Goal: Task Accomplishment & Management: Complete application form

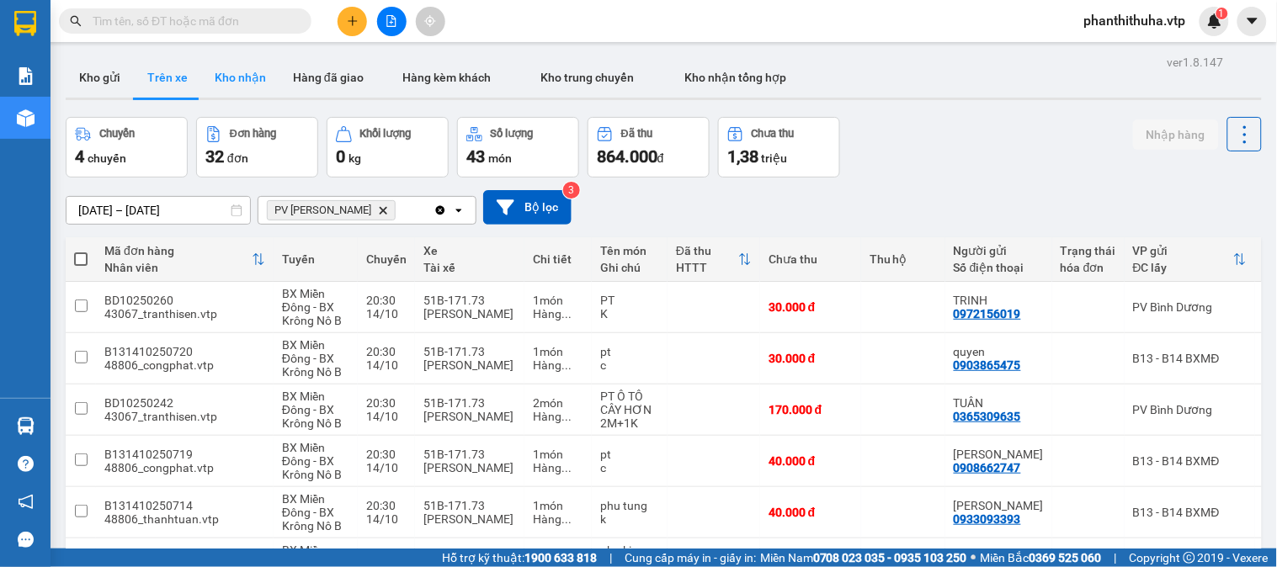
click at [222, 76] on button "Kho nhận" at bounding box center [240, 77] width 78 height 40
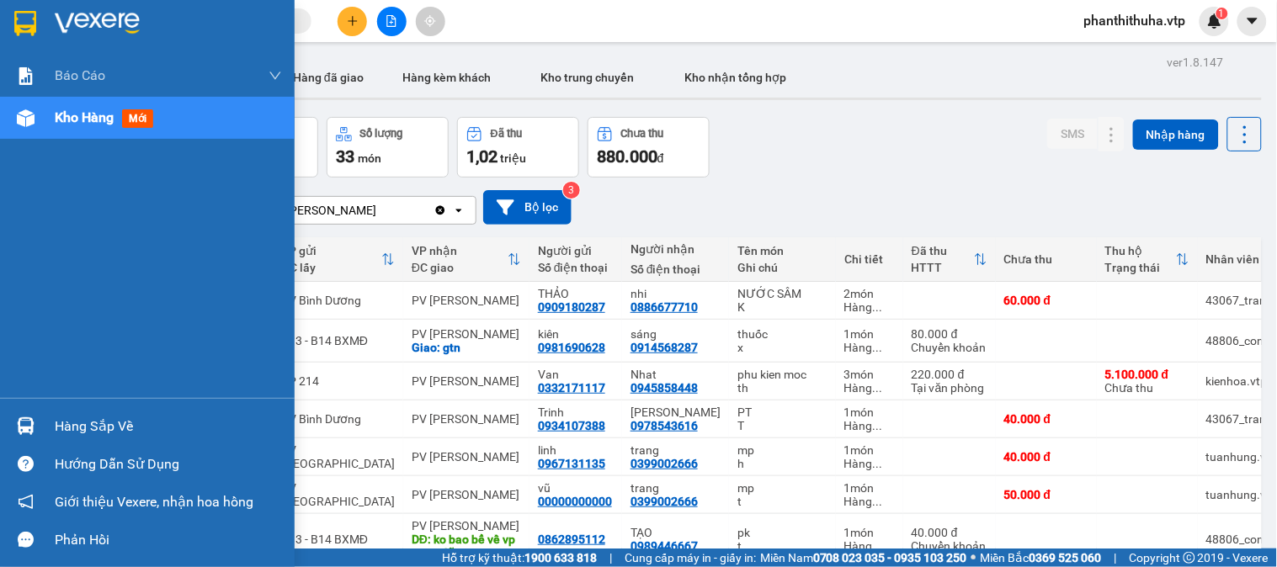
click at [71, 415] on div "Hàng sắp về" at bounding box center [168, 426] width 227 height 25
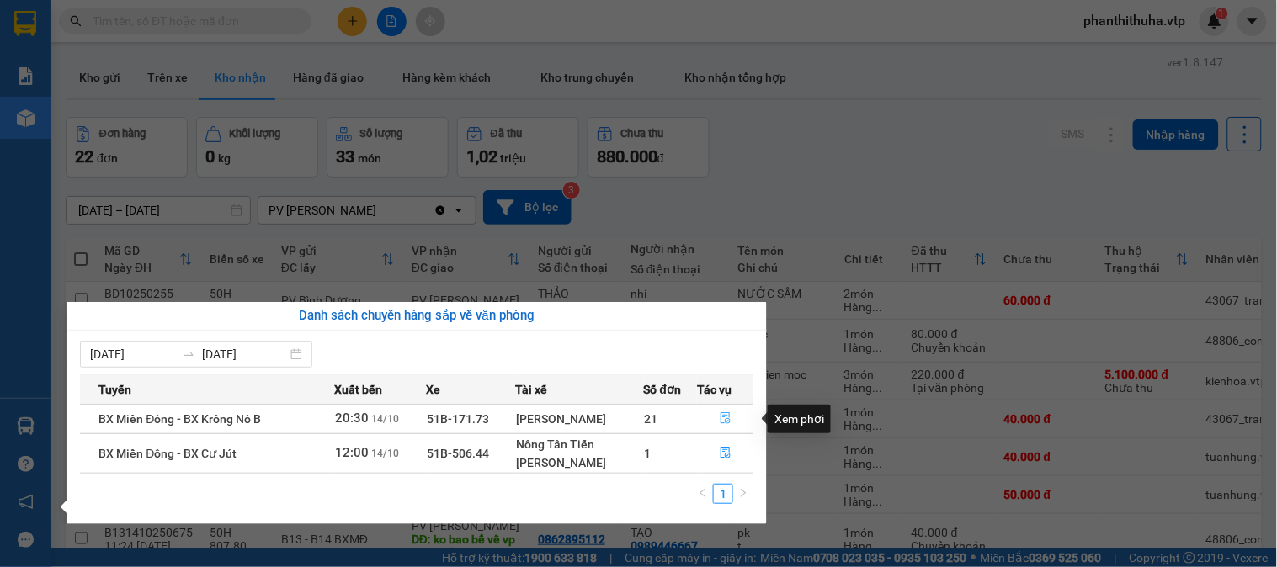
click at [726, 421] on icon "file-done" at bounding box center [726, 419] width 10 height 12
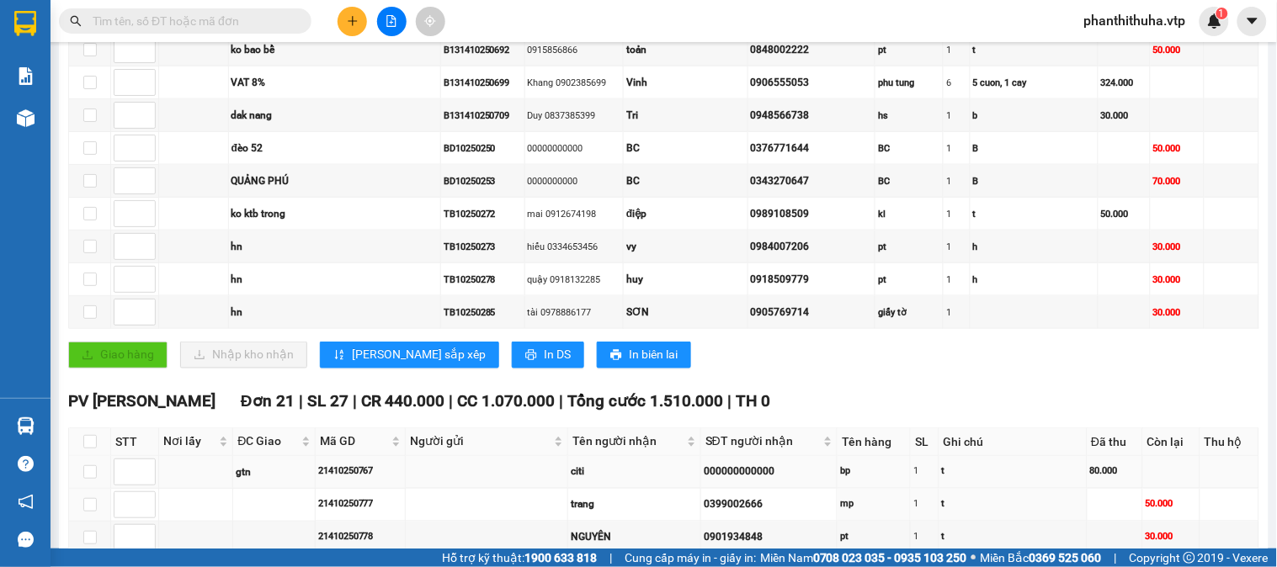
scroll to position [280, 0]
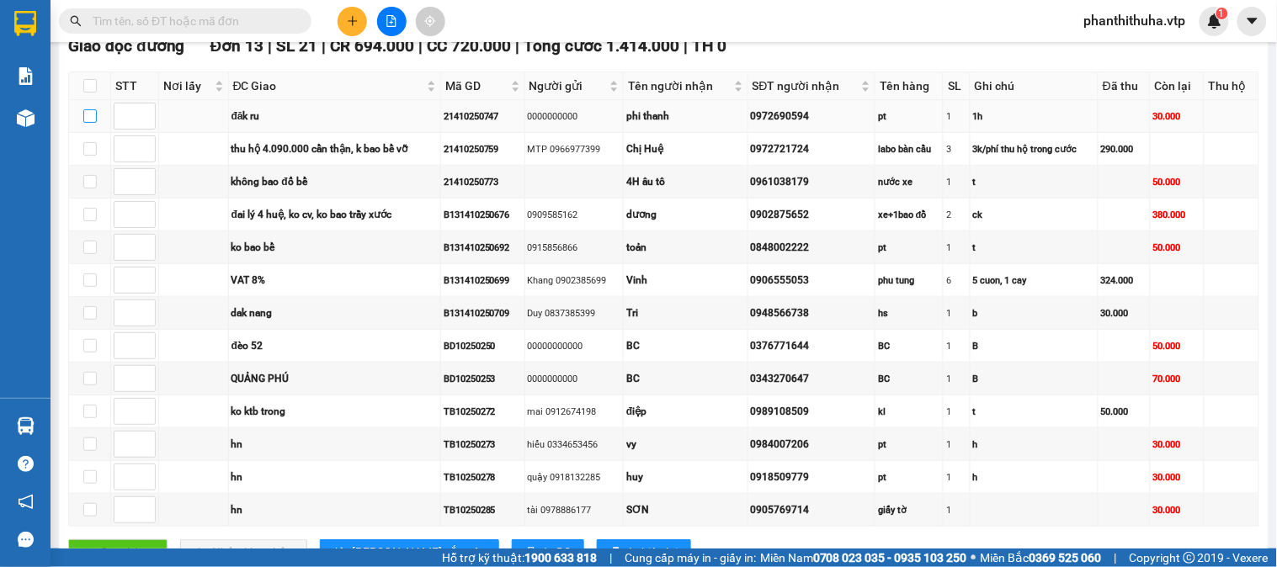
click at [90, 123] on input "checkbox" at bounding box center [89, 115] width 13 height 13
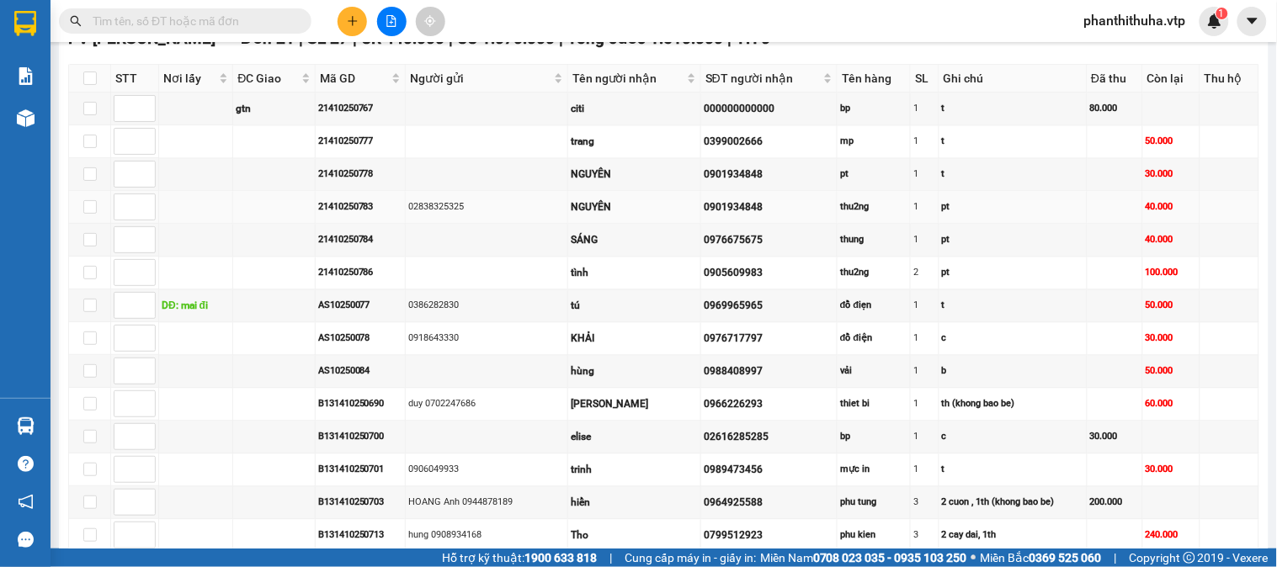
scroll to position [561, 0]
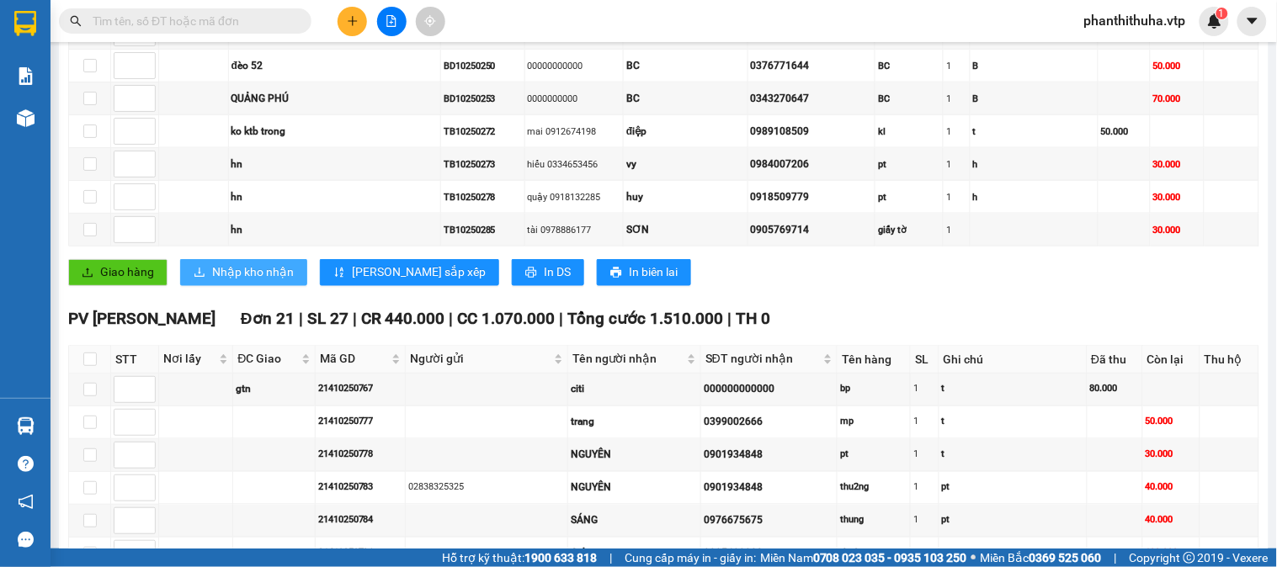
click at [253, 282] on span "Nhập kho nhận" at bounding box center [253, 273] width 82 height 19
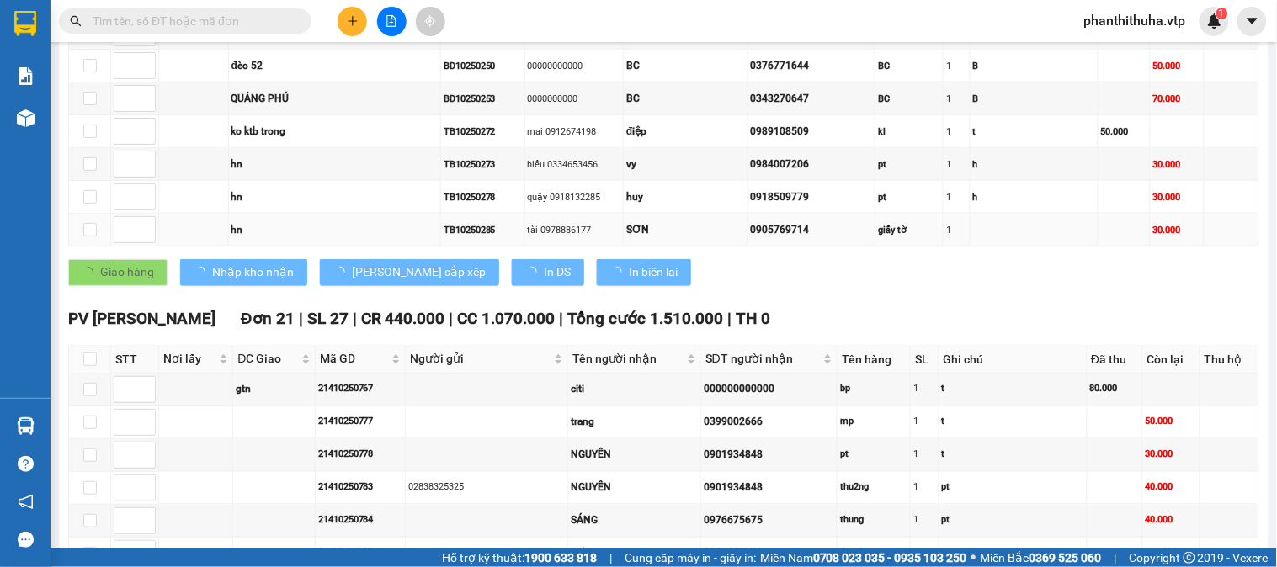
checkbox input "false"
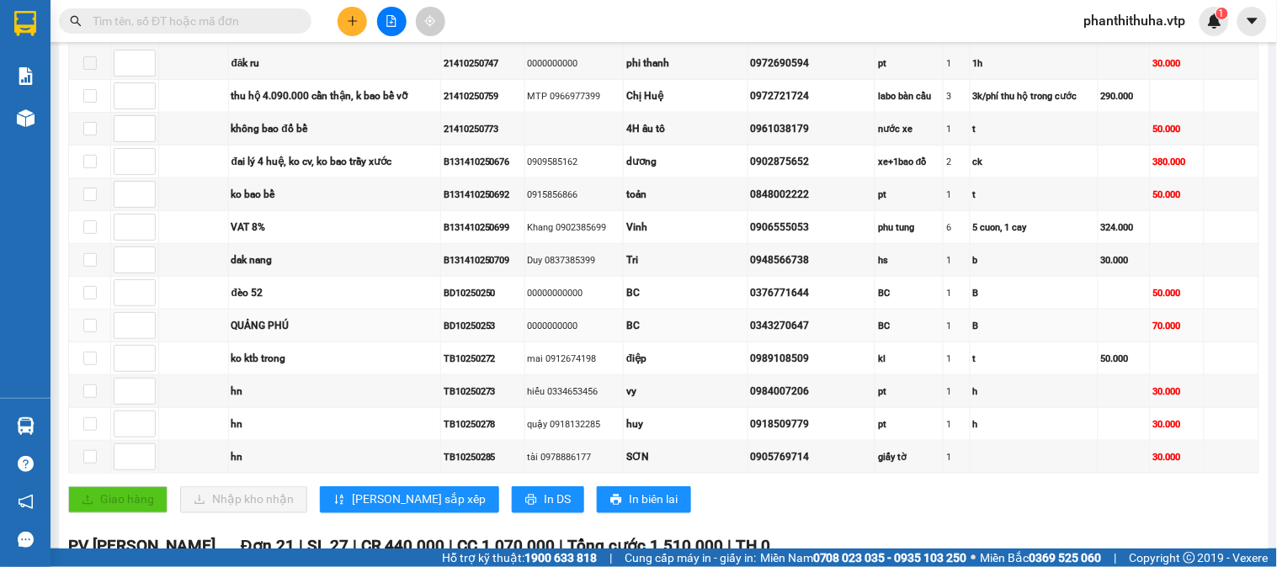
scroll to position [374, 0]
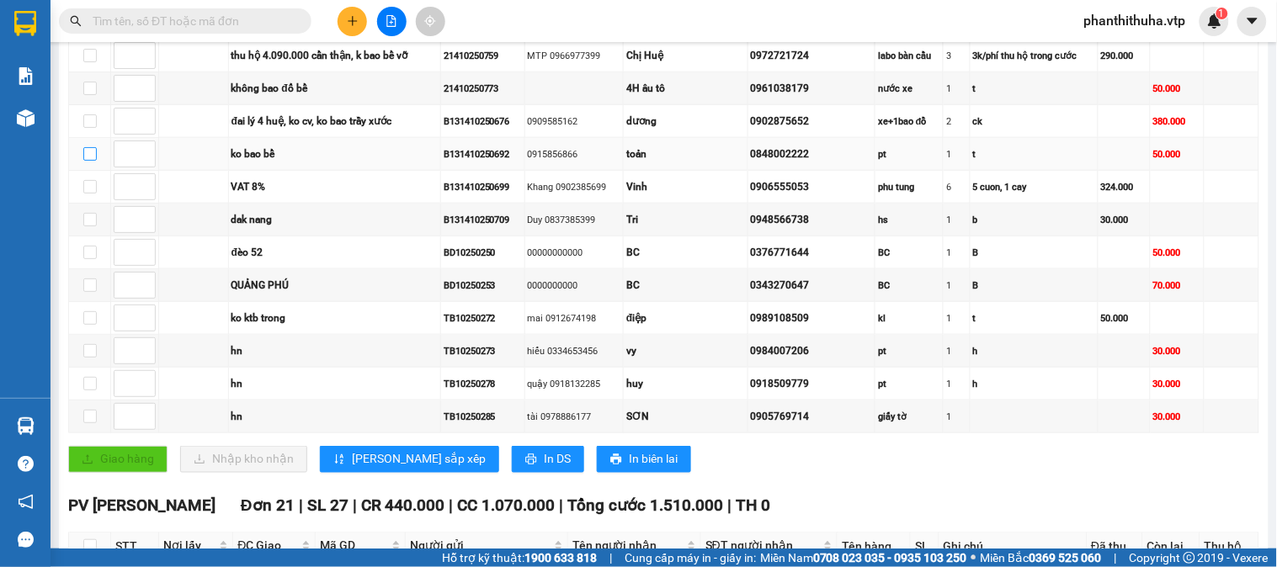
click at [95, 161] on input "checkbox" at bounding box center [89, 153] width 13 height 13
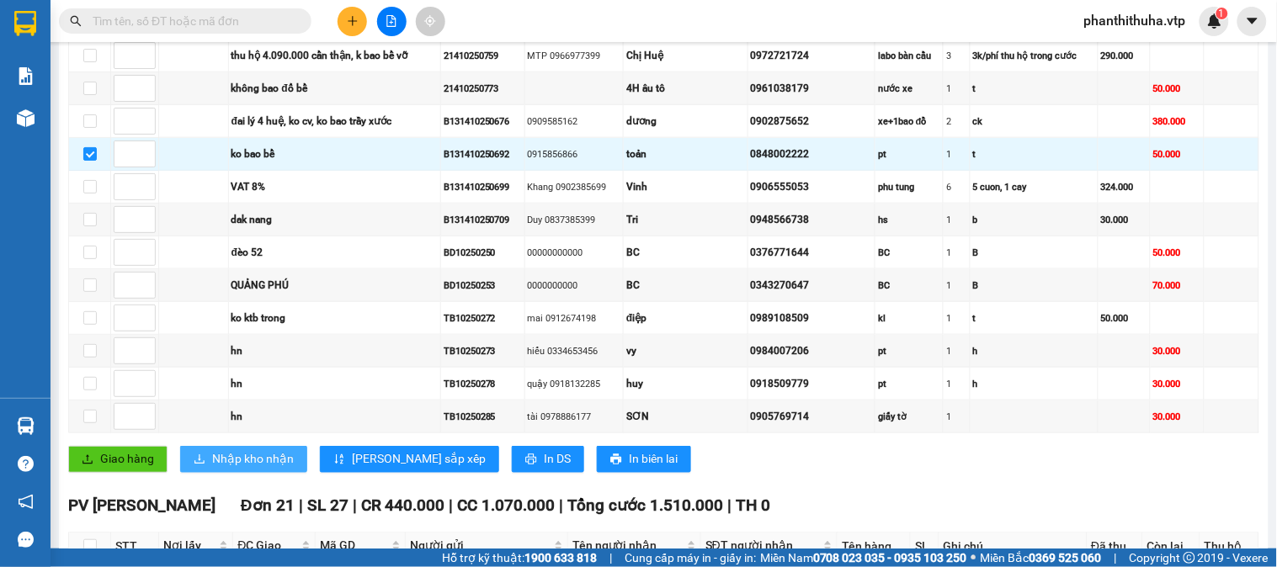
click at [255, 469] on span "Nhập kho nhận" at bounding box center [253, 459] width 82 height 19
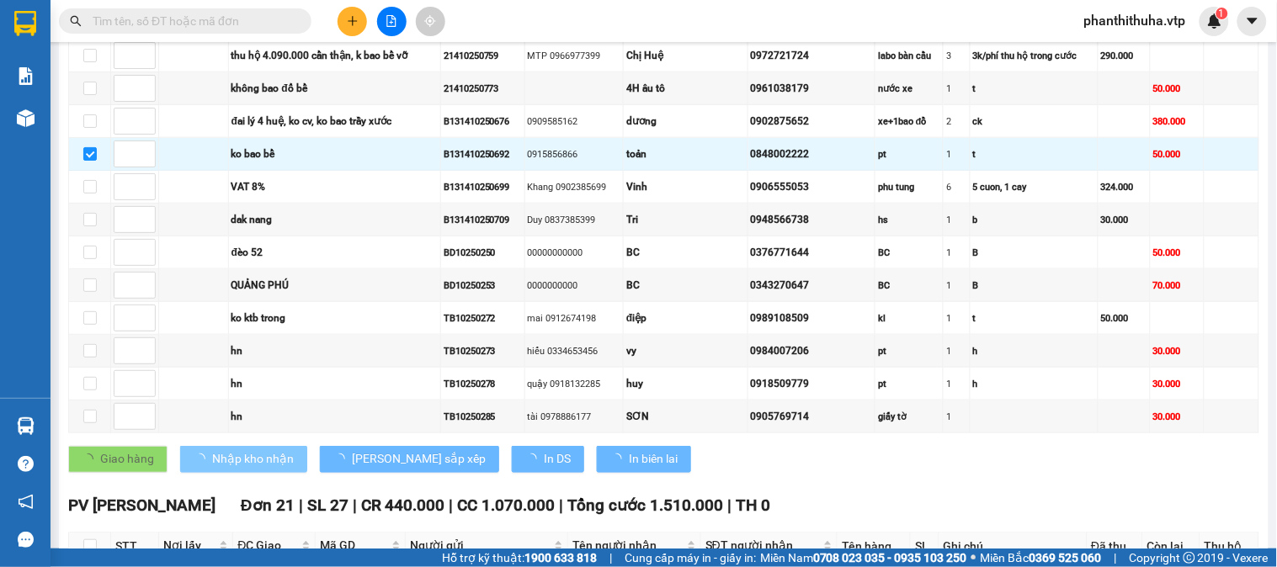
checkbox input "false"
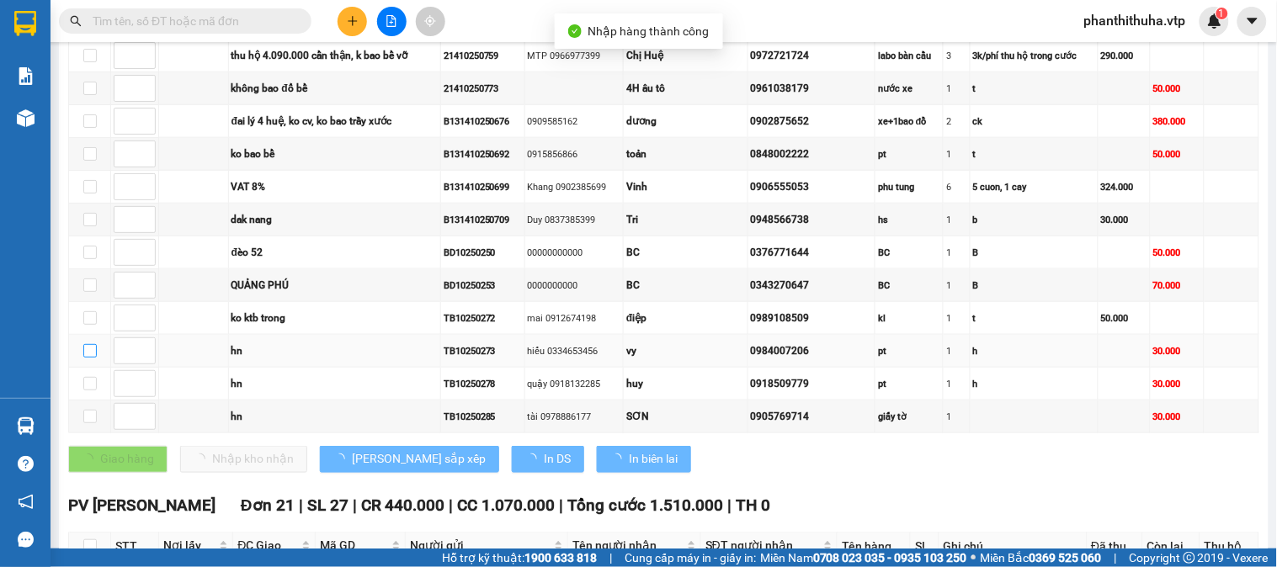
click at [91, 358] on input "checkbox" at bounding box center [89, 350] width 13 height 13
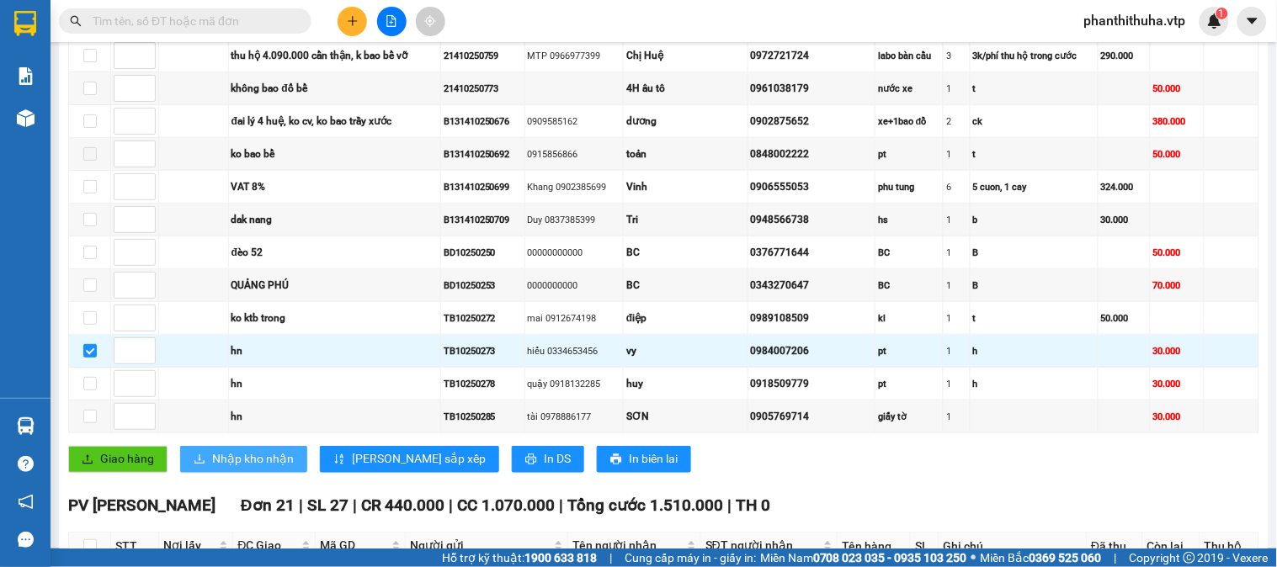
click at [258, 469] on span "Nhập kho nhận" at bounding box center [253, 459] width 82 height 19
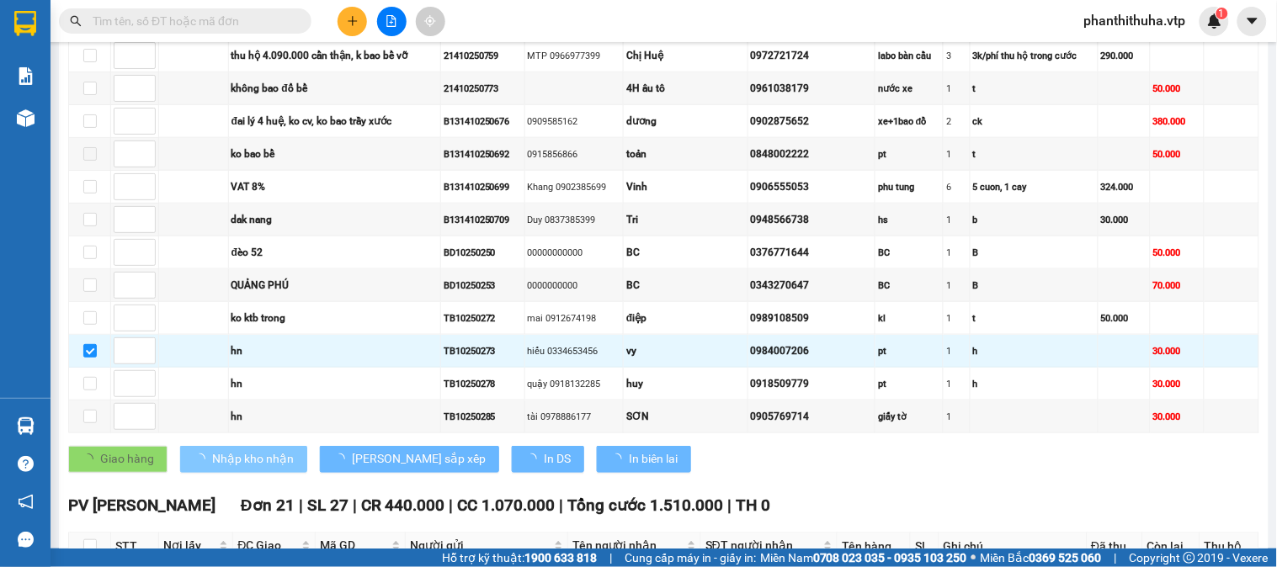
checkbox input "false"
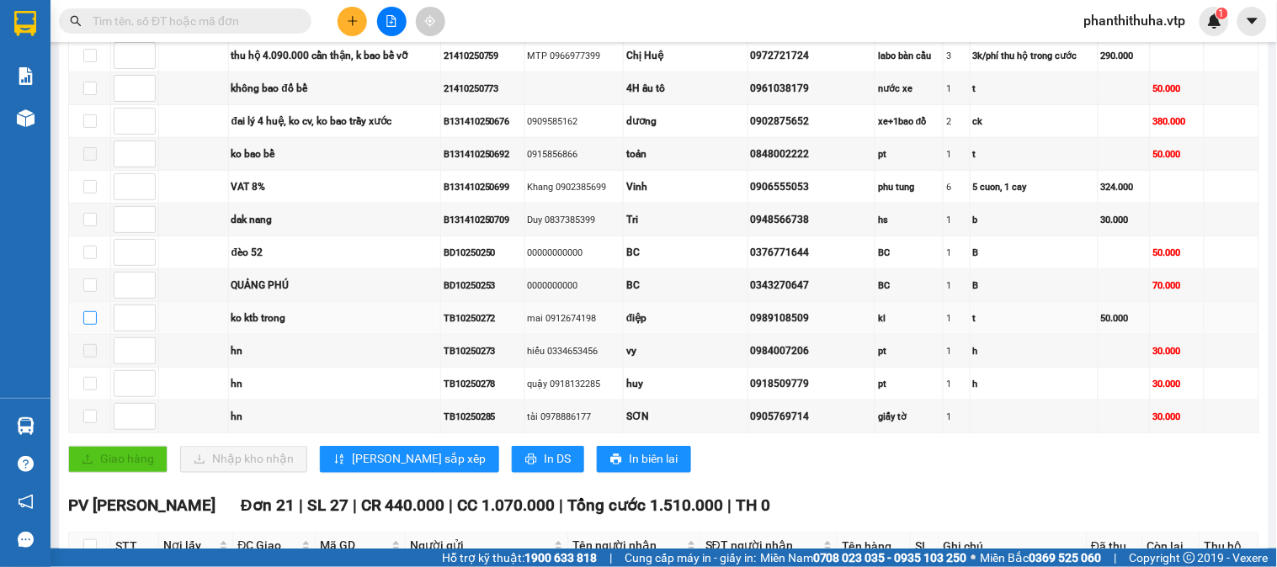
click at [89, 325] on input "checkbox" at bounding box center [89, 318] width 13 height 13
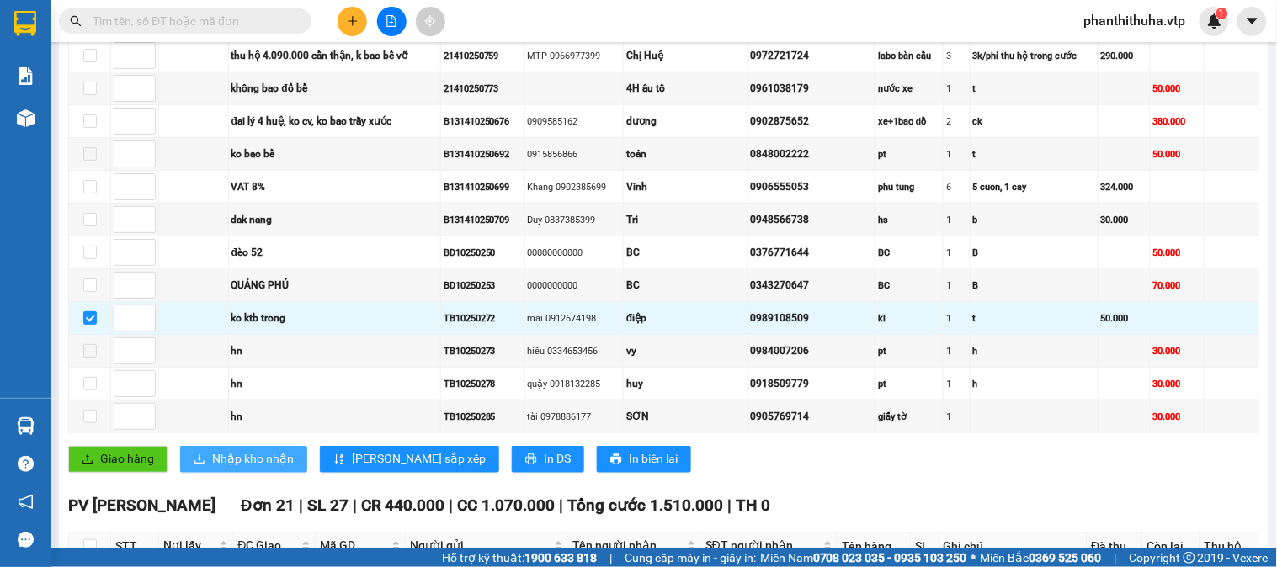
click at [237, 469] on span "Nhập kho nhận" at bounding box center [253, 459] width 82 height 19
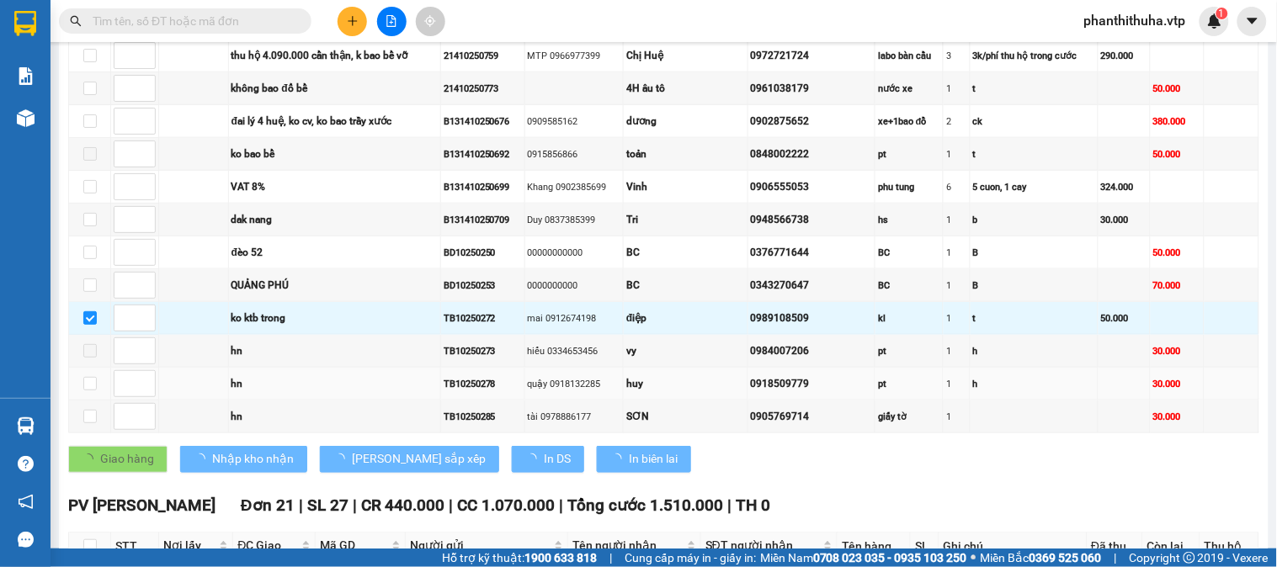
checkbox input "false"
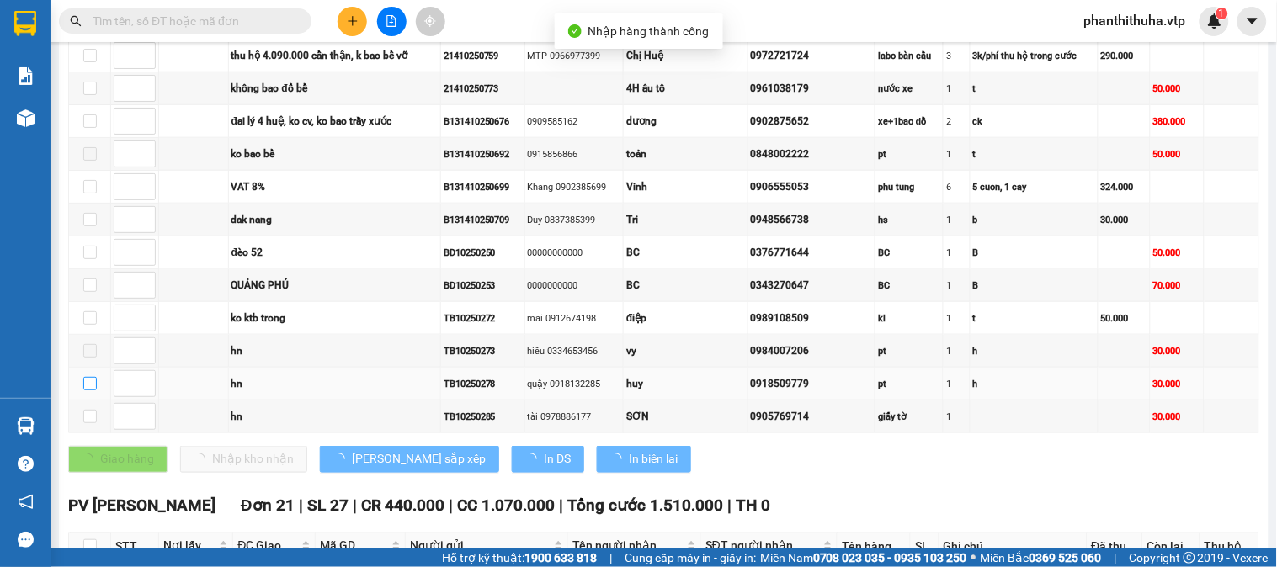
click at [91, 391] on input "checkbox" at bounding box center [89, 383] width 13 height 13
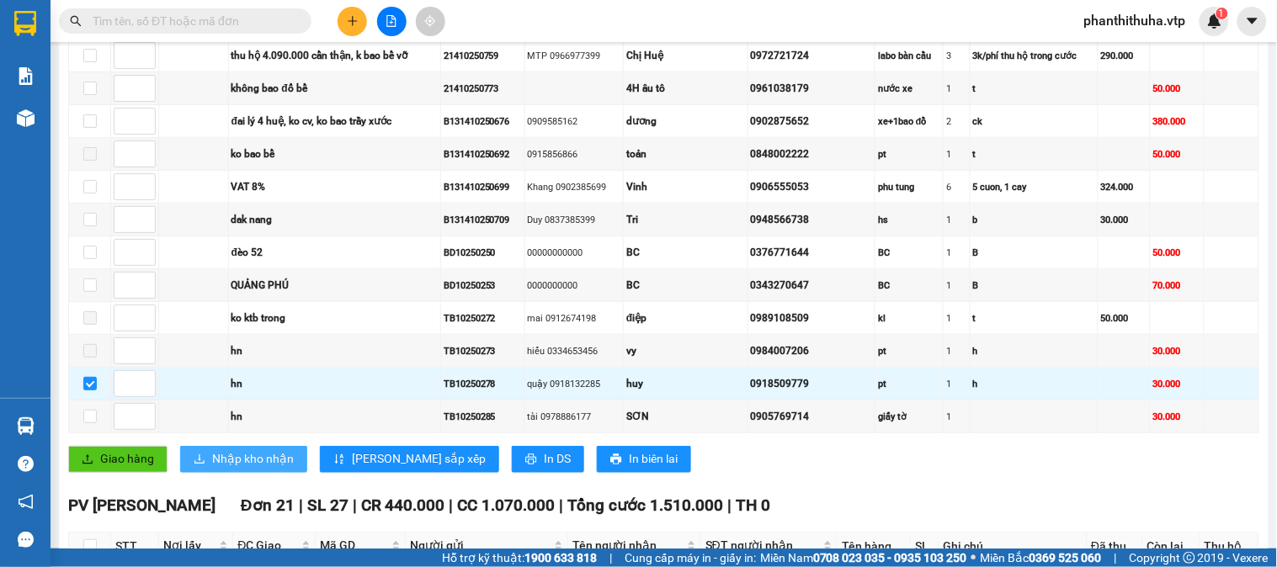
click at [256, 469] on span "Nhập kho nhận" at bounding box center [253, 459] width 82 height 19
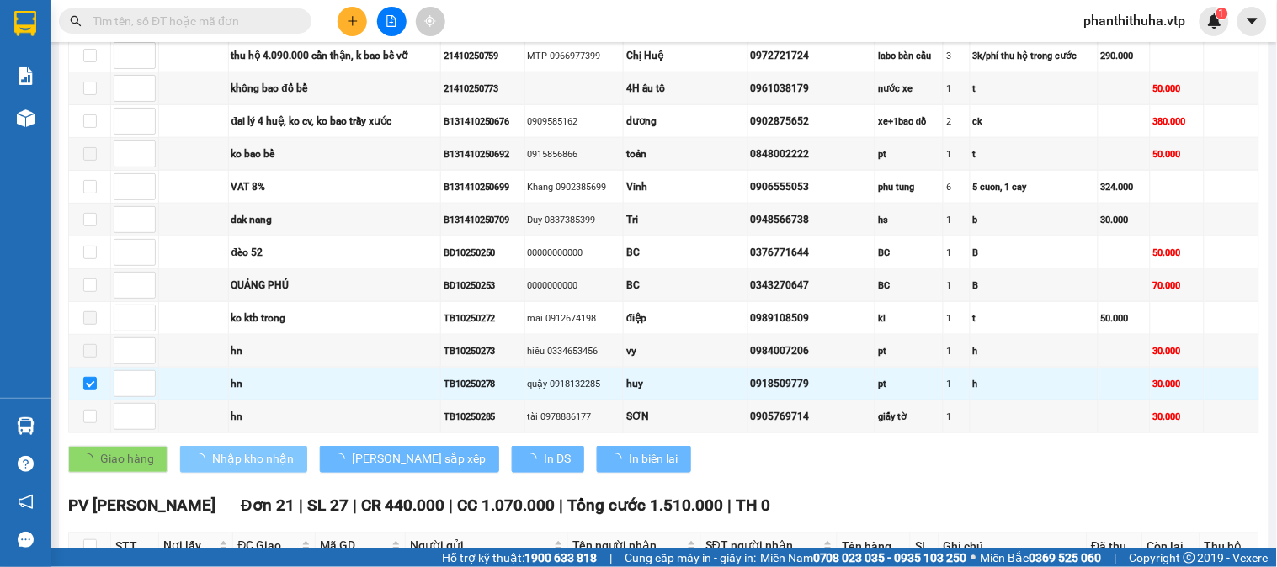
checkbox input "false"
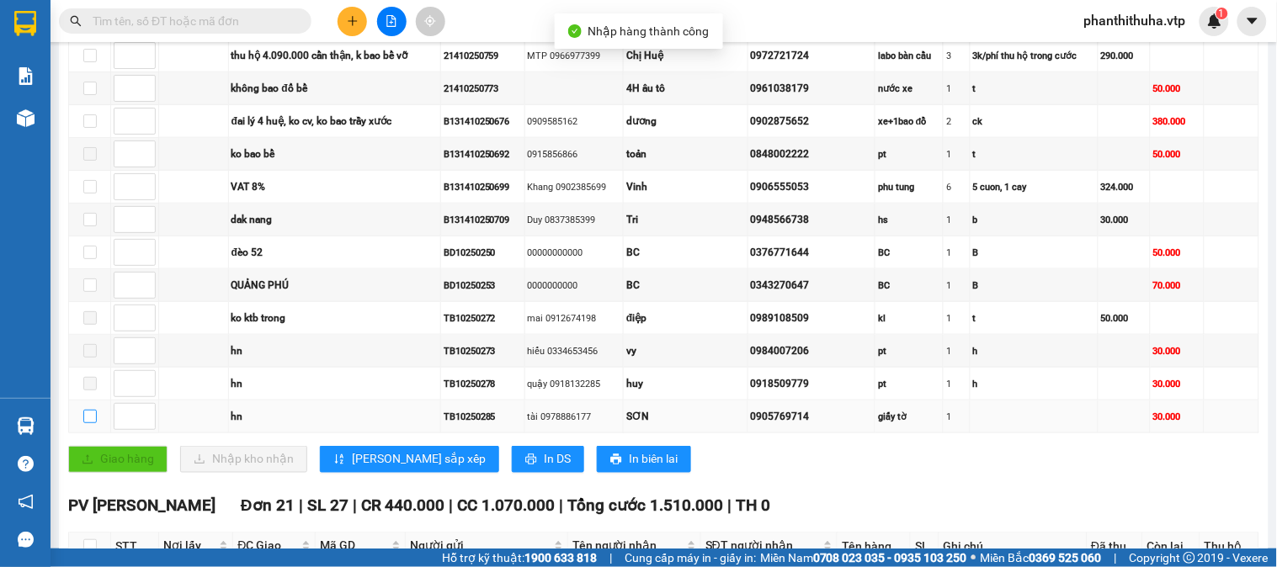
click at [88, 424] on input "checkbox" at bounding box center [89, 416] width 13 height 13
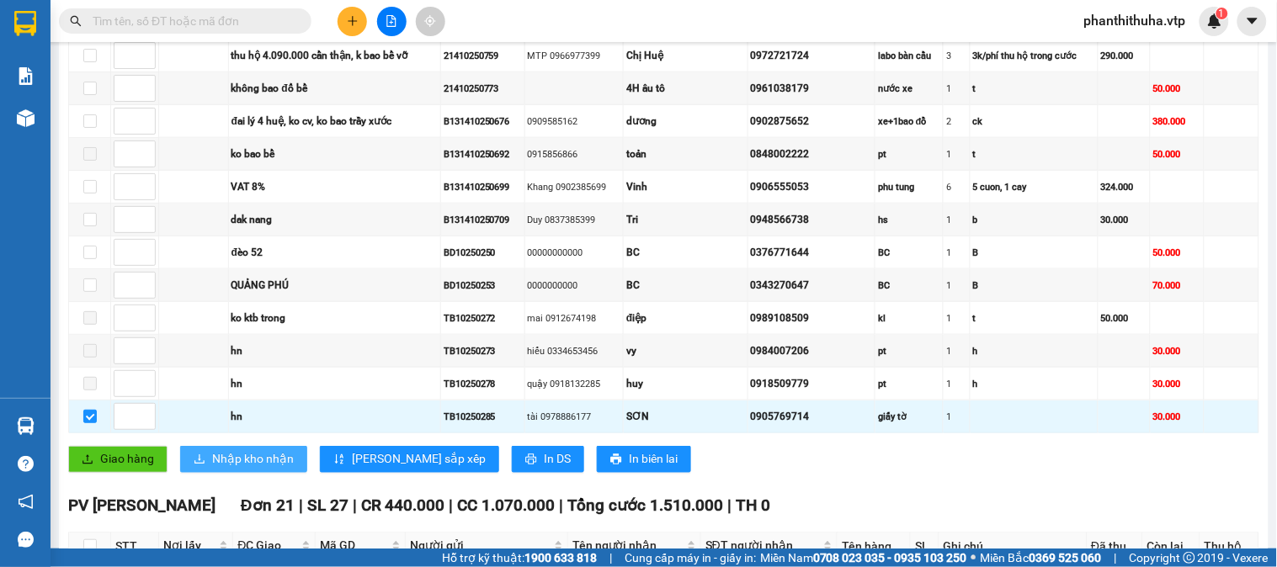
click at [255, 469] on span "Nhập kho nhận" at bounding box center [253, 459] width 82 height 19
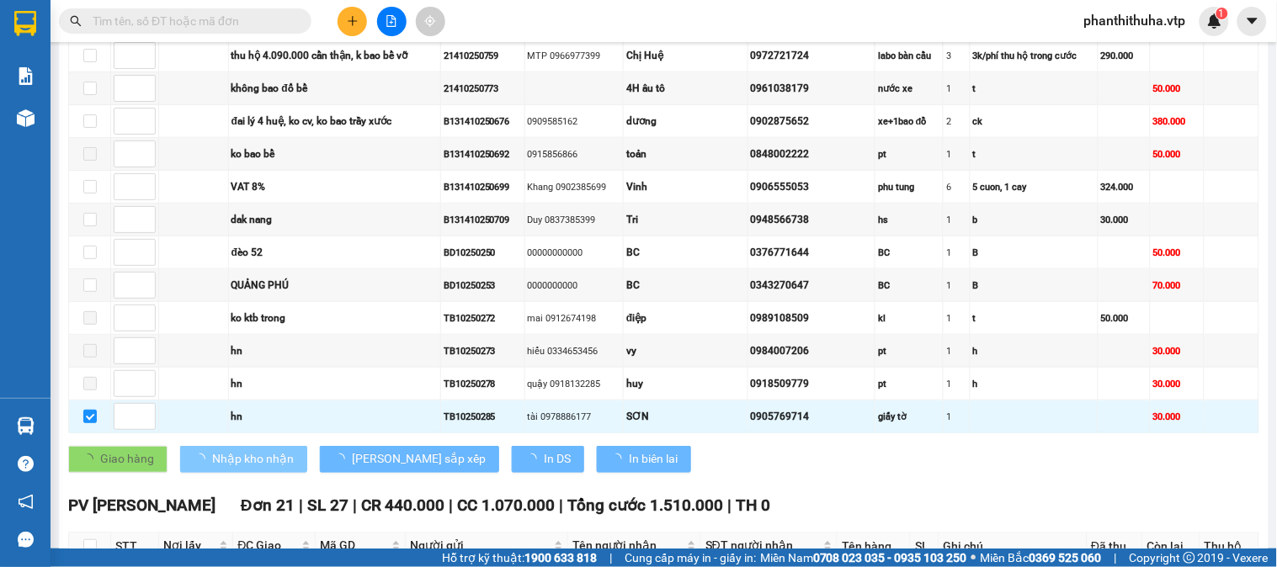
checkbox input "false"
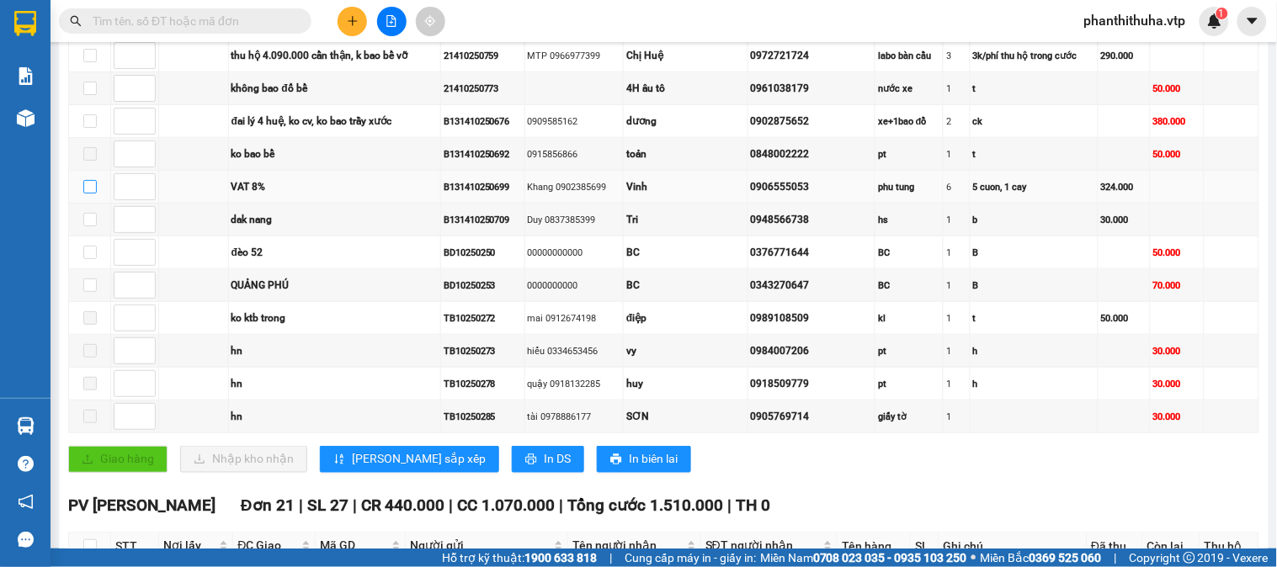
click at [84, 194] on input "checkbox" at bounding box center [89, 186] width 13 height 13
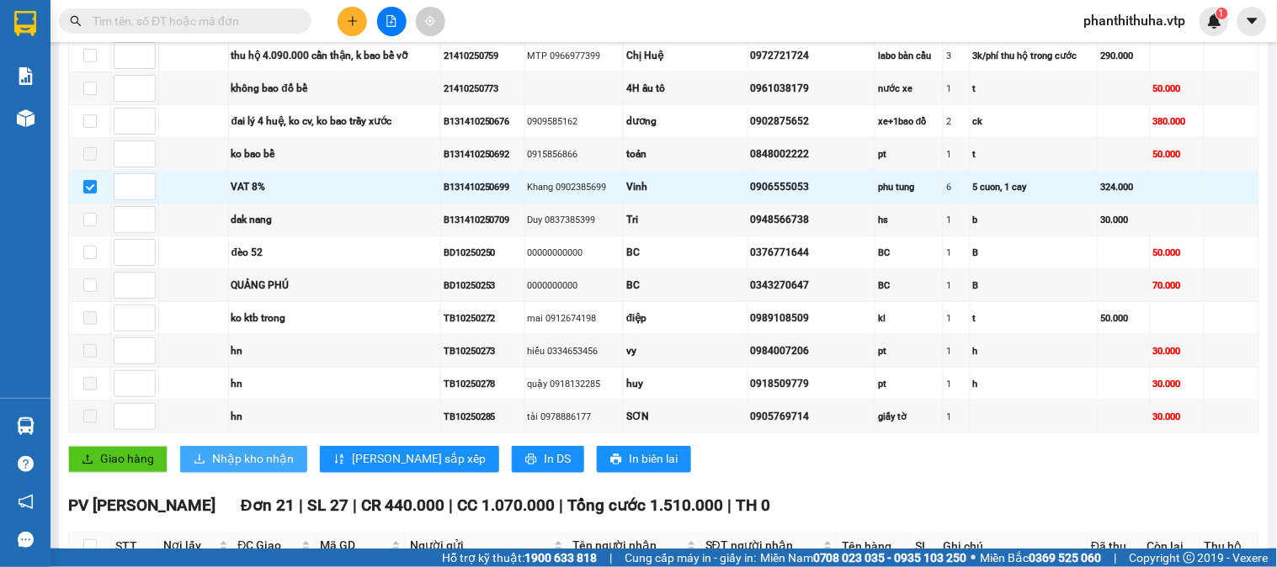
click at [288, 469] on span "Nhập kho nhận" at bounding box center [253, 459] width 82 height 19
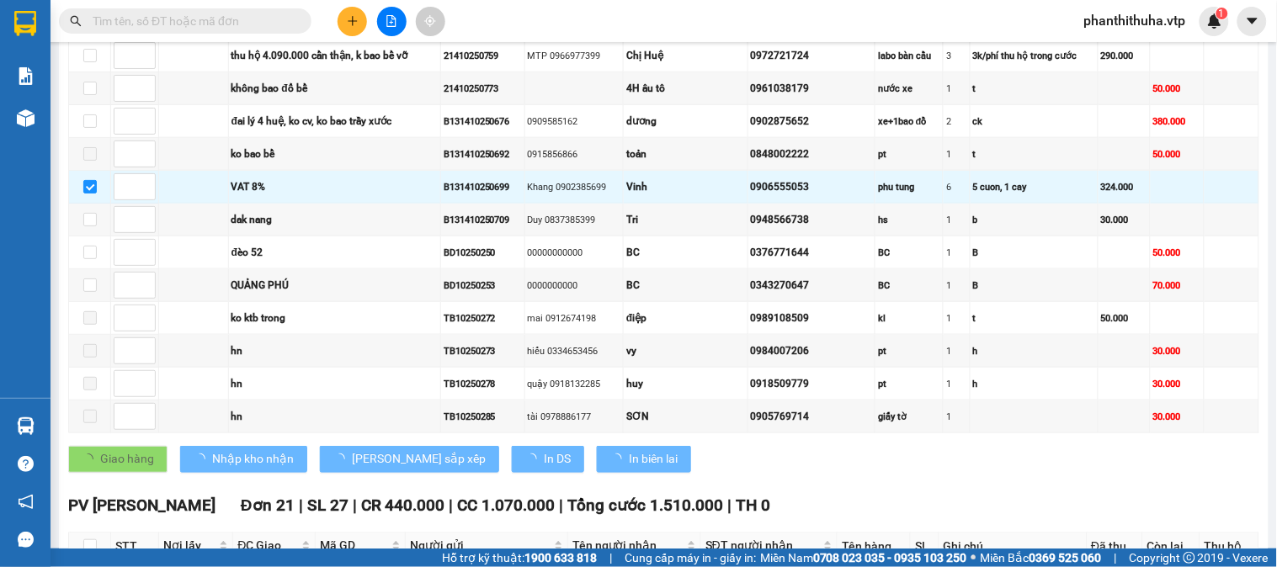
checkbox input "false"
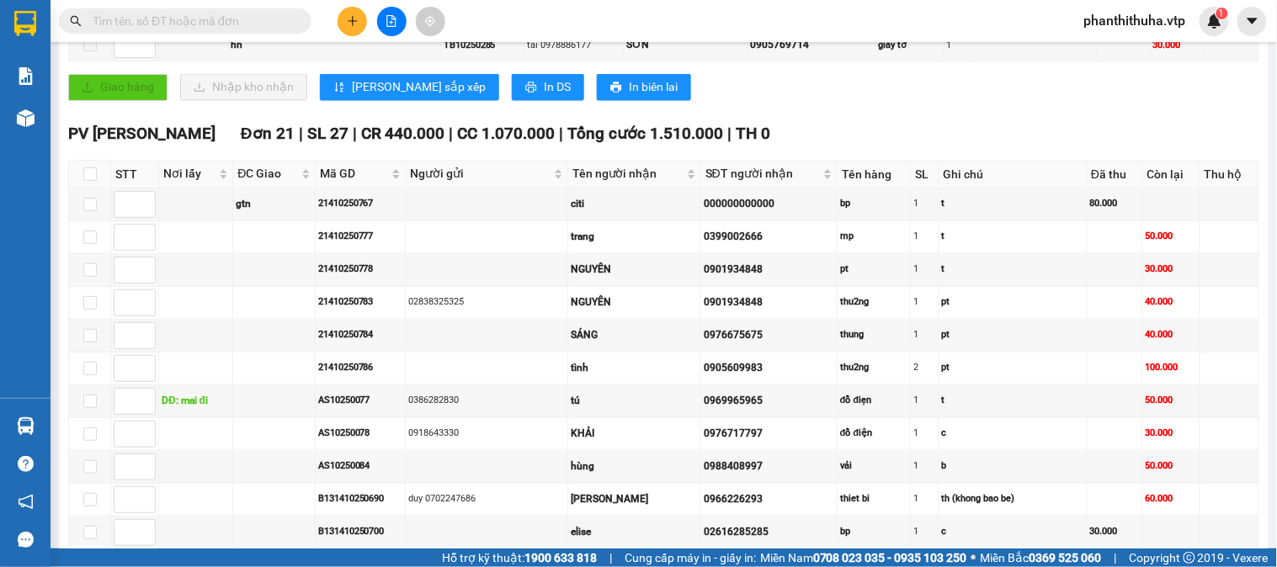
scroll to position [748, 0]
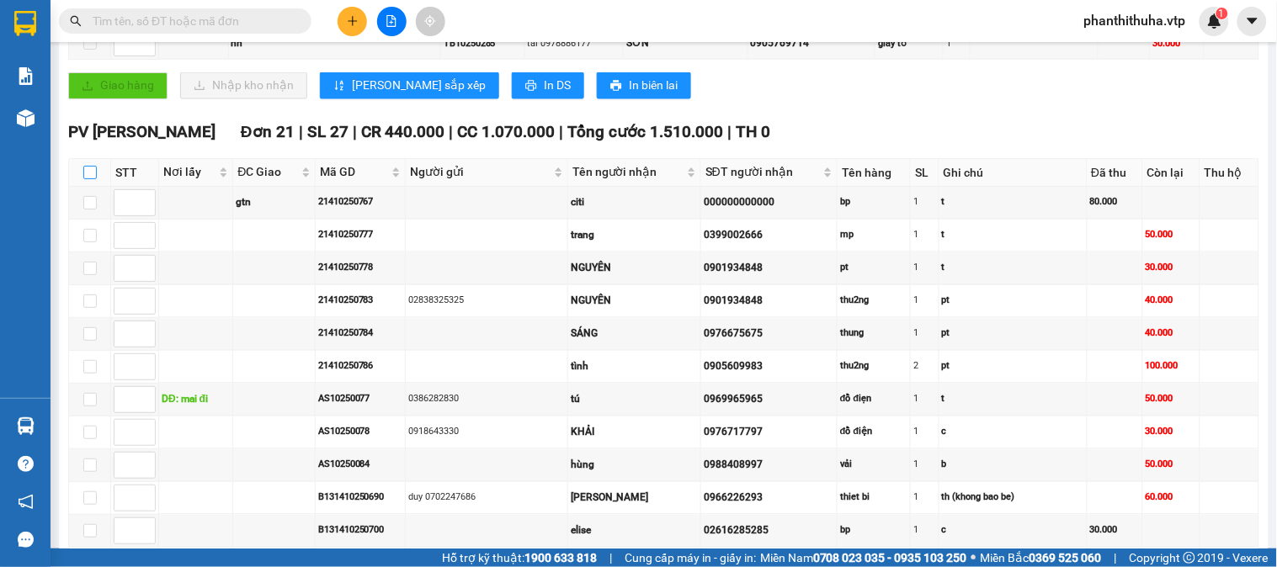
click at [93, 179] on input "checkbox" at bounding box center [89, 172] width 13 height 13
checkbox input "true"
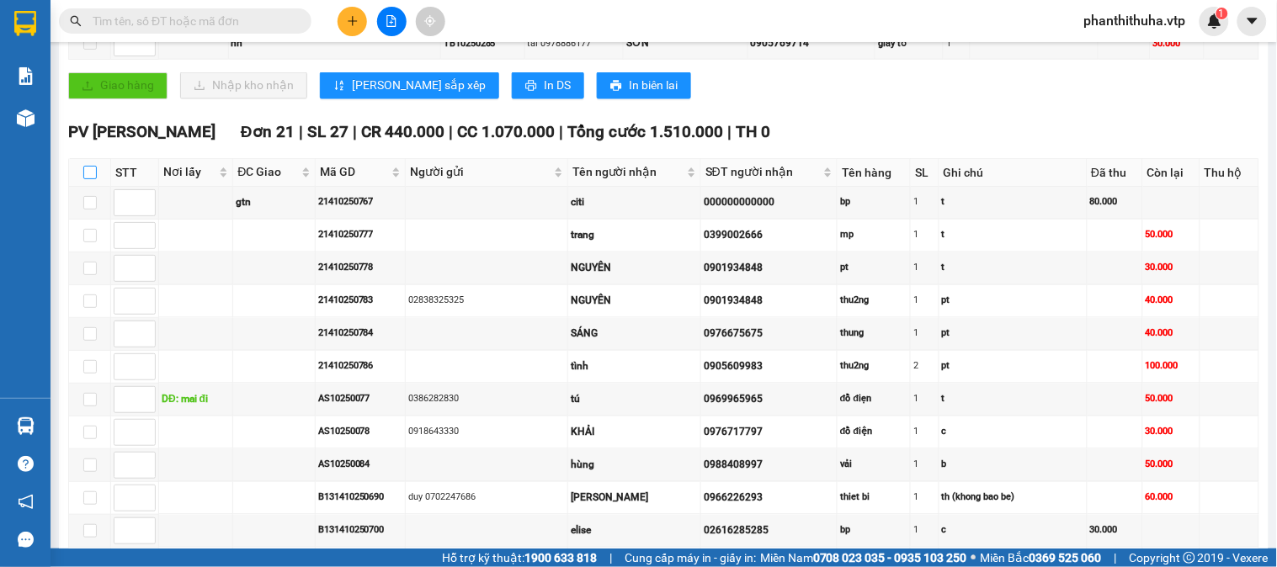
checkbox input "true"
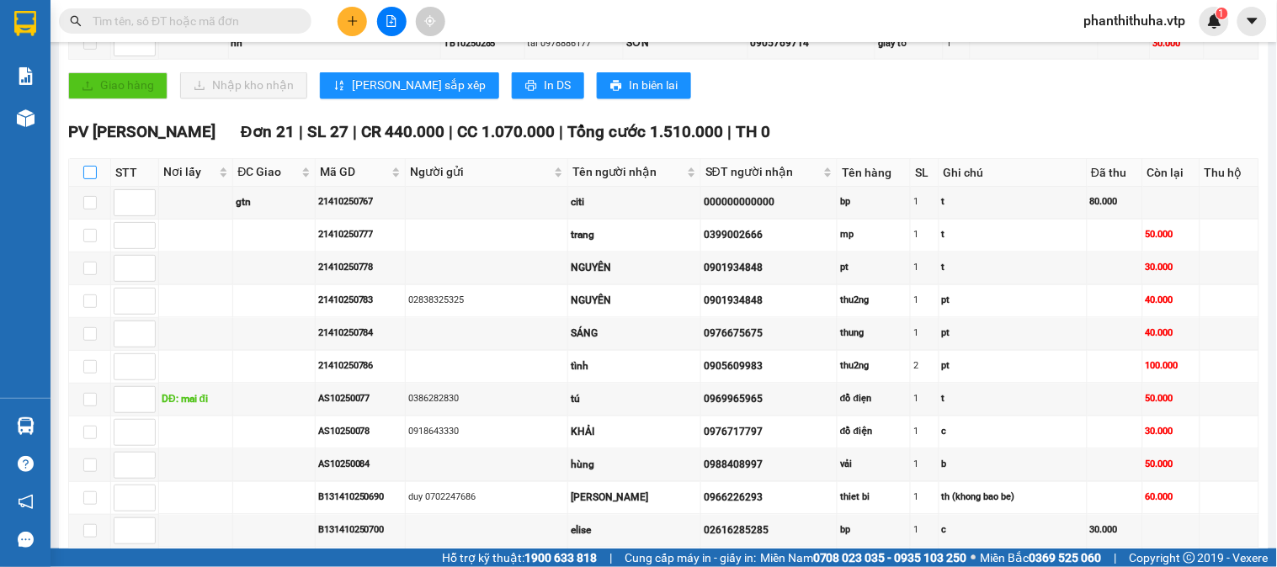
checkbox input "true"
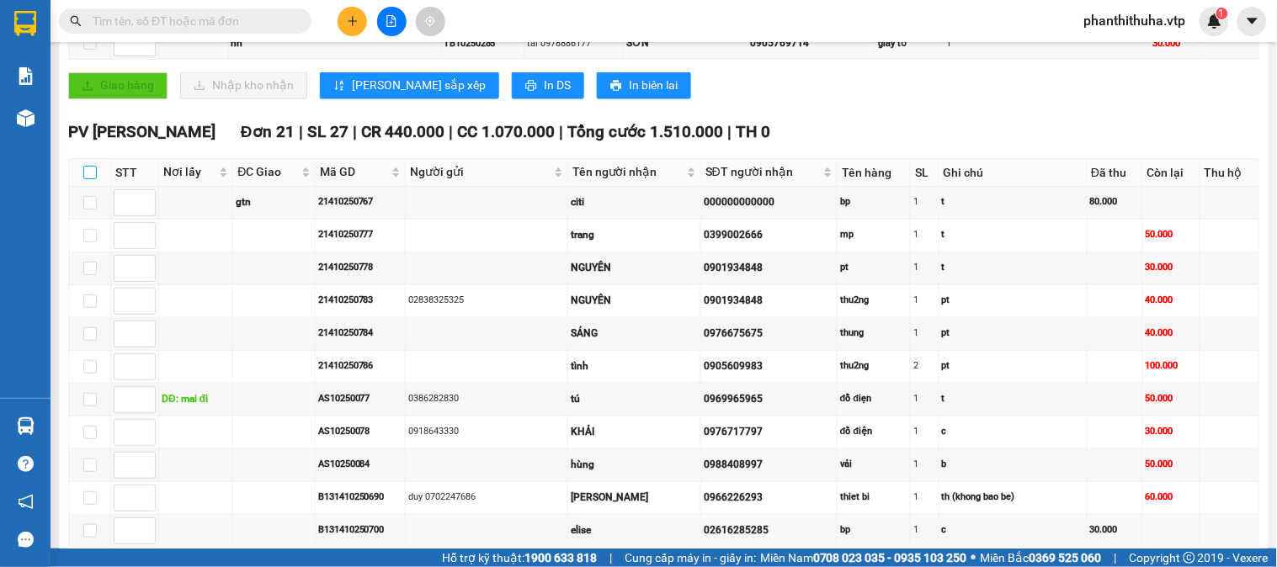
checkbox input "true"
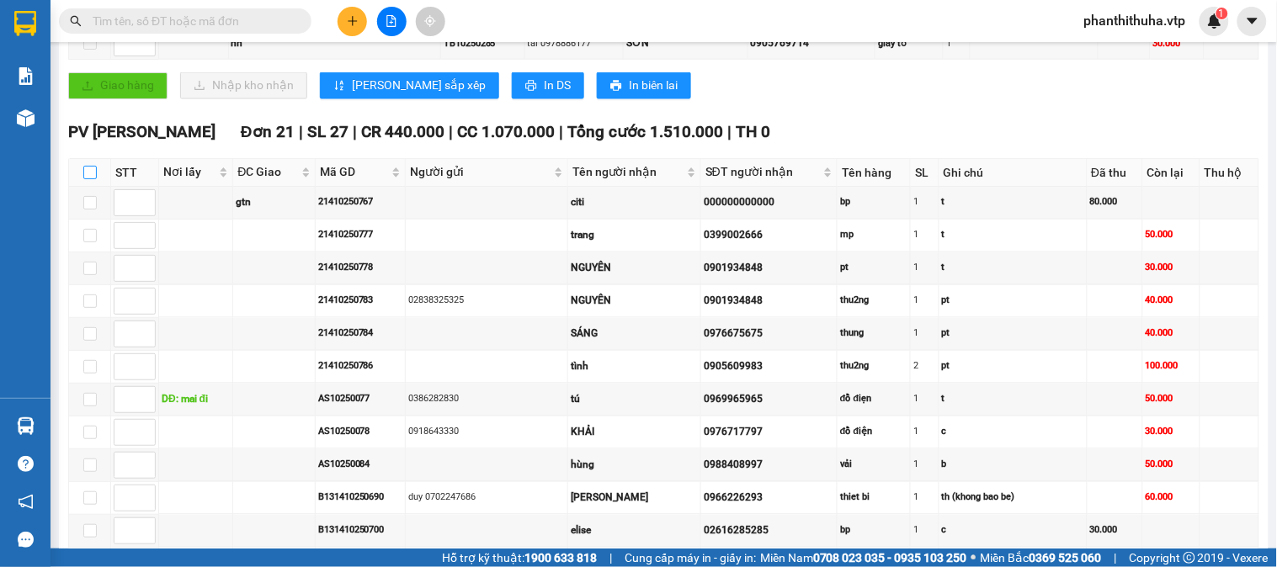
checkbox input "true"
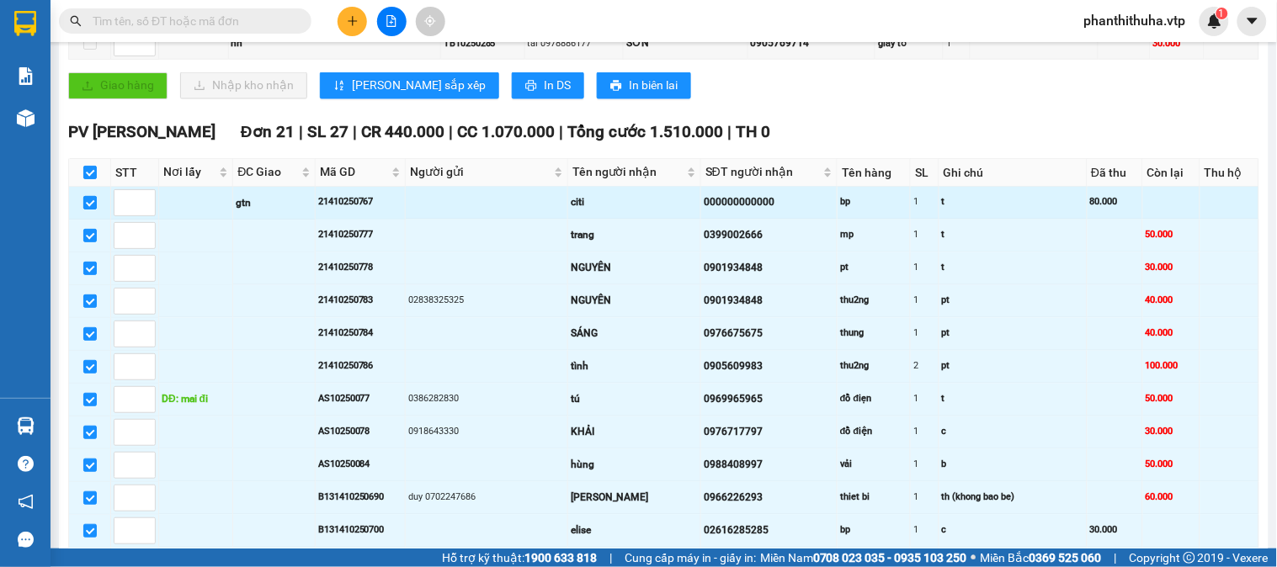
click at [93, 210] on input "checkbox" at bounding box center [89, 202] width 13 height 13
checkbox input "false"
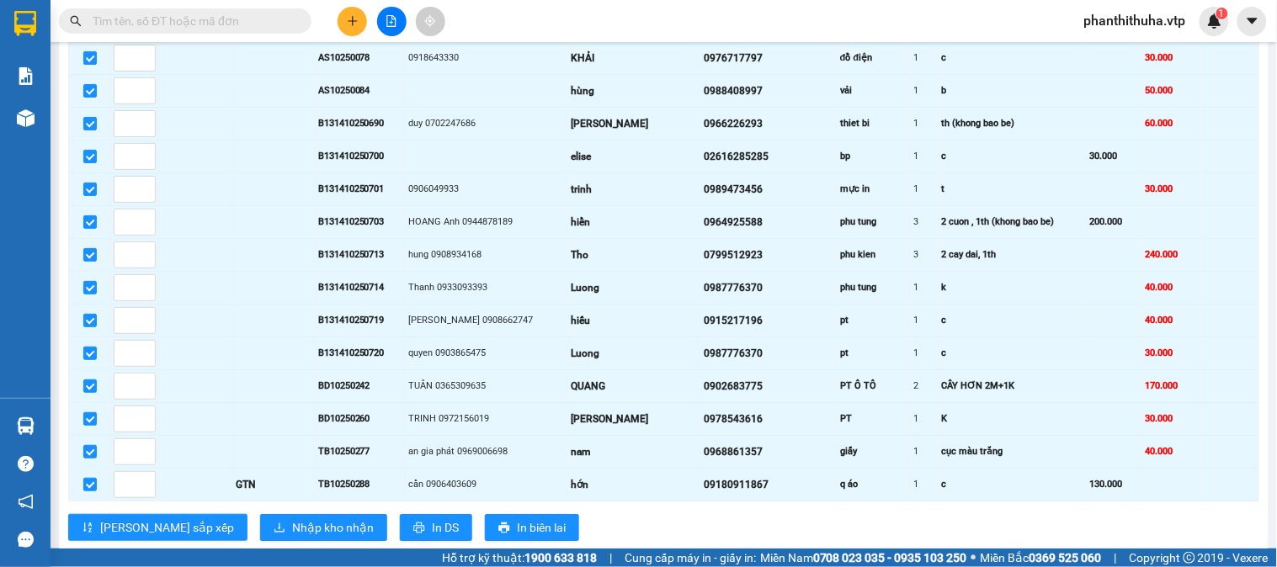
scroll to position [1216, 0]
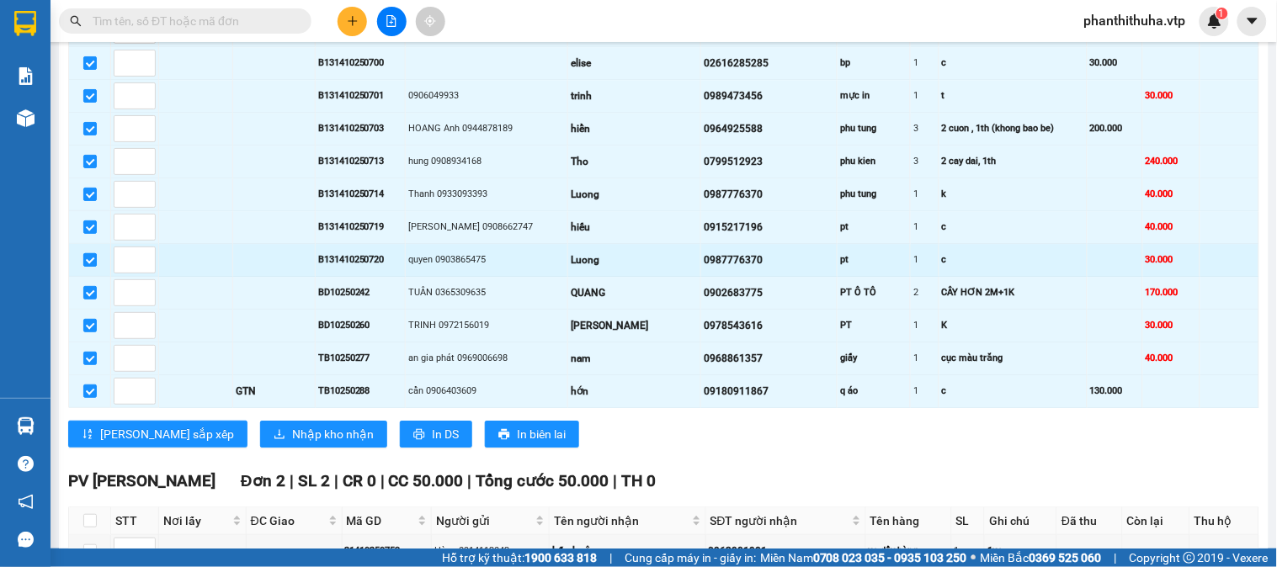
click at [85, 267] on input "checkbox" at bounding box center [89, 259] width 13 height 13
checkbox input "false"
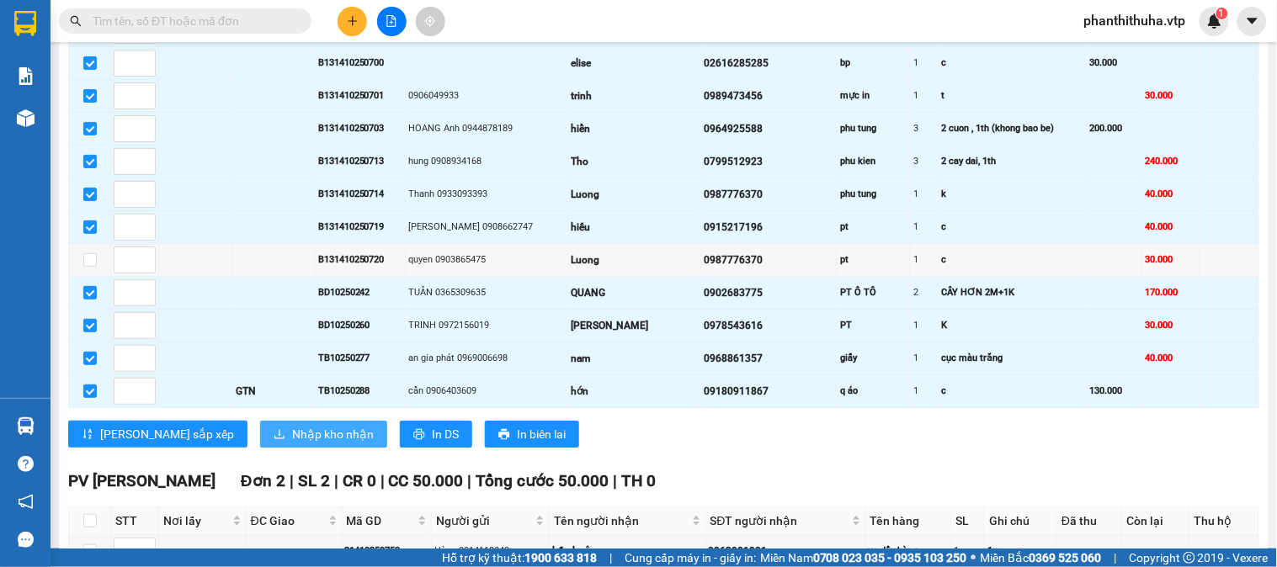
click at [292, 444] on span "Nhập kho nhận" at bounding box center [333, 434] width 82 height 19
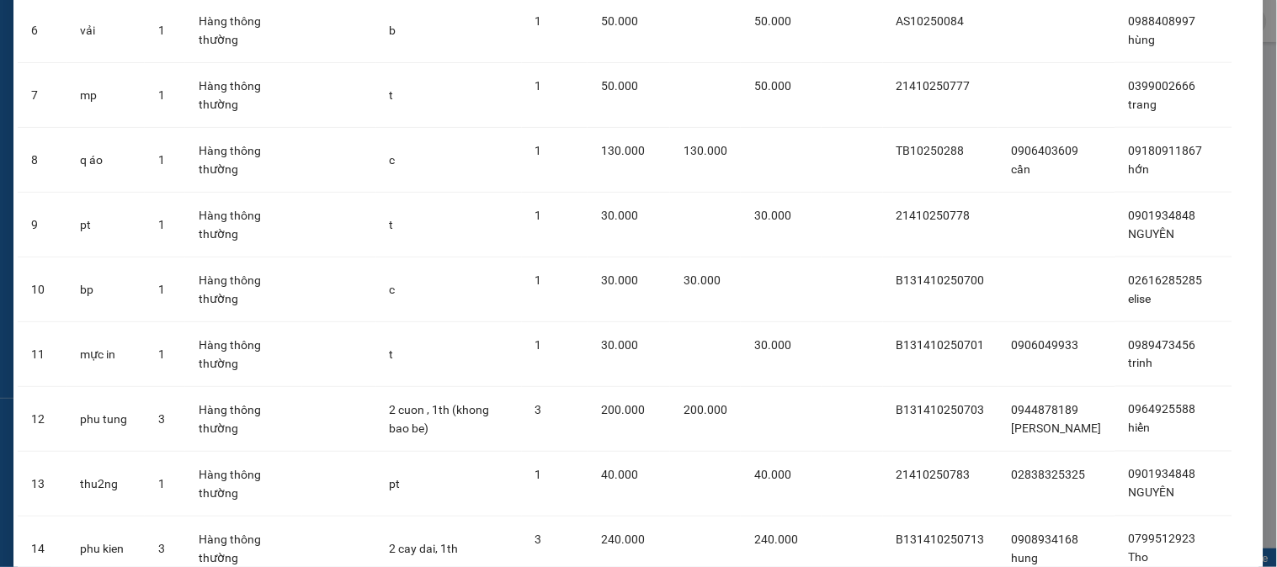
scroll to position [929, 0]
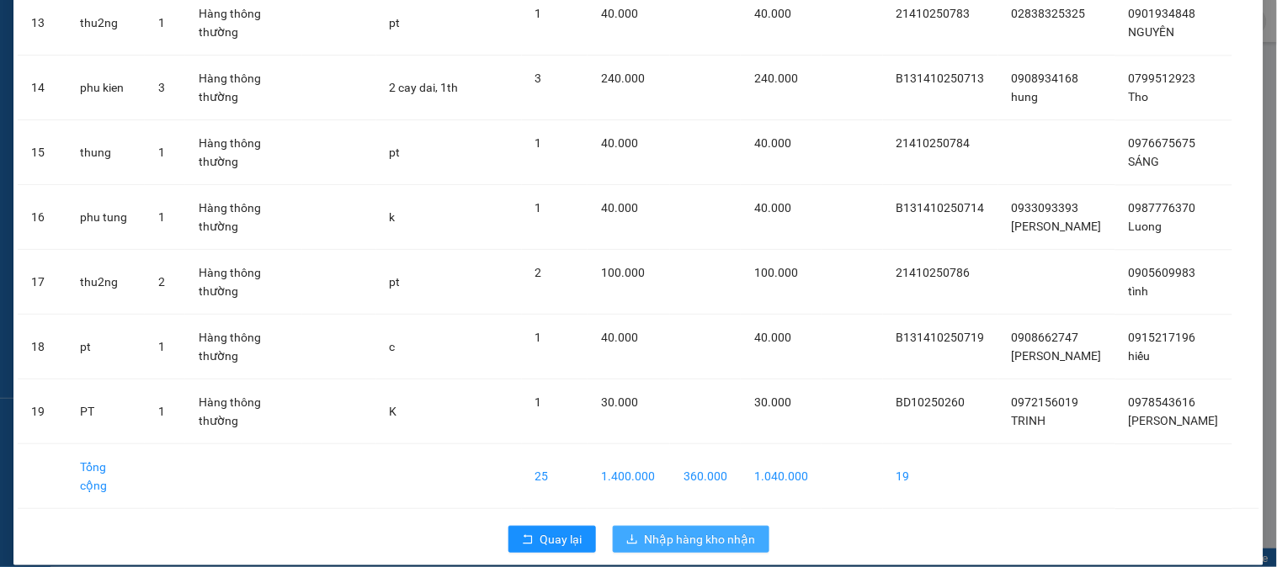
click at [679, 530] on span "Nhập hàng kho nhận" at bounding box center [700, 539] width 111 height 19
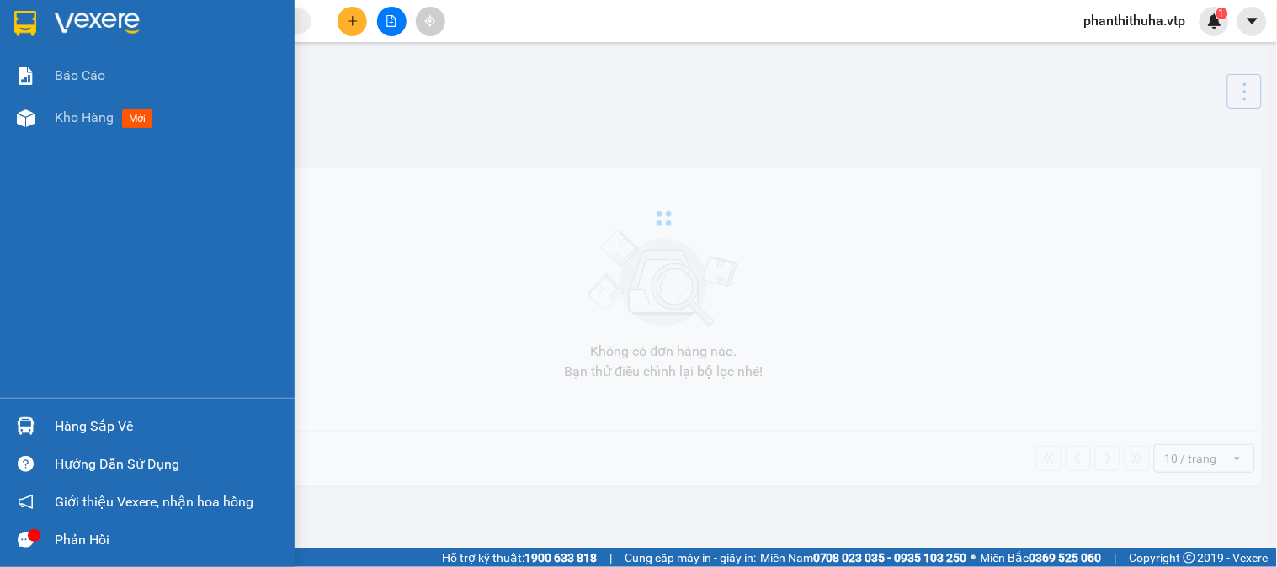
click at [79, 419] on div "Hàng sắp về" at bounding box center [168, 426] width 227 height 25
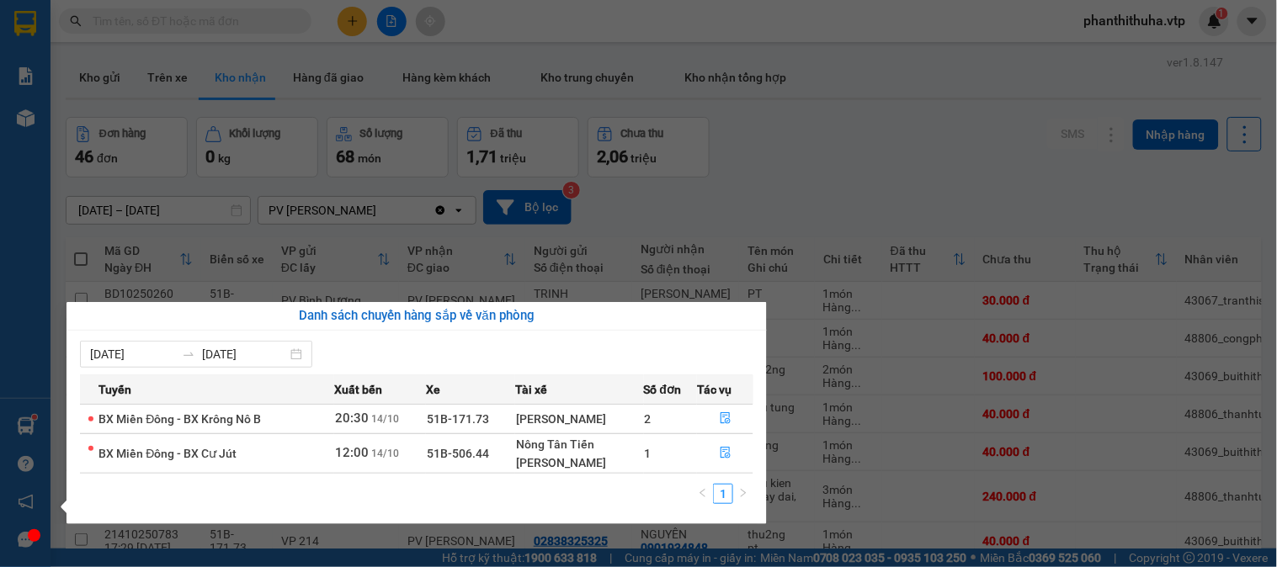
click at [836, 207] on section "Kết quả tìm kiếm ( 0 ) Bộ lọc No Data phanthithuha.vtp 1 Báo cáo BC giao hàng (…" at bounding box center [638, 283] width 1277 height 567
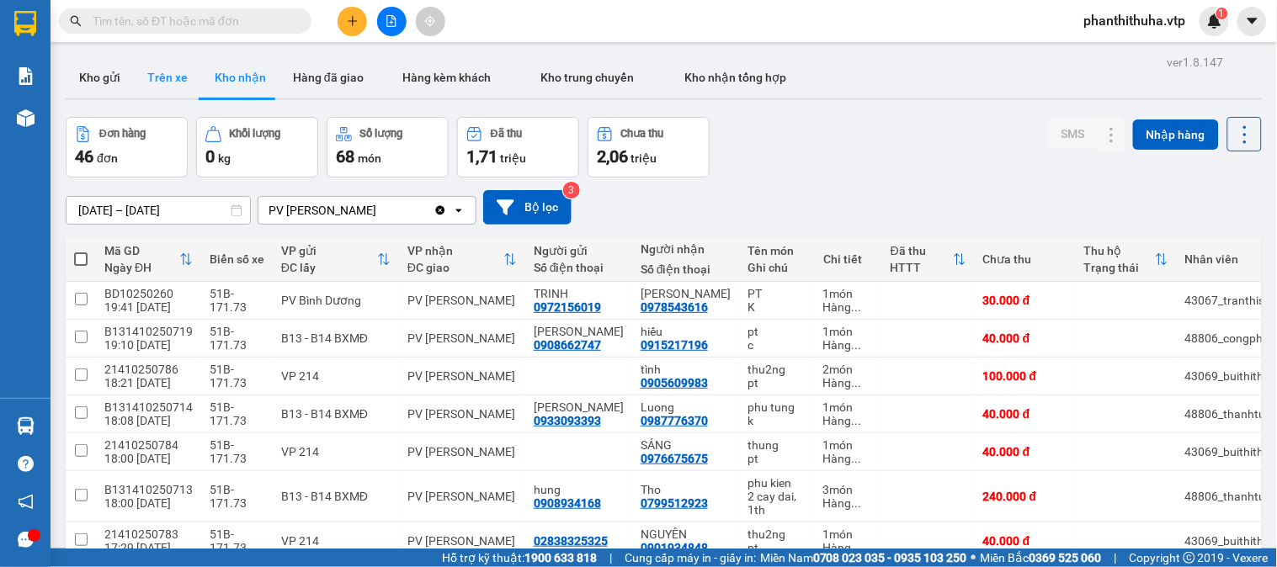
click at [173, 71] on button "Trên xe" at bounding box center [167, 77] width 67 height 40
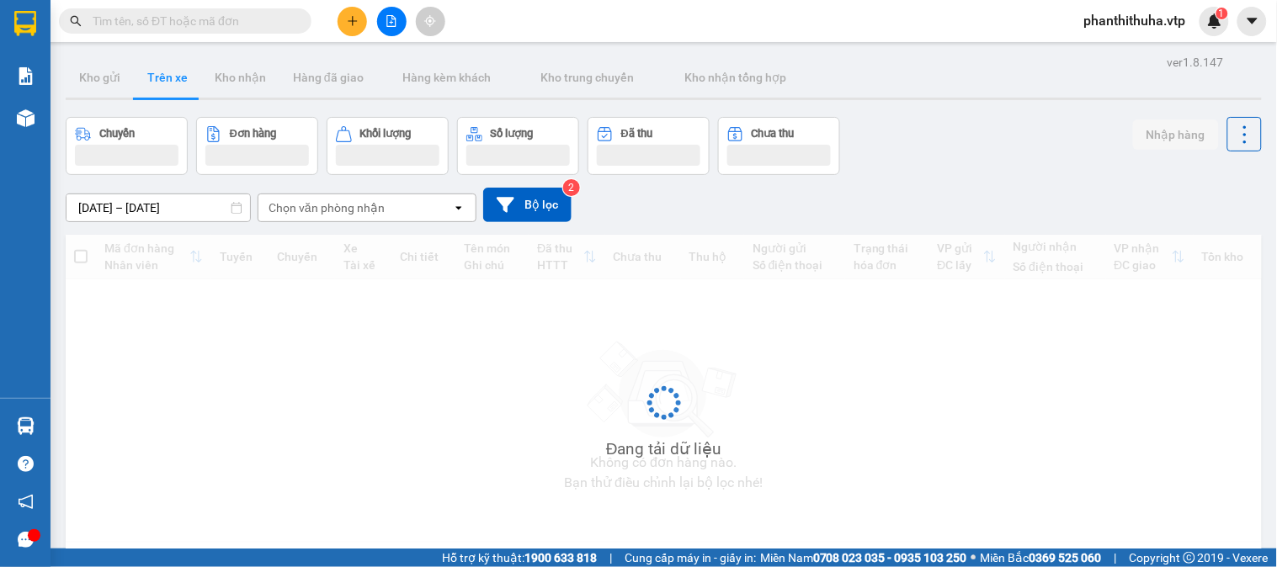
click at [317, 208] on div "Chọn văn phòng nhận" at bounding box center [327, 208] width 116 height 17
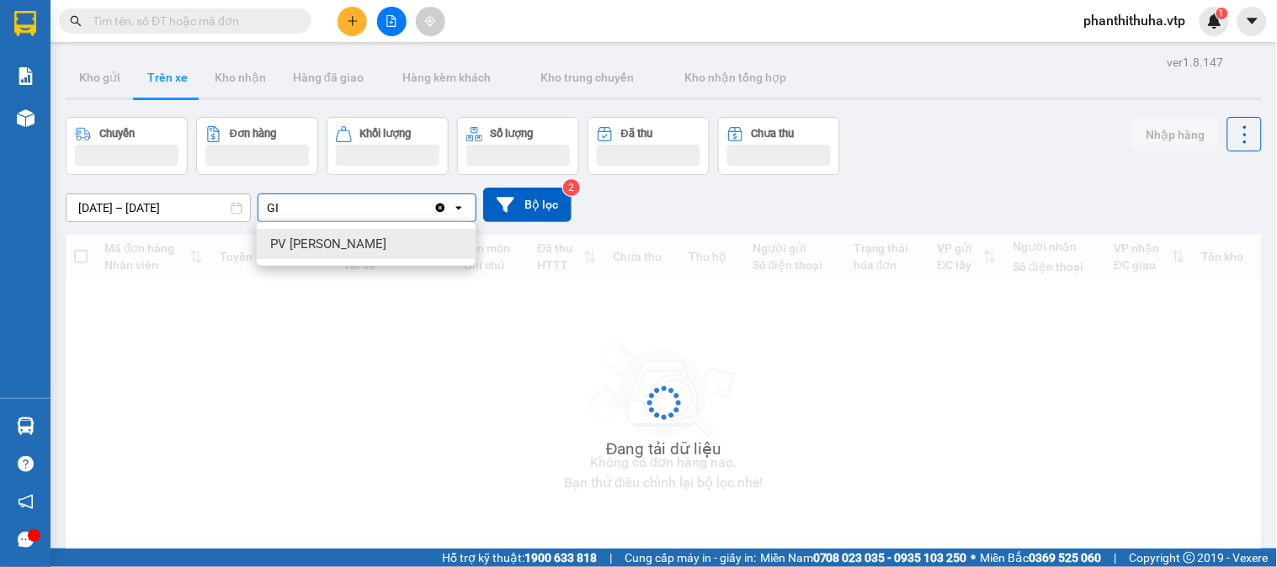
type input "GI"
click at [363, 253] on div "PV [PERSON_NAME]" at bounding box center [366, 244] width 219 height 30
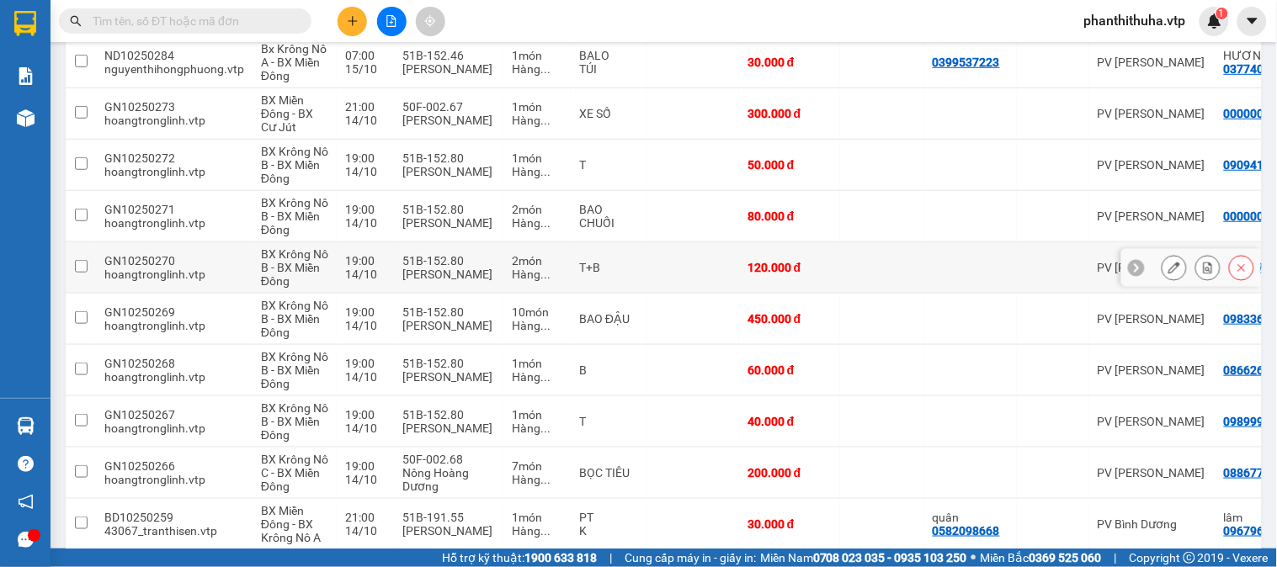
scroll to position [323, 0]
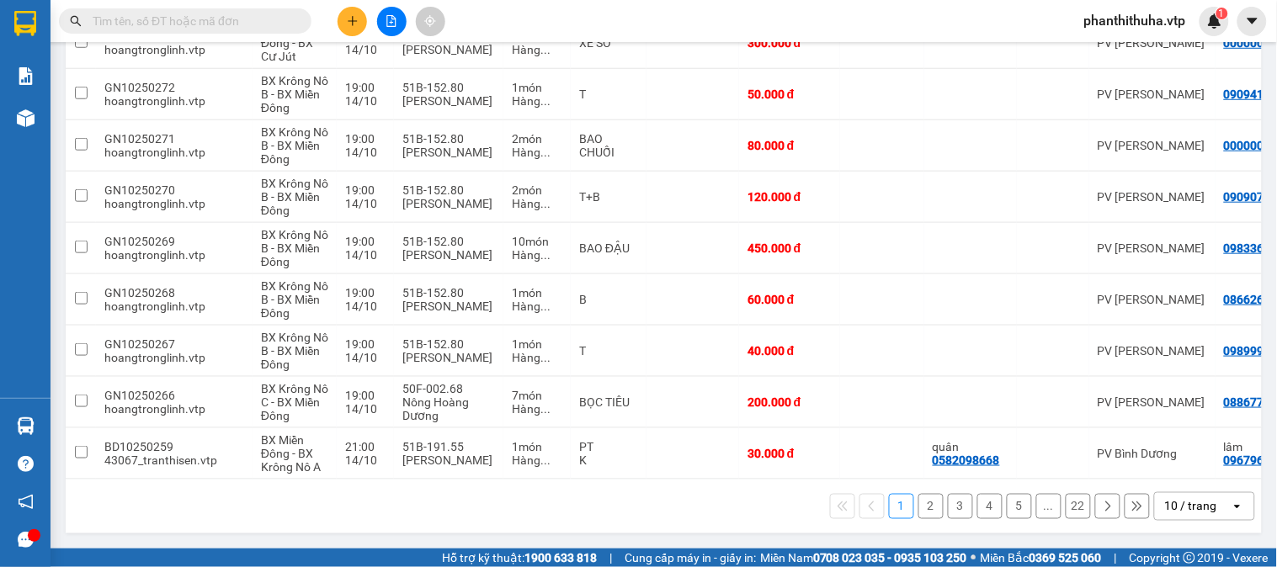
click at [1155, 506] on div "10 / trang" at bounding box center [1193, 506] width 76 height 27
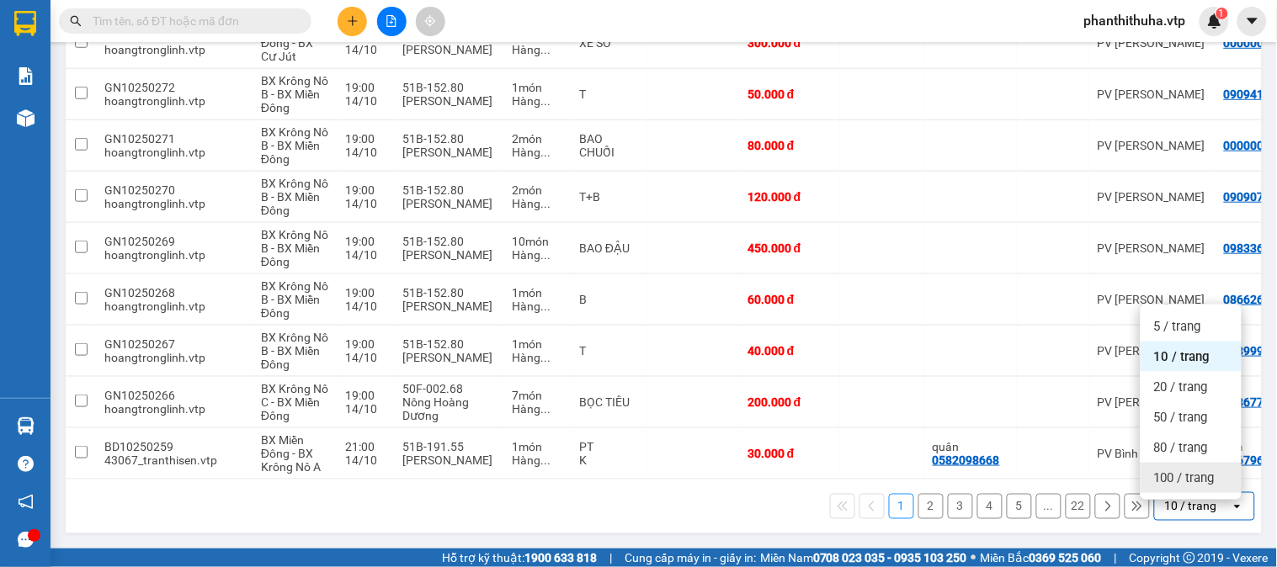
click at [1166, 472] on span "100 / trang" at bounding box center [1184, 478] width 61 height 17
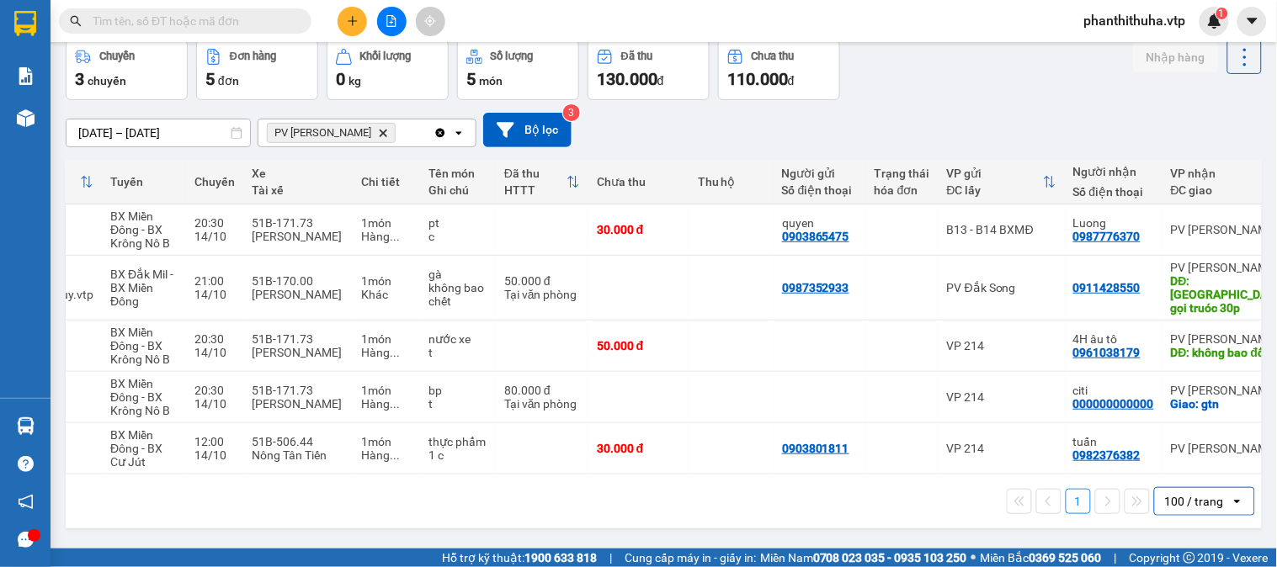
scroll to position [0, 187]
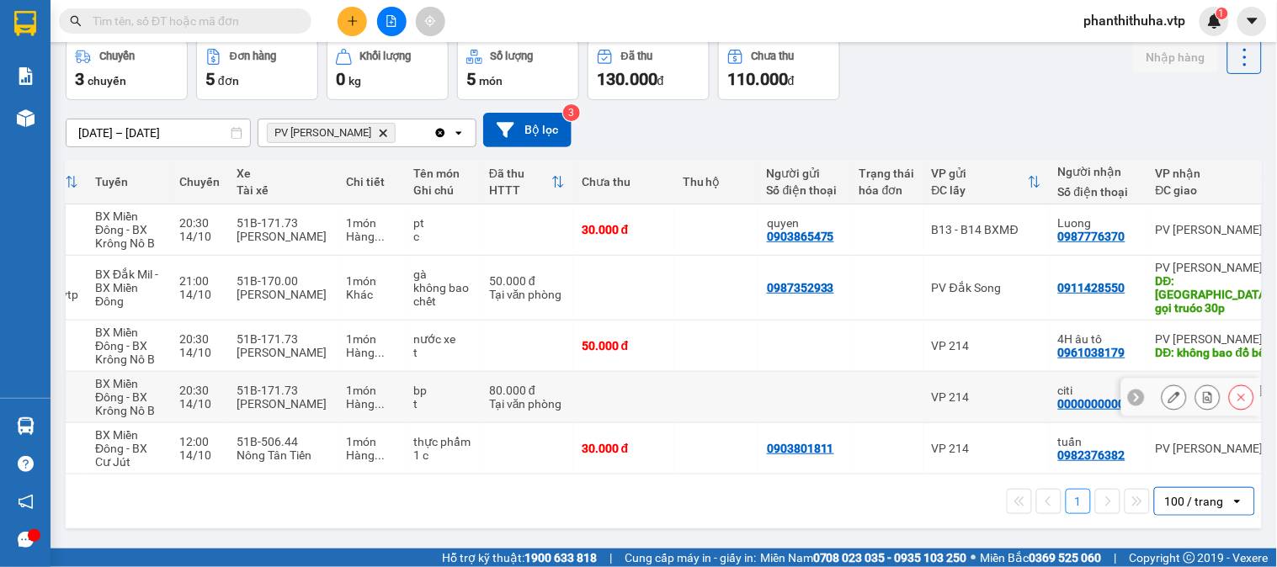
click at [1169, 385] on button at bounding box center [1175, 397] width 24 height 29
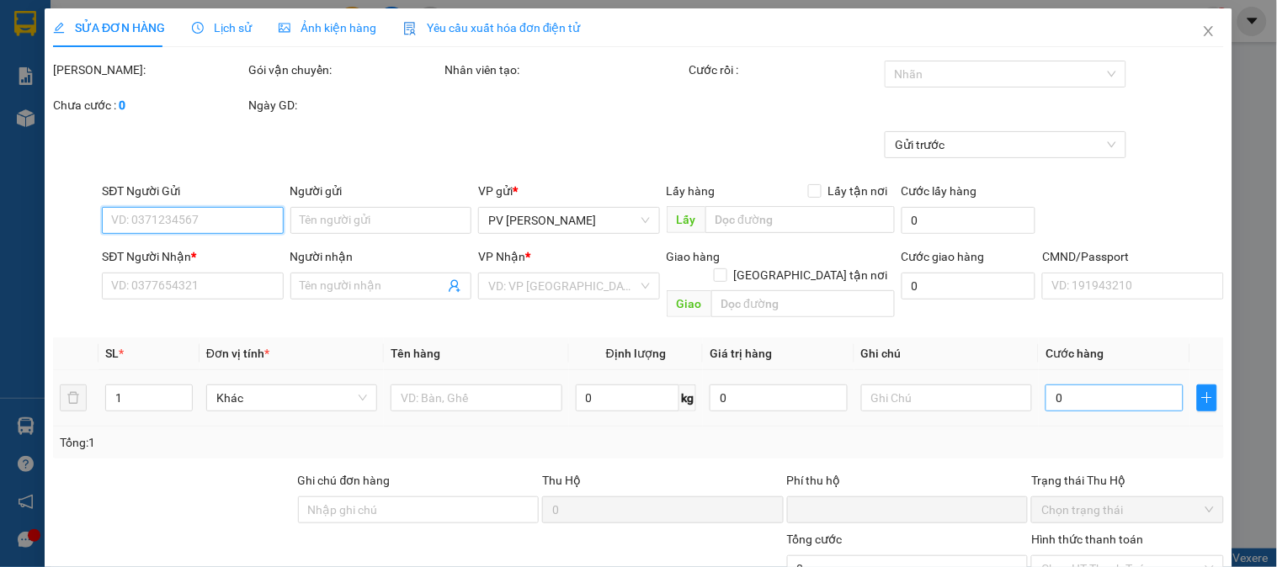
type input "2.000"
type input "000000000000"
type input "citi"
checkbox input "true"
type input "gtn"
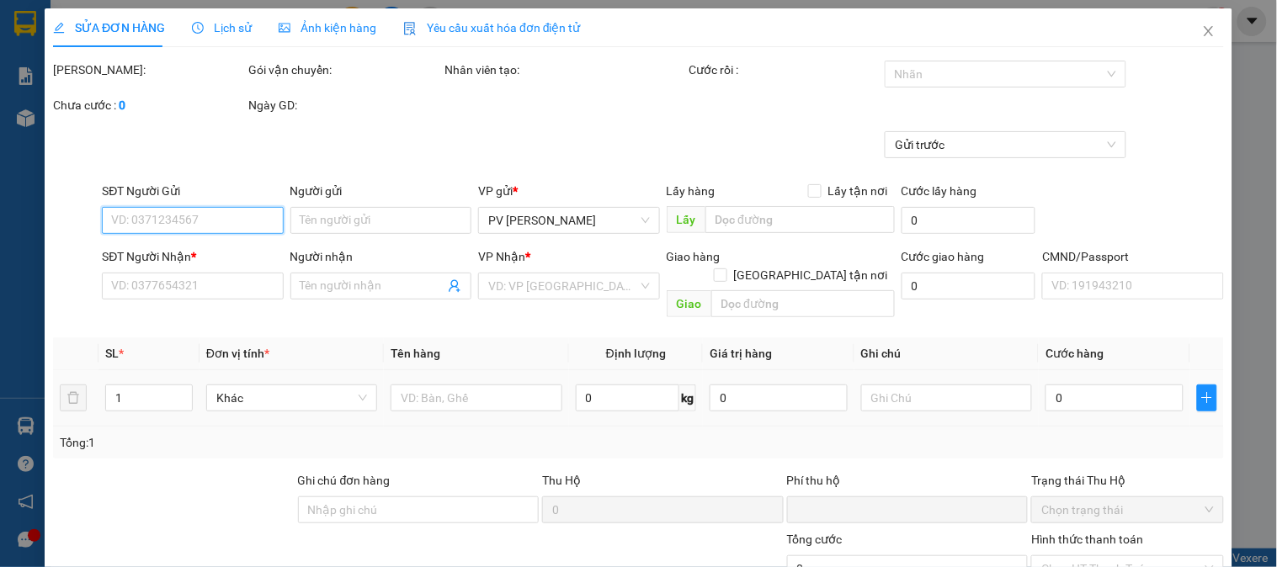
type input "0"
type input "80.000"
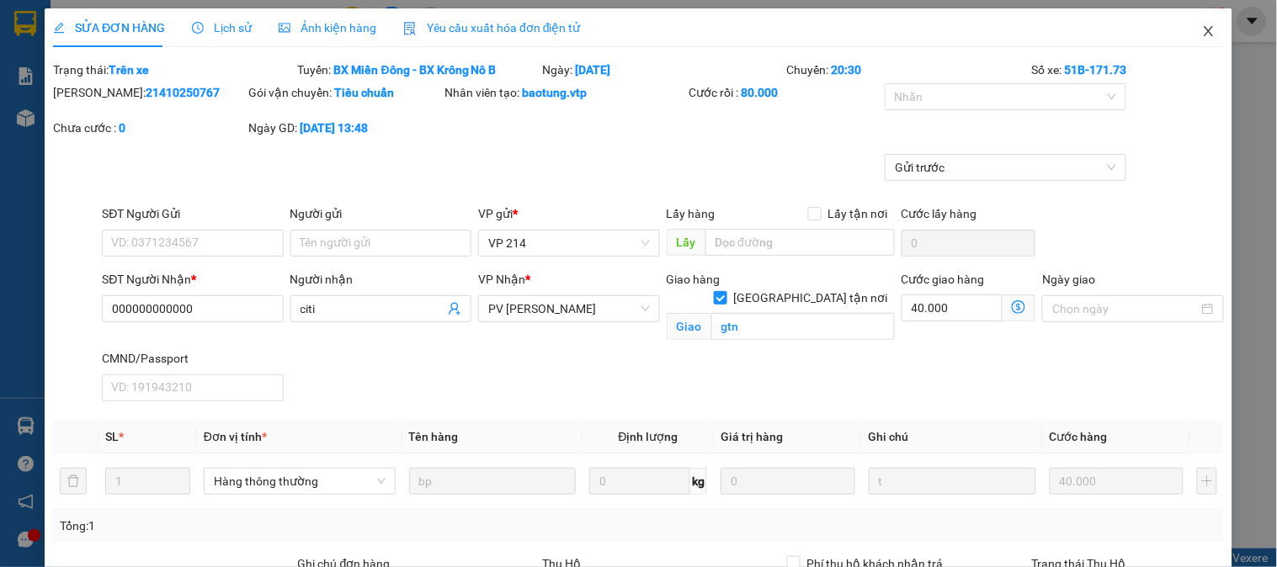
click at [1202, 32] on icon "close" at bounding box center [1208, 30] width 13 height 13
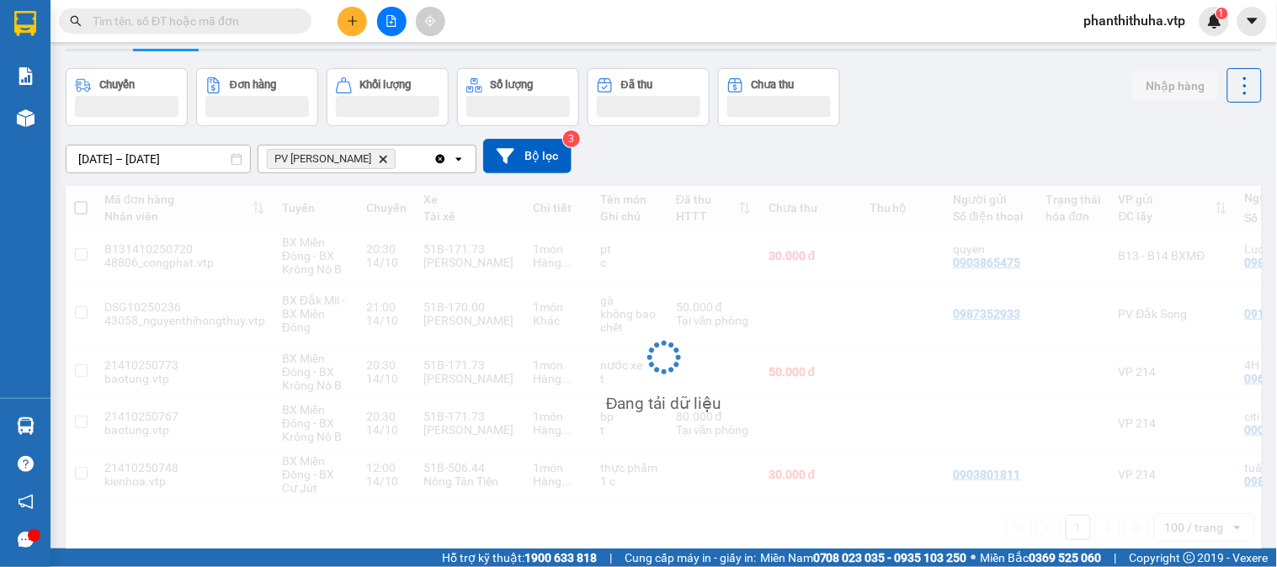
scroll to position [77, 0]
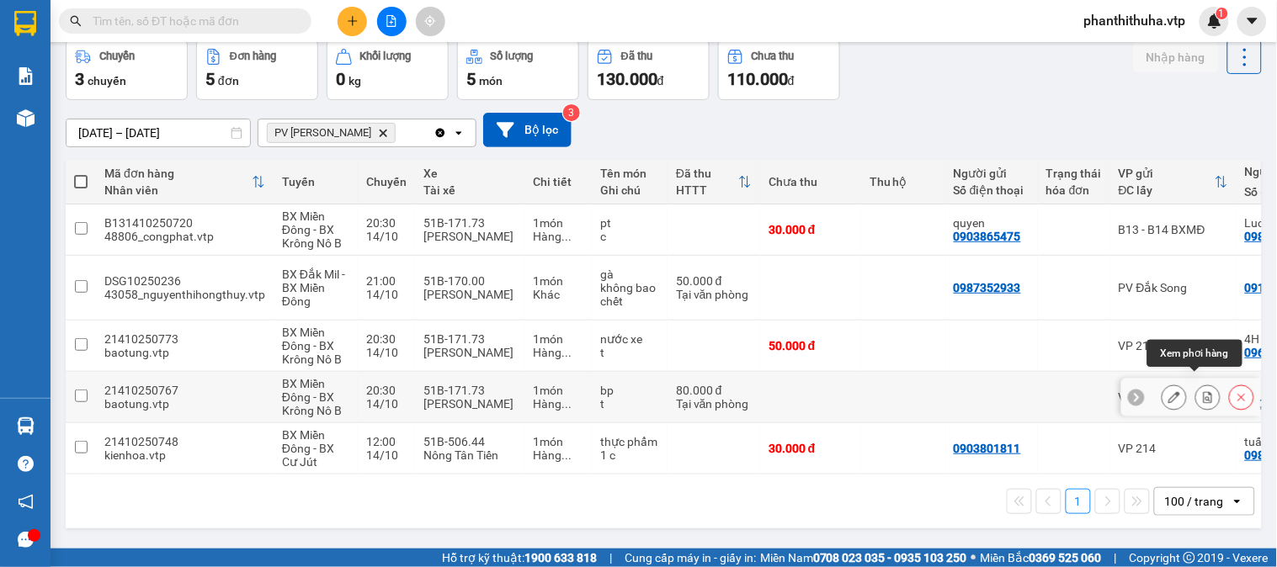
click at [1204, 392] on icon at bounding box center [1208, 398] width 9 height 12
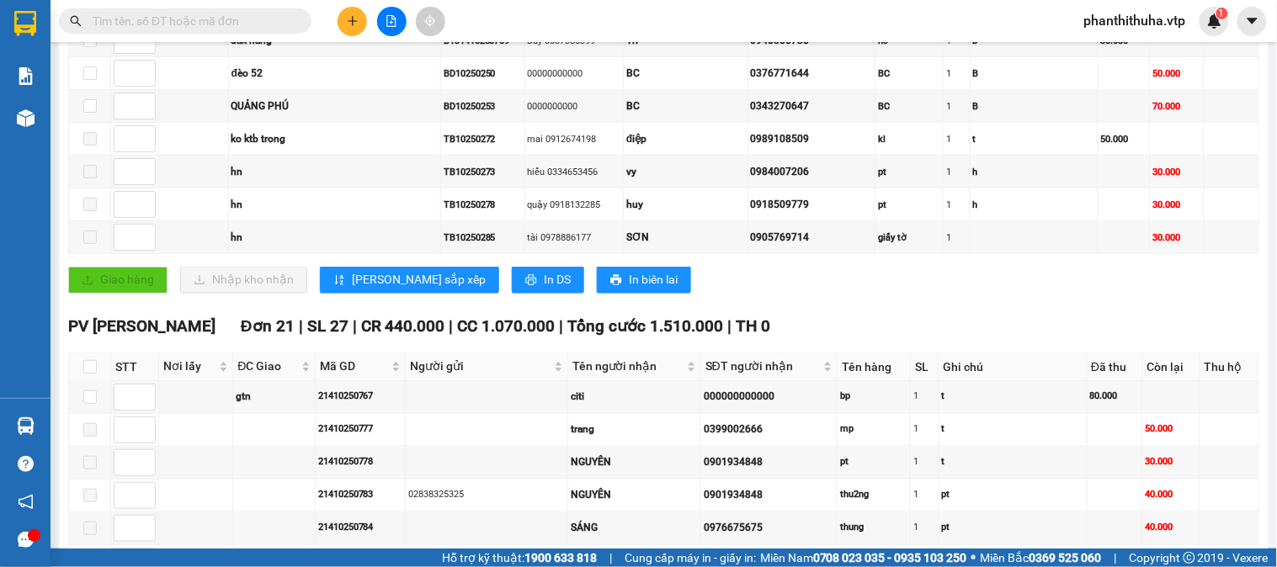
scroll to position [748, 0]
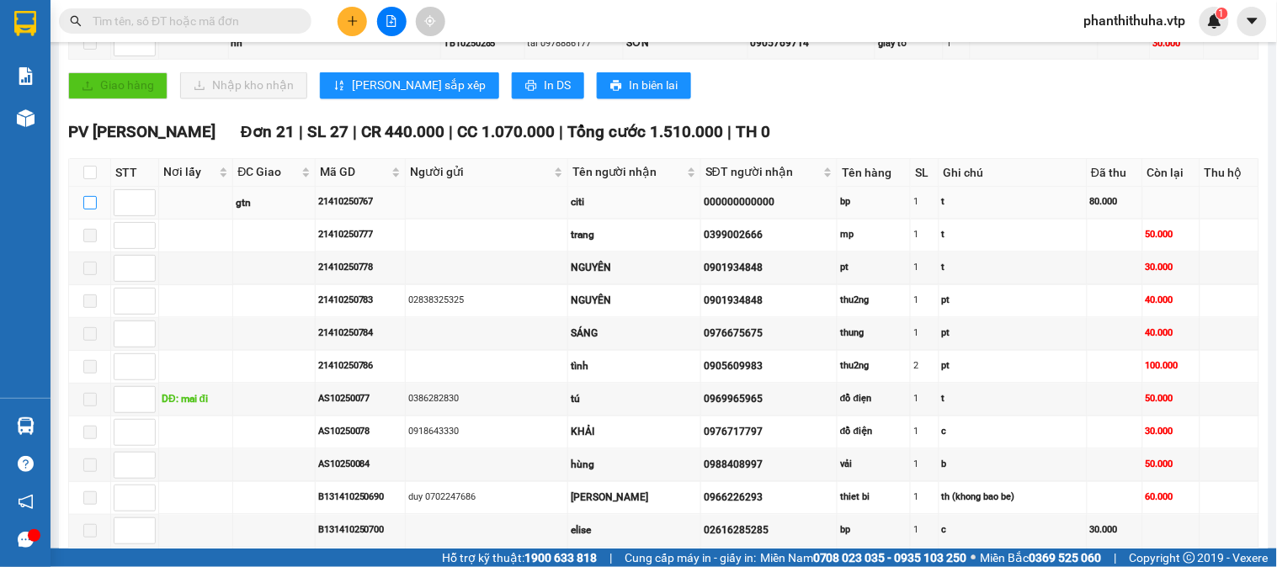
click at [94, 210] on input "checkbox" at bounding box center [89, 202] width 13 height 13
checkbox input "true"
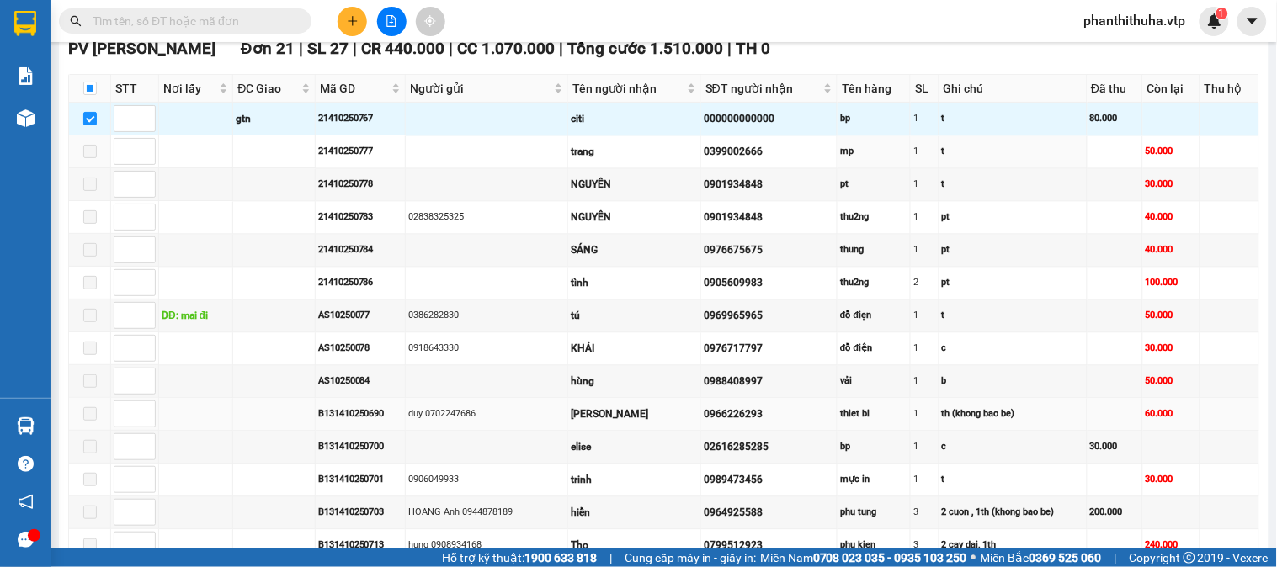
scroll to position [1383, 0]
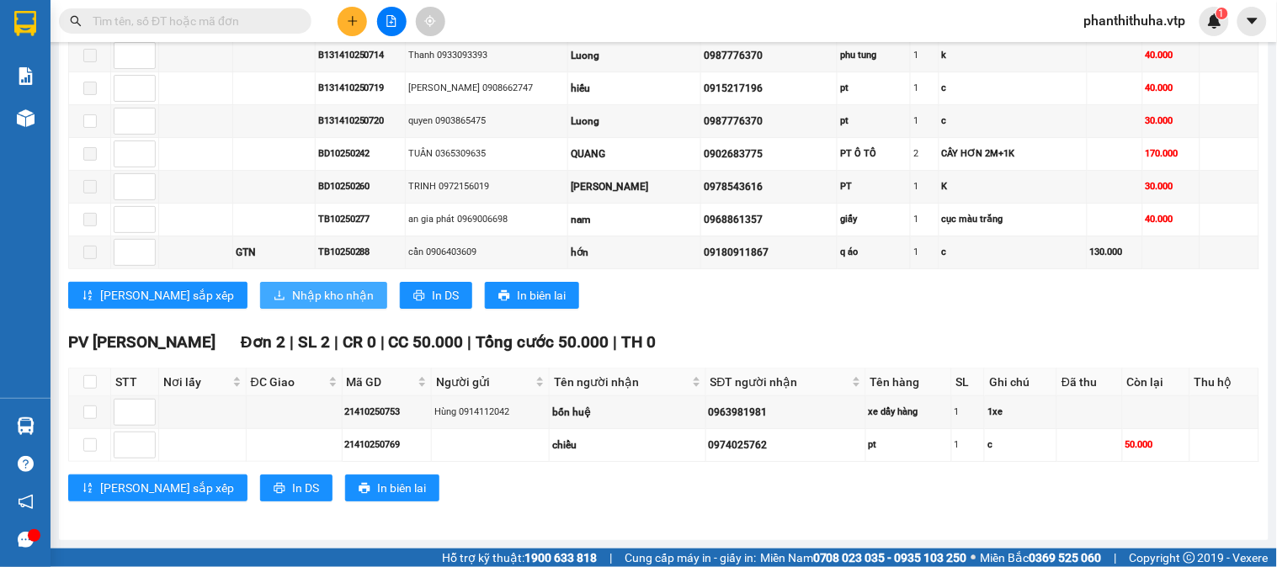
click at [292, 301] on span "Nhập kho nhận" at bounding box center [333, 295] width 82 height 19
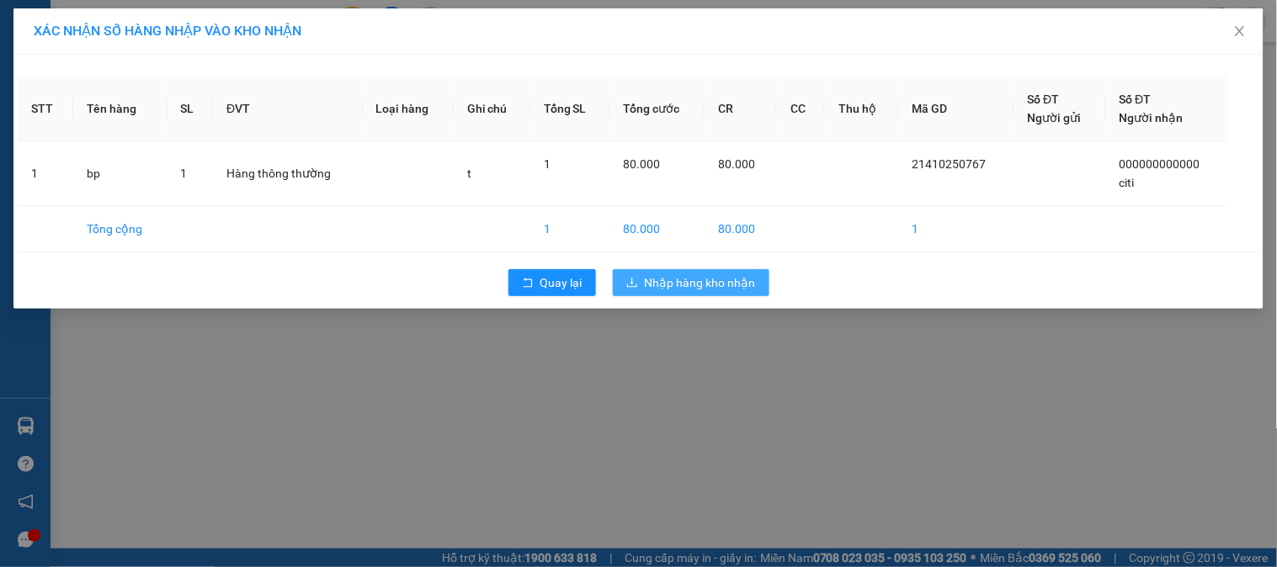
click at [648, 290] on span "Nhập hàng kho nhận" at bounding box center [700, 283] width 111 height 19
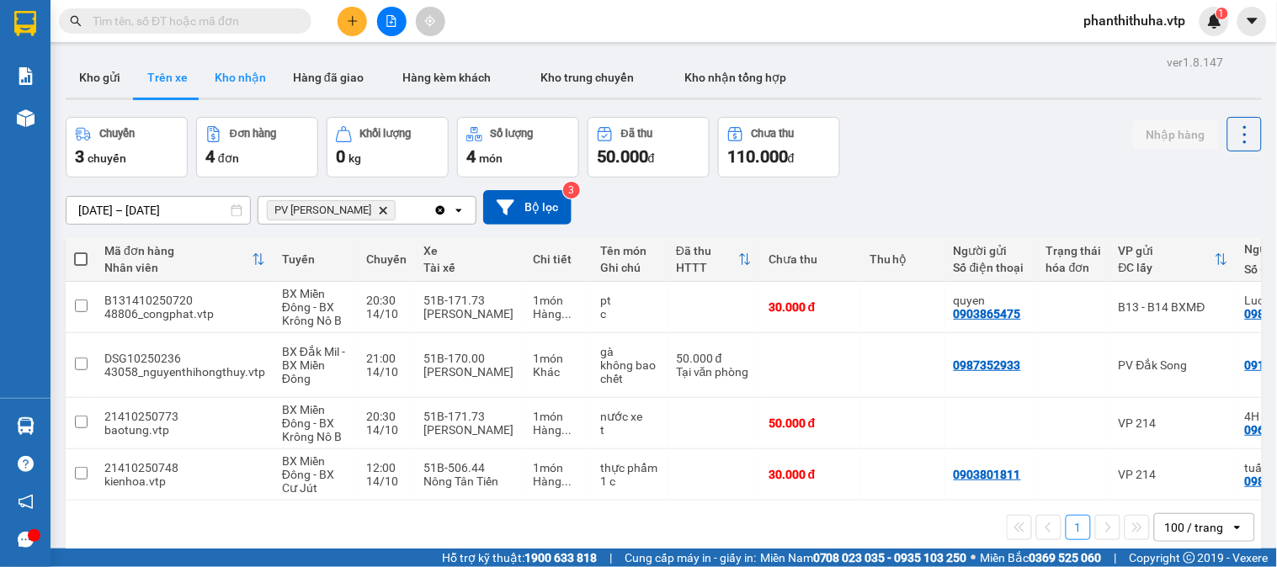
click at [247, 72] on button "Kho nhận" at bounding box center [240, 77] width 78 height 40
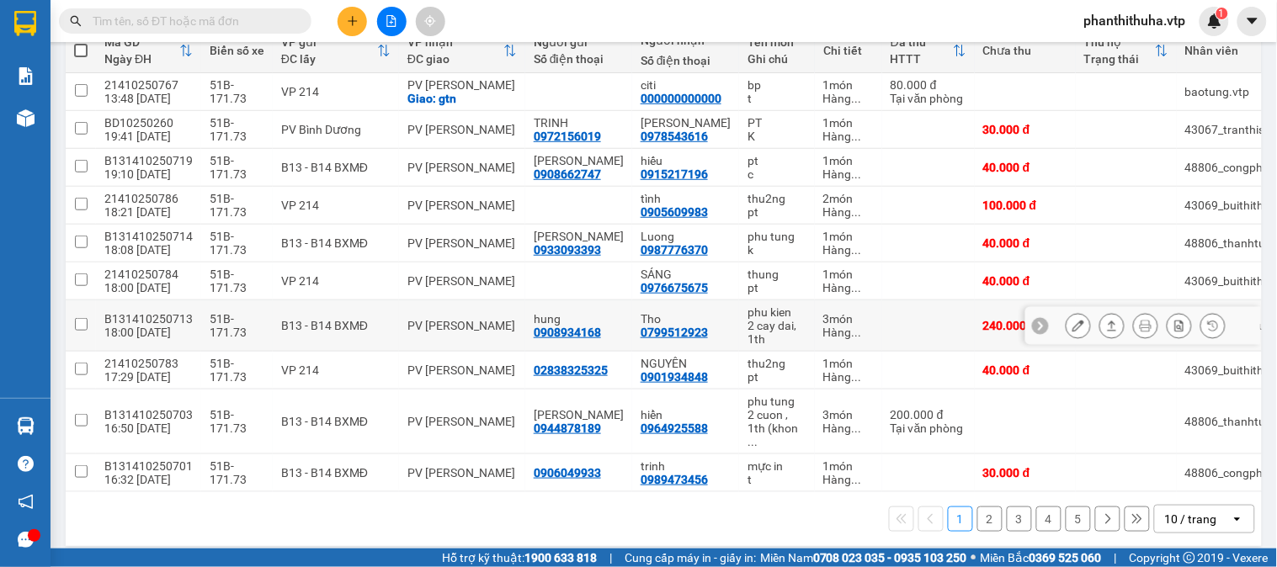
scroll to position [216, 0]
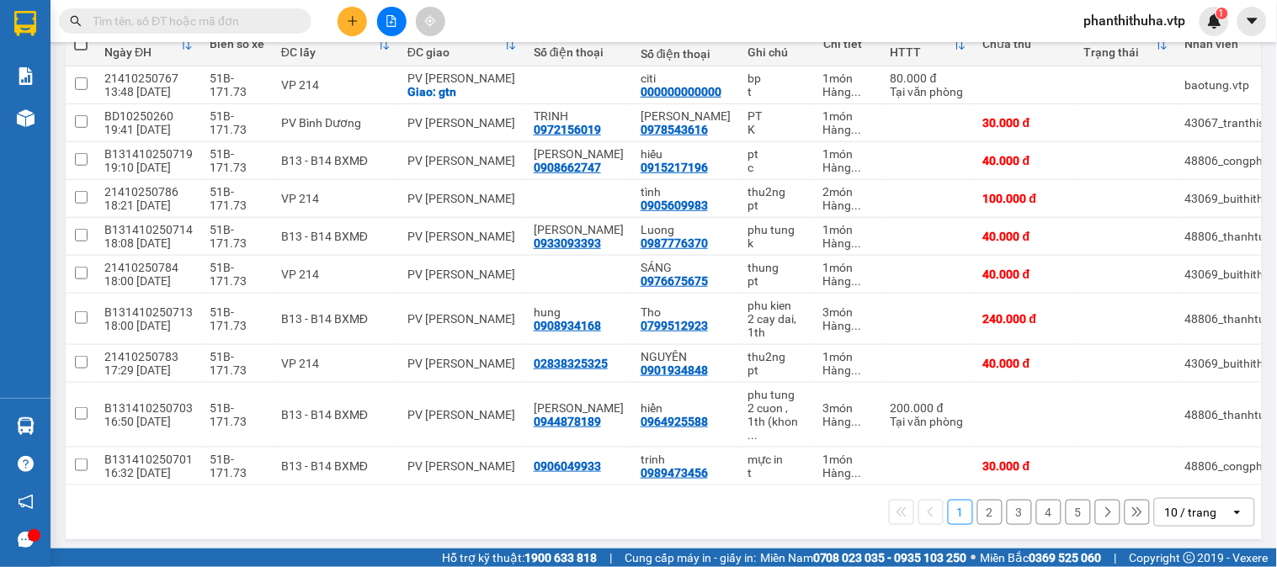
click at [1231, 499] on div "open" at bounding box center [1243, 512] width 24 height 27
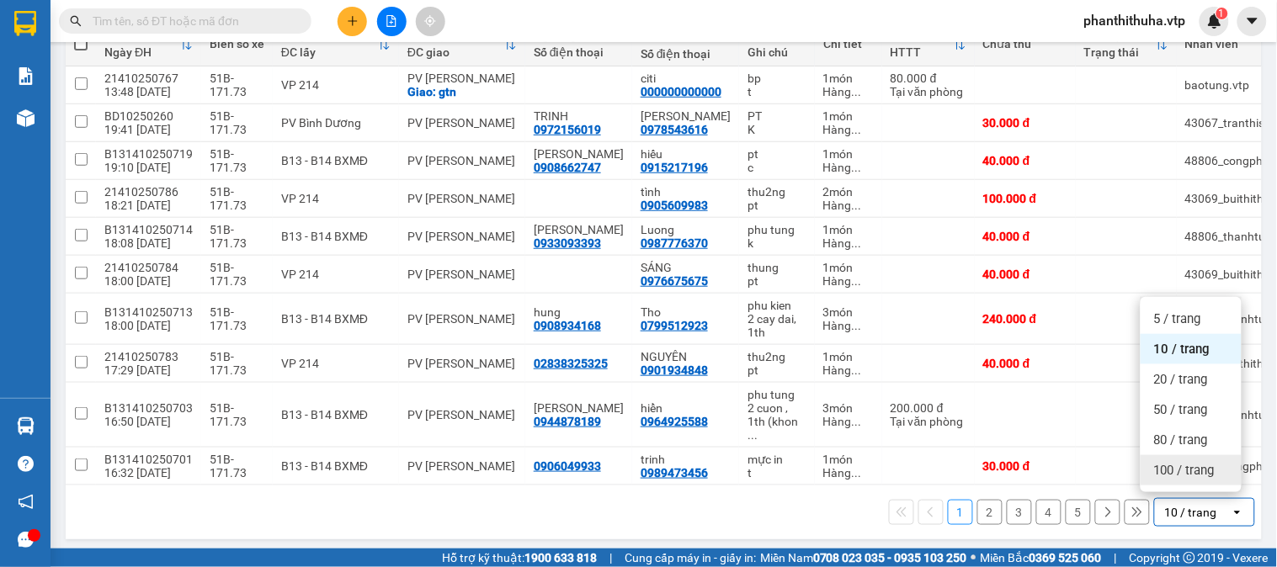
click at [1213, 472] on span "100 / trang" at bounding box center [1184, 470] width 61 height 17
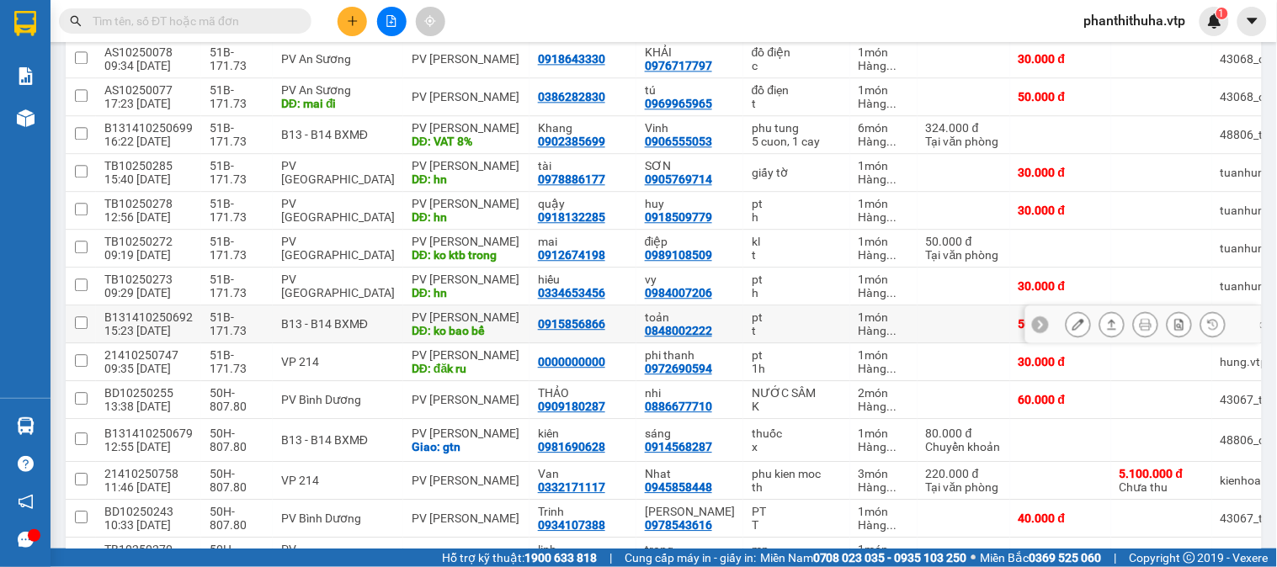
scroll to position [1151, 0]
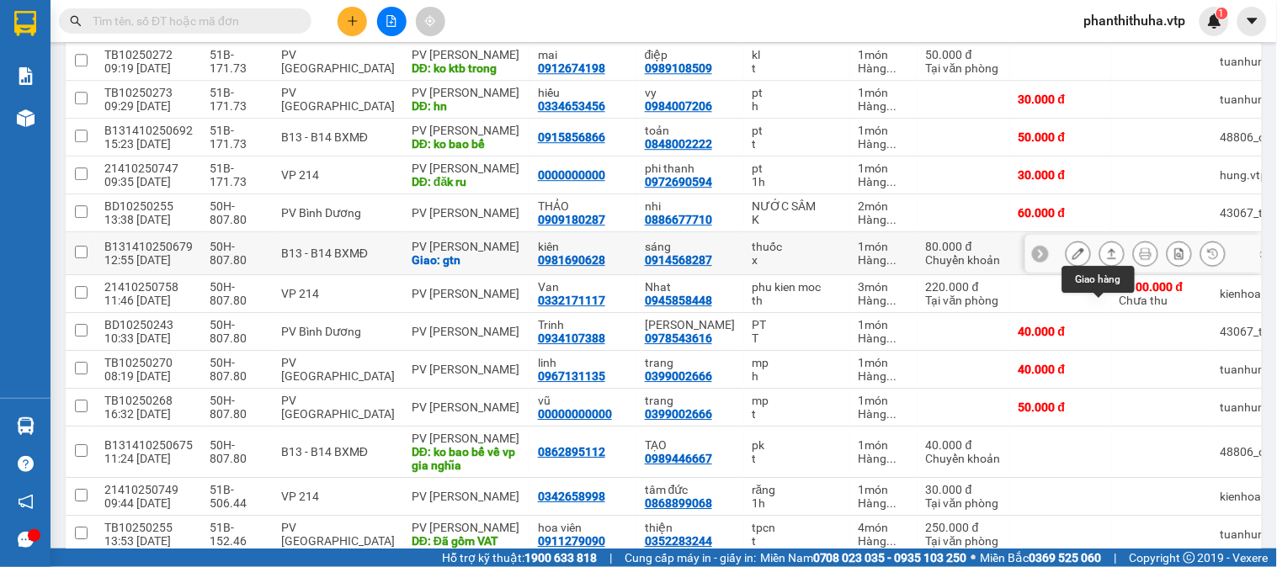
click at [1106, 259] on icon at bounding box center [1112, 254] width 12 height 12
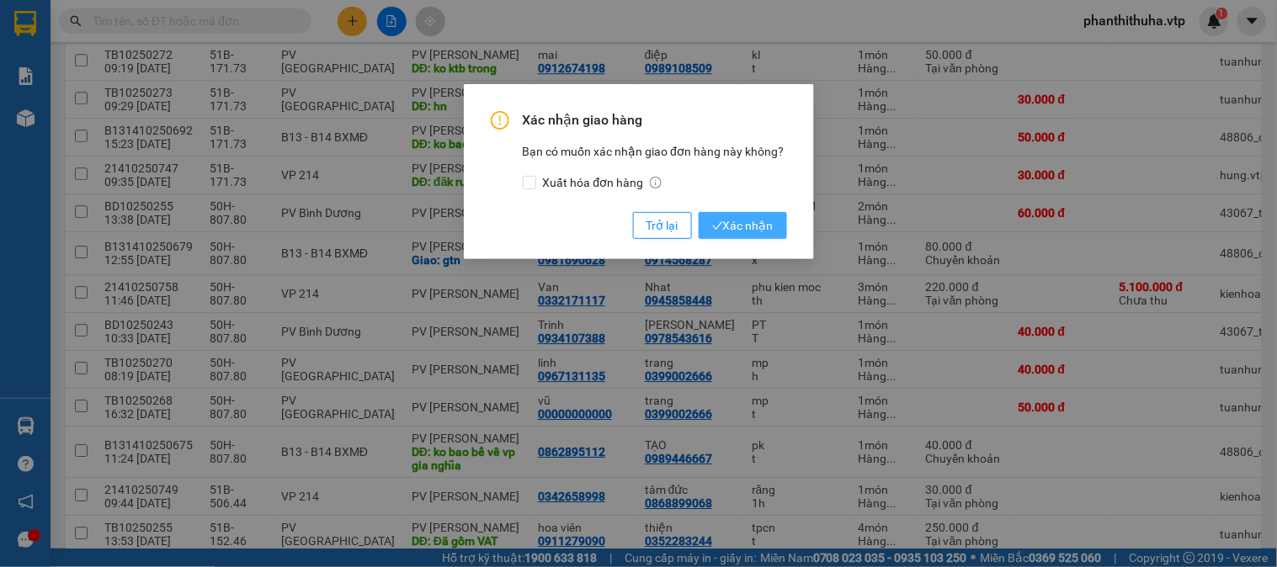
click at [730, 217] on span "Xác nhận" at bounding box center [742, 225] width 61 height 19
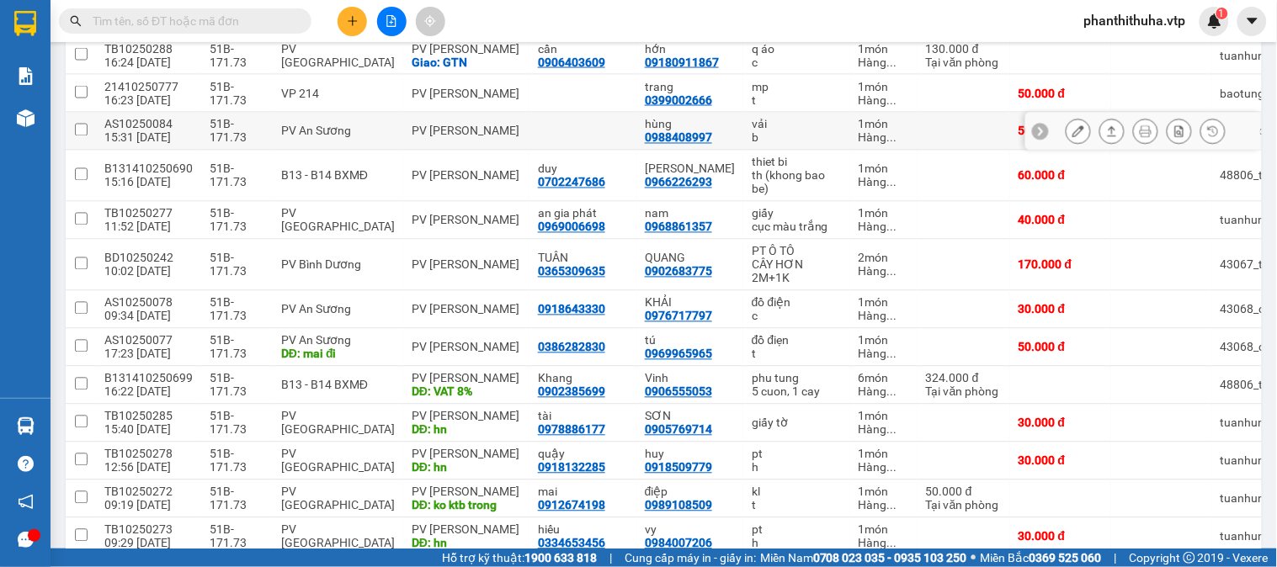
scroll to position [748, 0]
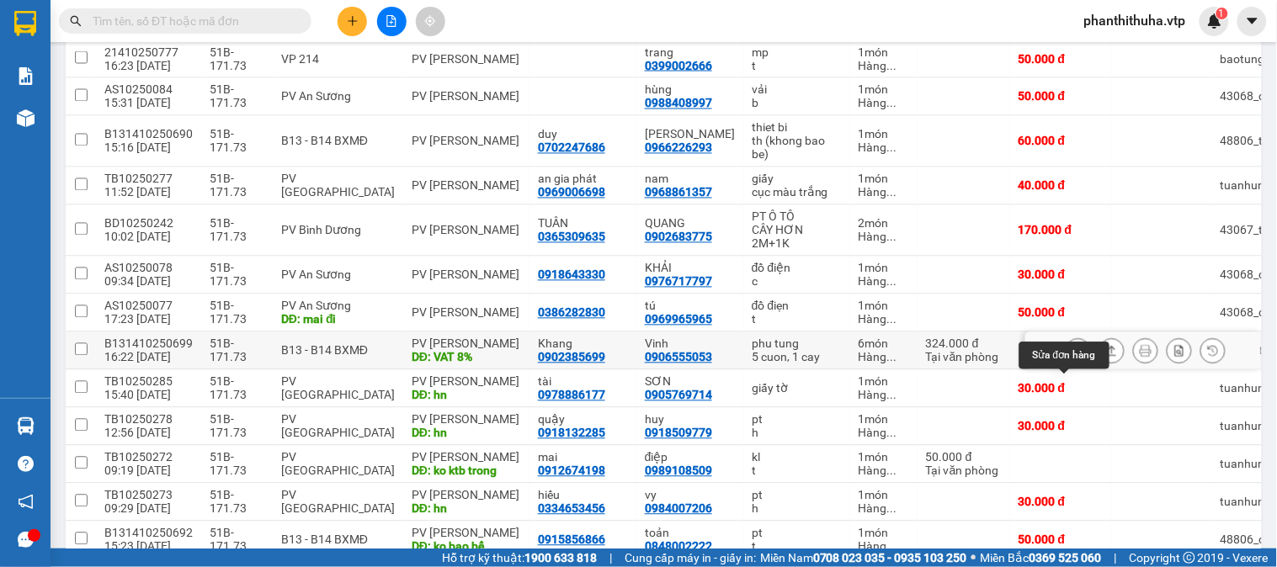
click at [1073, 357] on icon at bounding box center [1079, 351] width 12 height 12
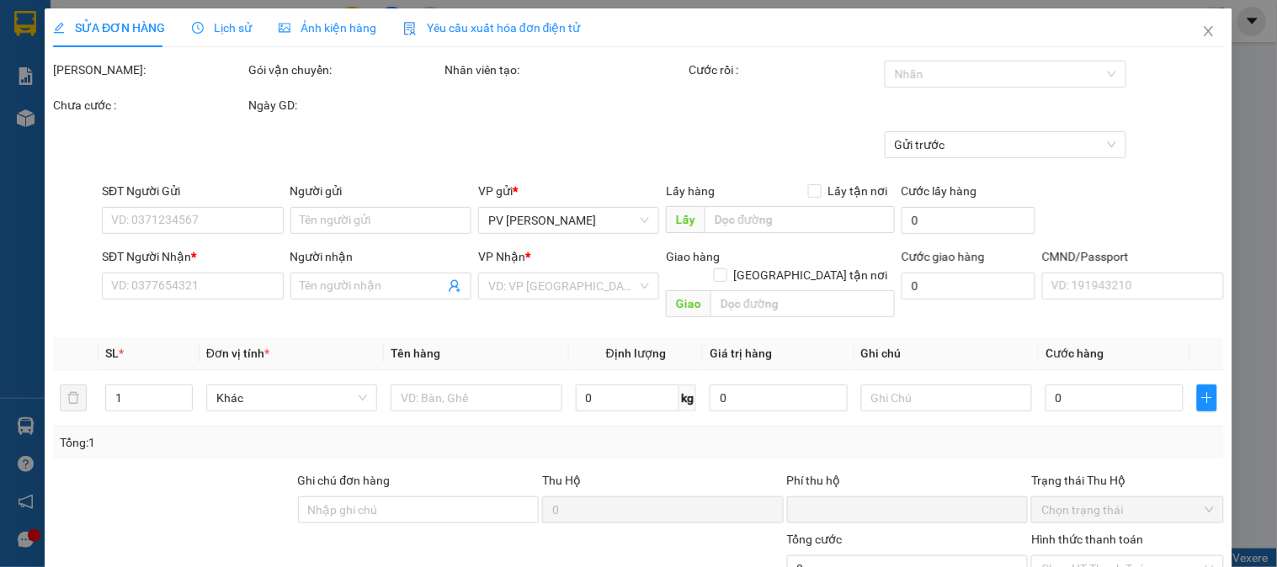
type input "15.000"
type input "0902385699"
type input "Khang"
type input "0906555053"
type input "Vinh"
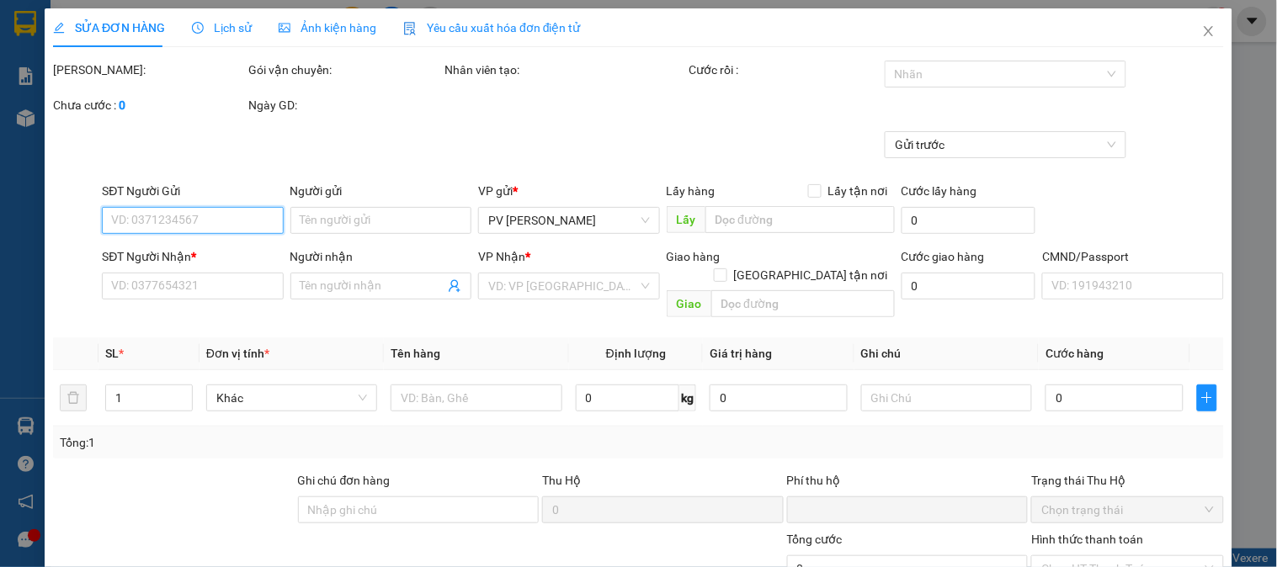
type input "VAT 8%"
type input "24.000"
type input "0"
type input "324.000"
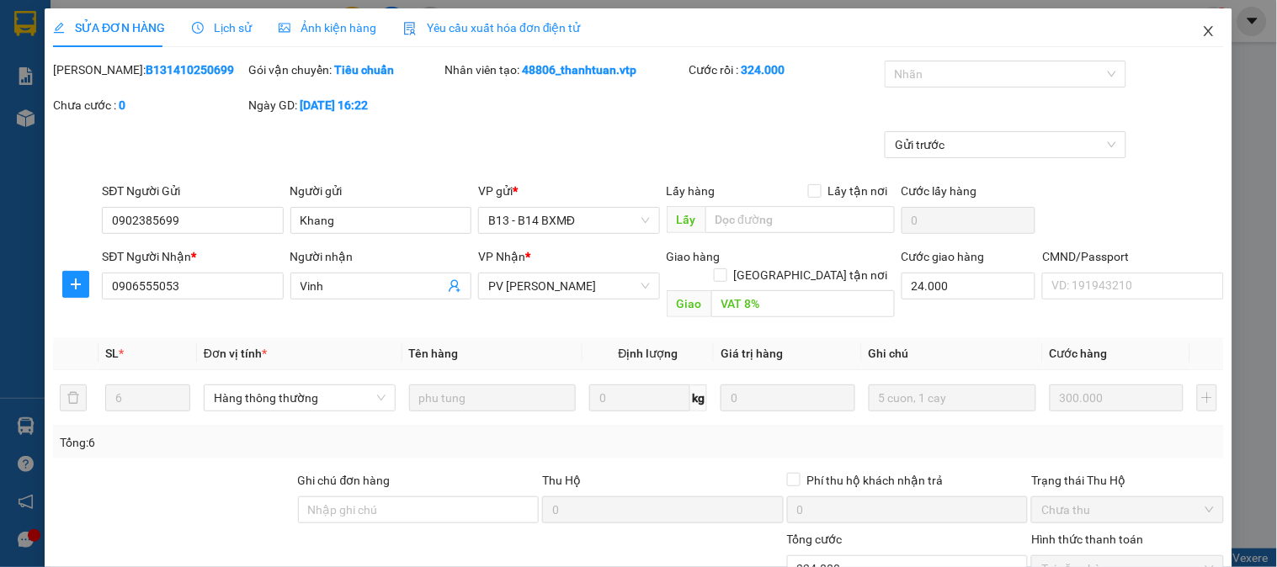
click at [1204, 35] on icon "close" at bounding box center [1208, 31] width 9 height 10
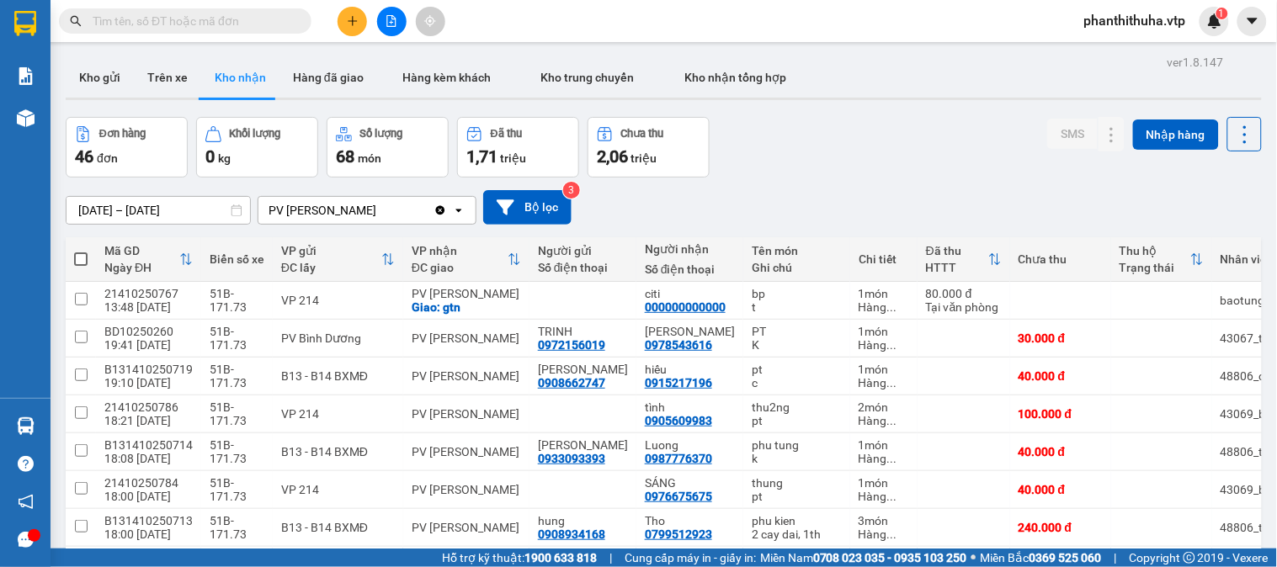
click at [904, 136] on div "Đơn hàng 46 đơn Khối lượng 0 kg Số lượng 68 món Đã thu 1,71 triệu Chưa thu 2,06…" at bounding box center [664, 147] width 1196 height 61
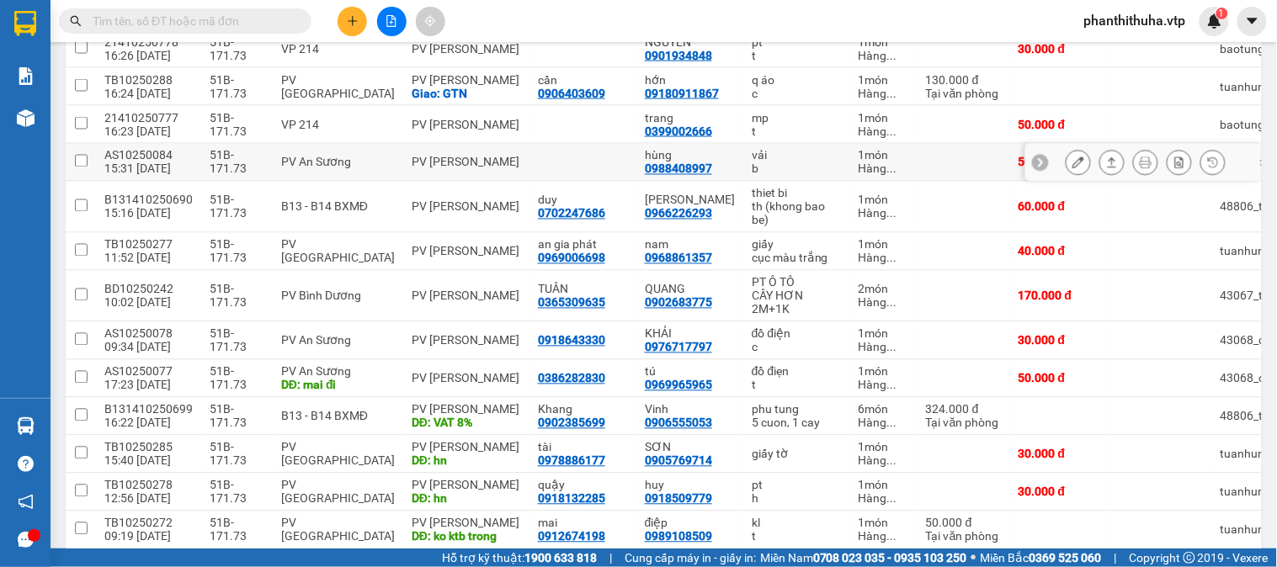
scroll to position [935, 0]
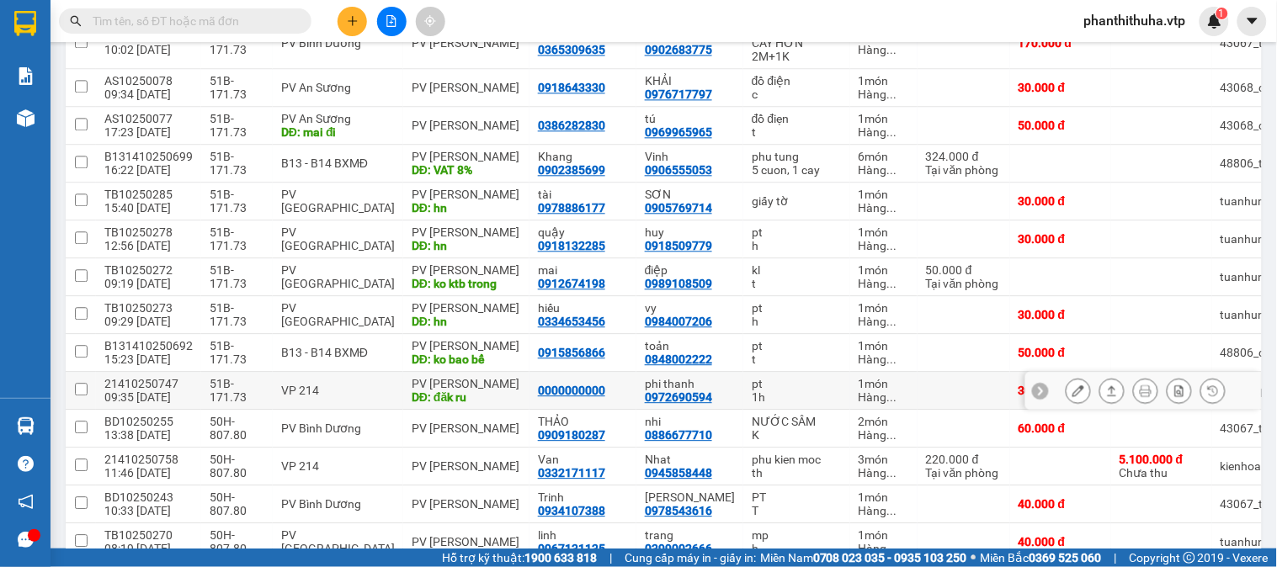
click at [1073, 406] on button at bounding box center [1079, 390] width 24 height 29
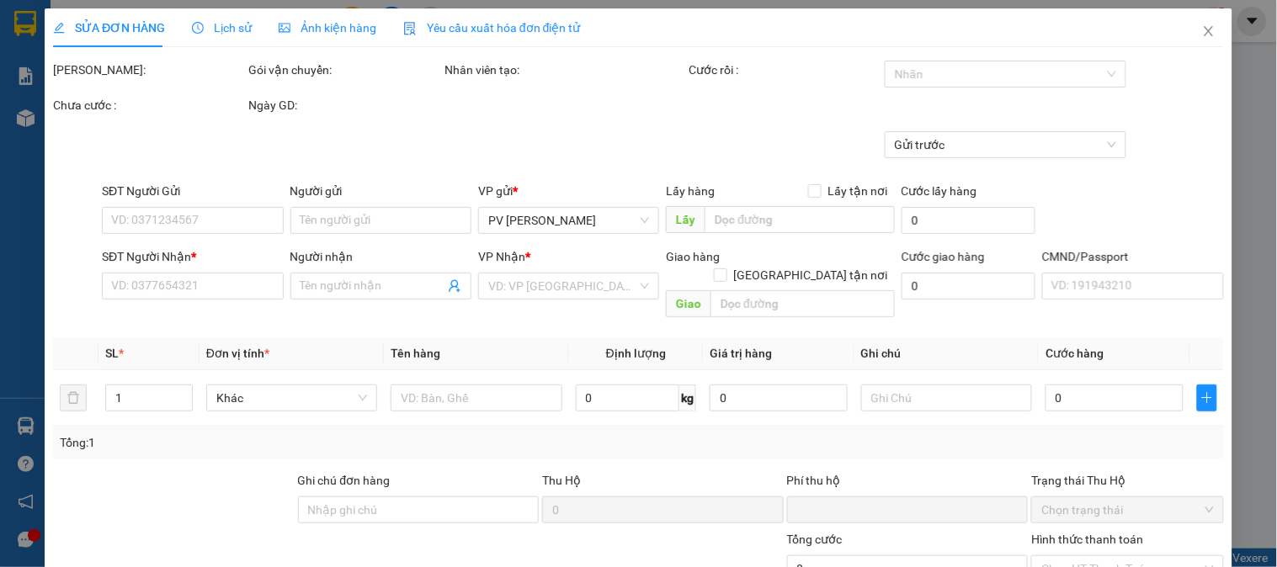
type input "1.500"
type input "0000000000"
type input "0972690594"
type input "phi thanh"
type input "đăk ru"
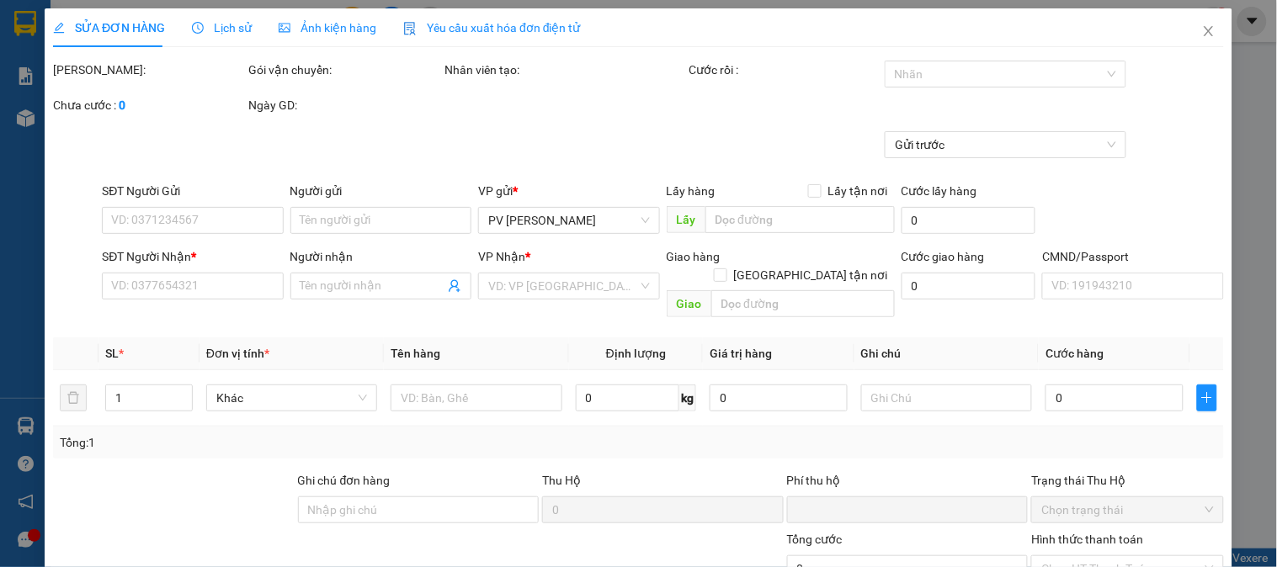
type input "0"
type input "30.000"
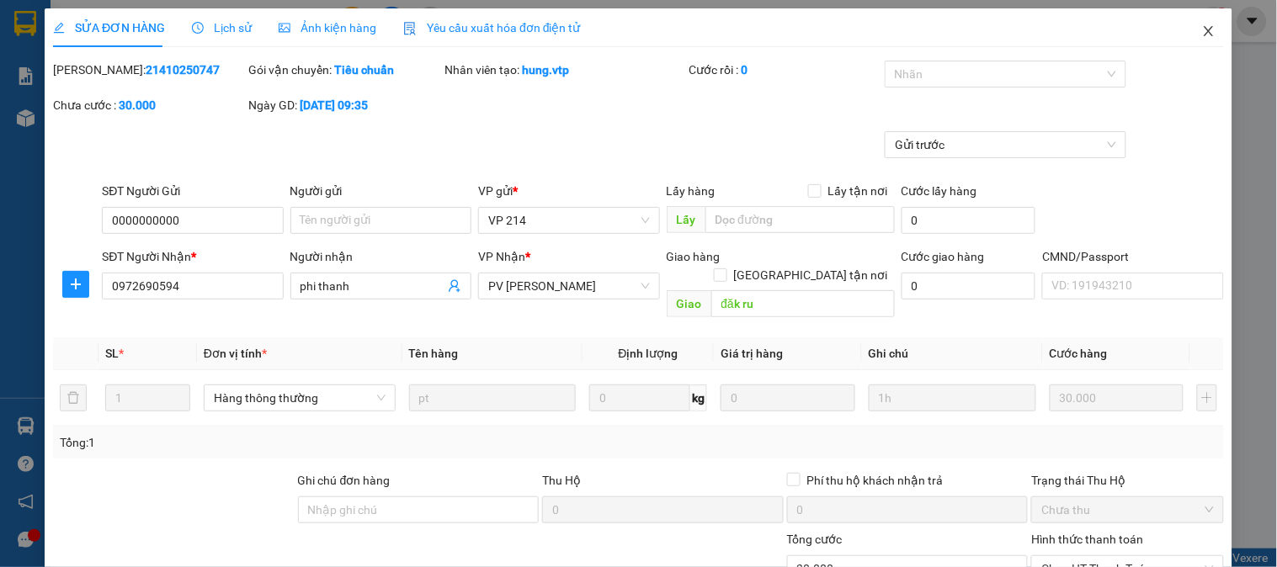
click at [1202, 31] on icon "close" at bounding box center [1208, 30] width 13 height 13
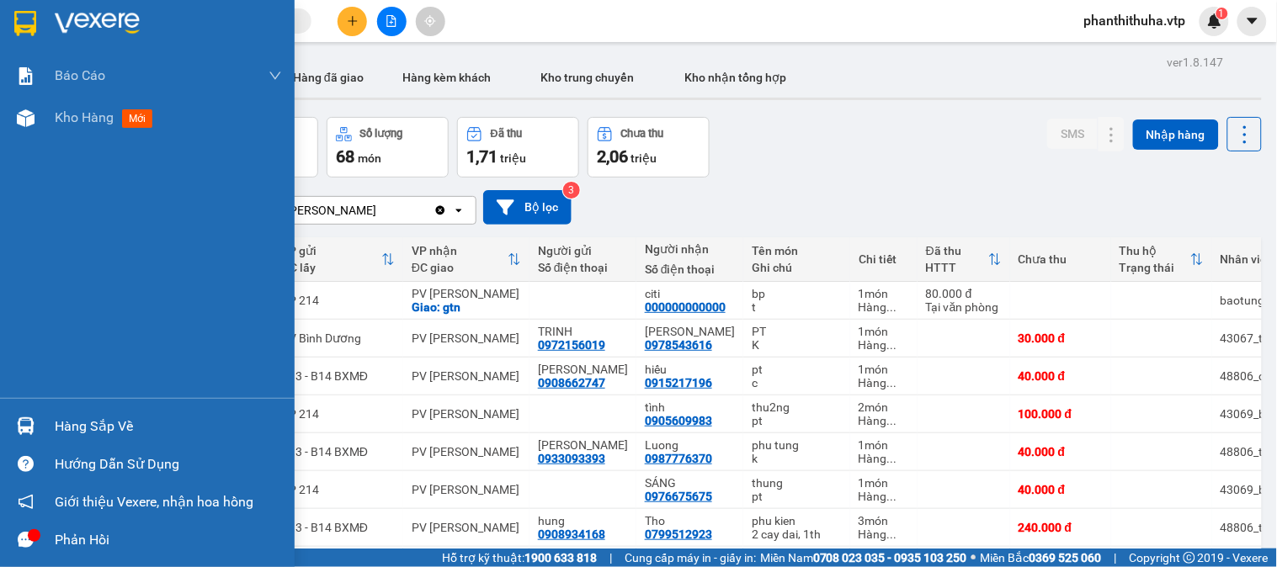
click at [87, 424] on div "Hàng sắp về" at bounding box center [168, 426] width 227 height 25
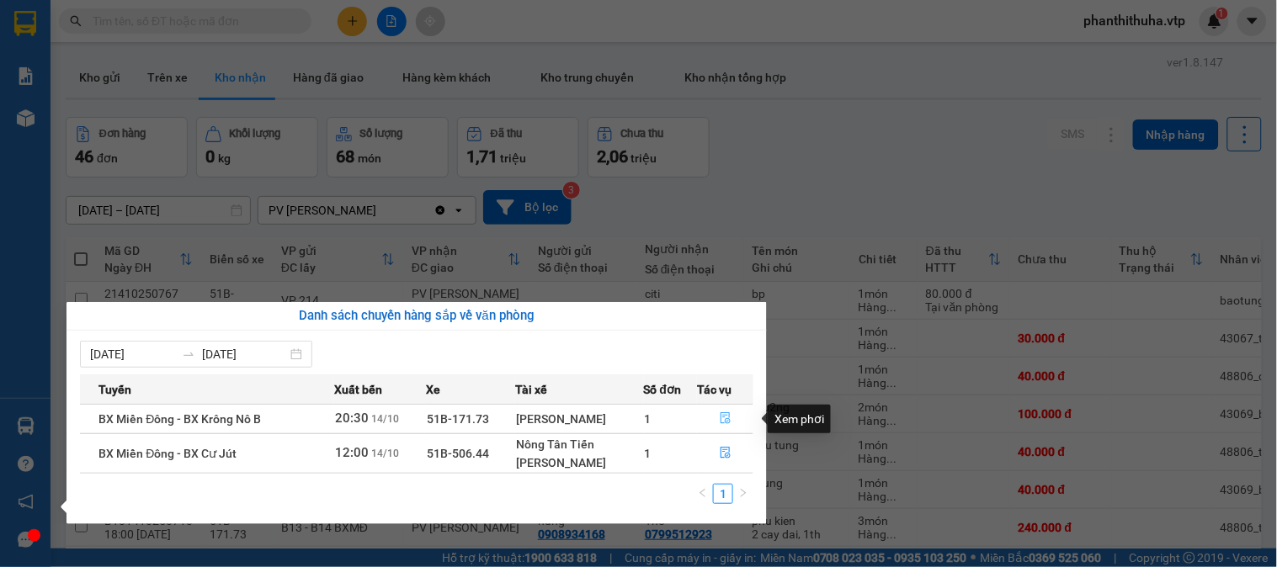
click at [733, 422] on button "button" at bounding box center [725, 419] width 55 height 27
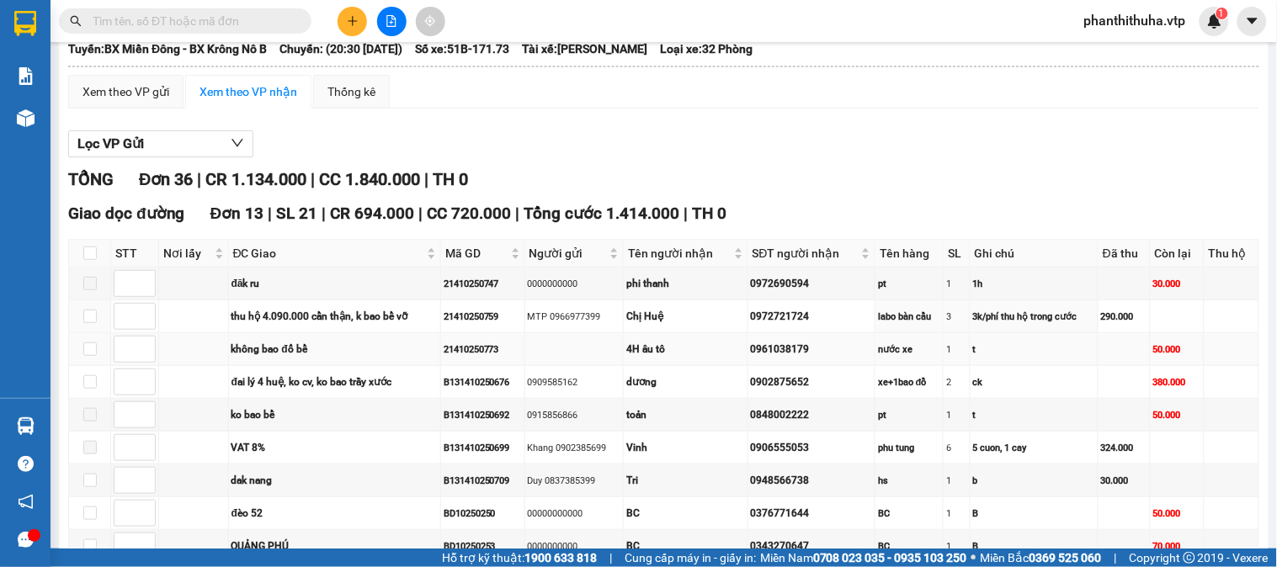
scroll to position [187, 0]
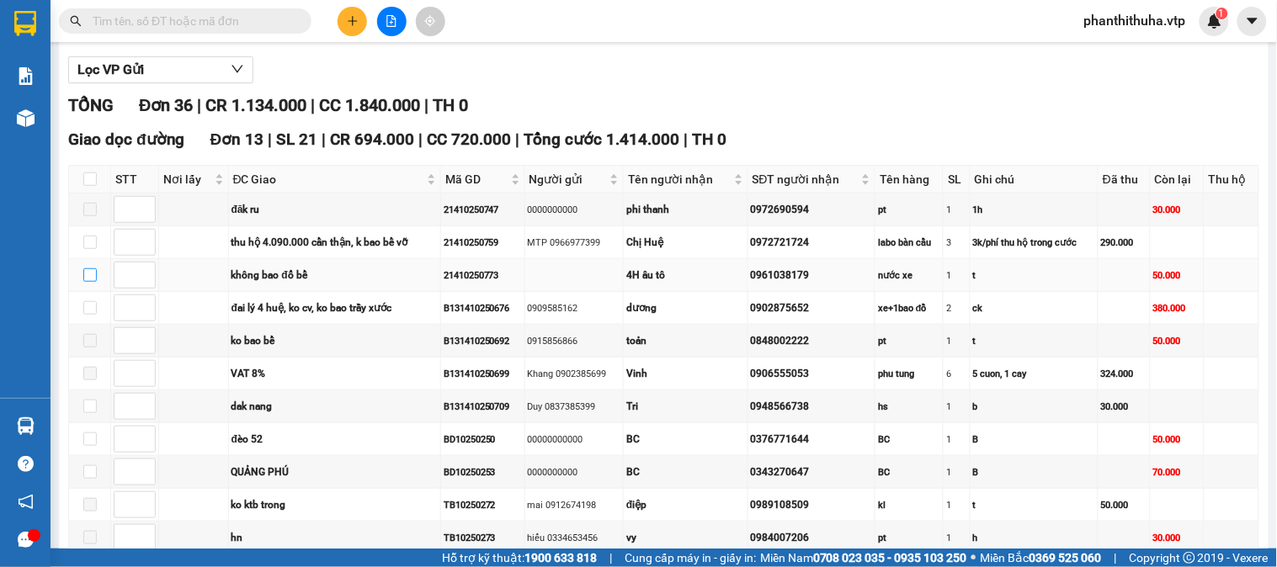
drag, startPoint x: 90, startPoint y: 290, endPoint x: 114, endPoint y: 289, distance: 23.6
click at [90, 282] on input "checkbox" at bounding box center [89, 275] width 13 height 13
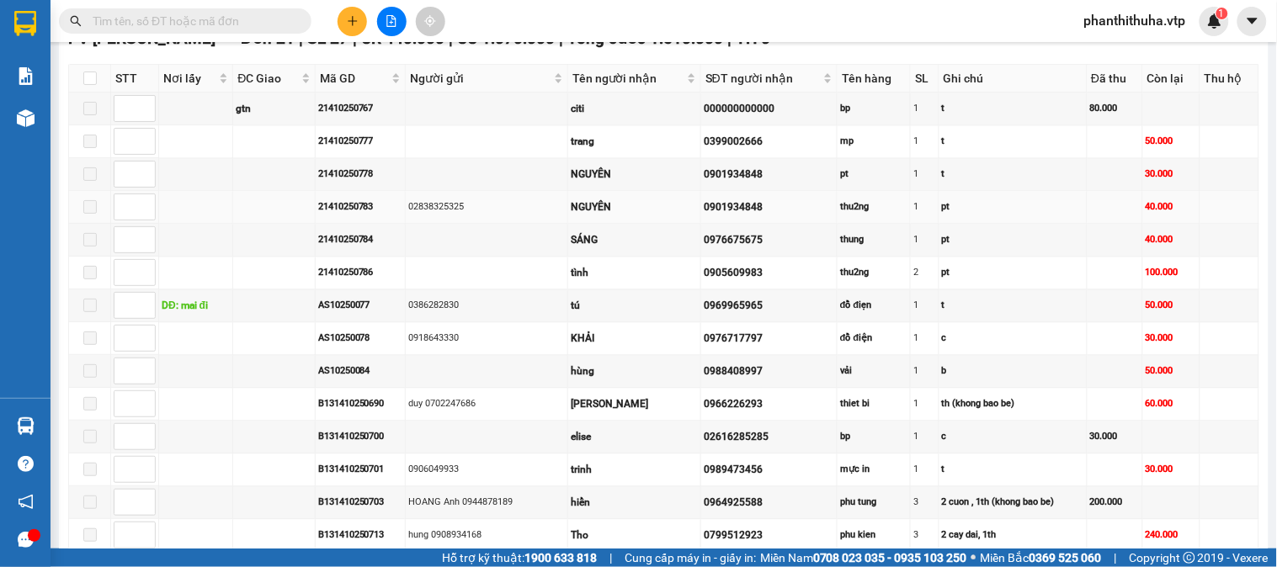
scroll to position [467, 0]
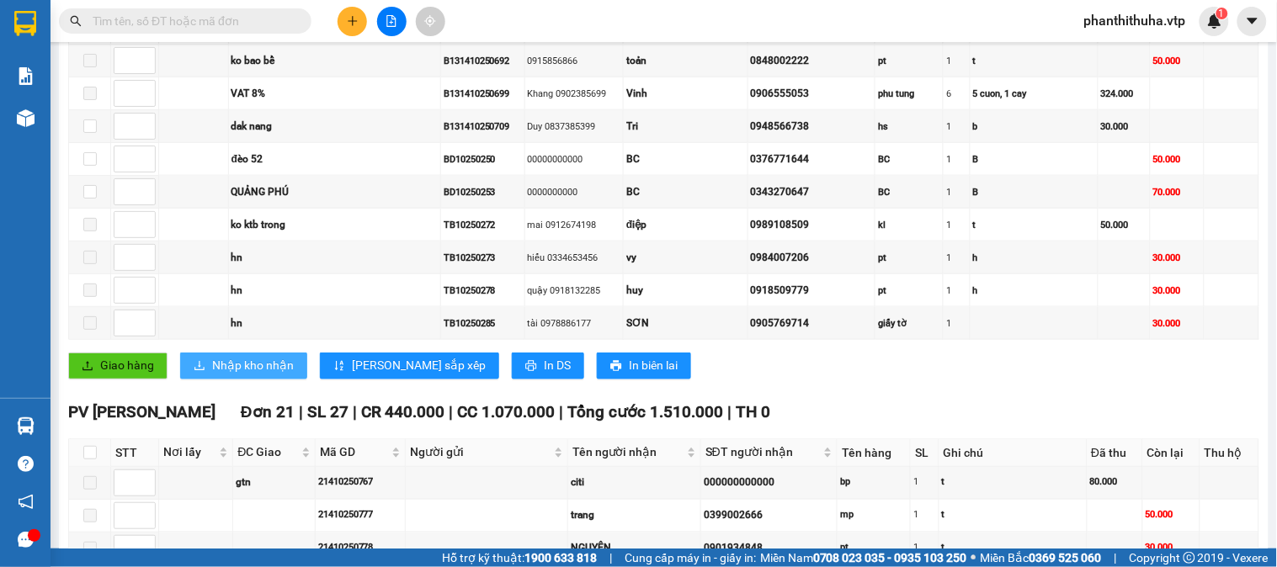
click at [248, 376] on span "Nhập kho nhận" at bounding box center [253, 366] width 82 height 19
checkbox input "false"
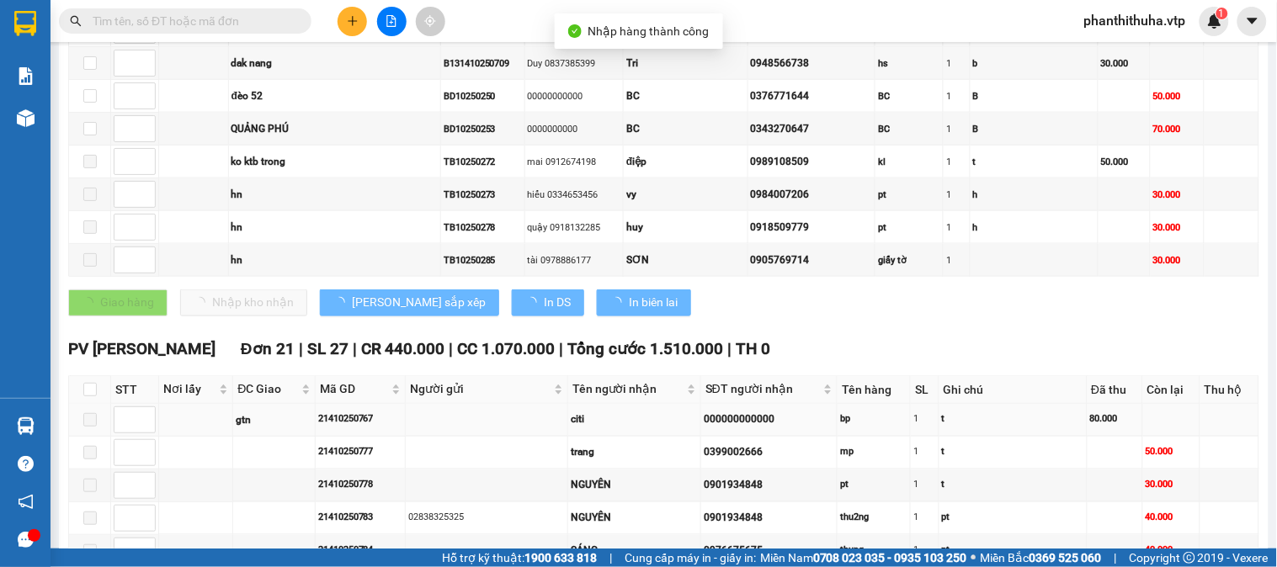
scroll to position [654, 0]
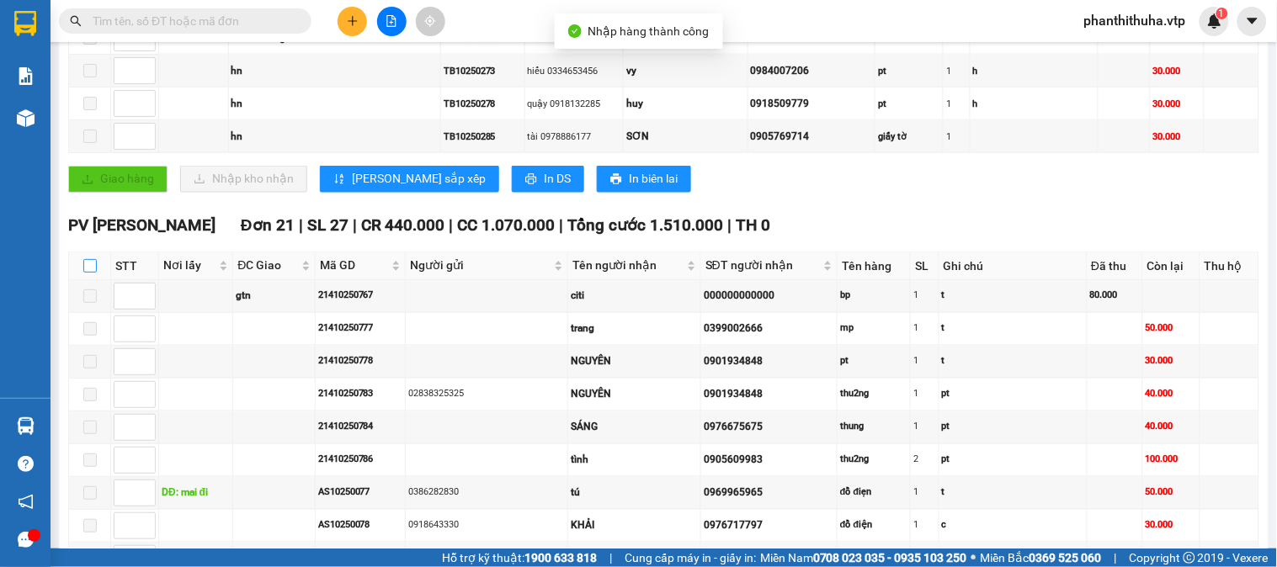
click at [83, 273] on input "checkbox" at bounding box center [89, 265] width 13 height 13
checkbox input "true"
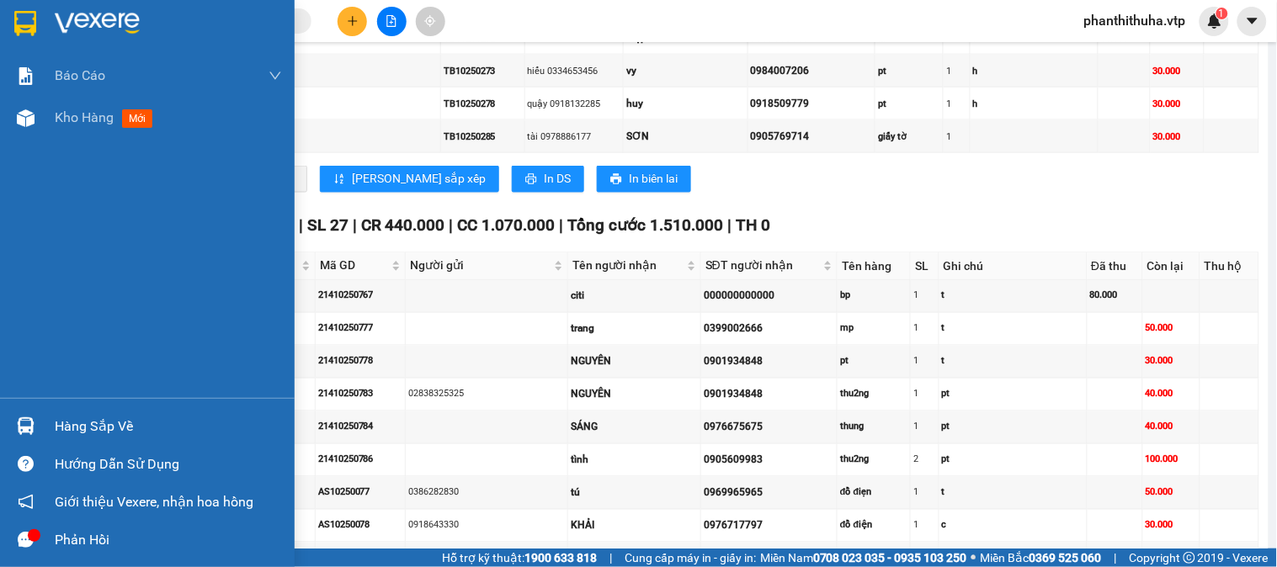
click at [108, 27] on img at bounding box center [97, 23] width 85 height 25
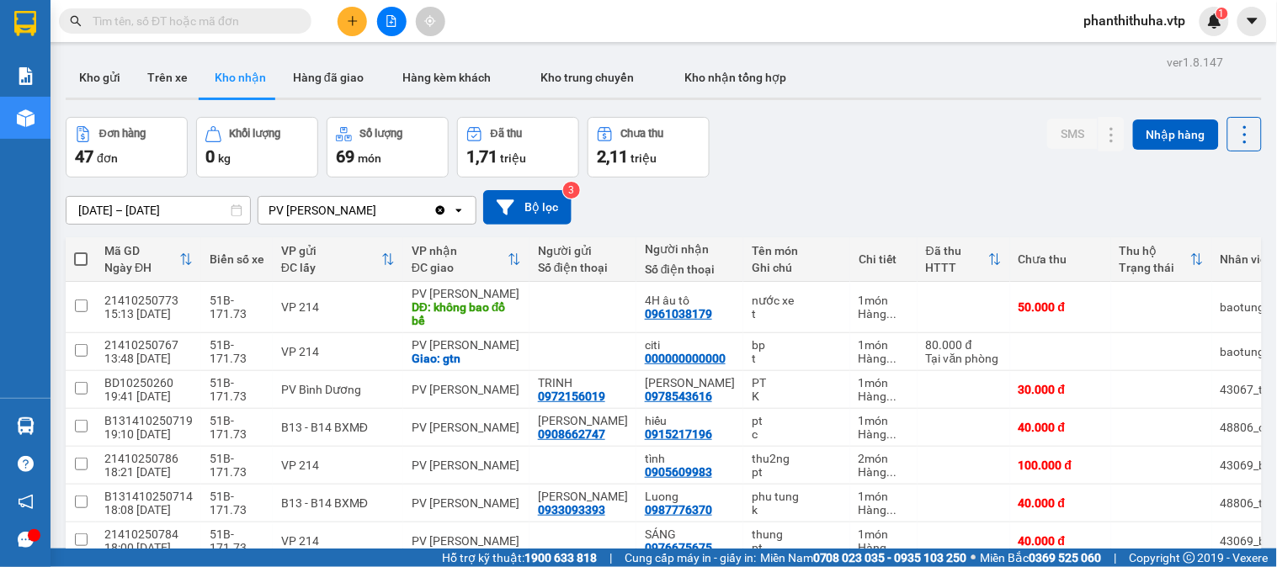
scroll to position [1114, 0]
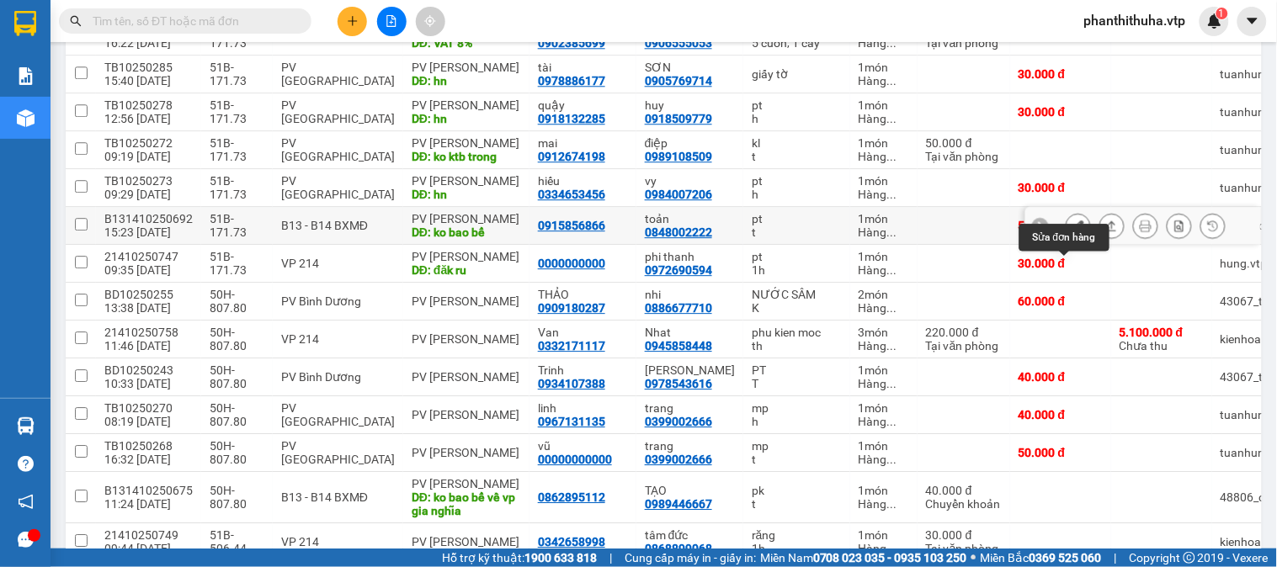
click at [1073, 232] on icon at bounding box center [1079, 226] width 12 height 12
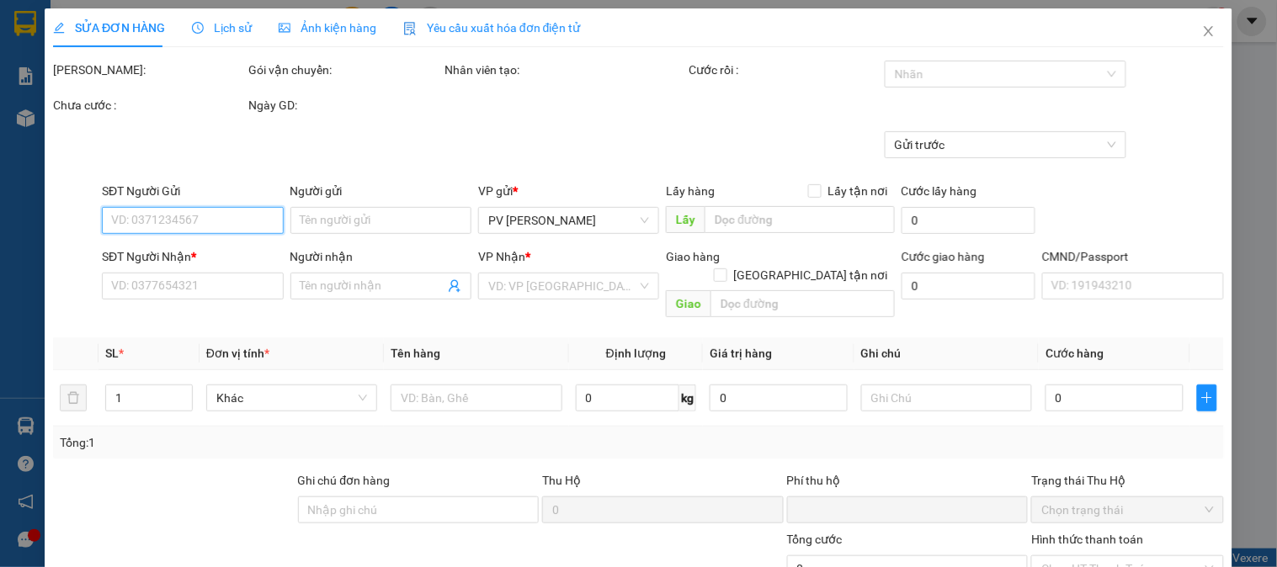
type input "2.500"
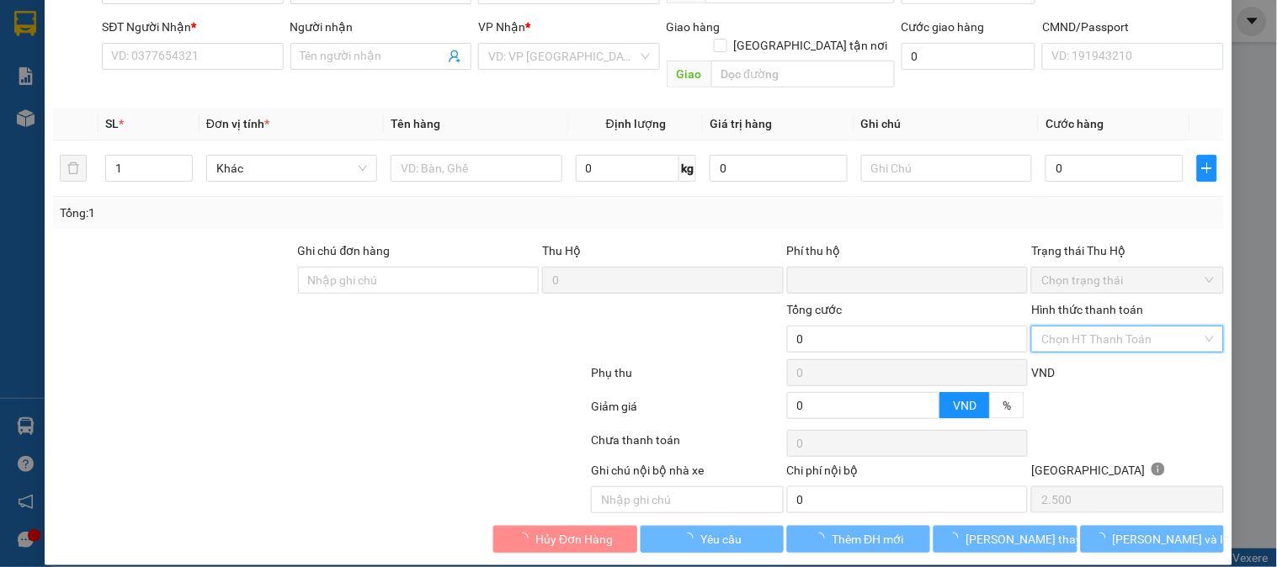
click at [1076, 327] on input "Hình thức thanh toán" at bounding box center [1122, 339] width 160 height 25
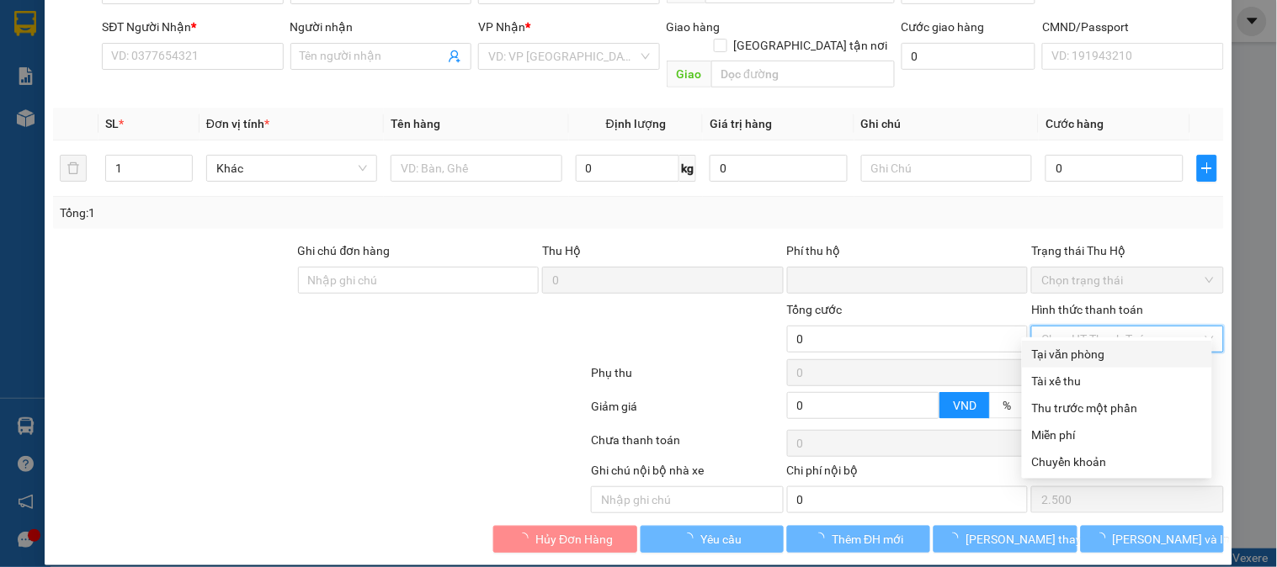
click at [1066, 357] on div "Tại văn phòng" at bounding box center [1117, 354] width 170 height 19
type input "0"
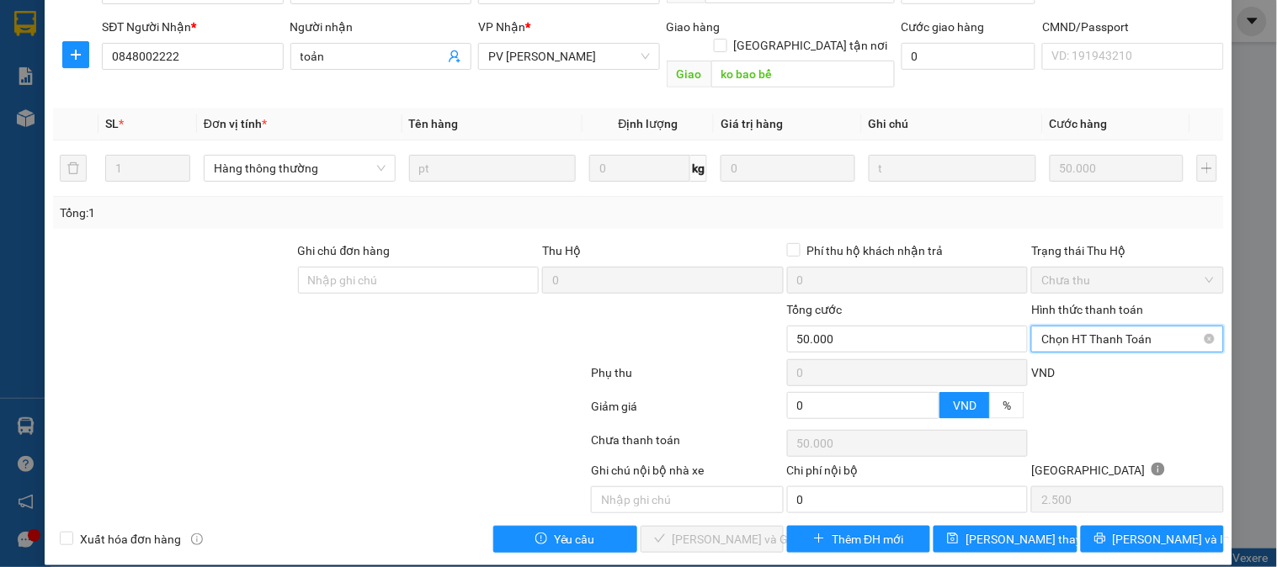
type input "0915856866"
type input "0848002222"
type input "toản"
type input "ko bao bể"
type input "50.000"
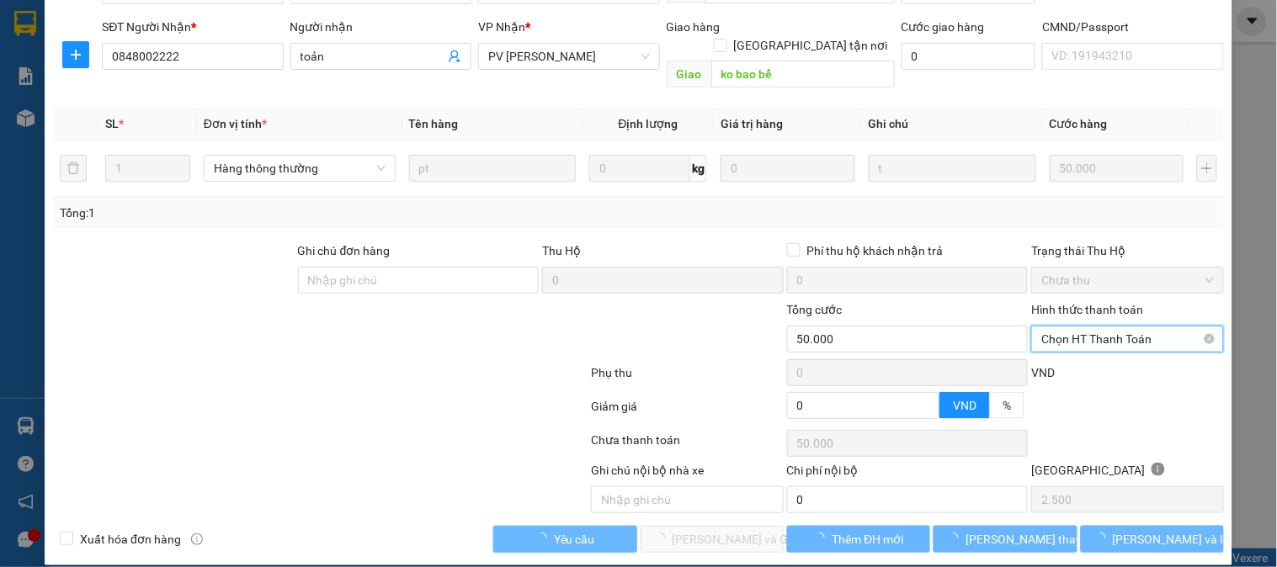
click at [1104, 327] on span "Chọn HT Thanh Toán" at bounding box center [1128, 339] width 172 height 25
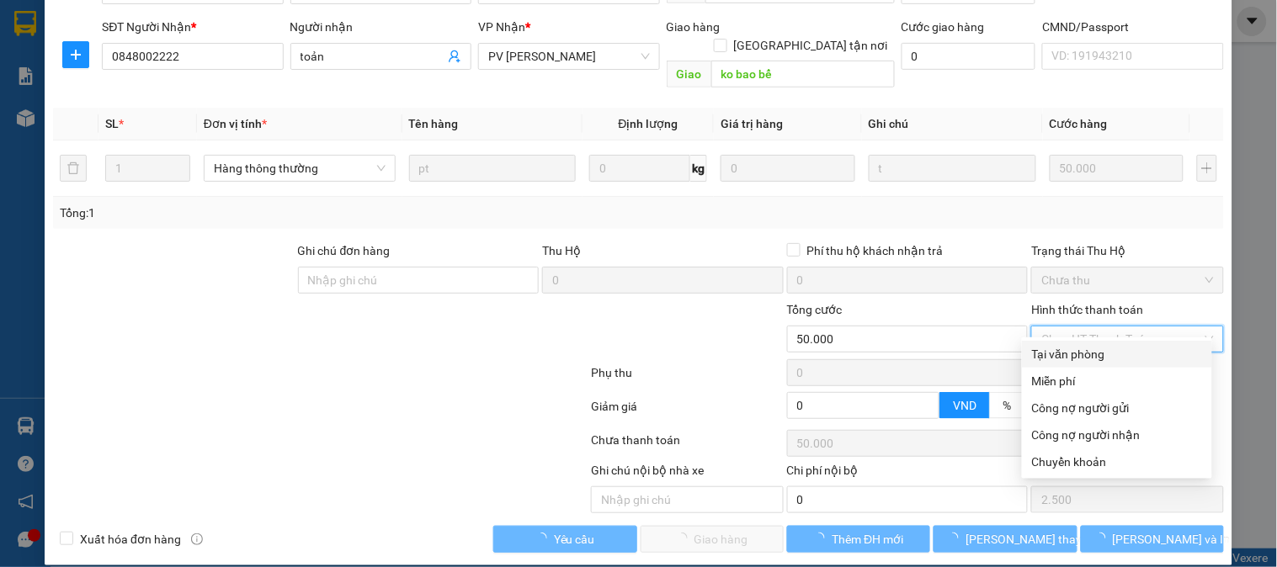
click at [1074, 348] on div "Tại văn phòng" at bounding box center [1117, 354] width 170 height 19
type input "0"
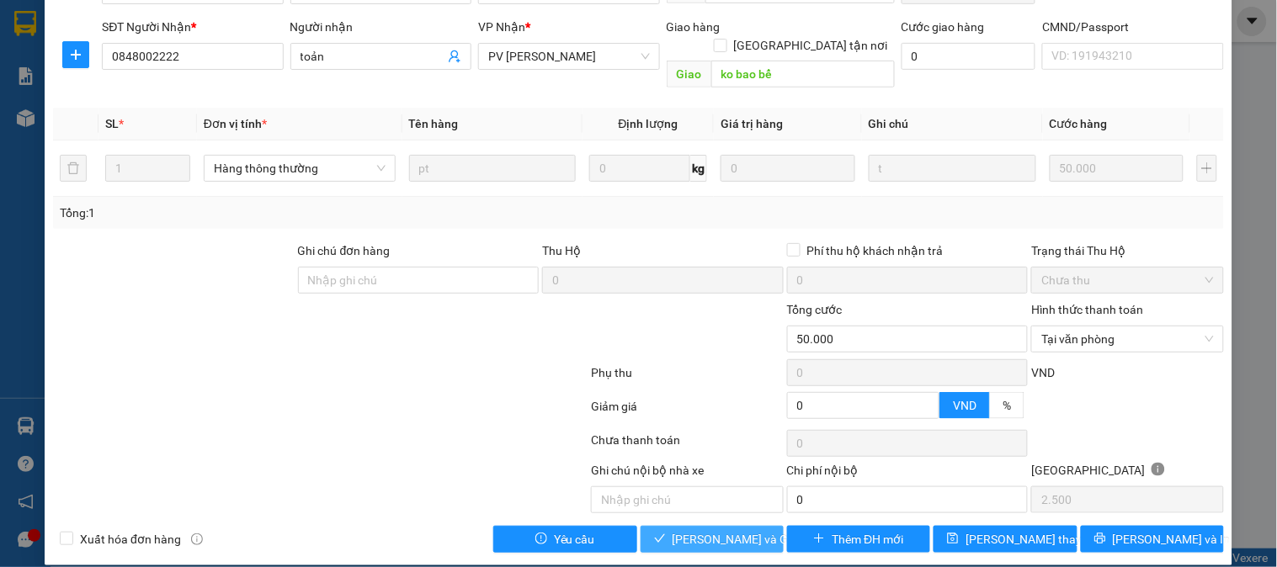
click at [730, 530] on span "[PERSON_NAME] và Giao hàng" at bounding box center [754, 539] width 162 height 19
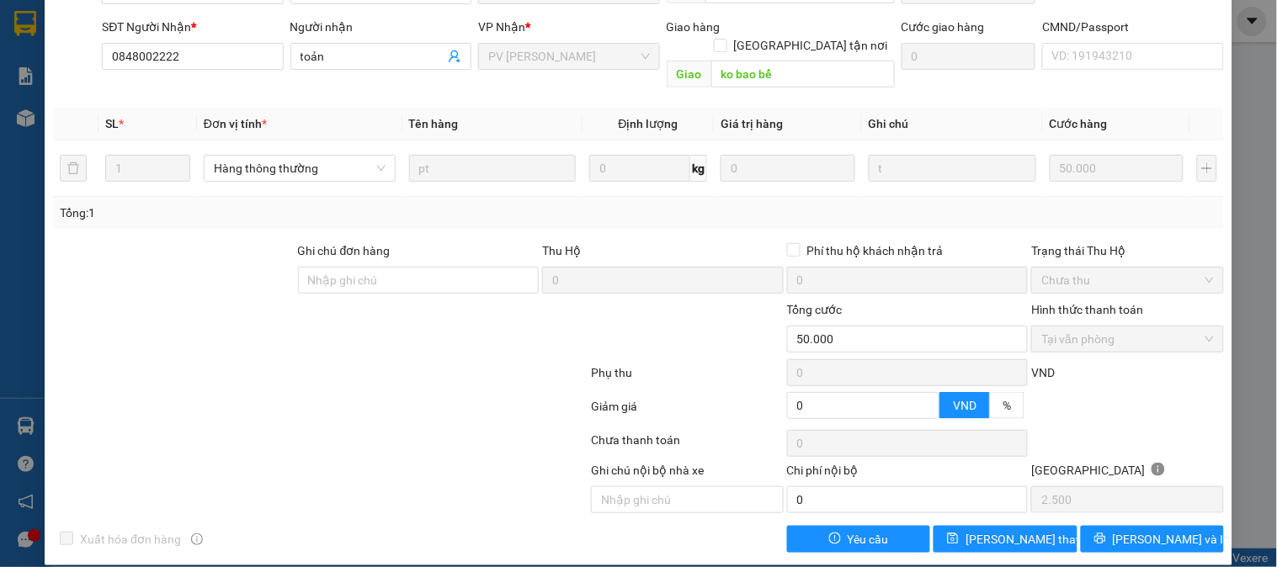
scroll to position [0, 0]
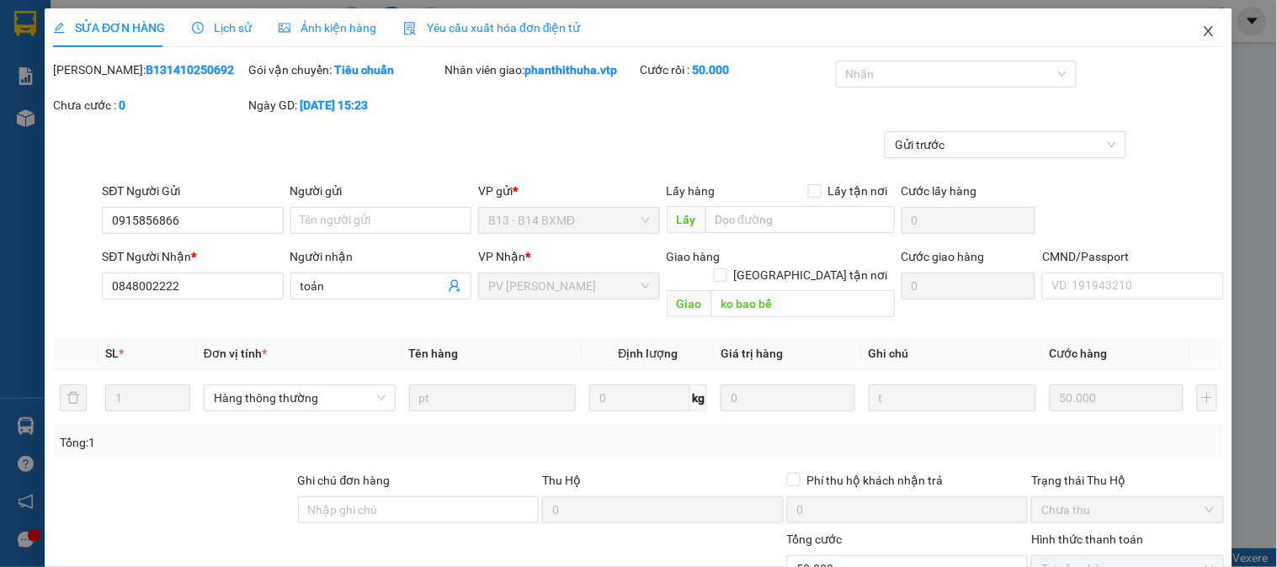
click at [1202, 32] on icon "close" at bounding box center [1208, 30] width 13 height 13
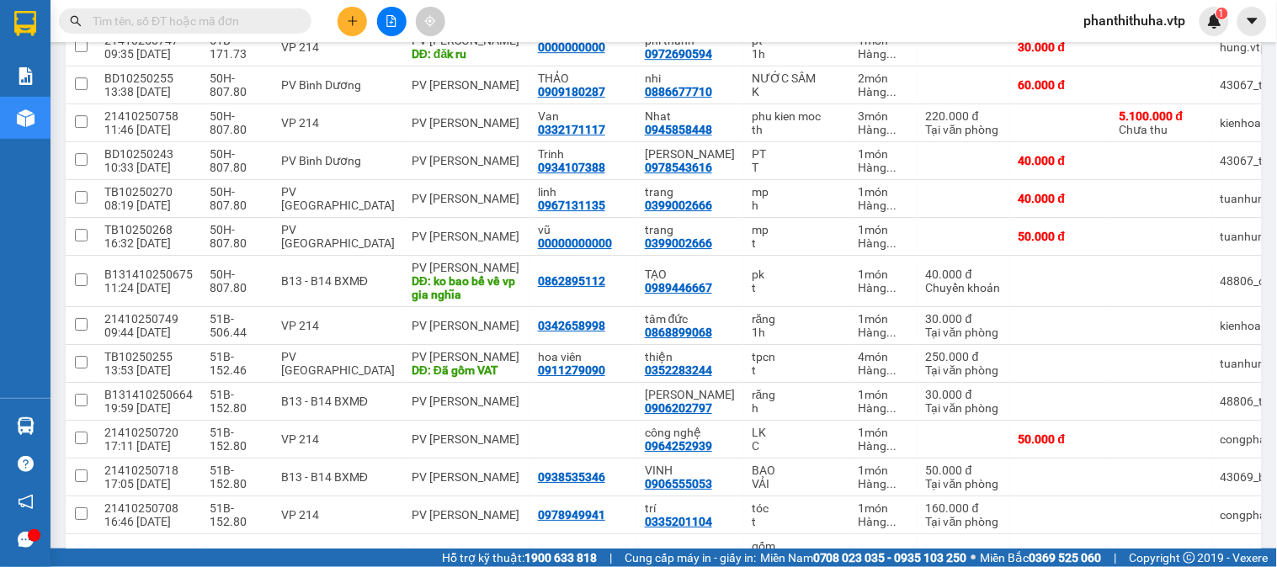
scroll to position [236, 0]
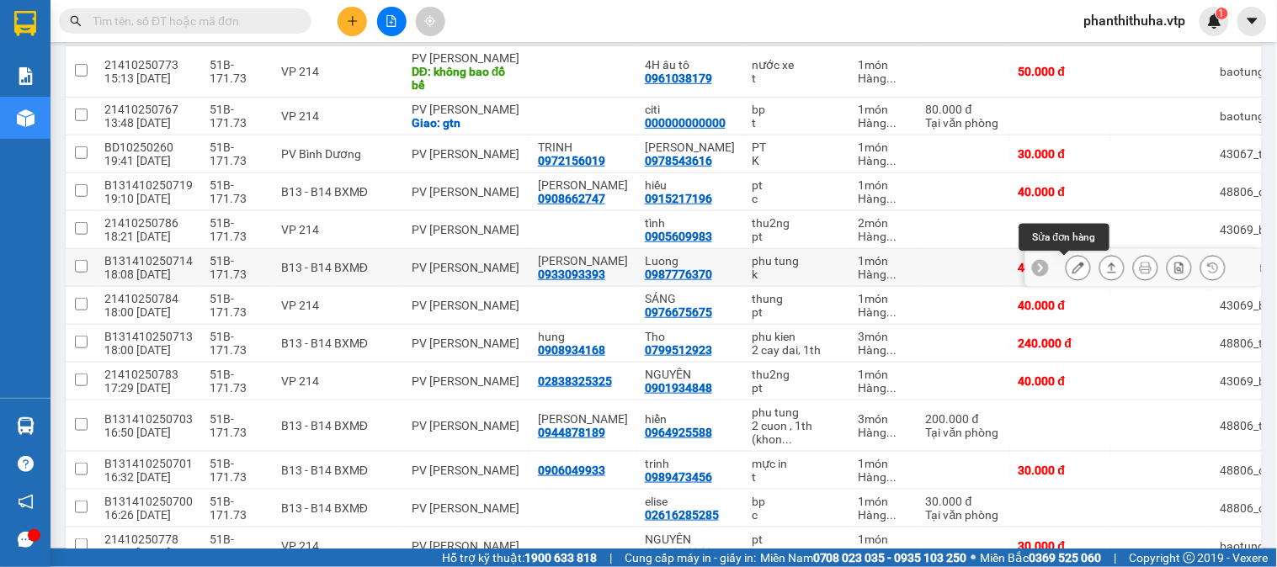
click at [1073, 269] on icon at bounding box center [1079, 268] width 12 height 12
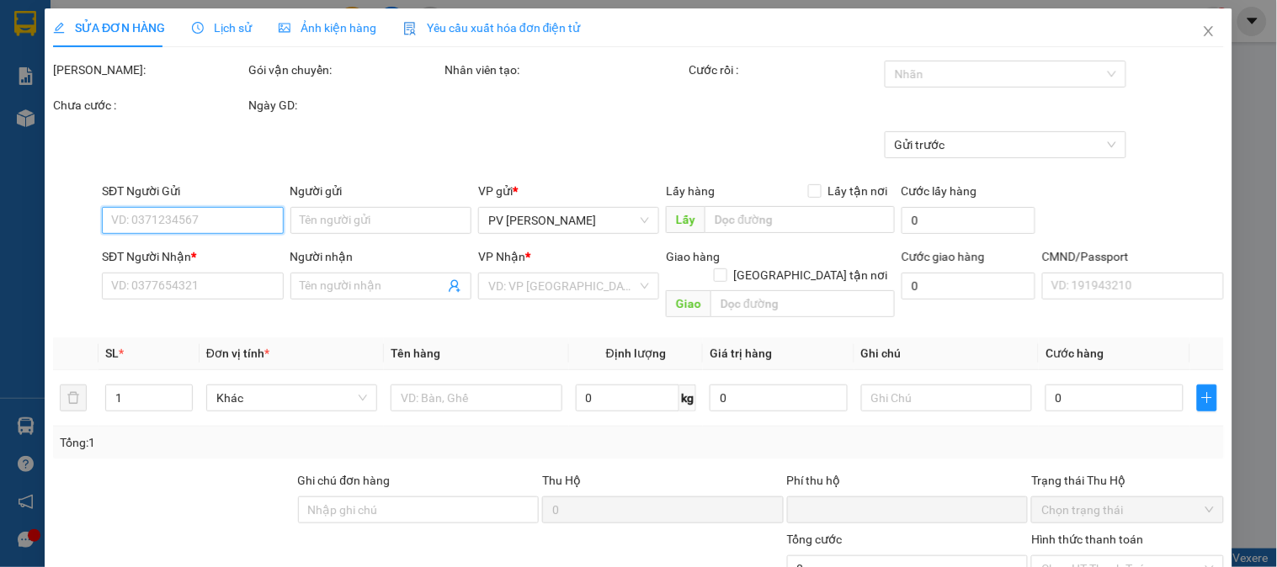
type input "2.000"
type input "0933093393"
type input "Thanh"
type input "0987776370"
type input "Luong"
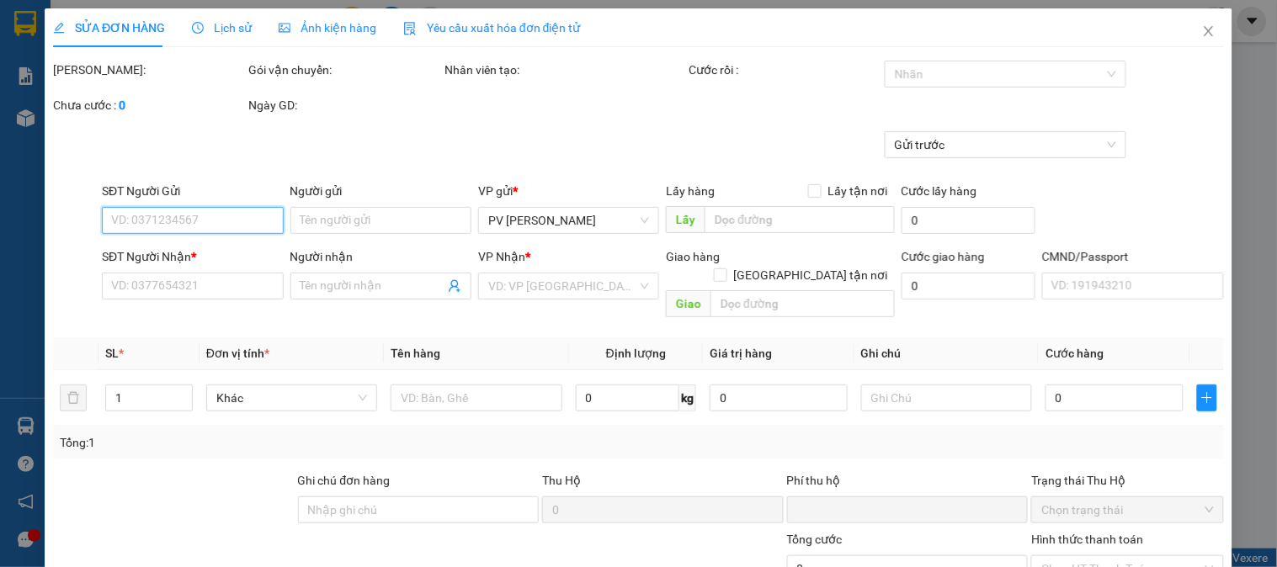
type input "0"
type input "40.000"
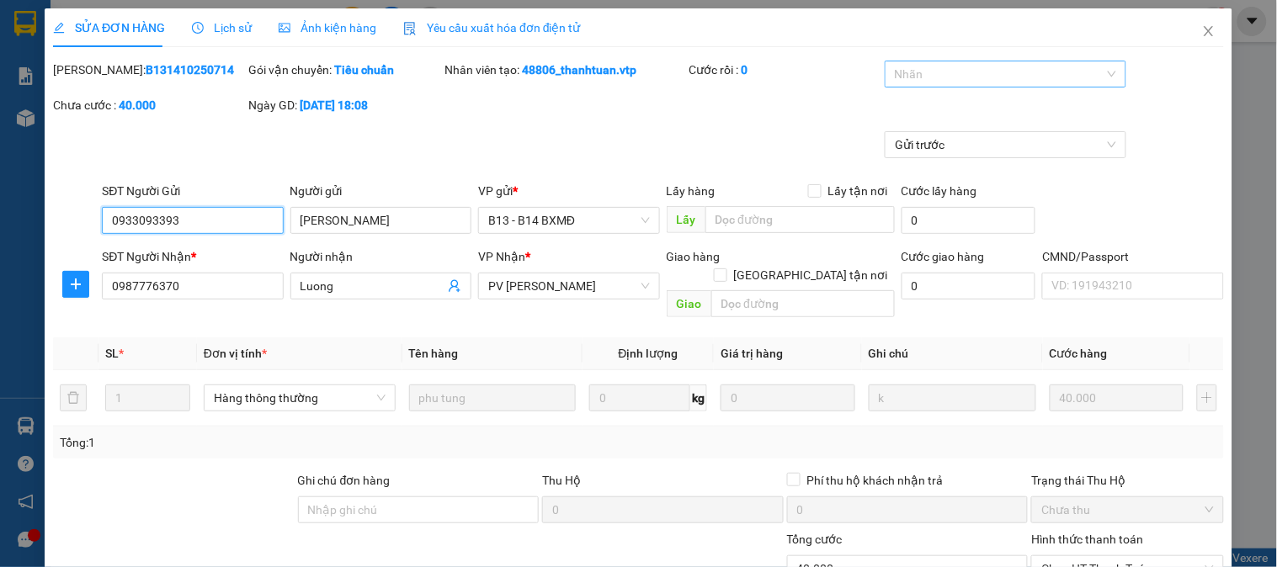
click at [988, 79] on div at bounding box center [997, 74] width 216 height 20
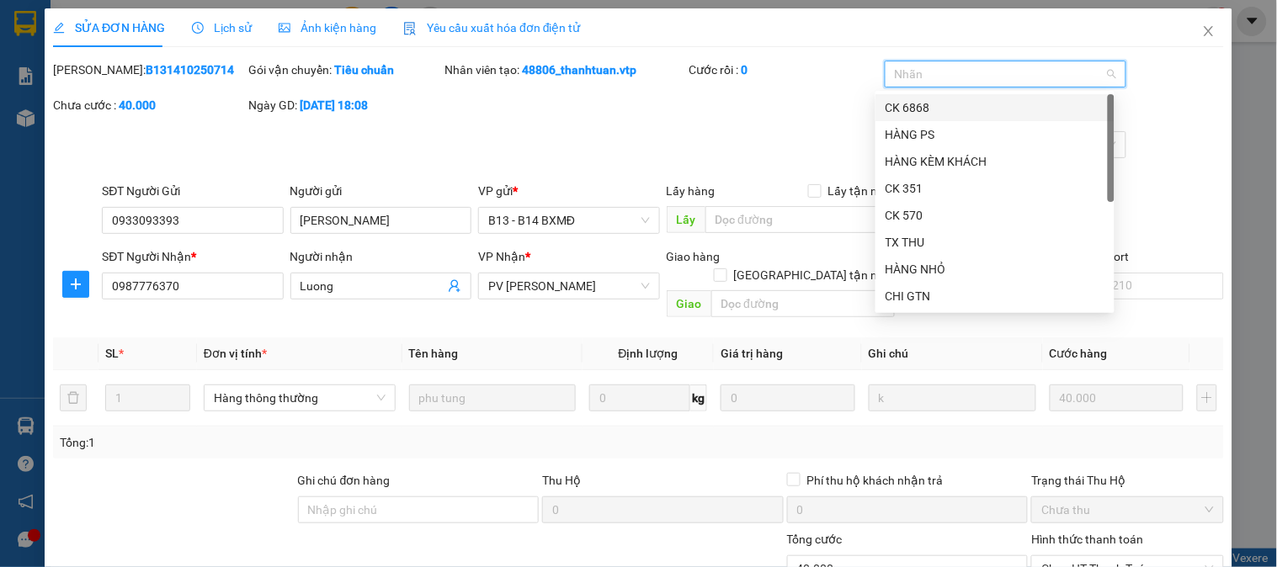
click at [952, 111] on div "CK 6868" at bounding box center [995, 108] width 219 height 19
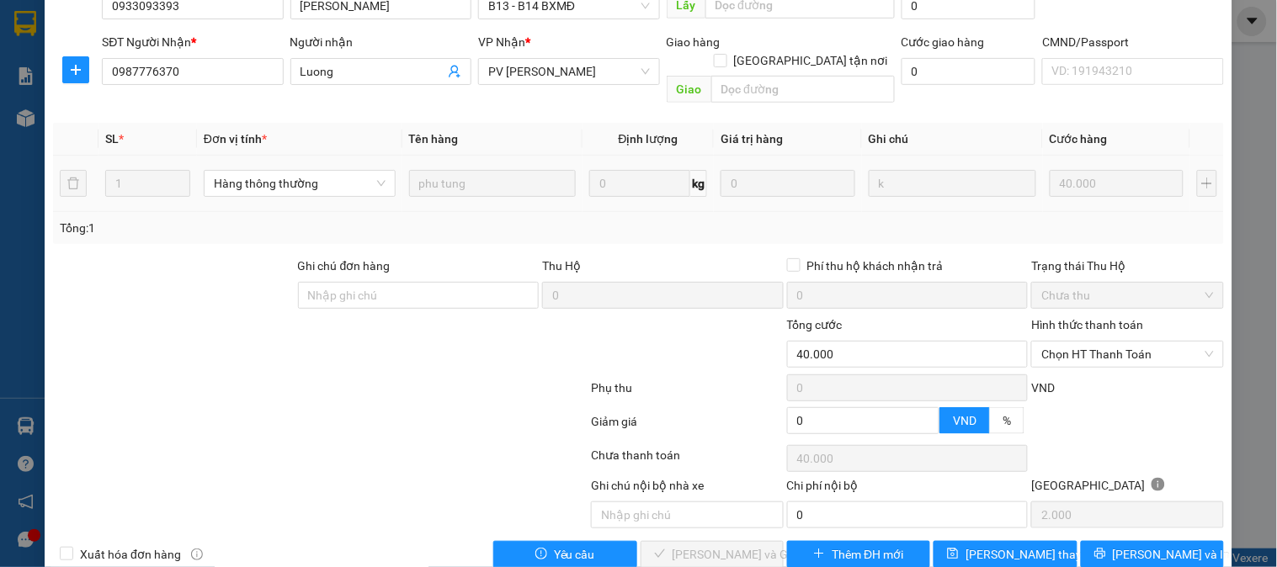
scroll to position [230, 0]
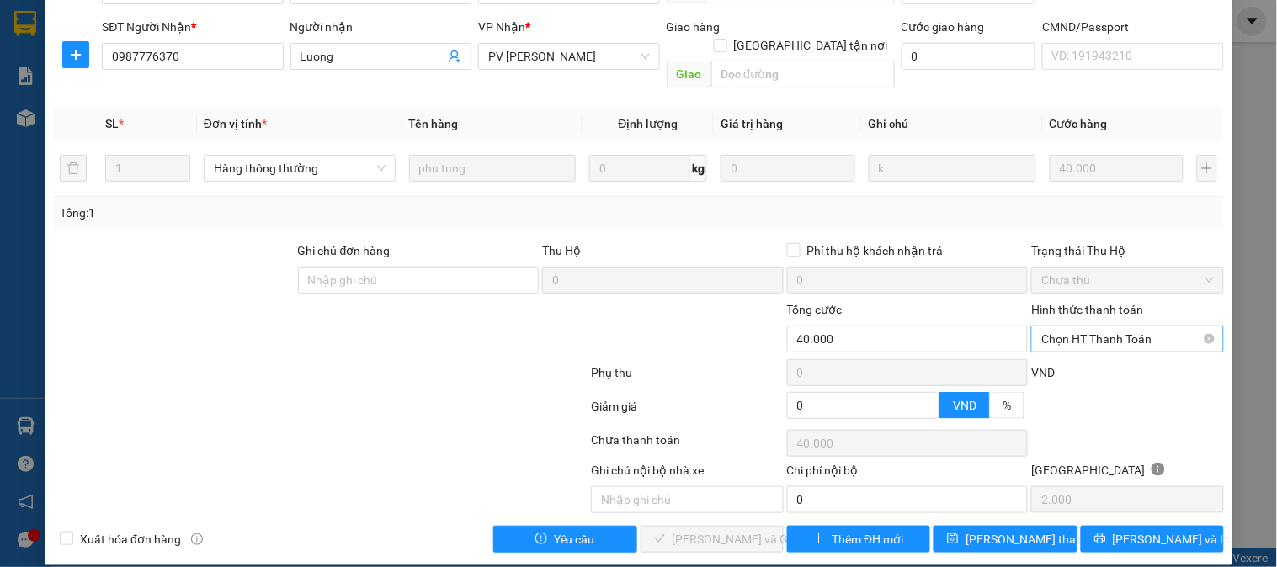
click at [1054, 327] on span "Chọn HT Thanh Toán" at bounding box center [1128, 339] width 172 height 25
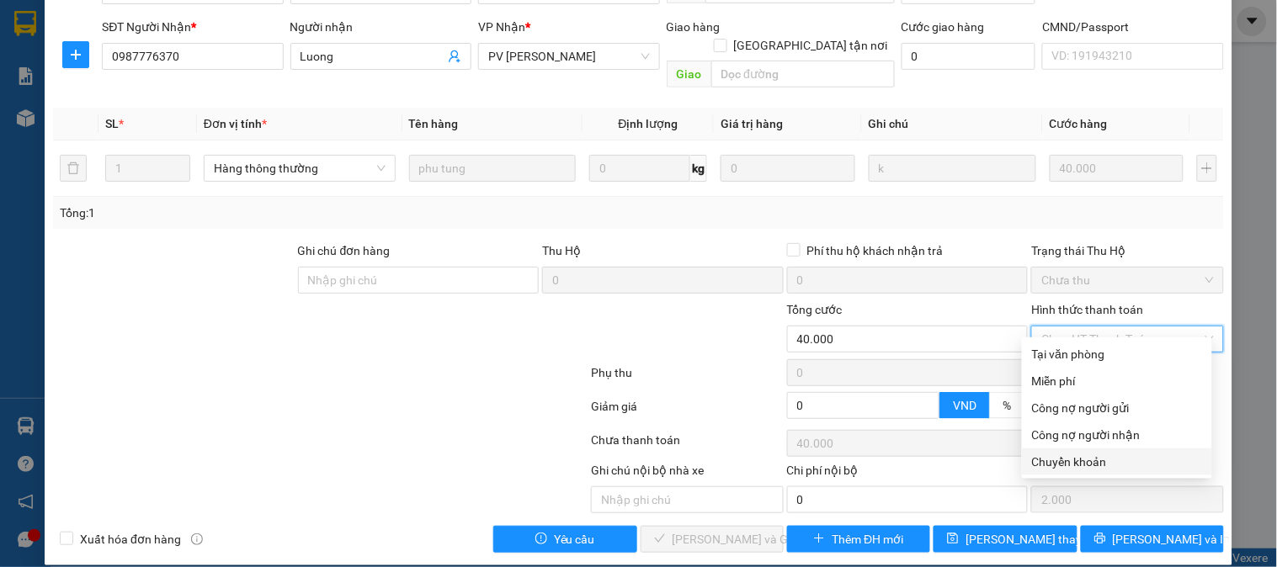
click at [1064, 464] on div "Chuyển khoản" at bounding box center [1117, 462] width 170 height 19
type input "0"
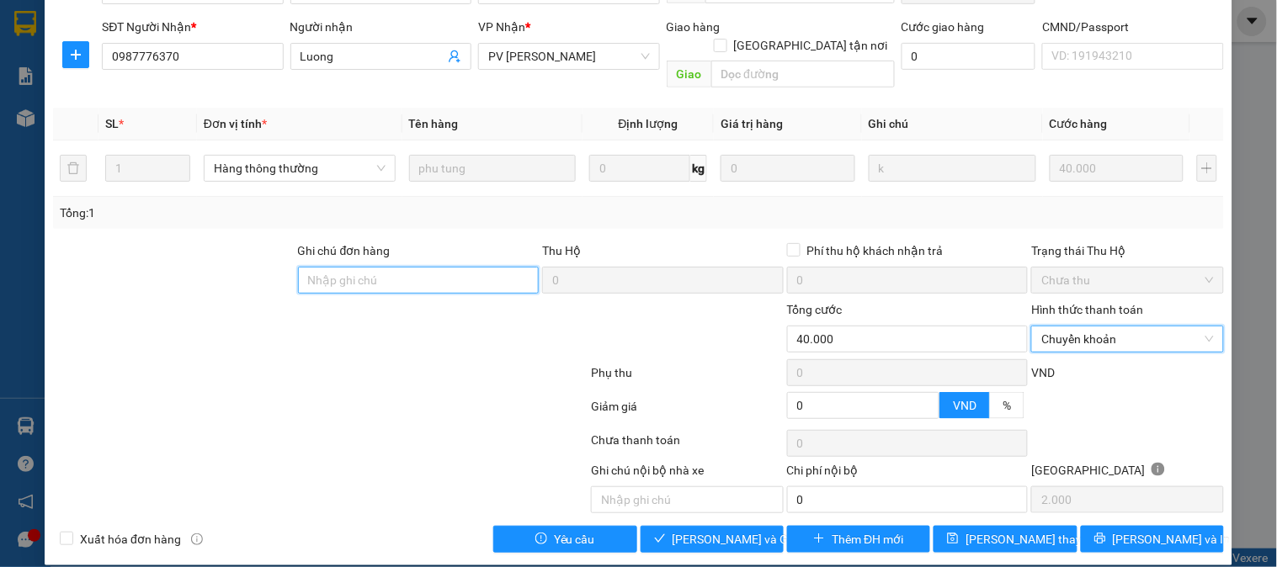
click at [431, 267] on input "Ghi chú đơn hàng" at bounding box center [419, 280] width 242 height 27
type input "R"
type input "E"
type input "Ẽ"
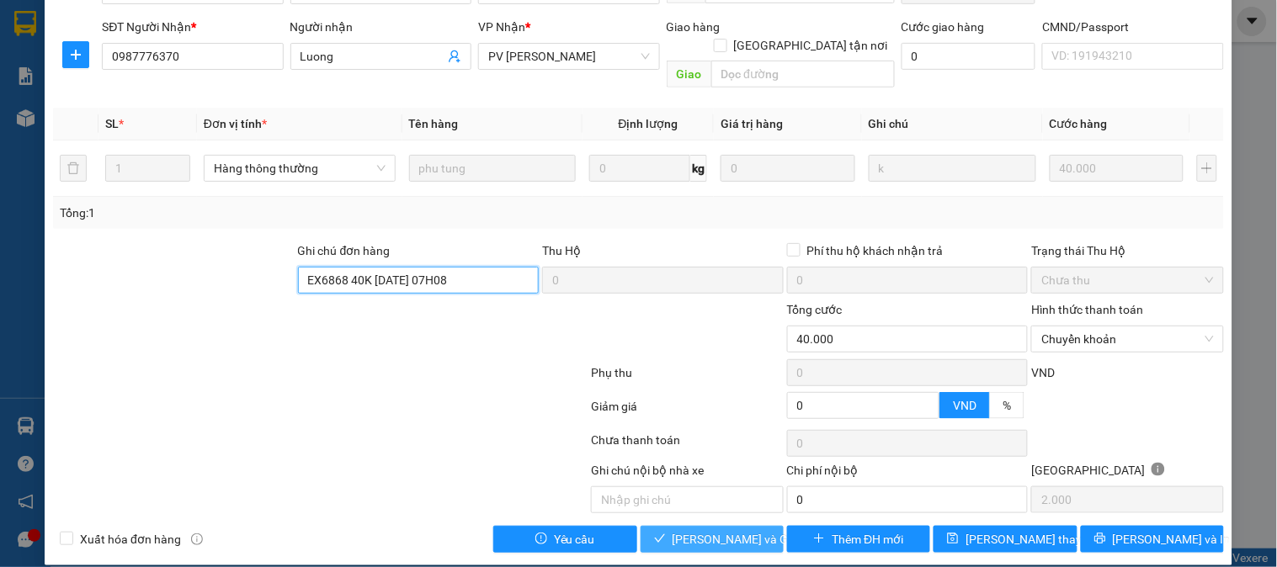
type input "EX6868 40K 15/10/25 07H08"
click at [733, 530] on span "[PERSON_NAME] và Giao hàng" at bounding box center [754, 539] width 162 height 19
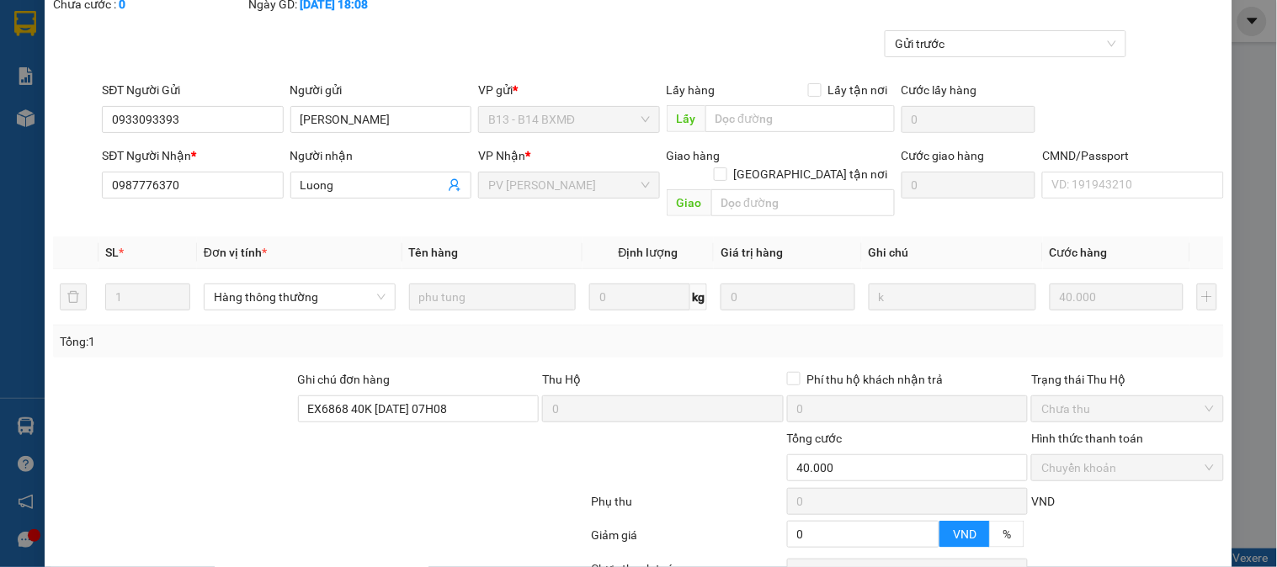
scroll to position [0, 0]
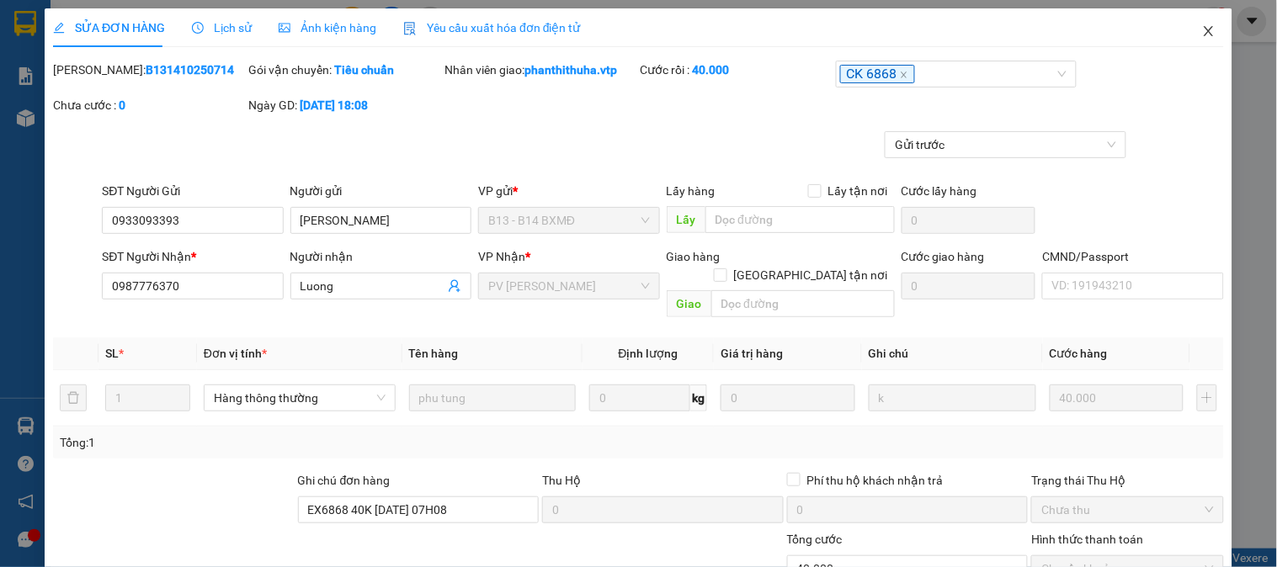
click at [1204, 34] on icon "close" at bounding box center [1208, 31] width 9 height 10
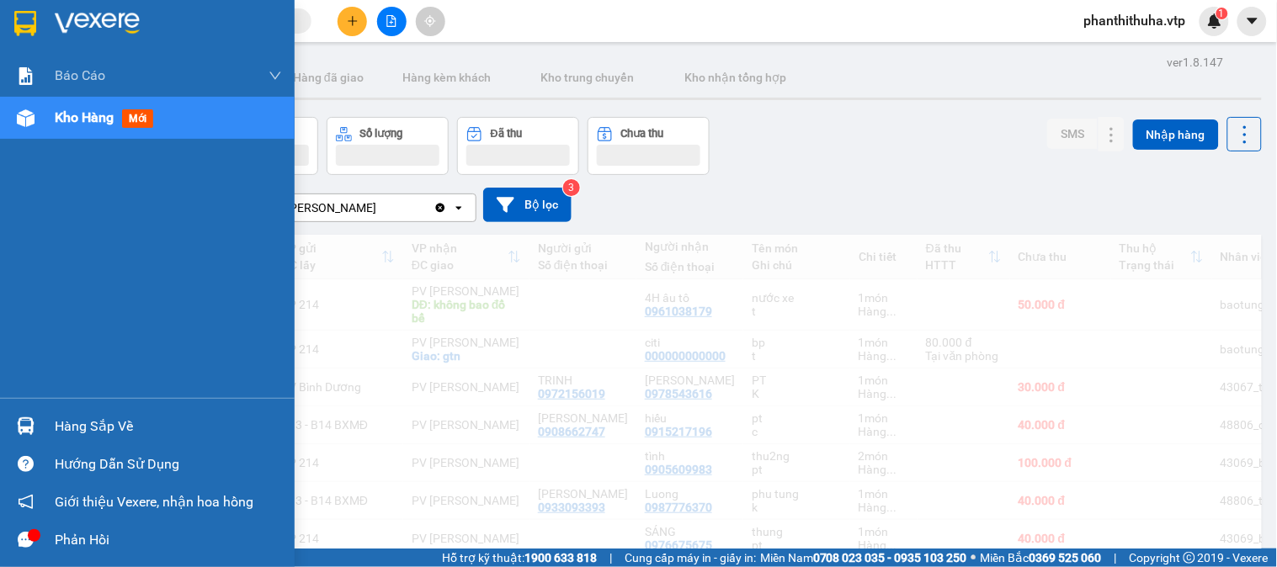
click at [28, 419] on img at bounding box center [26, 427] width 18 height 18
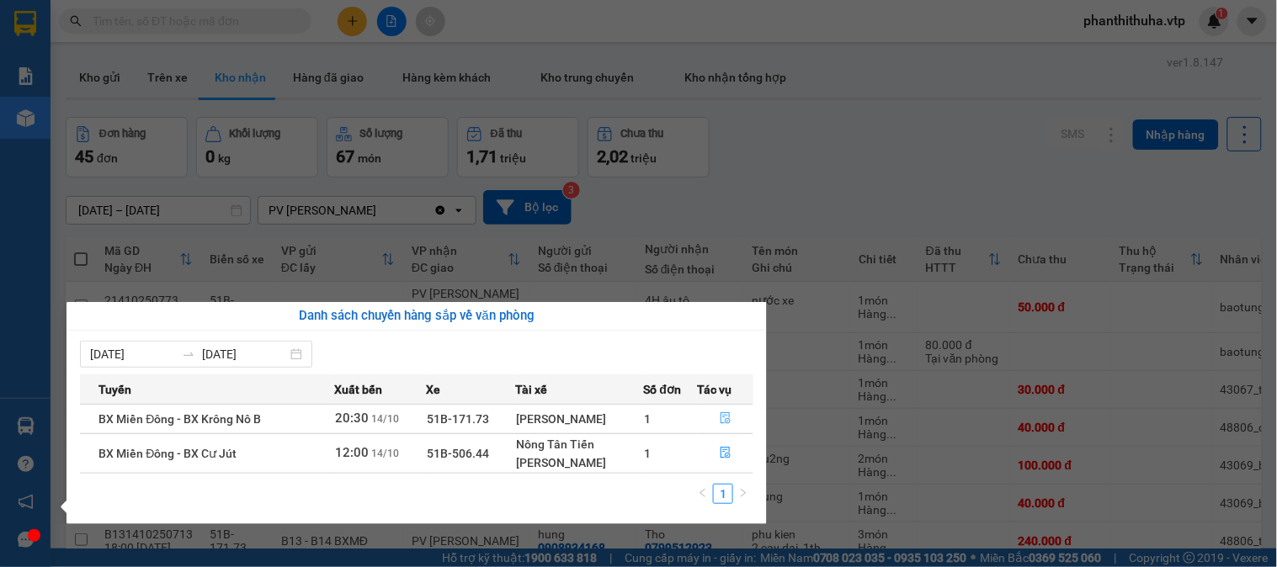
click at [720, 418] on icon "file-done" at bounding box center [726, 419] width 12 height 12
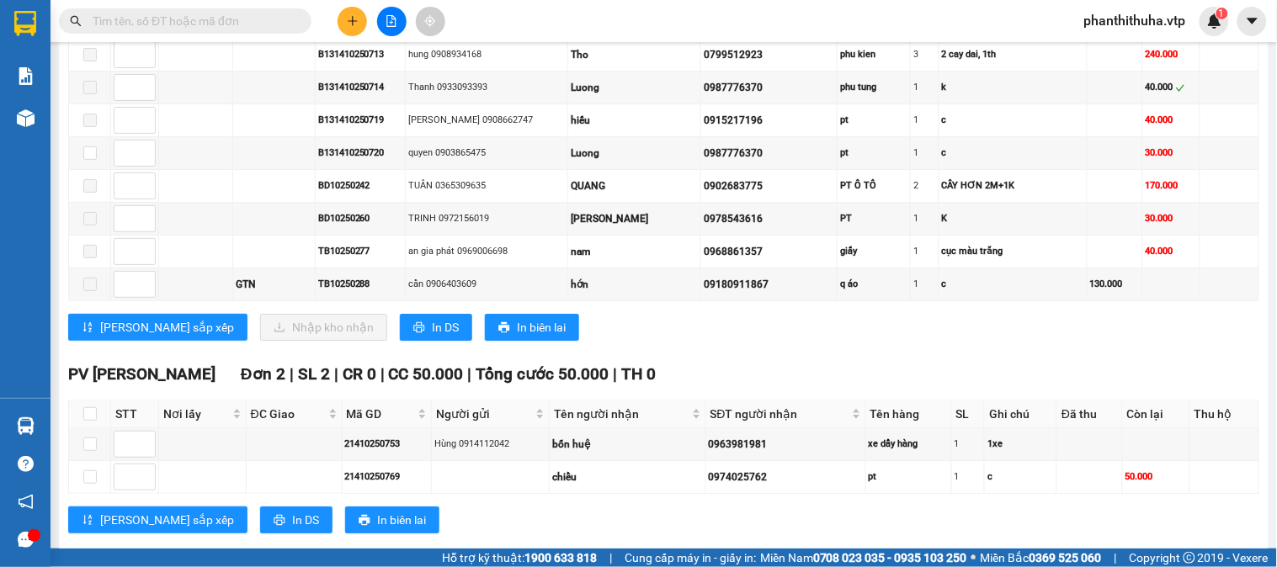
scroll to position [1289, 0]
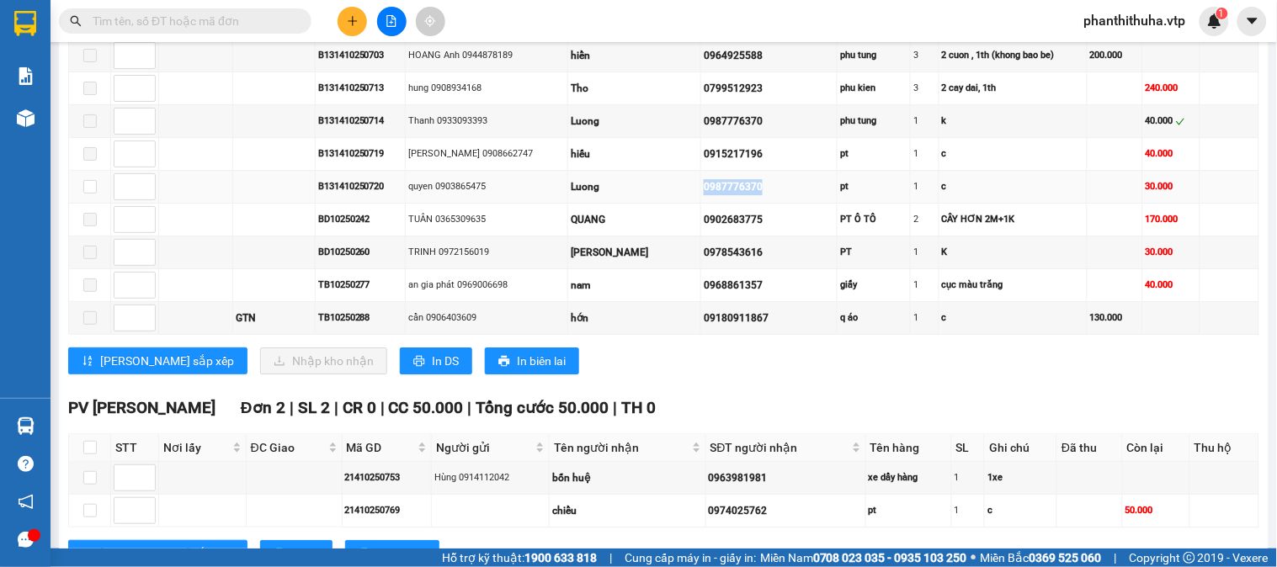
drag, startPoint x: 679, startPoint y: 211, endPoint x: 751, endPoint y: 212, distance: 72.4
click at [751, 204] on td "0987776370" at bounding box center [769, 187] width 136 height 33
copy div "0987776370"
click at [275, 21] on input "text" at bounding box center [192, 21] width 199 height 19
paste input "0987776370"
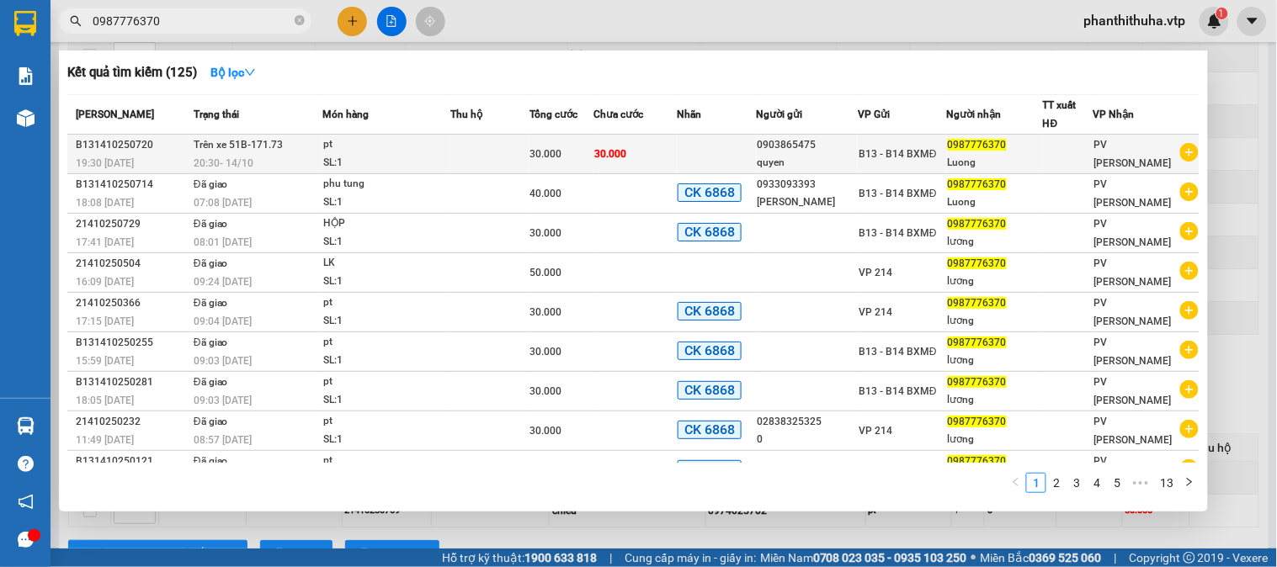
type input "0987776370"
click at [382, 153] on div "pt" at bounding box center [386, 145] width 126 height 19
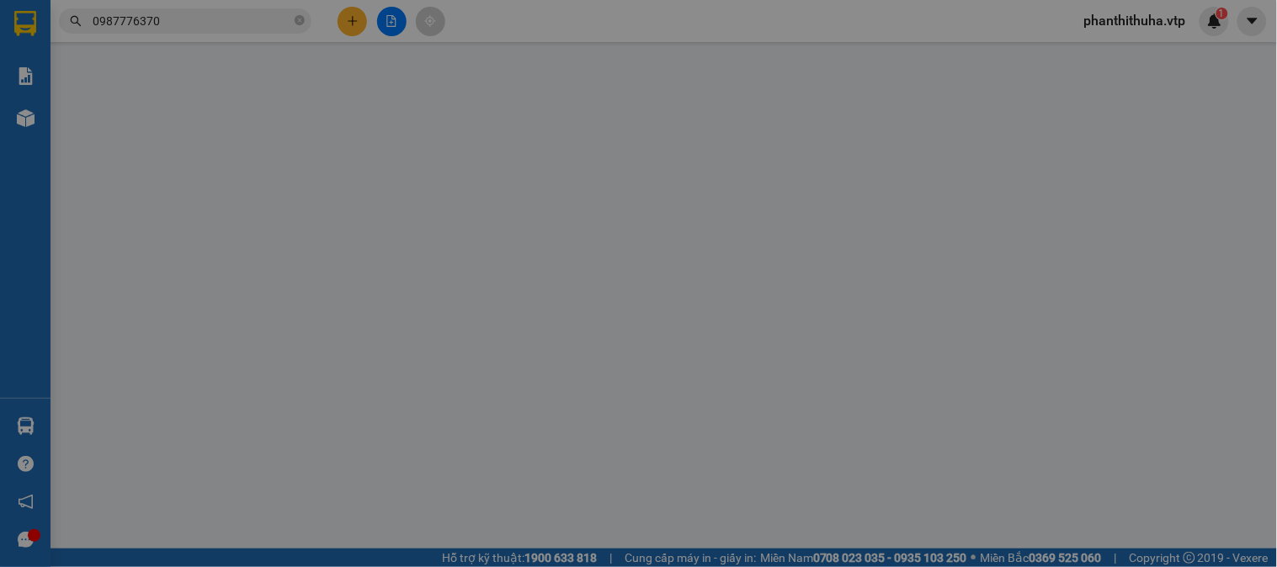
type input "0903865475"
type input "quyen"
type input "0987776370"
type input "Luong"
type input "0"
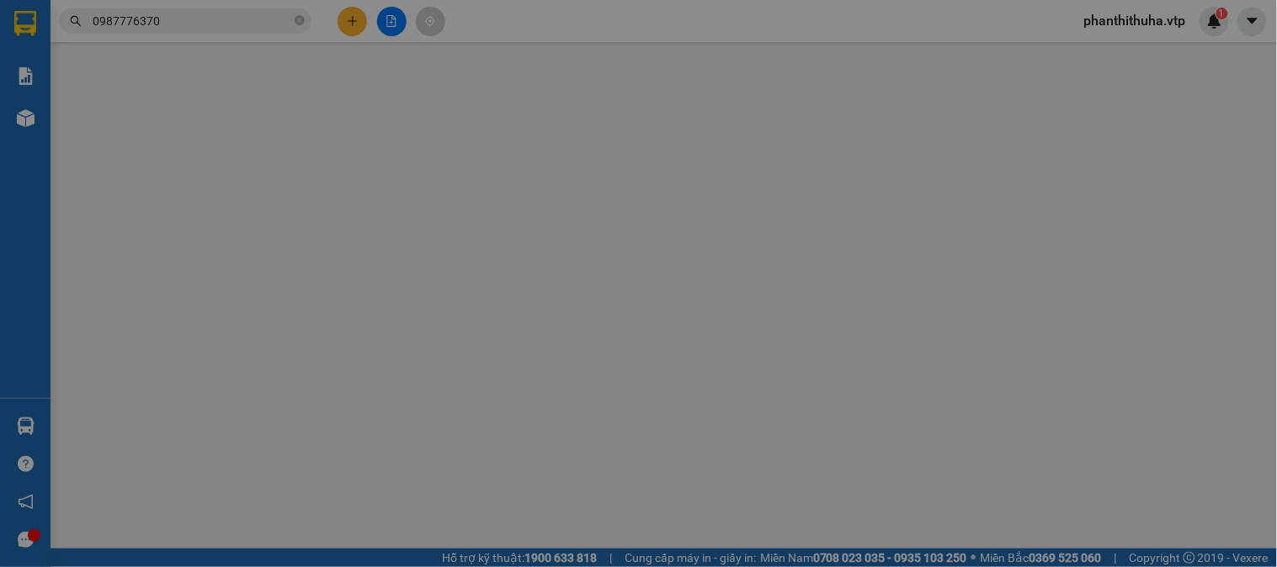
type input "30.000"
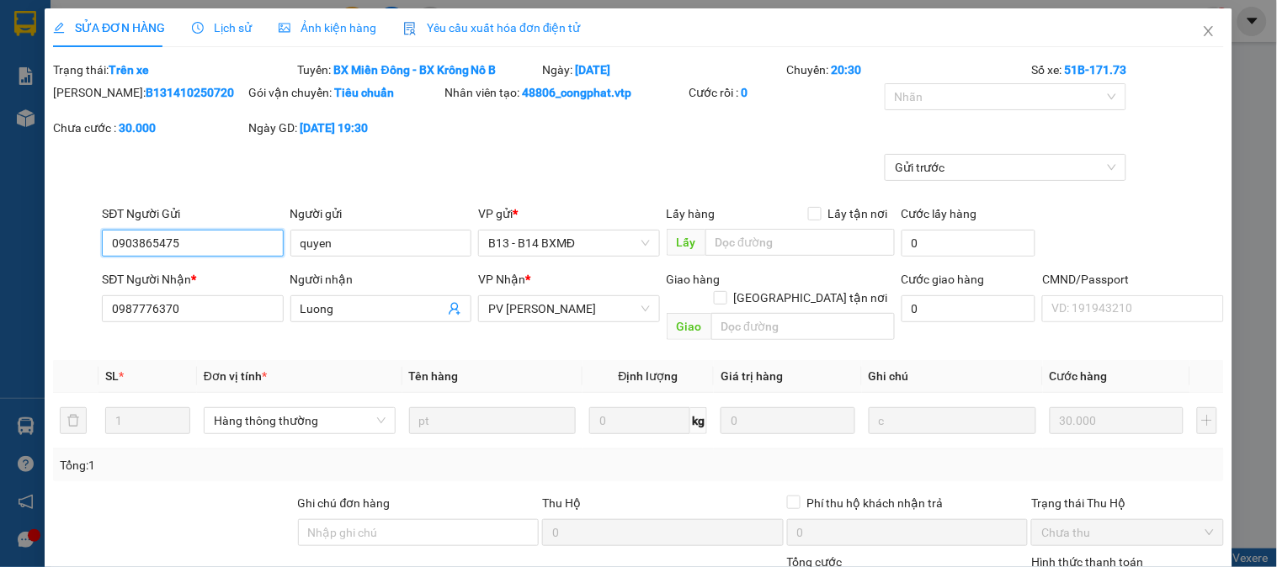
type input "1.500"
click at [1202, 29] on icon "close" at bounding box center [1208, 30] width 13 height 13
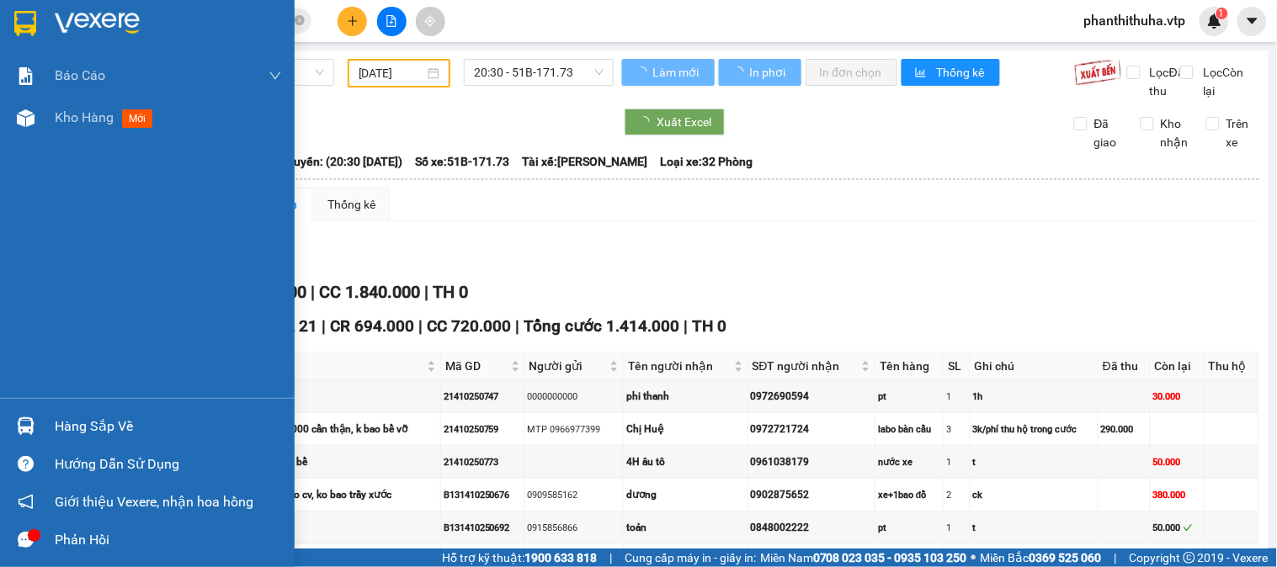
click at [91, 13] on img at bounding box center [97, 23] width 85 height 25
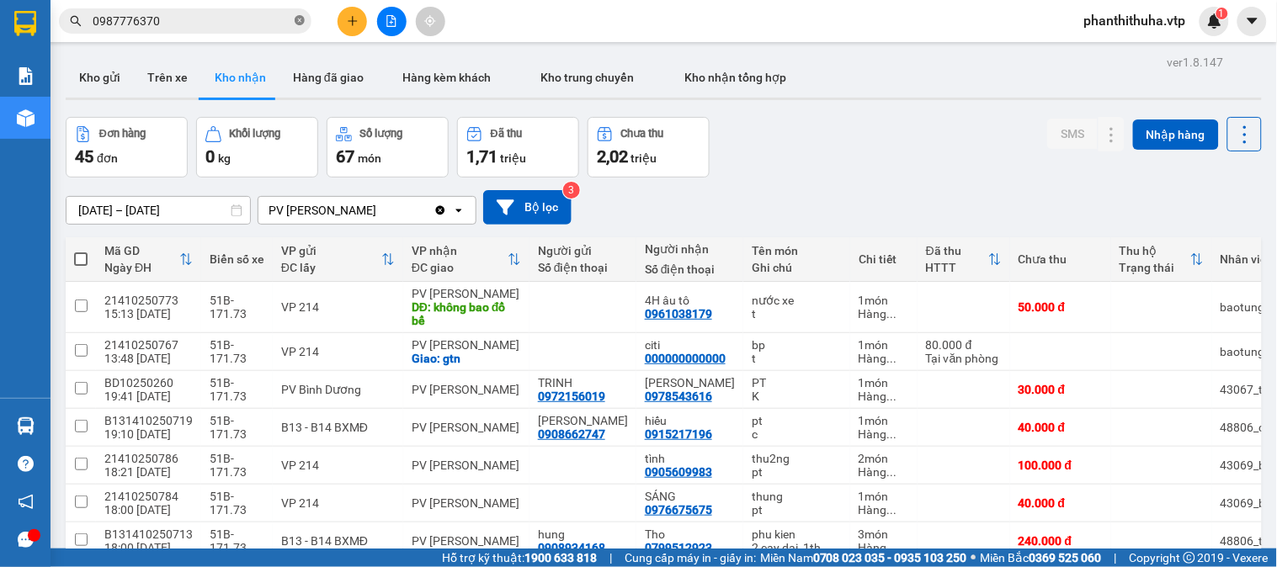
click at [299, 24] on icon "close-circle" at bounding box center [300, 20] width 10 height 10
click at [158, 73] on button "Trên xe" at bounding box center [167, 77] width 67 height 40
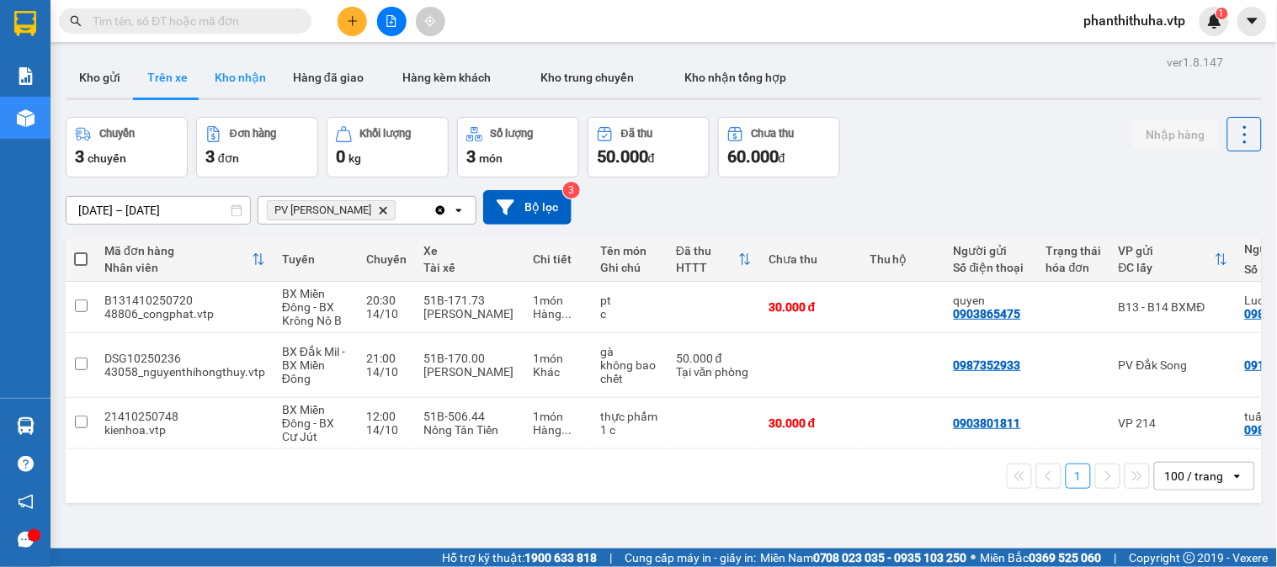
click at [230, 81] on button "Kho nhận" at bounding box center [240, 77] width 78 height 40
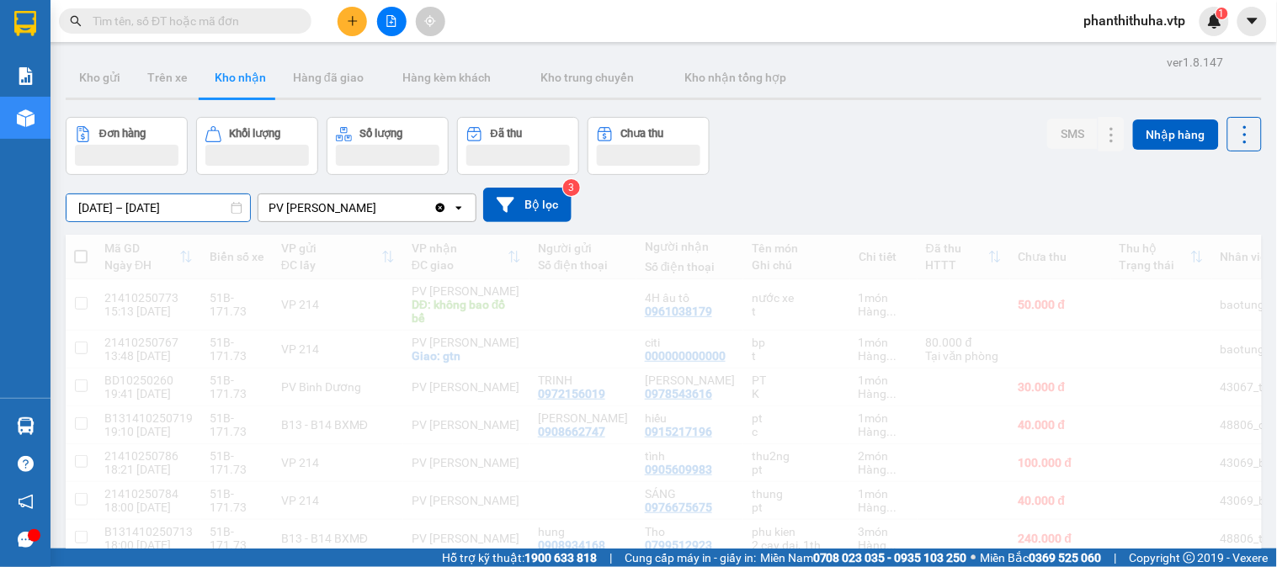
click at [195, 202] on input "[DATE] – [DATE]" at bounding box center [159, 207] width 184 height 27
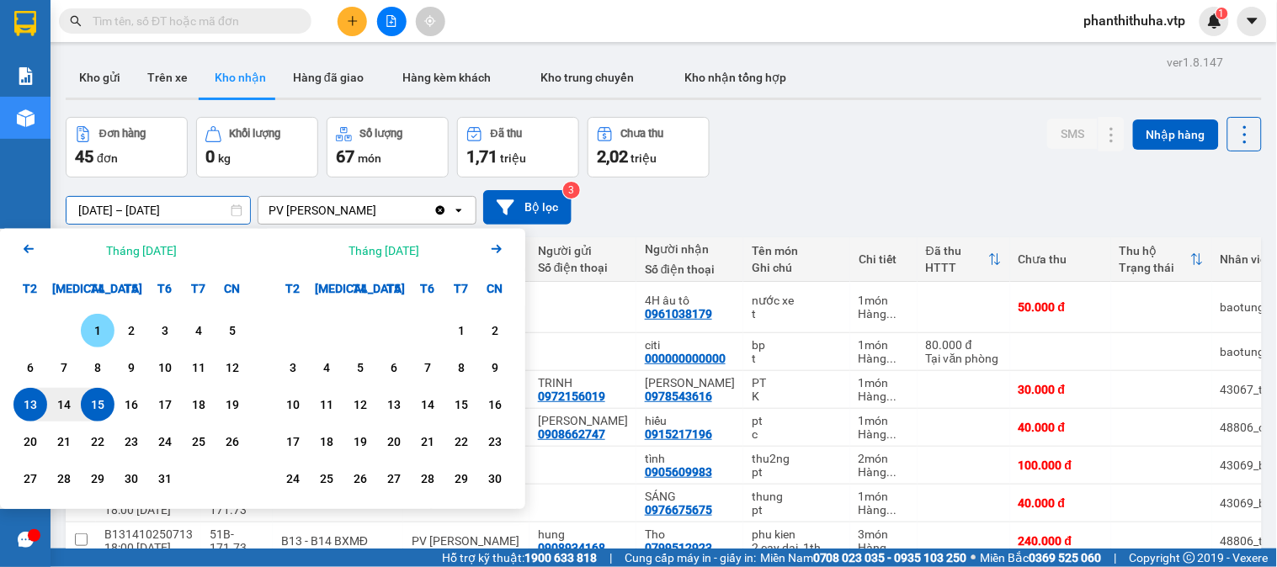
click at [99, 331] on div "1" at bounding box center [98, 331] width 24 height 20
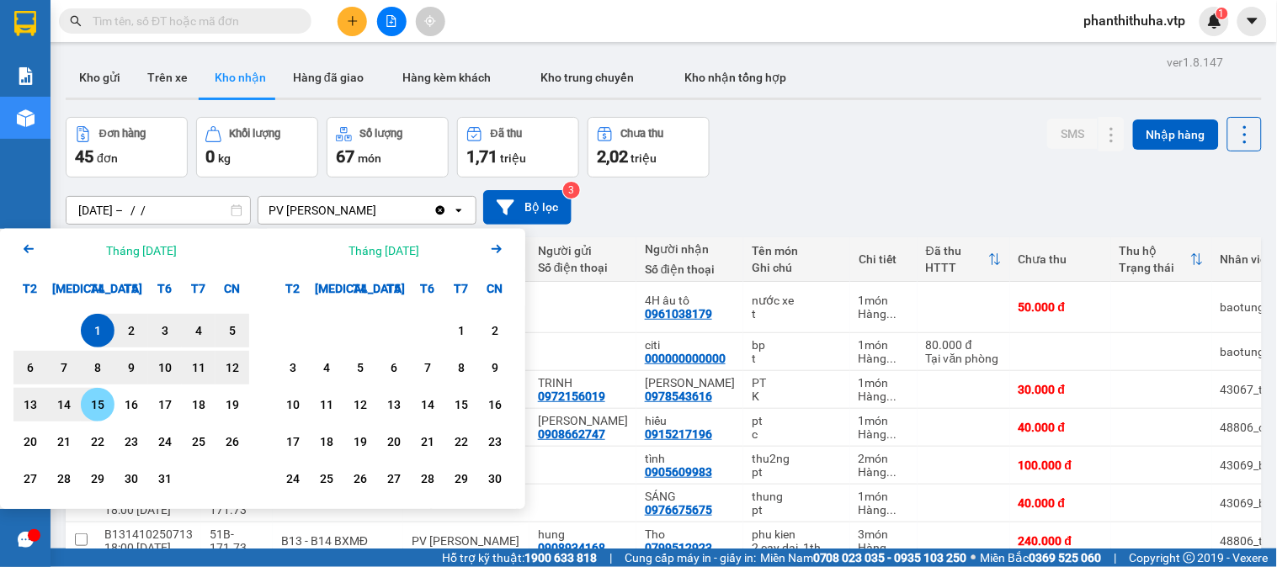
click at [103, 407] on div "15" at bounding box center [98, 405] width 24 height 20
type input "[DATE] – [DATE]"
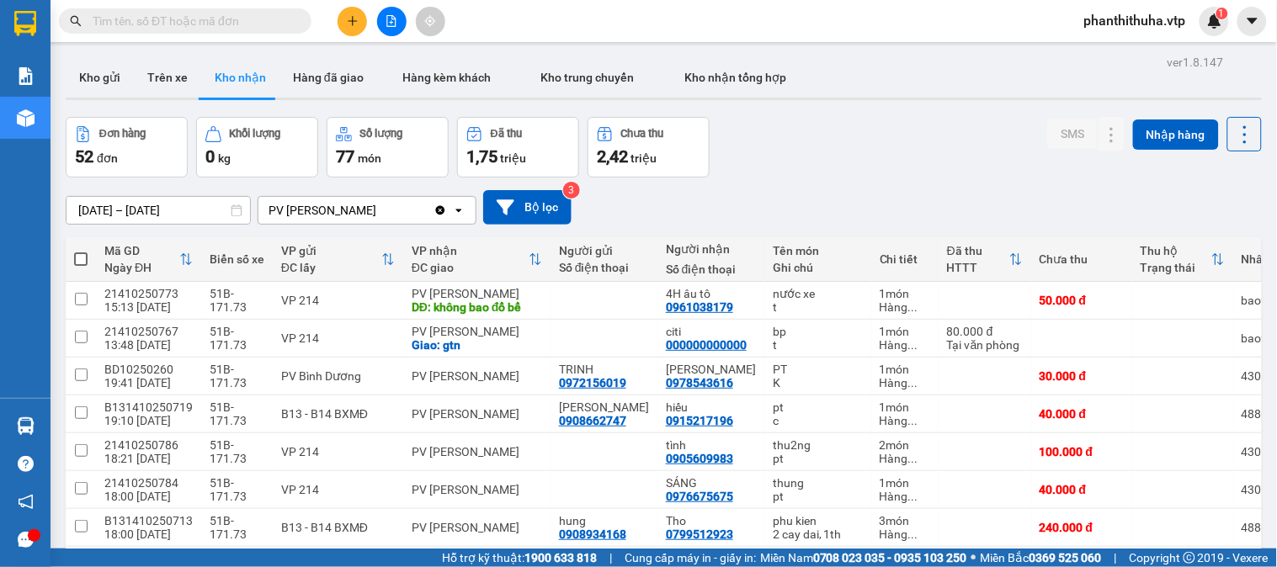
click at [261, 19] on input "text" at bounding box center [192, 21] width 199 height 19
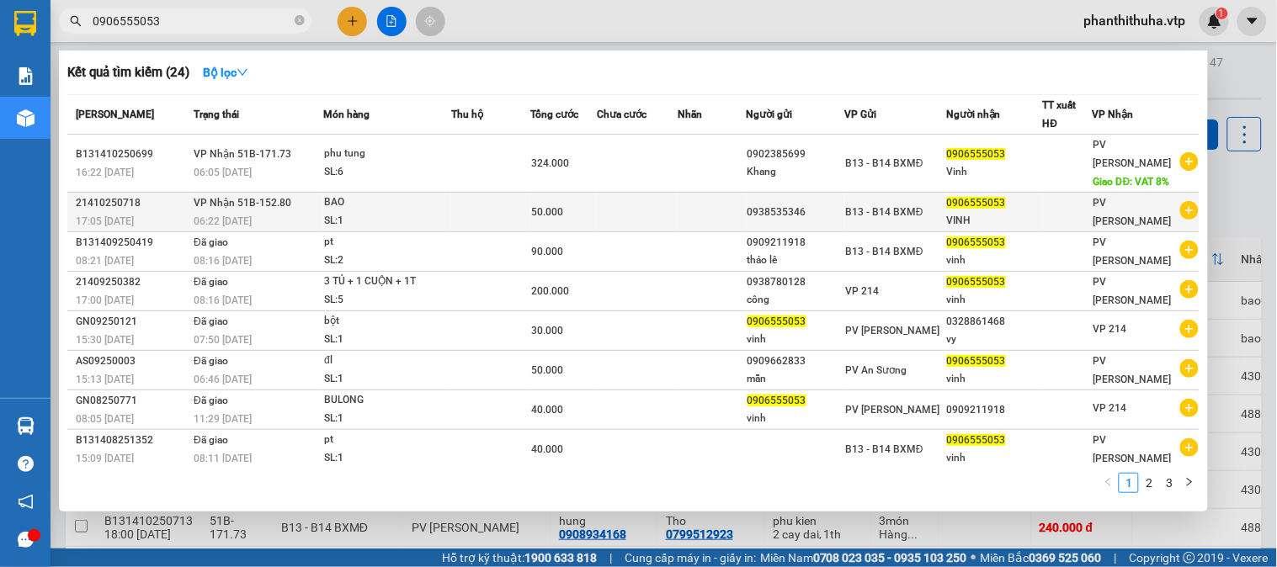
type input "0906555053"
click at [409, 206] on div "BAO" at bounding box center [387, 203] width 126 height 19
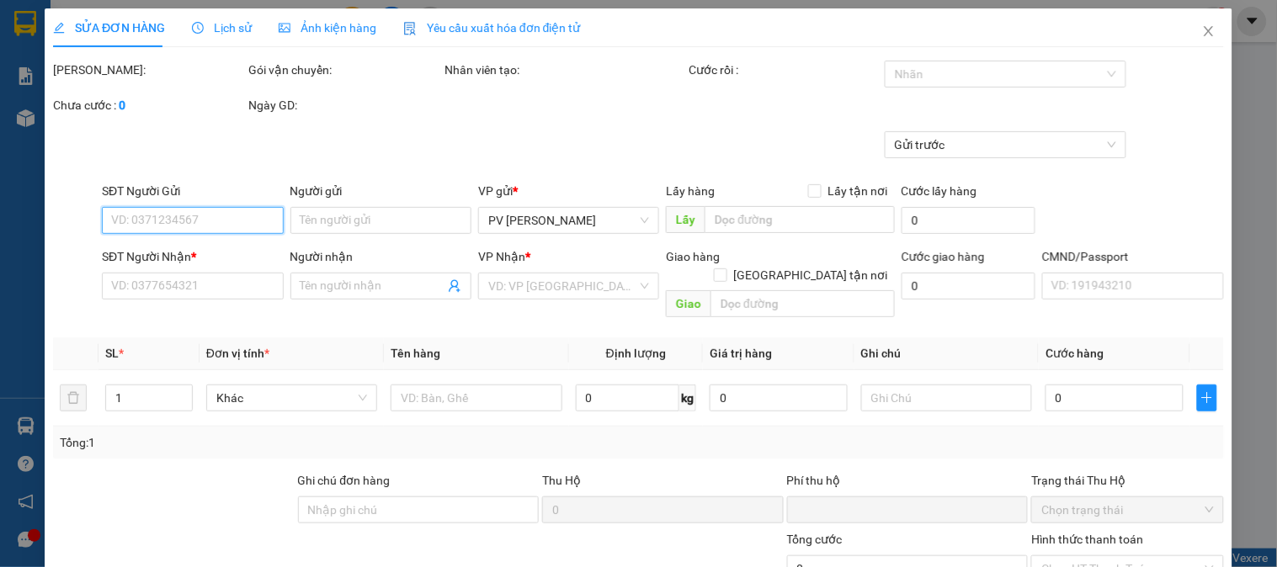
type input "2.500"
type input "0938535346"
type input "0906555053"
type input "VINH"
type input "0"
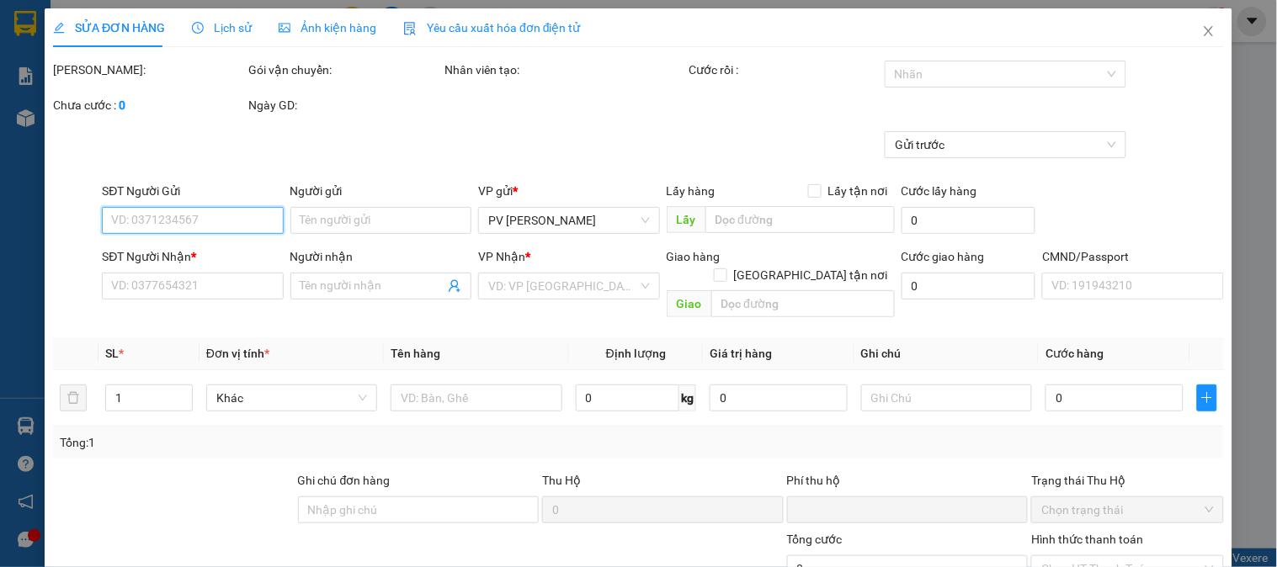
type input "50.000"
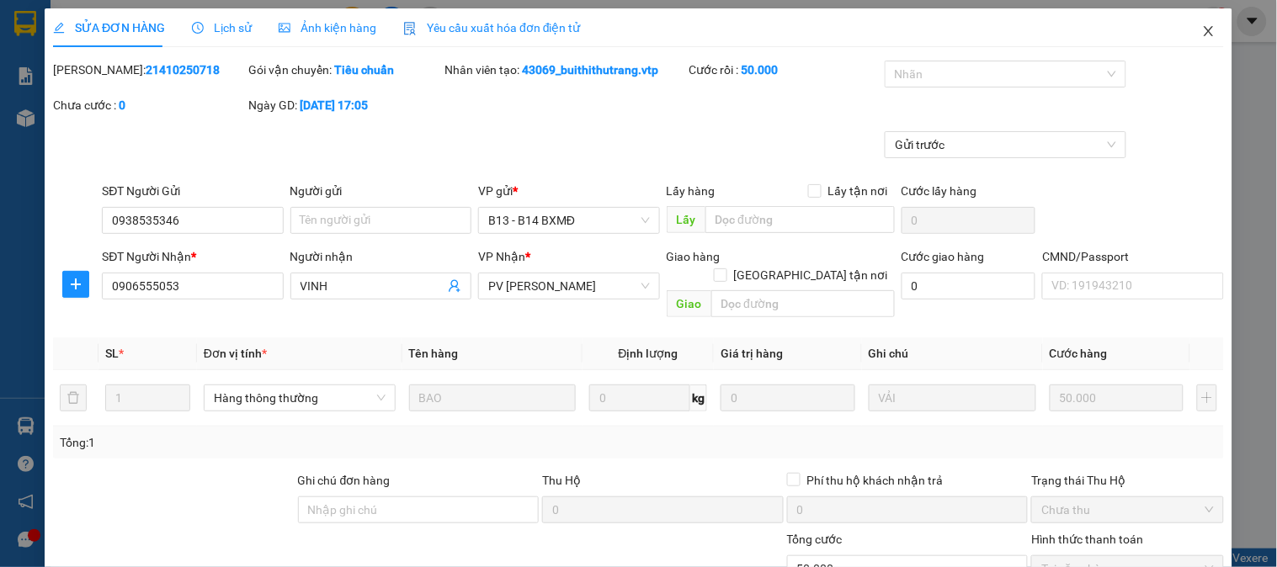
click at [1202, 31] on icon "close" at bounding box center [1208, 30] width 13 height 13
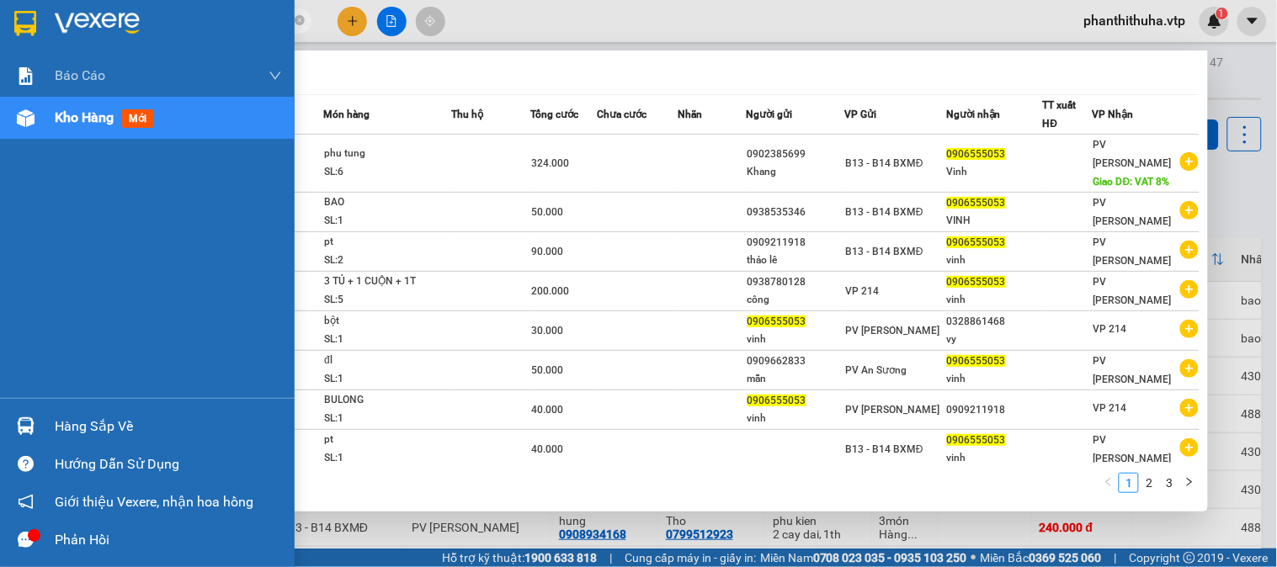
drag, startPoint x: 40, startPoint y: 26, endPoint x: 29, endPoint y: 26, distance: 10.9
click at [29, 26] on section "Kết quả tìm kiếm ( 24 ) Bộ lọc Mã ĐH Trạng thái Món hàng Thu hộ Tổng cước Chưa …" at bounding box center [638, 283] width 1277 height 567
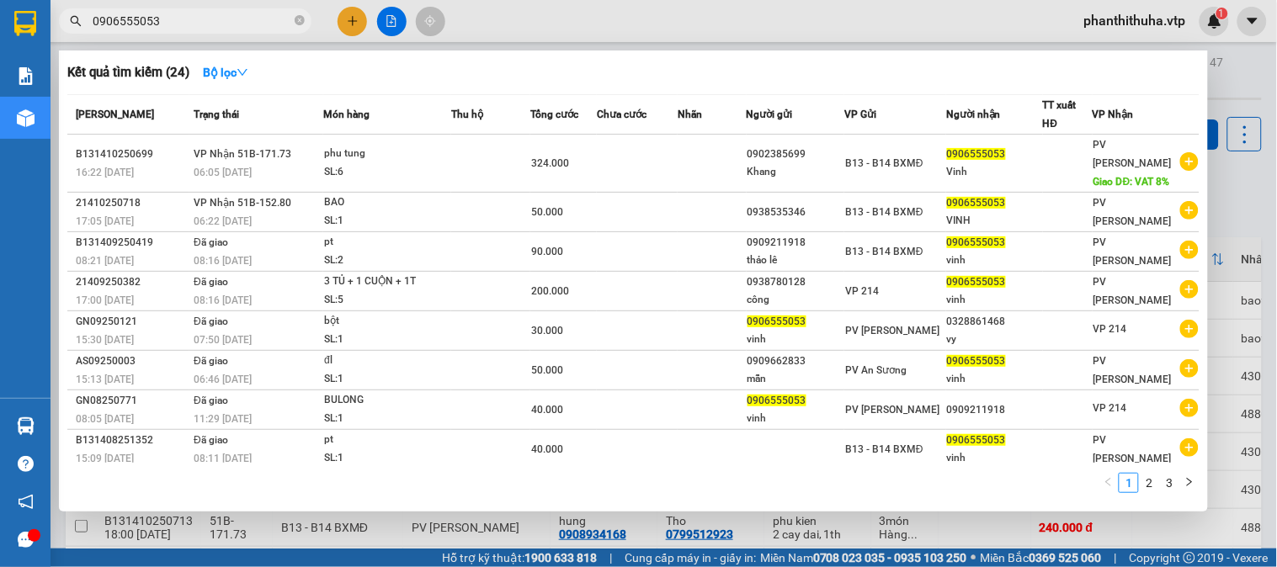
drag, startPoint x: 680, startPoint y: 22, endPoint x: 668, endPoint y: 25, distance: 13.1
click at [680, 21] on div at bounding box center [638, 283] width 1277 height 567
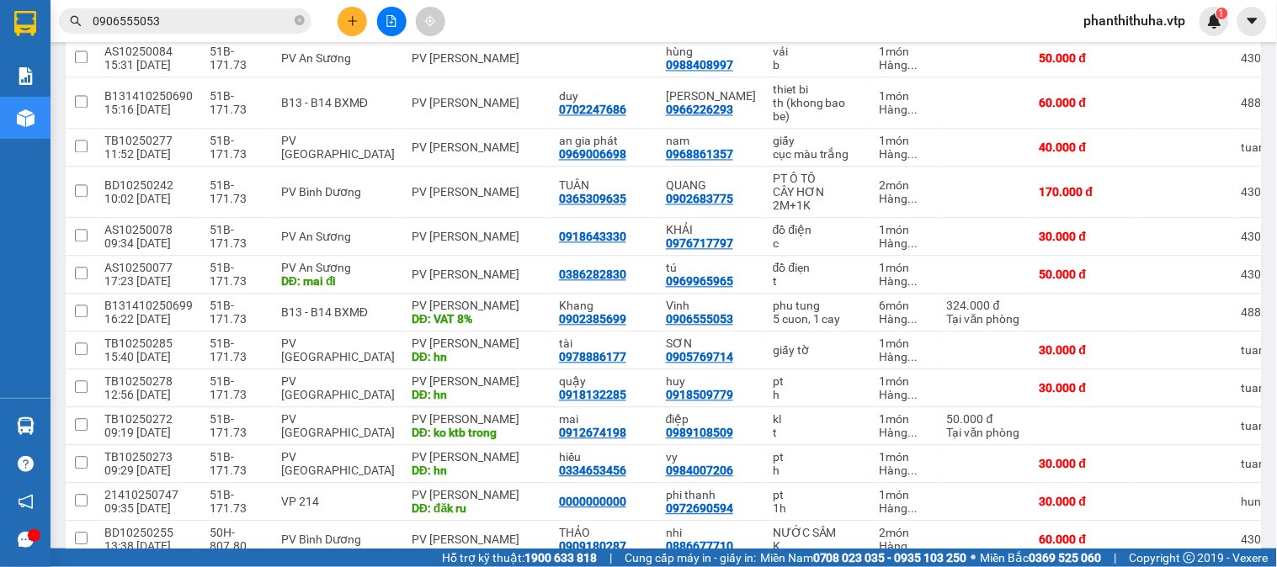
scroll to position [692, 0]
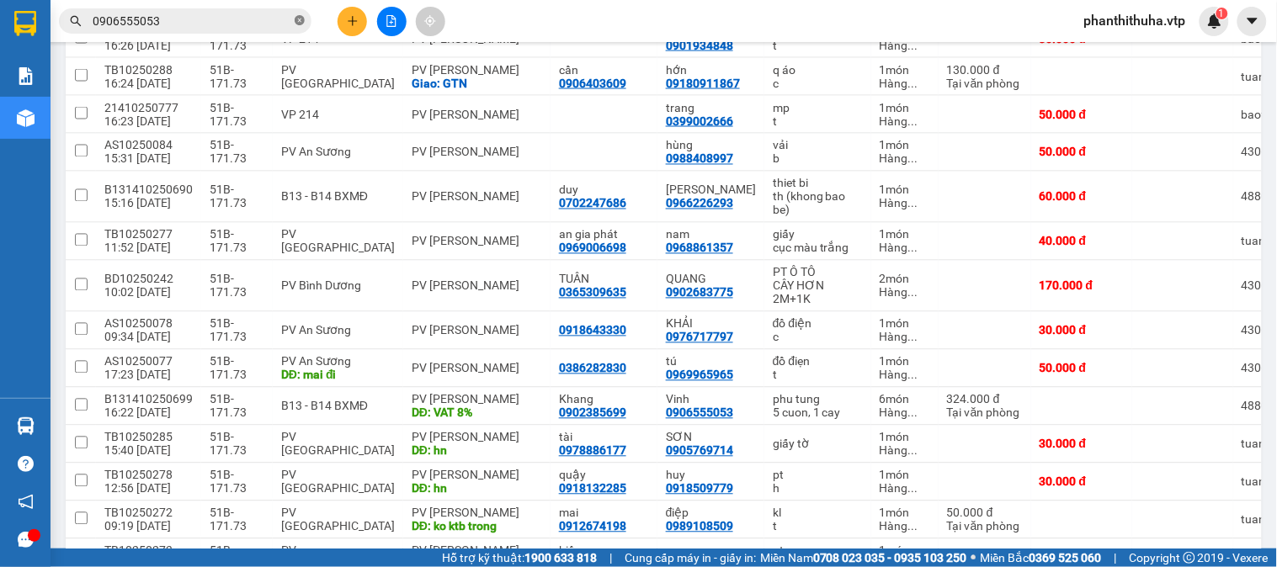
click at [299, 26] on span at bounding box center [300, 21] width 10 height 16
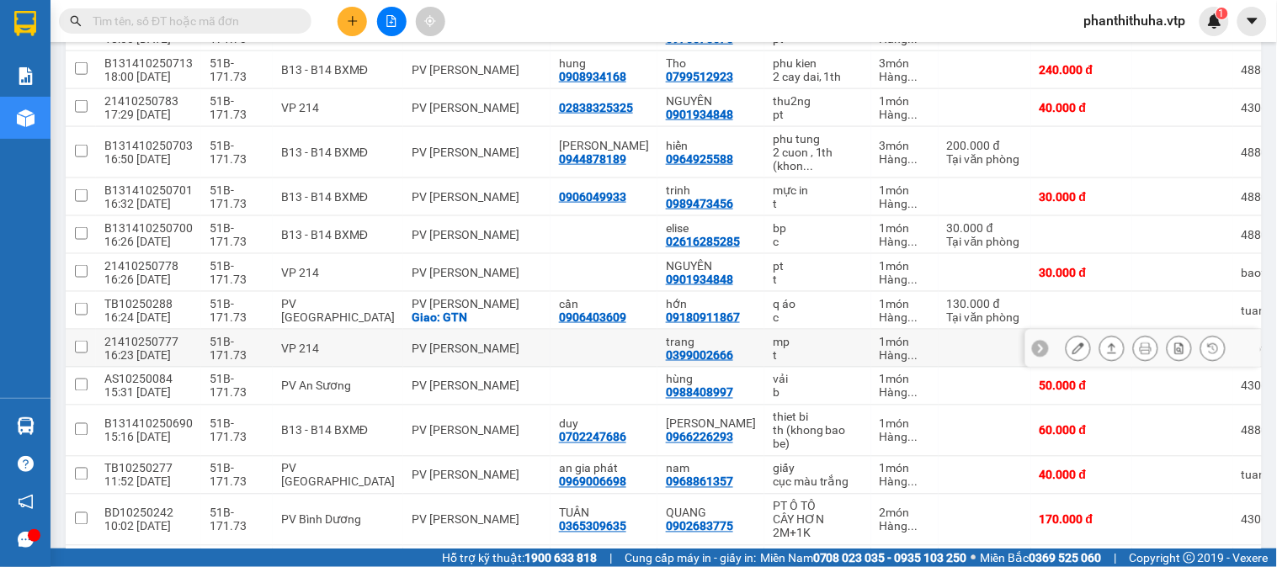
scroll to position [411, 0]
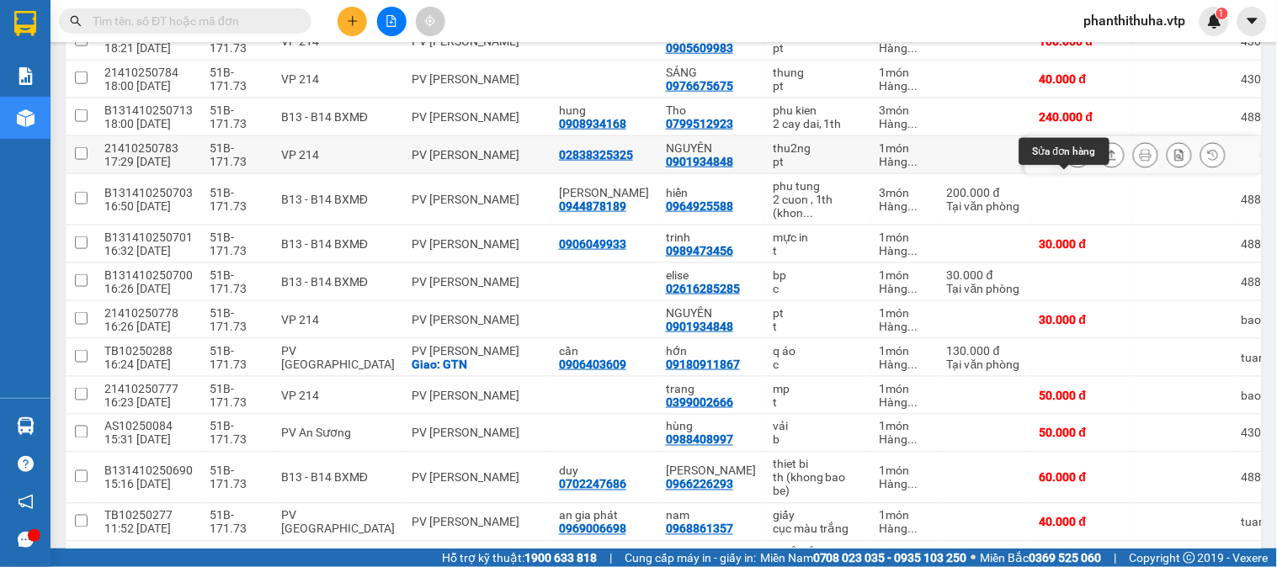
click at [1073, 161] on icon at bounding box center [1079, 155] width 12 height 12
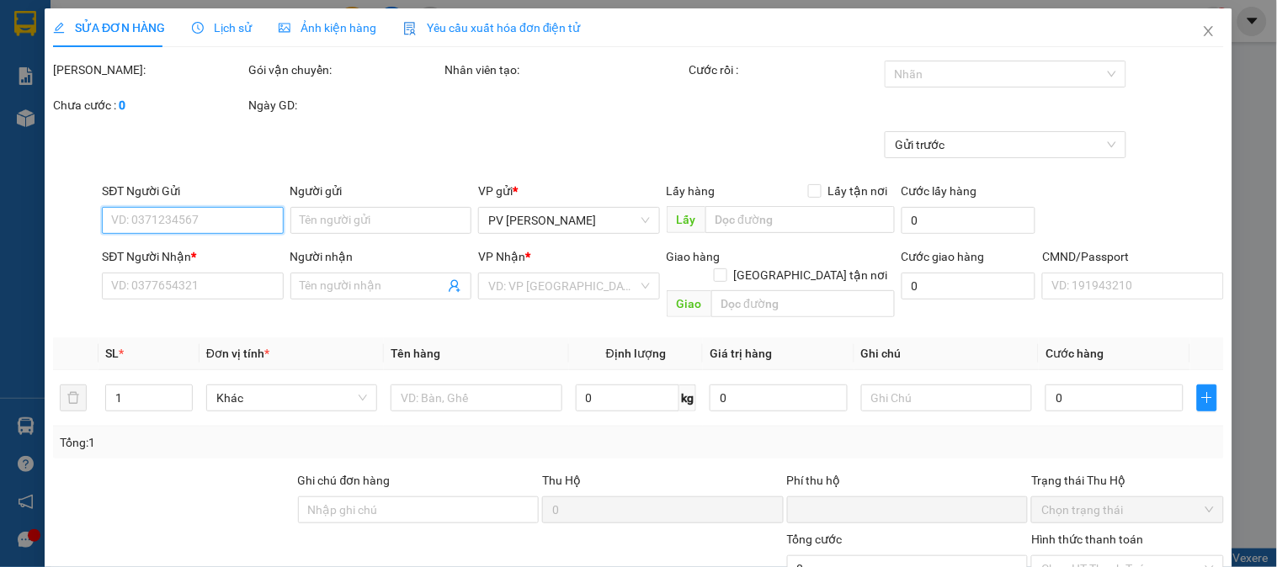
type input "2.000"
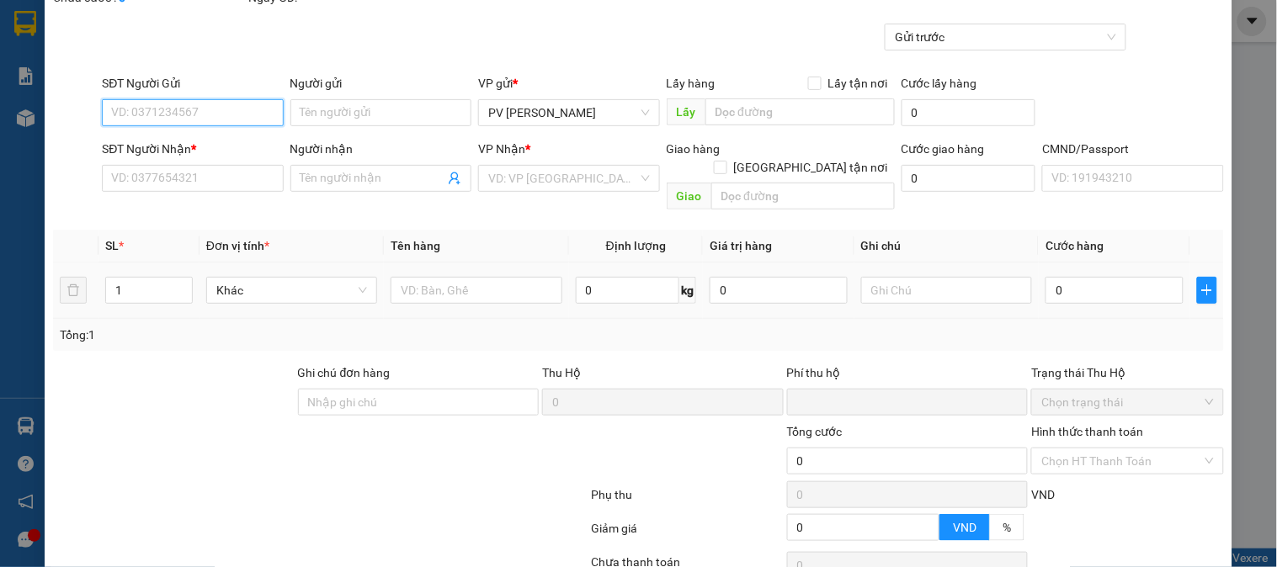
type input "02838325325"
type input "0901934848"
type input "NGUYÊN"
type input "0"
type input "40.000"
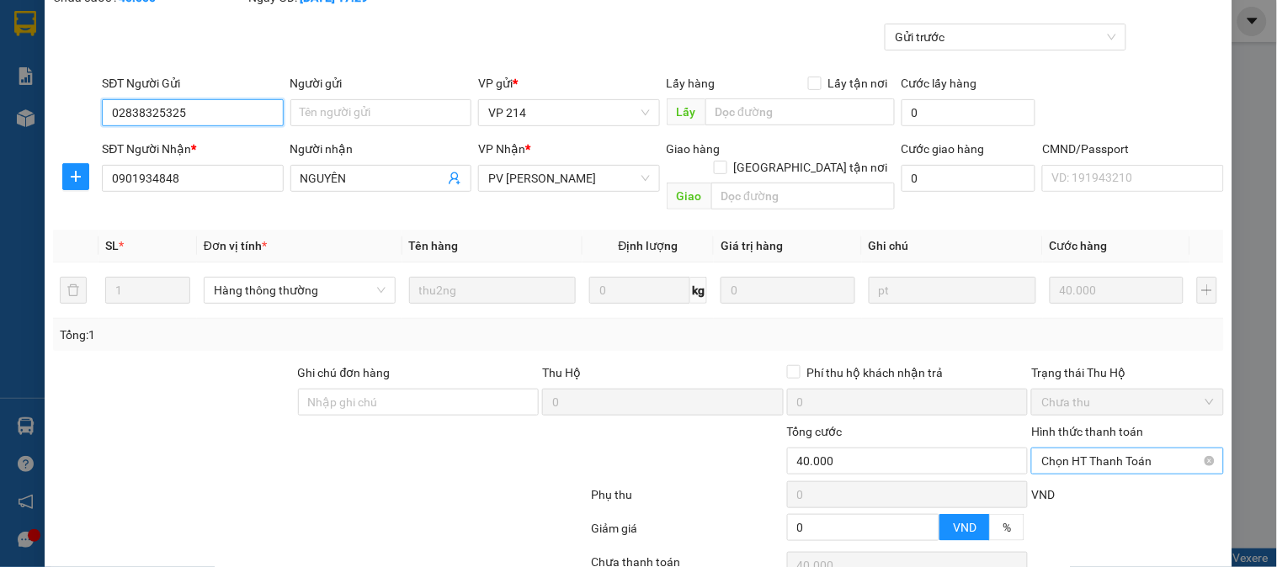
scroll to position [230, 0]
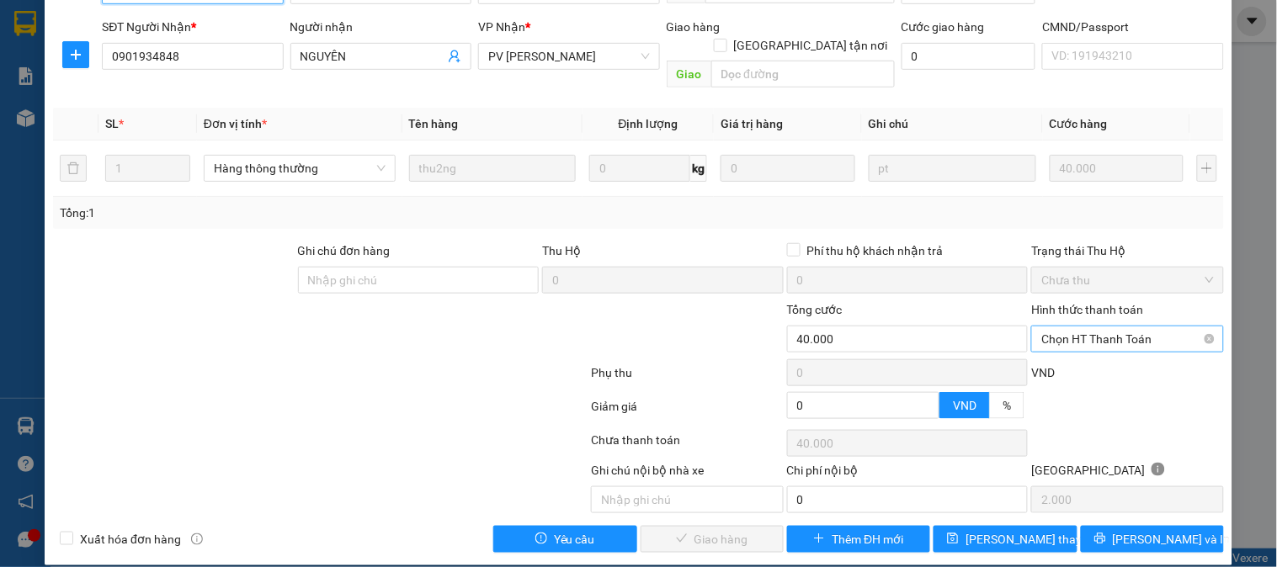
drag, startPoint x: 1079, startPoint y: 324, endPoint x: 1075, endPoint y: 333, distance: 9.9
click at [1079, 327] on span "Chọn HT Thanh Toán" at bounding box center [1128, 339] width 172 height 25
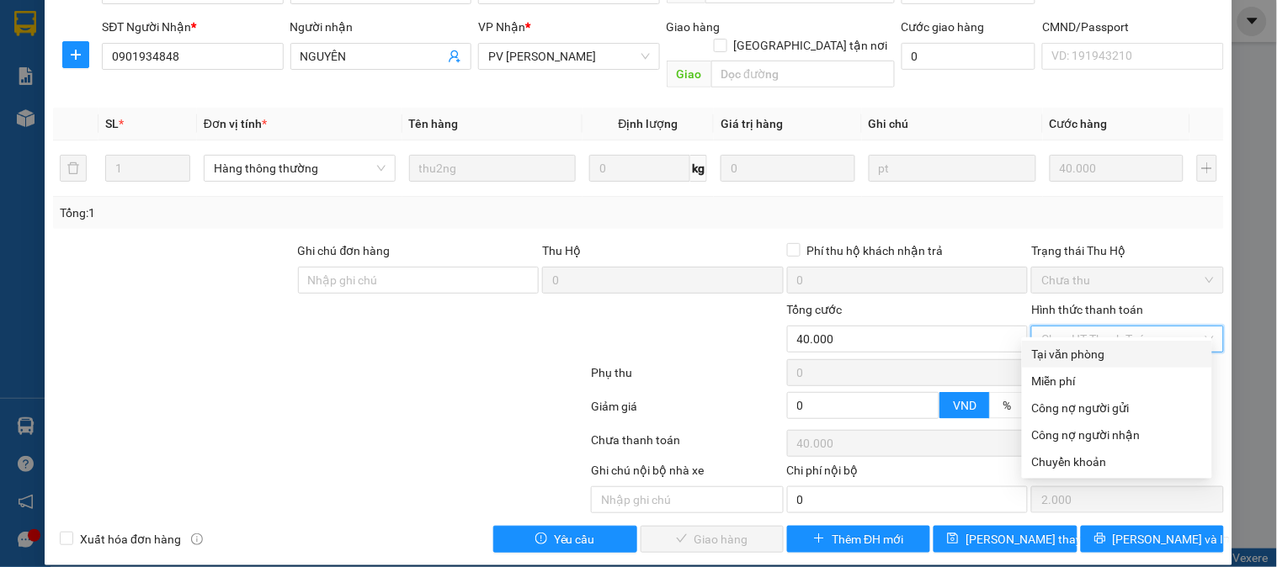
click at [1063, 354] on div "Tại văn phòng" at bounding box center [1117, 354] width 170 height 19
type input "0"
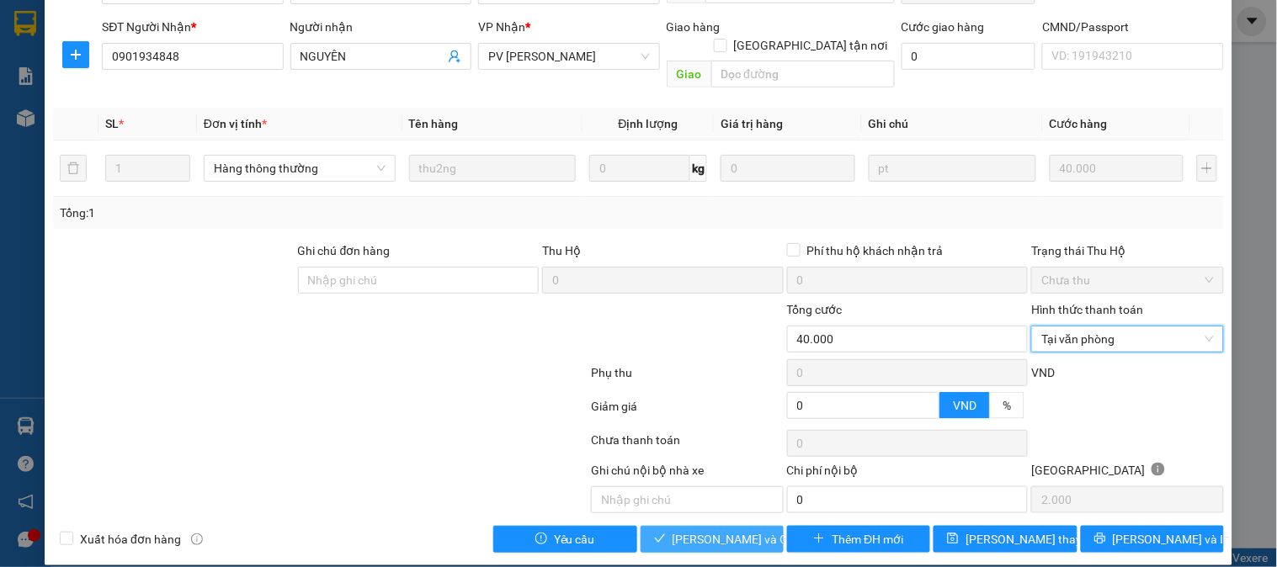
click at [744, 530] on span "[PERSON_NAME] và Giao hàng" at bounding box center [754, 539] width 162 height 19
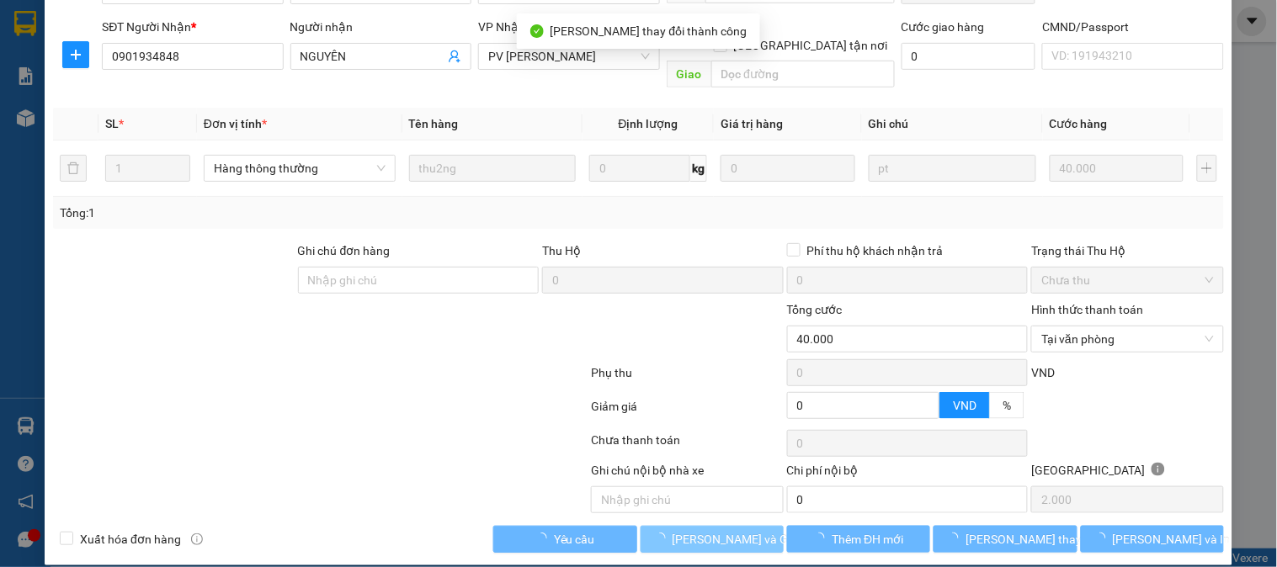
scroll to position [0, 0]
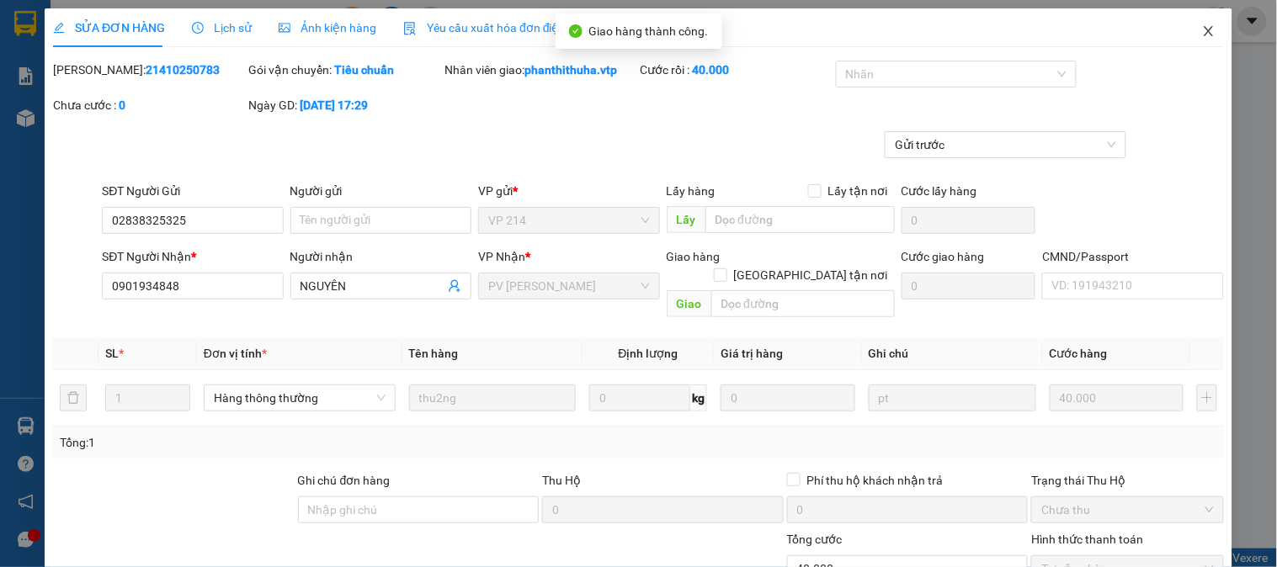
click at [1202, 31] on icon "close" at bounding box center [1208, 30] width 13 height 13
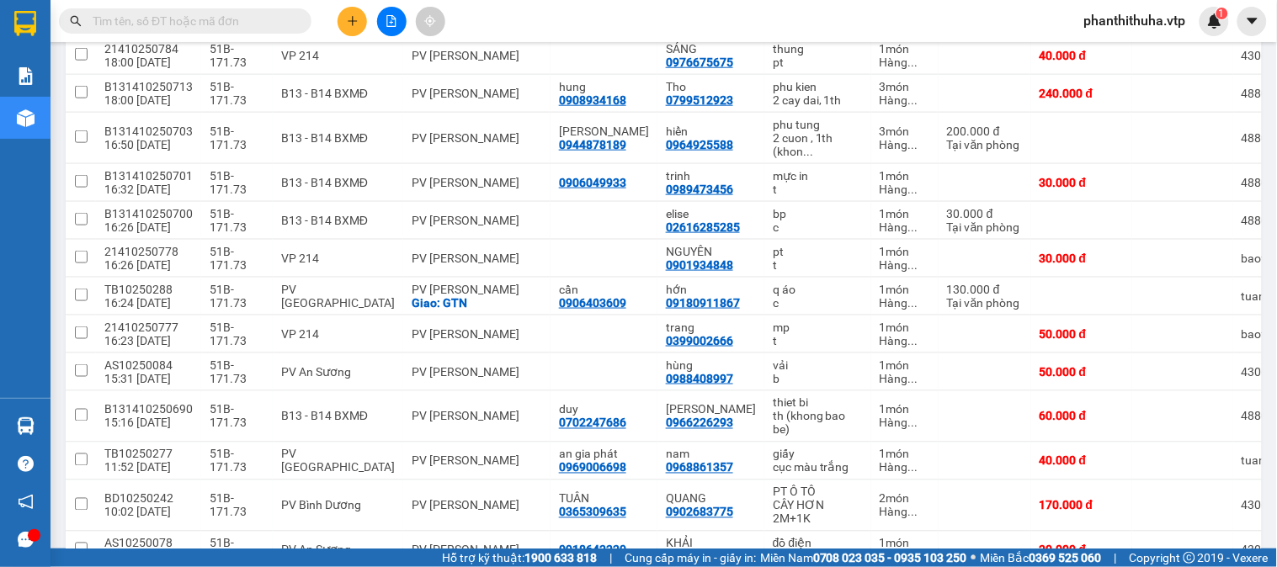
scroll to position [1217, 0]
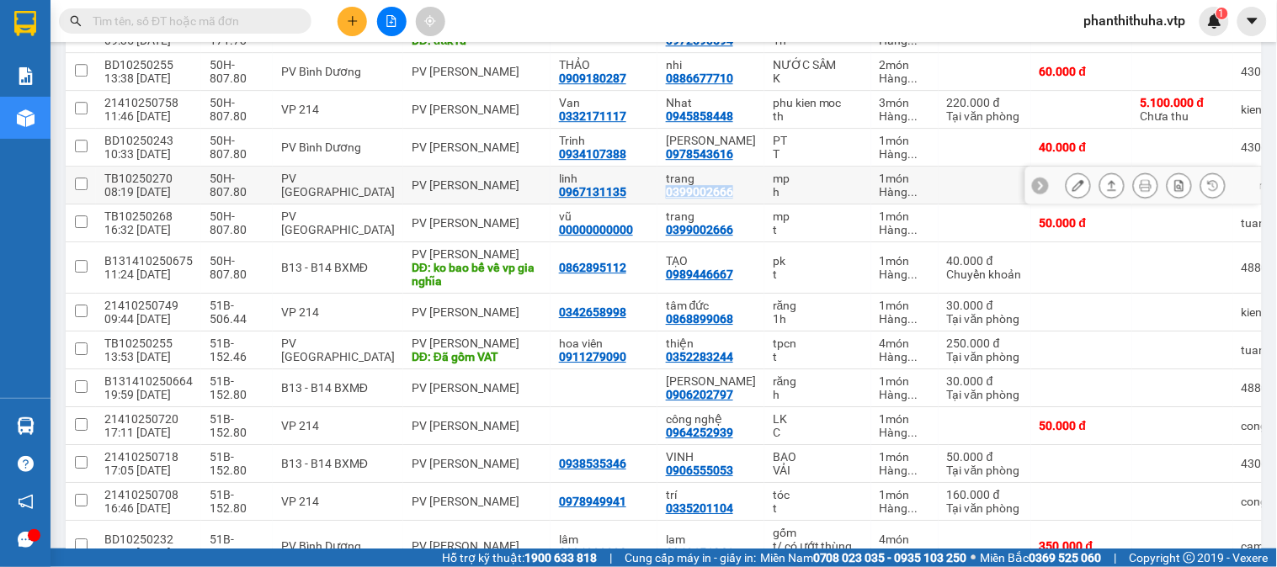
drag, startPoint x: 618, startPoint y: 278, endPoint x: 687, endPoint y: 283, distance: 69.2
click at [687, 205] on td "trang 0399002666" at bounding box center [711, 186] width 107 height 38
checkbox input "true"
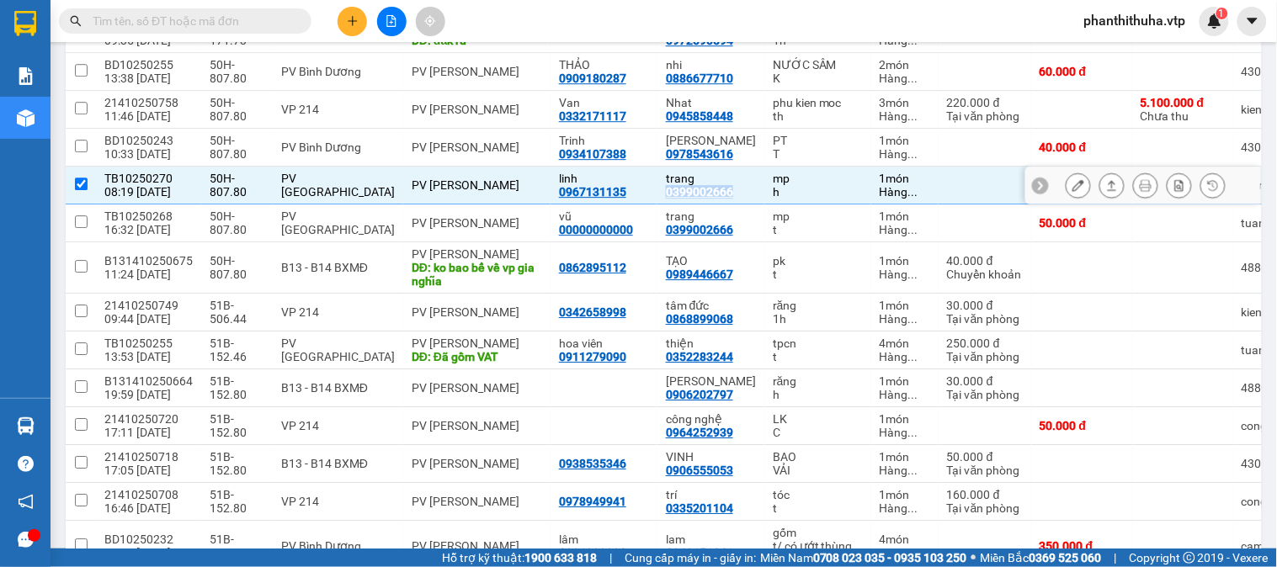
copy div "0399002666"
click at [1073, 191] on icon at bounding box center [1079, 185] width 12 height 12
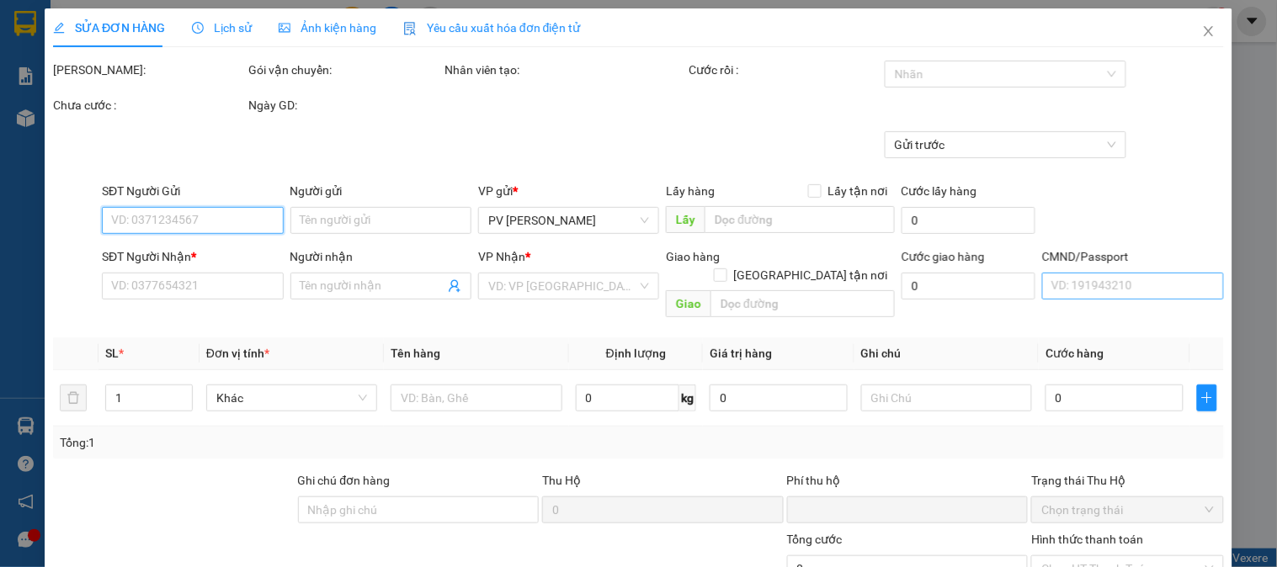
type input "2.000"
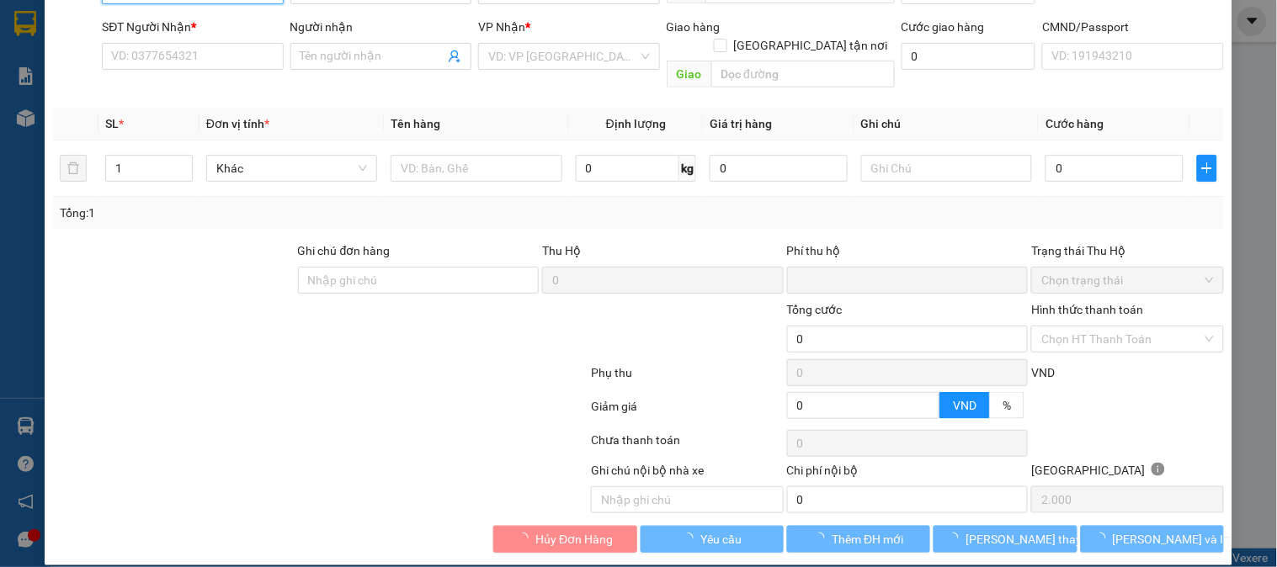
type input "0967131135"
type input "linh"
type input "0399002666"
type input "trang"
type input "0"
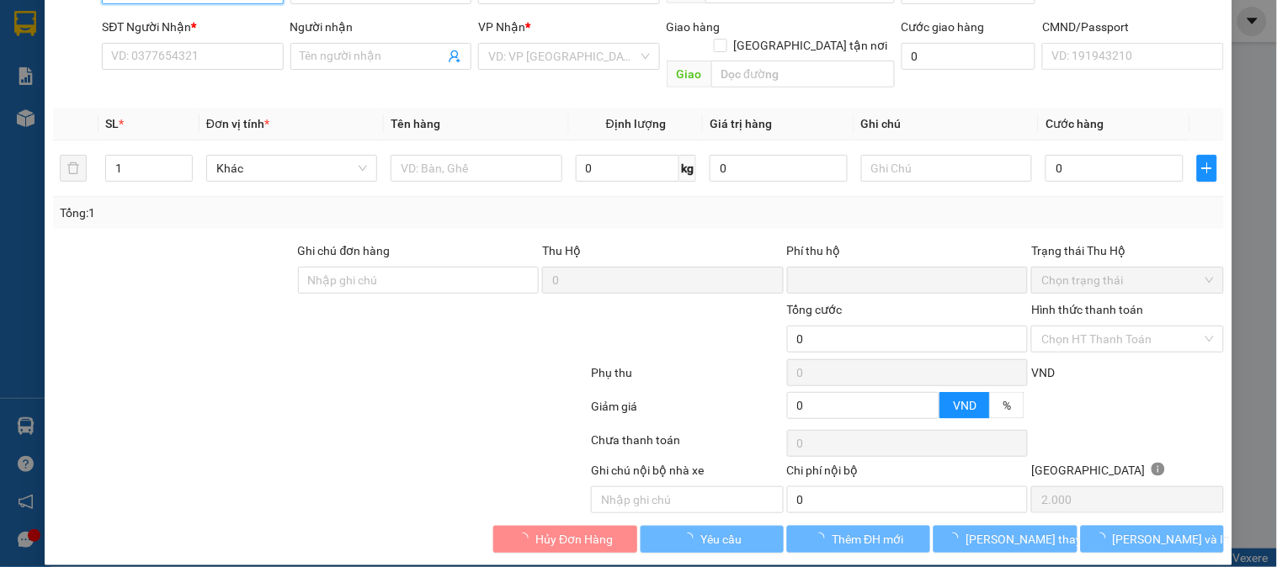
type input "40.000"
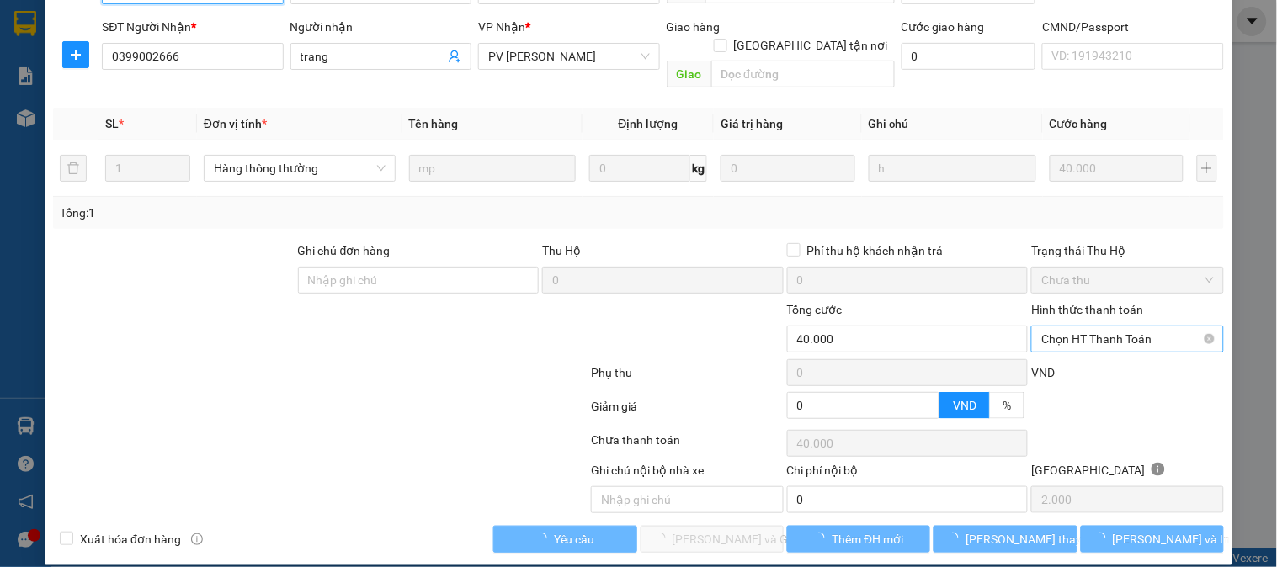
click at [1065, 327] on span "Chọn HT Thanh Toán" at bounding box center [1128, 339] width 172 height 25
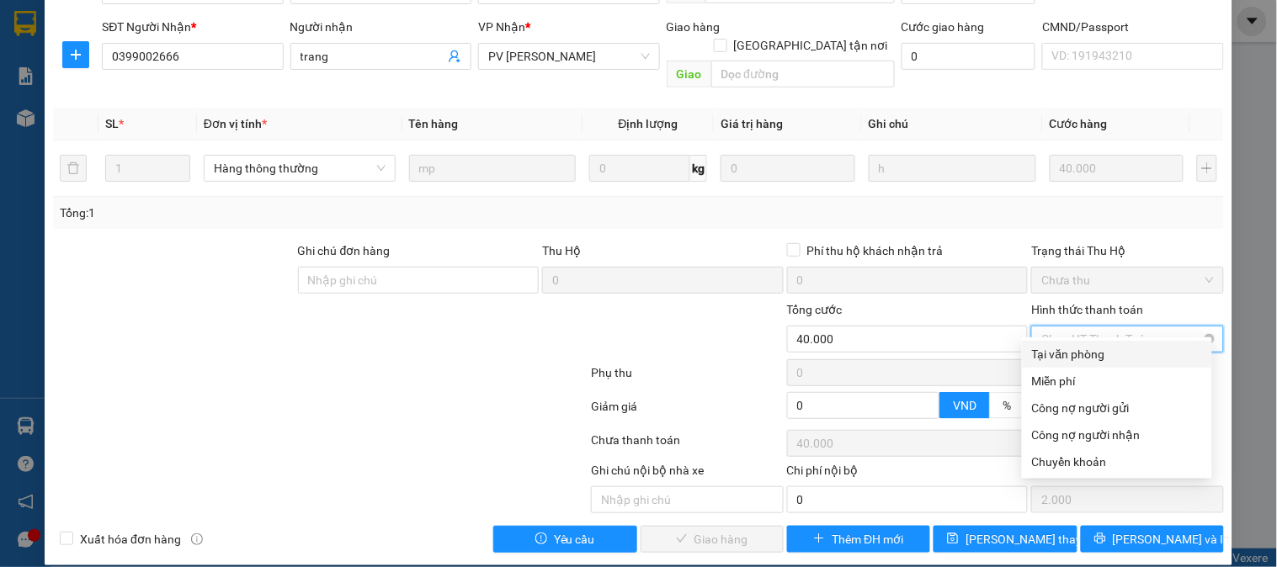
click at [1065, 327] on span "Chọn HT Thanh Toán" at bounding box center [1128, 339] width 172 height 25
click at [1053, 350] on div "Tại văn phòng" at bounding box center [1117, 354] width 170 height 19
type input "0"
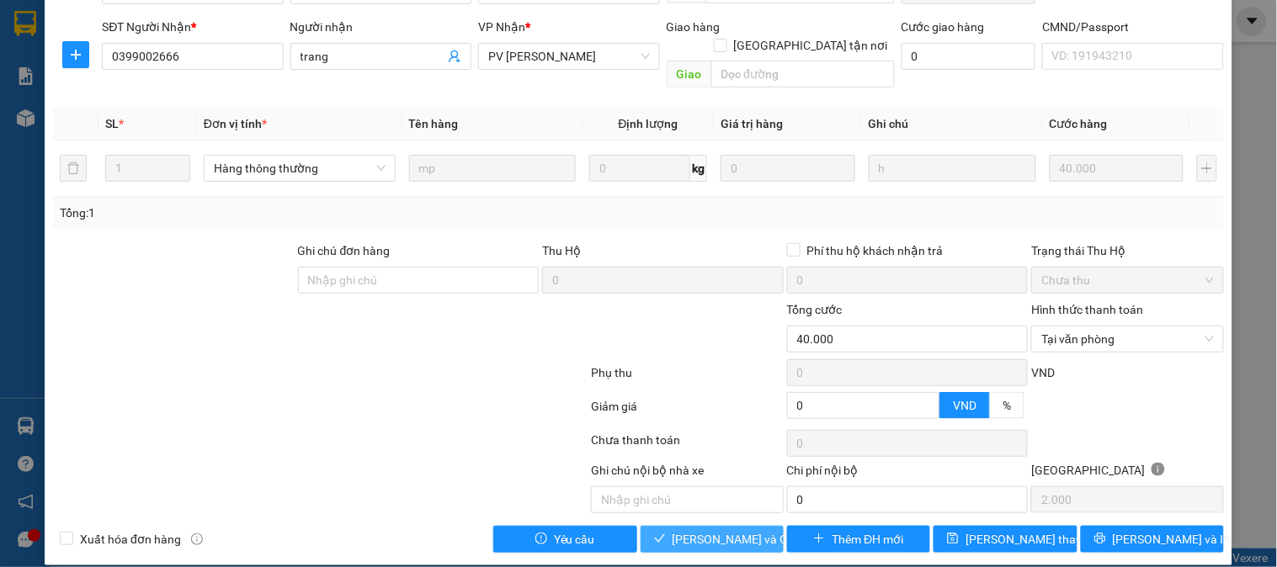
click at [724, 532] on button "[PERSON_NAME] và Giao hàng" at bounding box center [712, 539] width 143 height 27
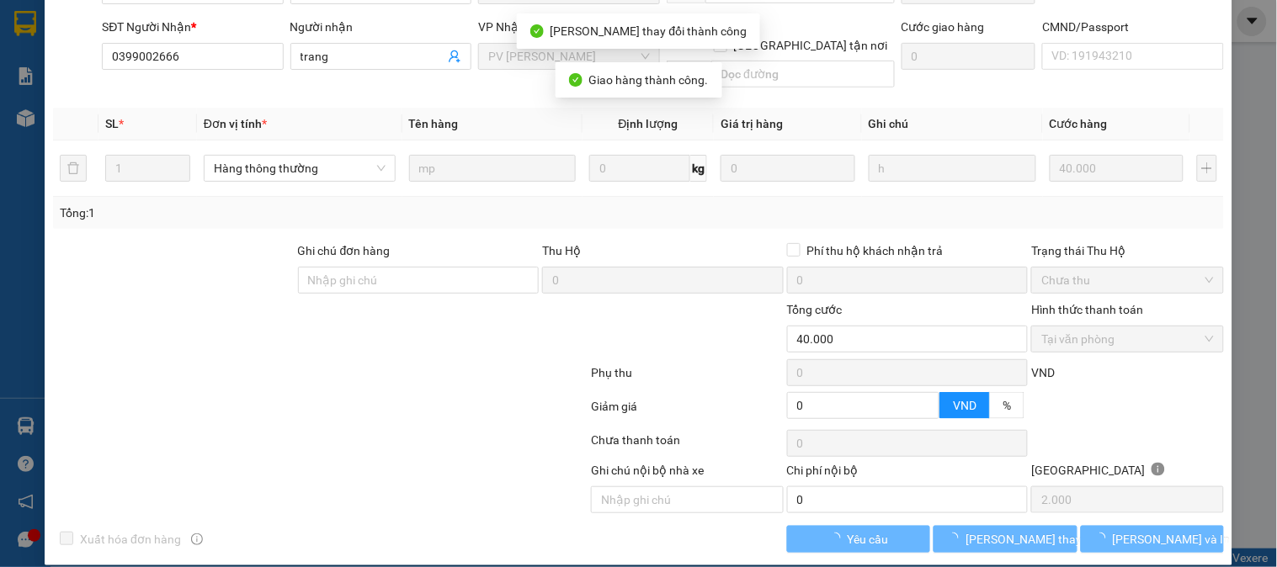
scroll to position [0, 0]
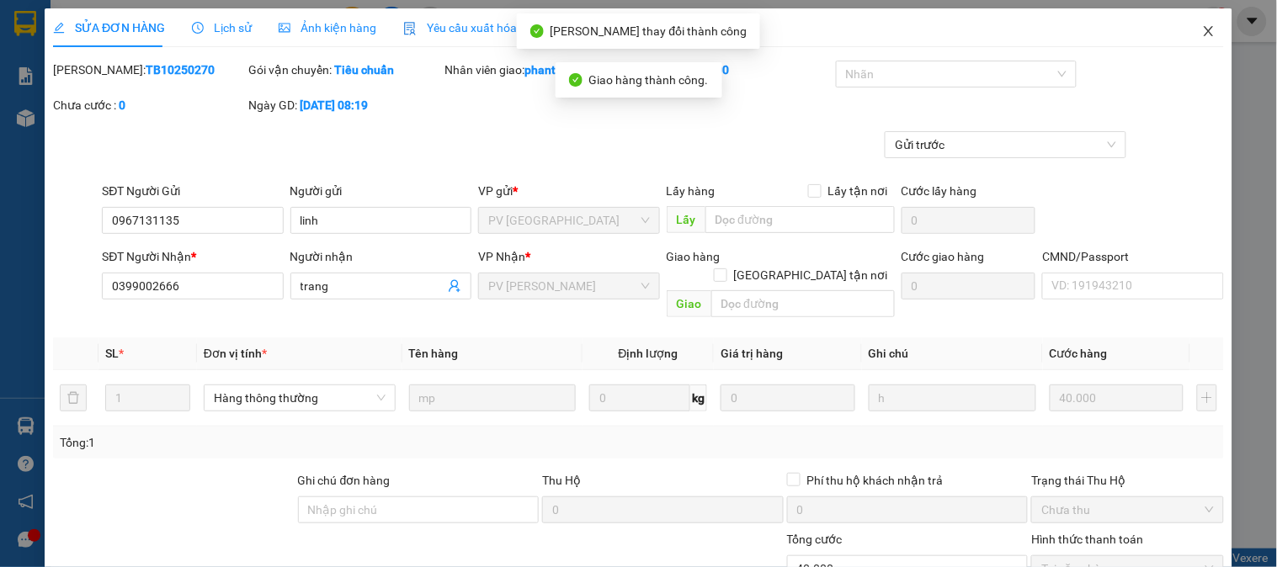
click at [1202, 32] on icon "close" at bounding box center [1208, 30] width 13 height 13
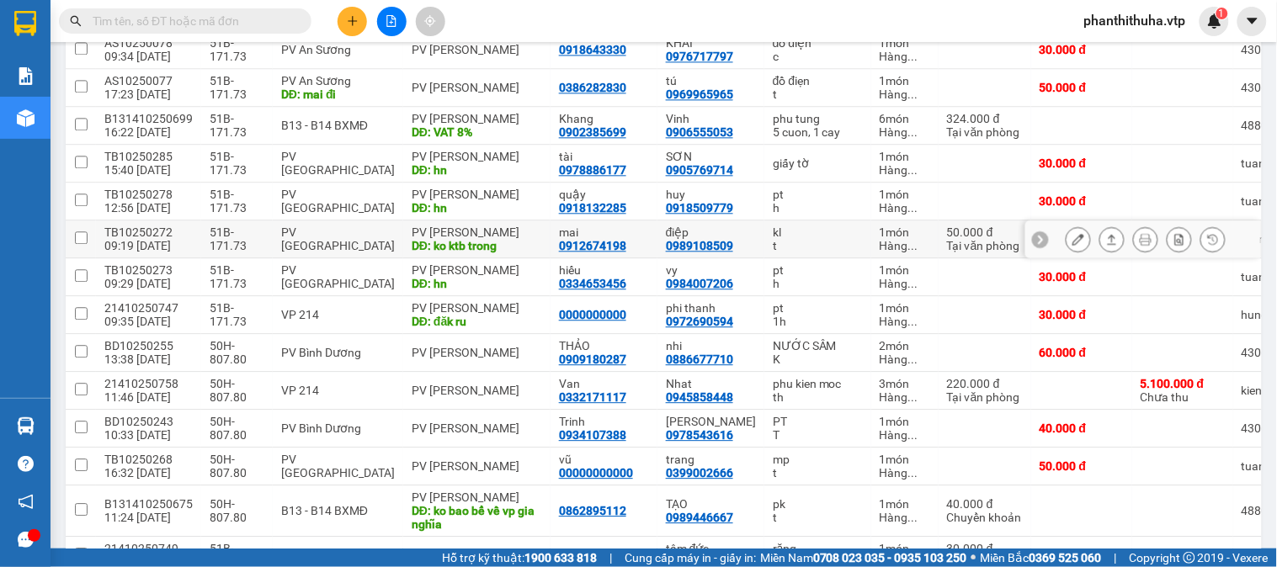
scroll to position [1121, 0]
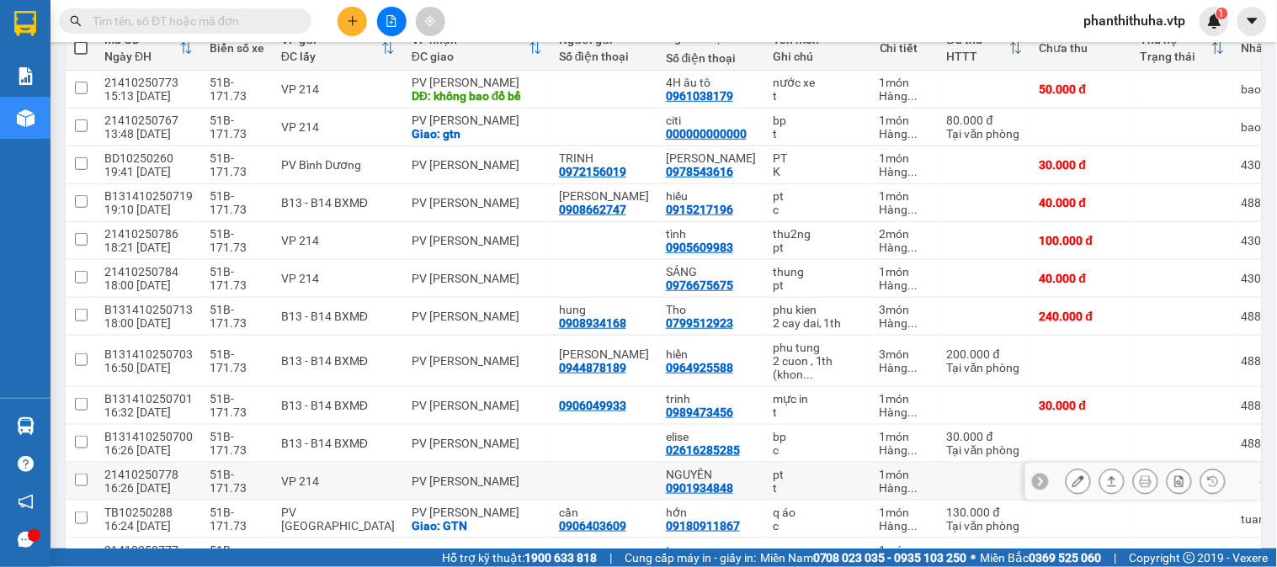
scroll to position [187, 0]
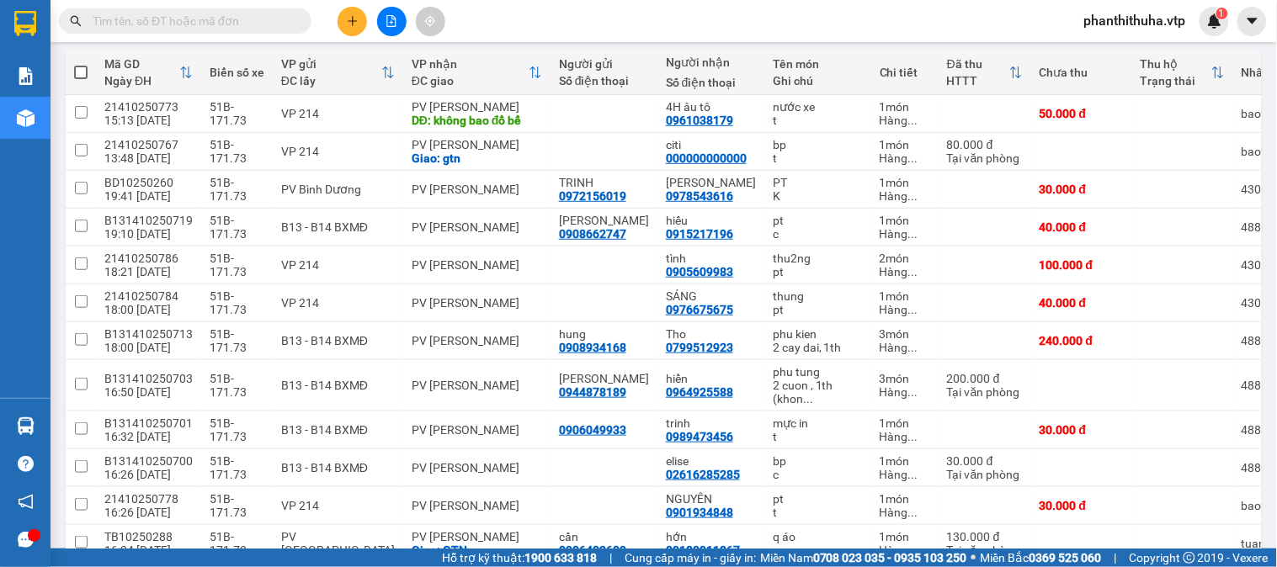
click at [293, 19] on span at bounding box center [185, 20] width 253 height 25
click at [276, 18] on input "text" at bounding box center [192, 21] width 199 height 19
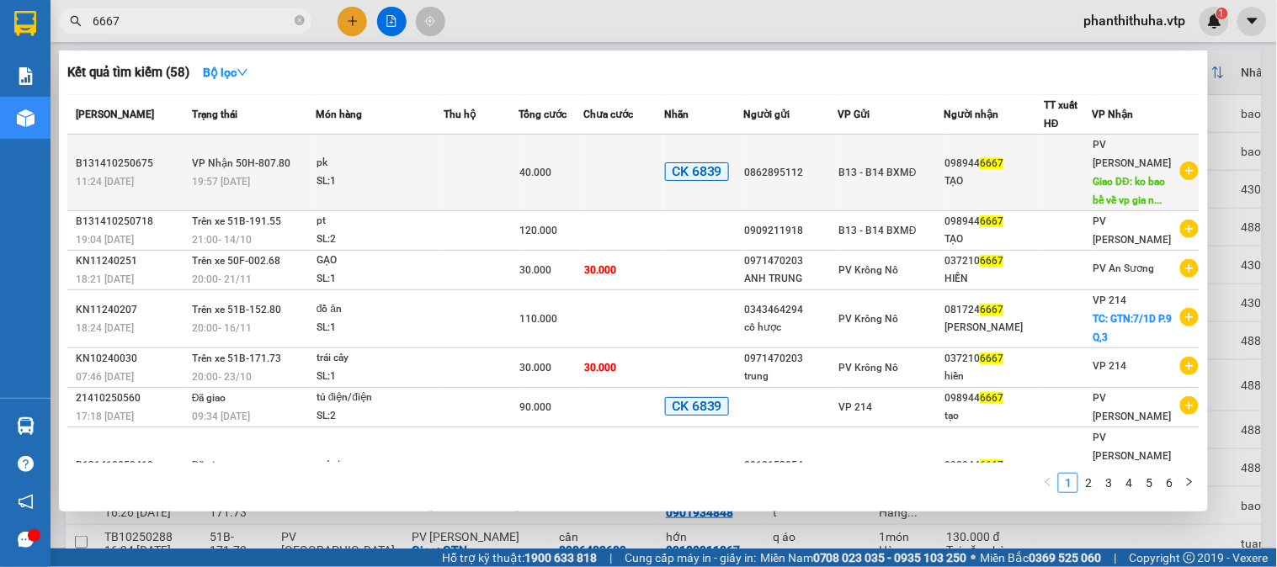
type input "6667"
drag, startPoint x: 946, startPoint y: 155, endPoint x: 1007, endPoint y: 150, distance: 61.7
click at [1007, 150] on td "098944 6667 TẠO" at bounding box center [994, 173] width 100 height 77
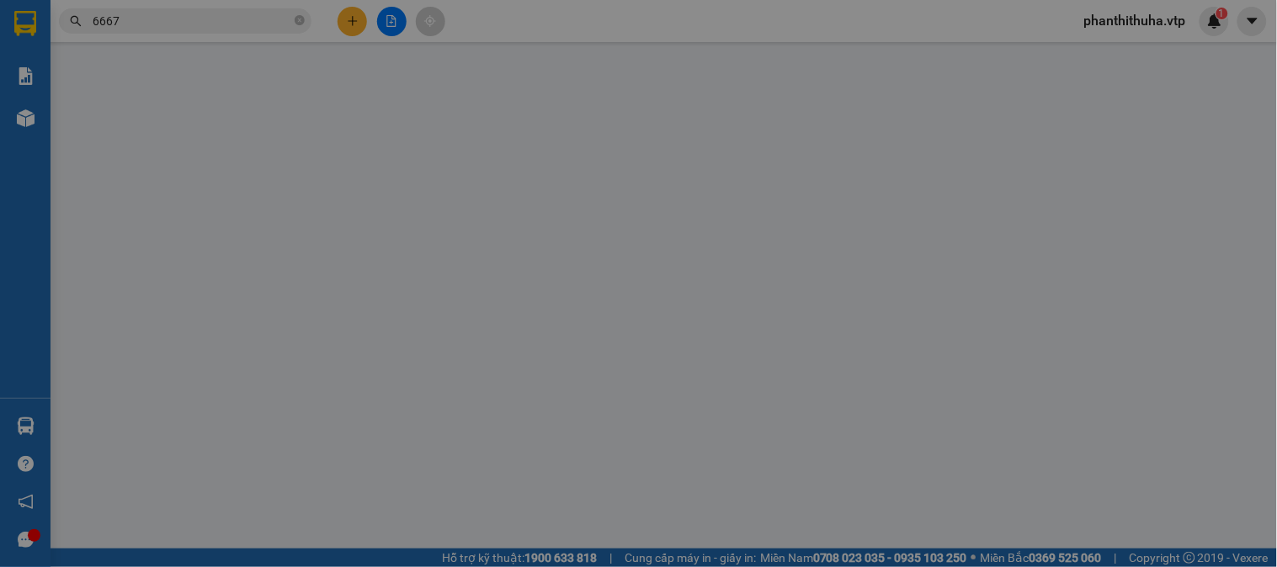
type input "0862895112"
type input "0989446667"
type input "TẠO"
type input "ko bao bể về vp gia nghĩa"
type input "ck39 70k 11h21 14/10"
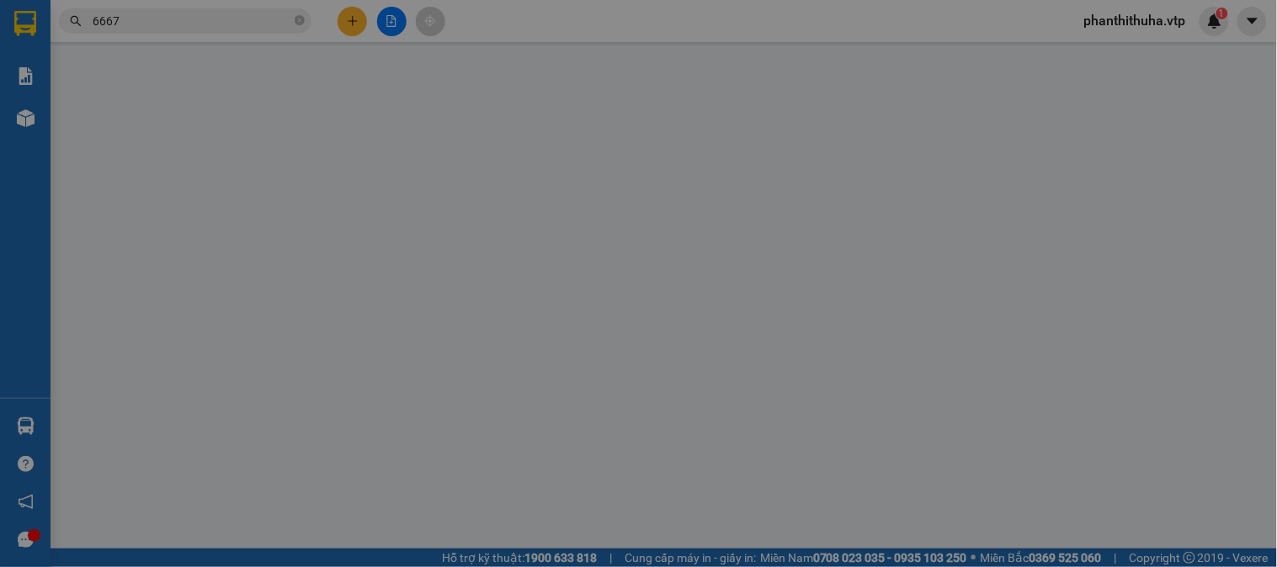
type input "0"
type input "40.000"
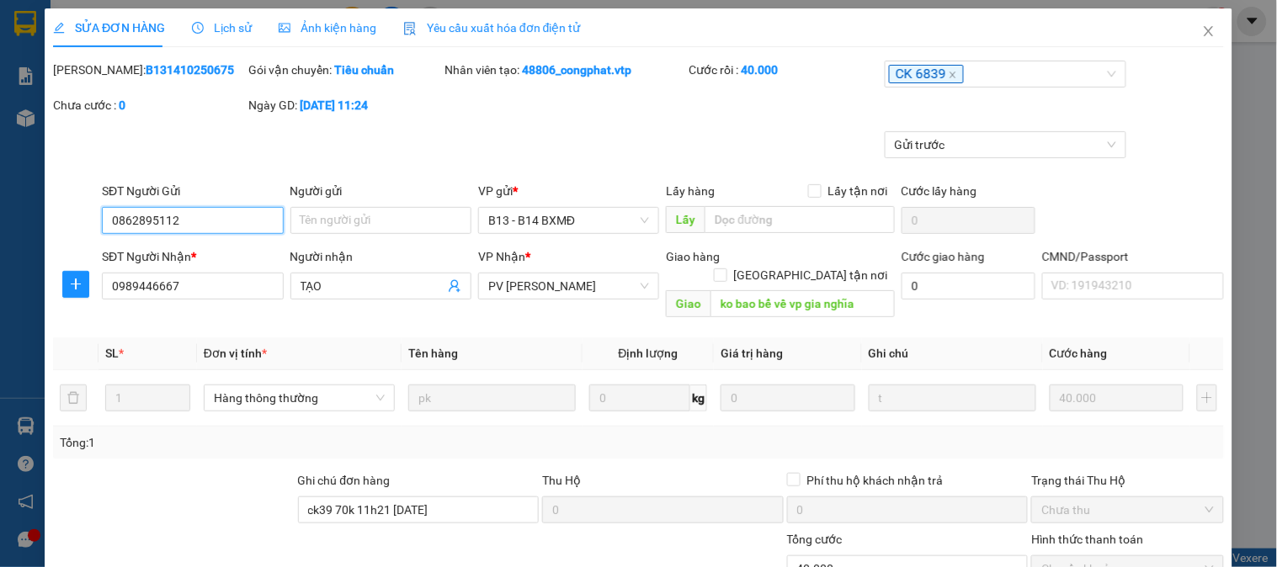
type input "2.000"
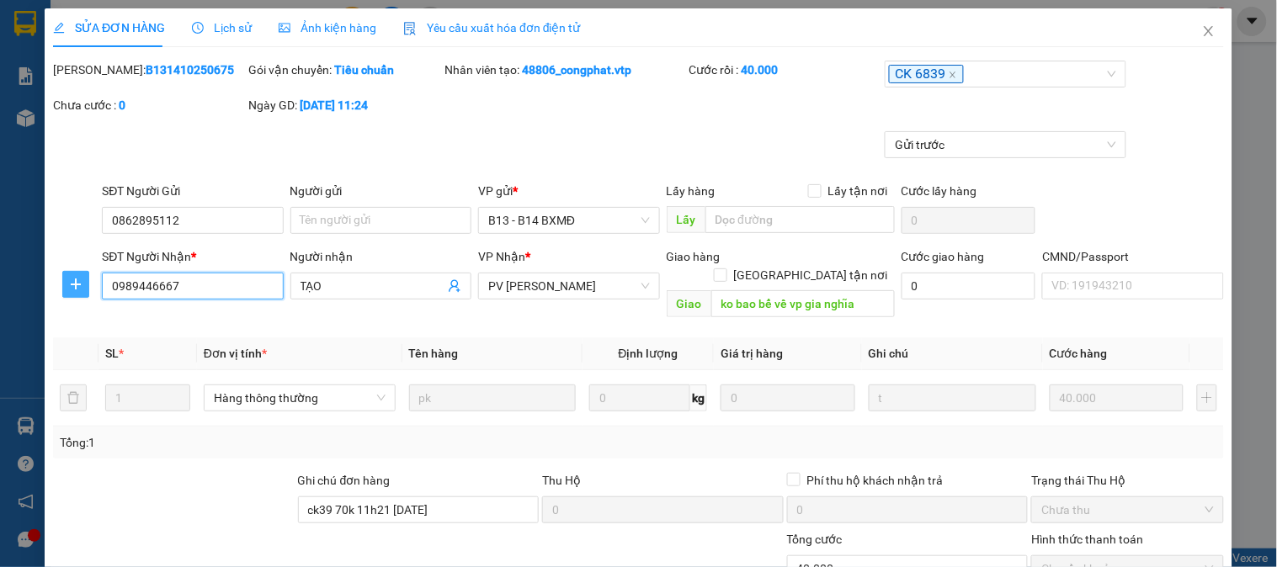
drag, startPoint x: 204, startPoint y: 284, endPoint x: 86, endPoint y: 287, distance: 117.9
click at [86, 287] on div "SĐT Người Nhận * 0989446667 0989446667 Người nhận TẠO VP Nhận * PV Gia Nghĩa Gi…" at bounding box center [638, 286] width 1175 height 77
click at [1202, 36] on icon "close" at bounding box center [1208, 30] width 13 height 13
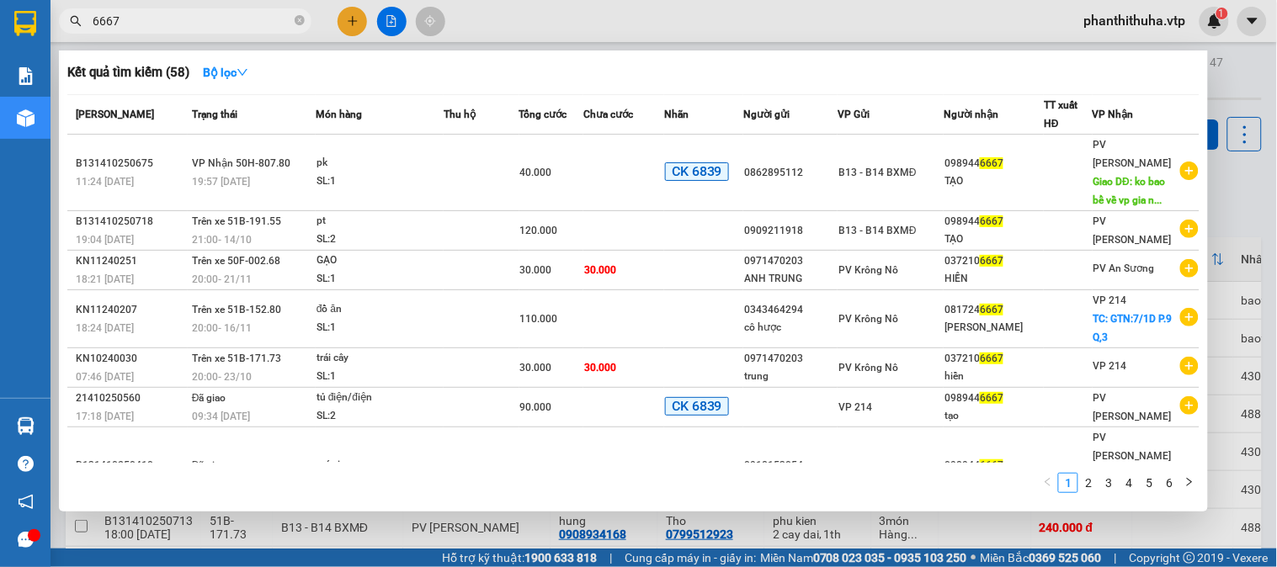
drag, startPoint x: 242, startPoint y: 28, endPoint x: 80, endPoint y: 38, distance: 162.8
click at [80, 36] on div "Kết quả tìm kiếm ( 58 ) Bộ lọc Mã ĐH Trạng thái Món hàng Thu hộ Tổng cước Chưa …" at bounding box center [164, 21] width 328 height 29
paste input "098944"
type input "0989446667"
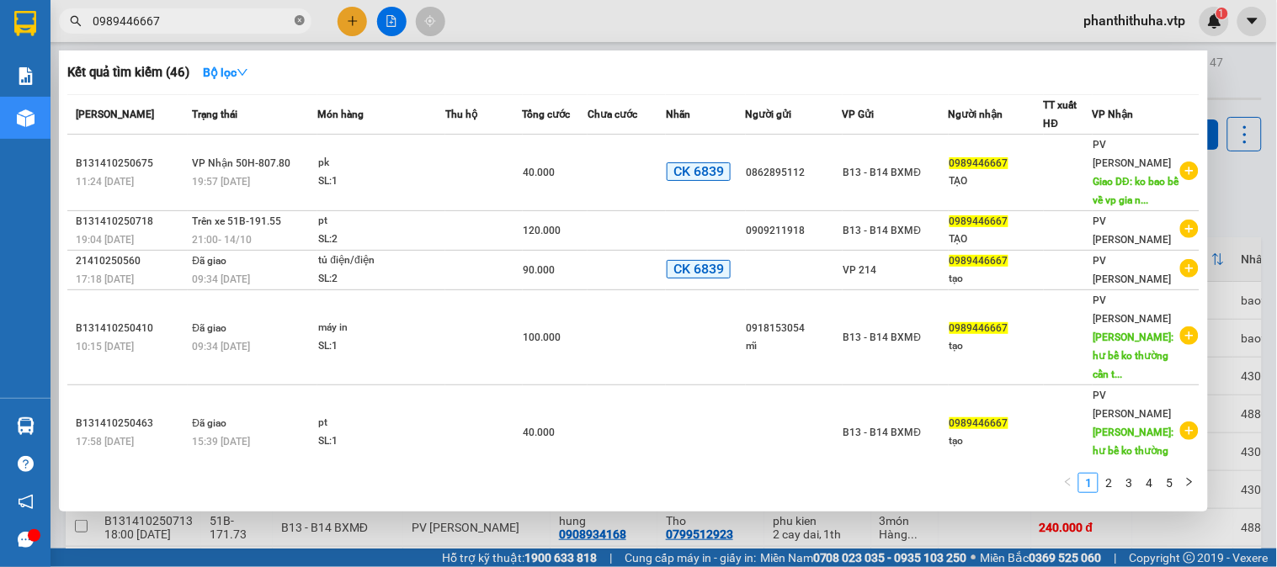
click at [301, 23] on icon "close-circle" at bounding box center [300, 20] width 10 height 10
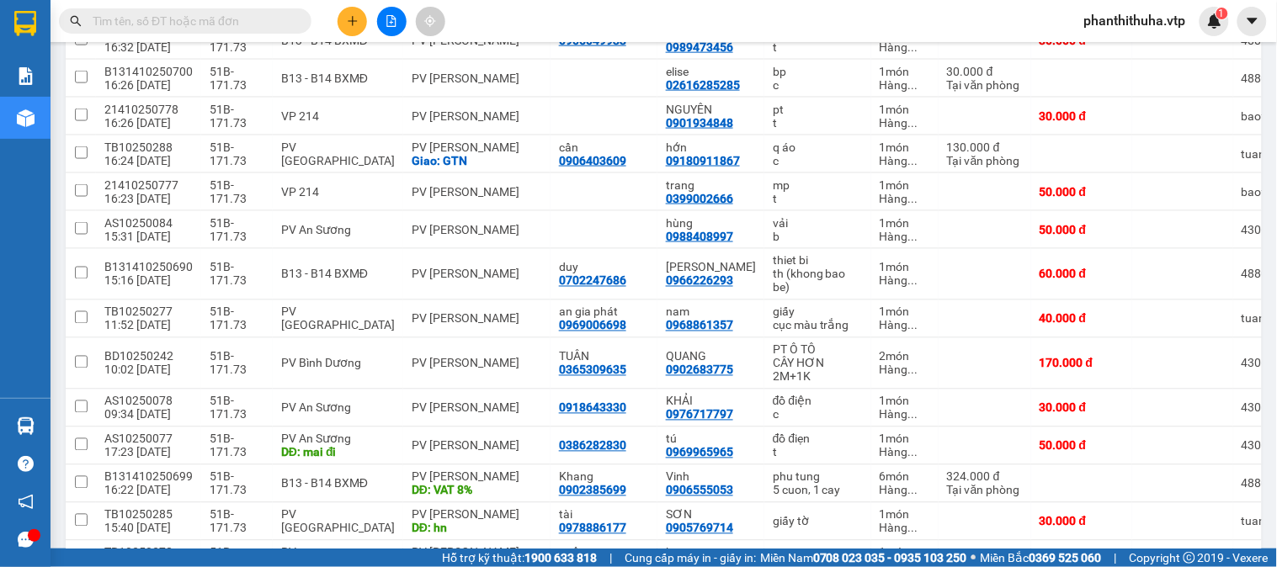
scroll to position [561, 0]
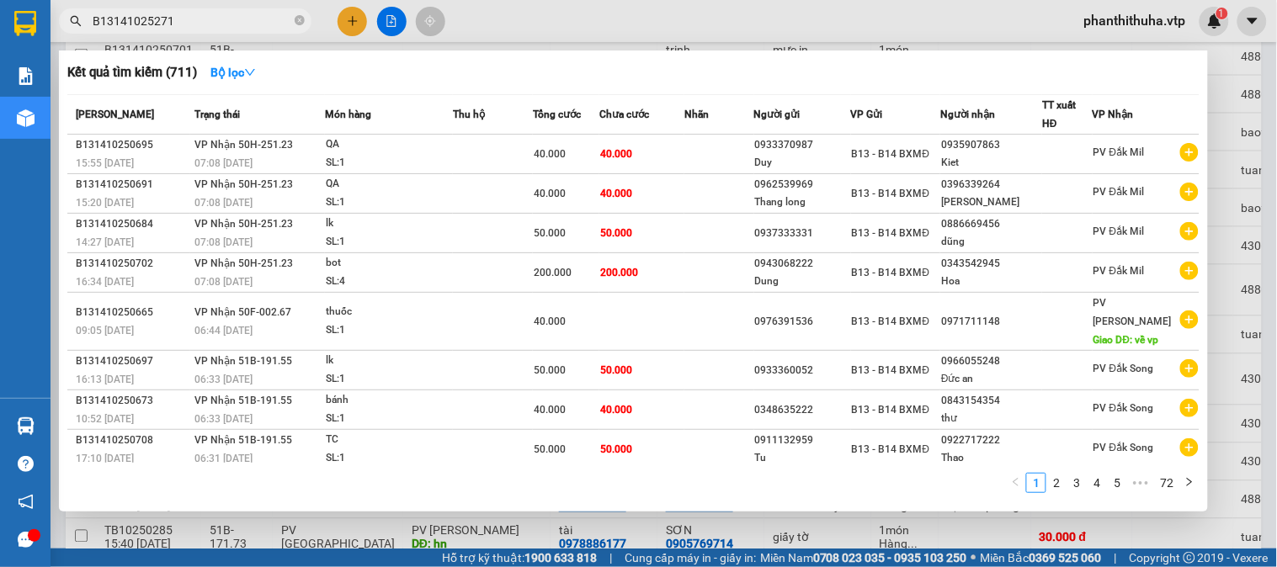
type input "B131410252718"
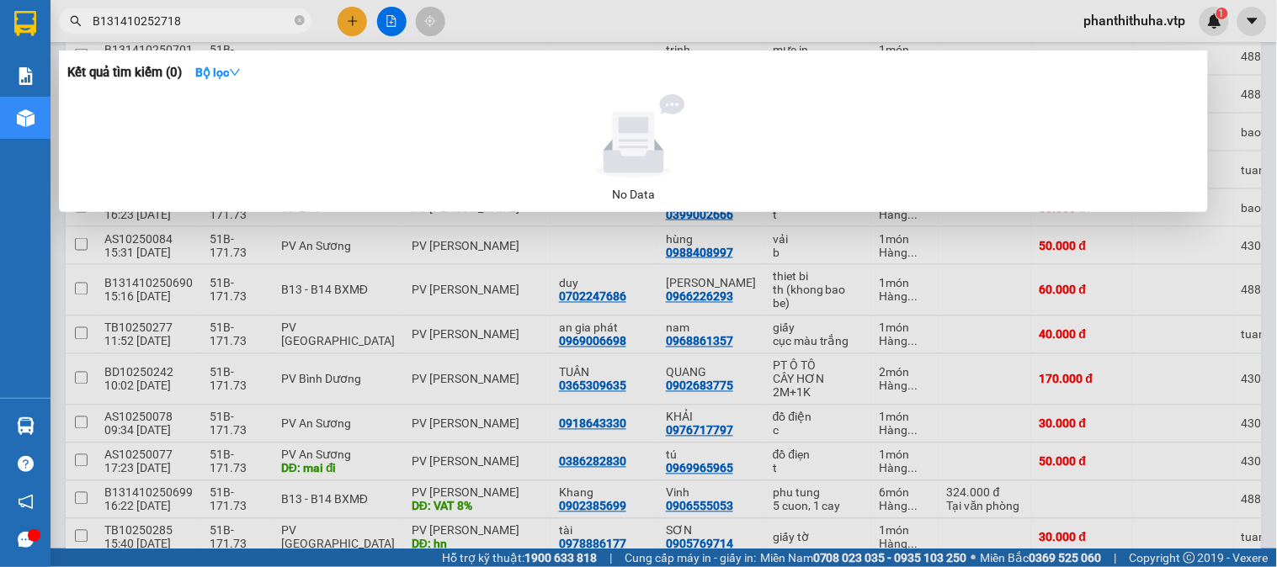
drag, startPoint x: 188, startPoint y: 22, endPoint x: 222, endPoint y: 24, distance: 34.6
click at [86, 24] on span "B131410252718" at bounding box center [185, 20] width 253 height 25
click at [299, 19] on icon "close-circle" at bounding box center [300, 20] width 10 height 10
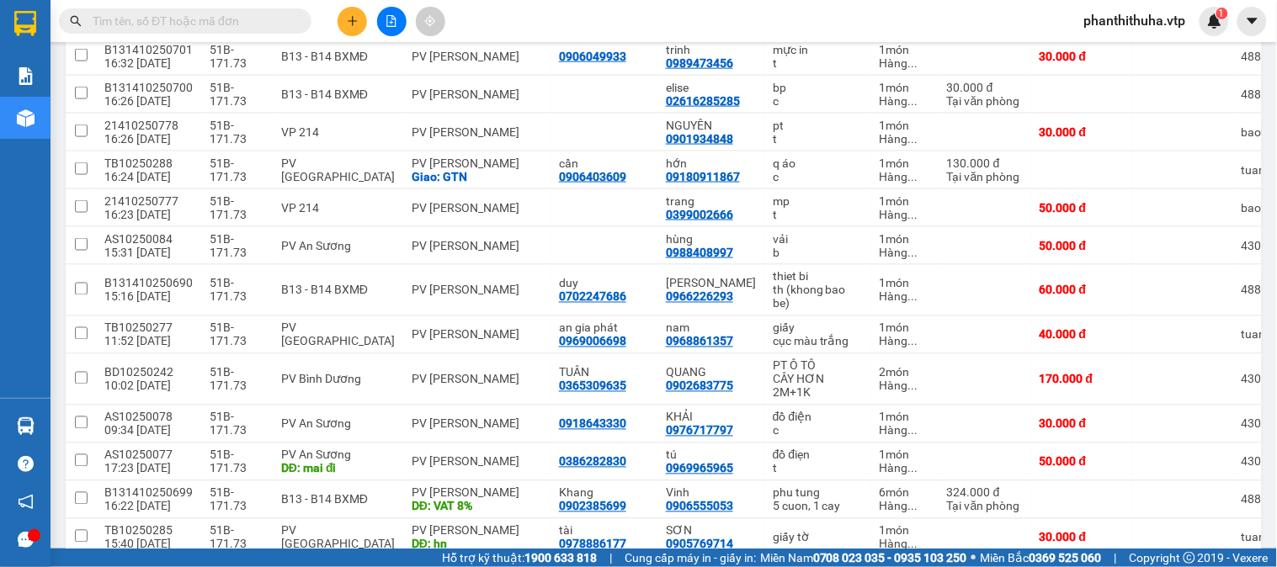
click at [588, 19] on div "Kết quả tìm kiếm ( 0 ) Bộ lọc No Data phanthithuha.vtp 1" at bounding box center [638, 21] width 1277 height 42
click at [239, 20] on input "text" at bounding box center [192, 21] width 199 height 19
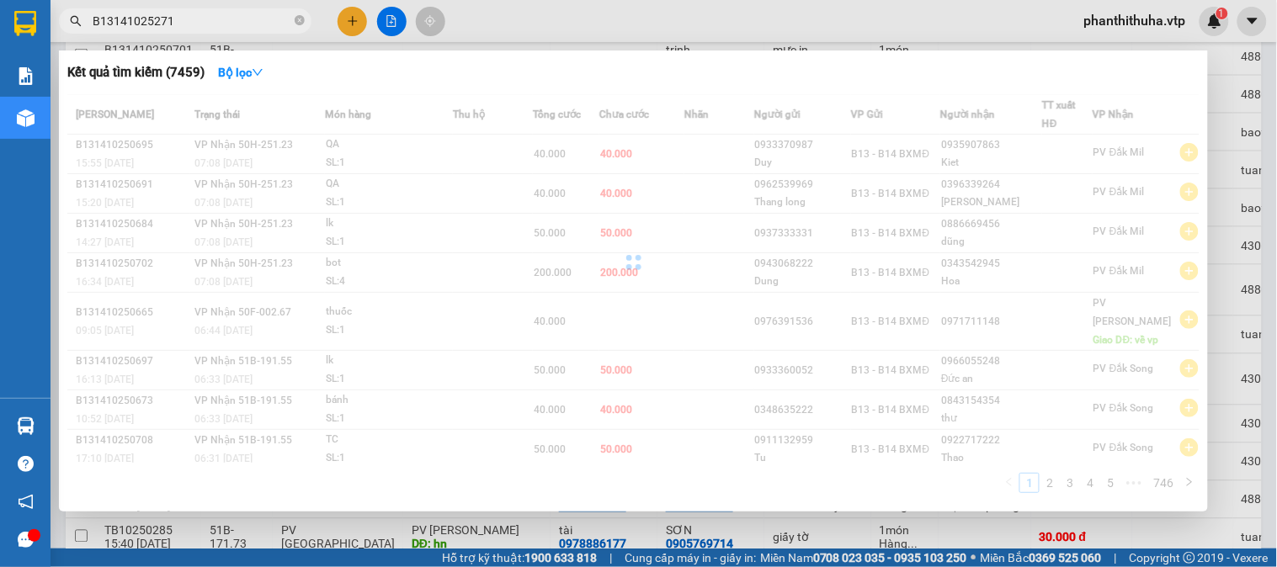
type input "B131410252718"
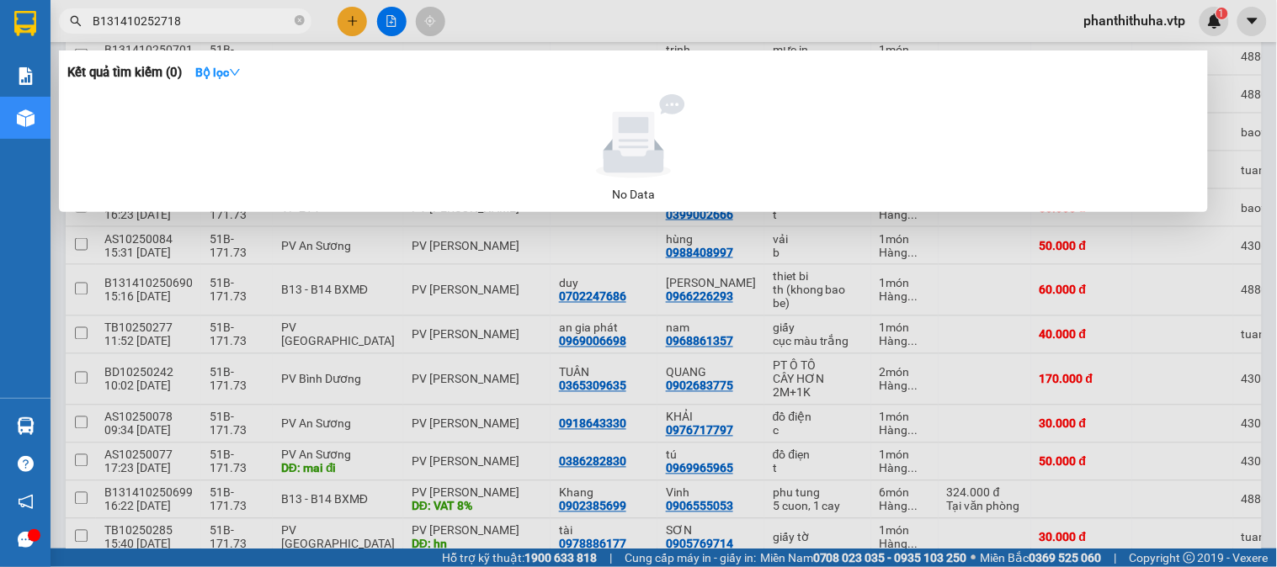
click at [297, 15] on icon "close-circle" at bounding box center [300, 20] width 10 height 10
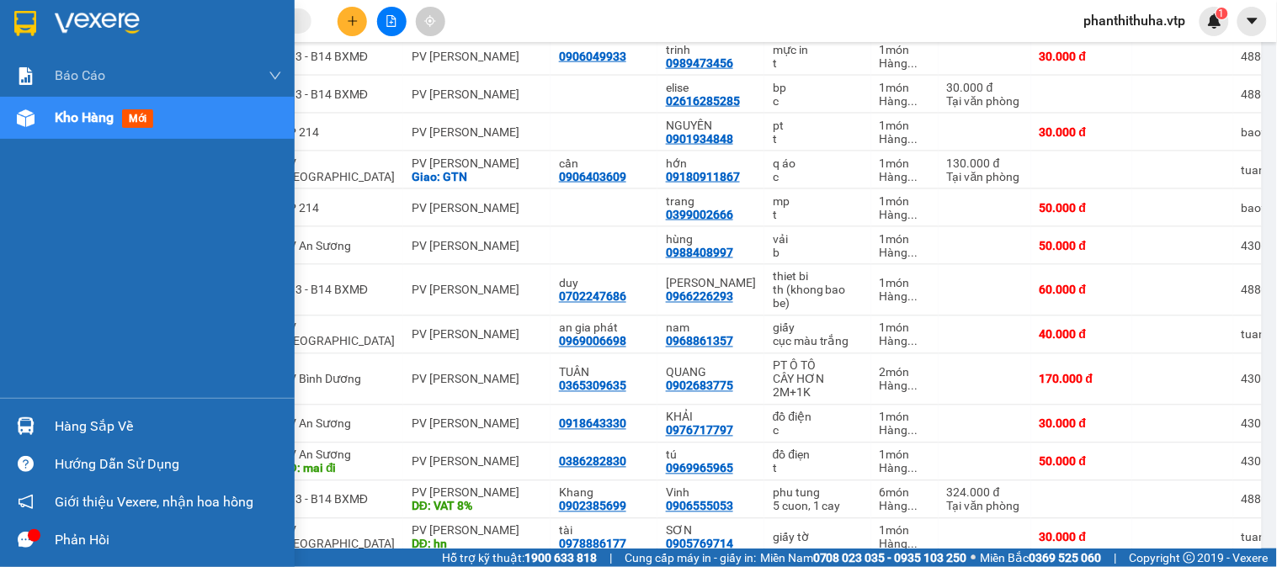
click at [39, 409] on div "Hàng sắp về" at bounding box center [147, 427] width 295 height 38
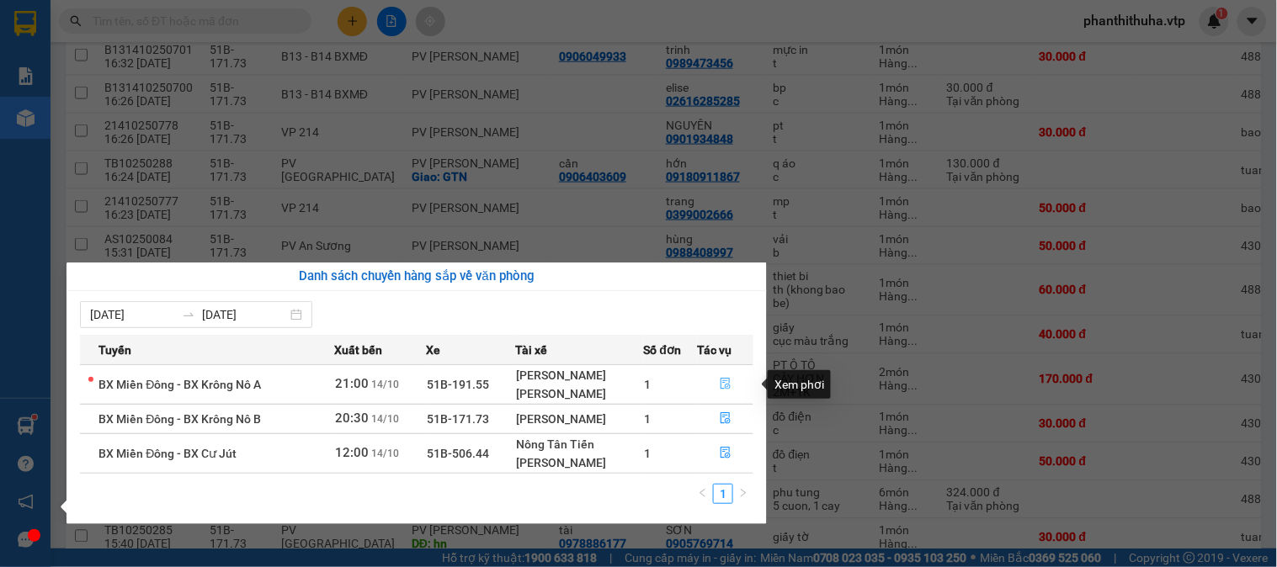
click at [729, 387] on icon "file-done" at bounding box center [726, 384] width 10 height 12
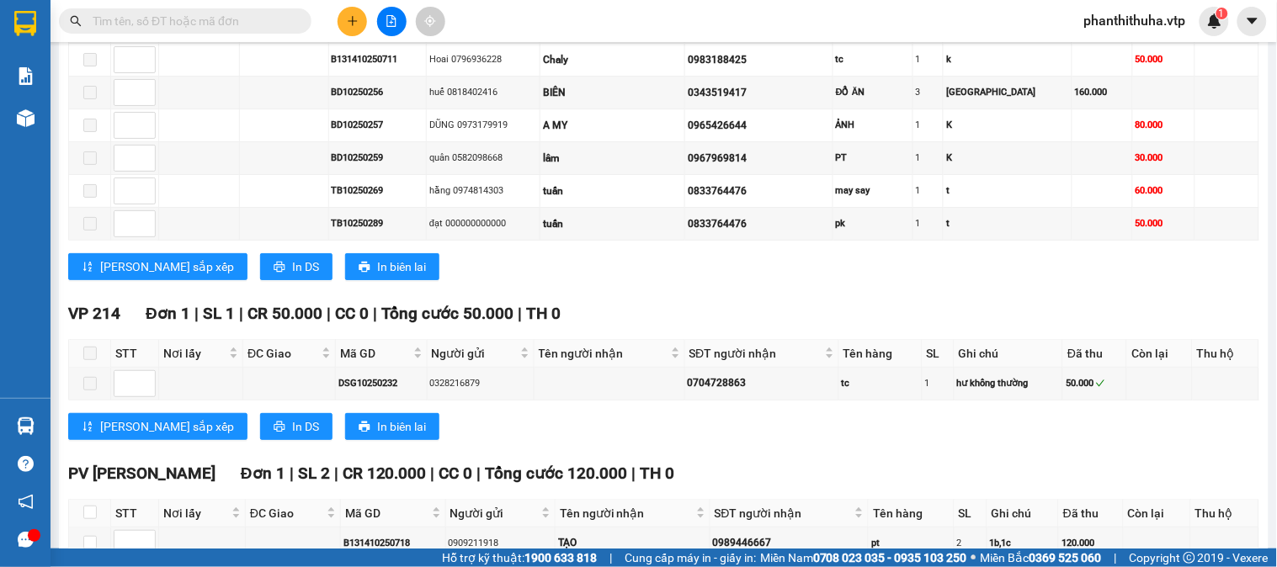
scroll to position [1637, 0]
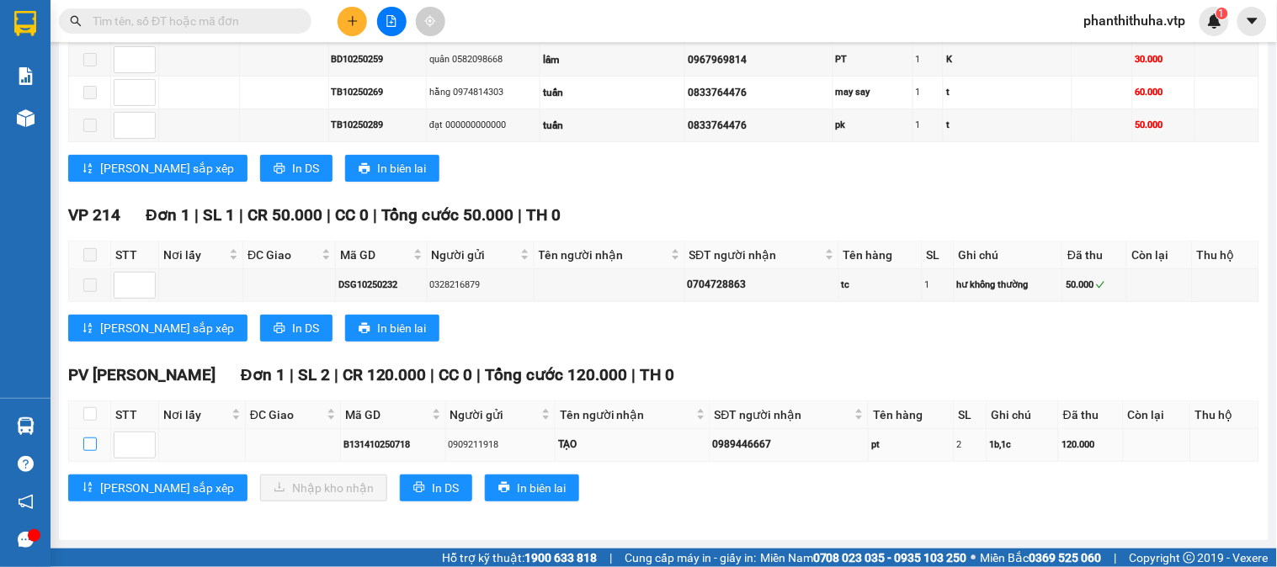
click at [91, 449] on input "checkbox" at bounding box center [89, 444] width 13 height 13
checkbox input "true"
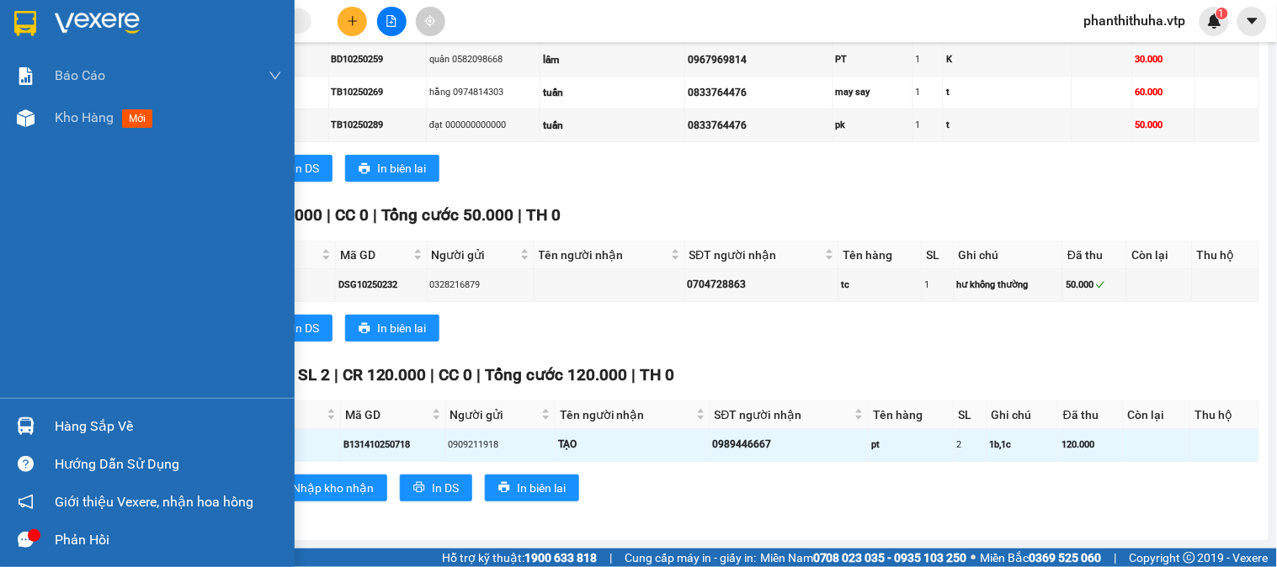
click at [42, 424] on div "Hàng sắp về" at bounding box center [147, 427] width 295 height 38
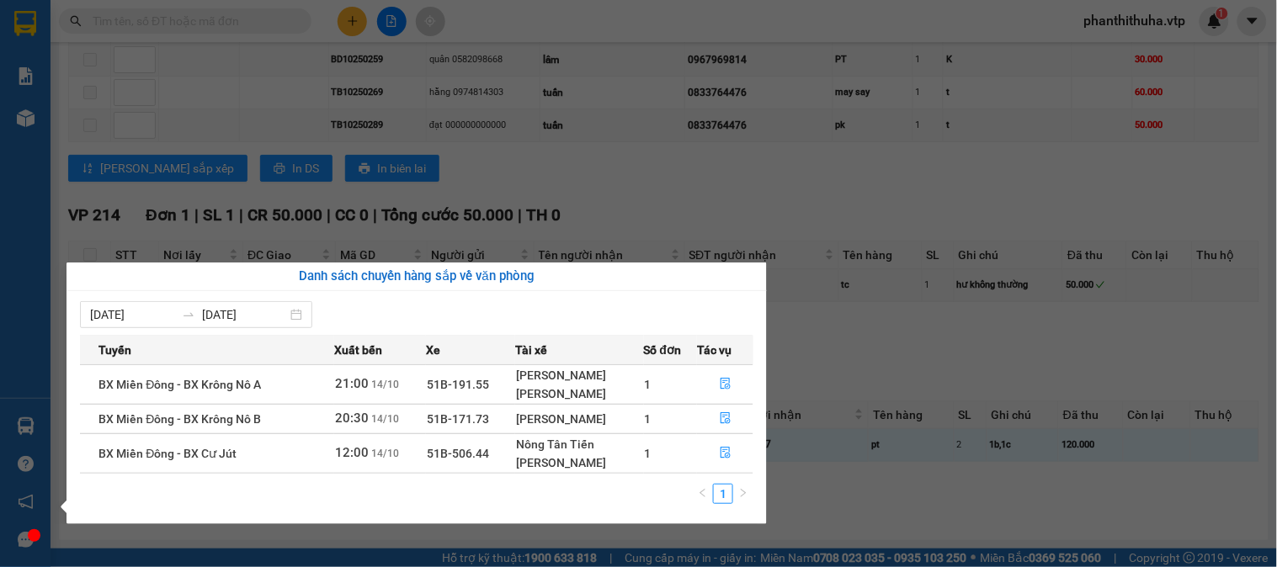
click at [882, 512] on section "Kết quả tìm kiếm ( 0 ) Bộ lọc No Data phanthithuha.vtp 1 Báo cáo BC giao hàng (…" at bounding box center [638, 283] width 1277 height 567
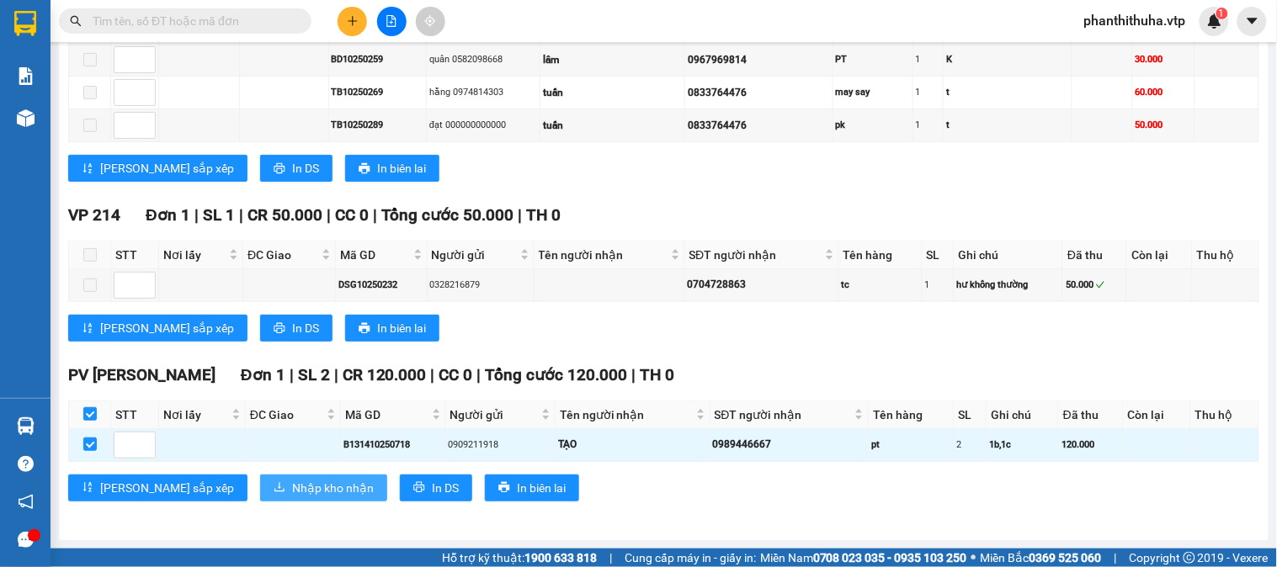
click at [296, 486] on span "Nhập kho nhận" at bounding box center [333, 488] width 82 height 19
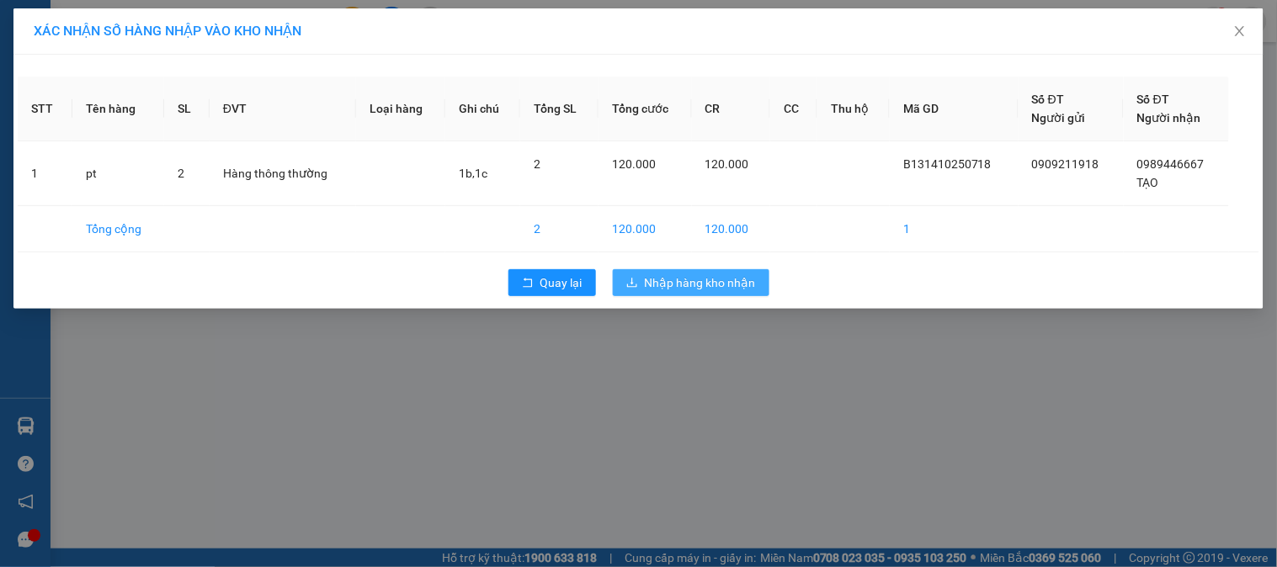
click at [699, 281] on span "Nhập hàng kho nhận" at bounding box center [700, 283] width 111 height 19
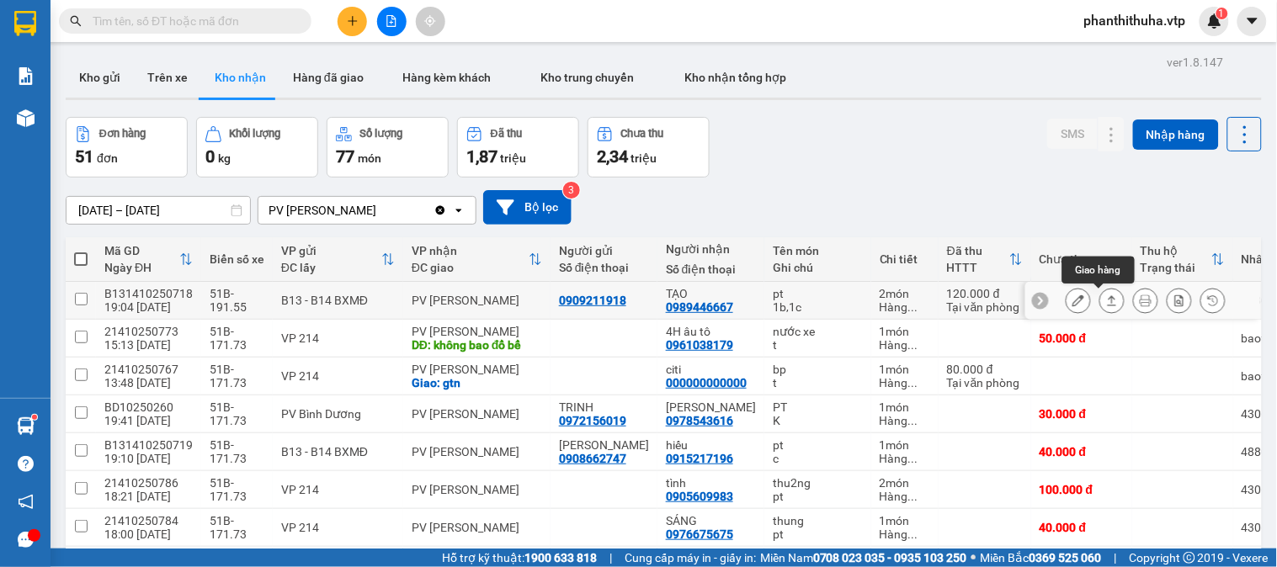
click at [1106, 304] on button at bounding box center [1112, 300] width 24 height 29
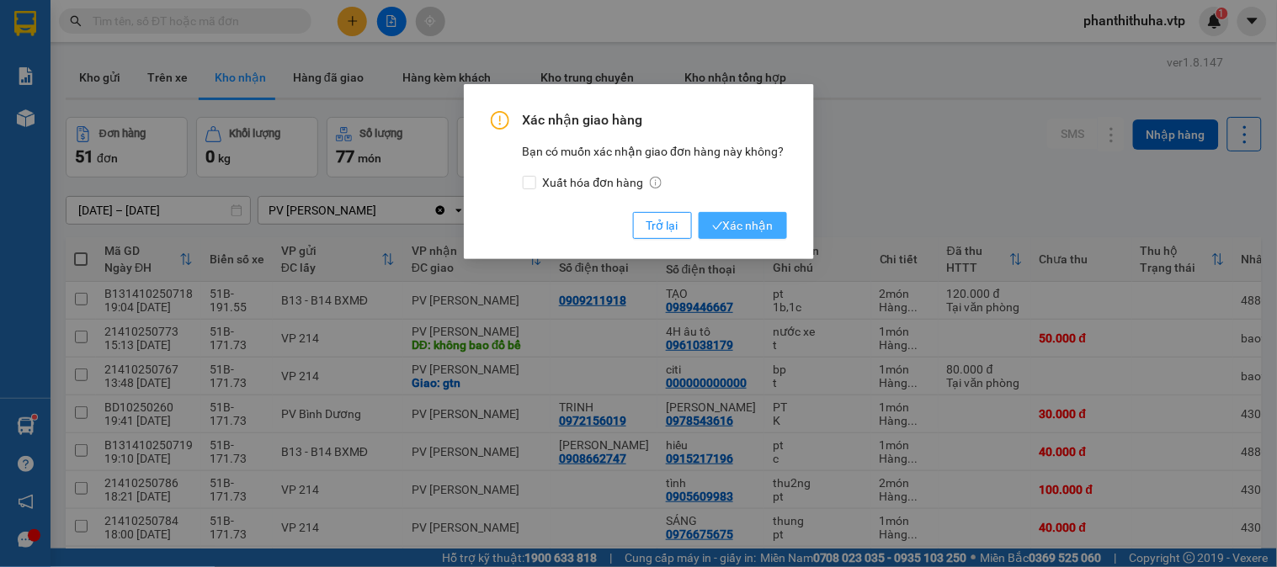
click at [718, 224] on icon "check" at bounding box center [717, 226] width 11 height 11
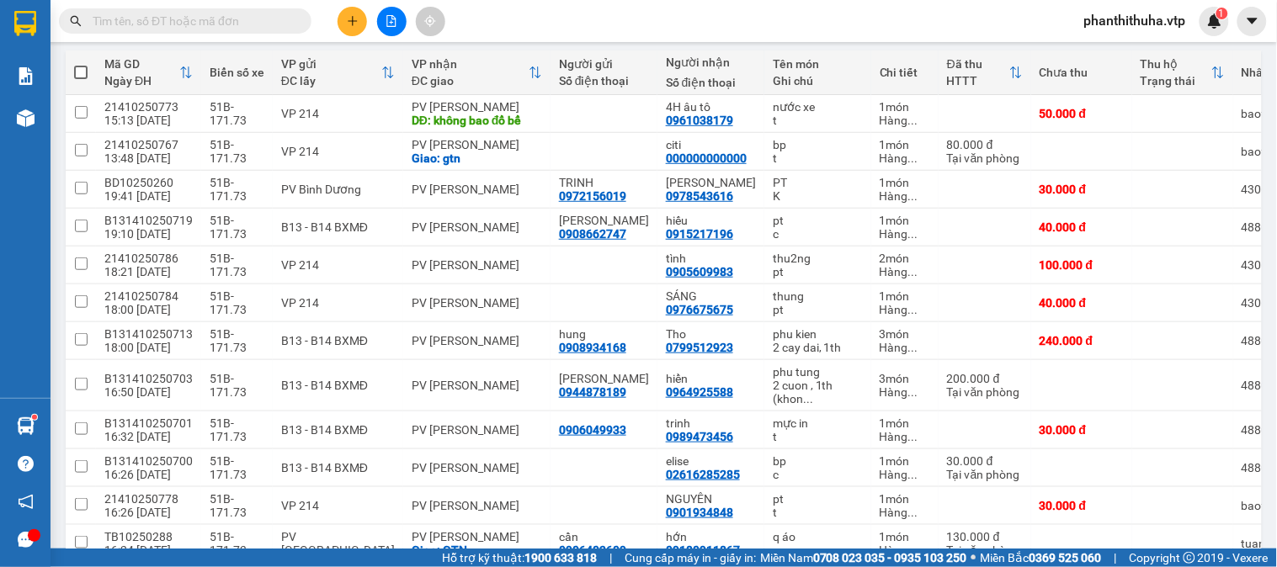
scroll to position [528, 0]
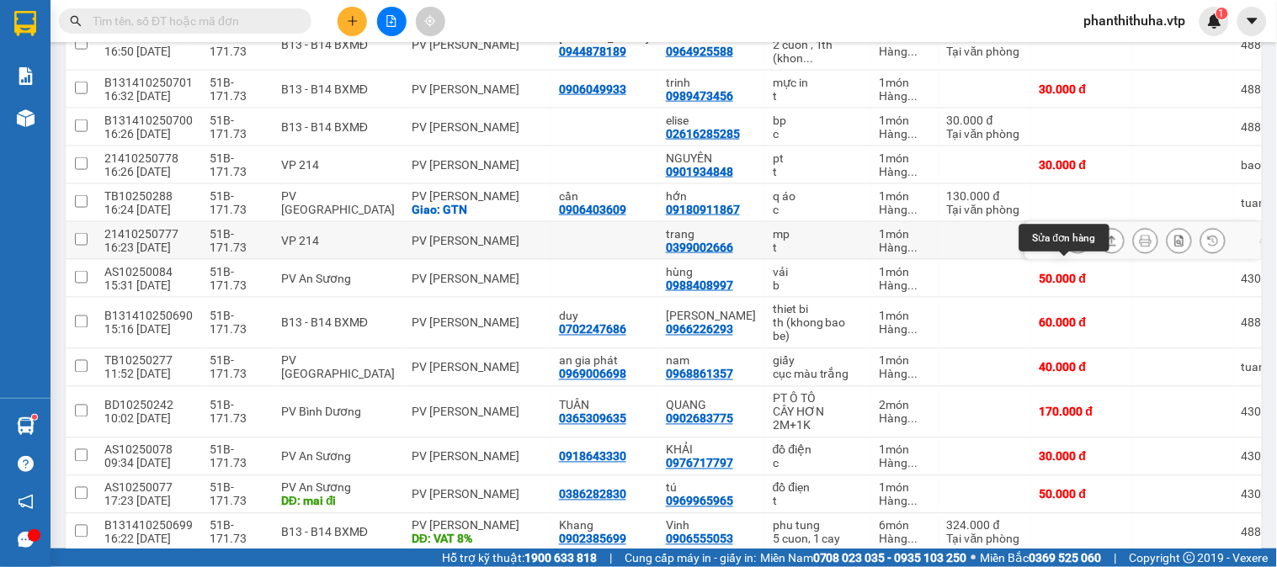
click at [1073, 247] on icon at bounding box center [1079, 241] width 12 height 12
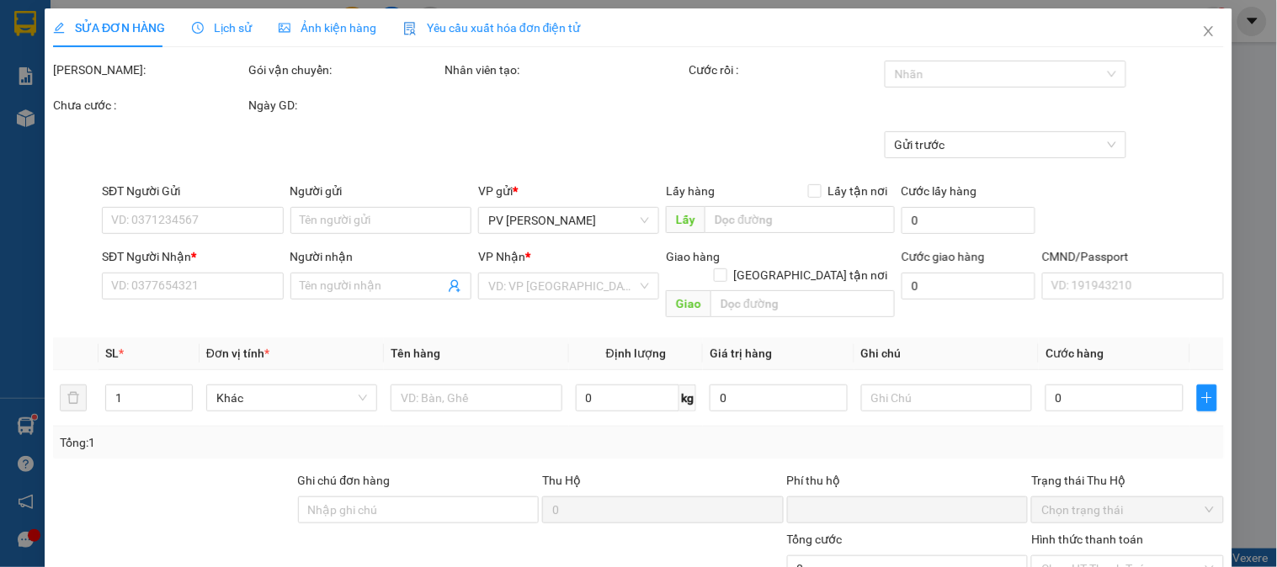
type input "0399002666"
type input "trang"
type input "0"
type input "50.000"
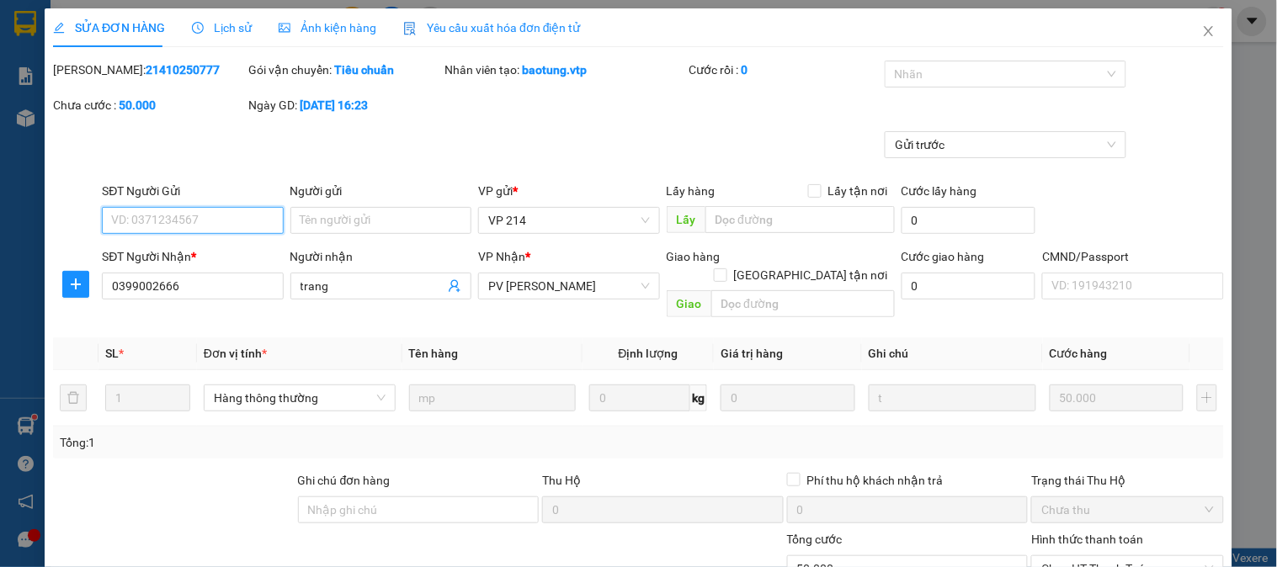
type input "2.500"
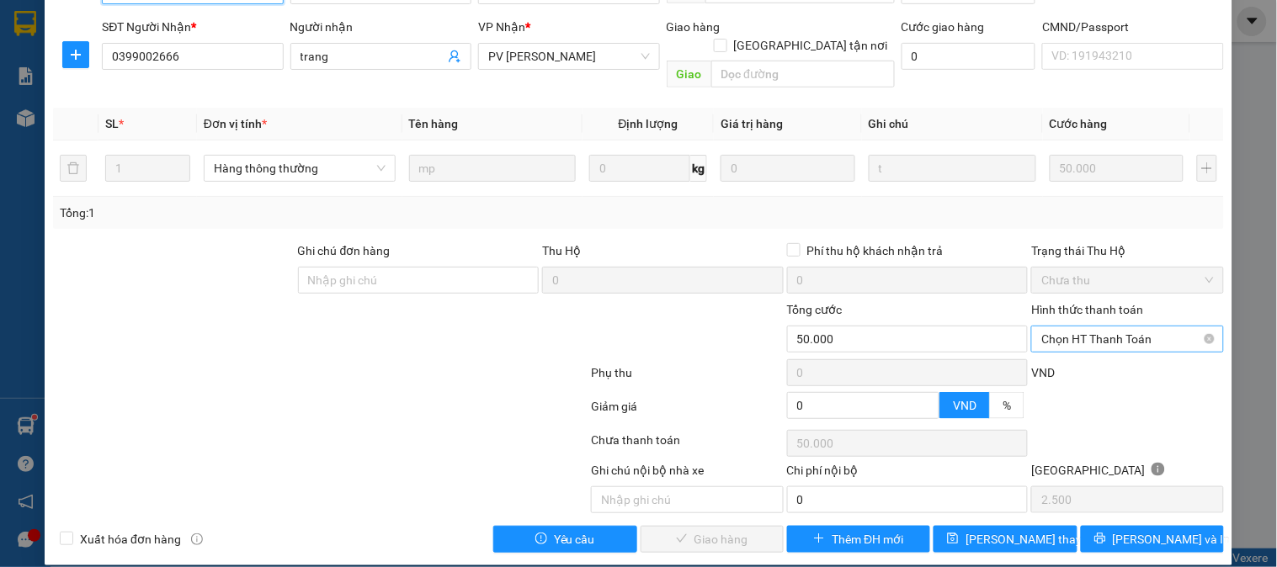
click at [1074, 327] on span "Chọn HT Thanh Toán" at bounding box center [1128, 339] width 172 height 25
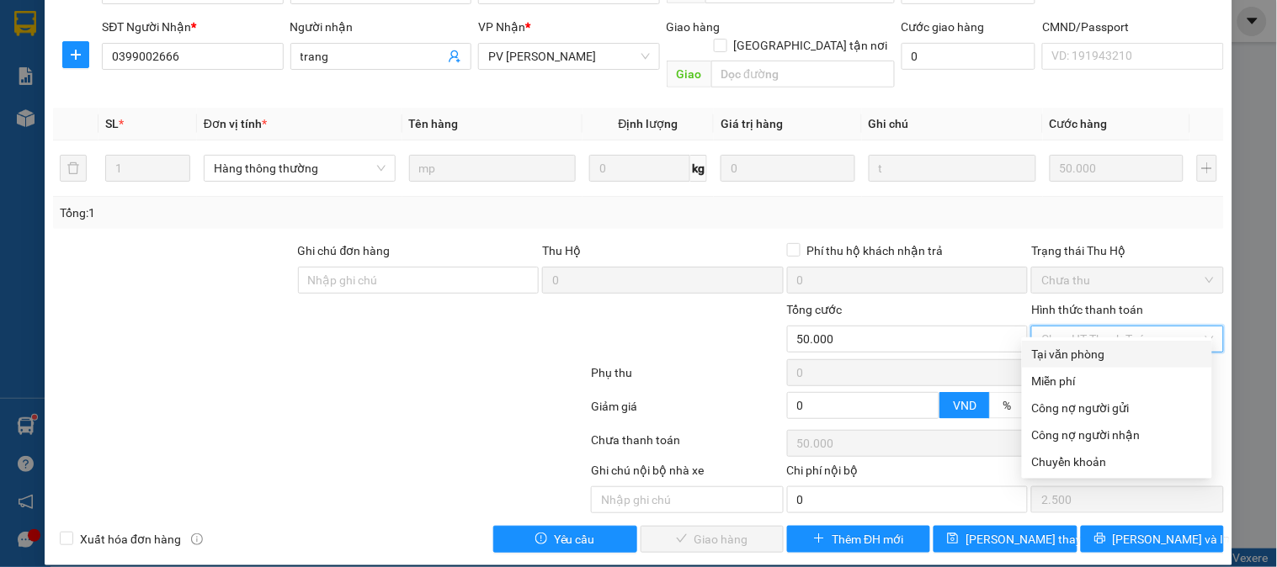
click at [1063, 355] on div "Tại văn phòng" at bounding box center [1117, 354] width 170 height 19
type input "0"
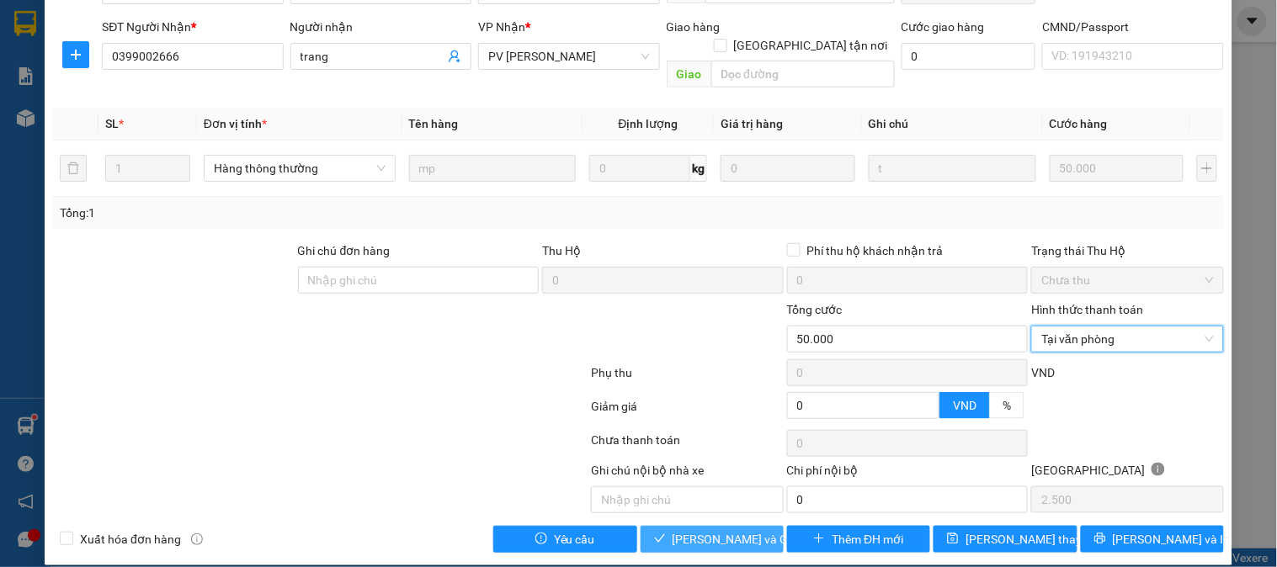
click at [709, 530] on span "[PERSON_NAME] và Giao hàng" at bounding box center [754, 539] width 162 height 19
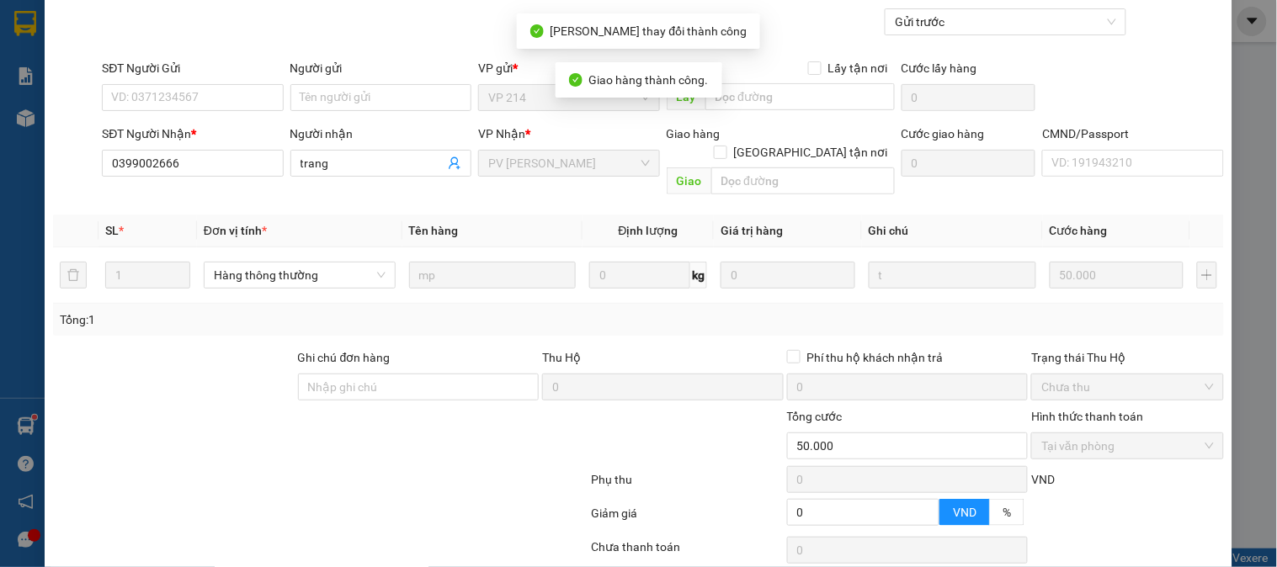
scroll to position [0, 0]
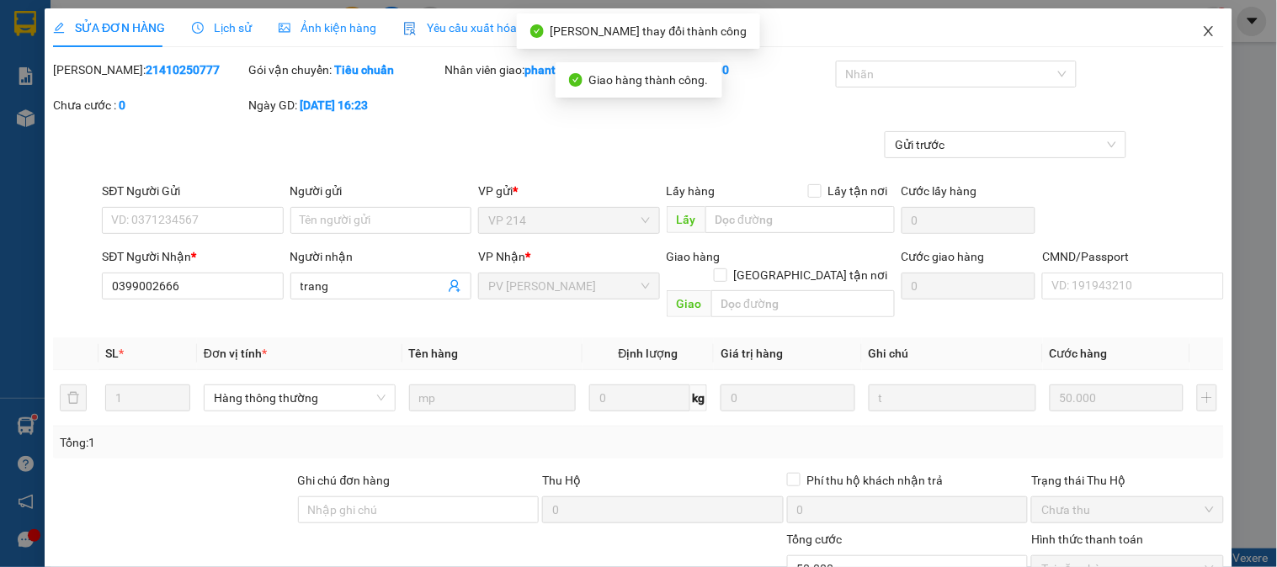
click at [1202, 32] on icon "close" at bounding box center [1208, 30] width 13 height 13
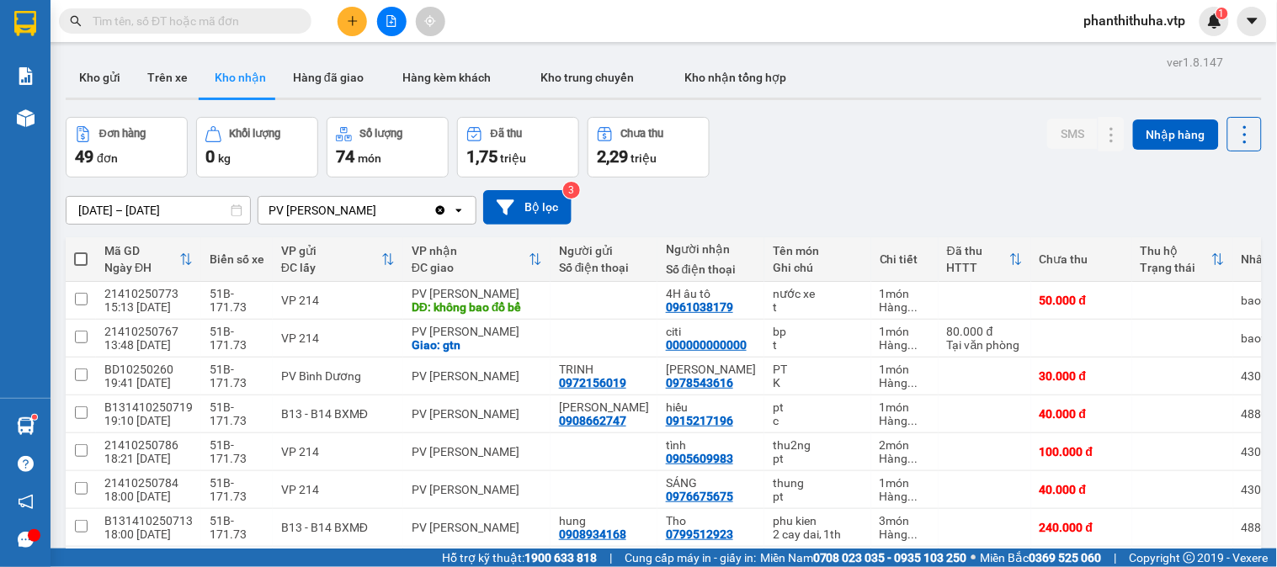
scroll to position [1179, 0]
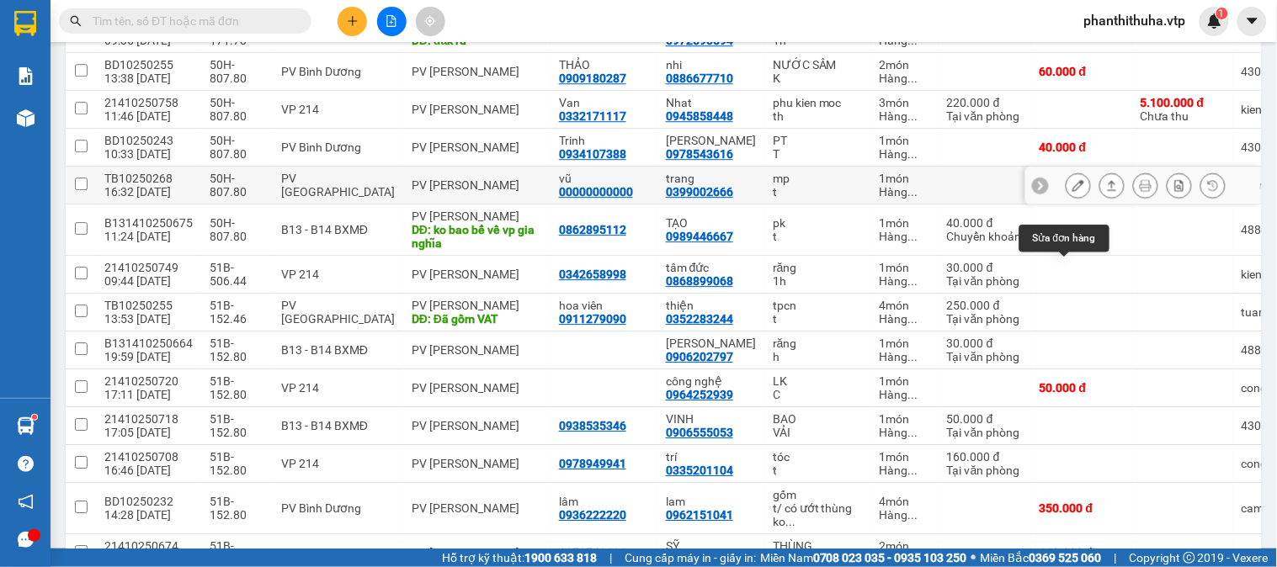
click at [1073, 191] on icon at bounding box center [1079, 185] width 12 height 12
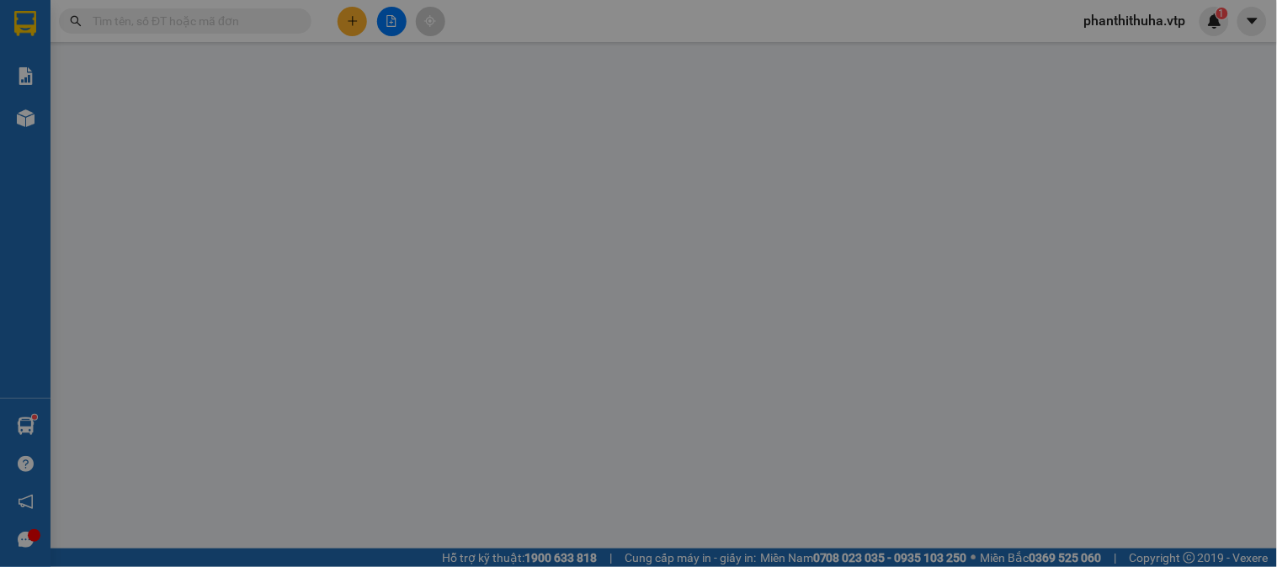
type input "00000000000"
type input "vũ"
type input "0399002666"
type input "trang"
type input "0"
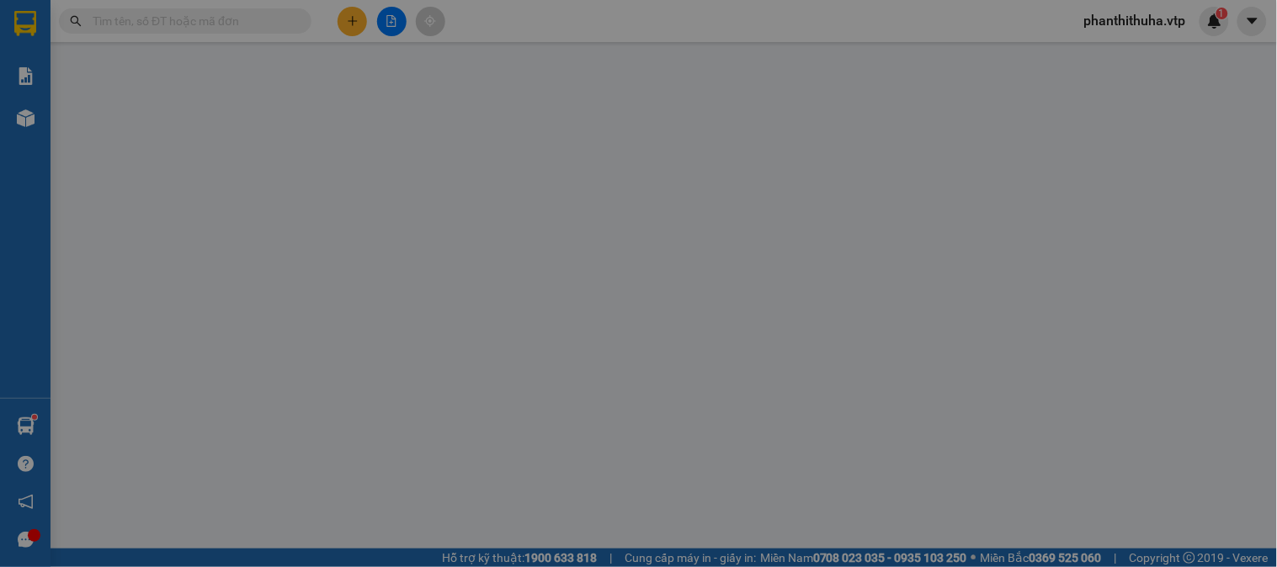
type input "50.000"
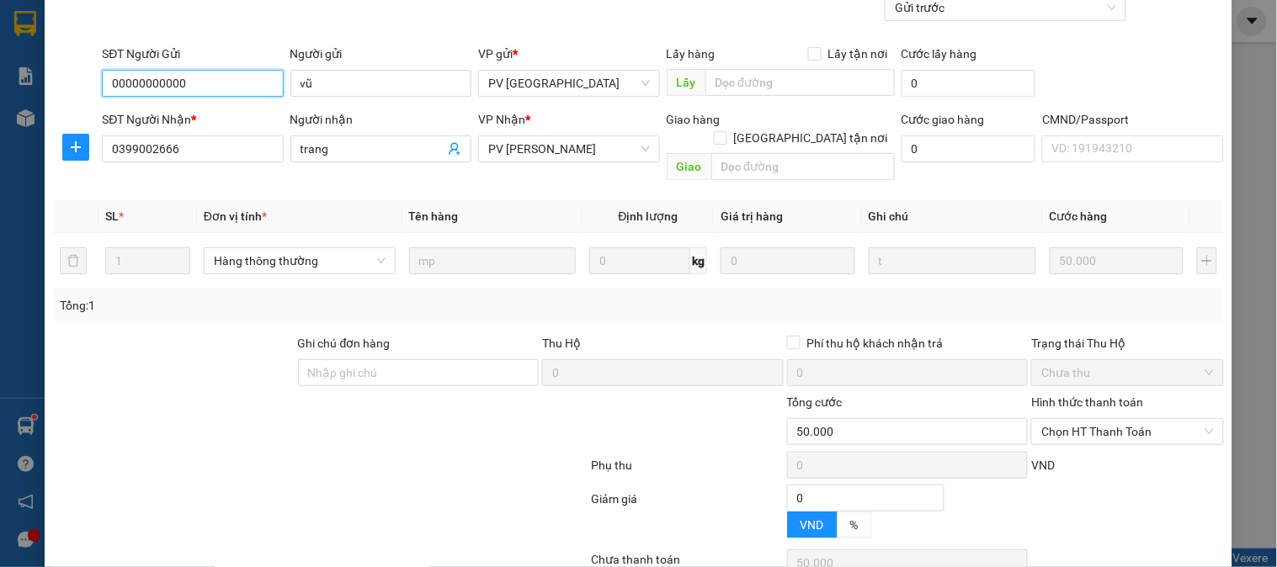
type input "2.500"
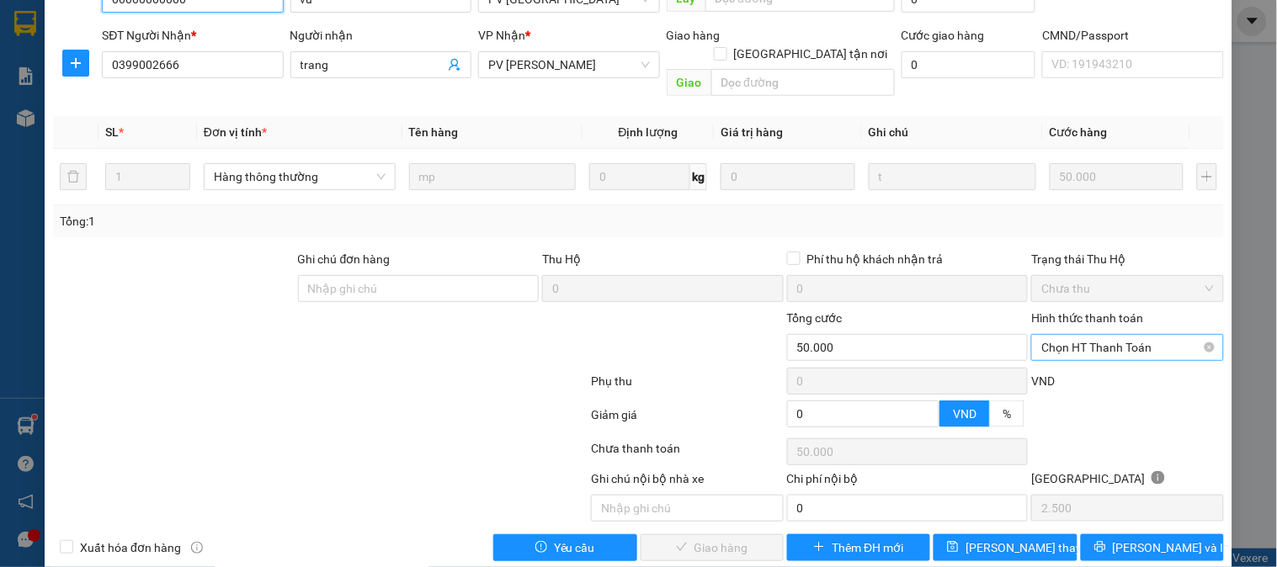
click at [1055, 340] on span "Chọn HT Thanh Toán" at bounding box center [1128, 347] width 172 height 25
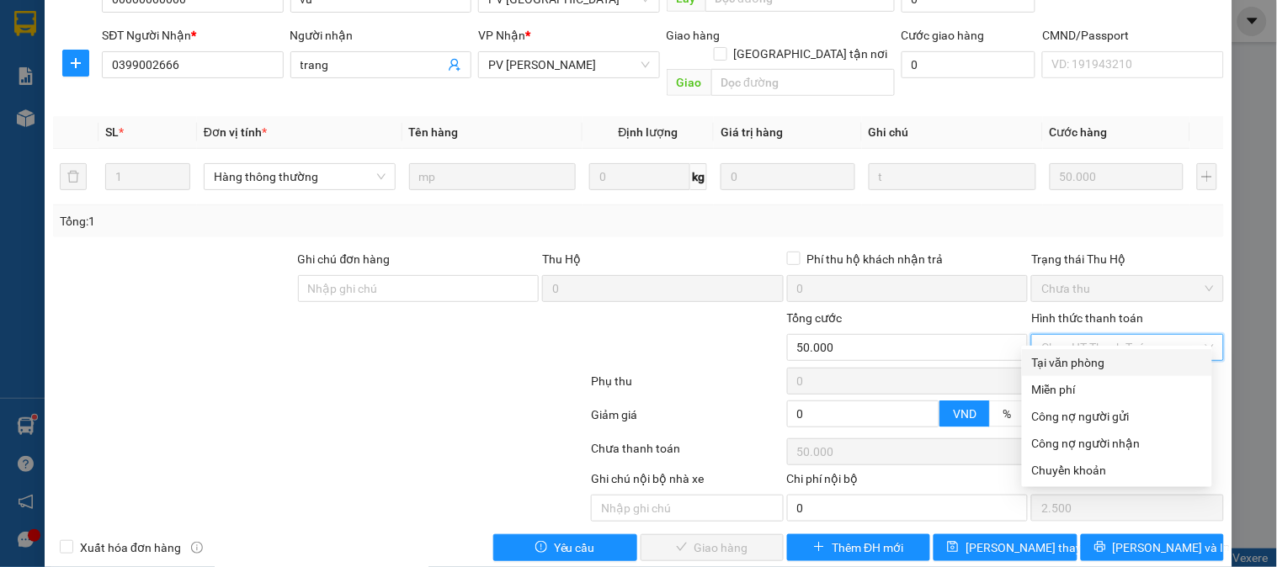
click at [1047, 357] on div "Tại văn phòng" at bounding box center [1117, 363] width 170 height 19
type input "0"
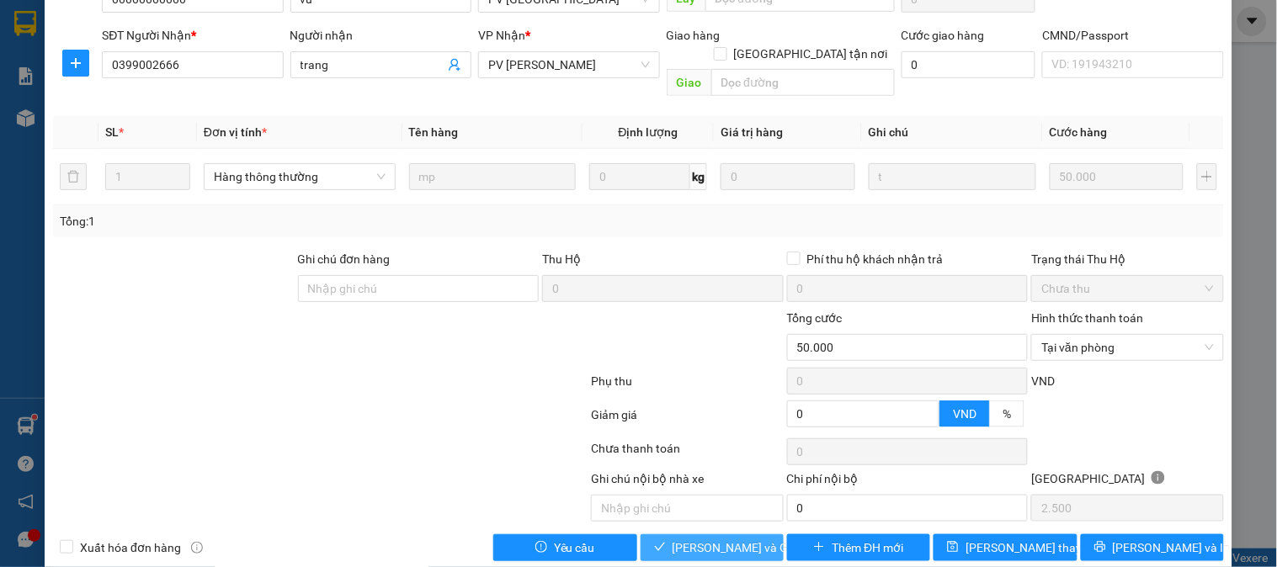
click at [722, 539] on span "[PERSON_NAME] và Giao hàng" at bounding box center [754, 548] width 162 height 19
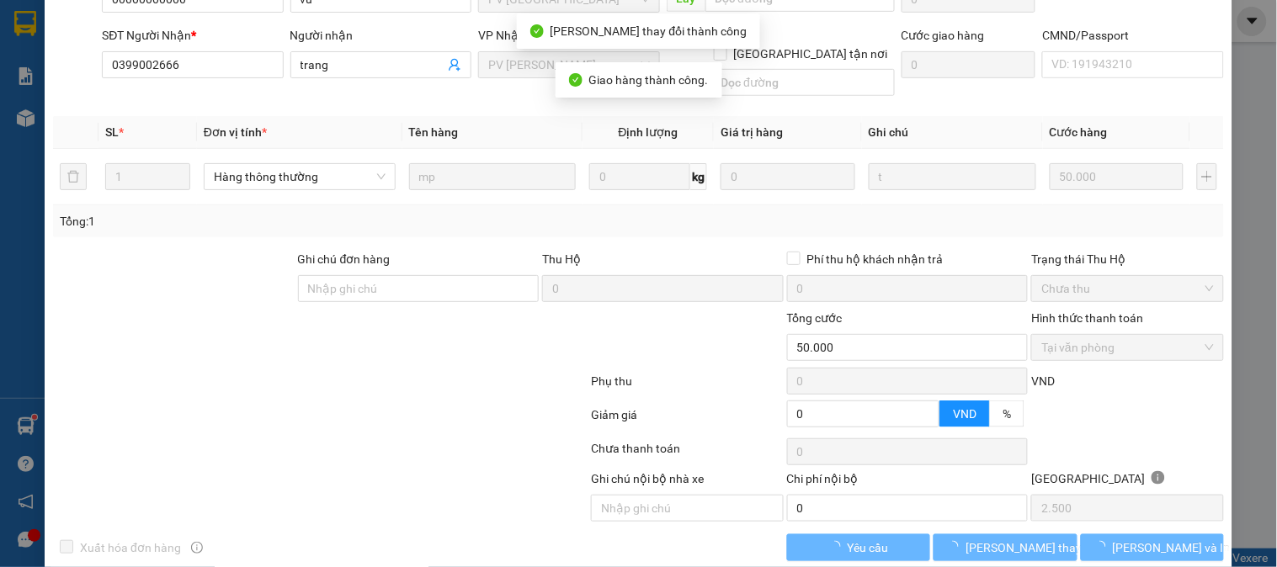
scroll to position [0, 0]
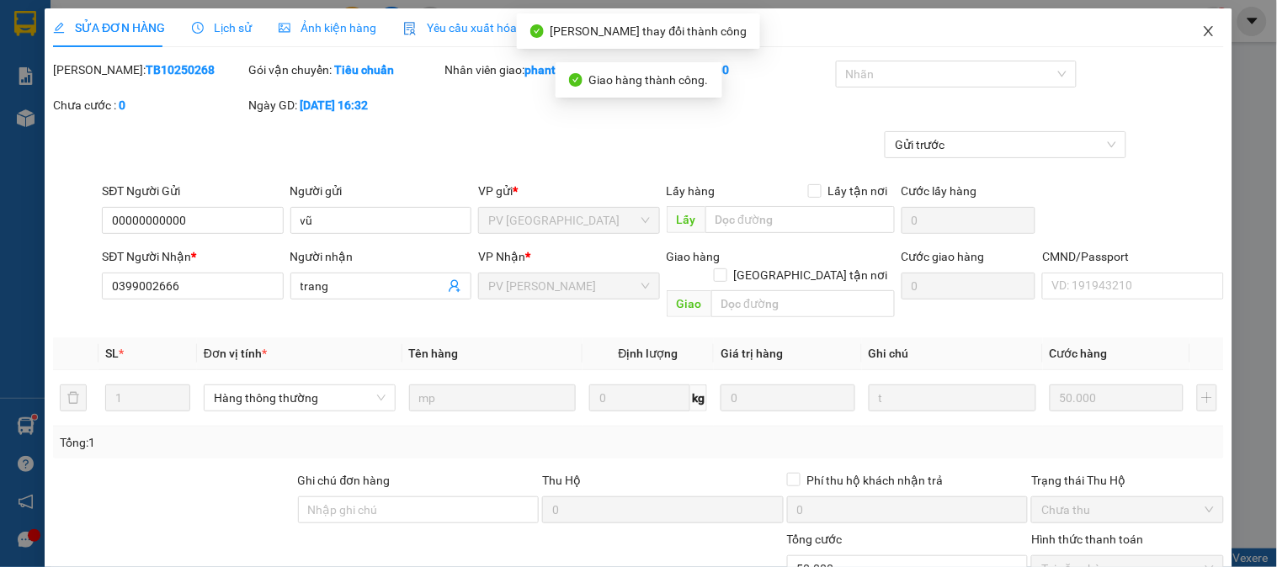
click at [1204, 35] on icon "close" at bounding box center [1208, 31] width 9 height 10
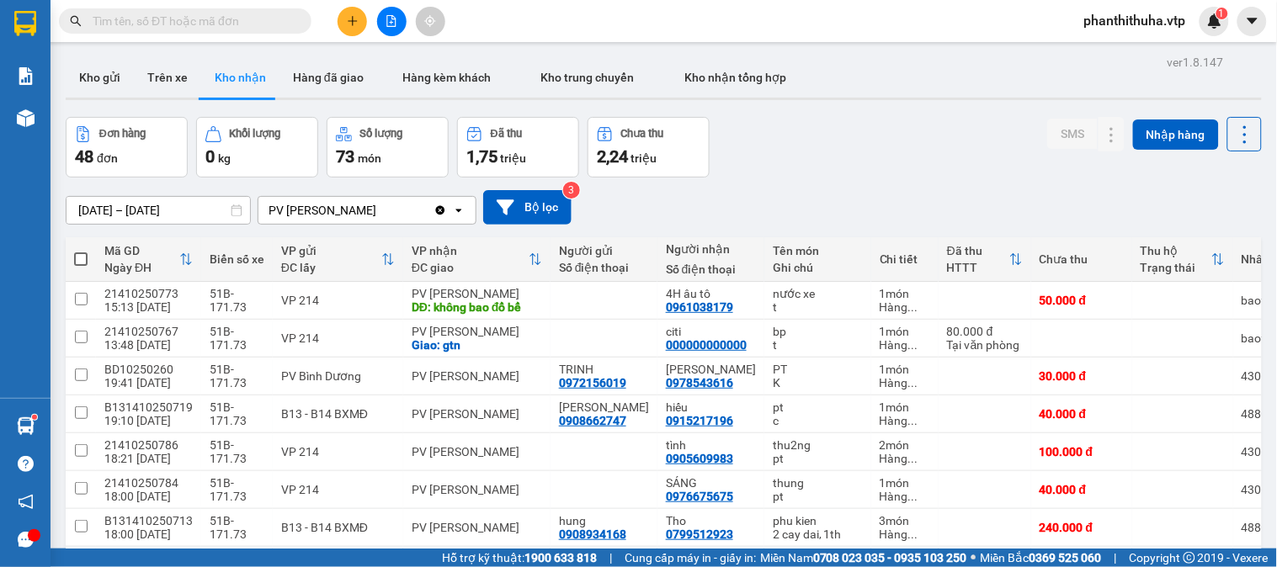
click at [910, 133] on div "Đơn hàng 48 đơn Khối lượng 0 kg Số lượng 73 món Đã thu 1,75 triệu Chưa thu 2,24…" at bounding box center [664, 147] width 1196 height 61
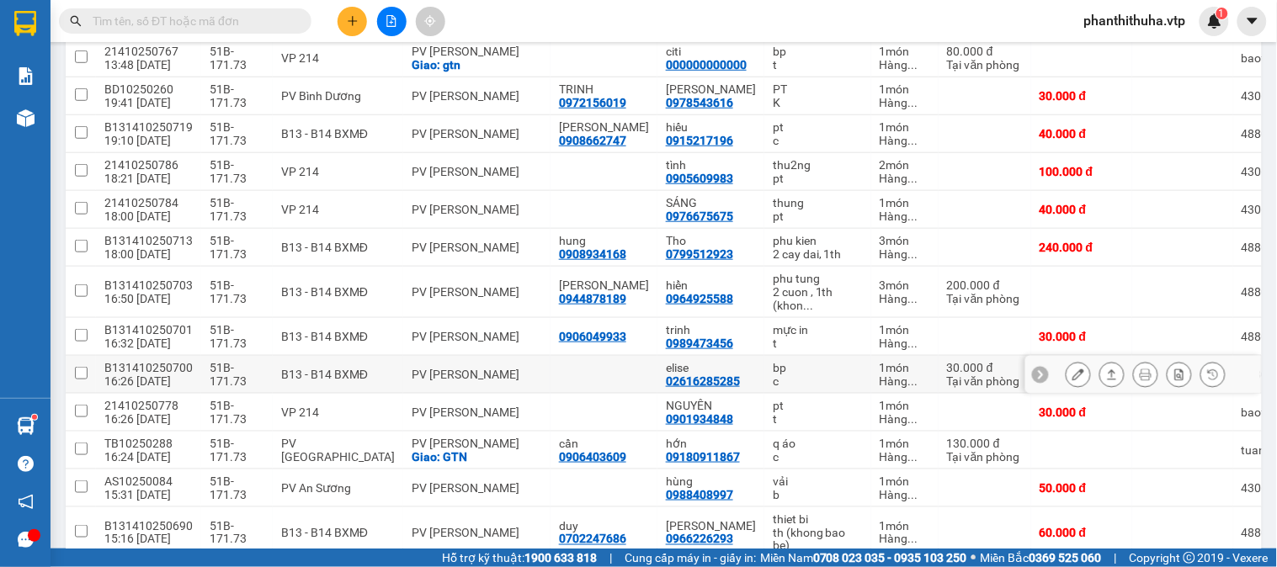
scroll to position [374, 0]
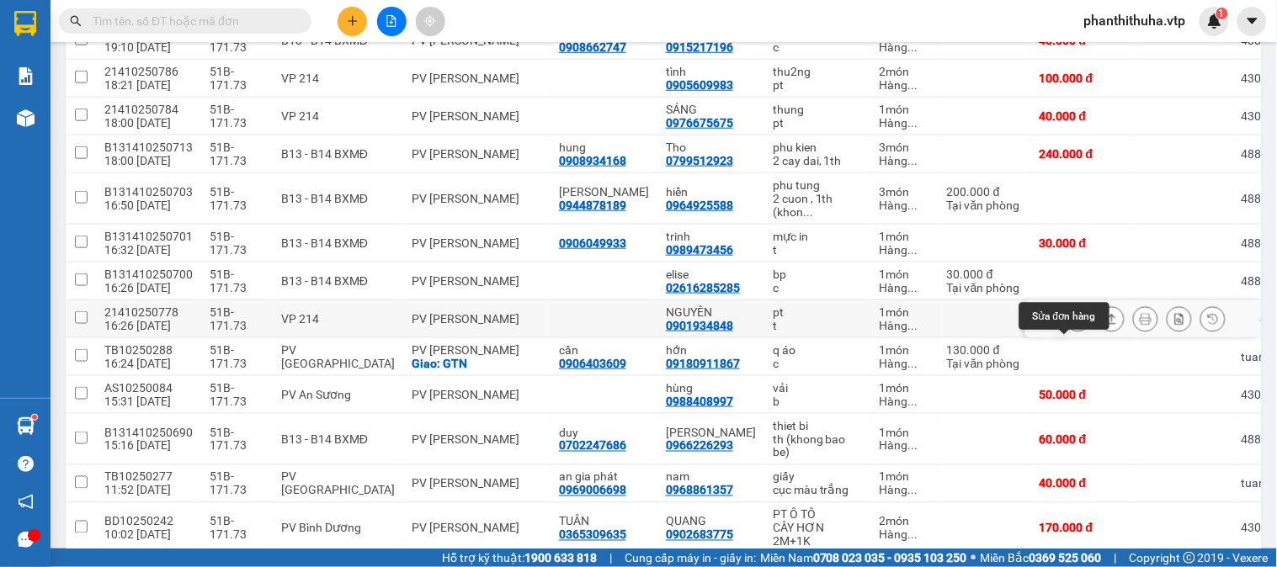
click at [1071, 334] on button at bounding box center [1079, 319] width 24 height 29
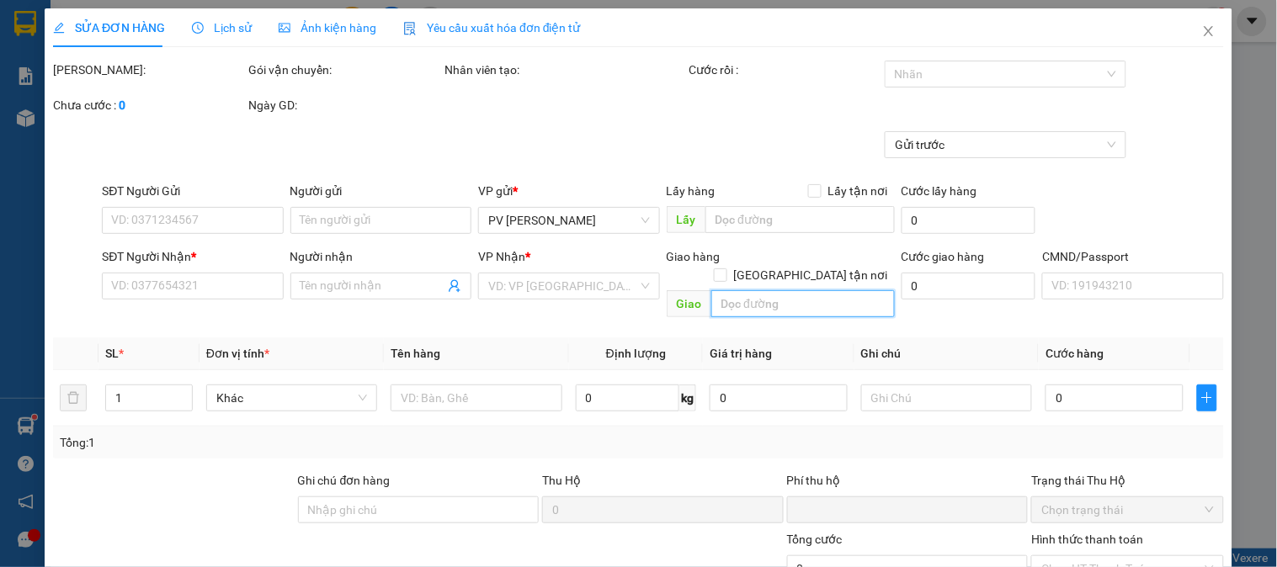
click at [797, 290] on input "text" at bounding box center [803, 303] width 184 height 27
type input "0901934848"
type input "NGUYÊN"
type input "0"
type input "30.000"
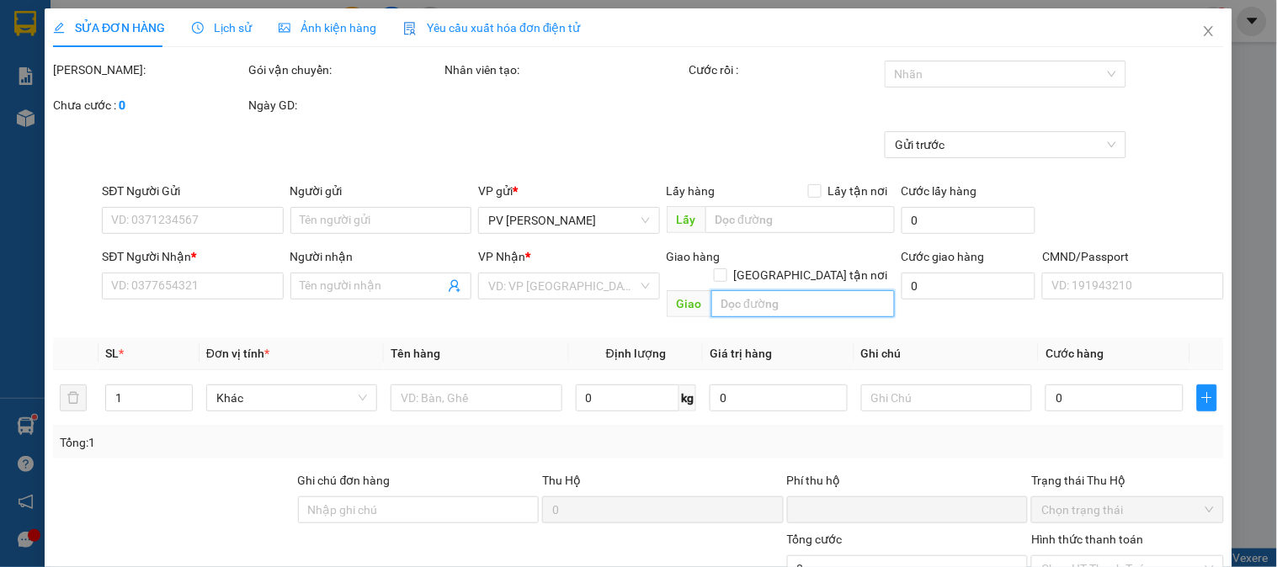
type input "30.000"
type input "1.500"
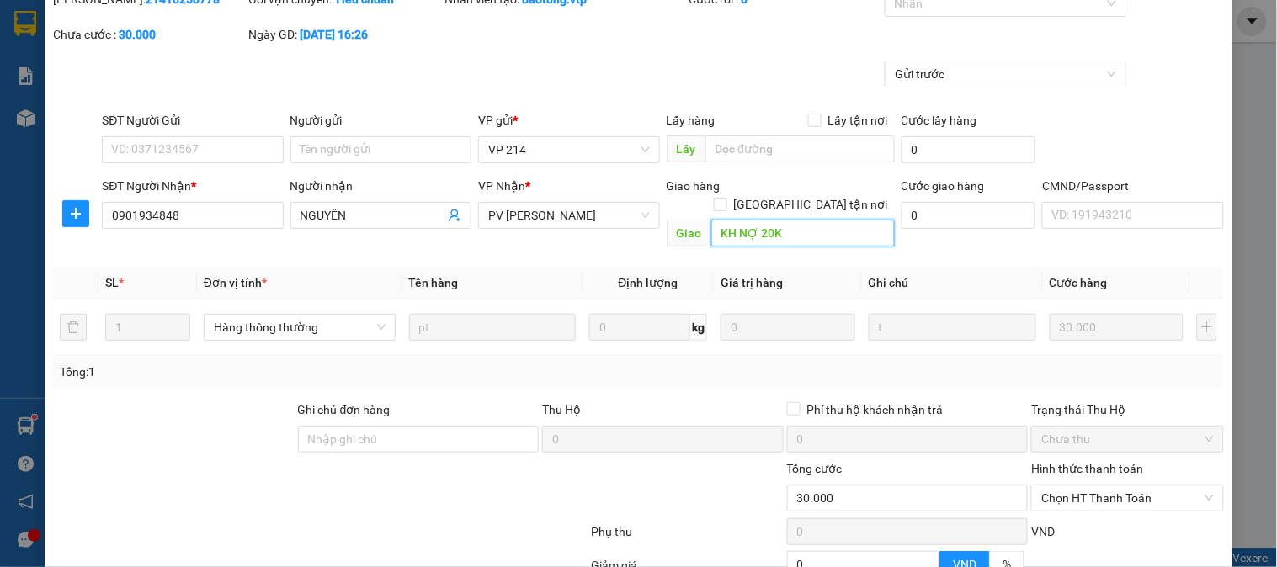
scroll to position [187, 0]
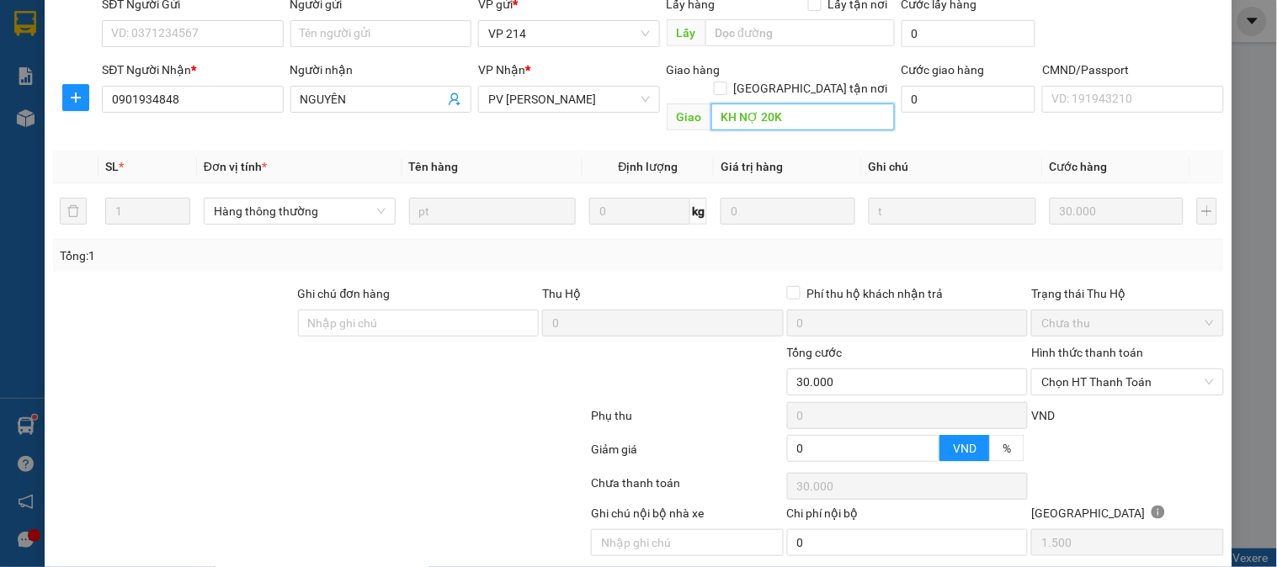
type input "KH NỢ 20K"
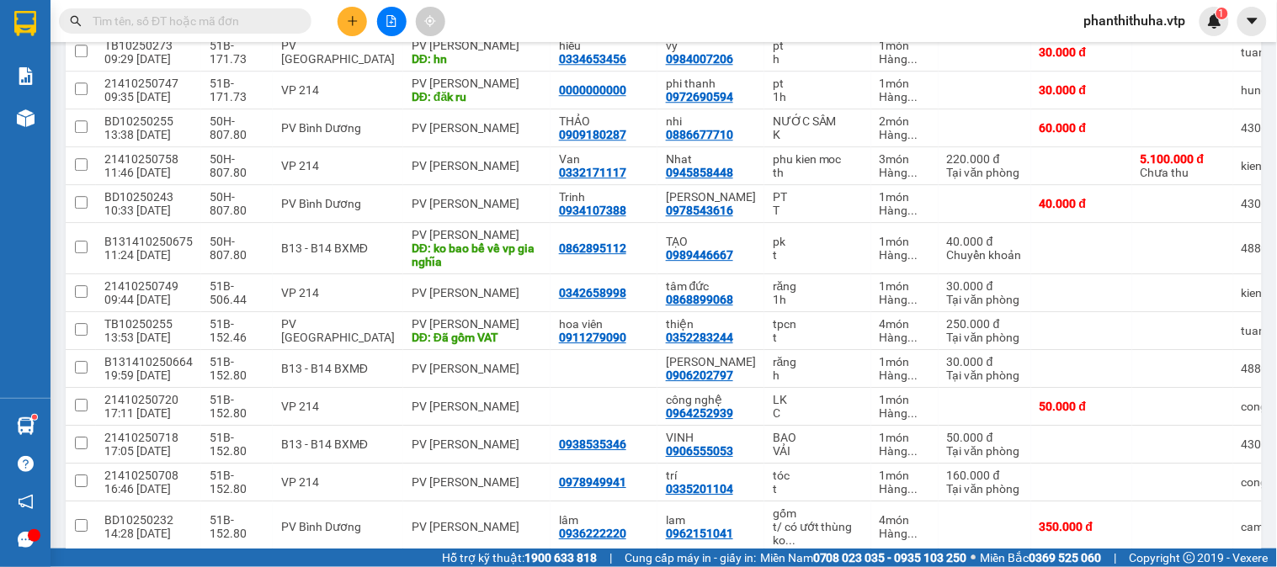
scroll to position [1216, 0]
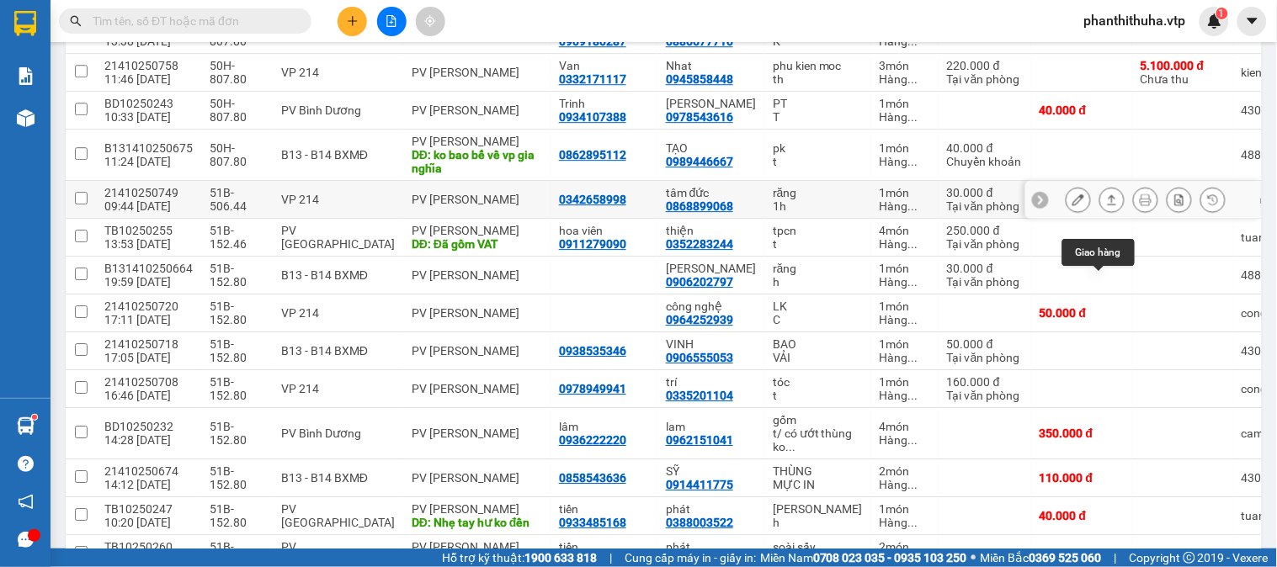
click at [1106, 205] on icon at bounding box center [1112, 200] width 12 height 12
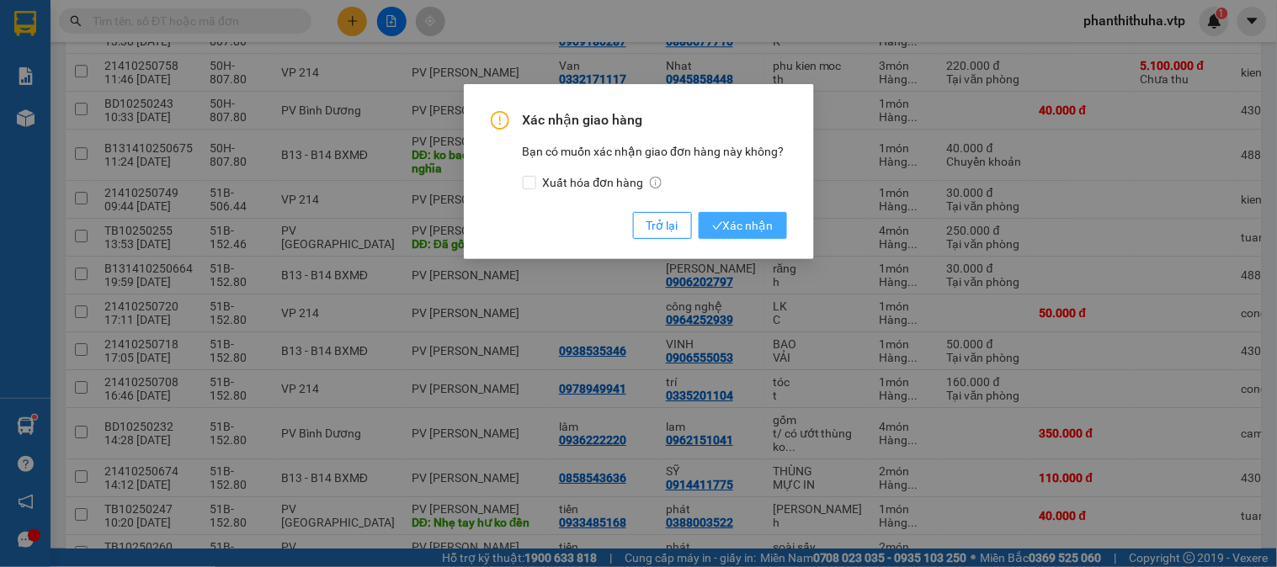
click at [759, 226] on span "Xác nhận" at bounding box center [742, 225] width 61 height 19
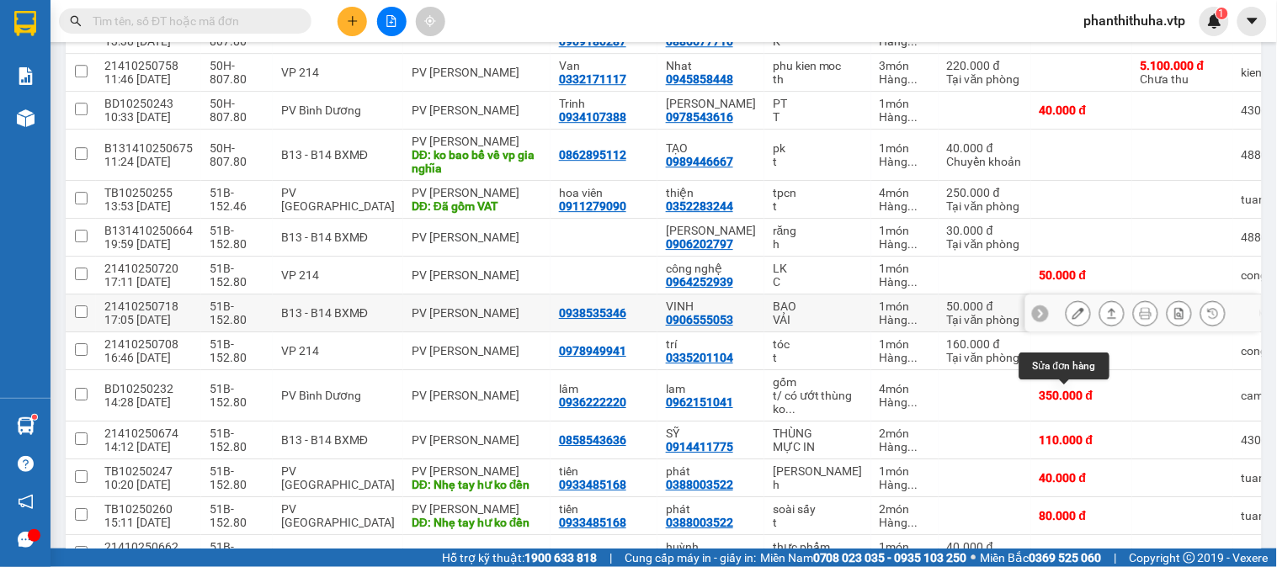
click at [1073, 319] on icon at bounding box center [1079, 313] width 12 height 12
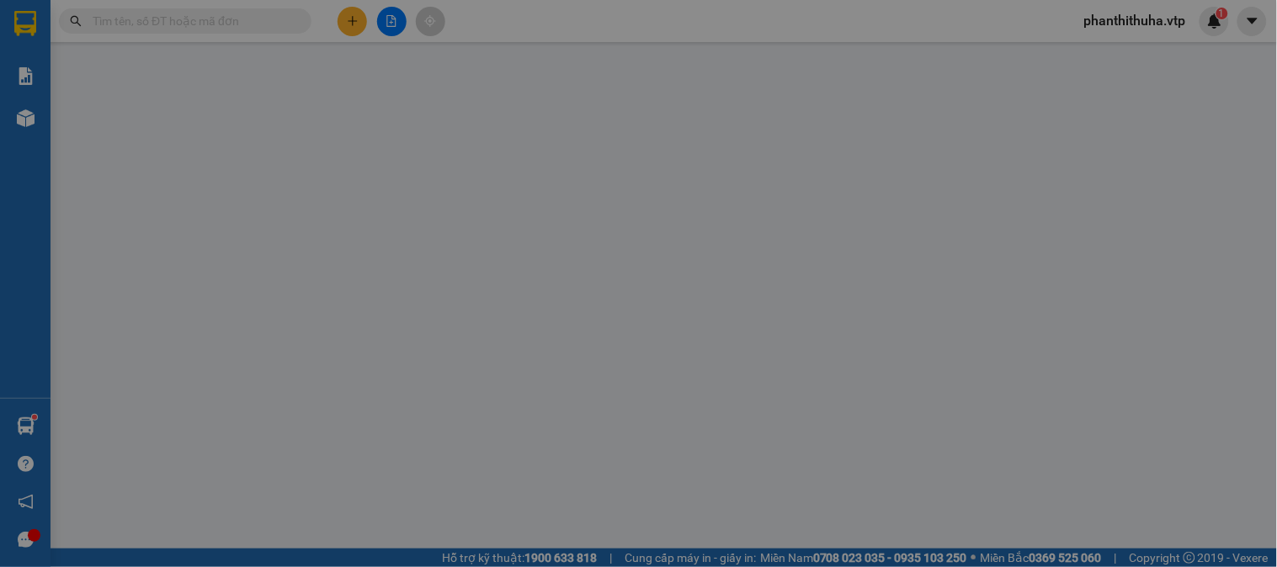
type input "0938535346"
type input "0906555053"
type input "VINH"
type input "0"
type input "50.000"
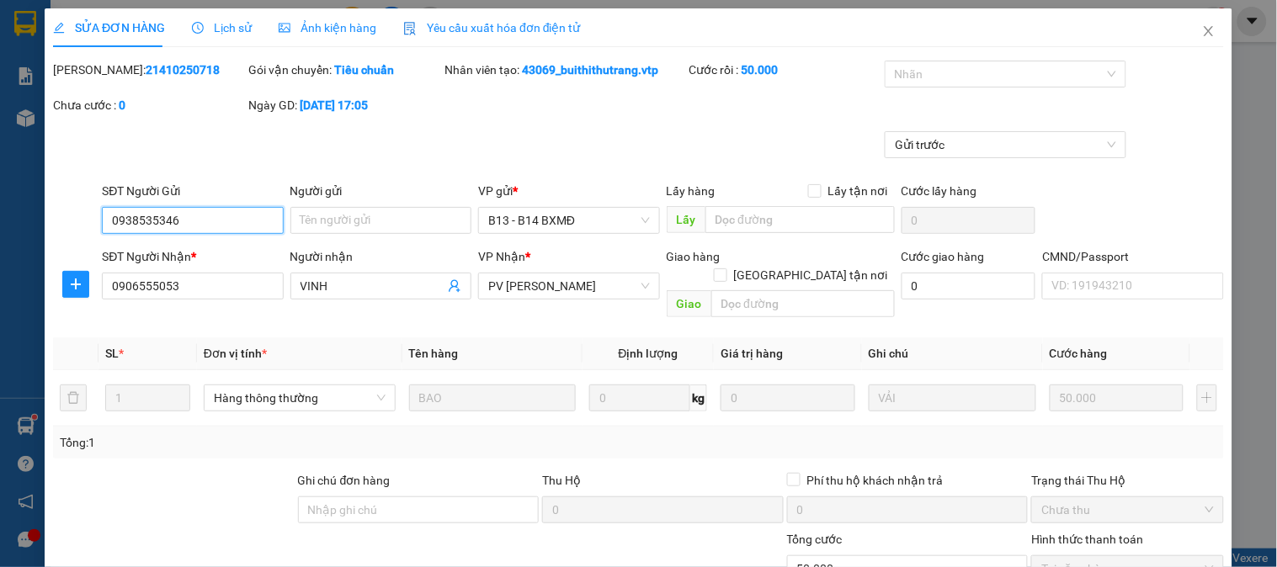
type input "2.500"
click at [1202, 30] on icon "close" at bounding box center [1208, 30] width 13 height 13
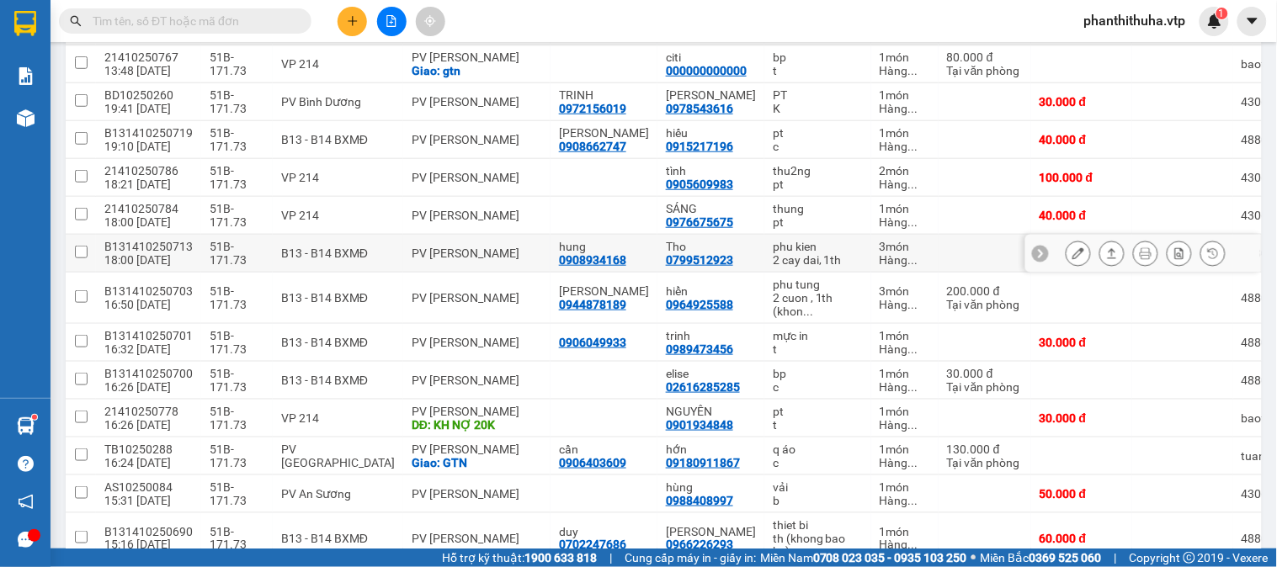
scroll to position [280, 0]
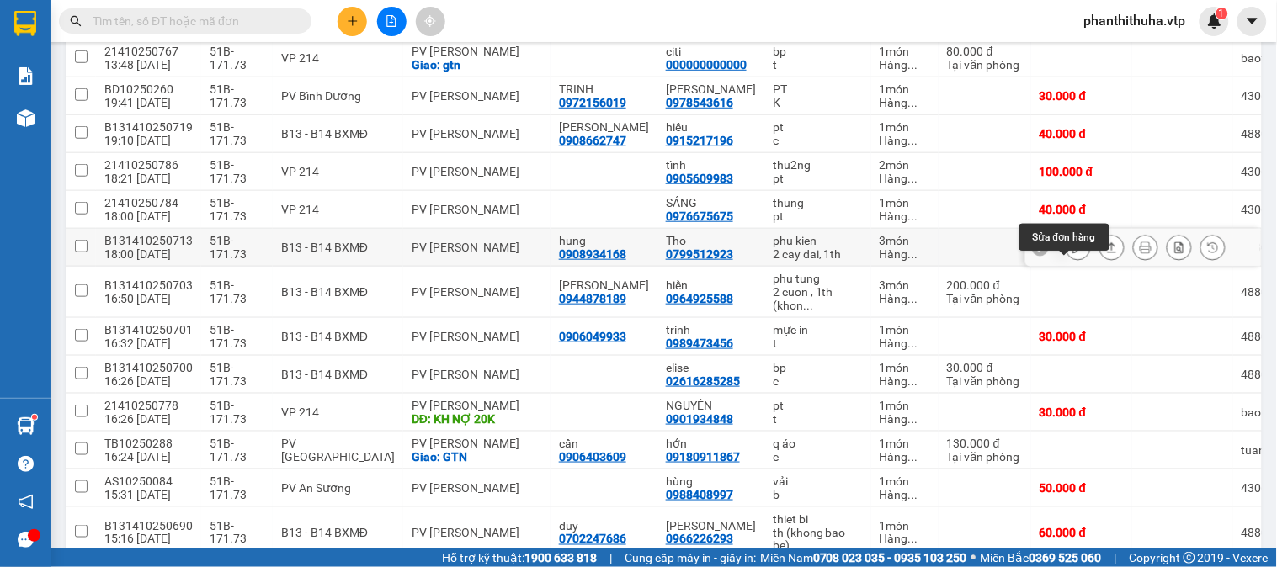
click at [1073, 253] on icon at bounding box center [1079, 248] width 12 height 12
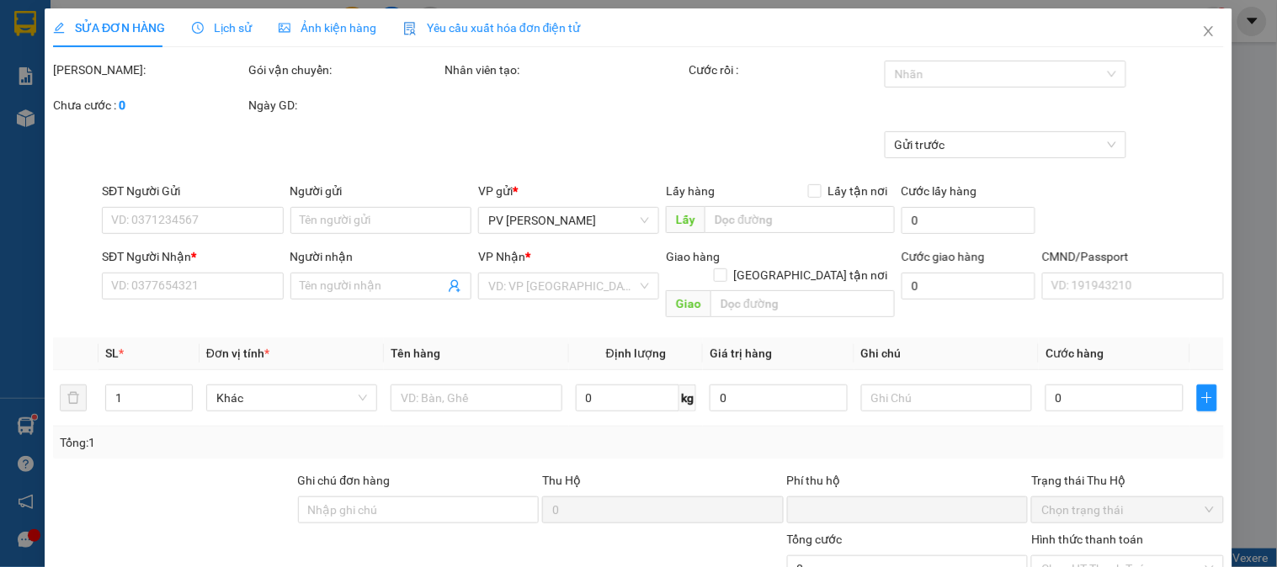
type input "12.000"
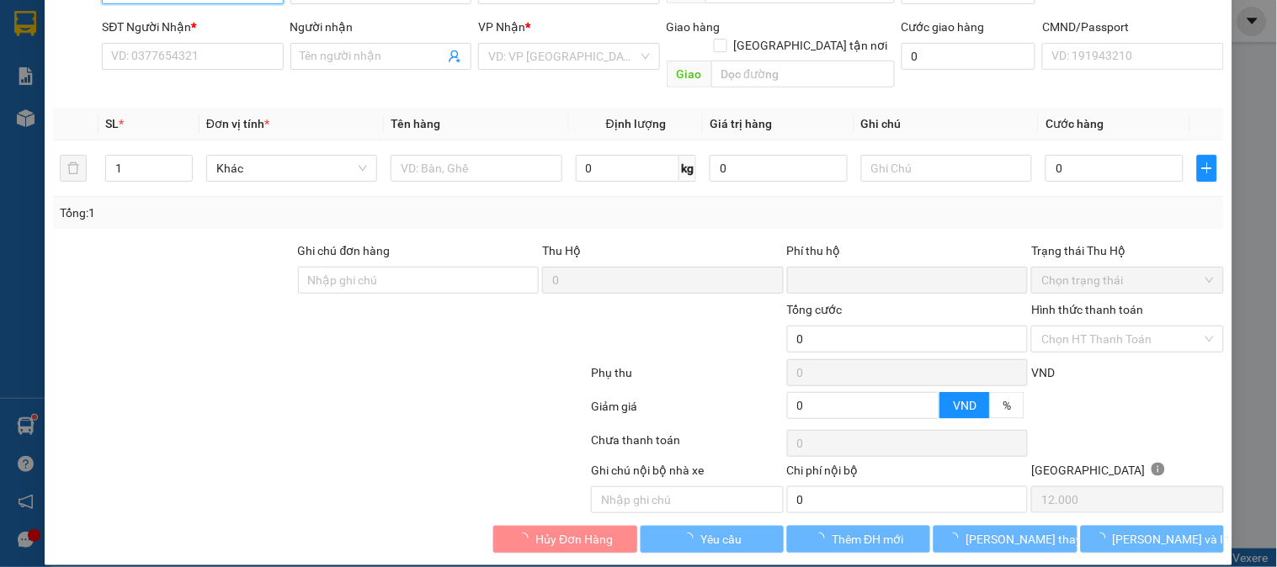
type input "0908934168"
type input "hung"
type input "0799512923"
type input "Tho"
type input "0"
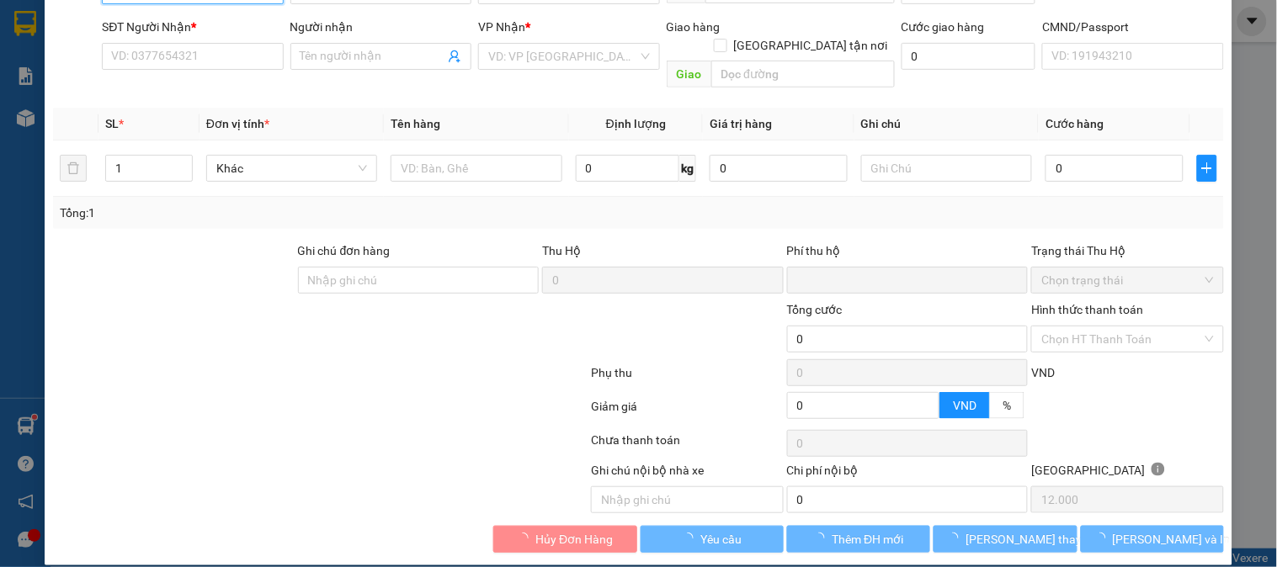
type input "240.000"
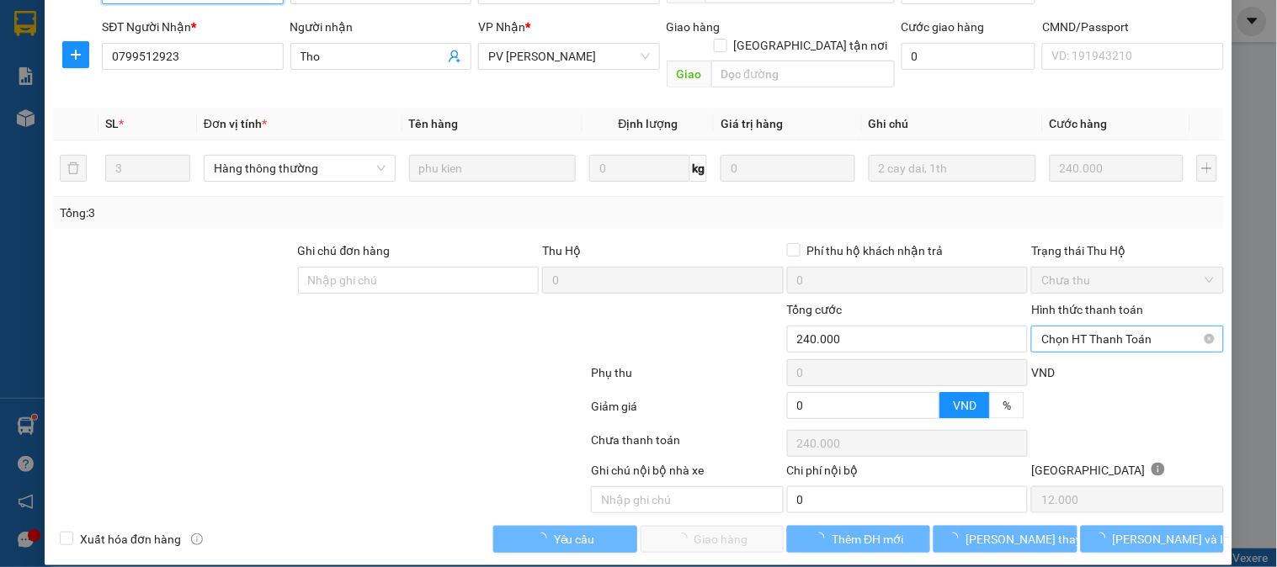
click at [1076, 327] on span "Chọn HT Thanh Toán" at bounding box center [1128, 339] width 172 height 25
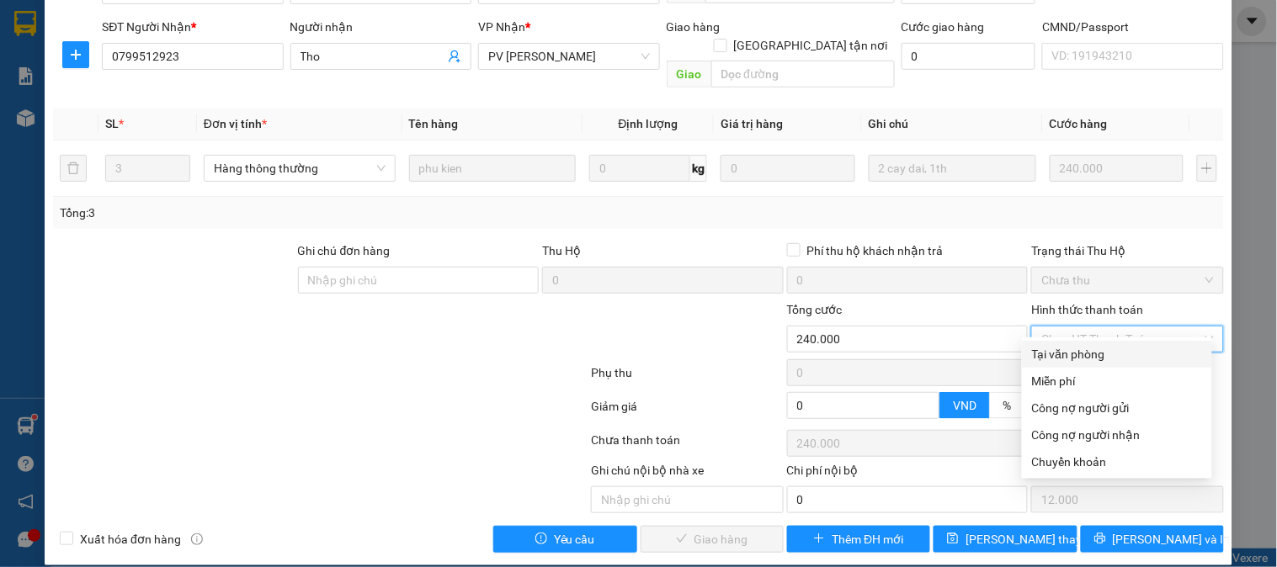
click at [1064, 351] on div "Tại văn phòng" at bounding box center [1117, 354] width 170 height 19
type input "0"
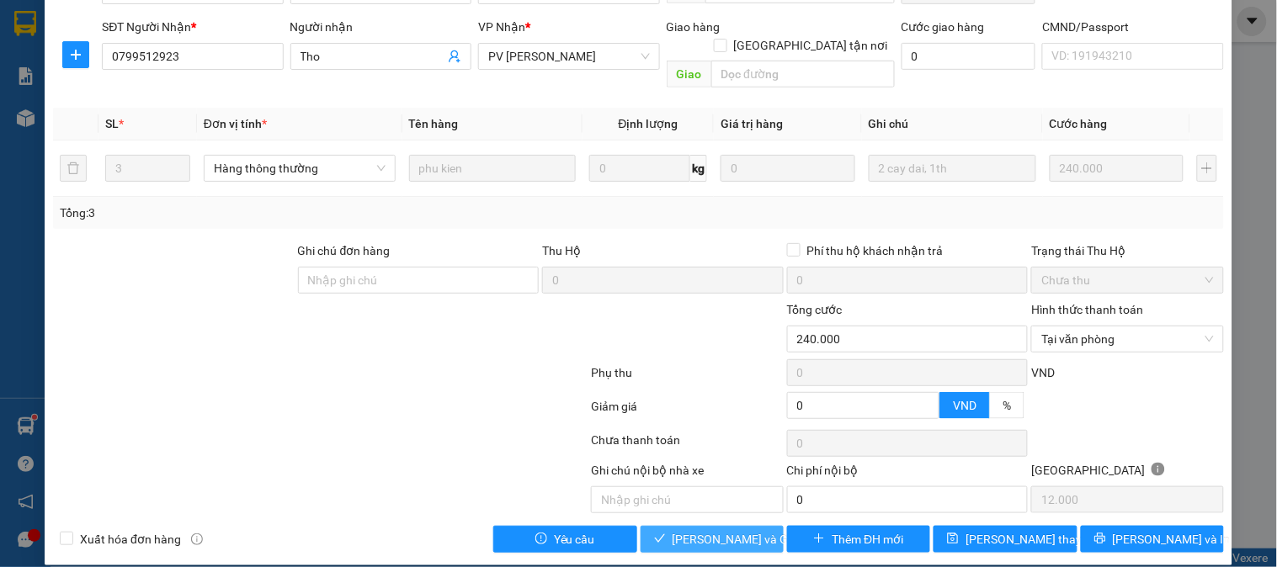
click at [725, 530] on span "[PERSON_NAME] và Giao hàng" at bounding box center [754, 539] width 162 height 19
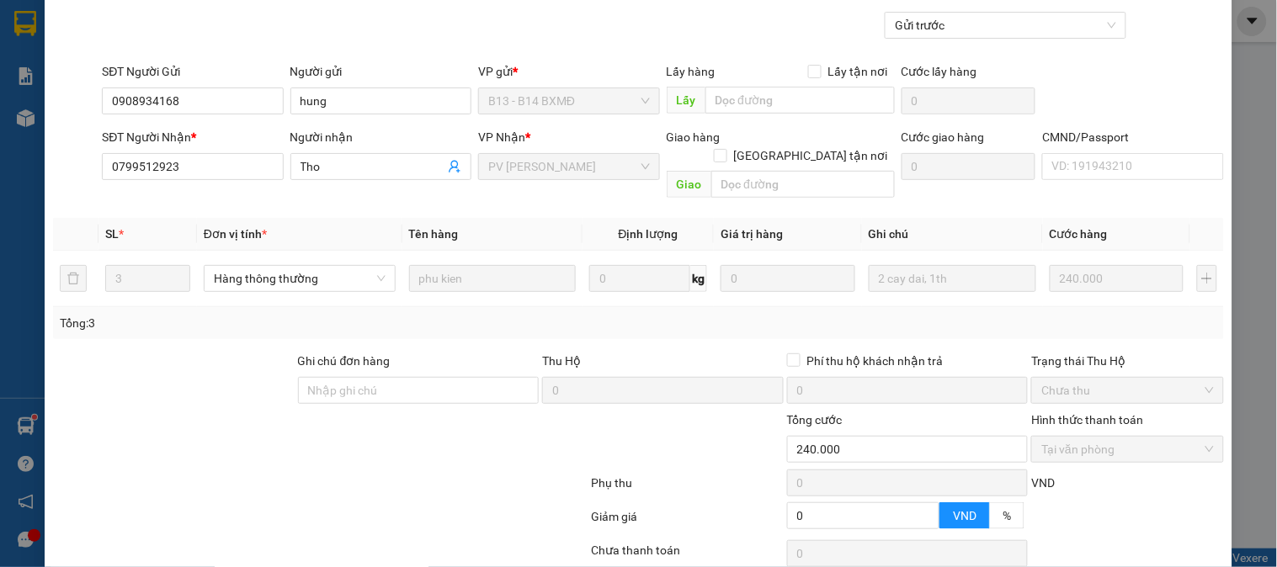
scroll to position [0, 0]
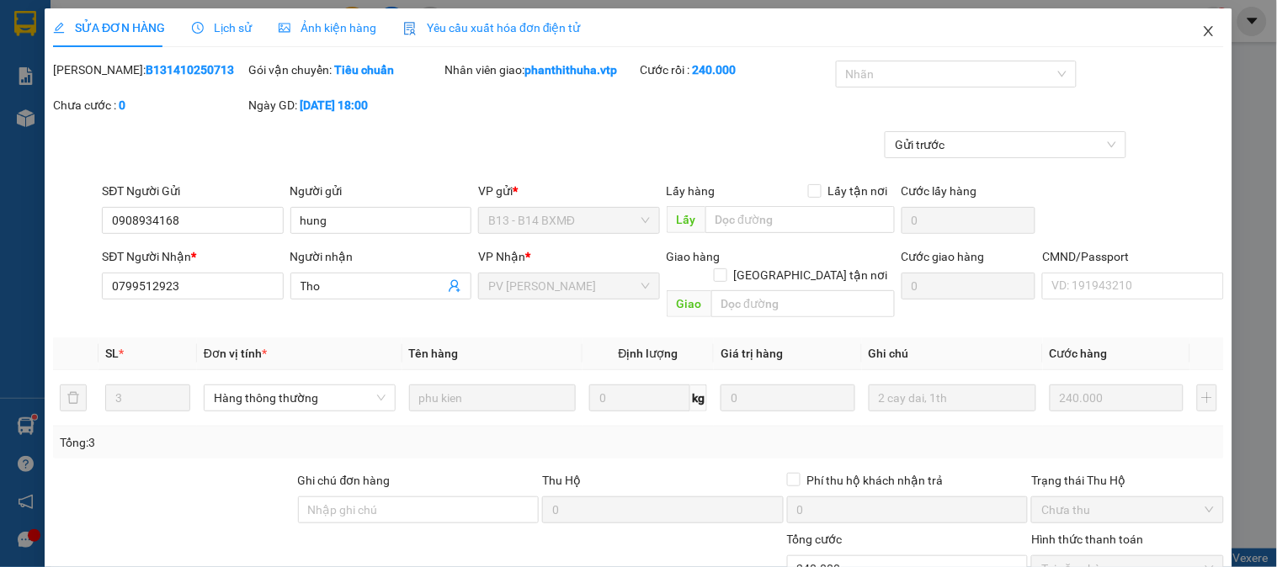
click at [1202, 36] on icon "close" at bounding box center [1208, 30] width 13 height 13
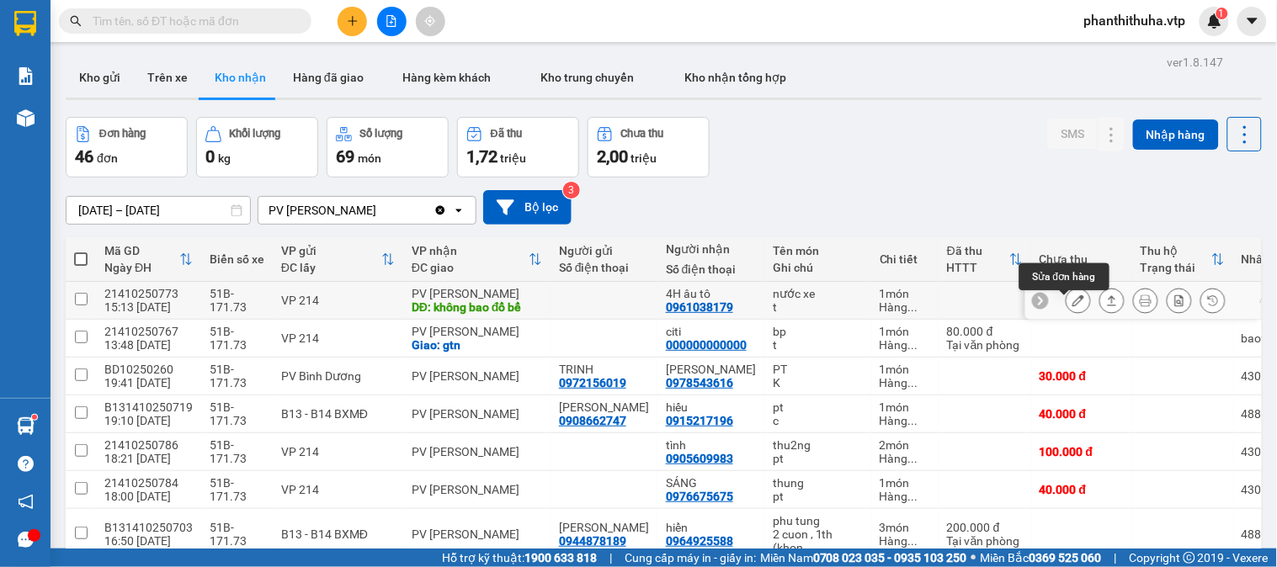
click at [1073, 306] on icon at bounding box center [1079, 301] width 12 height 12
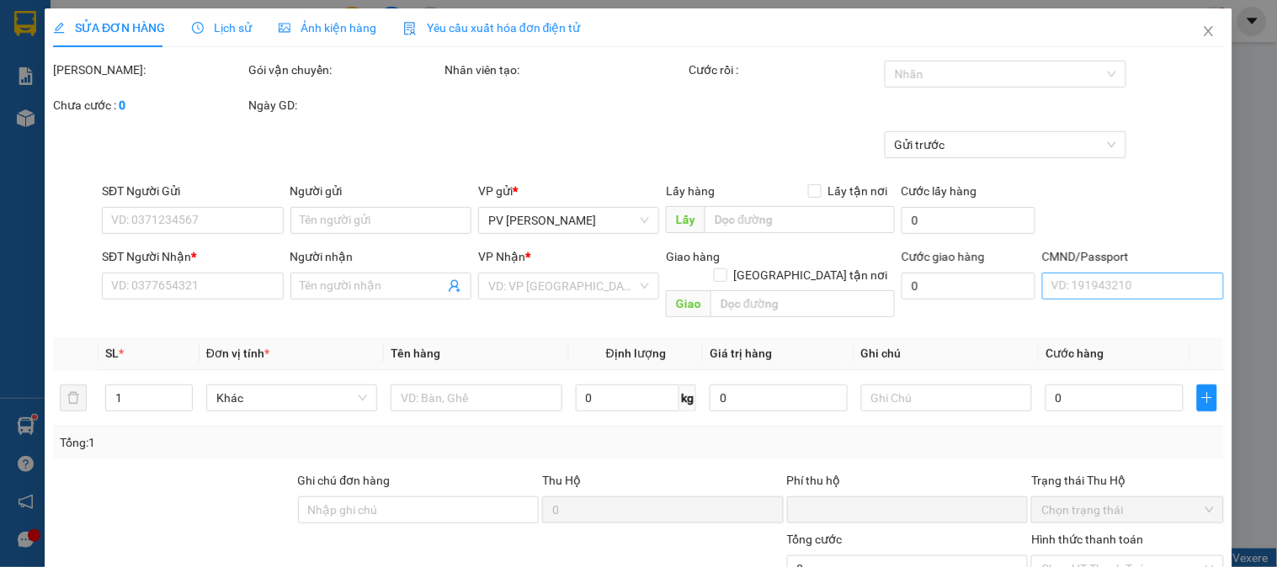
type input "2.500"
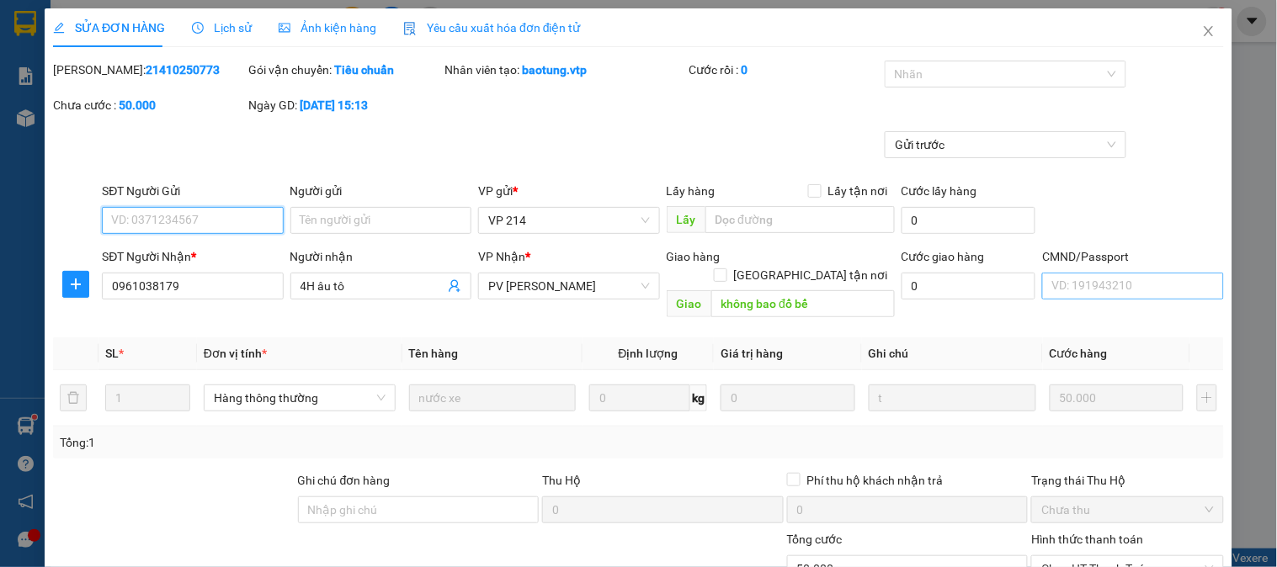
type input "0961038179"
type input "4H âu tô"
type input "không bao đổ bể"
type input "0"
type input "50.000"
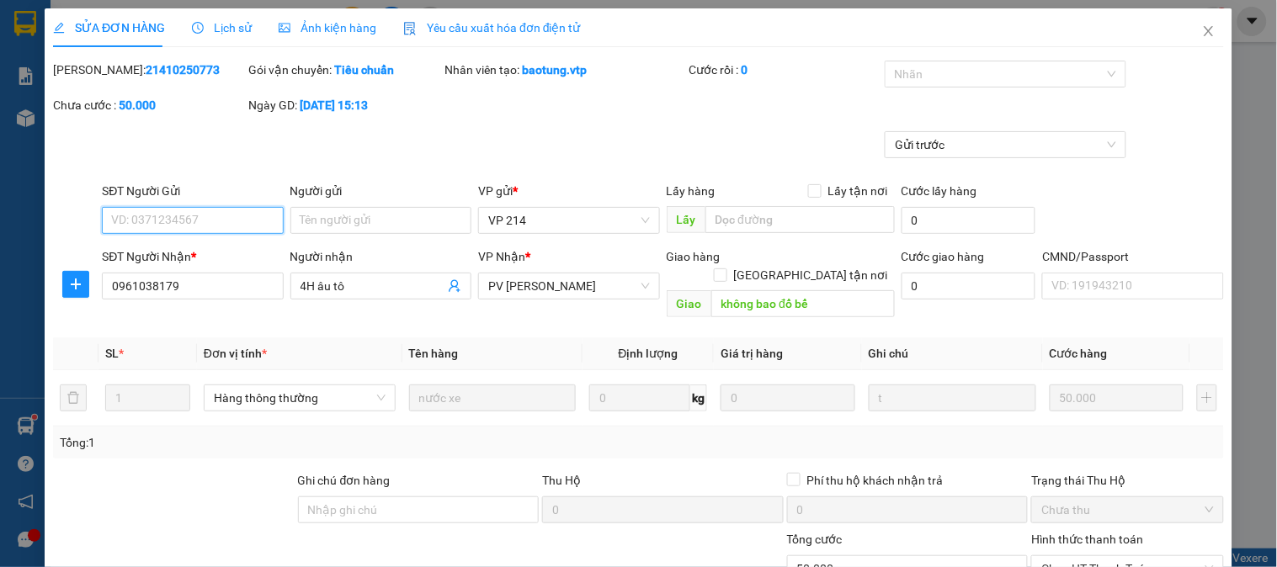
scroll to position [230, 0]
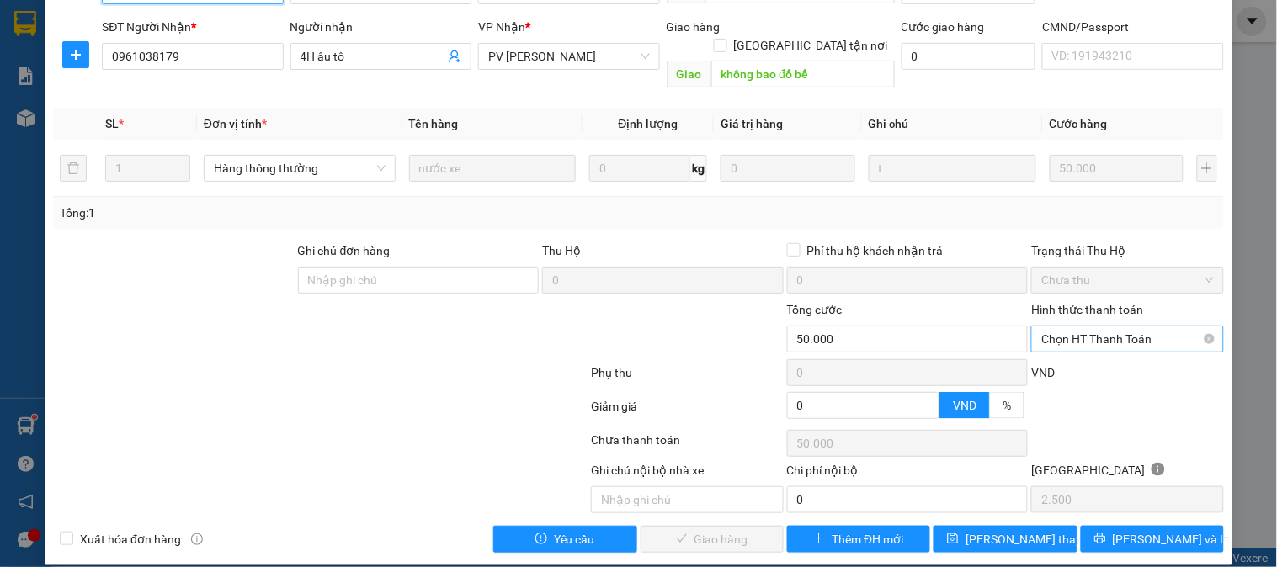
click at [1095, 327] on span "Chọn HT Thanh Toán" at bounding box center [1128, 339] width 172 height 25
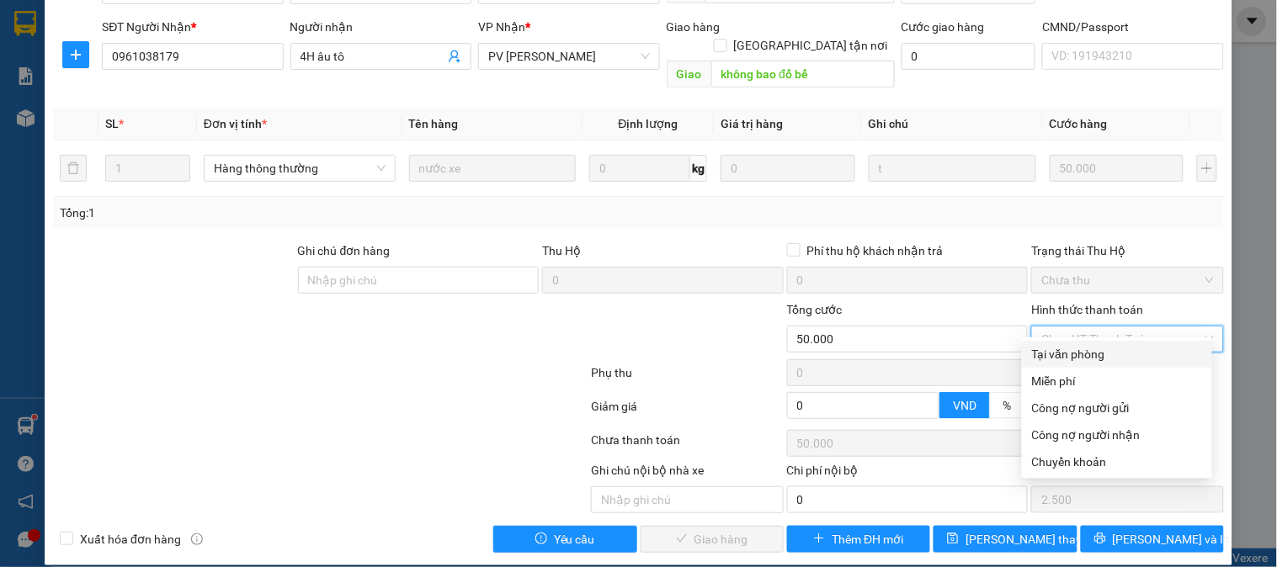
click at [1058, 346] on div "Tại văn phòng" at bounding box center [1117, 354] width 170 height 19
type input "0"
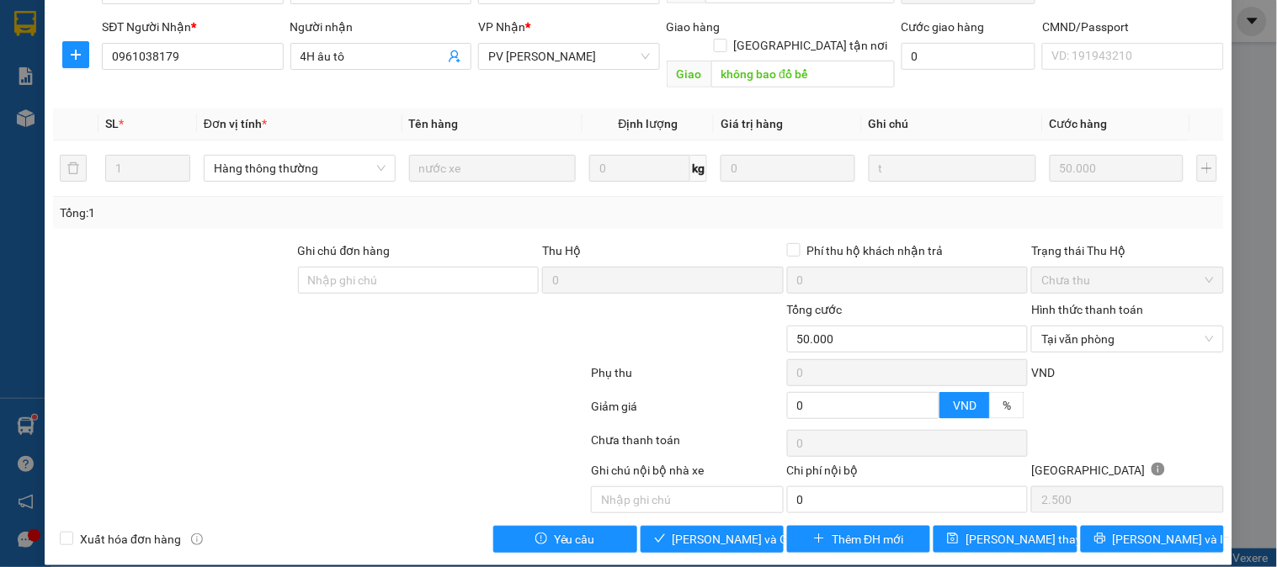
click at [679, 541] on div "SỬA ĐƠN HÀNG Lịch sử Ảnh kiện hàng Yêu cầu xuất hóa đơn điện tử Total Paid Fee …" at bounding box center [639, 172] width 1188 height 787
click at [685, 530] on span "[PERSON_NAME] và Giao hàng" at bounding box center [754, 539] width 162 height 19
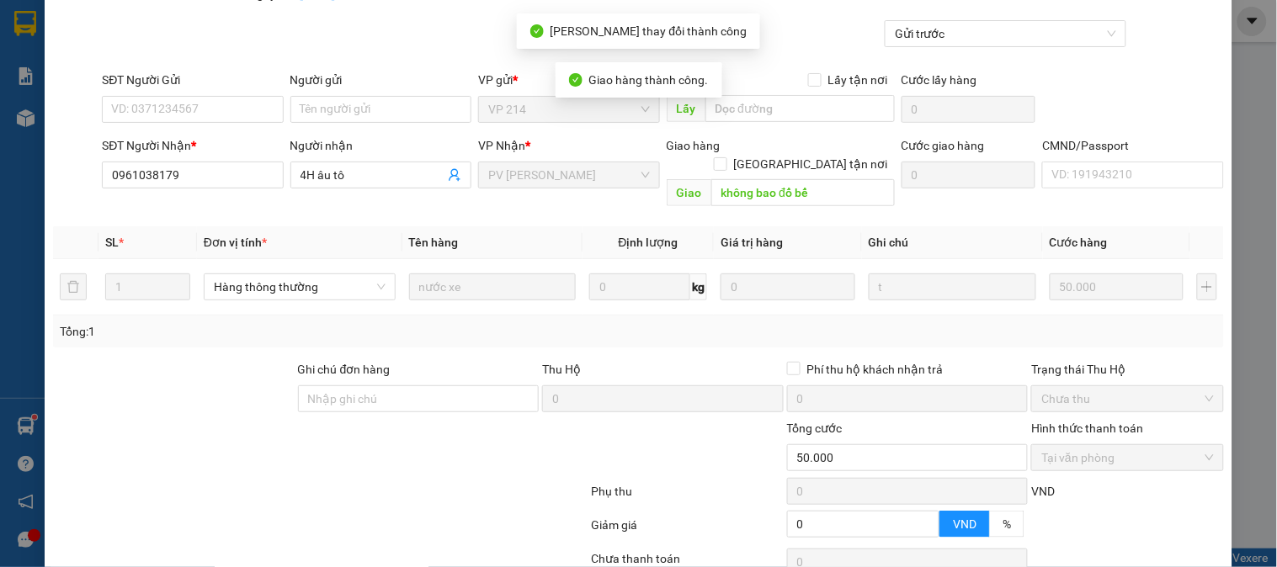
scroll to position [0, 0]
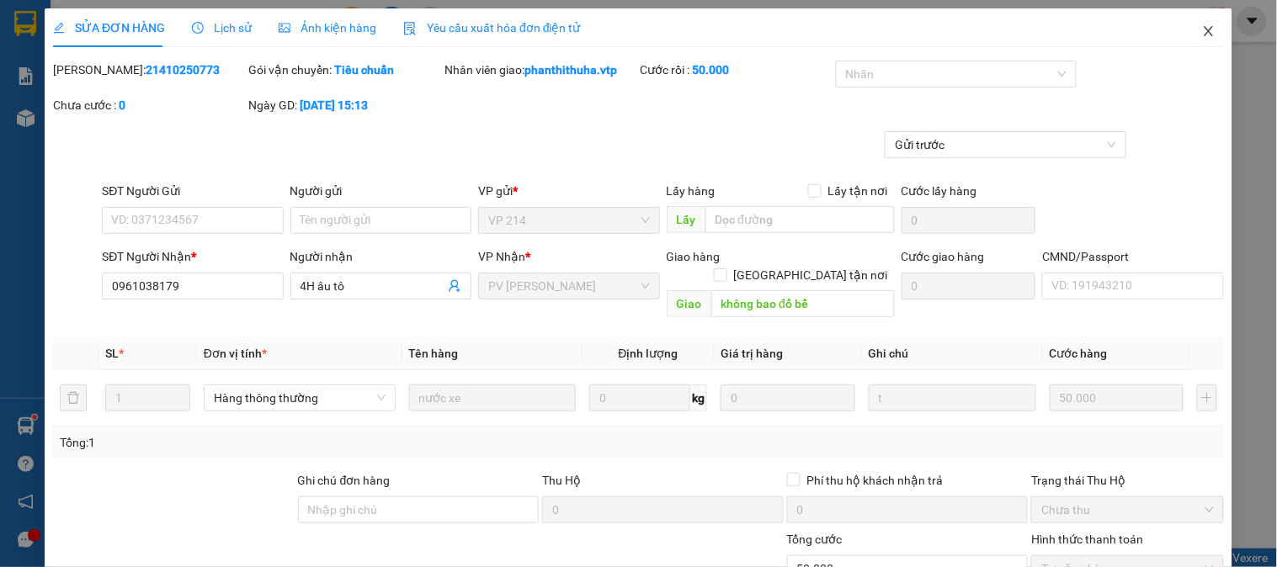
click at [1202, 34] on icon "close" at bounding box center [1208, 30] width 13 height 13
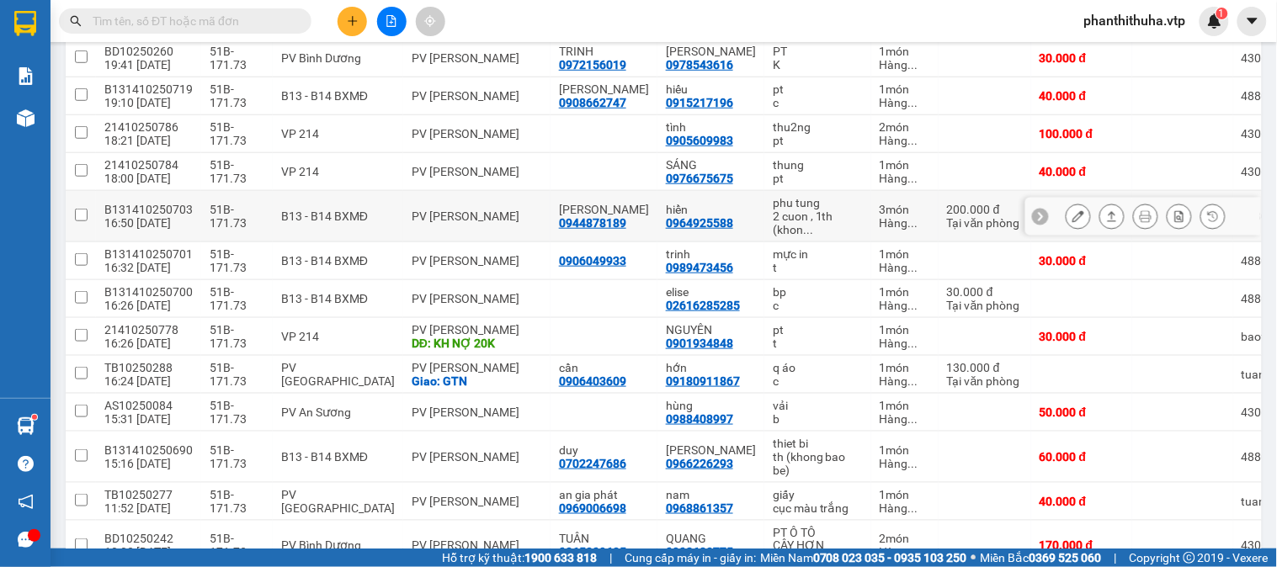
scroll to position [374, 0]
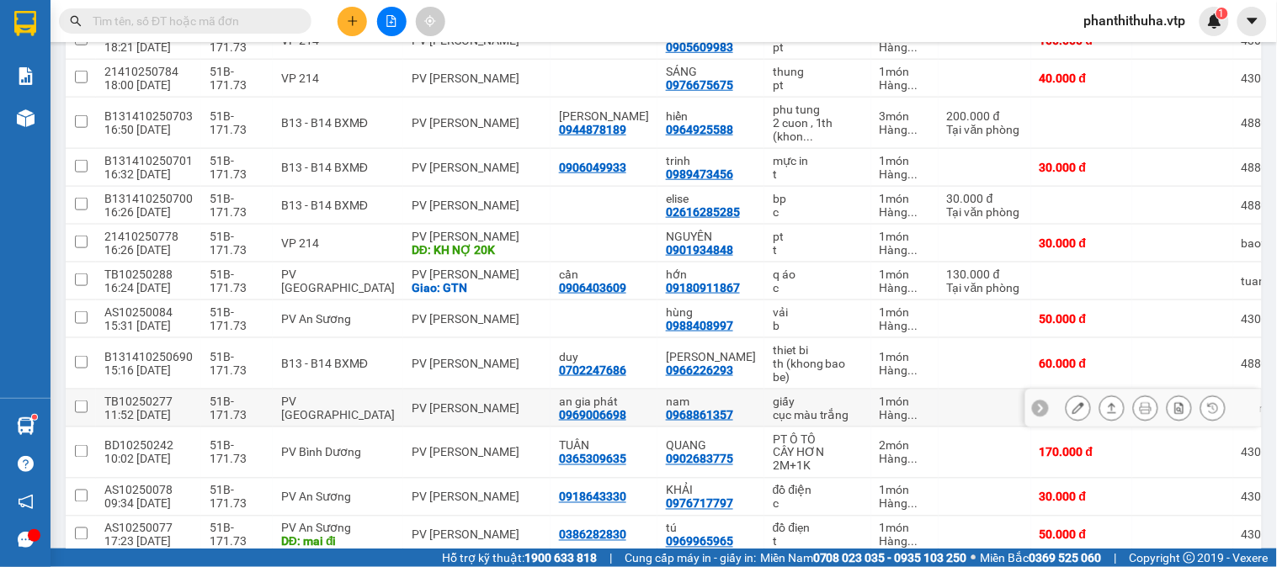
click at [1073, 413] on icon at bounding box center [1079, 408] width 12 height 12
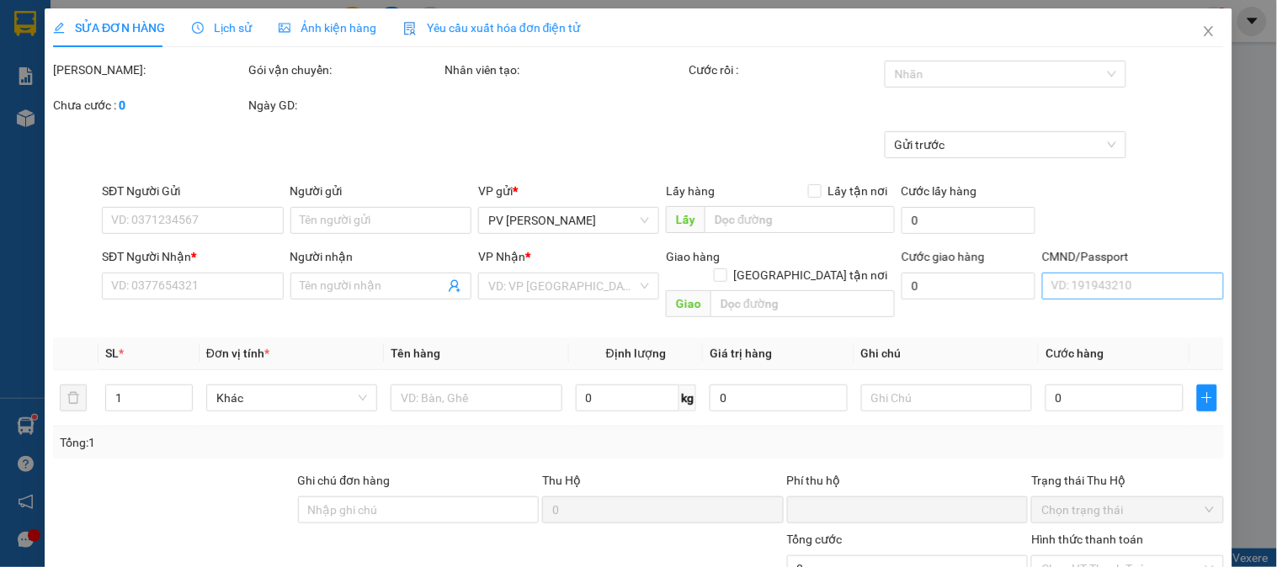
type input "0969006698"
type input "an gia phát"
type input "0968861357"
type input "nam"
type input "0"
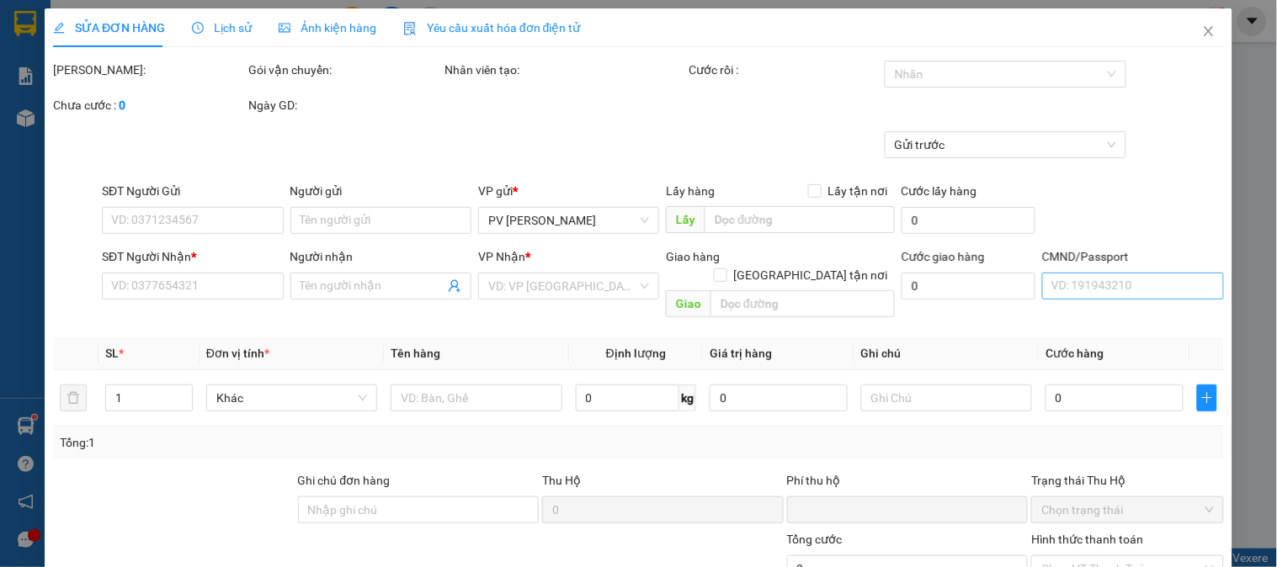
type input "40.000"
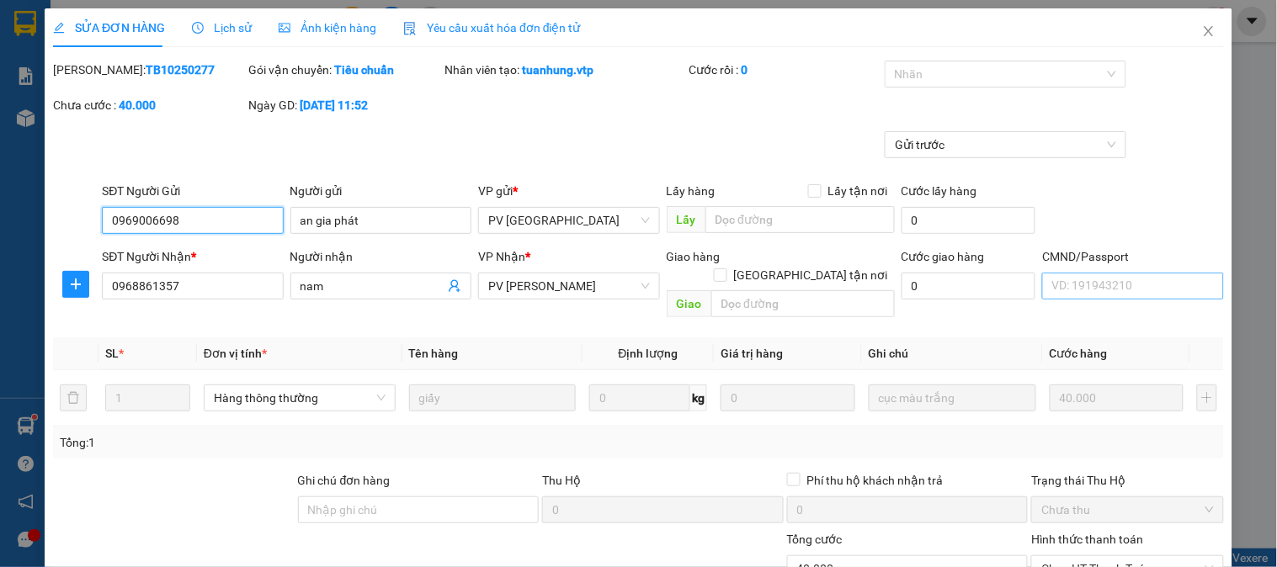
type input "2.000"
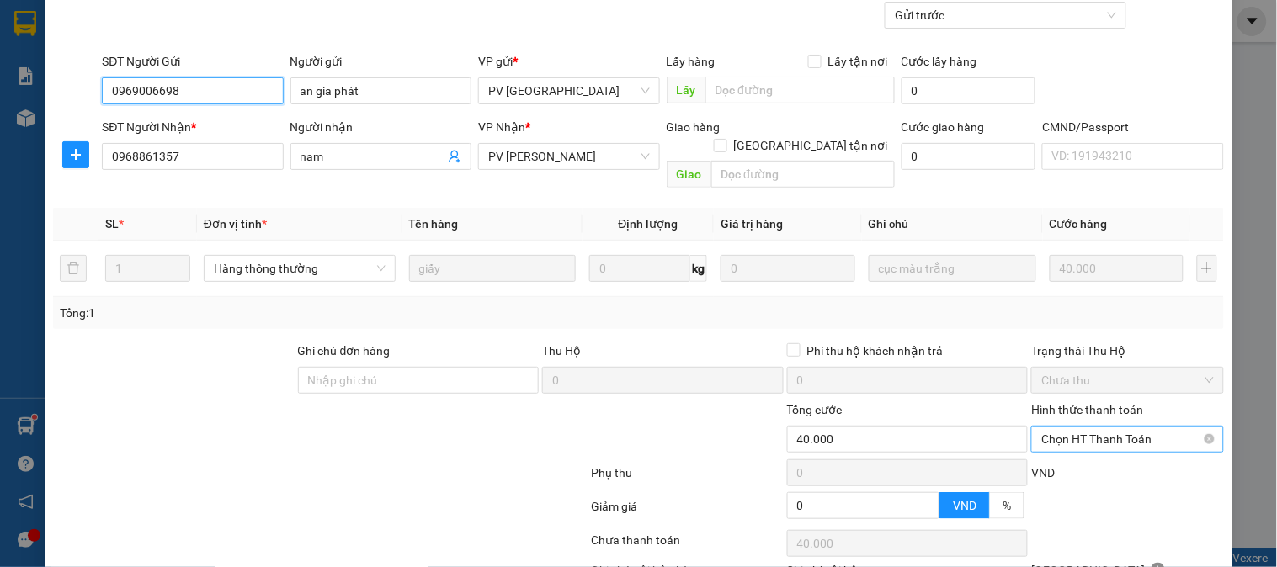
scroll to position [230, 0]
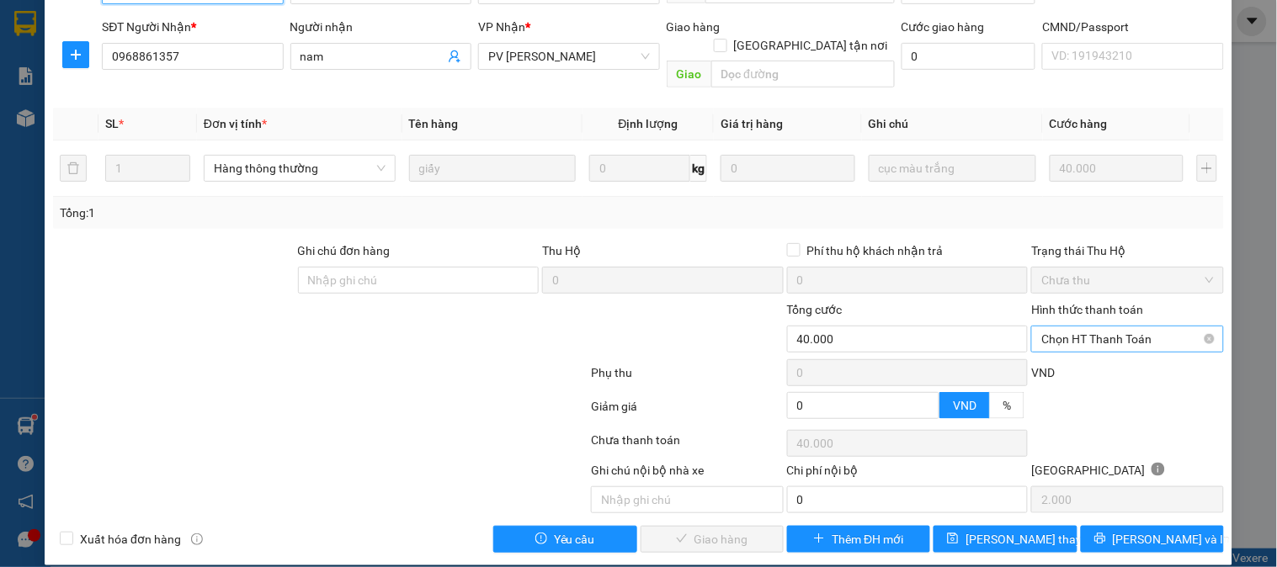
click at [1069, 327] on span "Chọn HT Thanh Toán" at bounding box center [1128, 339] width 172 height 25
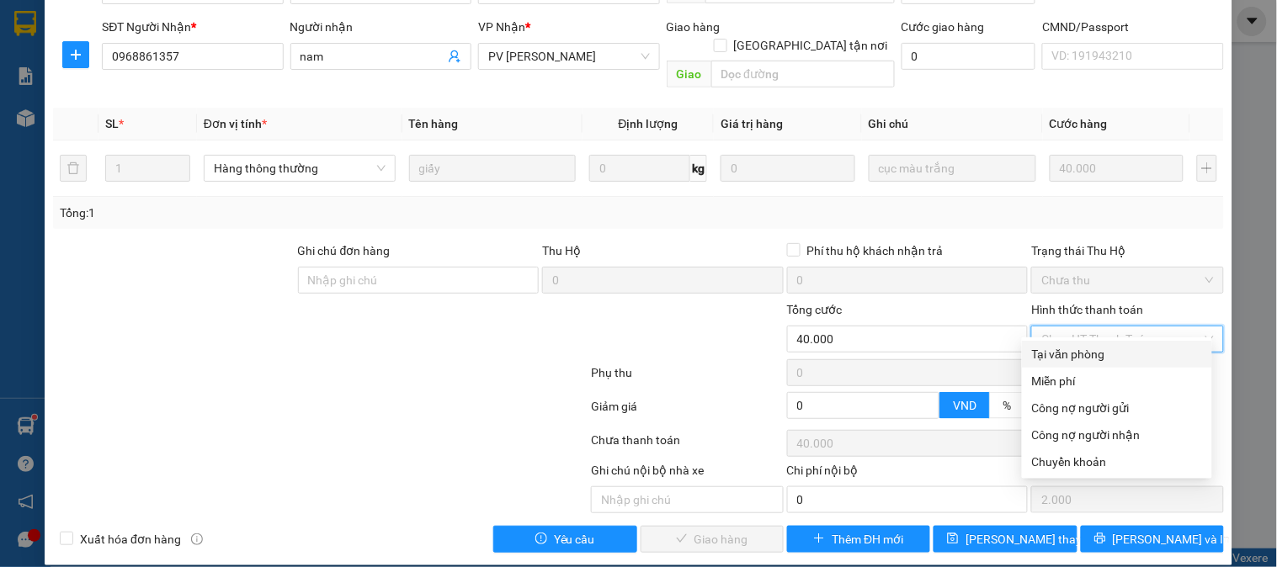
click at [1058, 346] on div "Tại văn phòng" at bounding box center [1117, 354] width 170 height 19
type input "0"
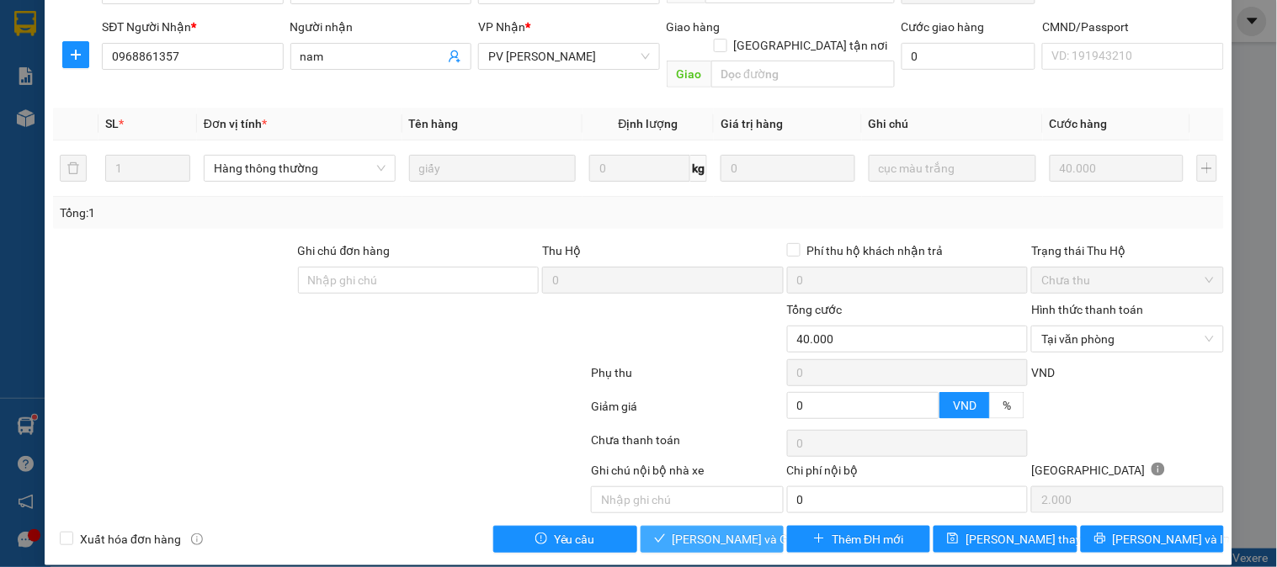
drag, startPoint x: 717, startPoint y: 531, endPoint x: 724, endPoint y: 525, distance: 9.5
click at [720, 531] on button "[PERSON_NAME] và Giao hàng" at bounding box center [712, 539] width 143 height 27
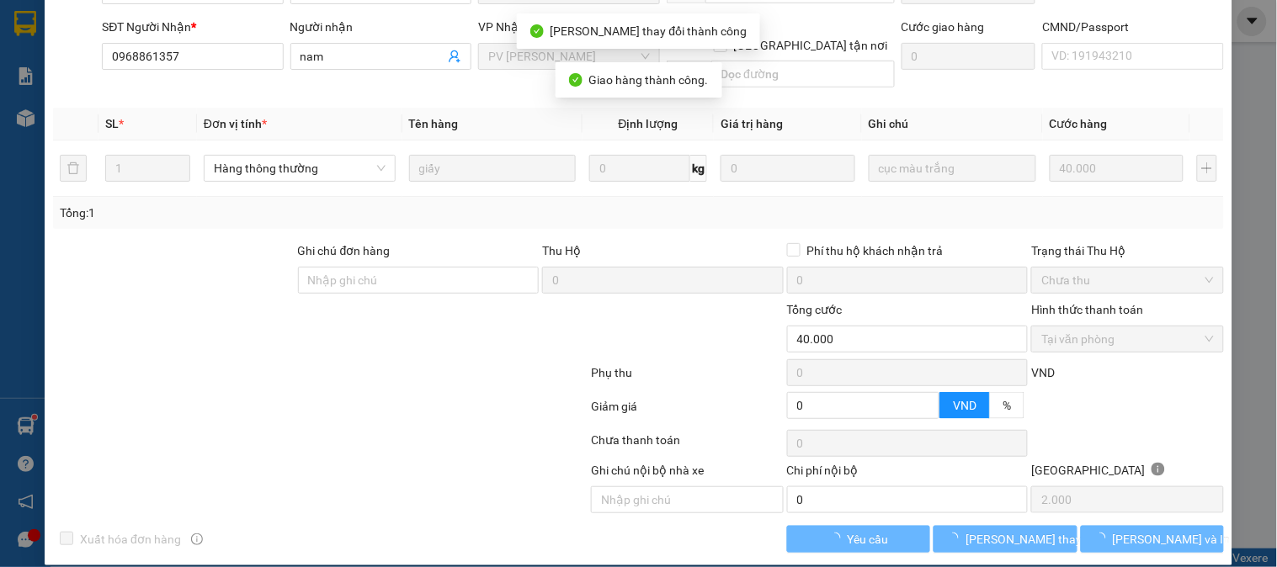
scroll to position [0, 0]
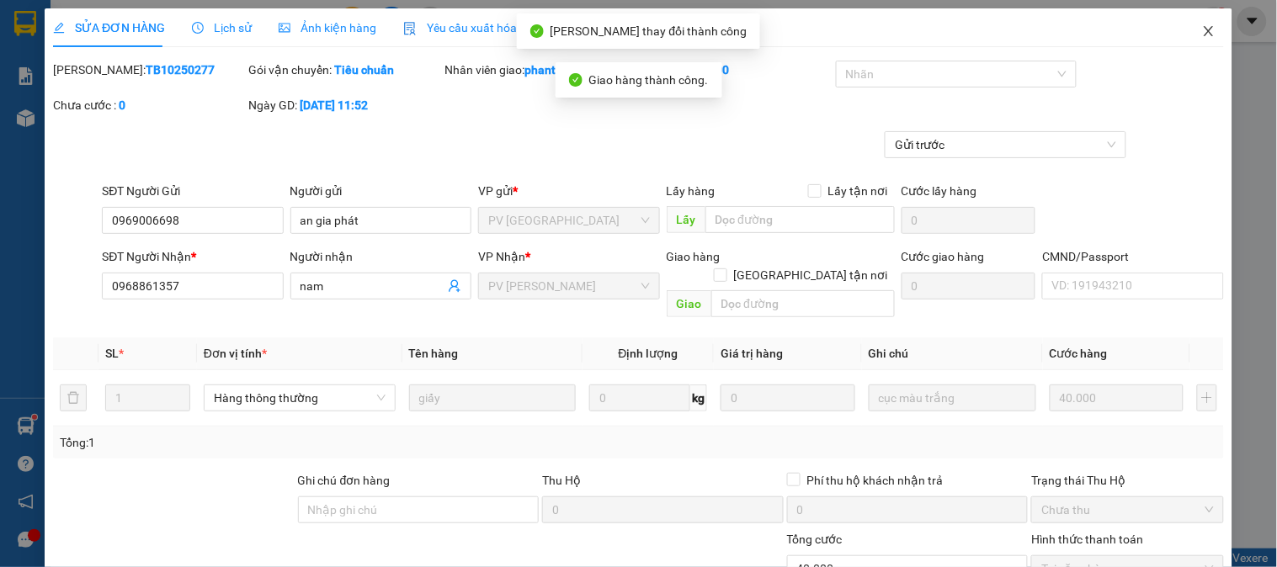
click at [1202, 29] on icon "close" at bounding box center [1208, 30] width 13 height 13
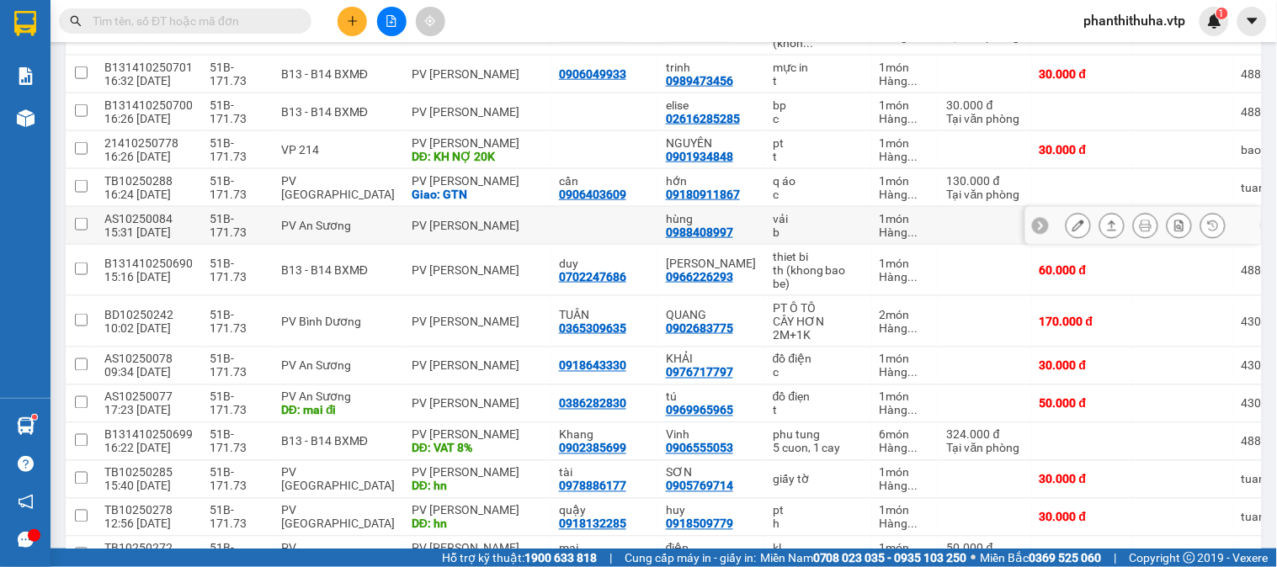
scroll to position [561, 0]
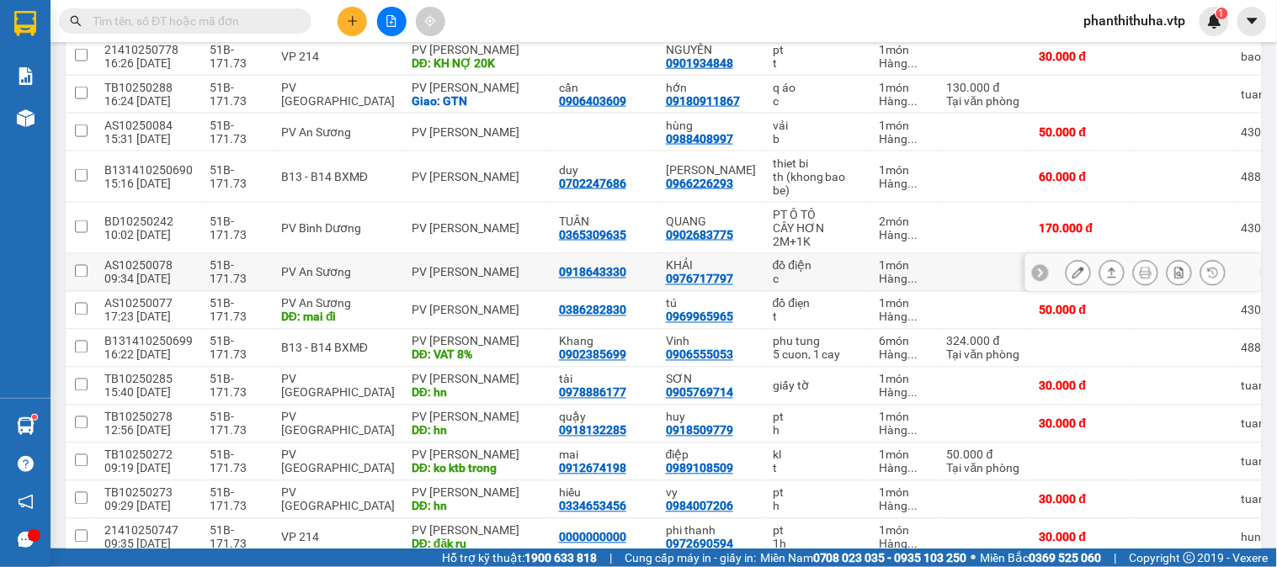
click at [1067, 273] on button at bounding box center [1079, 272] width 24 height 29
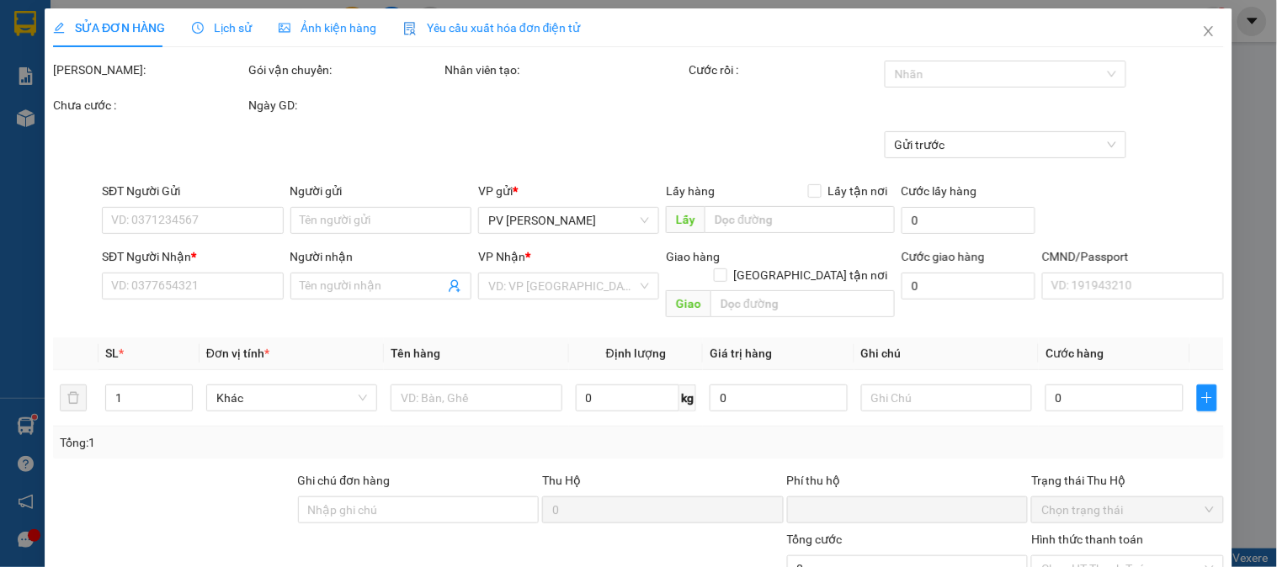
type input "0918643330"
type input "0976717797"
type input "KHẢI"
type input "0"
type input "30.000"
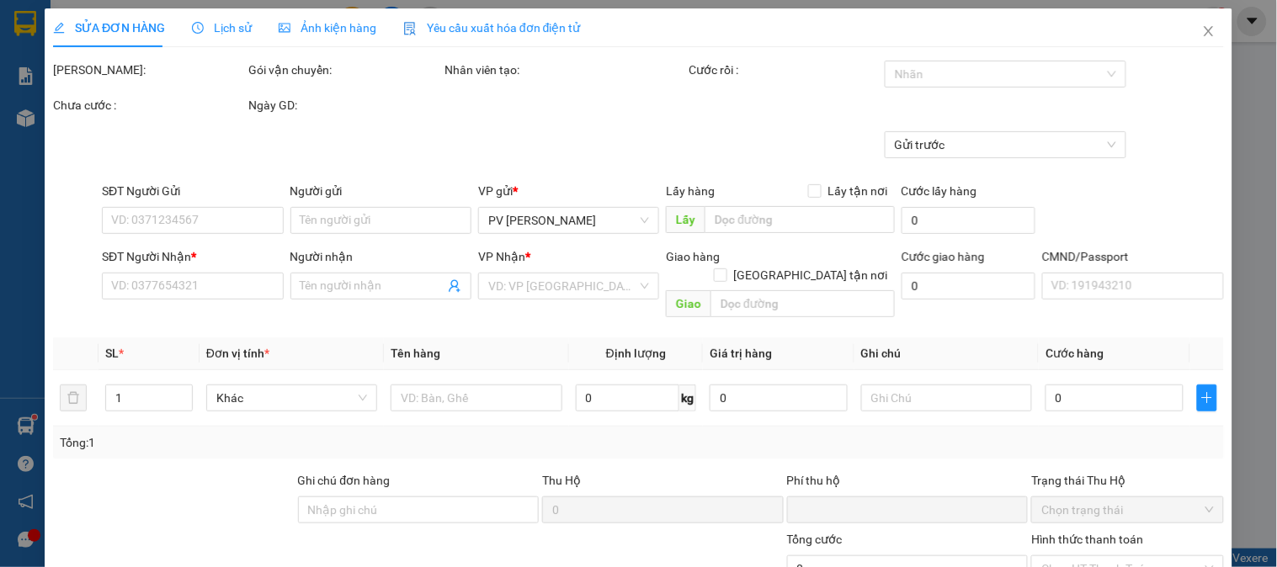
type input "30.000"
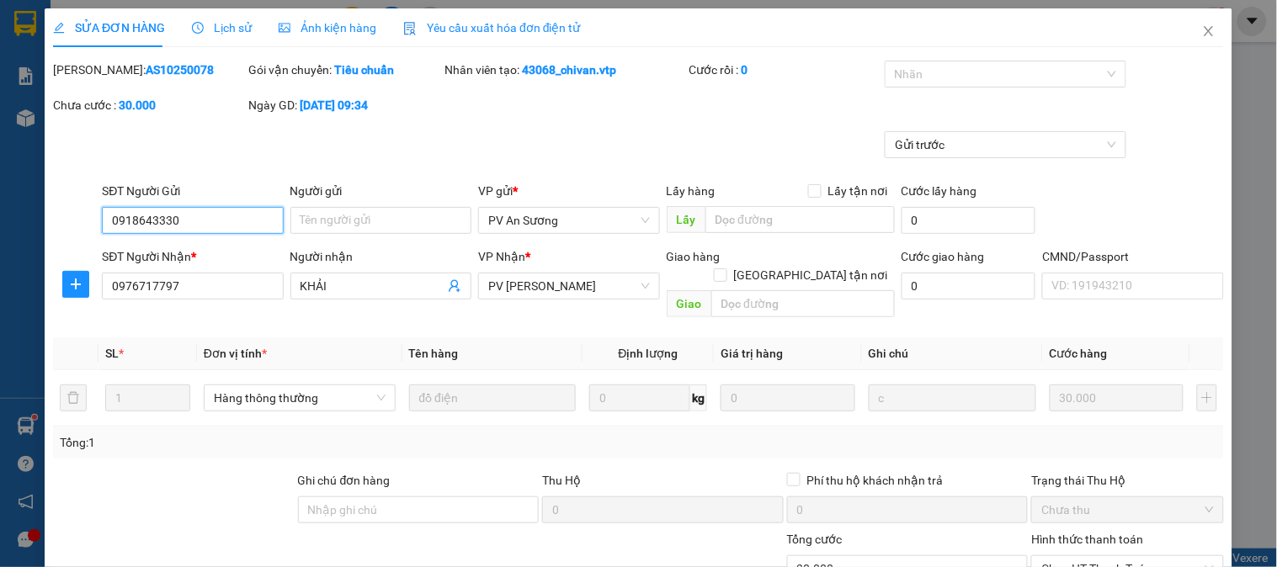
type input "1.500"
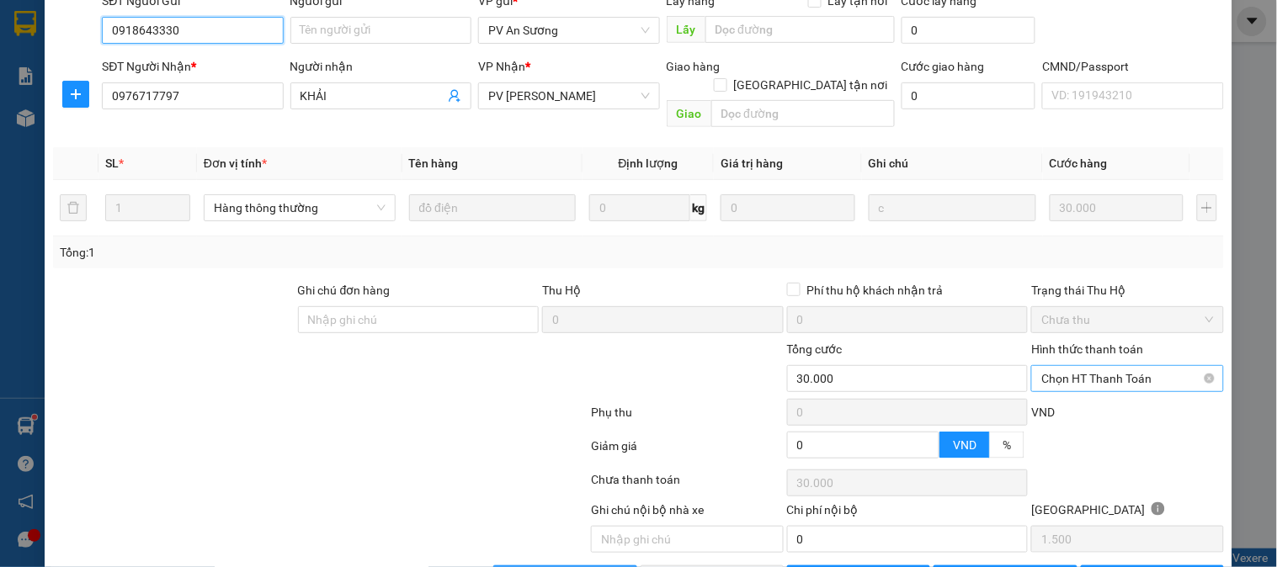
scroll to position [221, 0]
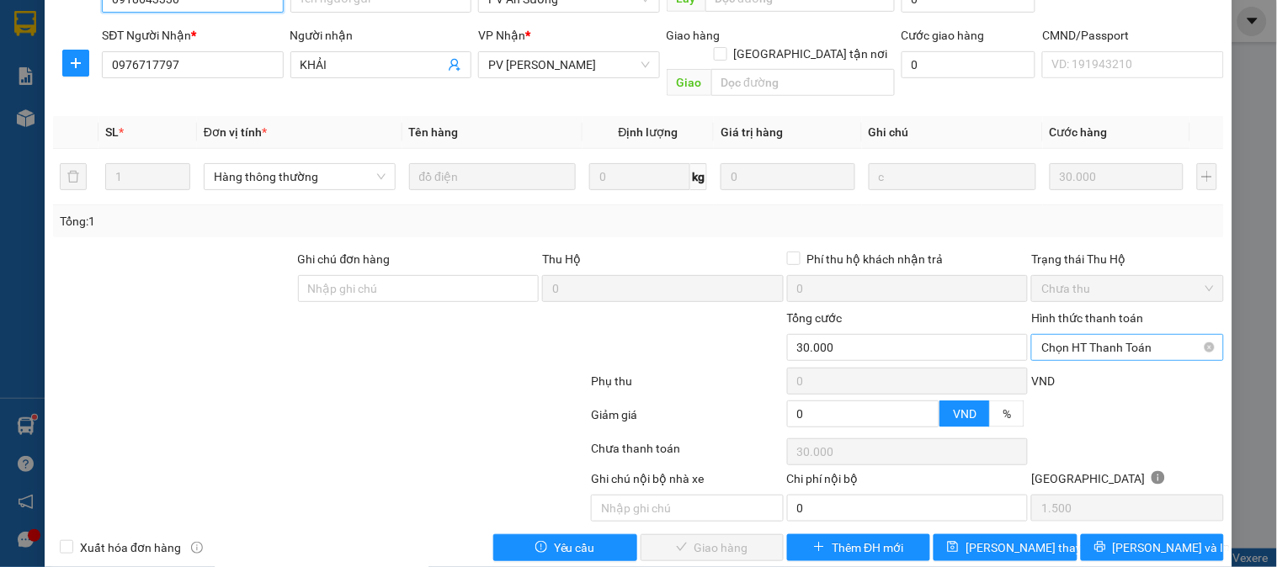
click at [1054, 335] on span "Chọn HT Thanh Toán" at bounding box center [1128, 347] width 172 height 25
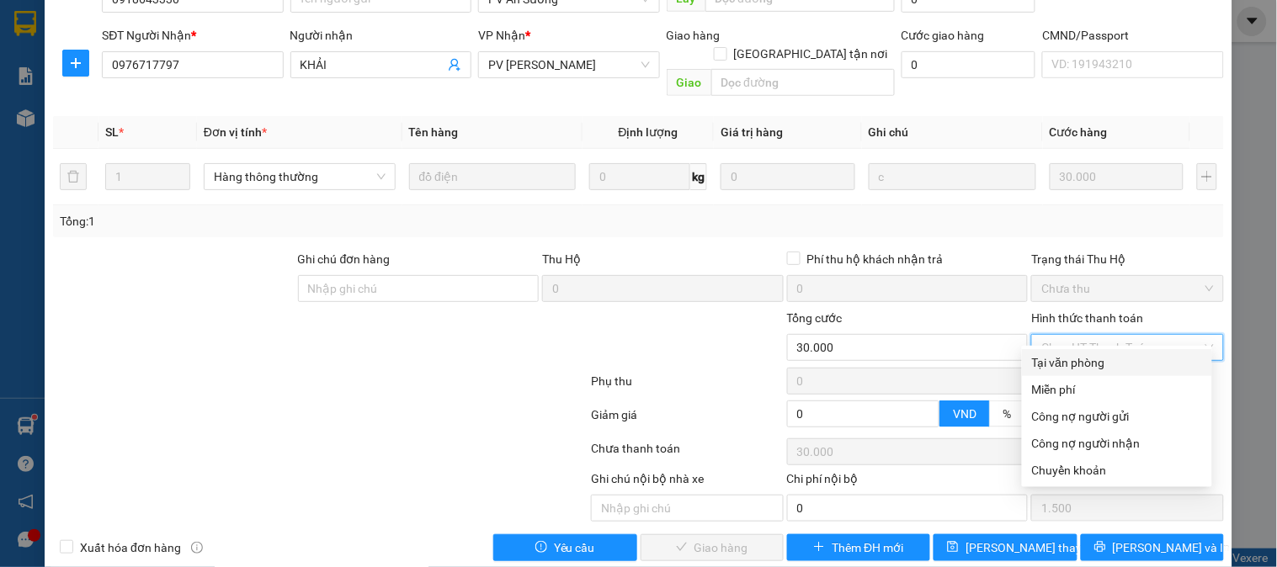
click at [1049, 351] on div "Tại văn phòng" at bounding box center [1117, 362] width 190 height 27
type input "0"
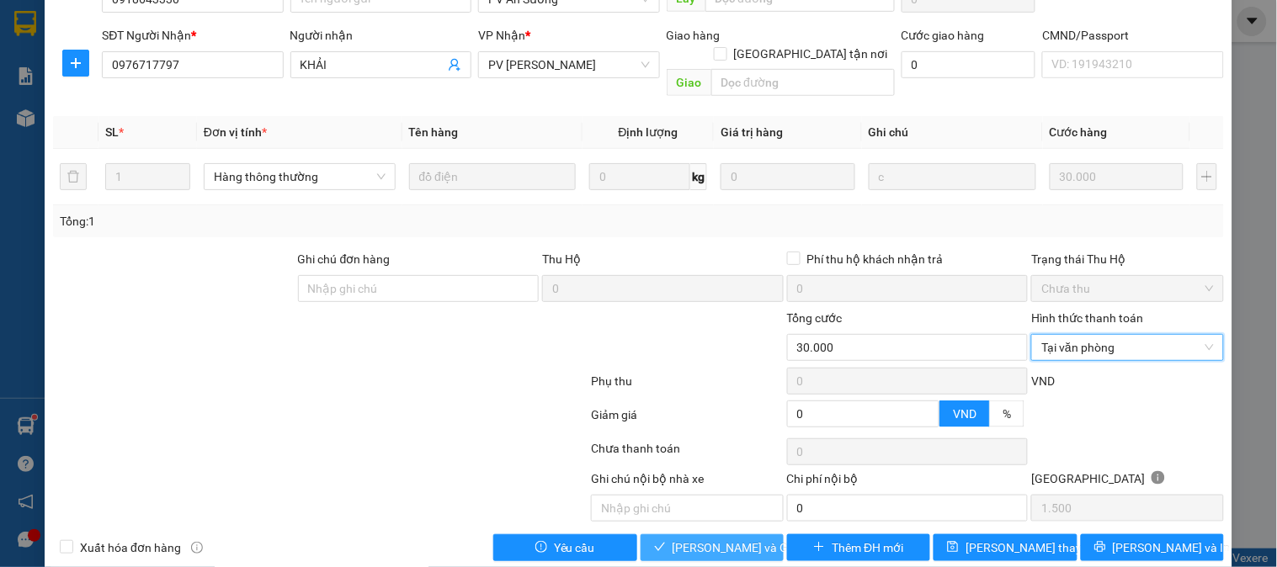
click at [722, 539] on span "[PERSON_NAME] và Giao hàng" at bounding box center [754, 548] width 162 height 19
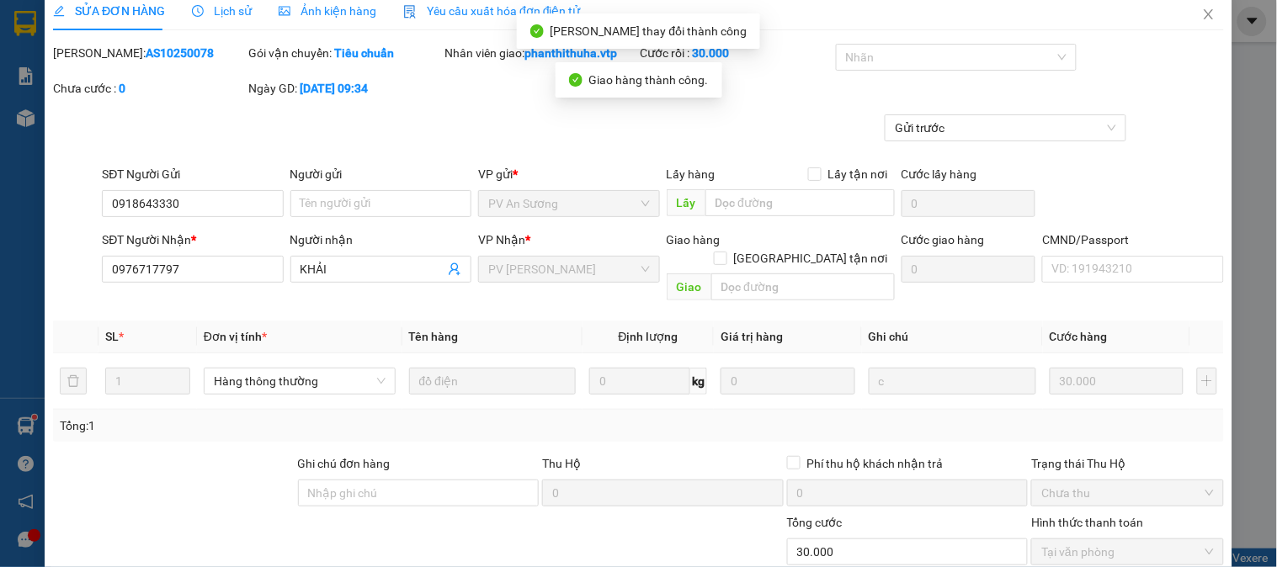
scroll to position [0, 0]
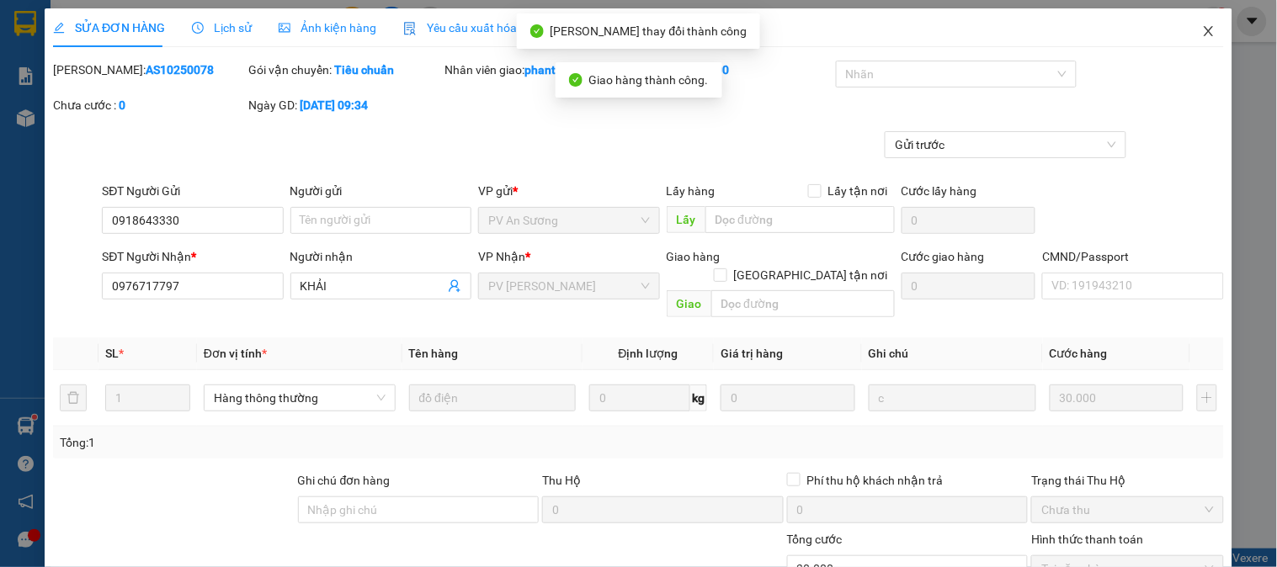
click at [1202, 30] on icon "close" at bounding box center [1208, 30] width 13 height 13
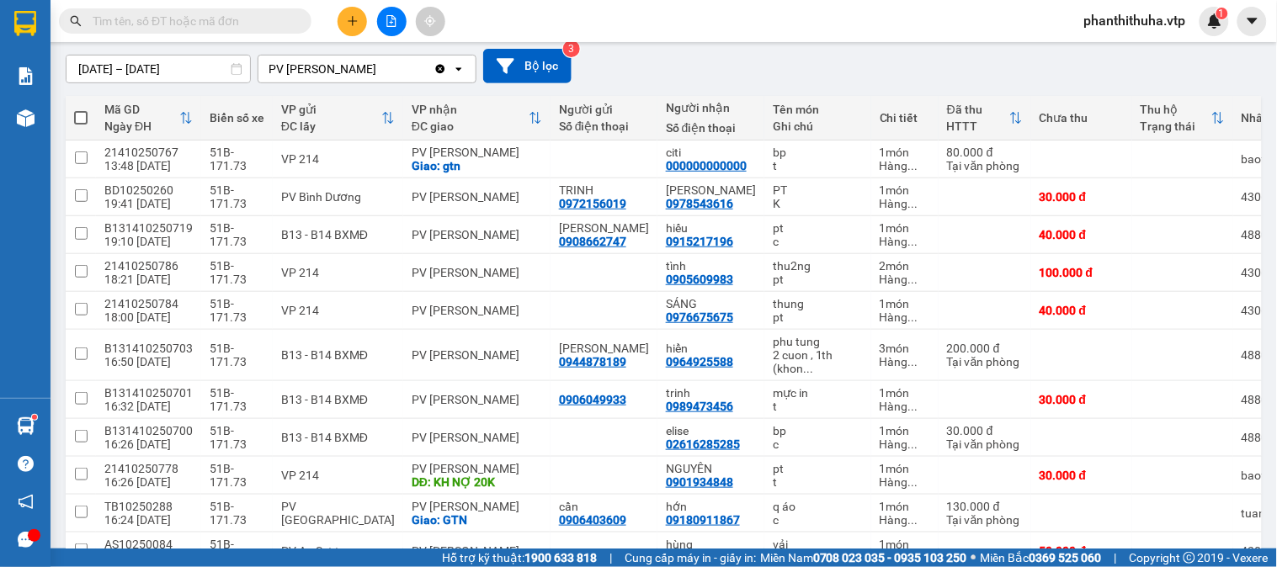
scroll to position [187, 0]
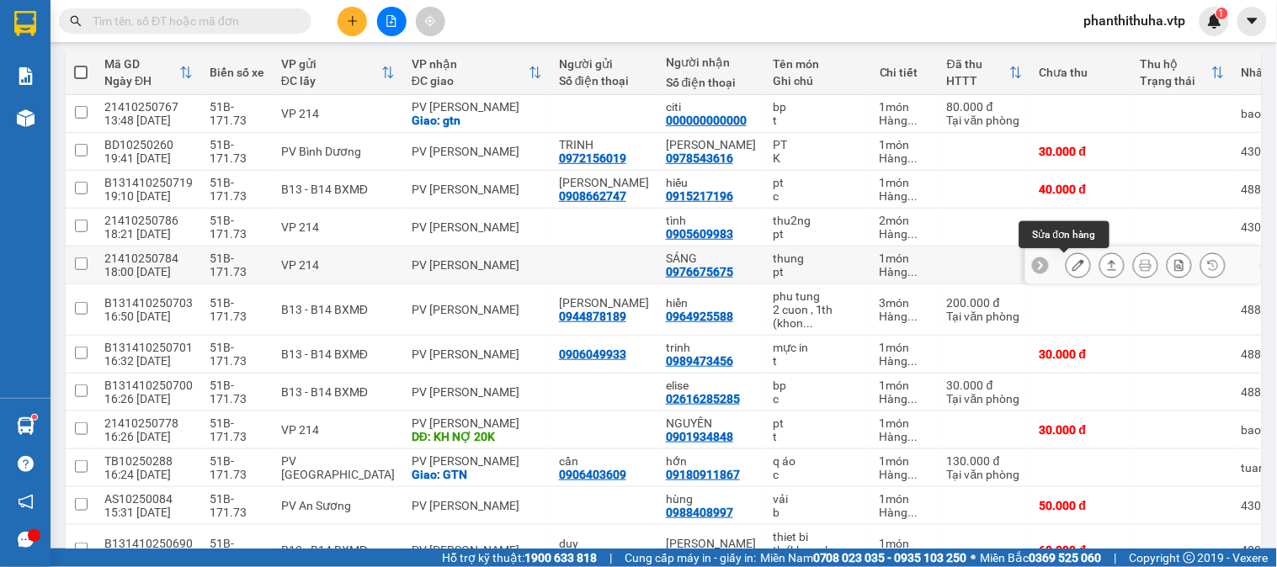
click at [1073, 269] on button at bounding box center [1079, 265] width 24 height 29
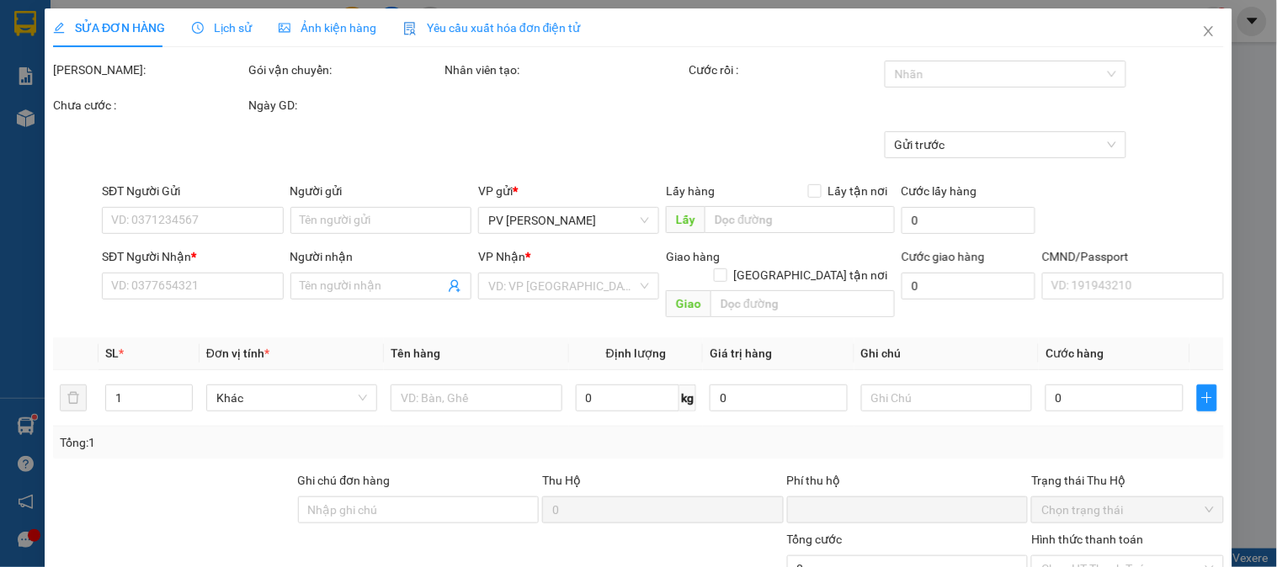
type input "2.000"
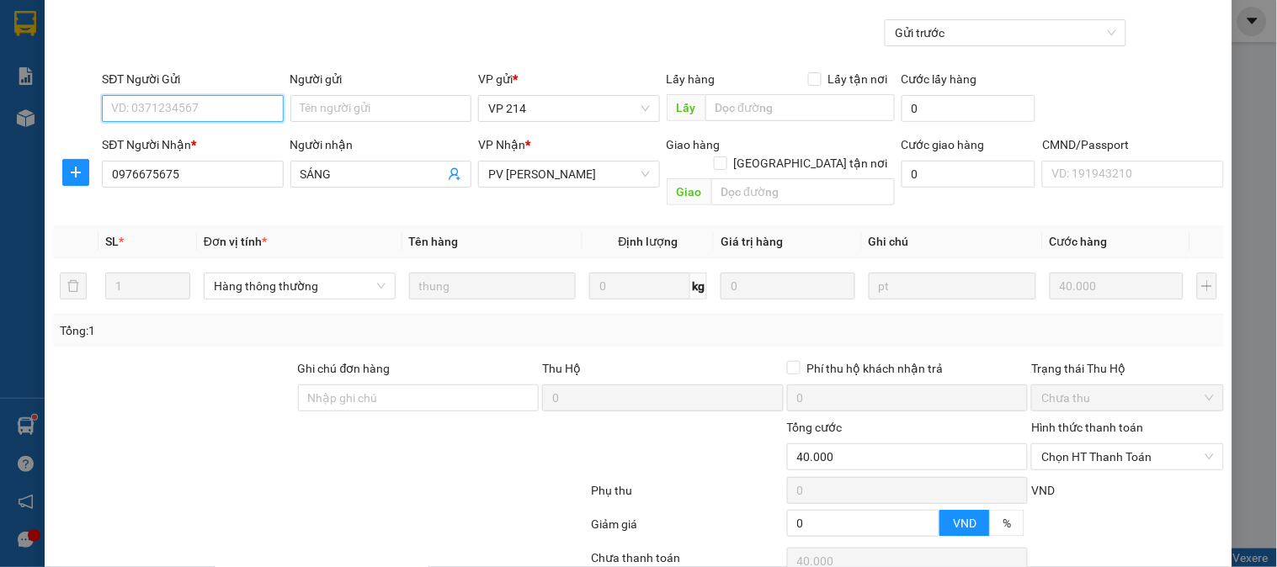
type input "0976675675"
type input "SÁNG"
type input "0"
type input "40.000"
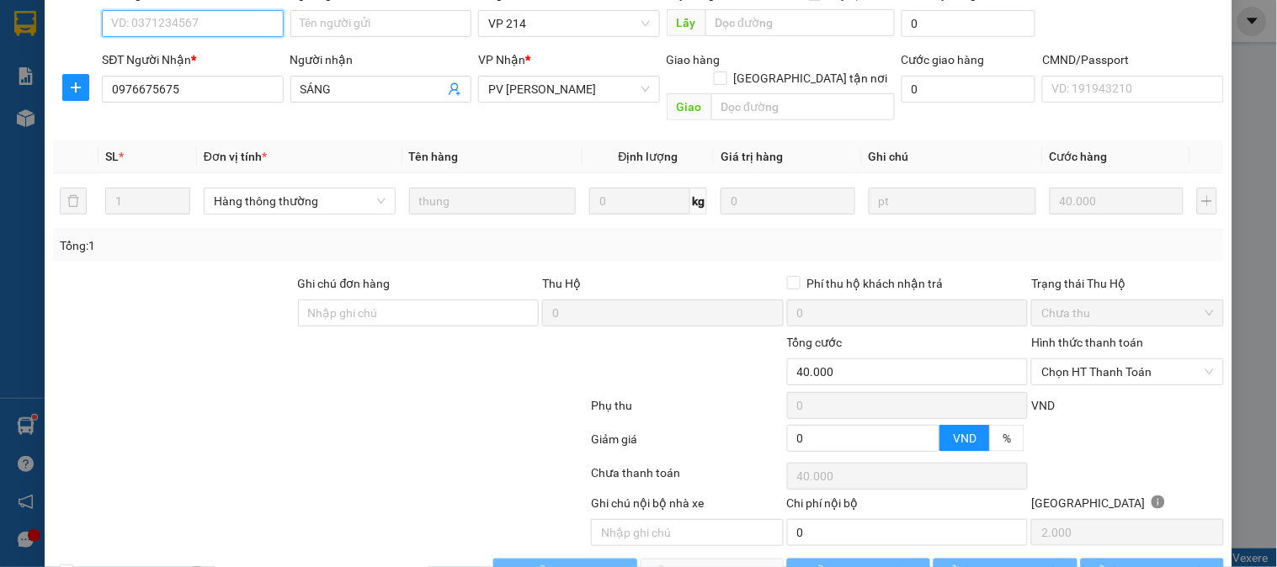
click at [1057, 360] on span "Chọn HT Thanh Toán" at bounding box center [1128, 372] width 172 height 25
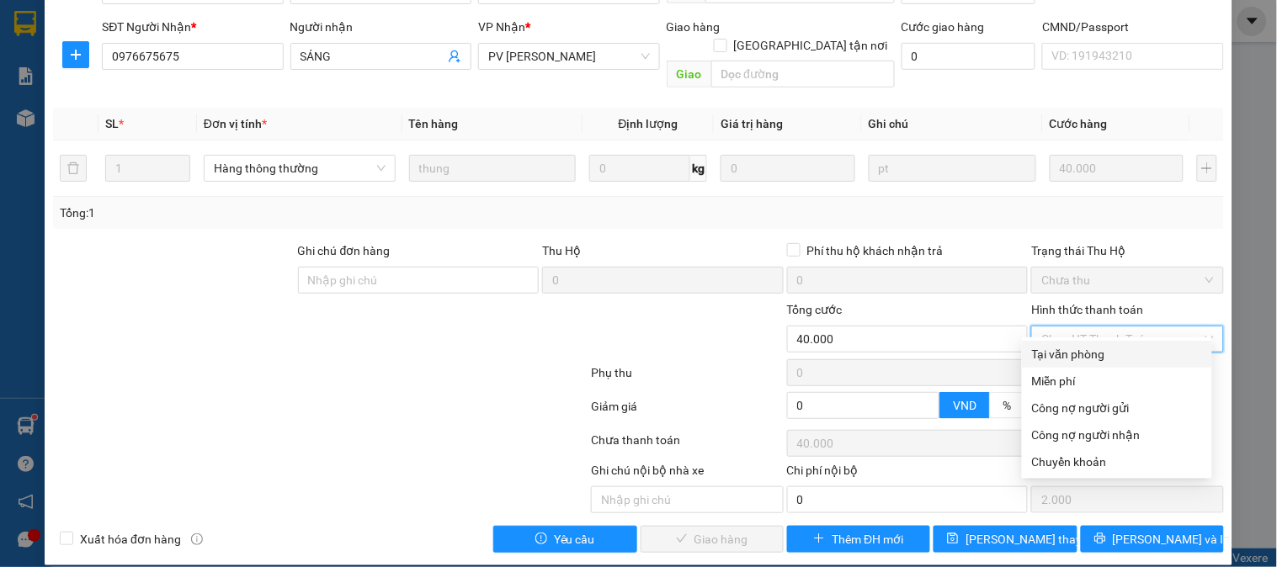
click at [1047, 352] on div "Tại văn phòng" at bounding box center [1117, 354] width 170 height 19
type input "0"
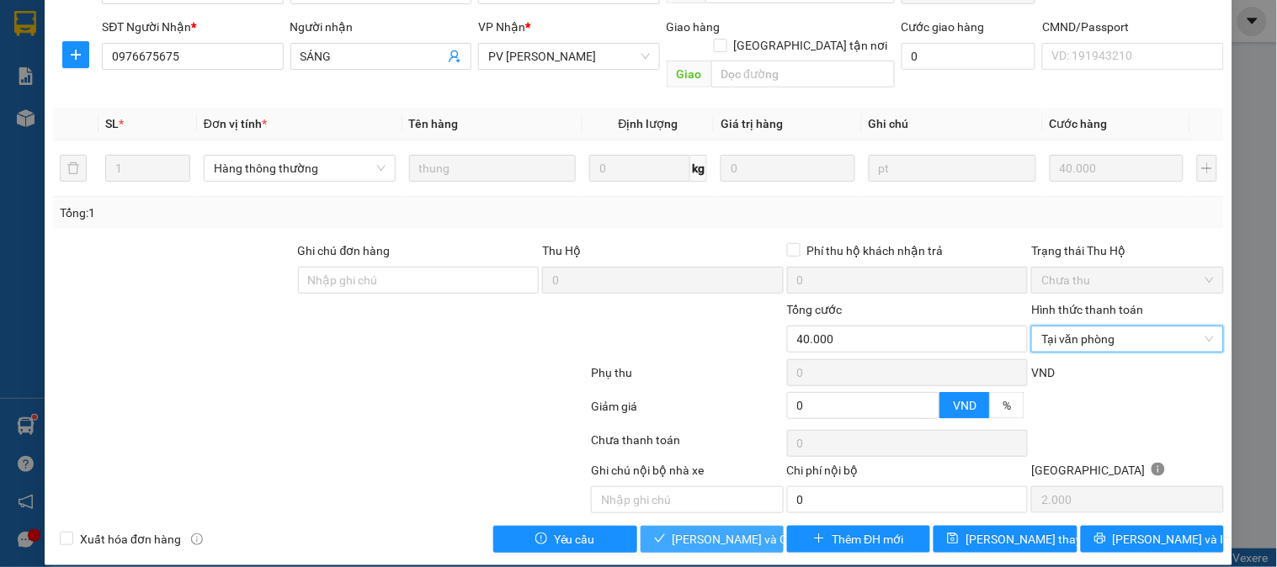
click at [733, 530] on span "[PERSON_NAME] và Giao hàng" at bounding box center [754, 539] width 162 height 19
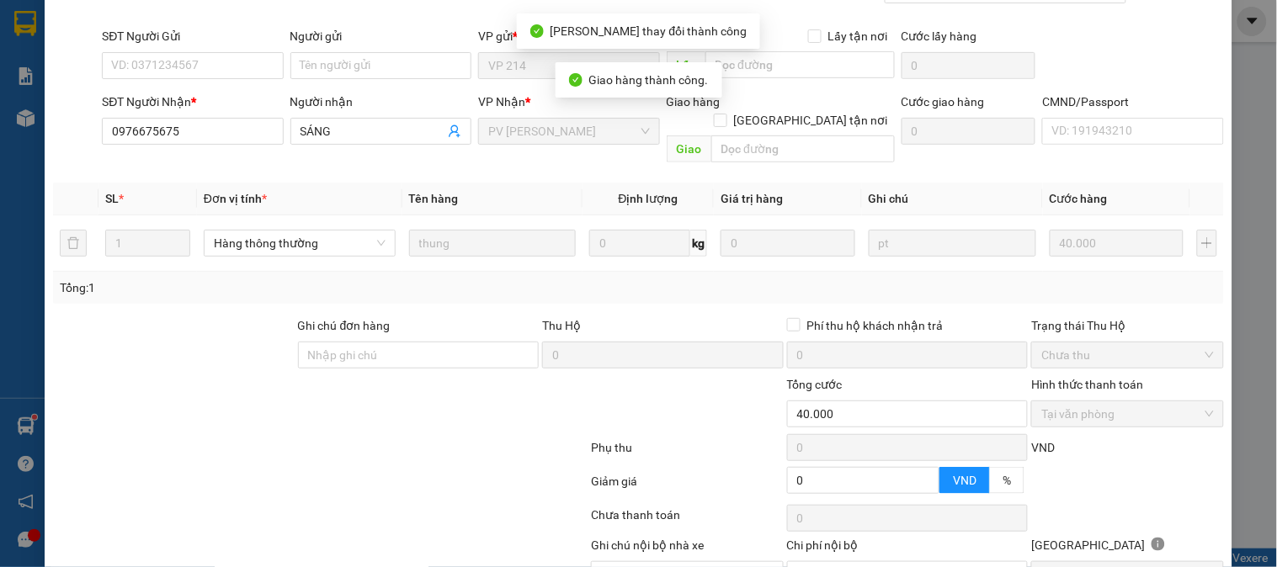
scroll to position [0, 0]
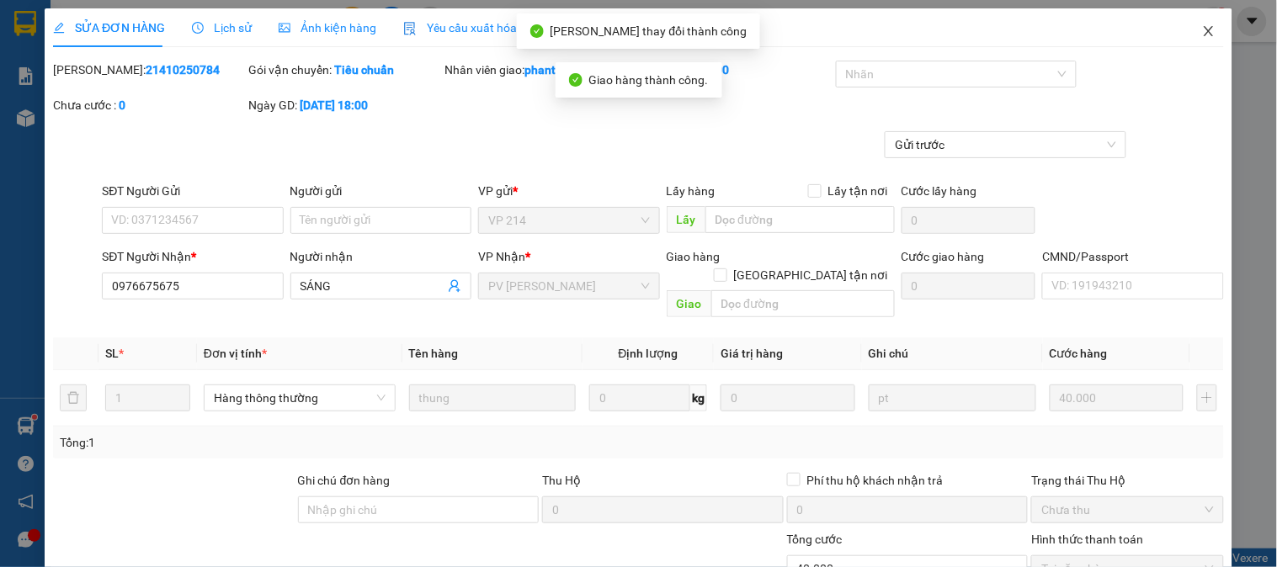
click at [1202, 29] on icon "close" at bounding box center [1208, 30] width 13 height 13
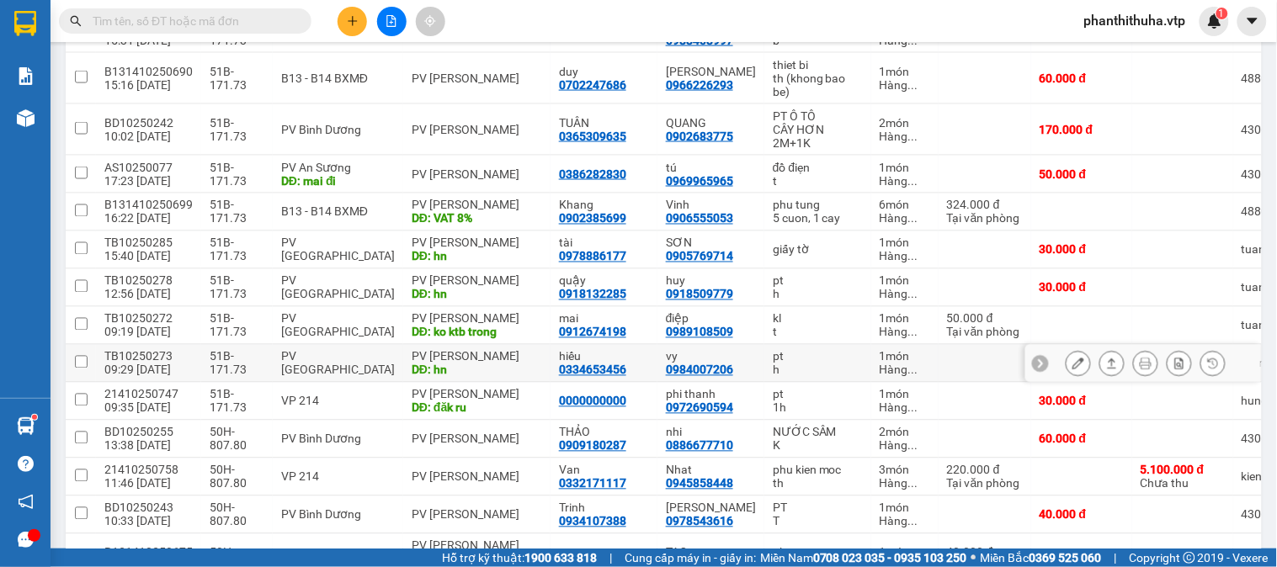
scroll to position [654, 0]
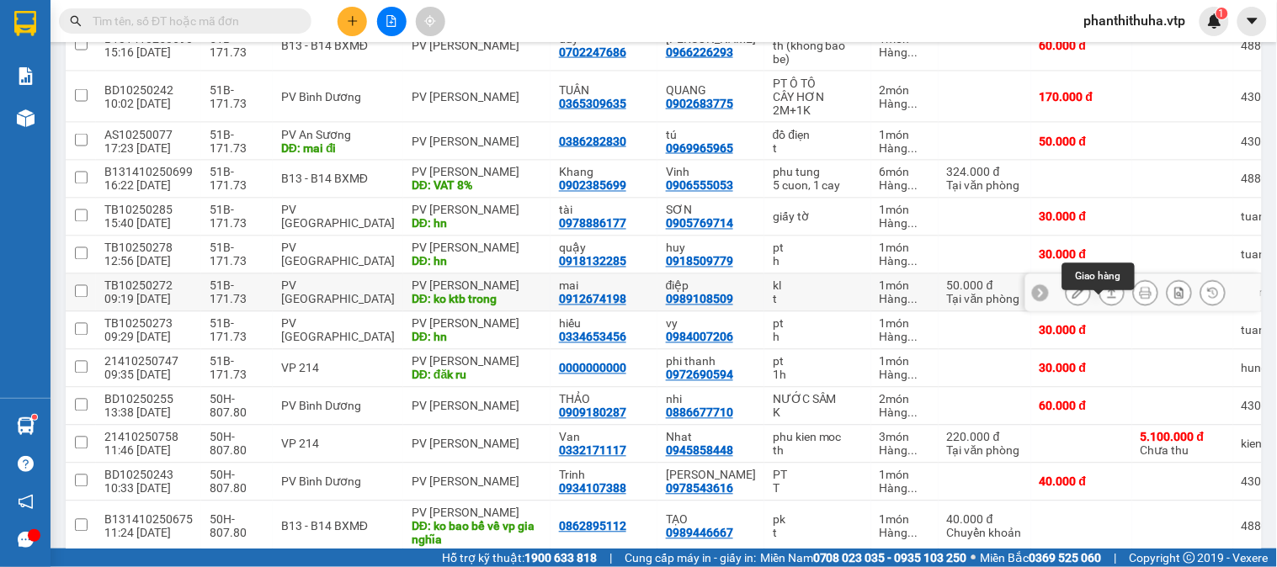
click at [1106, 299] on icon at bounding box center [1112, 293] width 12 height 12
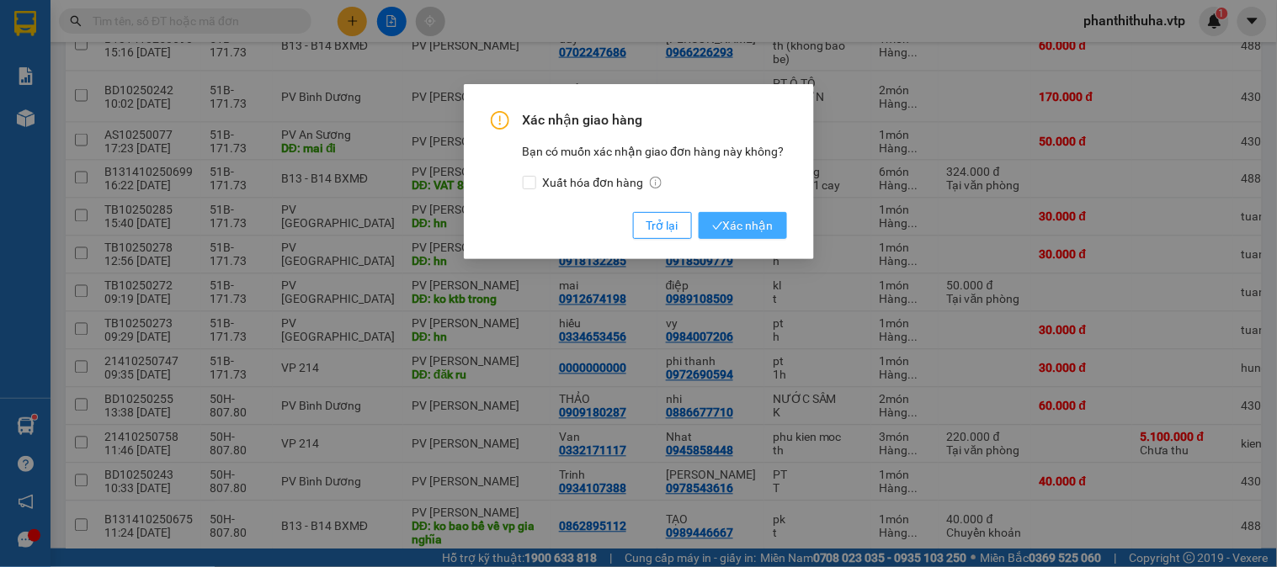
click at [759, 229] on span "Xác nhận" at bounding box center [742, 225] width 61 height 19
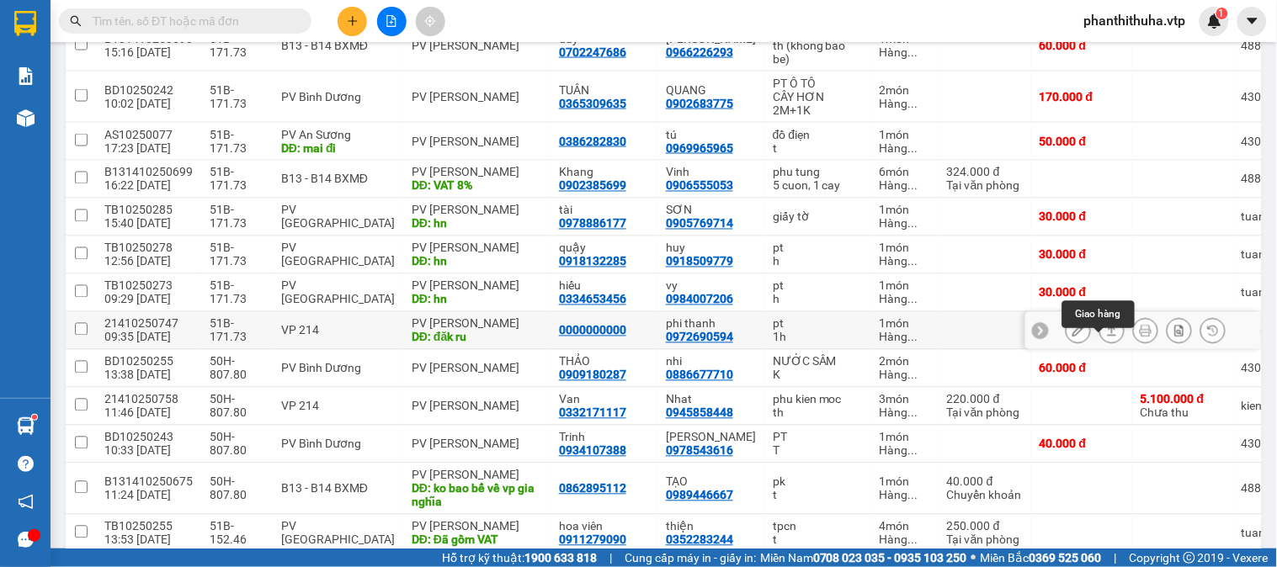
click at [1073, 337] on icon at bounding box center [1079, 331] width 12 height 12
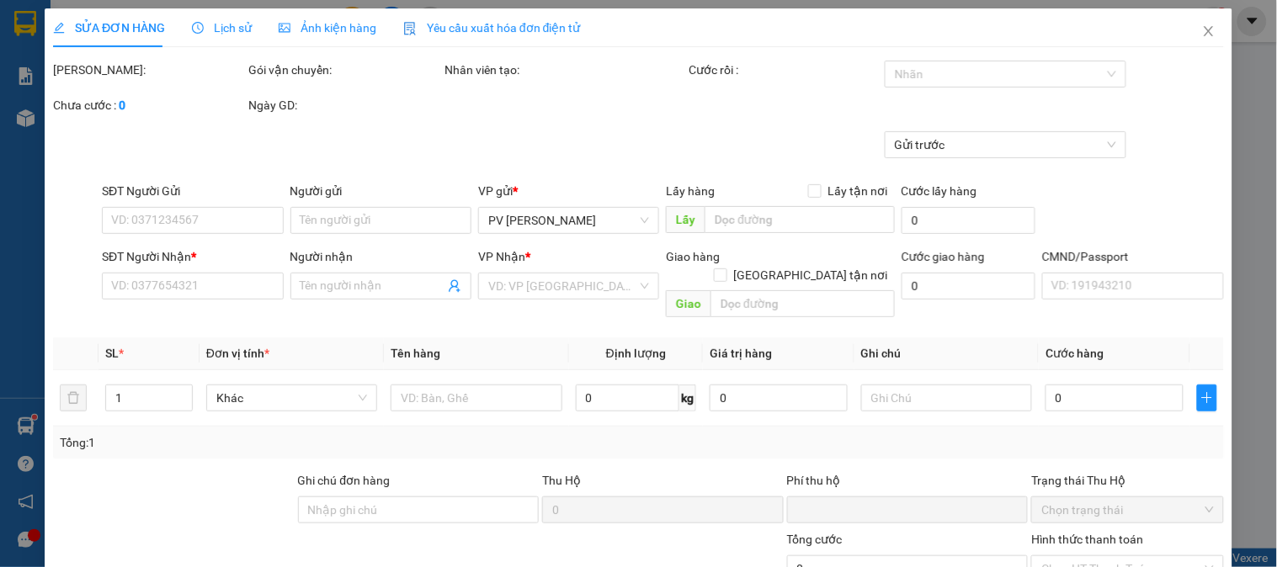
type input "0000000000"
type input "0972690594"
type input "phi thanh"
type input "đăk ru"
type input "0"
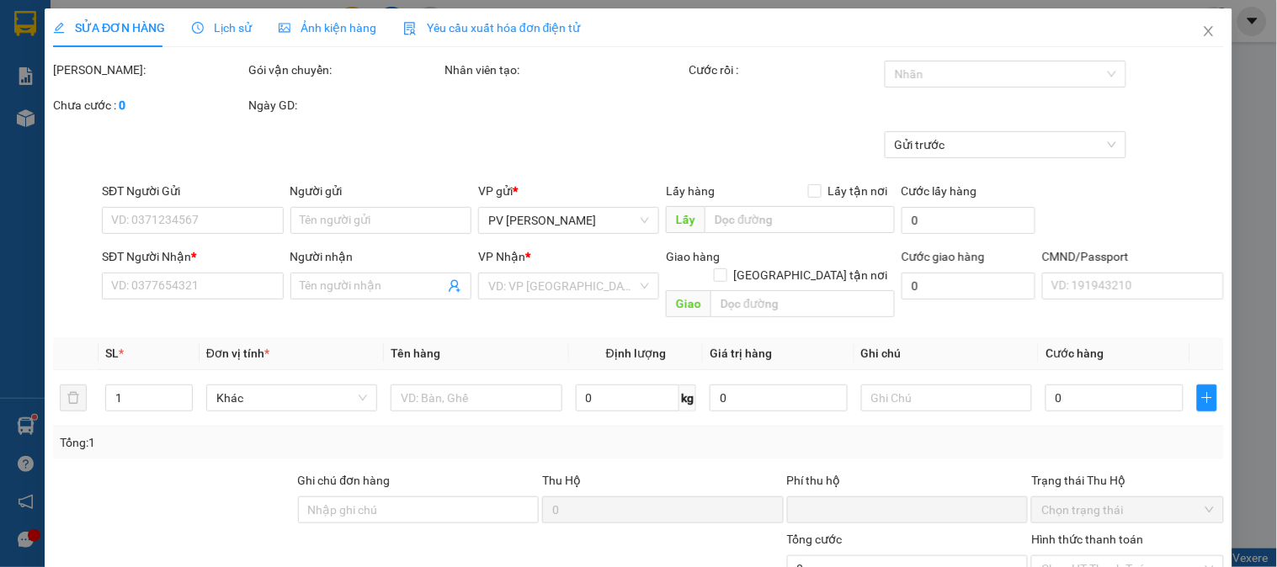
type input "30.000"
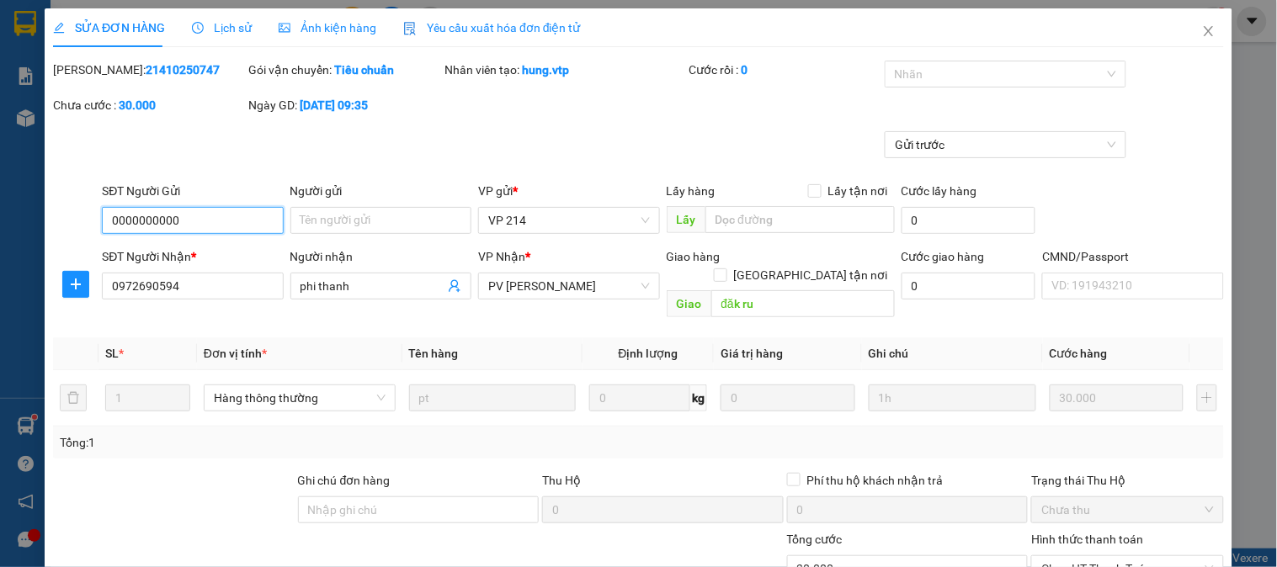
type input "1.500"
click at [802, 290] on input "đăk ru" at bounding box center [803, 303] width 184 height 27
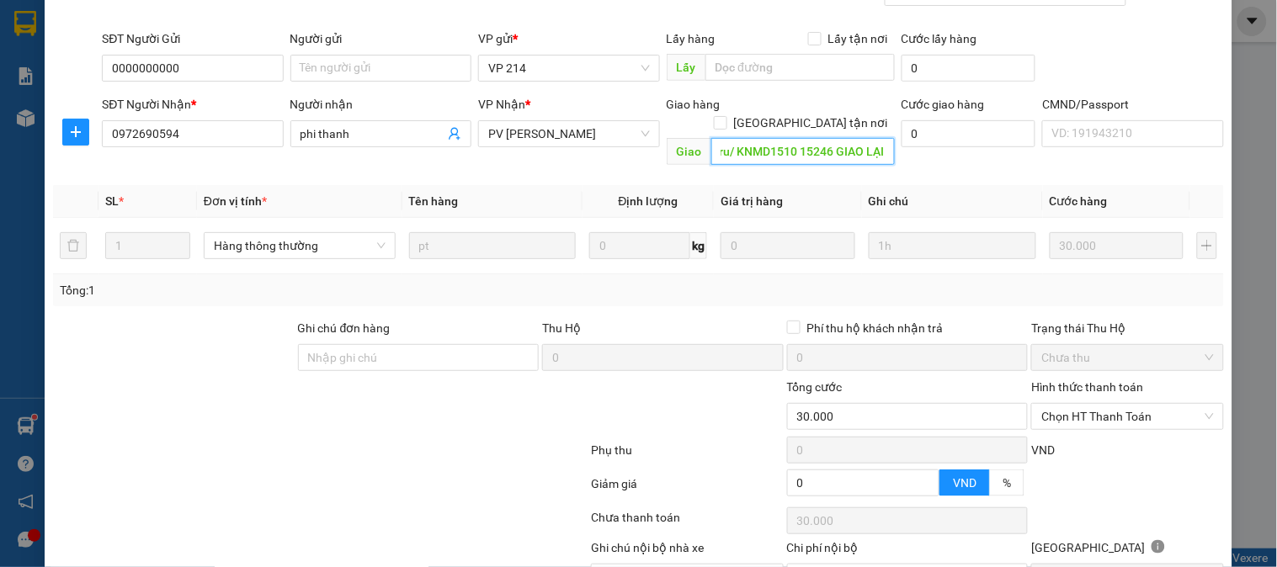
scroll to position [230, 0]
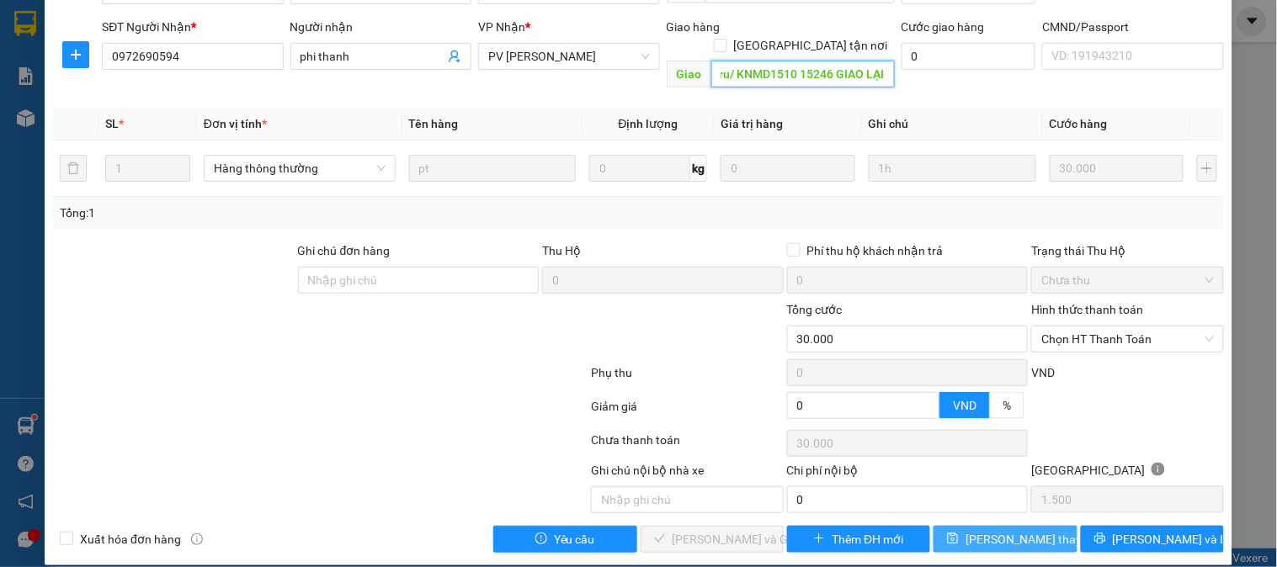
type input "đăk ru/ KNMD1510 15246 GIAO LẠI"
click at [997, 530] on span "[PERSON_NAME] thay đổi" at bounding box center [1033, 539] width 135 height 19
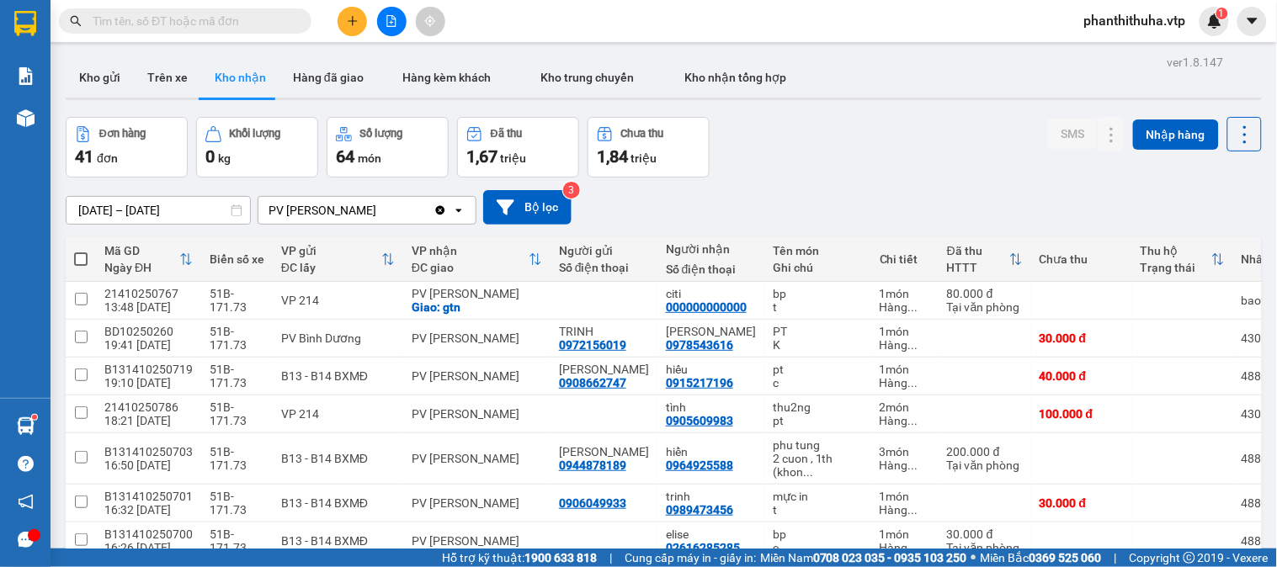
scroll to position [469, 0]
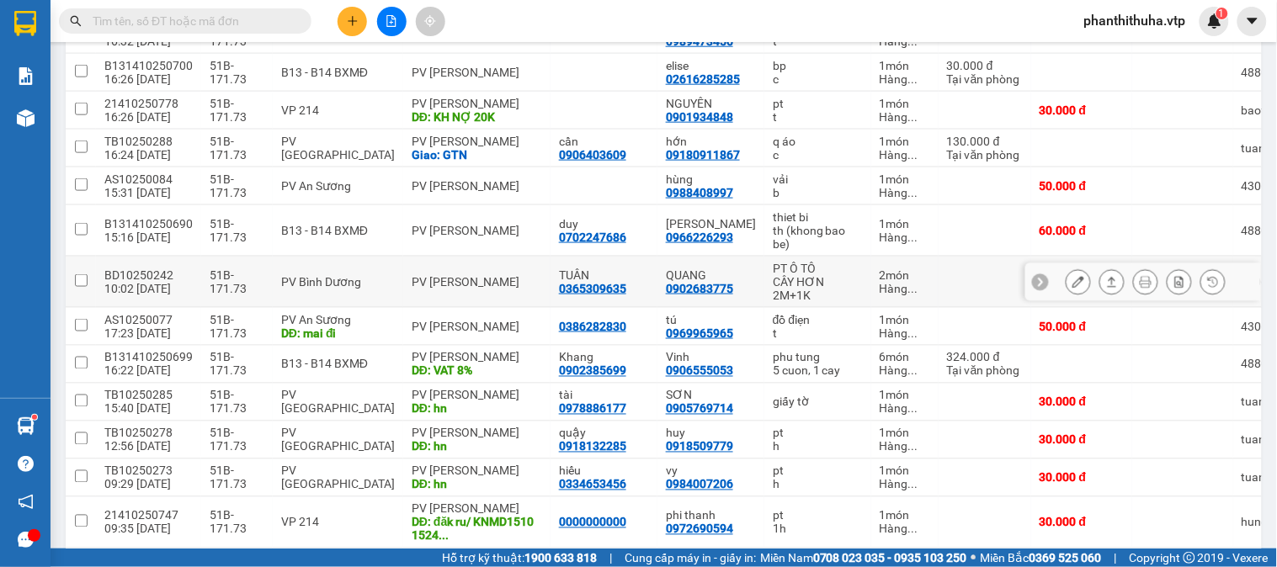
click at [1067, 285] on button at bounding box center [1079, 282] width 24 height 29
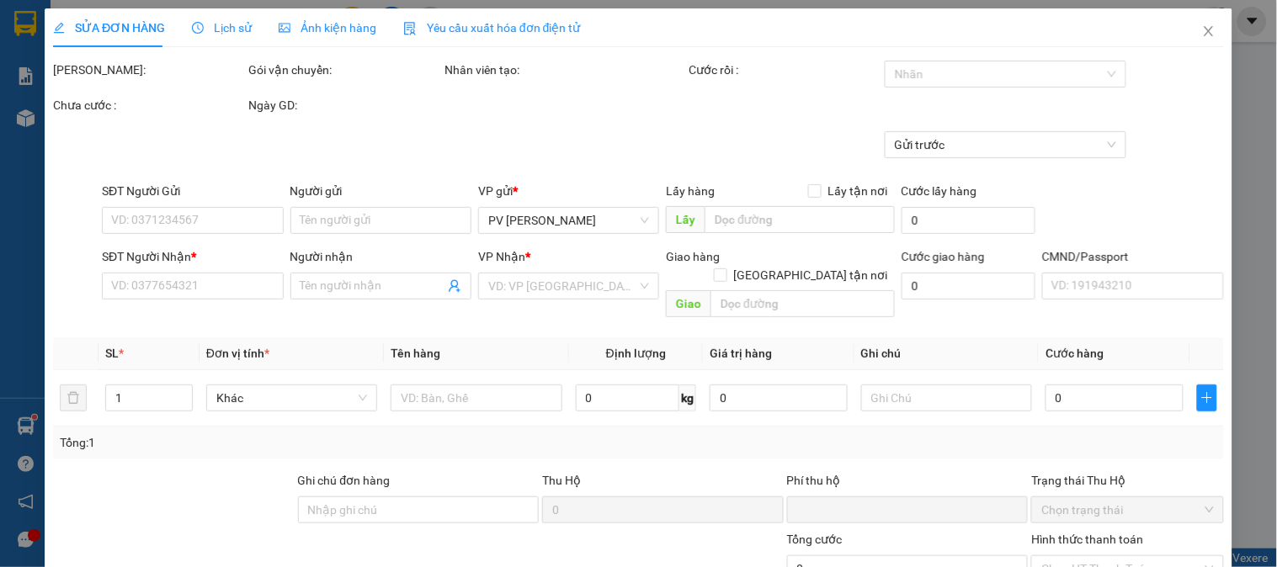
type input "8.500"
type input "0365309635"
type input "TUÂN"
type input "0902683775"
type input "QUANG"
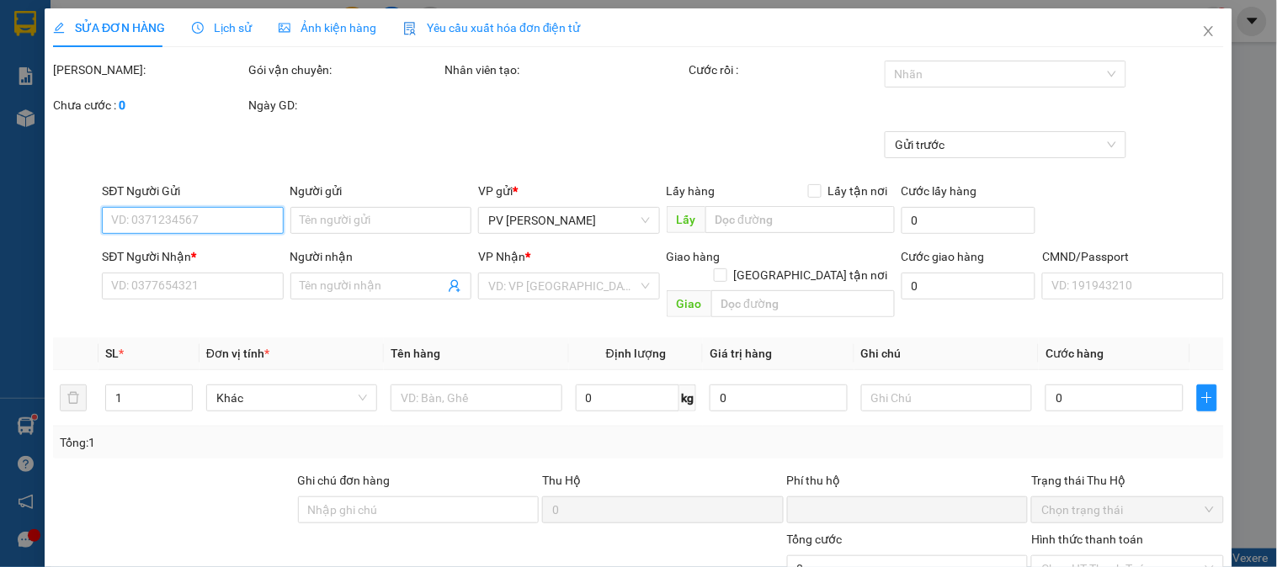
type input "0"
type input "170.000"
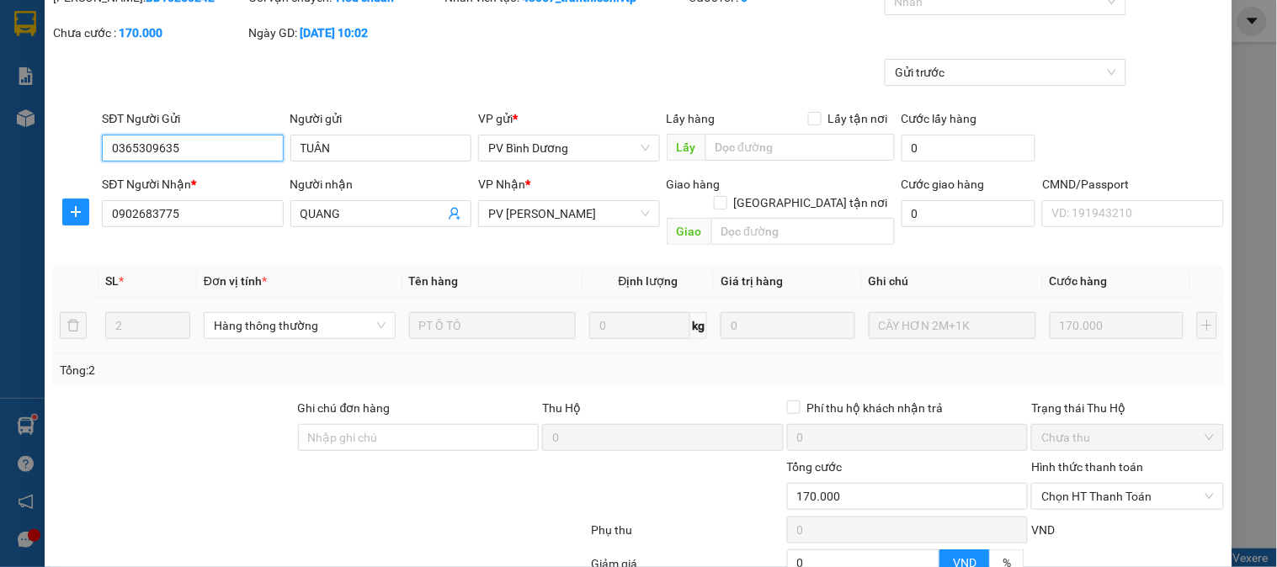
scroll to position [230, 0]
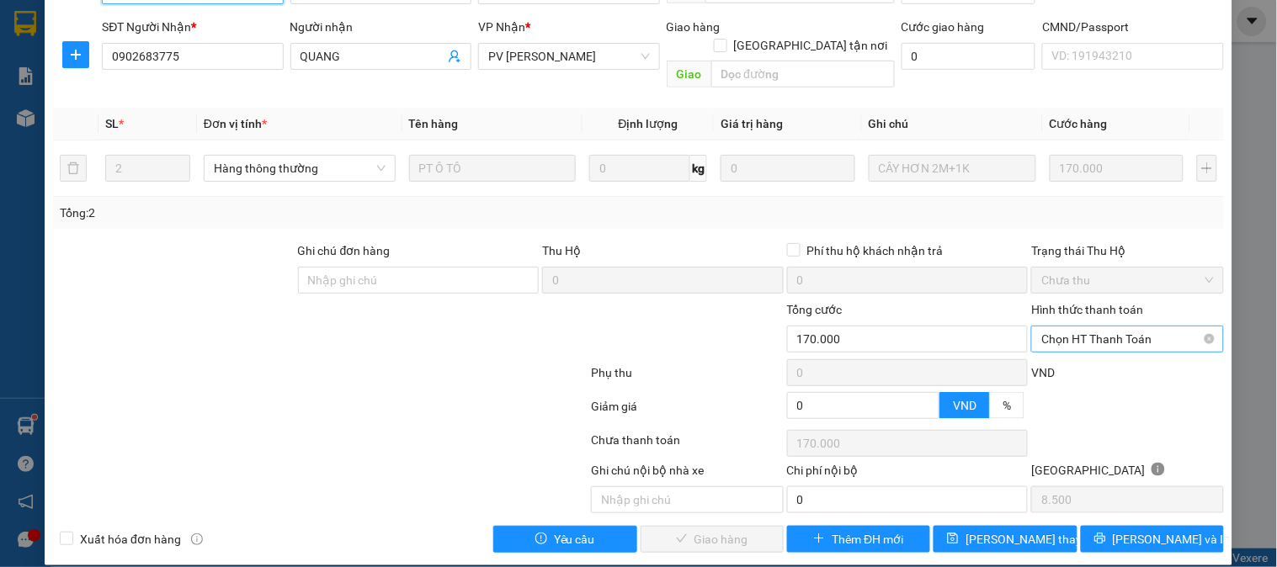
click at [1095, 327] on span "Chọn HT Thanh Toán" at bounding box center [1128, 339] width 172 height 25
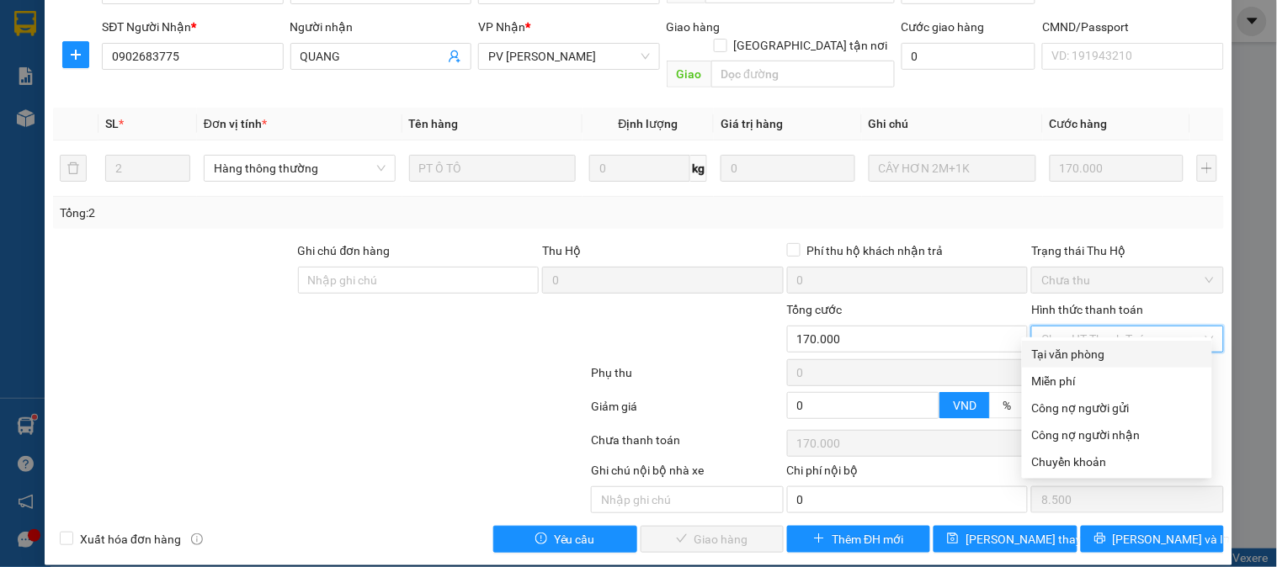
click at [1075, 352] on div "Tại văn phòng" at bounding box center [1117, 354] width 170 height 19
type input "0"
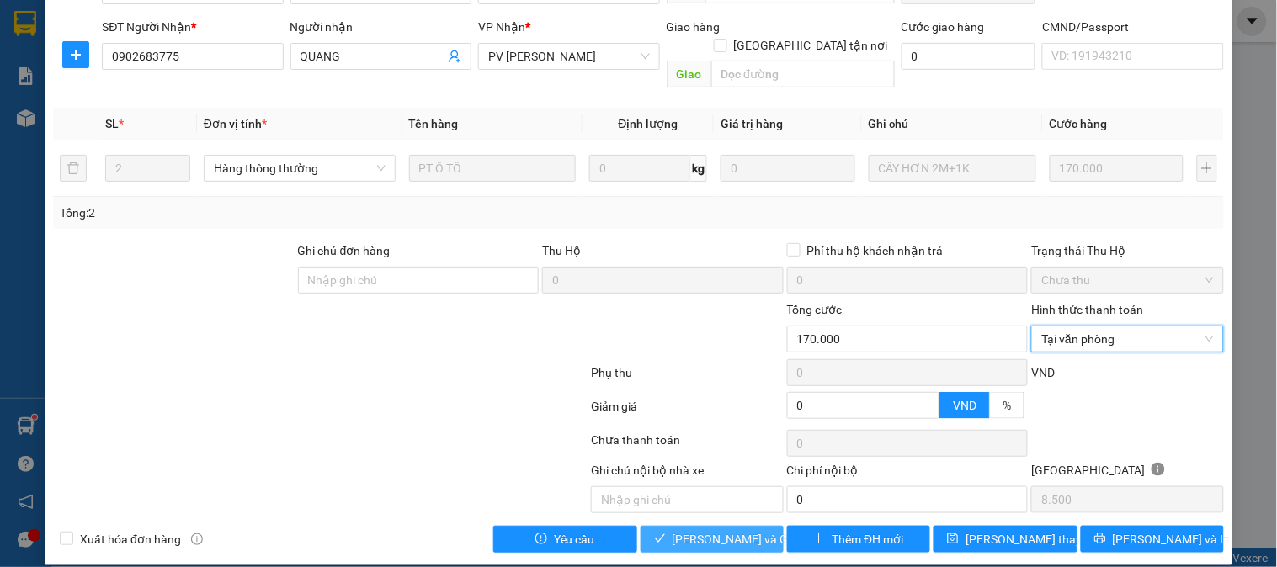
click at [752, 530] on span "[PERSON_NAME] và Giao hàng" at bounding box center [754, 539] width 162 height 19
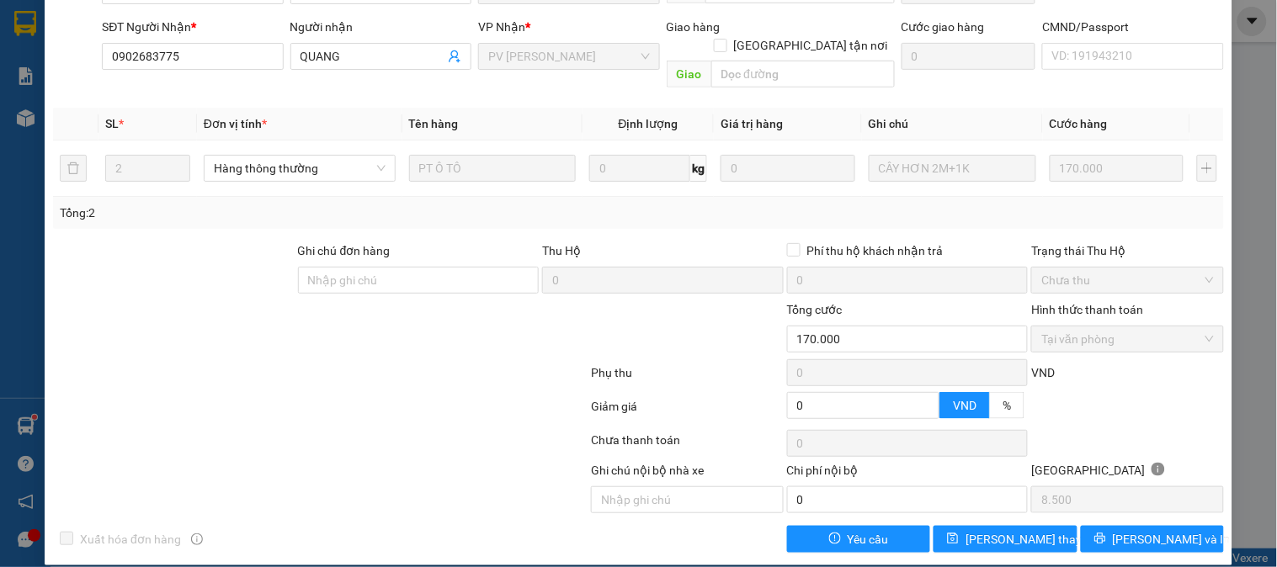
scroll to position [0, 0]
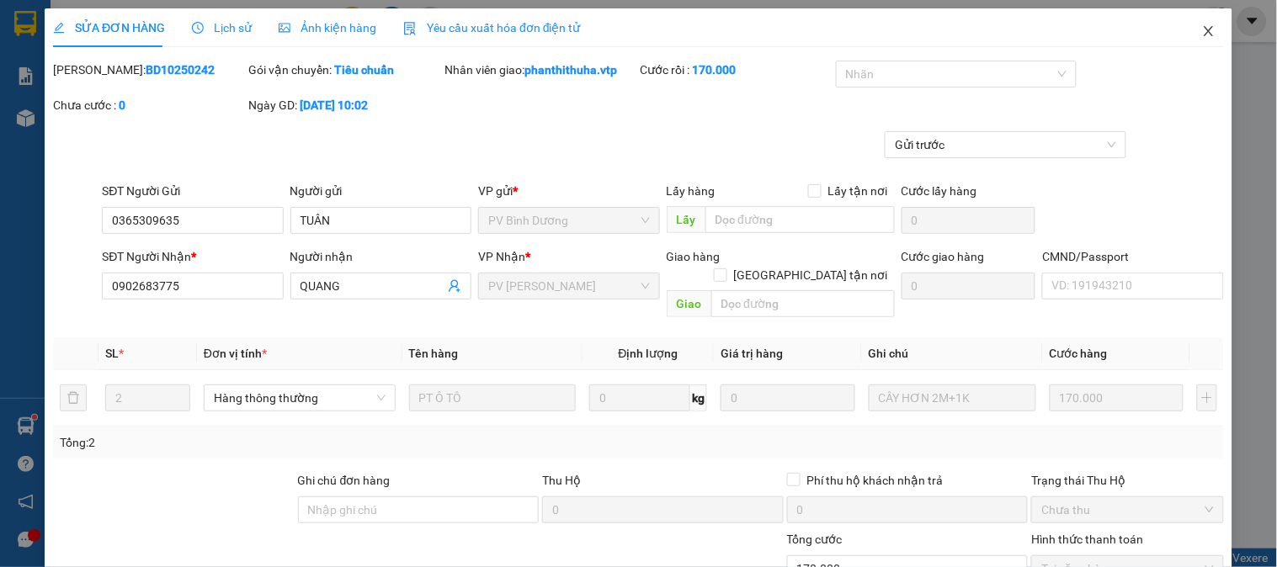
click at [1204, 34] on icon "close" at bounding box center [1208, 31] width 9 height 10
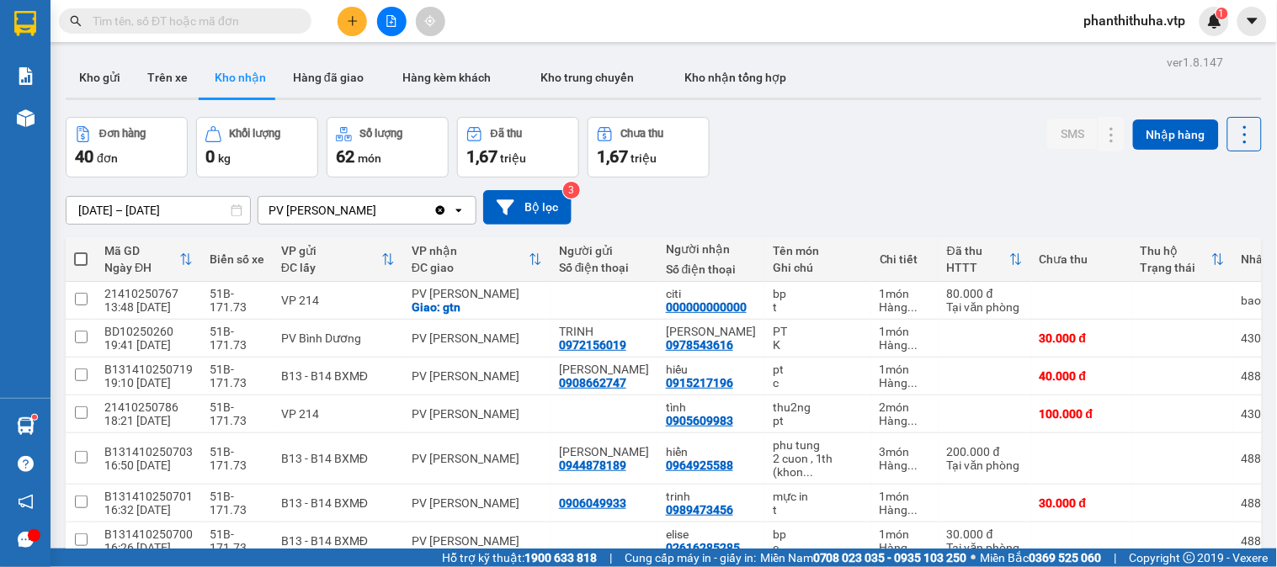
click at [843, 155] on div "Đơn hàng 40 đơn Khối lượng 0 kg Số lượng 62 món Đã thu 1,67 triệu Chưa thu 1,67…" at bounding box center [664, 147] width 1196 height 61
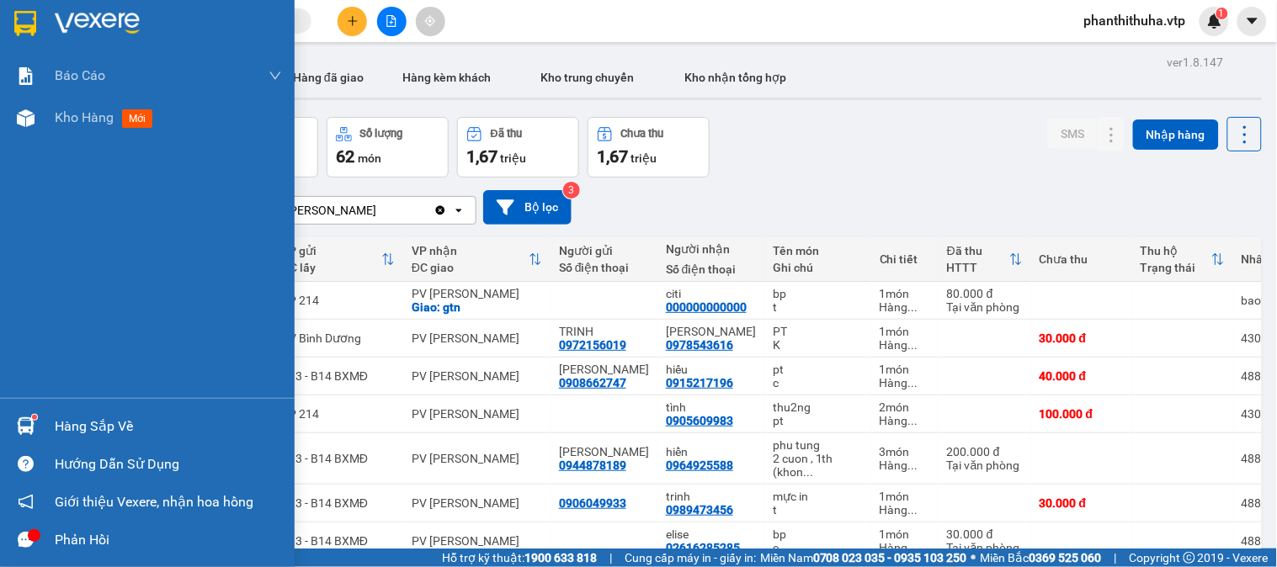
click at [34, 421] on img at bounding box center [26, 427] width 18 height 18
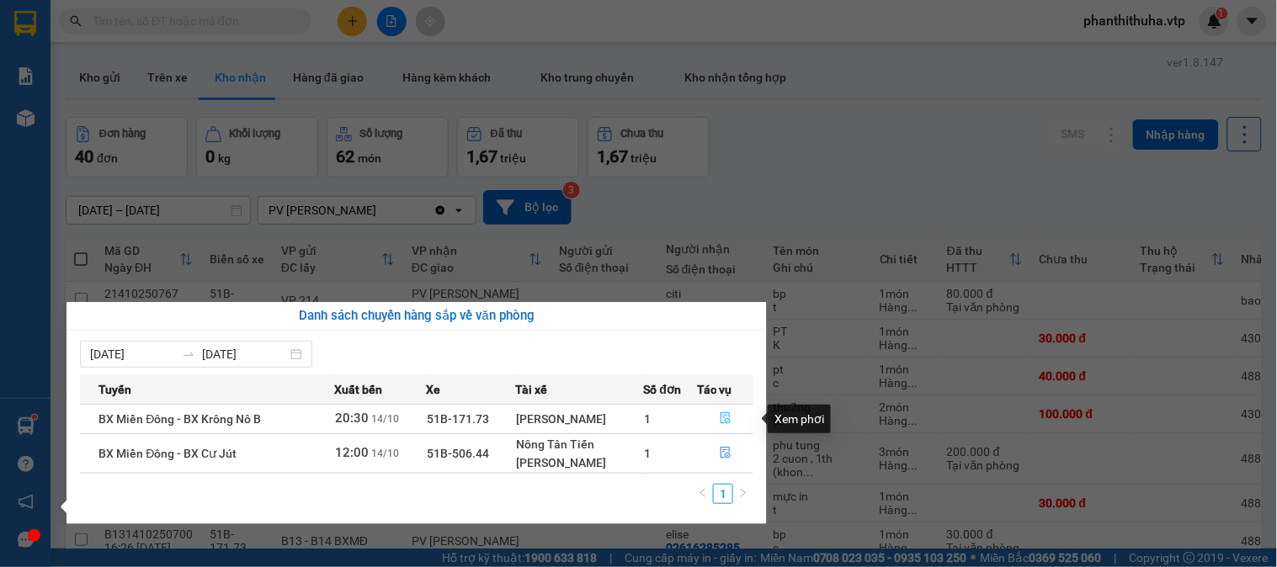
click at [728, 423] on icon "file-done" at bounding box center [726, 419] width 12 height 12
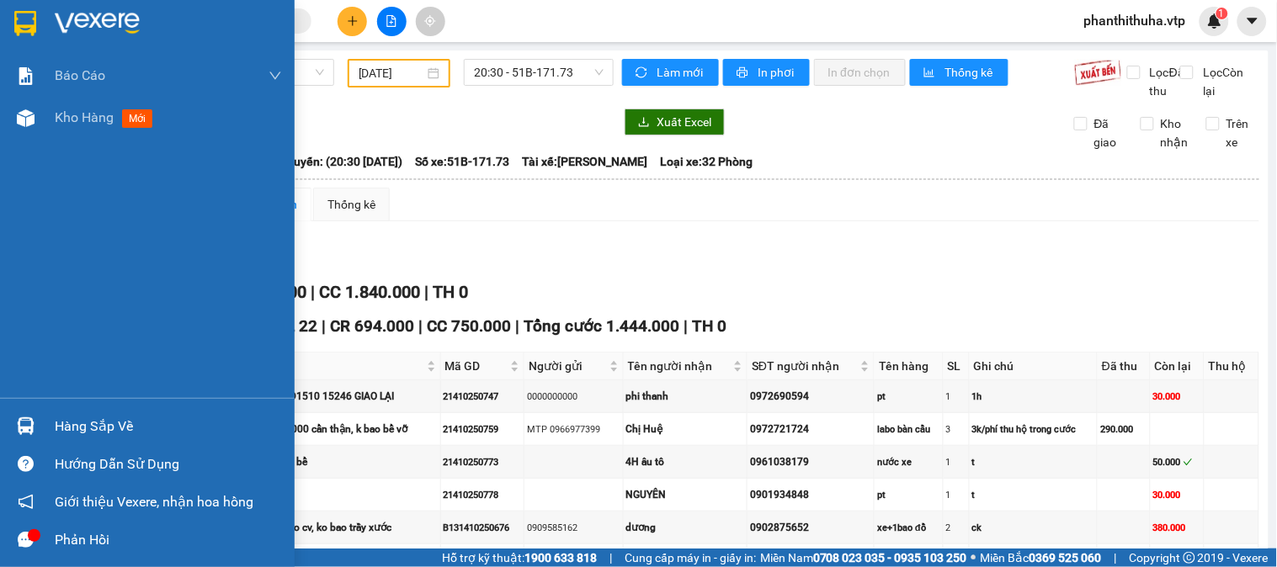
click at [45, 425] on div "Hàng sắp về" at bounding box center [147, 427] width 295 height 38
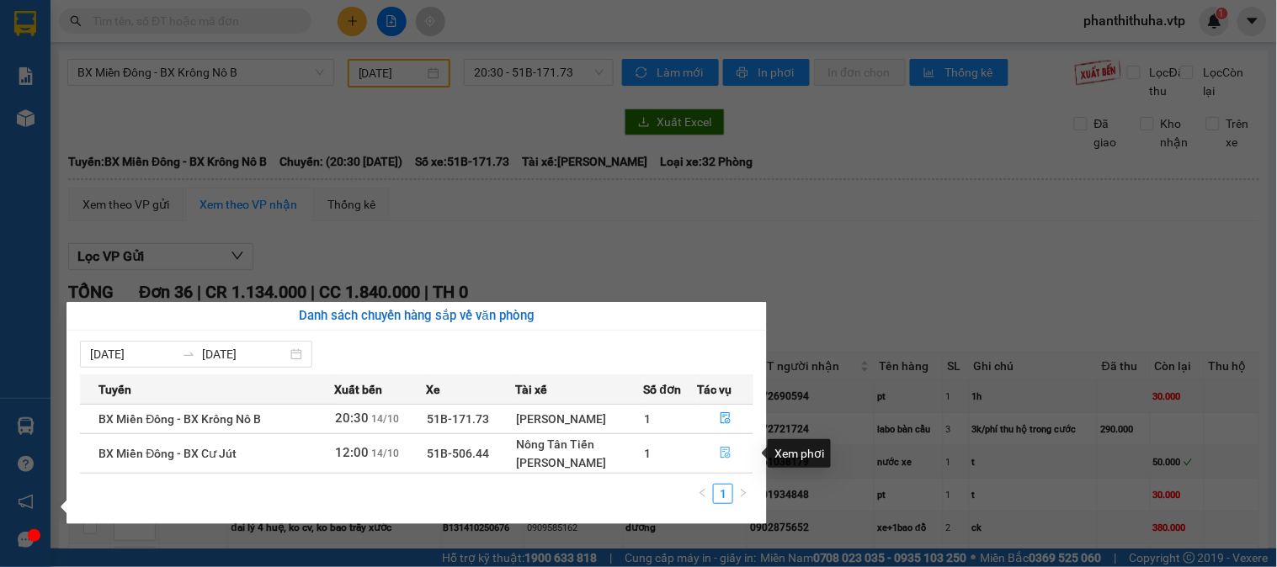
click at [720, 455] on icon "file-done" at bounding box center [726, 453] width 12 height 12
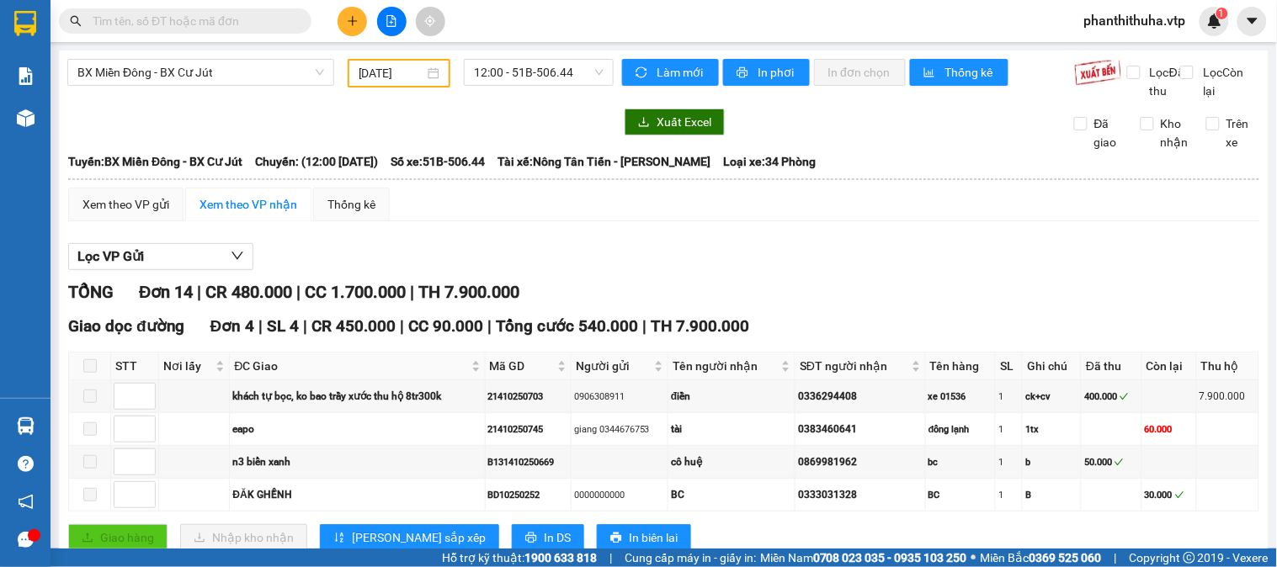
click at [128, 15] on input "text" at bounding box center [192, 21] width 199 height 19
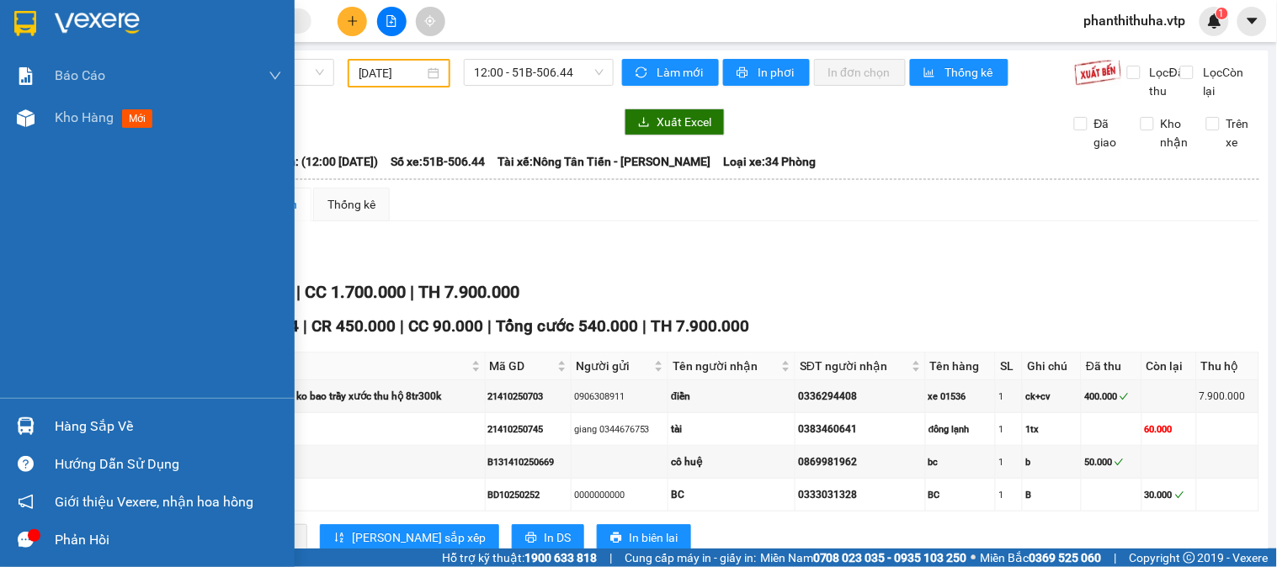
click at [81, 11] on img at bounding box center [97, 23] width 85 height 25
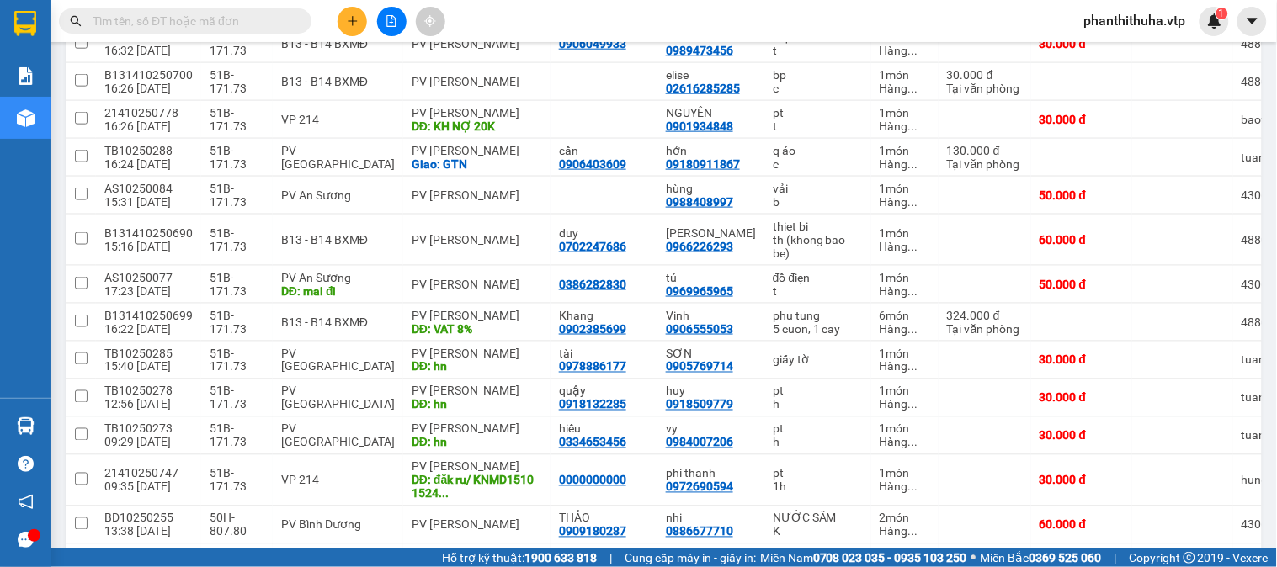
scroll to position [467, 0]
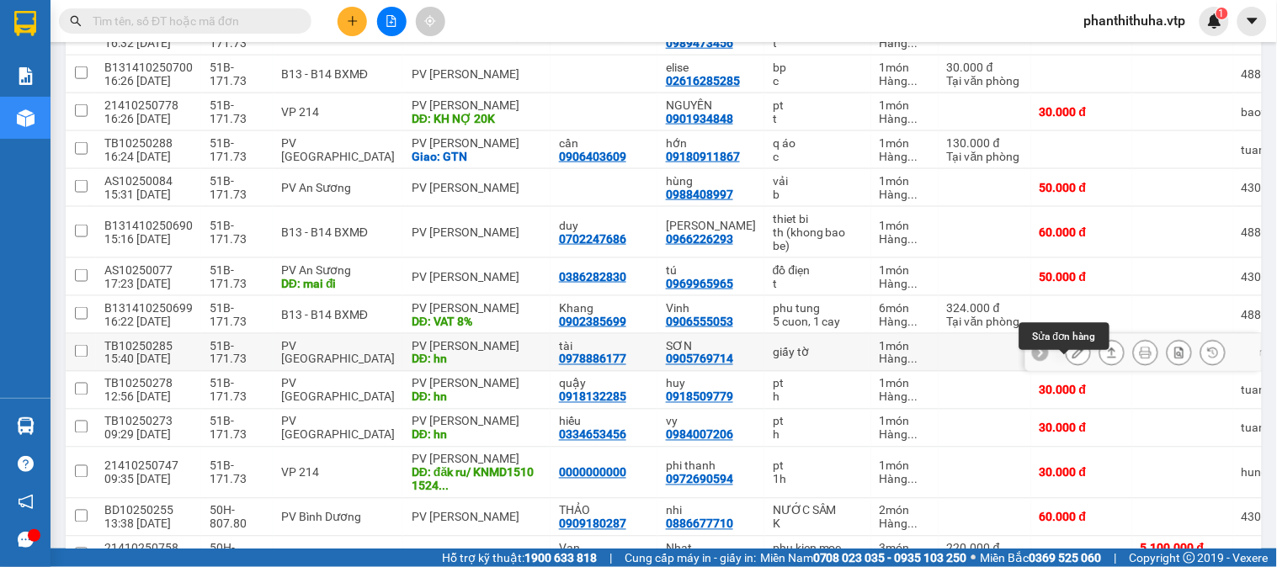
click at [1073, 359] on icon at bounding box center [1079, 353] width 12 height 12
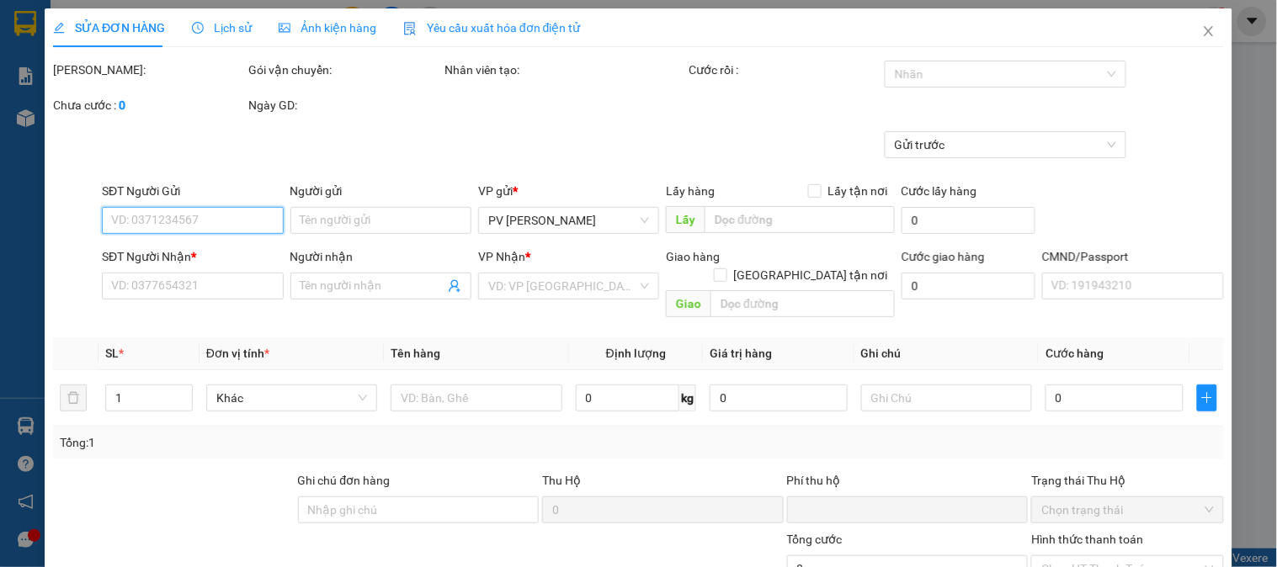
type input "1.500"
type input "0978886177"
type input "tài"
type input "0905769714"
type input "SƠN"
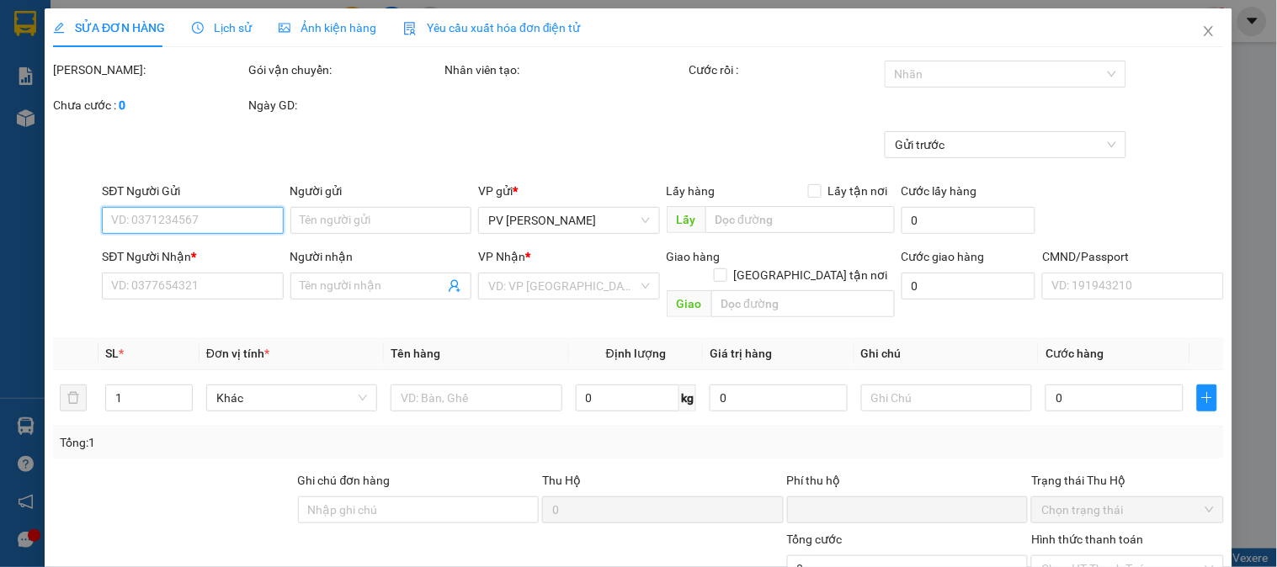
type input "hn"
type input "0"
type input "30.000"
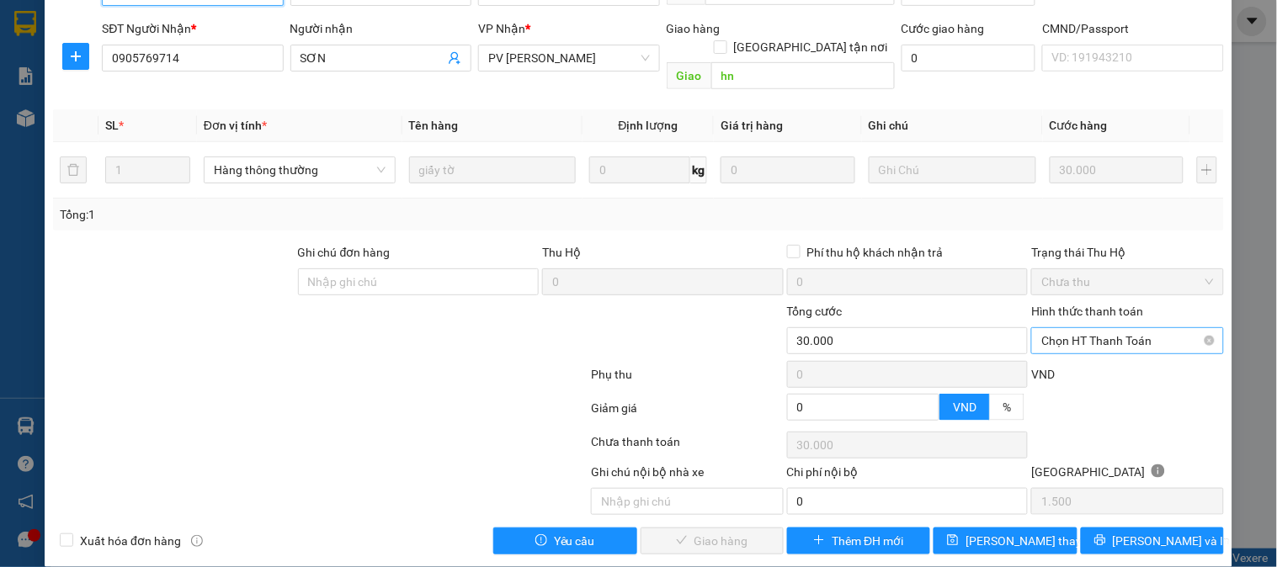
scroll to position [230, 0]
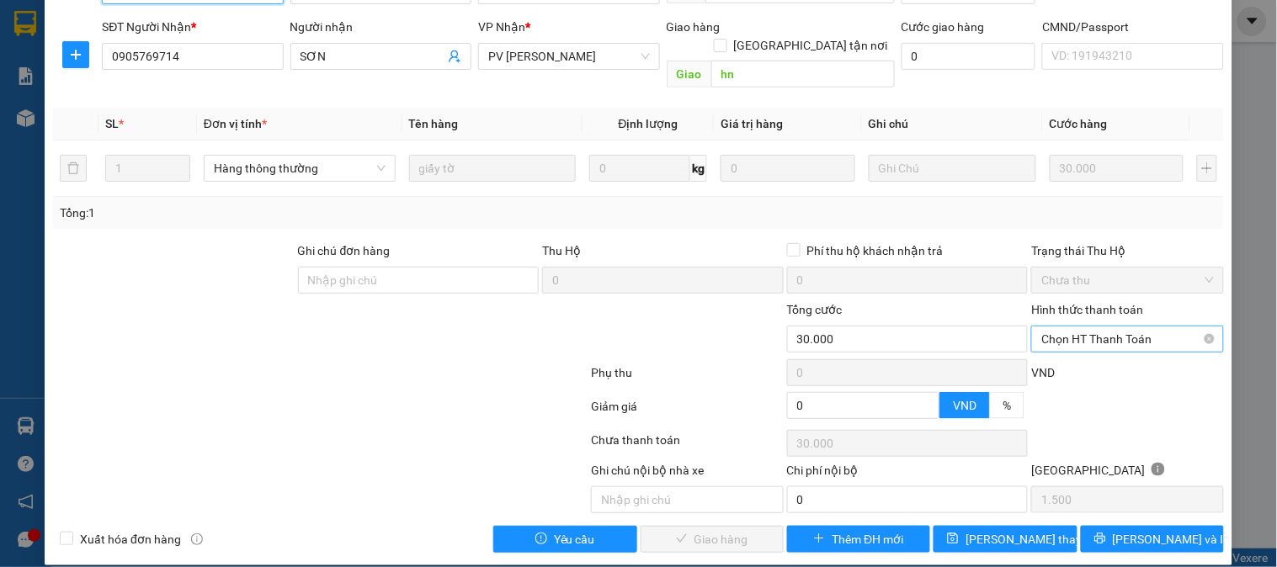
click at [1057, 327] on span "Chọn HT Thanh Toán" at bounding box center [1128, 339] width 172 height 25
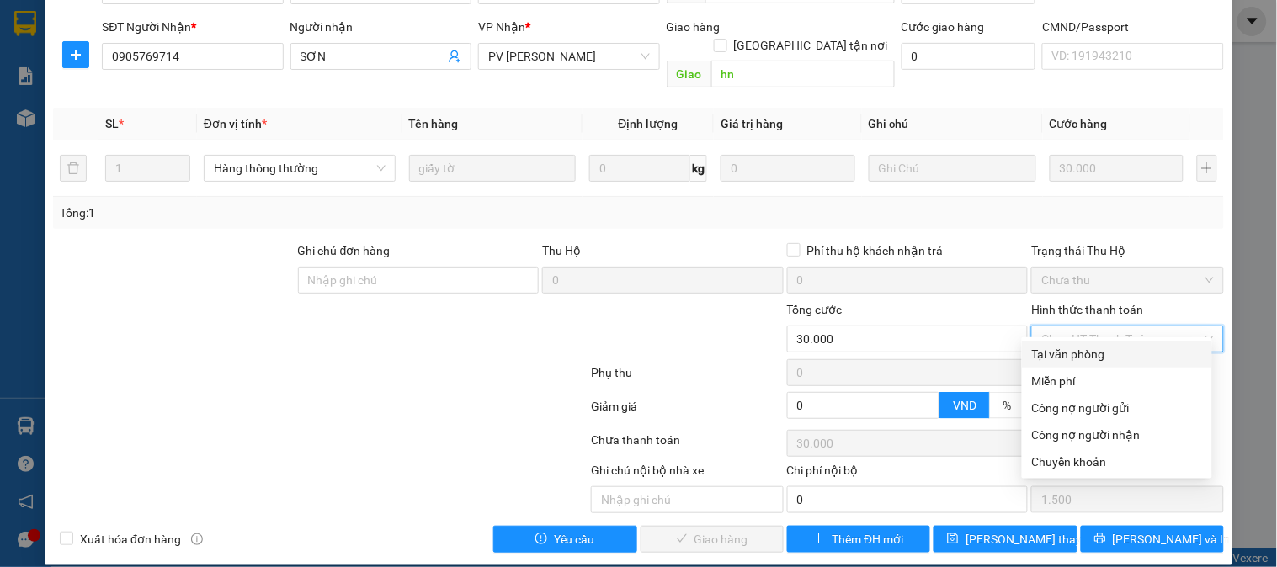
click at [1054, 350] on div "Tại văn phòng" at bounding box center [1117, 354] width 170 height 19
type input "0"
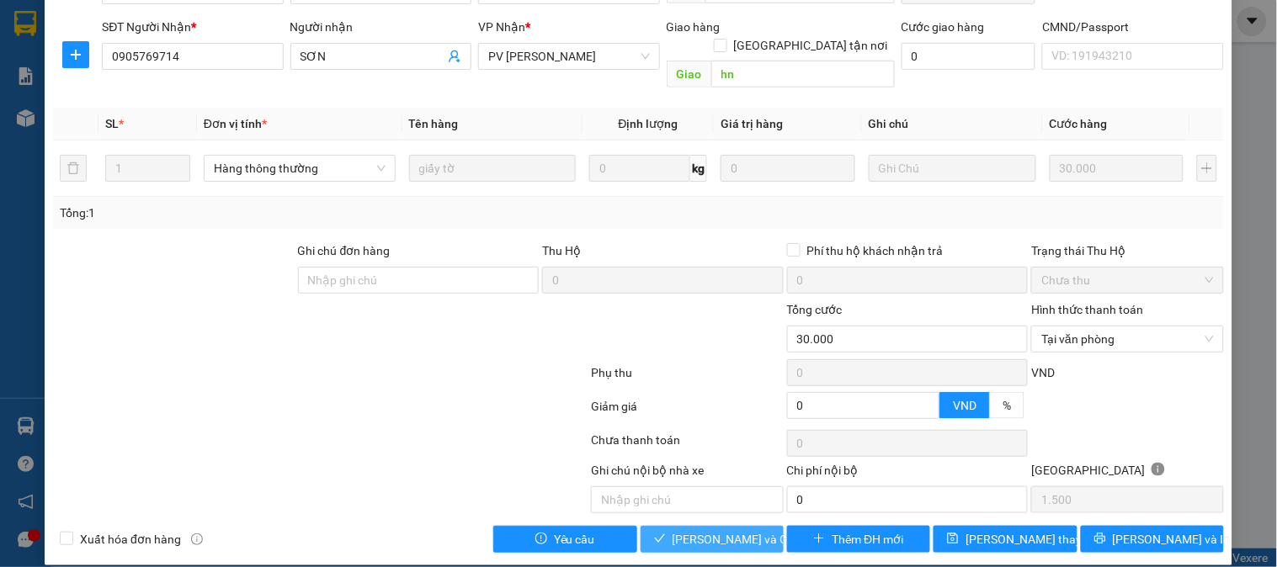
click at [734, 530] on span "[PERSON_NAME] và Giao hàng" at bounding box center [754, 539] width 162 height 19
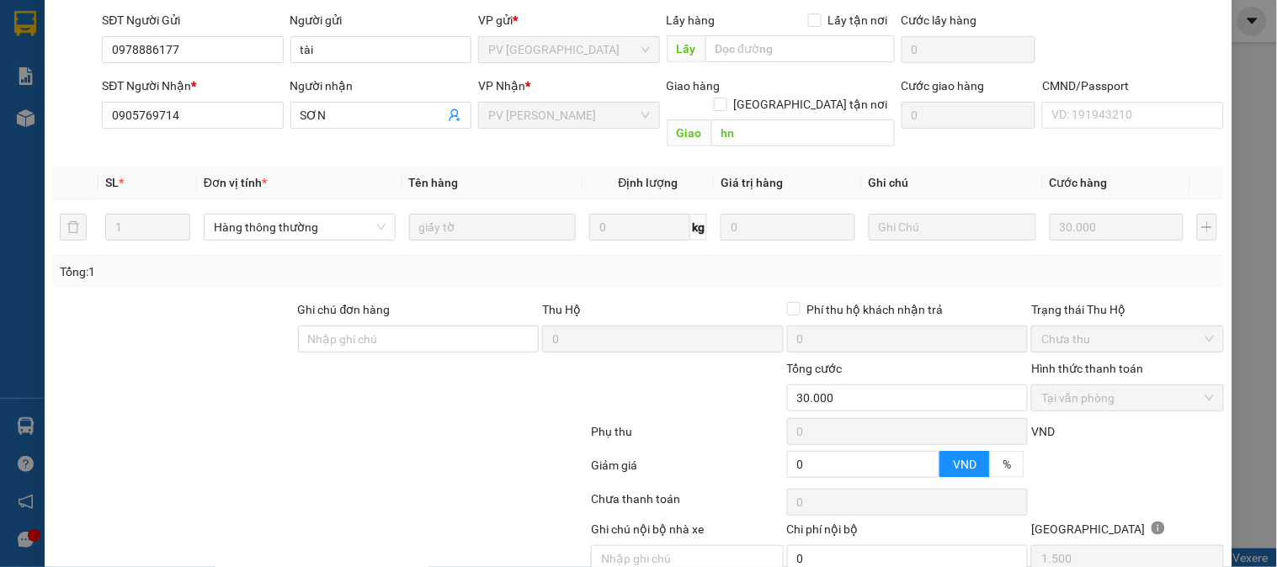
scroll to position [0, 0]
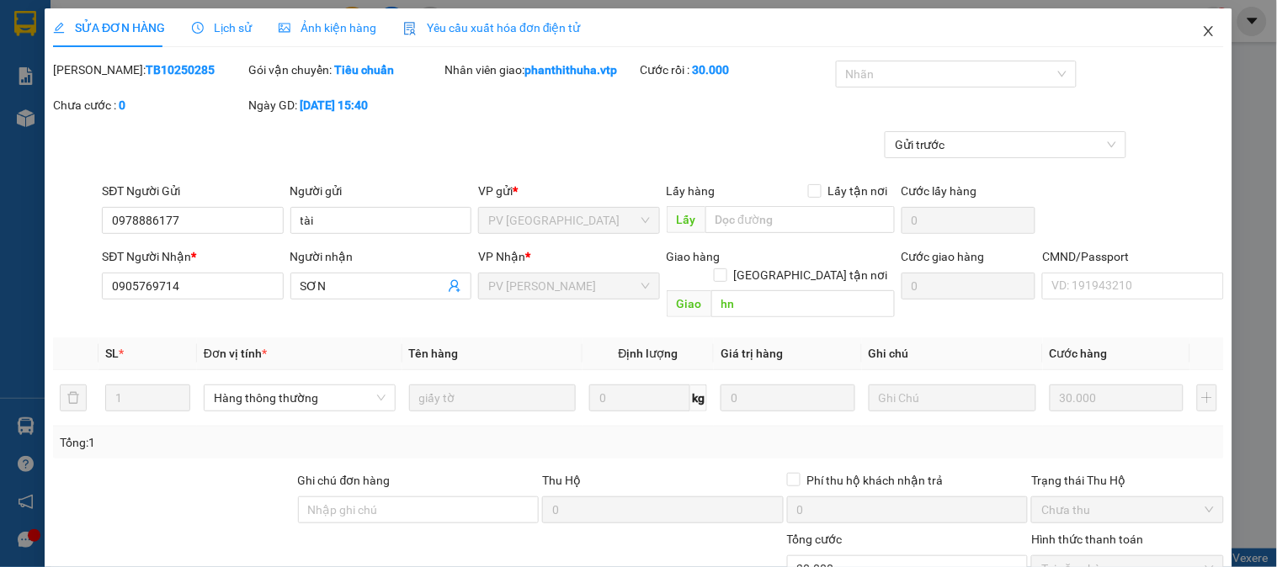
click at [1202, 31] on icon "close" at bounding box center [1208, 30] width 13 height 13
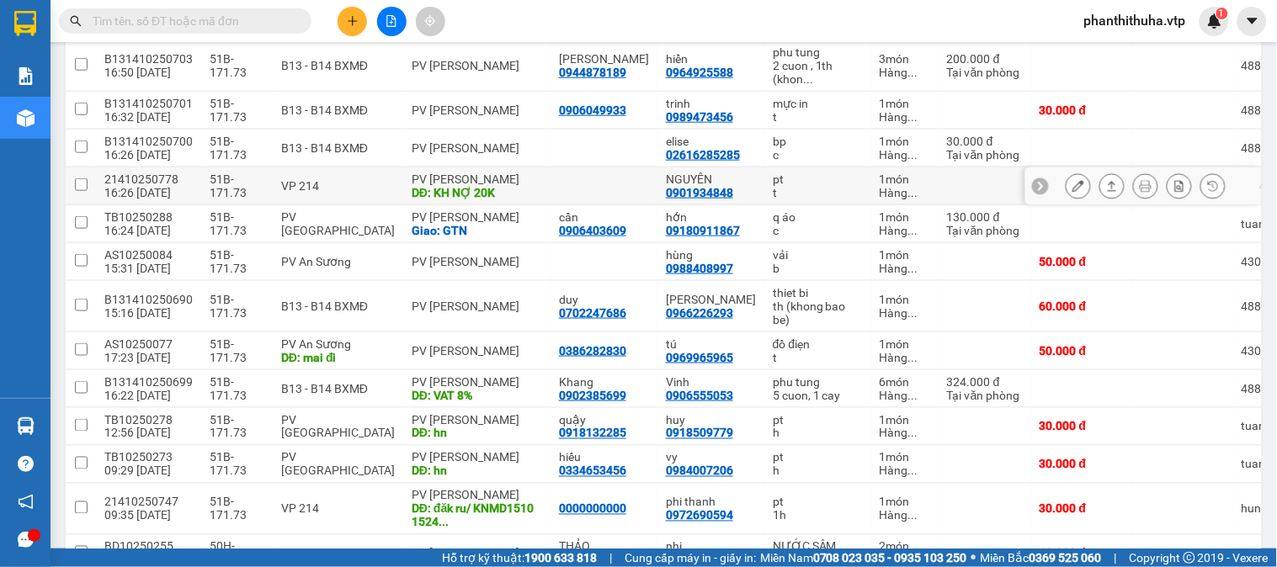
scroll to position [487, 0]
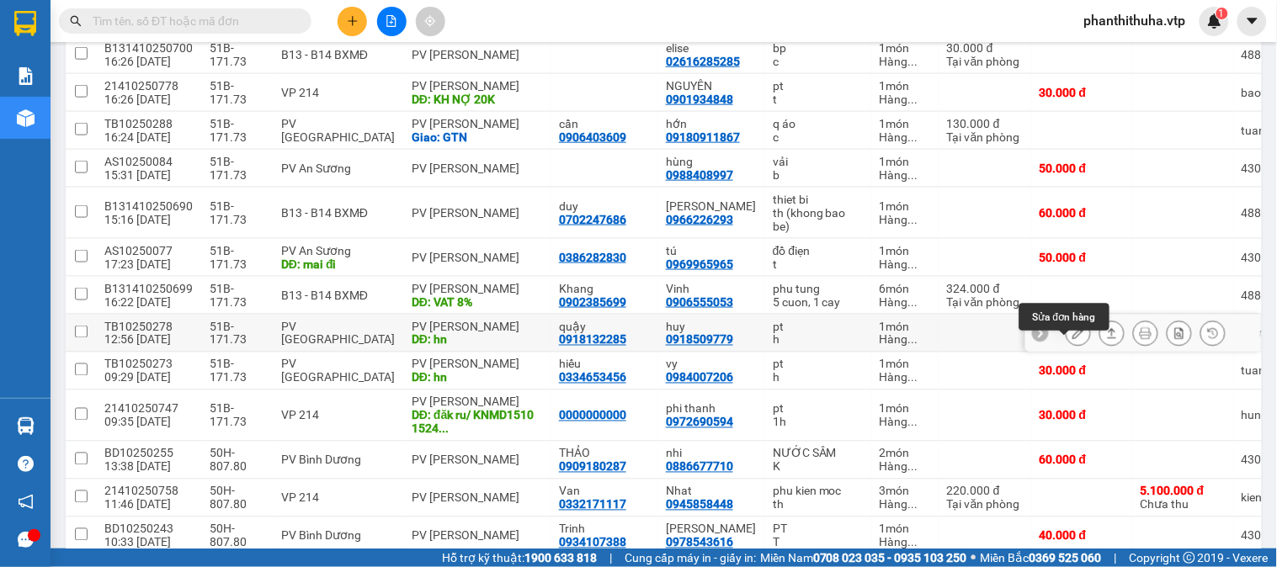
click at [1073, 339] on icon at bounding box center [1079, 334] width 12 height 12
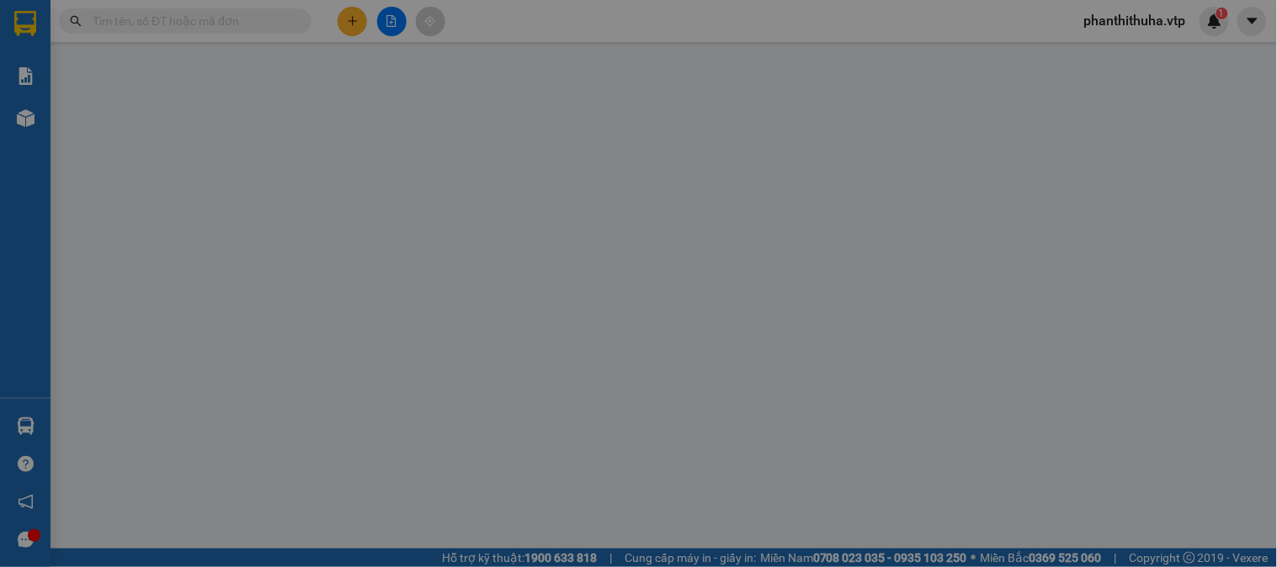
type input "0918132285"
type input "quậy"
type input "0918509779"
type input "huy"
type input "hn"
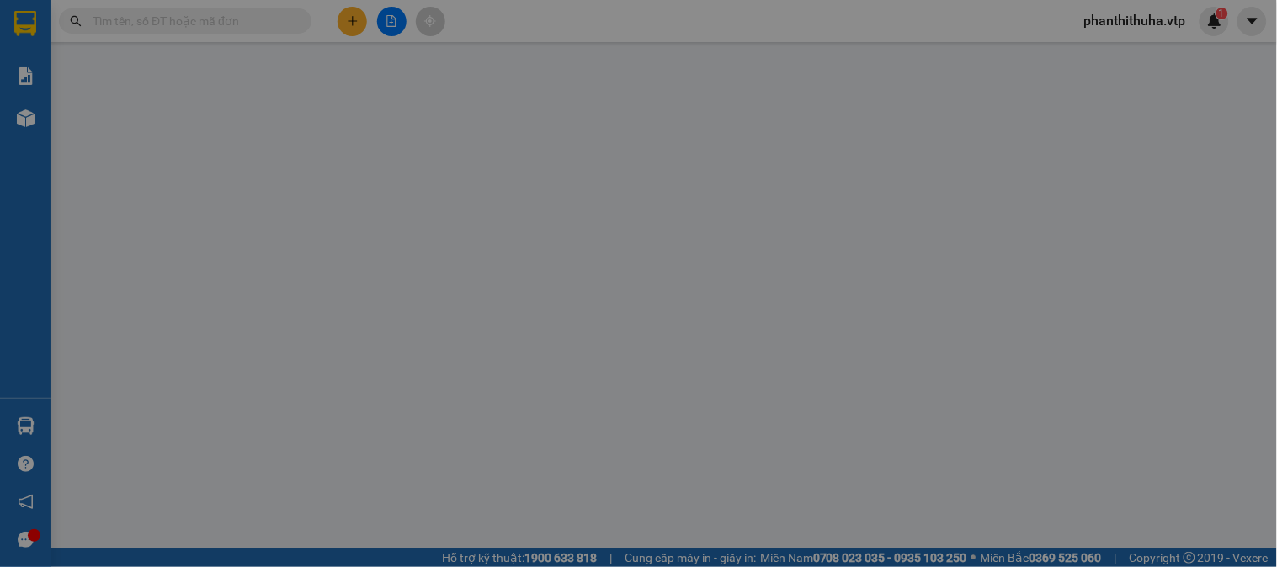
type input "0"
type input "30.000"
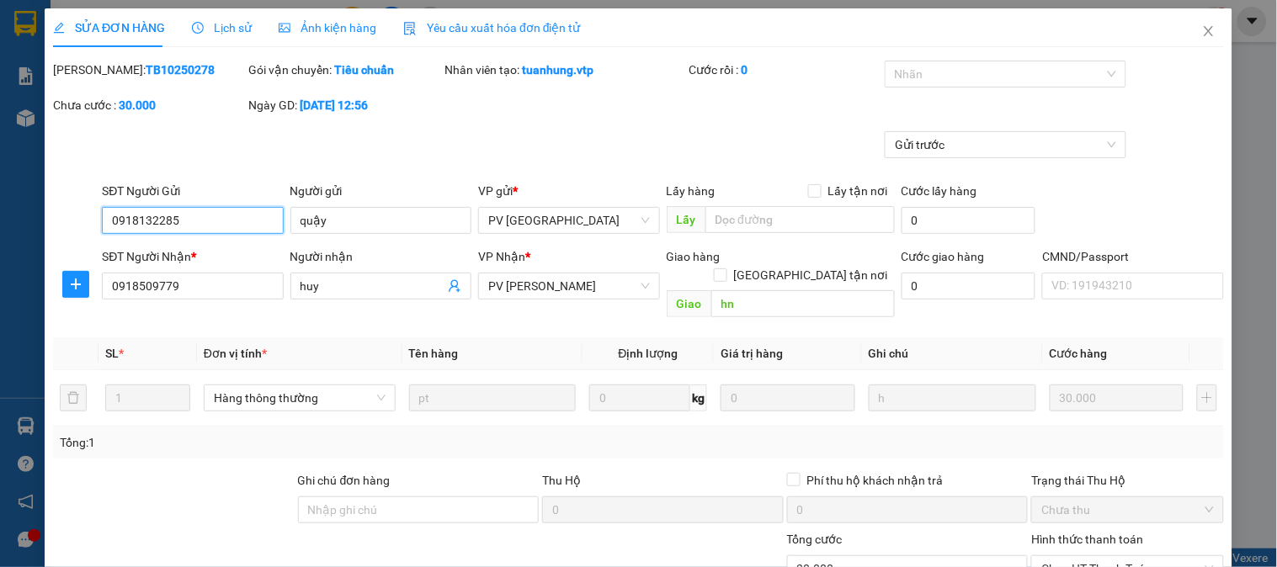
type input "1.500"
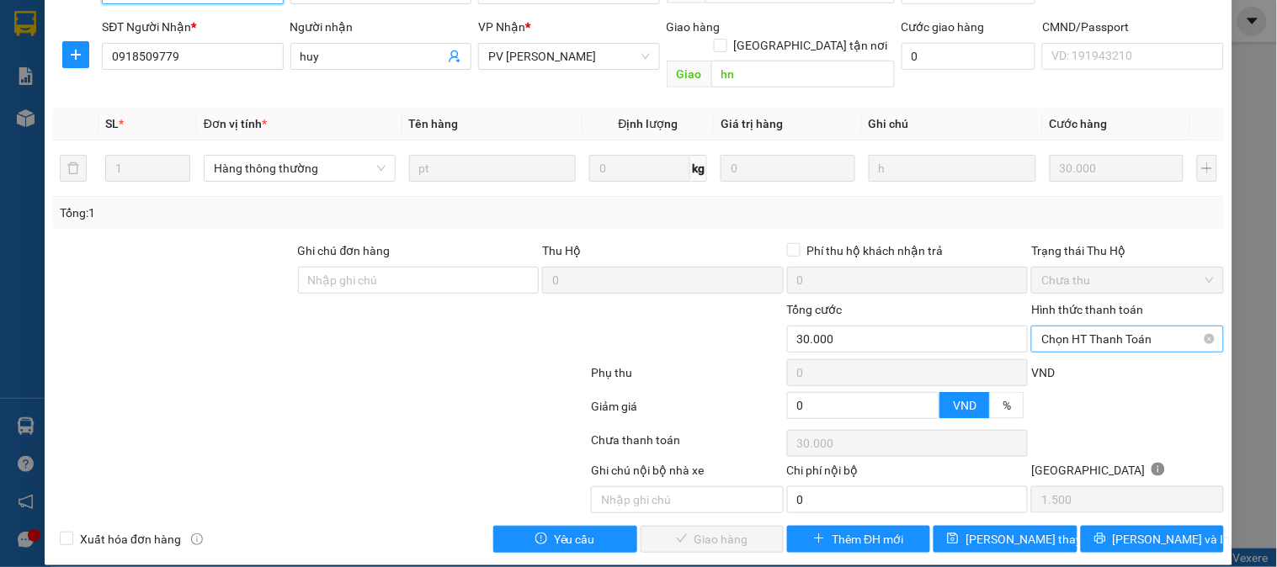
click at [1096, 327] on span "Chọn HT Thanh Toán" at bounding box center [1128, 339] width 172 height 25
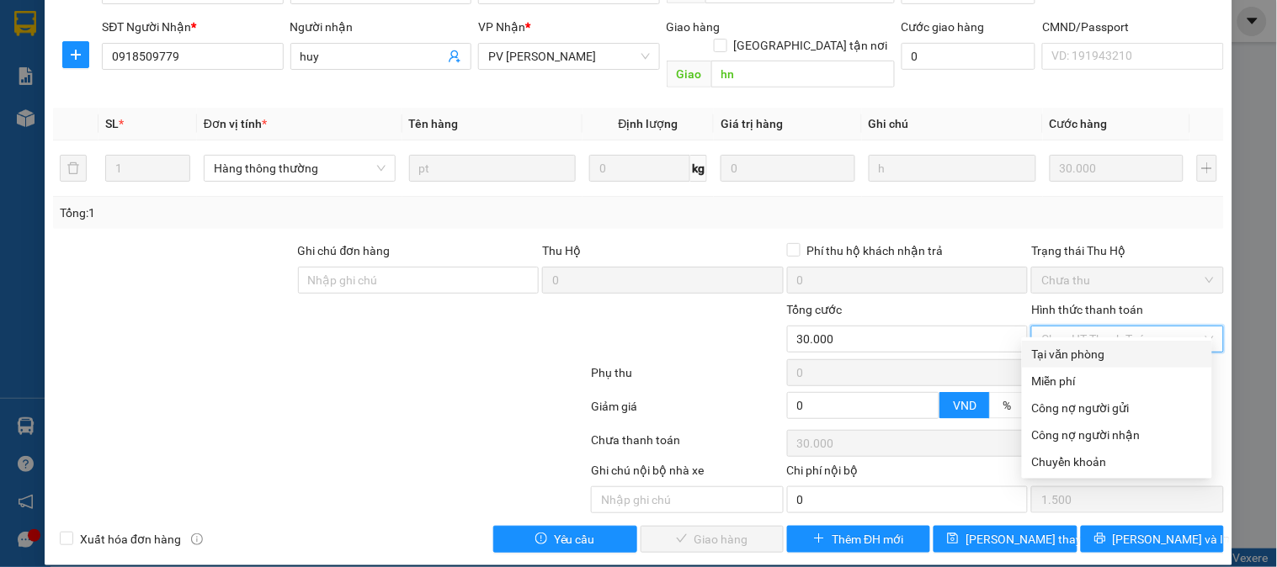
click at [1080, 351] on div "Tại văn phòng" at bounding box center [1117, 354] width 170 height 19
type input "0"
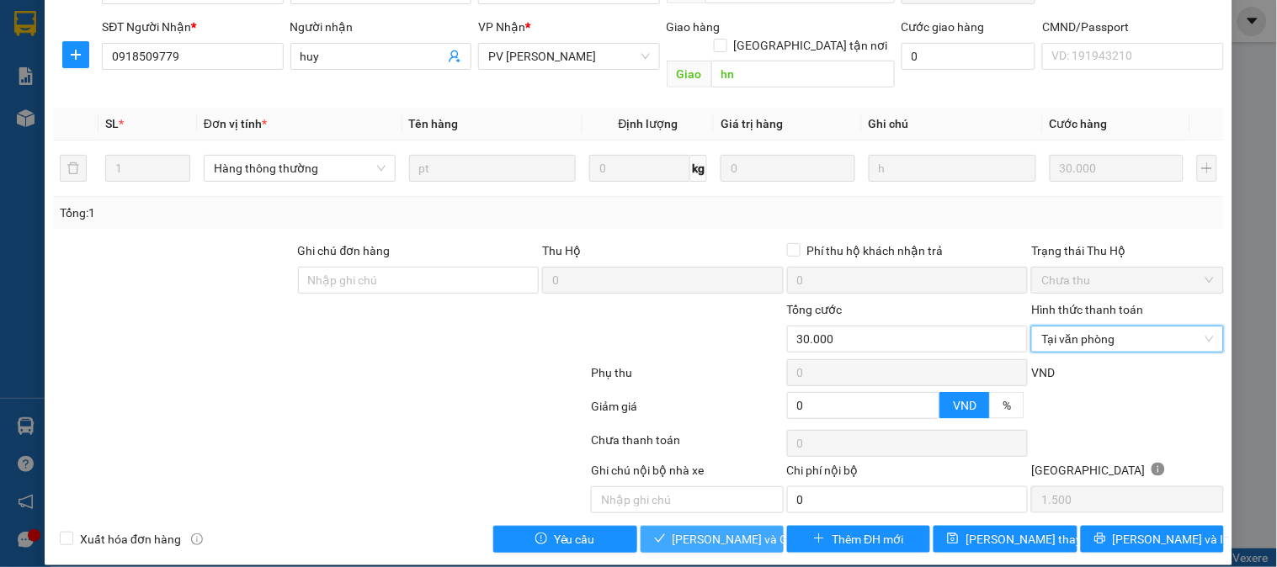
click at [724, 526] on button "[PERSON_NAME] và Giao hàng" at bounding box center [712, 539] width 143 height 27
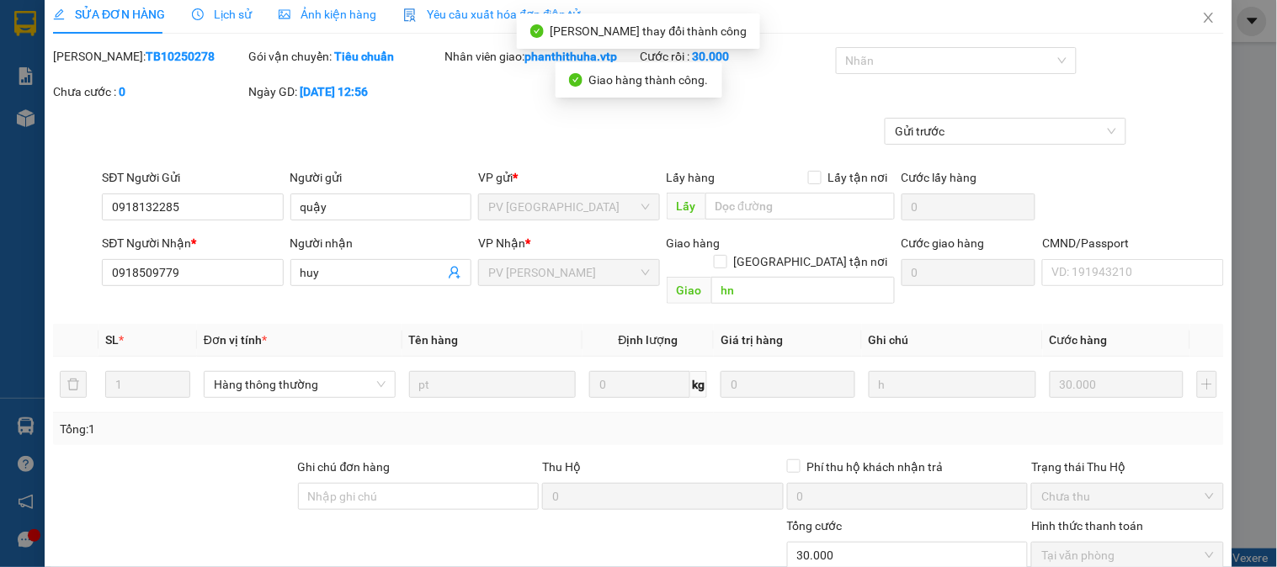
scroll to position [0, 0]
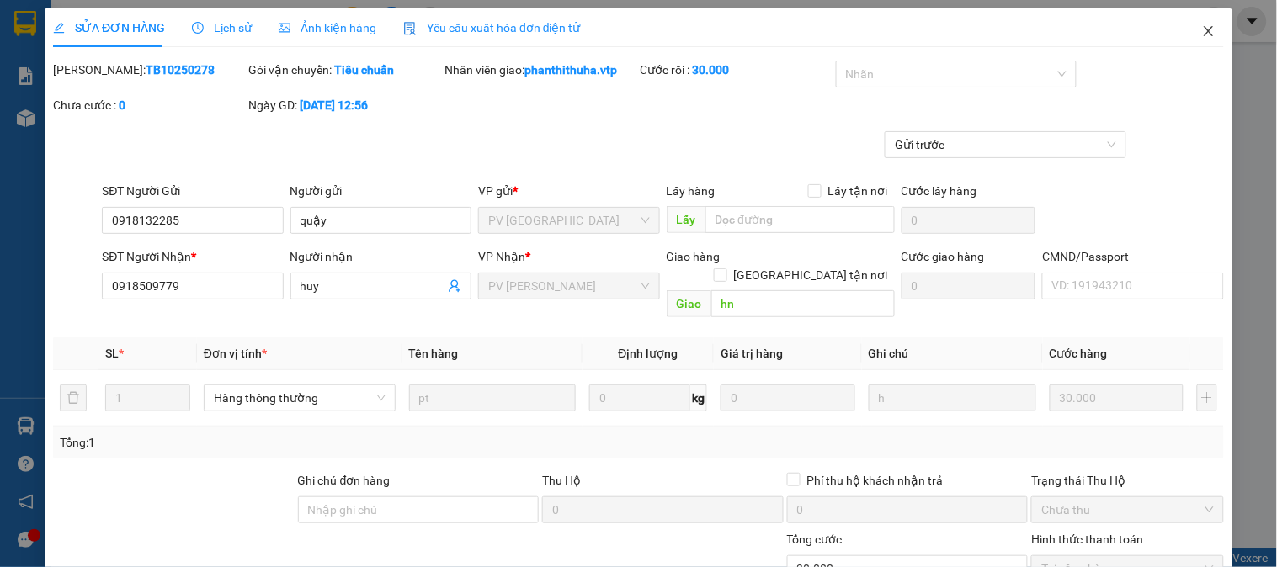
click at [1202, 31] on icon "close" at bounding box center [1208, 30] width 13 height 13
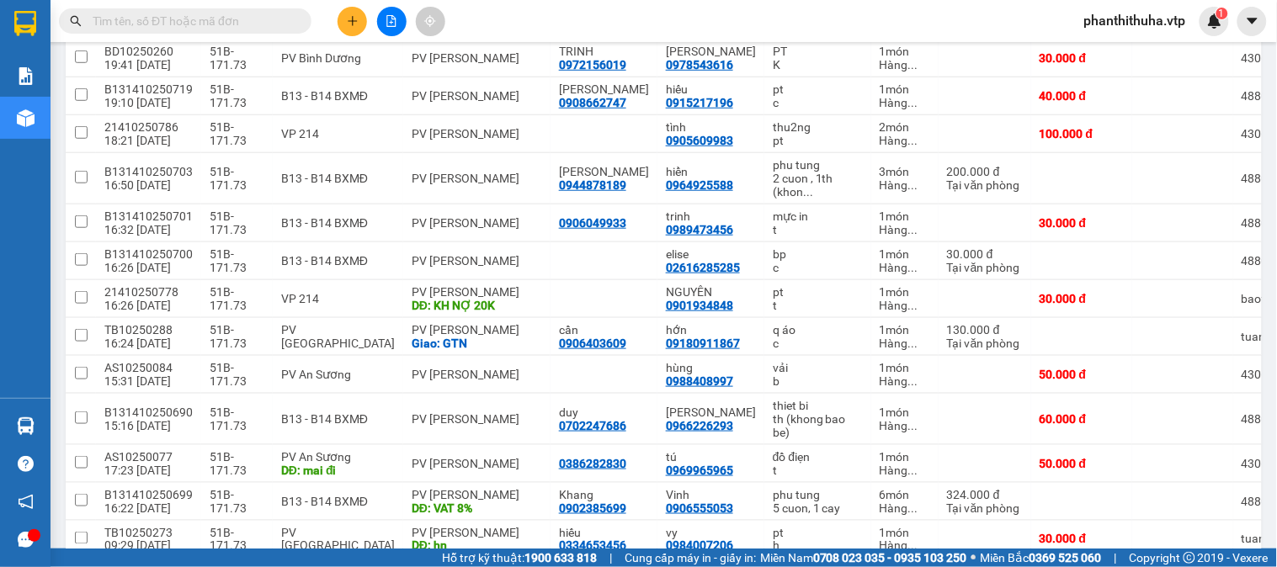
scroll to position [662, 0]
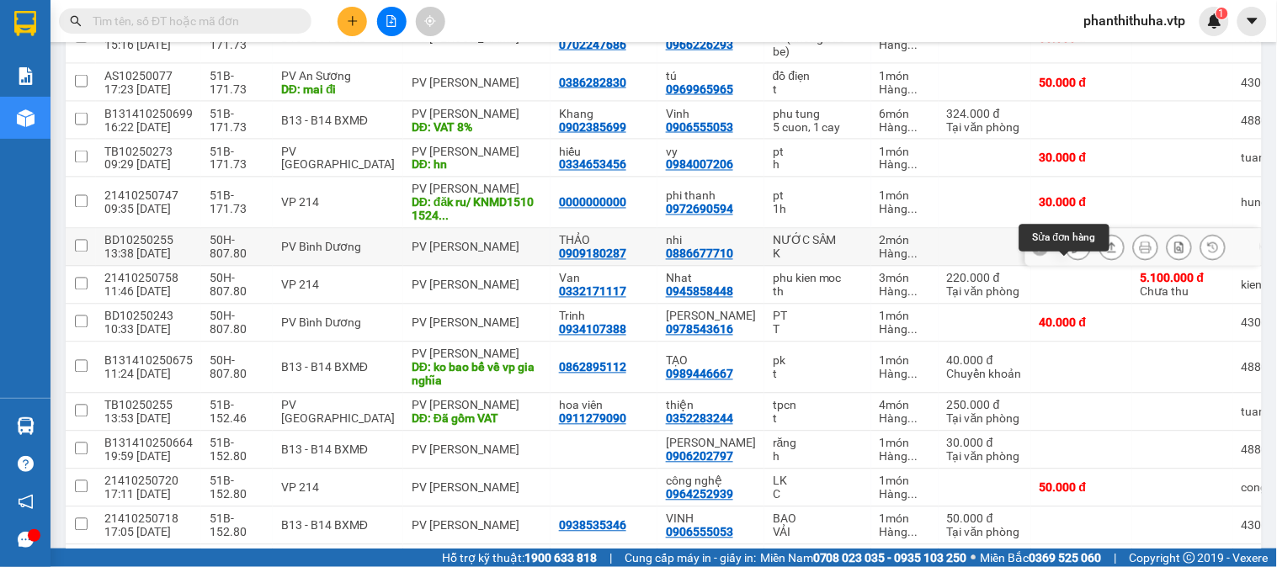
click at [1073, 253] on icon at bounding box center [1079, 248] width 12 height 12
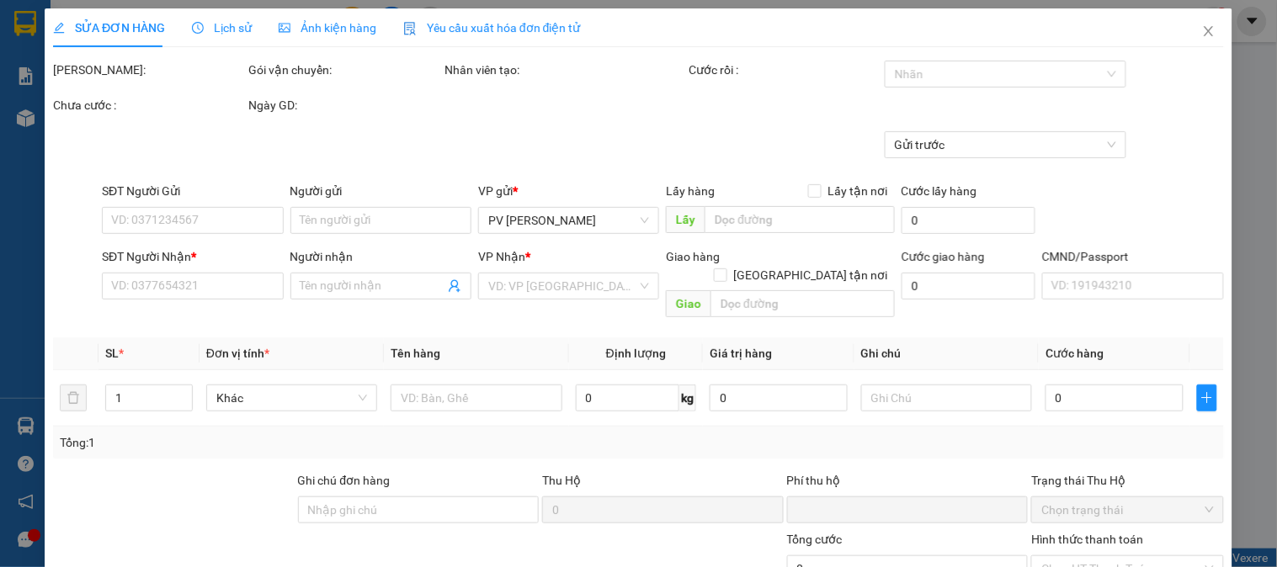
type input "3.000"
type input "0909180287"
type input "THẢO"
type input "0886677710"
type input "nhi"
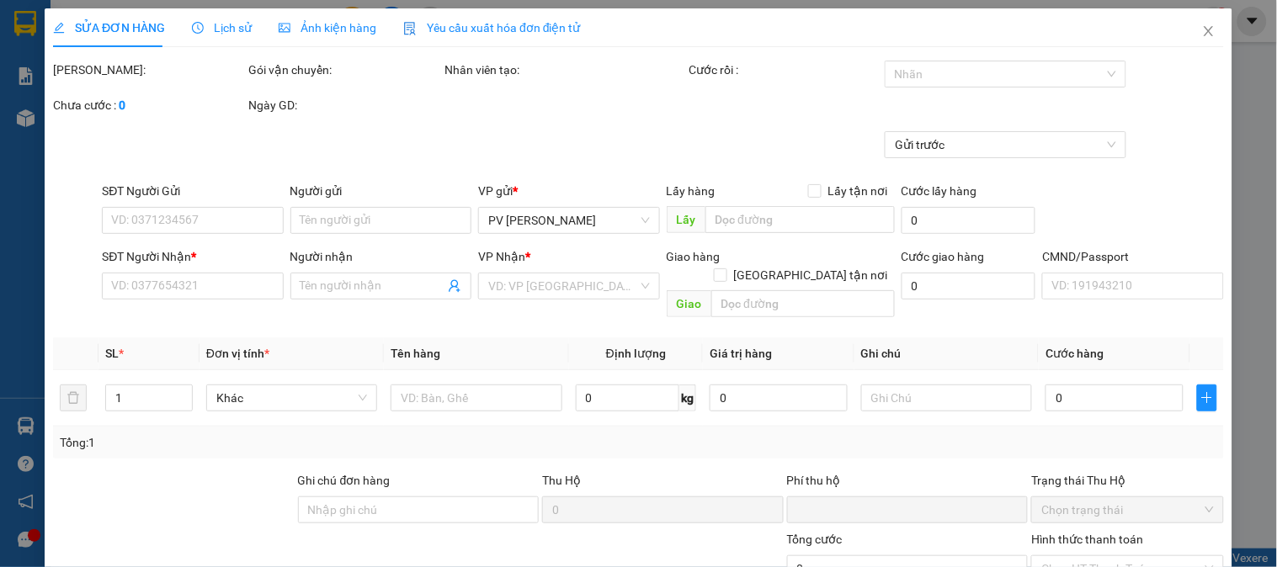
type input "0"
type input "60.000"
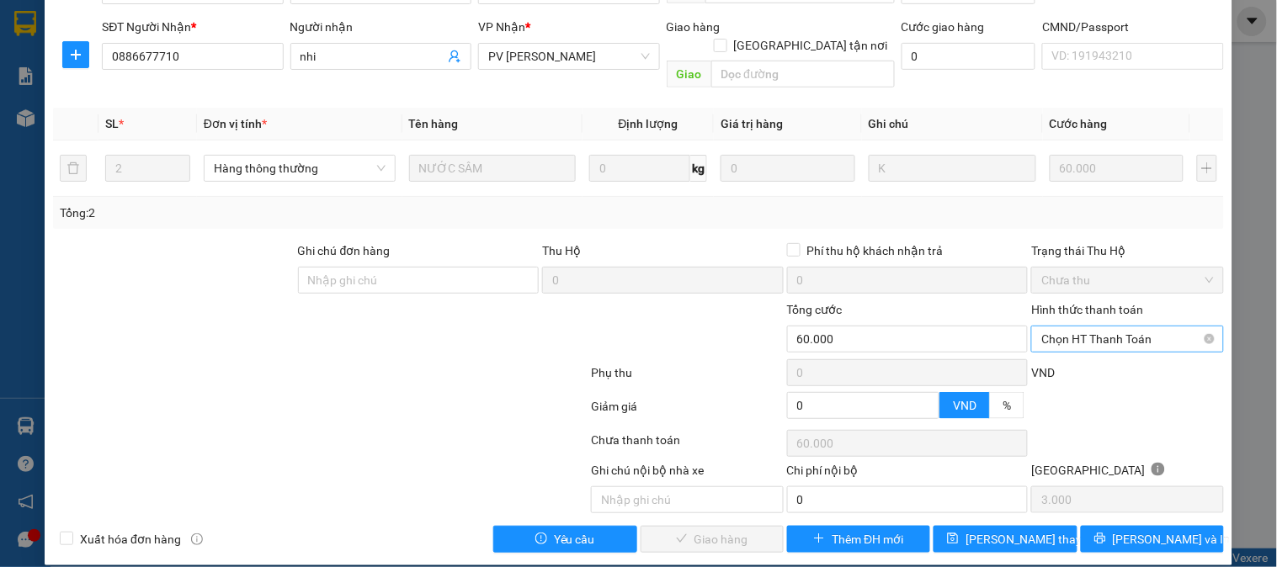
click at [1096, 317] on label "Hình thức thanh toán" at bounding box center [1087, 309] width 112 height 13
click at [1096, 327] on input "Hình thức thanh toán" at bounding box center [1122, 339] width 160 height 25
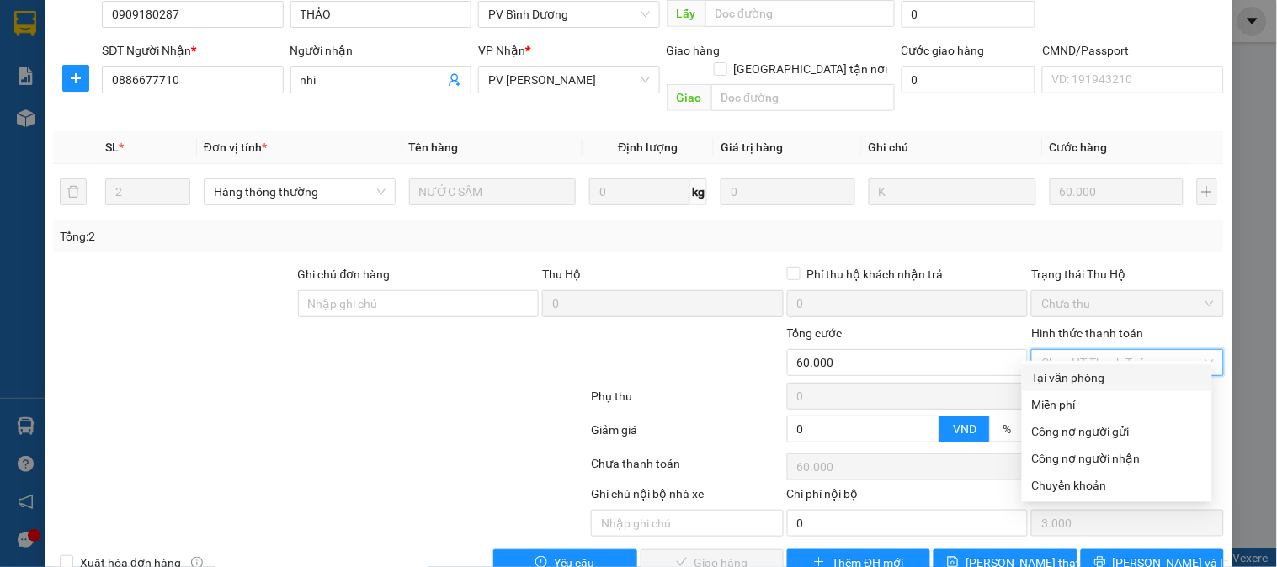
click at [1061, 369] on div "Tại văn phòng" at bounding box center [1117, 378] width 170 height 19
type input "0"
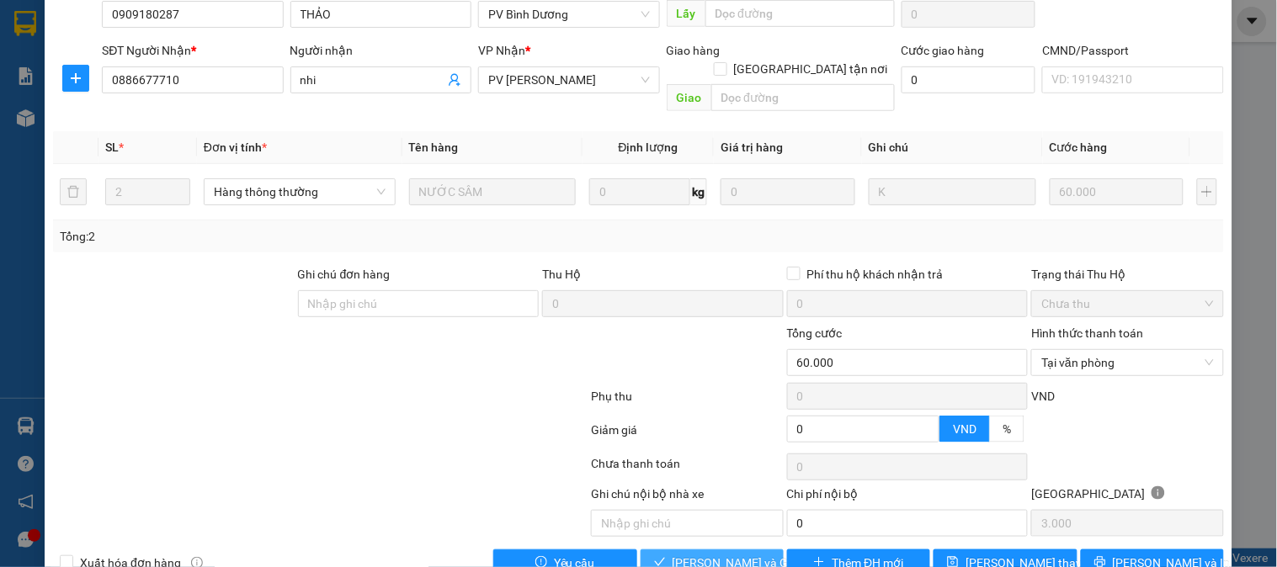
click at [736, 554] on span "[PERSON_NAME] và Giao hàng" at bounding box center [754, 563] width 162 height 19
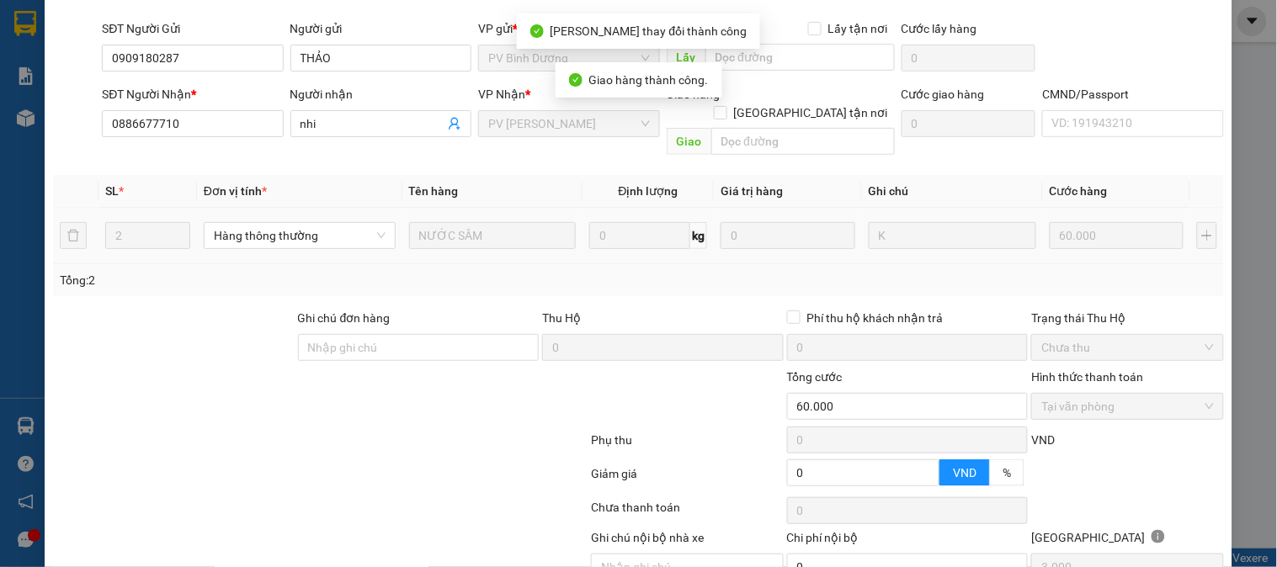
scroll to position [0, 0]
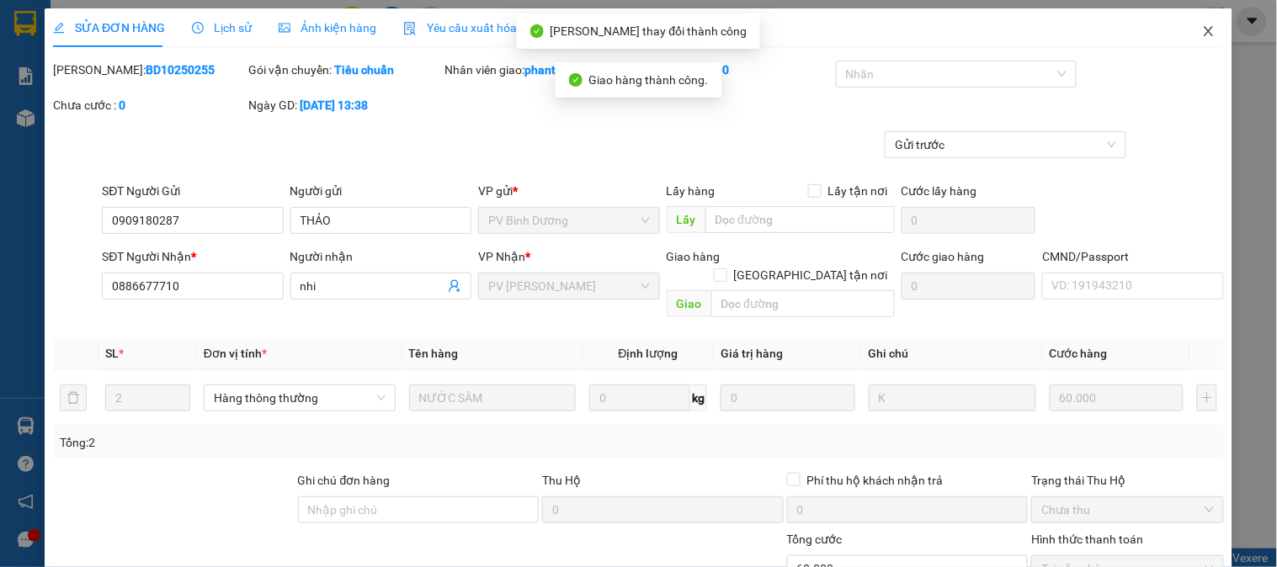
click at [1202, 31] on icon "close" at bounding box center [1208, 30] width 13 height 13
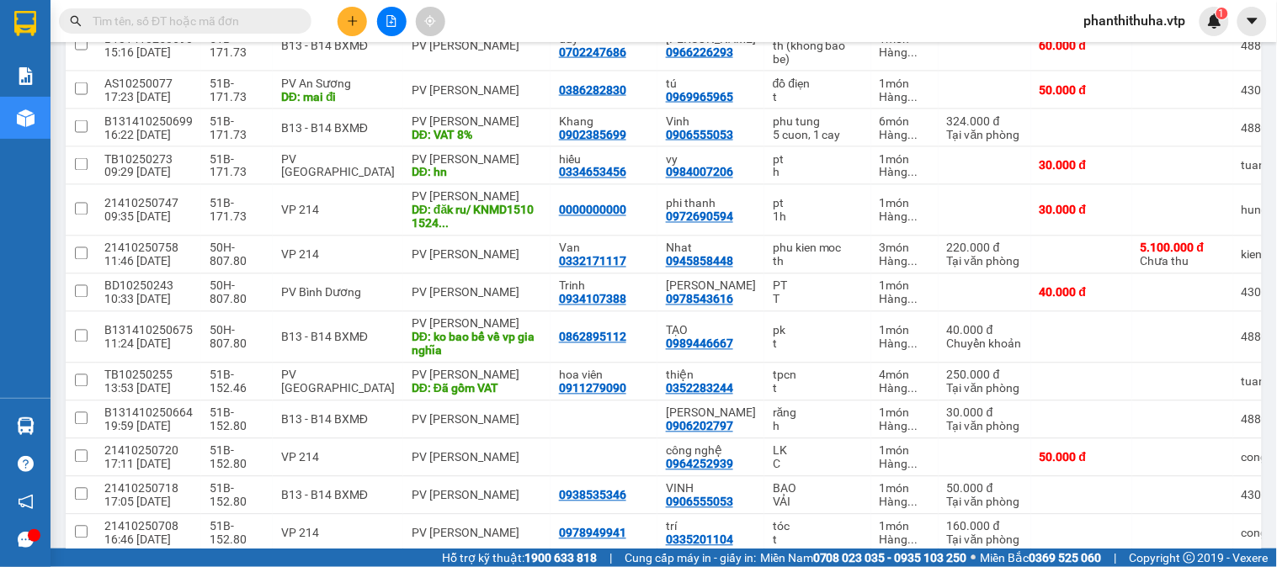
scroll to position [748, 0]
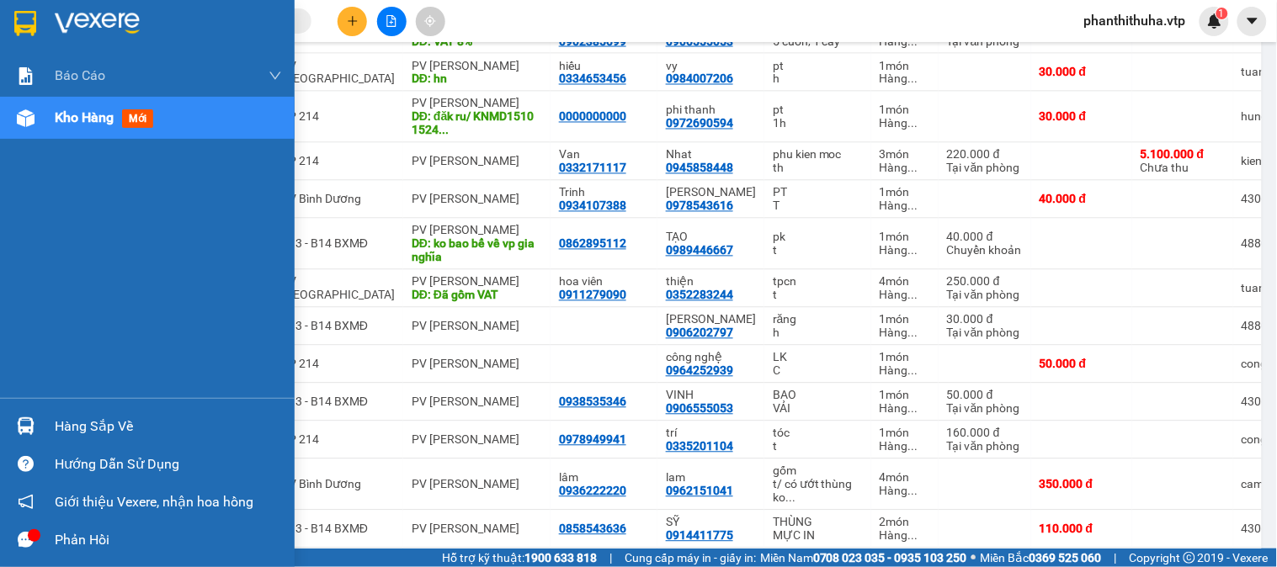
click at [40, 411] on div "Hàng sắp về" at bounding box center [147, 427] width 295 height 38
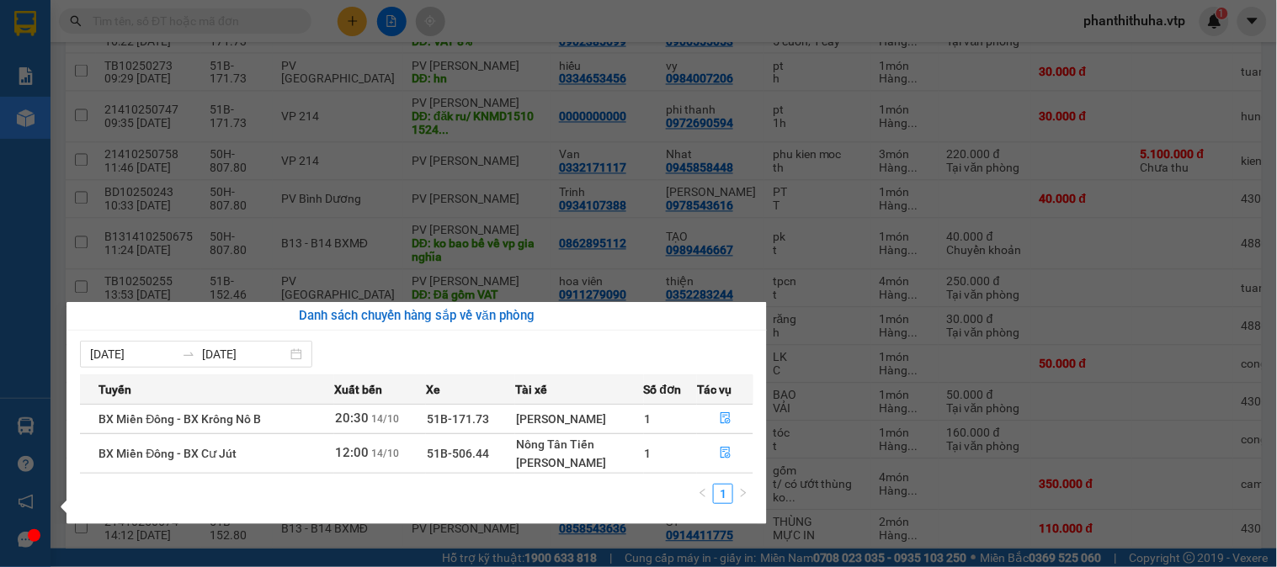
click at [843, 359] on section "Kết quả tìm kiếm ( 0 ) Bộ lọc No Data phanthithuha.vtp 1 Báo cáo BC giao hàng (…" at bounding box center [638, 283] width 1277 height 567
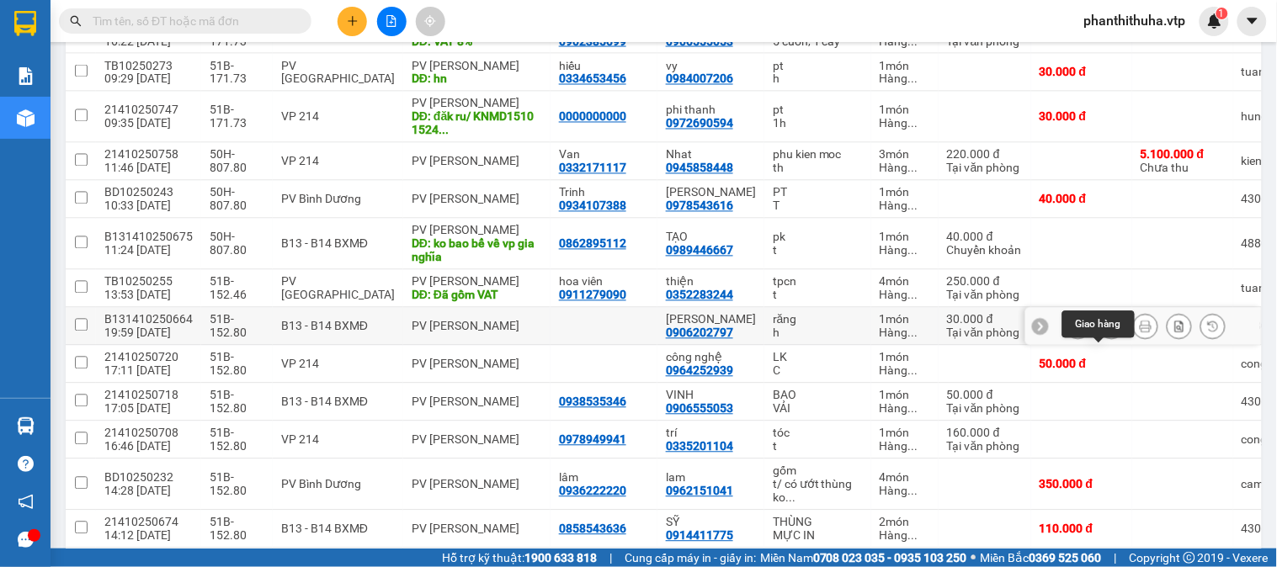
click at [1106, 333] on icon at bounding box center [1112, 327] width 12 height 12
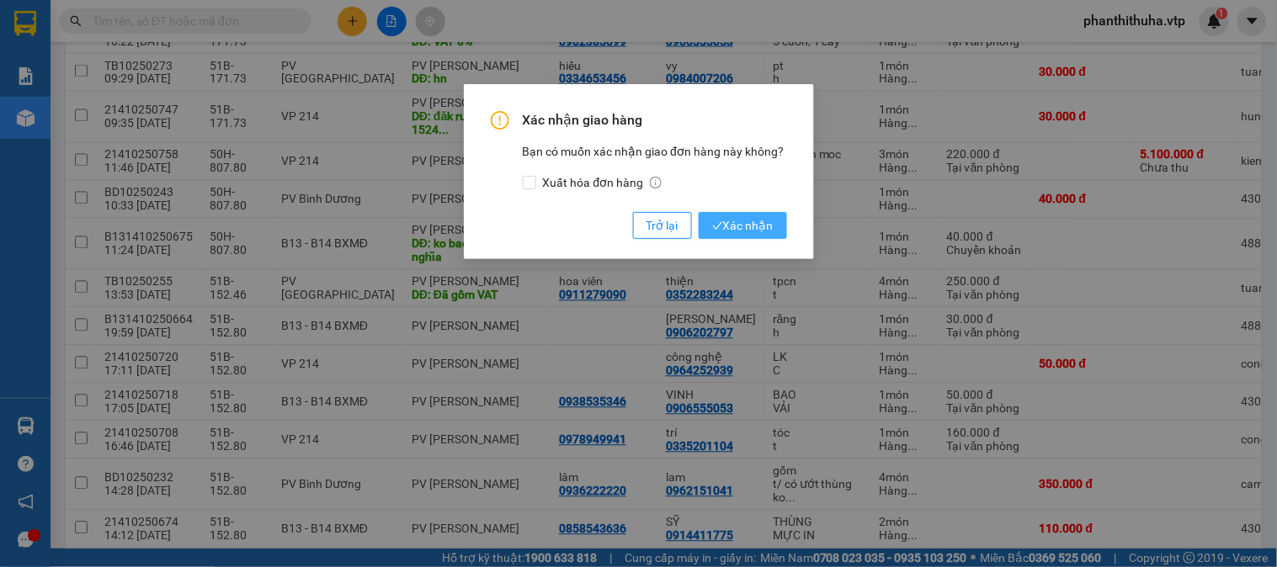
click at [763, 227] on span "Xác nhận" at bounding box center [742, 225] width 61 height 19
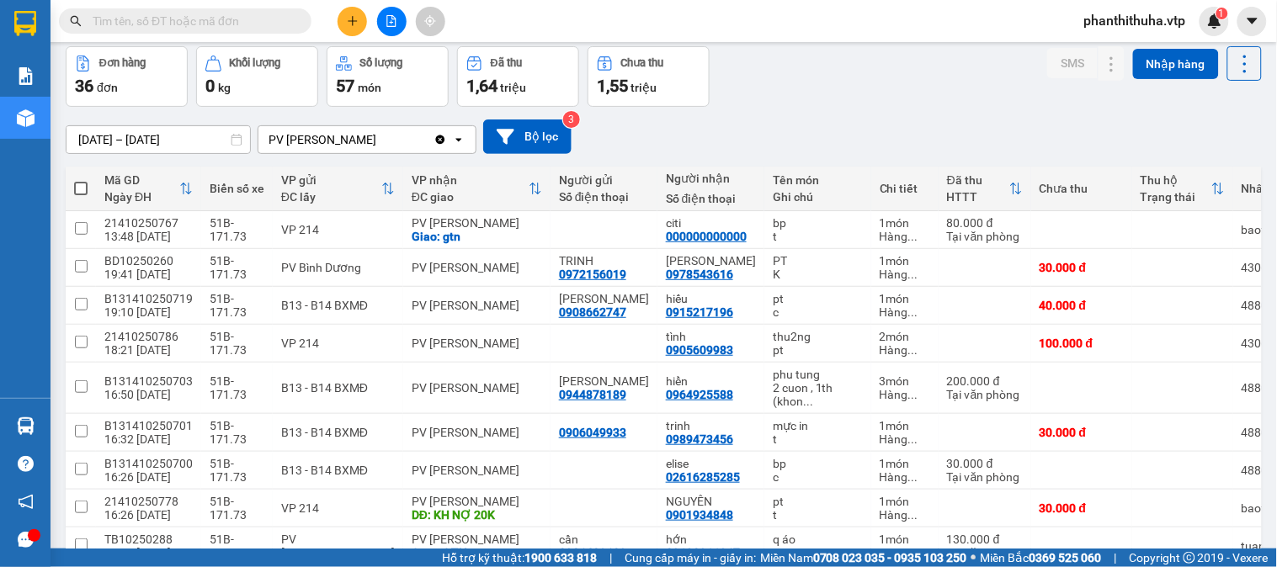
scroll to position [0, 0]
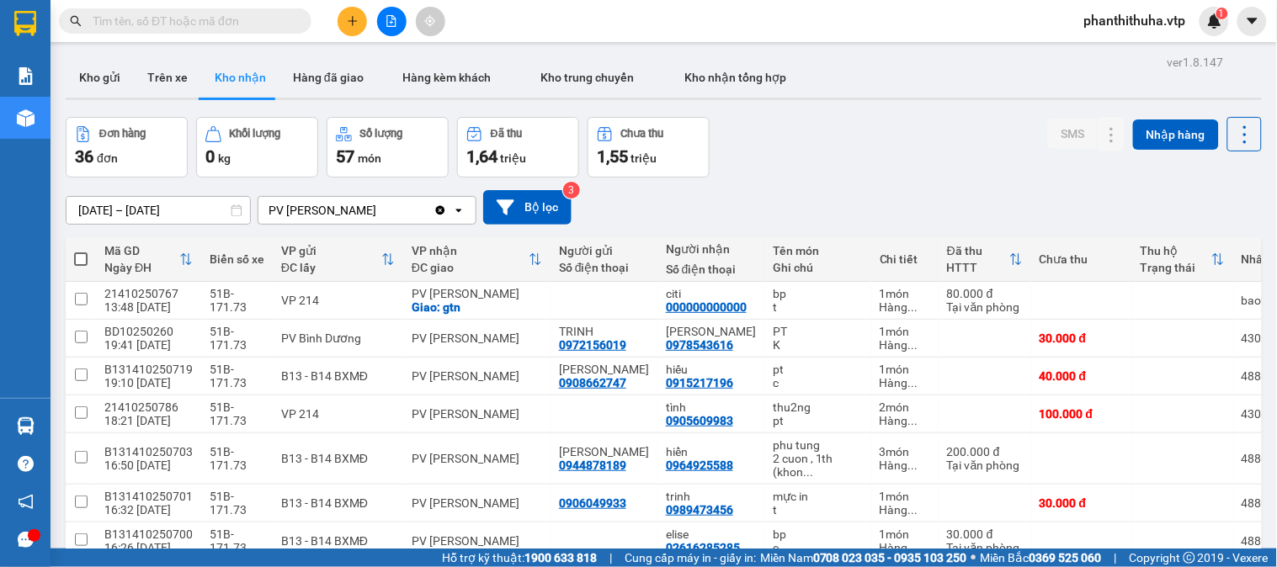
click at [878, 136] on div "Đơn hàng 36 đơn Khối lượng 0 kg Số lượng 57 món Đã thu 1,64 triệu Chưa thu 1,55…" at bounding box center [664, 147] width 1196 height 61
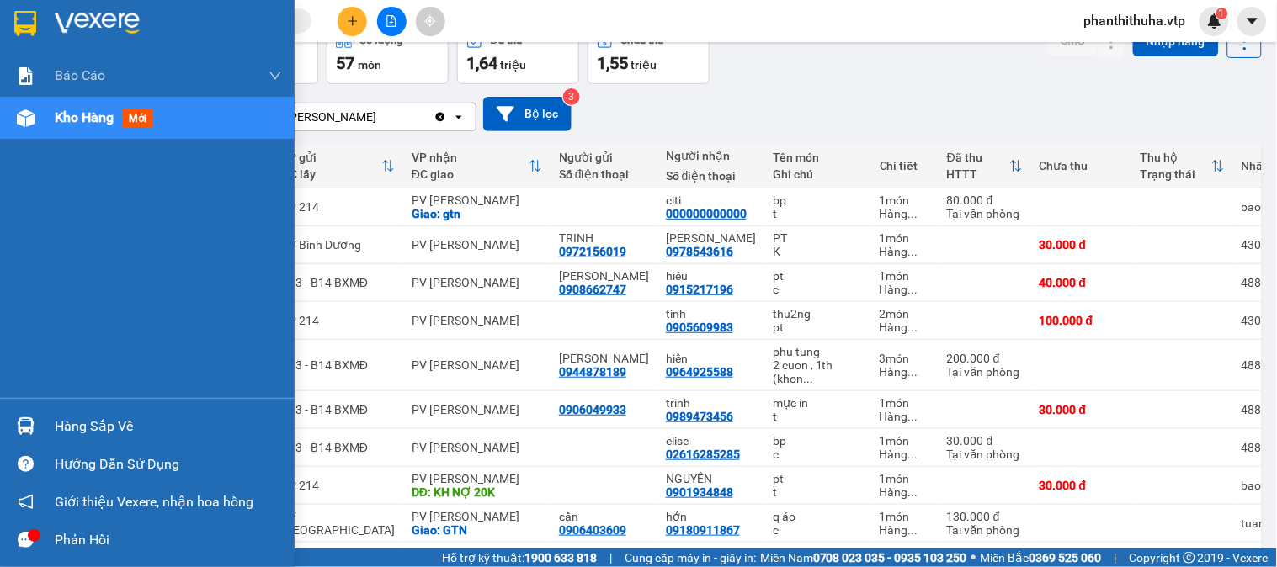
click at [45, 409] on div "Hàng sắp về" at bounding box center [147, 427] width 295 height 38
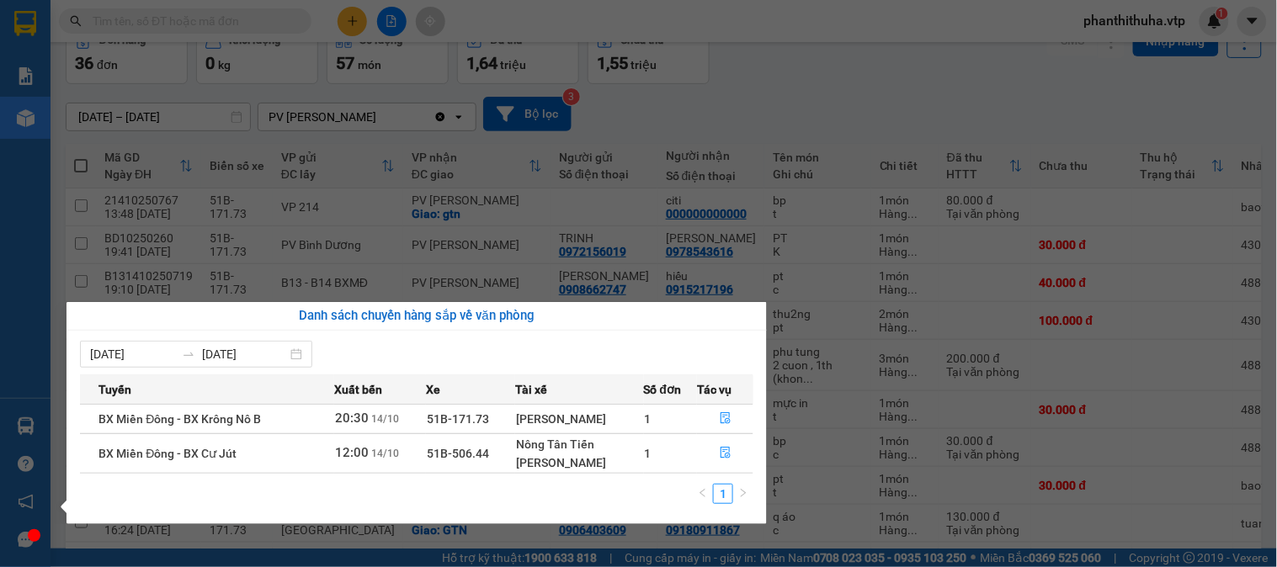
click at [820, 109] on section "Kết quả tìm kiếm ( 0 ) Bộ lọc No Data phanthithuha.vtp 1 Báo cáo BC giao hàng (…" at bounding box center [638, 283] width 1277 height 567
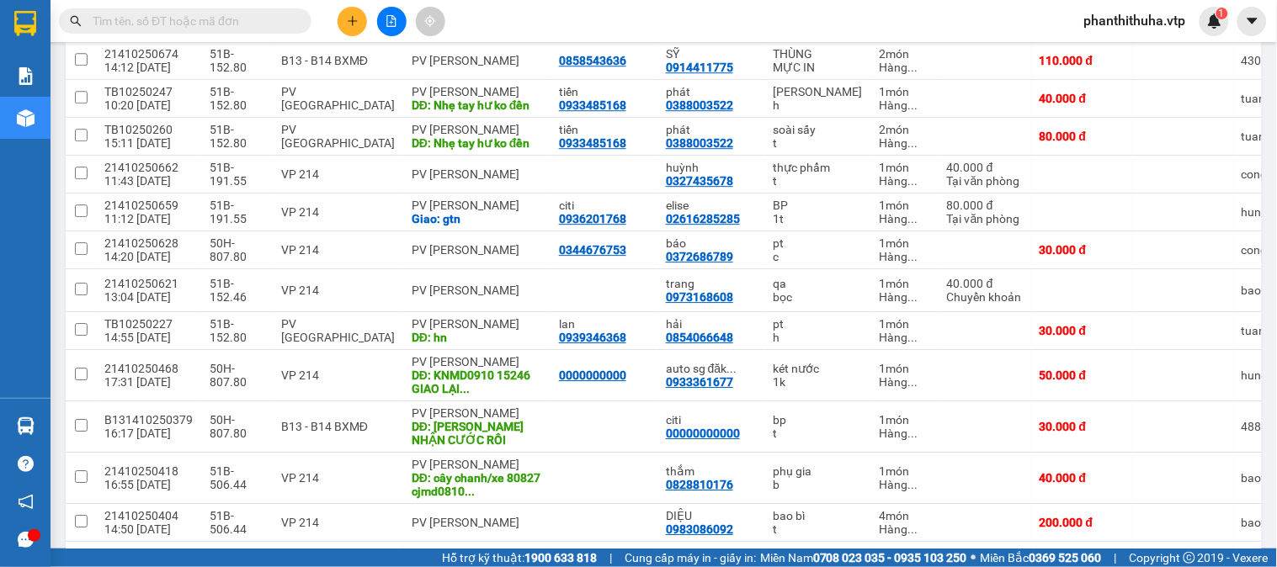
scroll to position [70, 0]
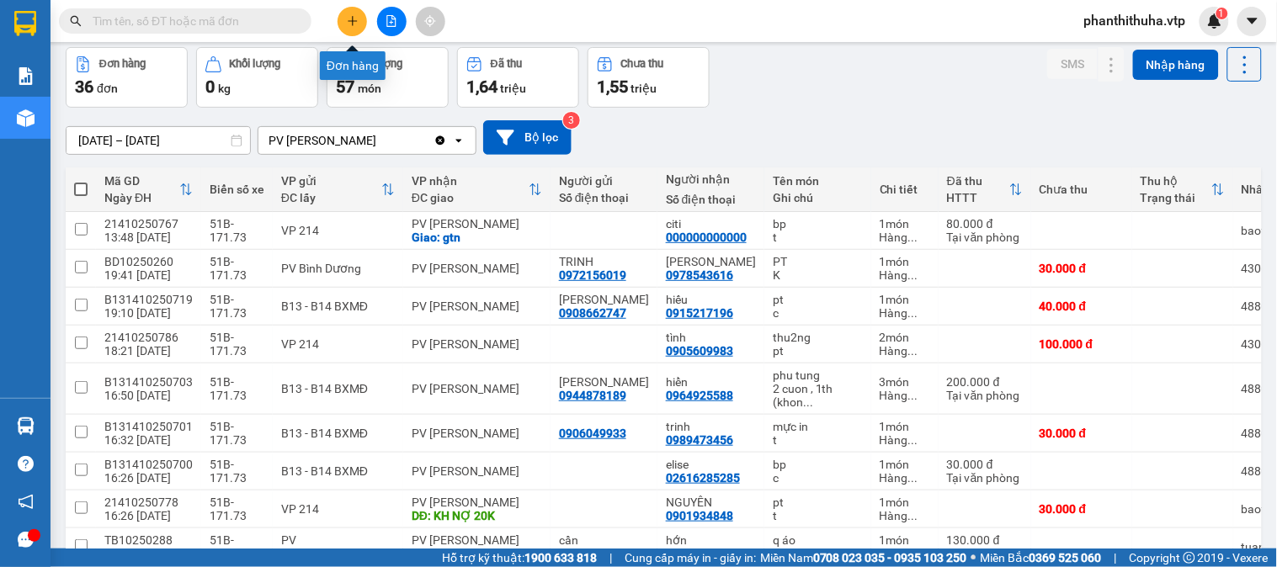
click at [348, 19] on icon "plus" at bounding box center [353, 21] width 12 height 12
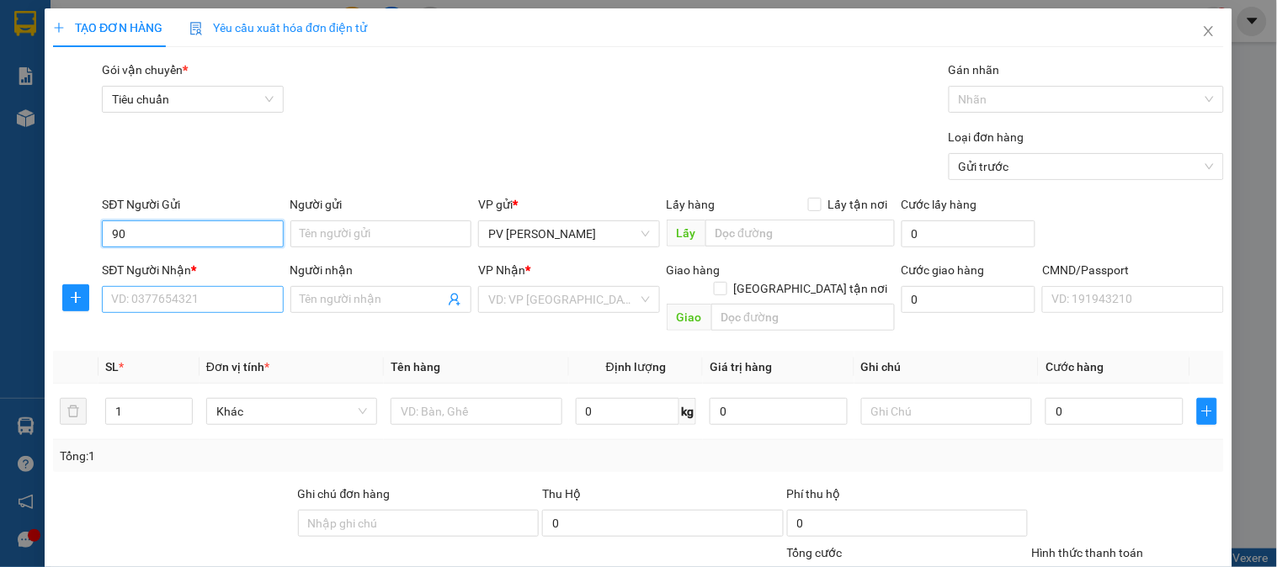
type input "9"
type input "0986476676"
click at [219, 276] on div "0986476676 - THÔNG" at bounding box center [190, 267] width 159 height 19
type input "THÔNG"
type input "0902660438"
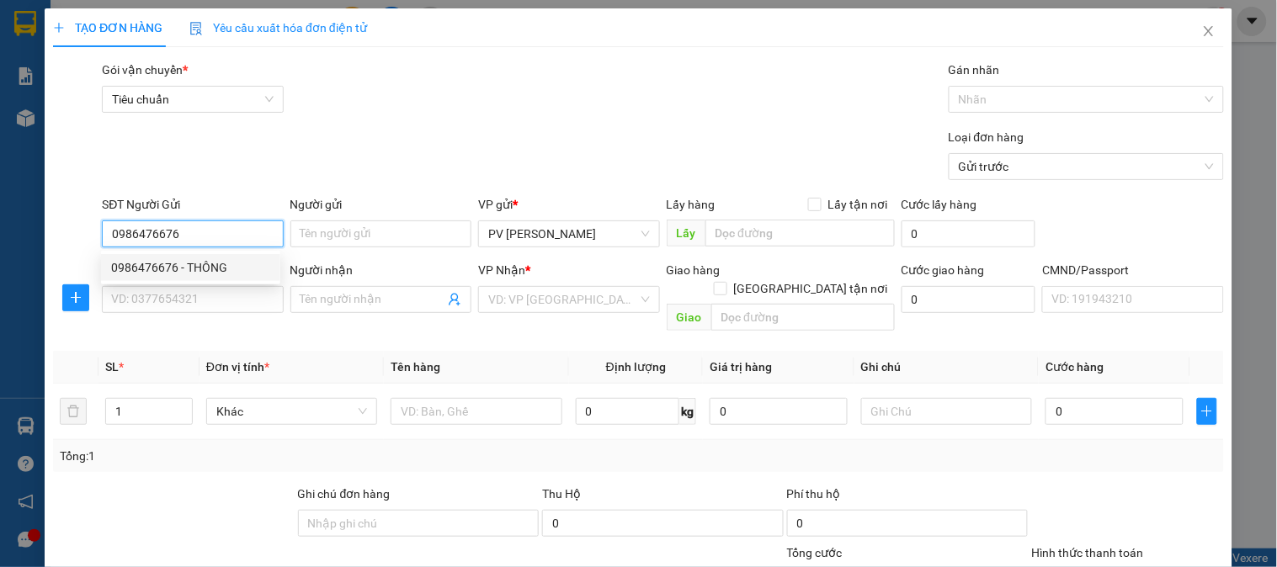
type input "thúy"
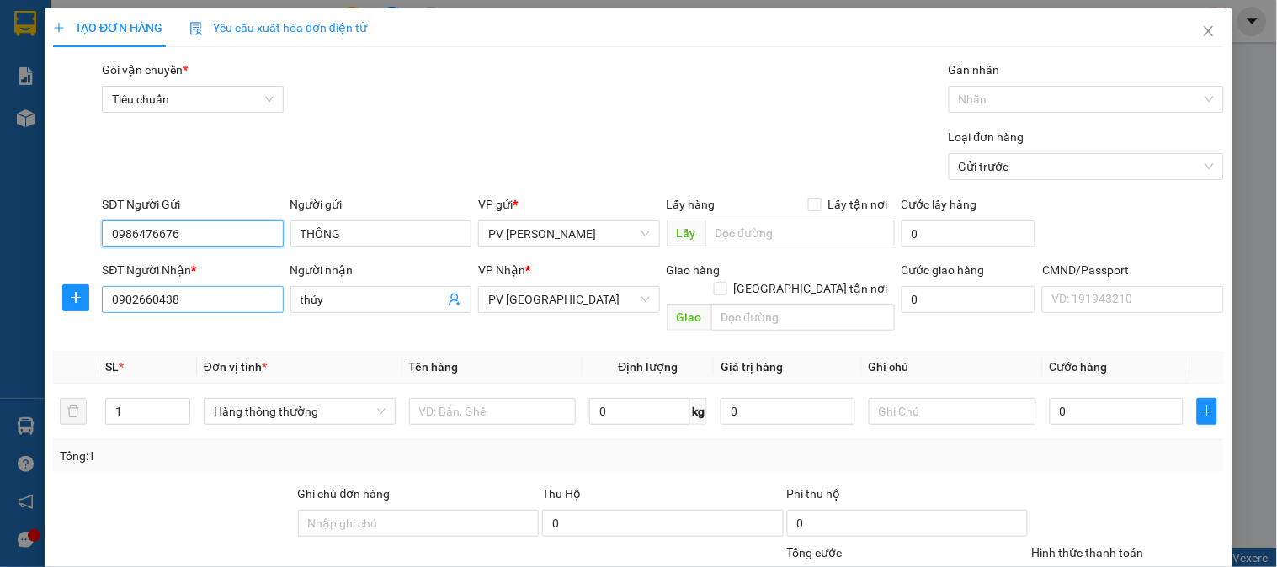
type input "0986476676"
click at [248, 305] on input "0902660438" at bounding box center [192, 299] width 181 height 27
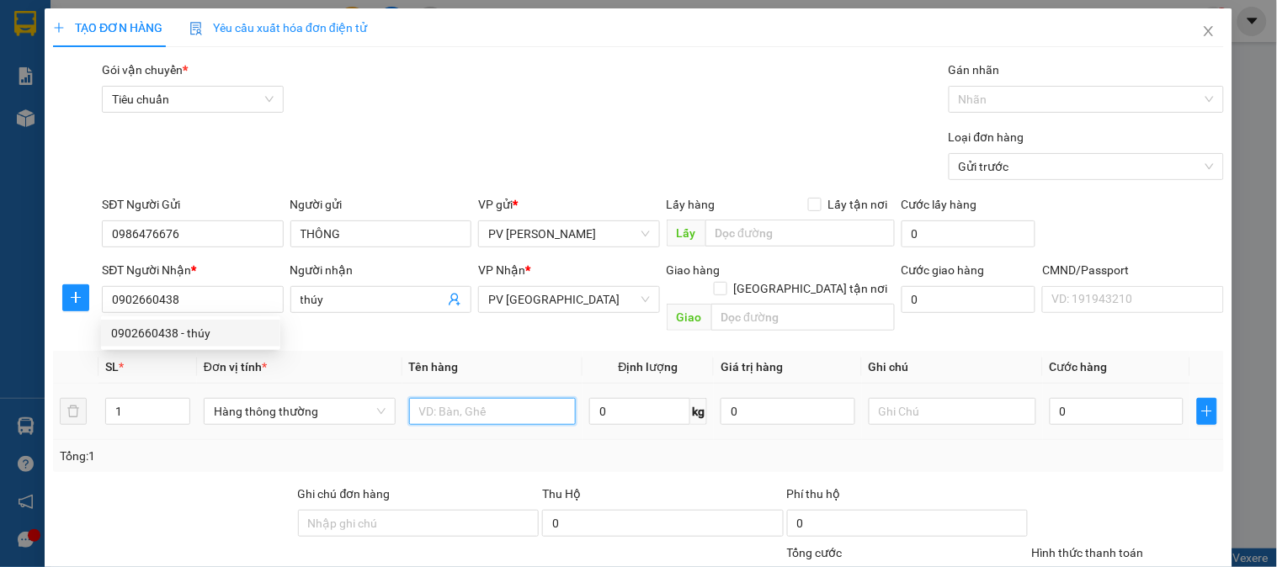
click at [498, 398] on input "text" at bounding box center [493, 411] width 168 height 27
type input "THUỐC"
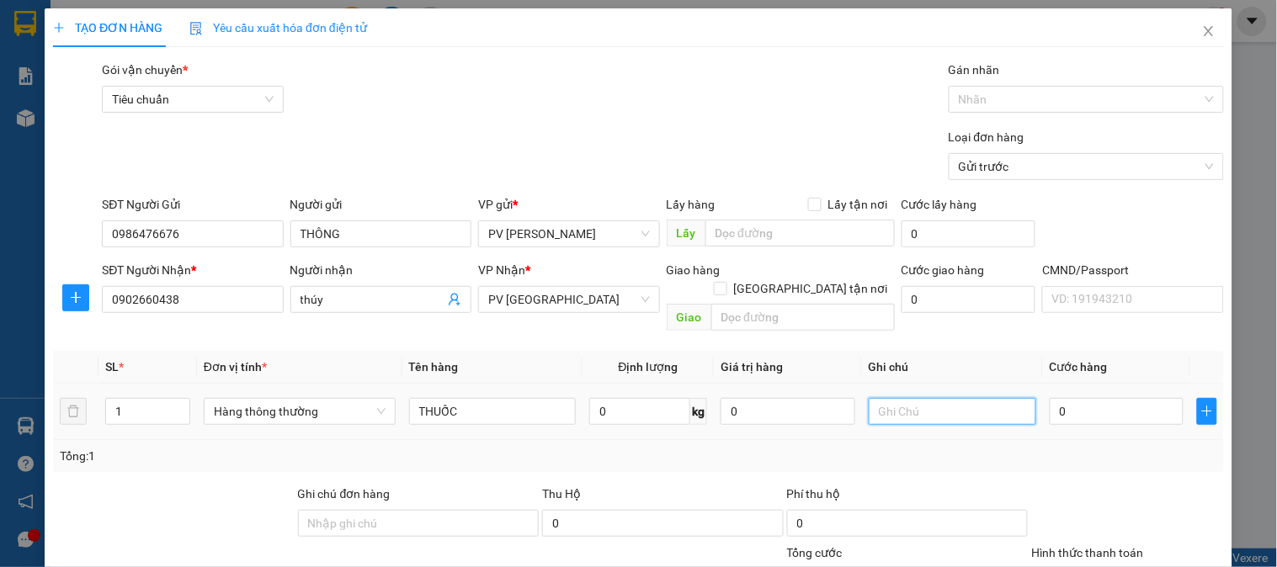
click at [889, 398] on input "text" at bounding box center [953, 411] width 168 height 27
type input "1TH"
click at [1115, 401] on input "0" at bounding box center [1117, 411] width 135 height 27
type input "5"
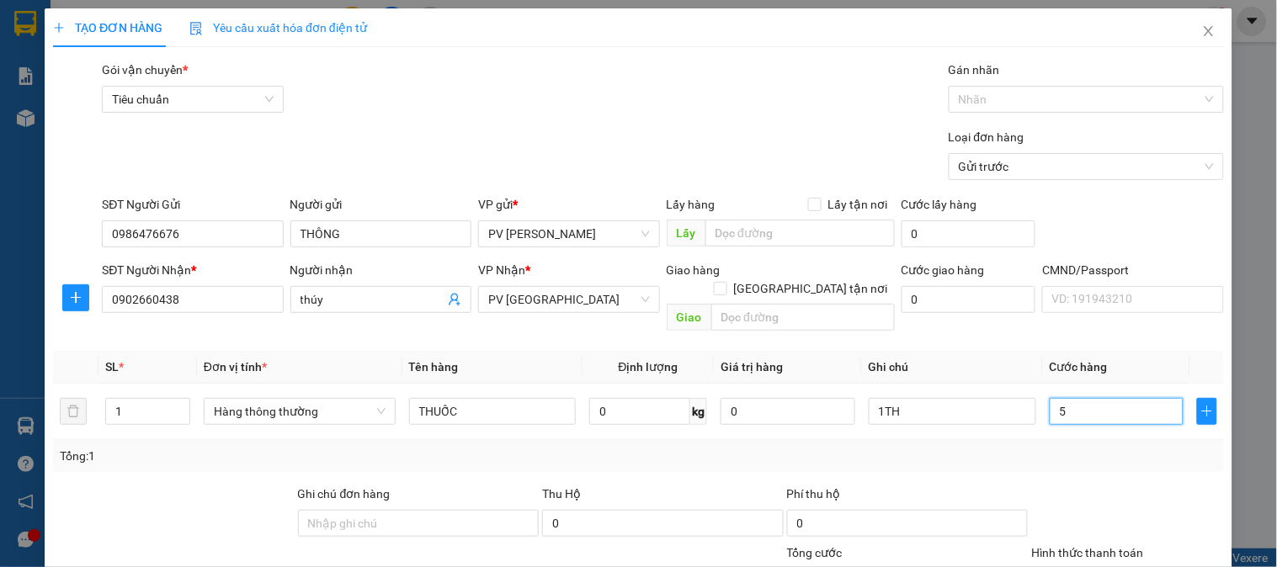
type input "5"
type input "50"
type input "500"
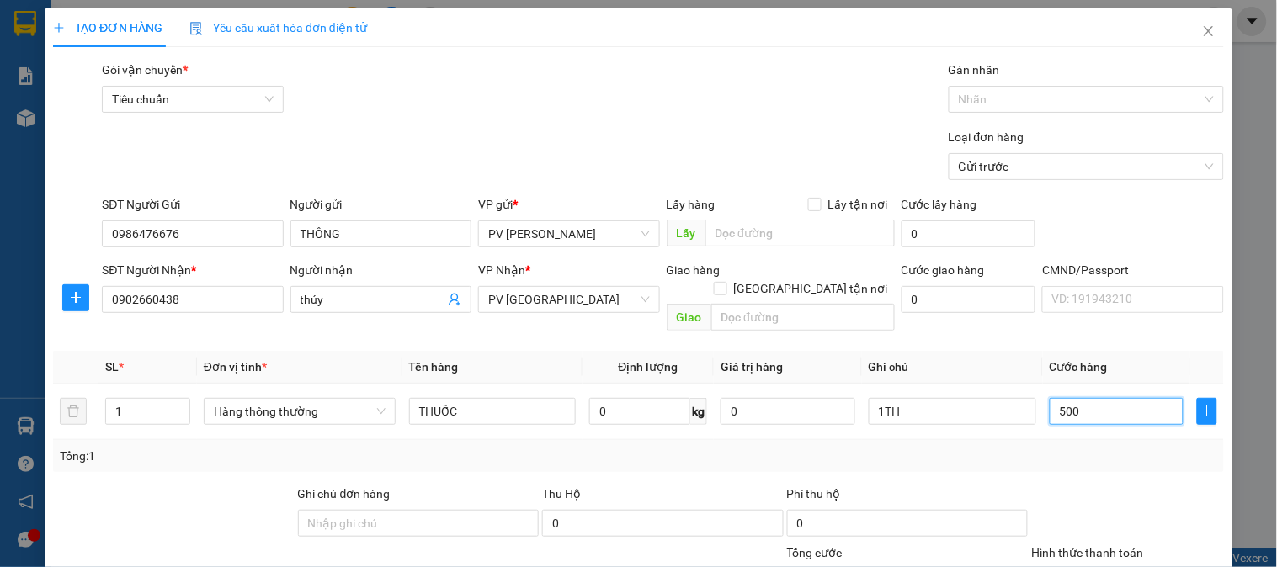
type input "500"
type input "5.000"
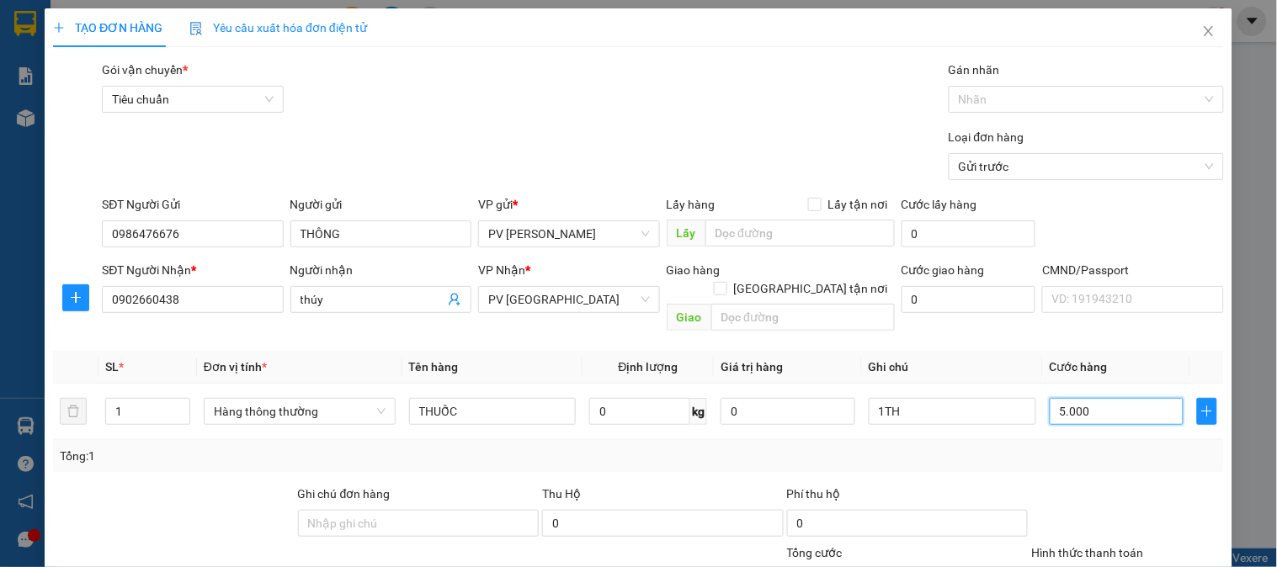
type input "50.000"
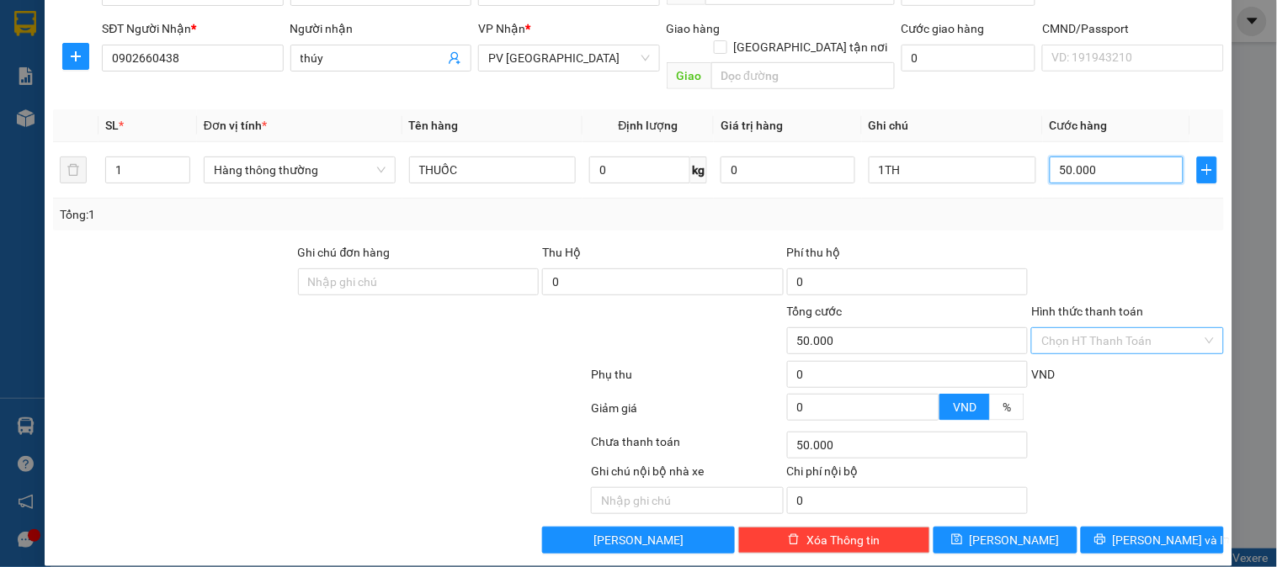
type input "50.000"
click at [1114, 328] on input "Hình thức thanh toán" at bounding box center [1122, 340] width 160 height 25
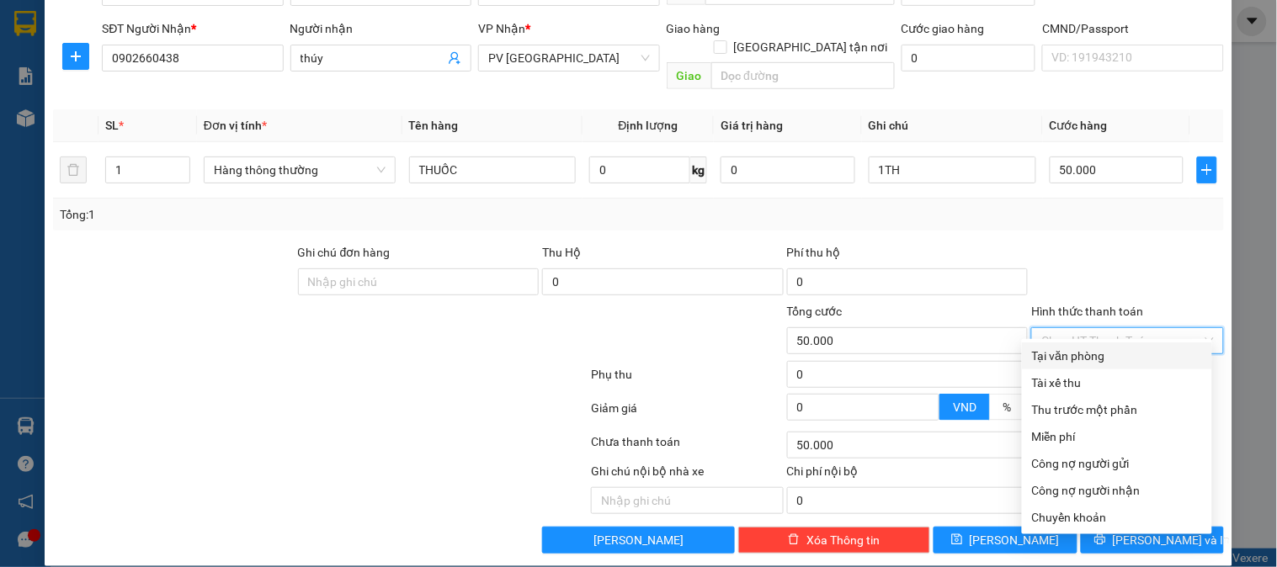
click at [1095, 357] on div "Tại văn phòng" at bounding box center [1117, 356] width 170 height 19
type input "0"
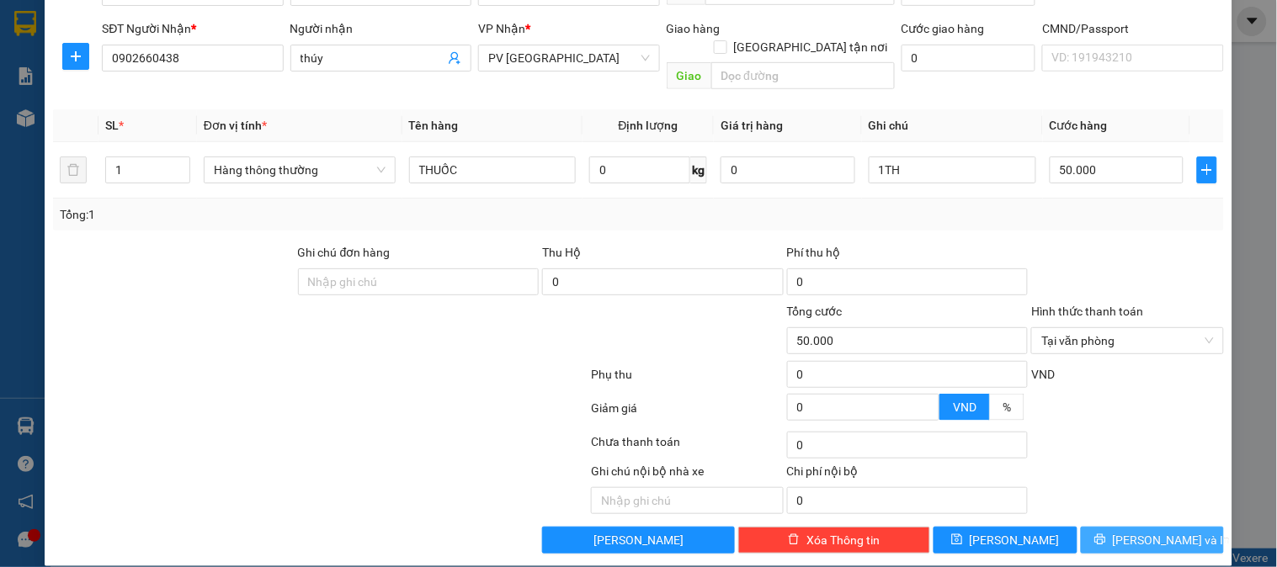
click at [1087, 527] on button "[PERSON_NAME] và In" at bounding box center [1152, 540] width 143 height 27
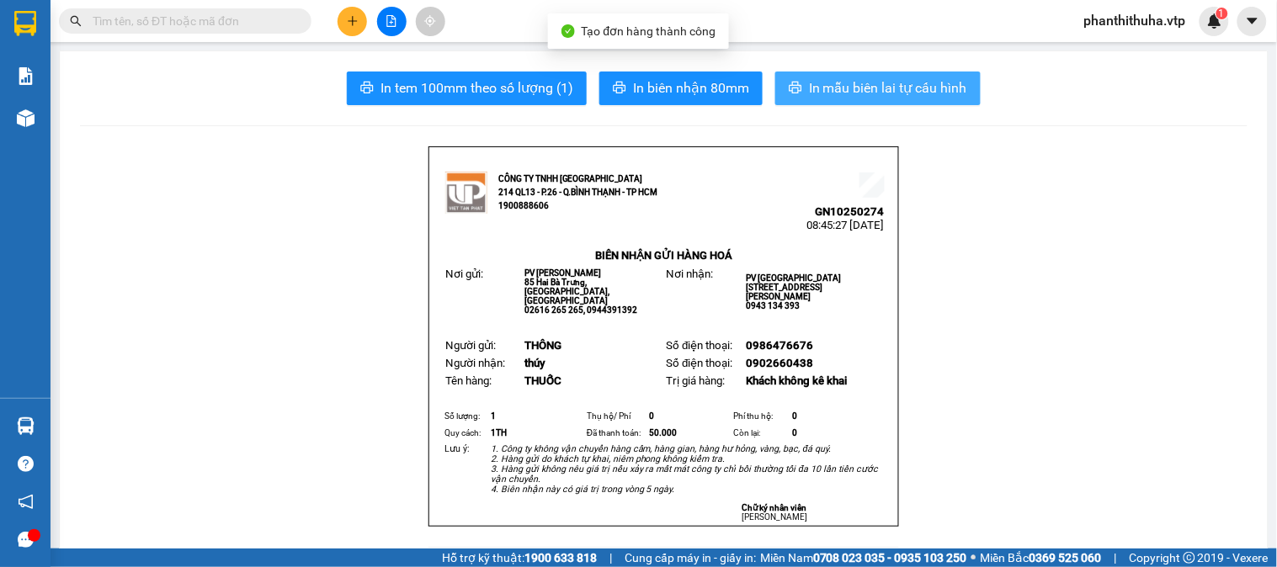
click at [865, 88] on span "In mẫu biên lai tự cấu hình" at bounding box center [888, 87] width 158 height 21
click at [909, 72] on button "In mẫu biên lai tự cấu hình" at bounding box center [877, 89] width 205 height 34
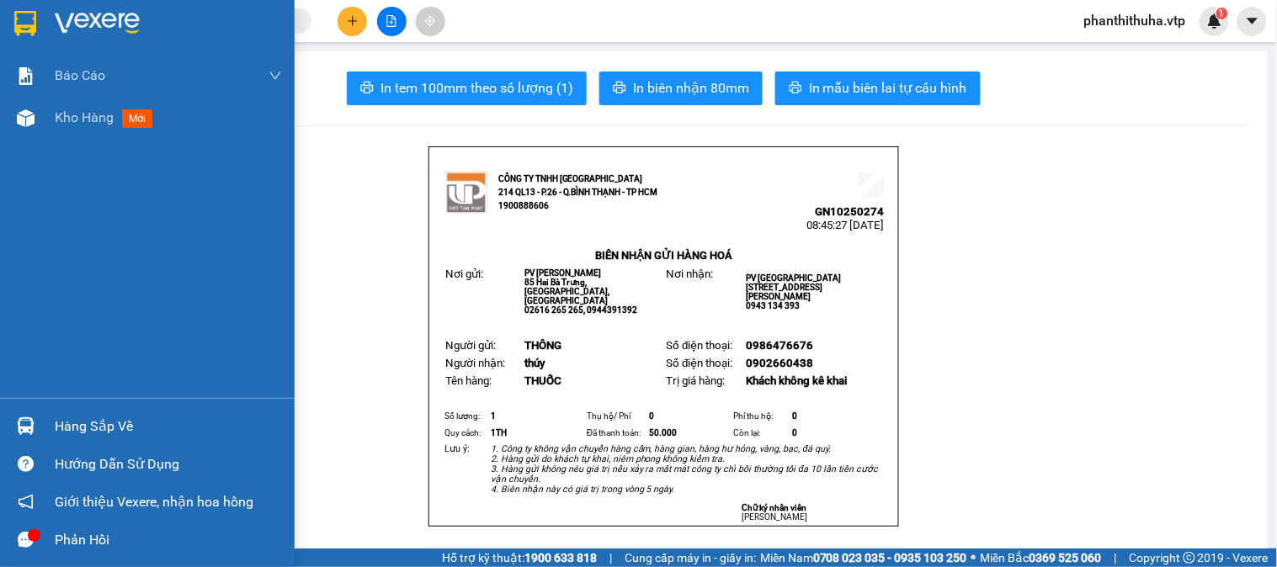
click at [110, 13] on img at bounding box center [97, 23] width 85 height 25
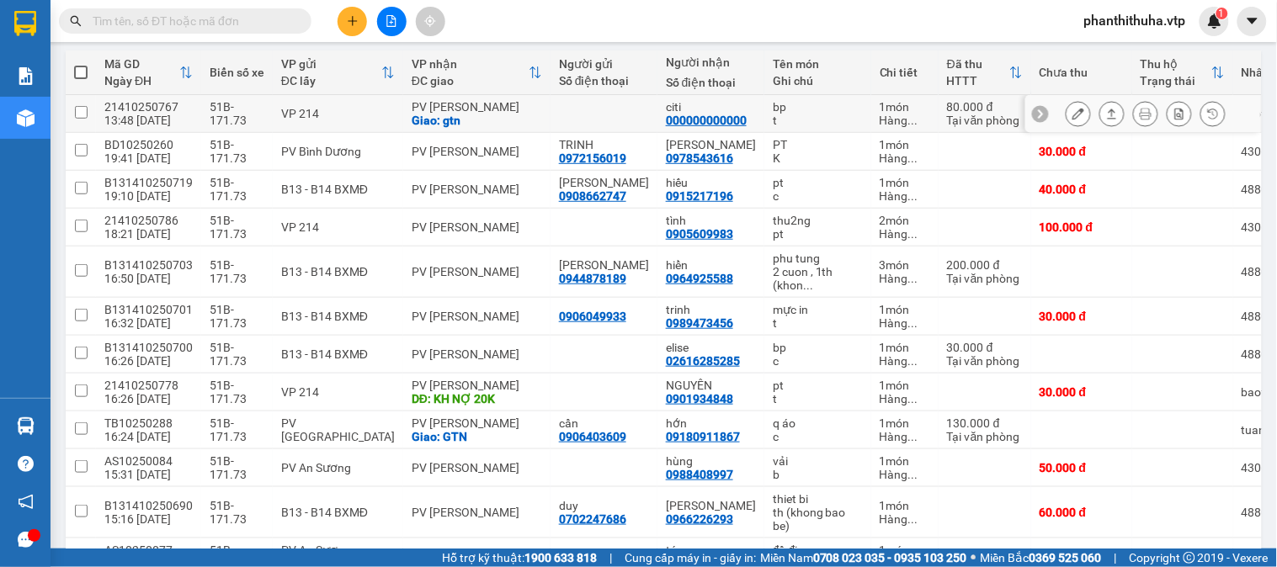
scroll to position [93, 0]
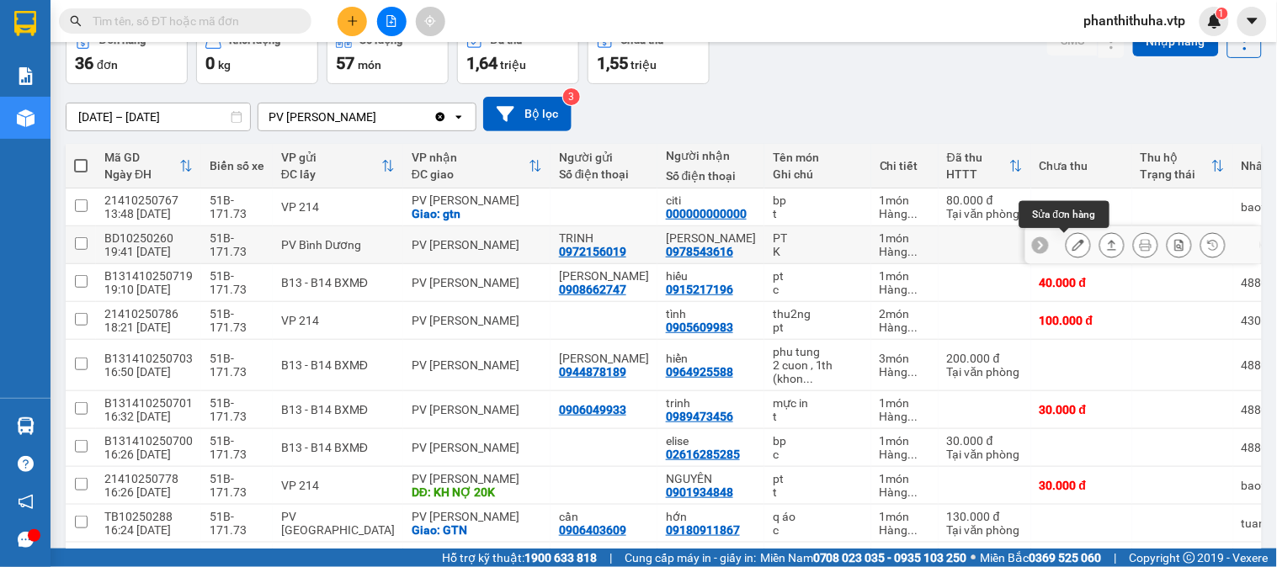
click at [1072, 244] on button at bounding box center [1079, 245] width 24 height 29
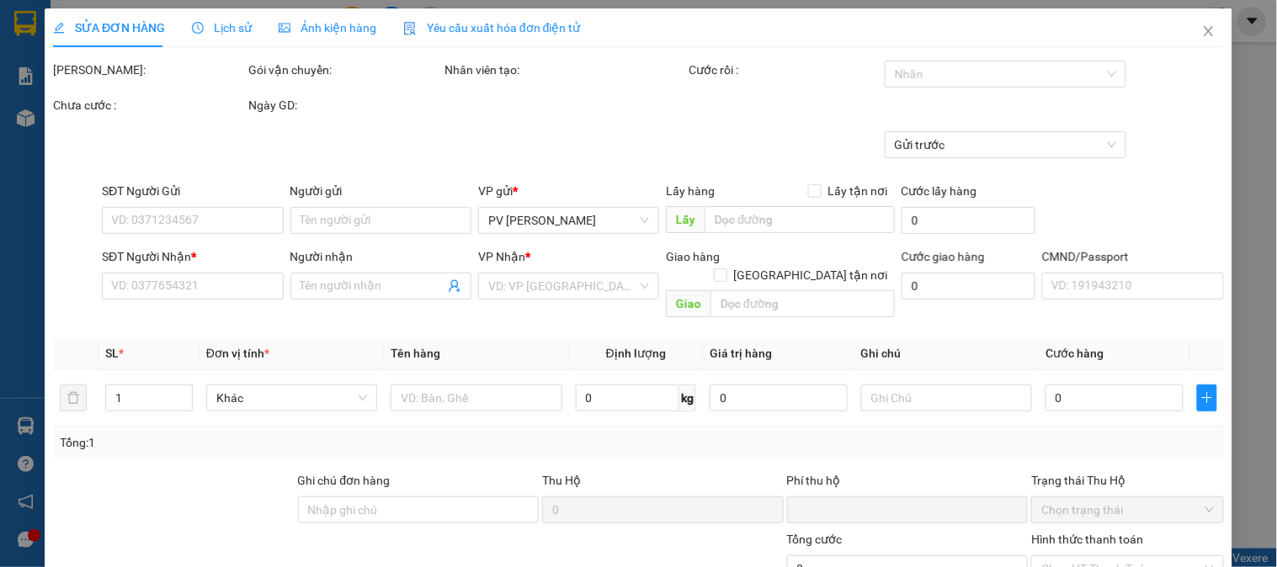
type input "1.500"
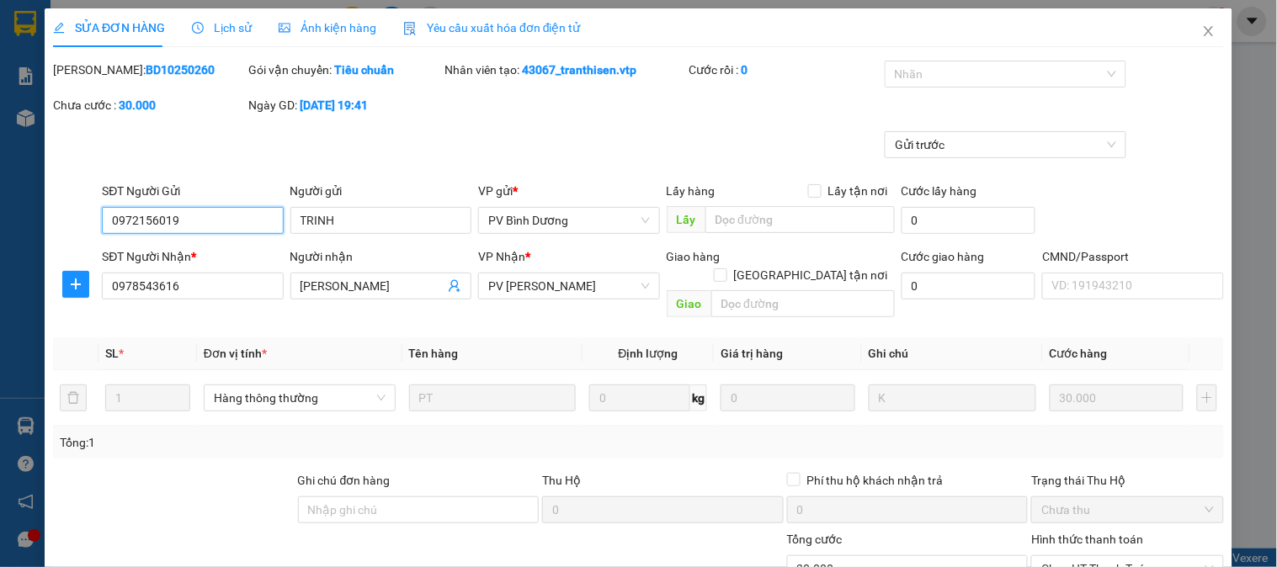
type input "0972156019"
type input "TRINH"
type input "0978543616"
type input "[PERSON_NAME]"
type input "0"
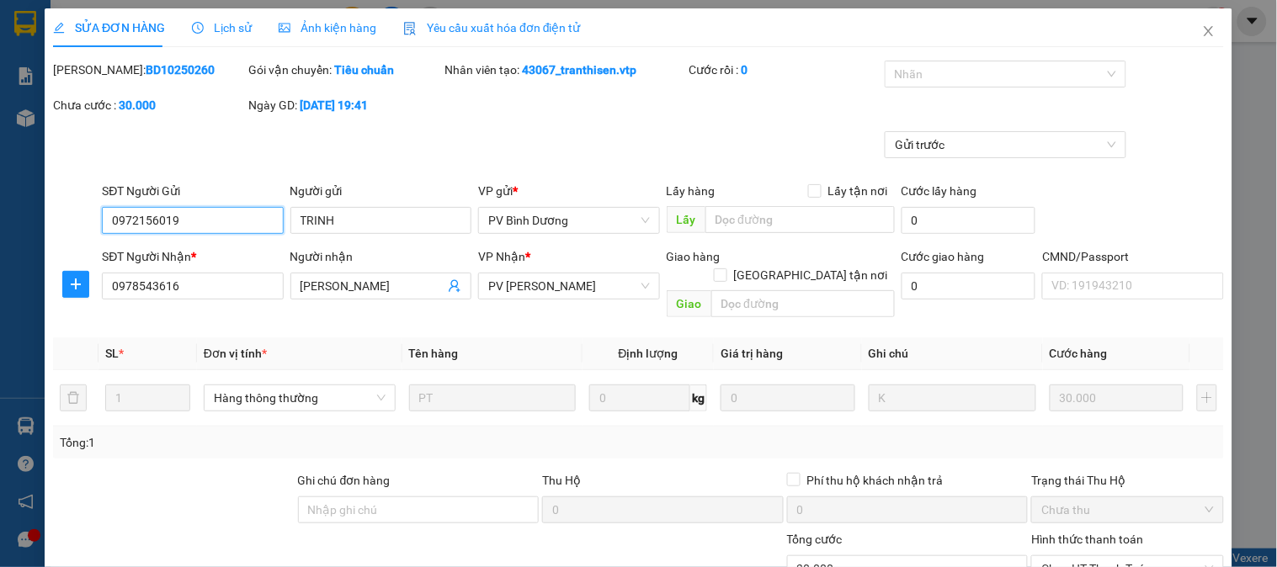
type input "30.000"
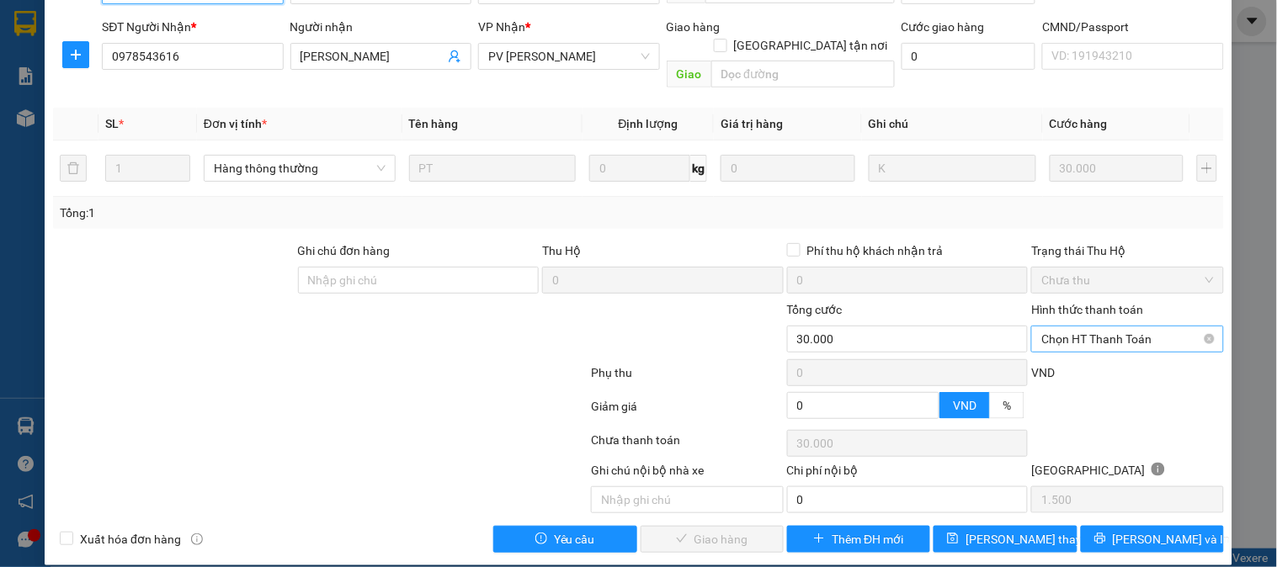
click at [1108, 328] on span "Chọn HT Thanh Toán" at bounding box center [1128, 339] width 172 height 25
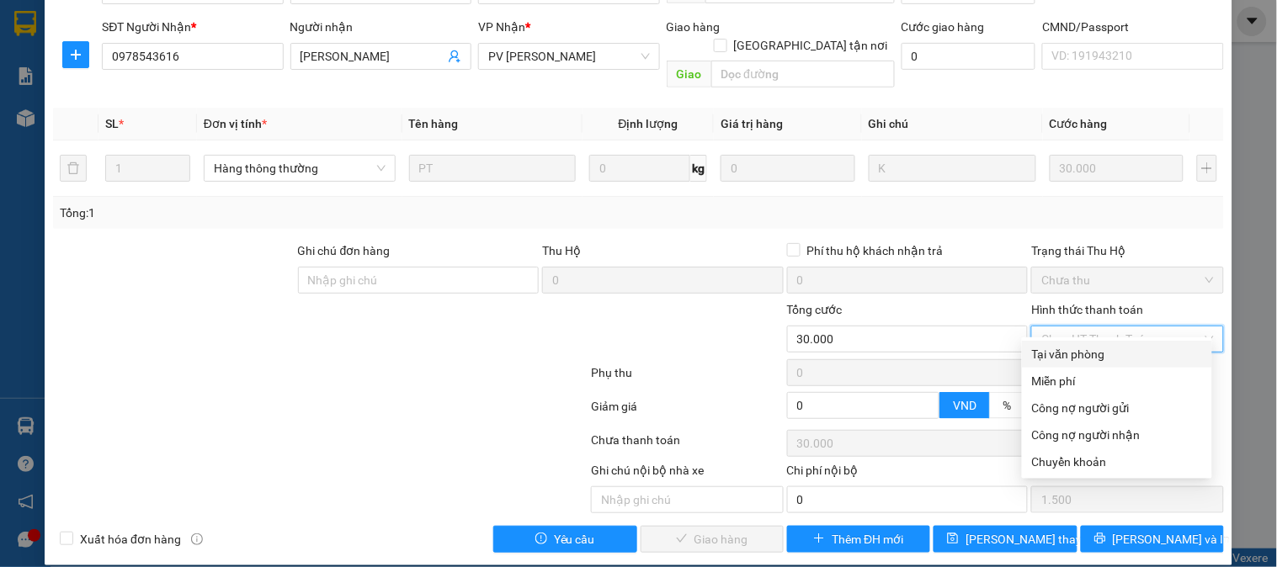
click at [1080, 346] on div "Tại văn phòng" at bounding box center [1117, 354] width 170 height 19
type input "0"
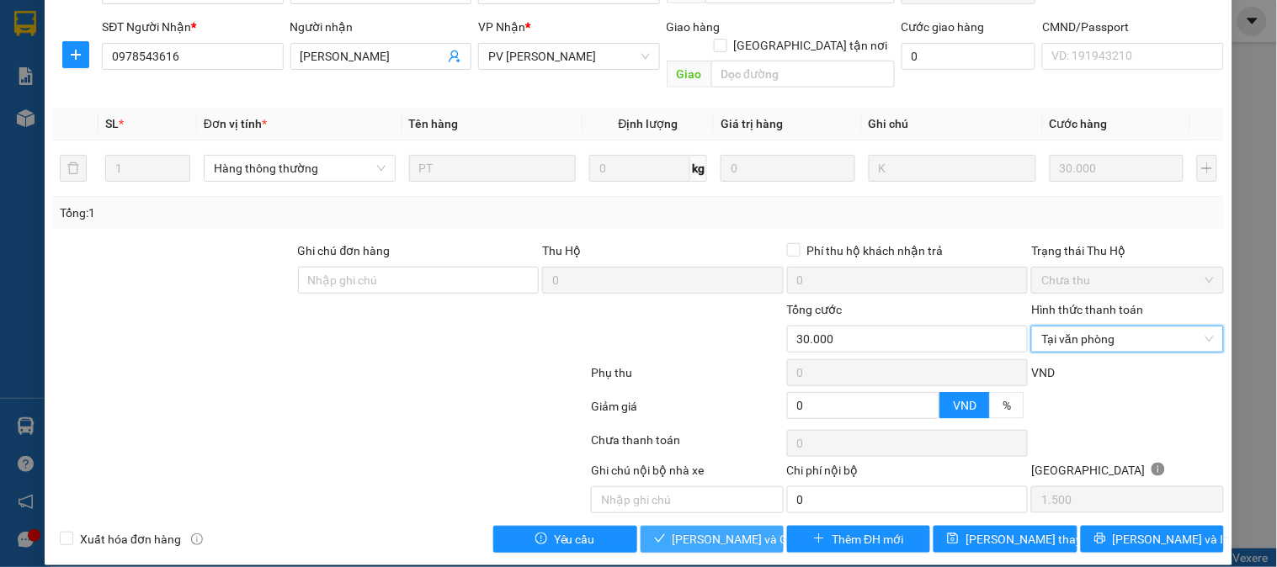
click at [743, 530] on span "[PERSON_NAME] và Giao hàng" at bounding box center [754, 539] width 162 height 19
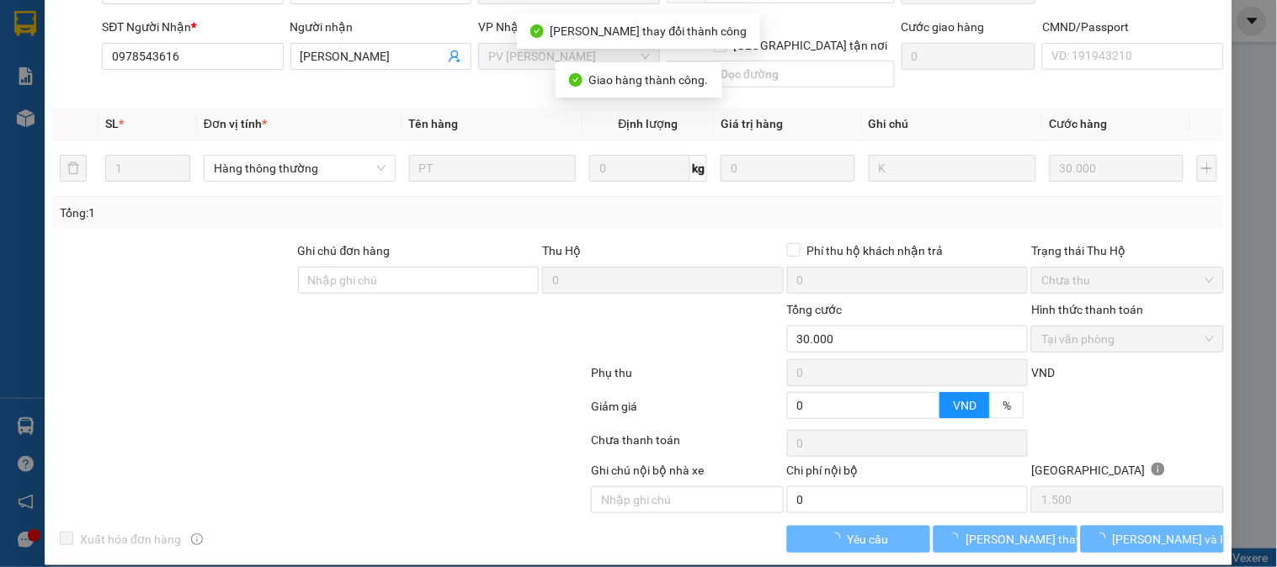
scroll to position [0, 0]
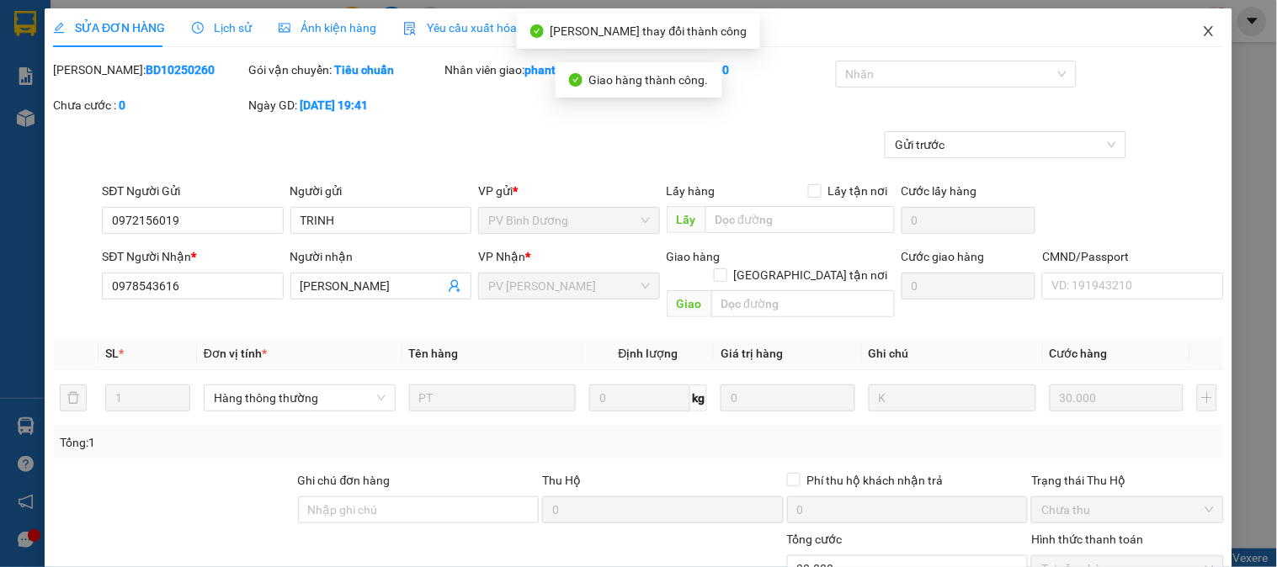
click at [1204, 36] on icon "close" at bounding box center [1208, 31] width 9 height 10
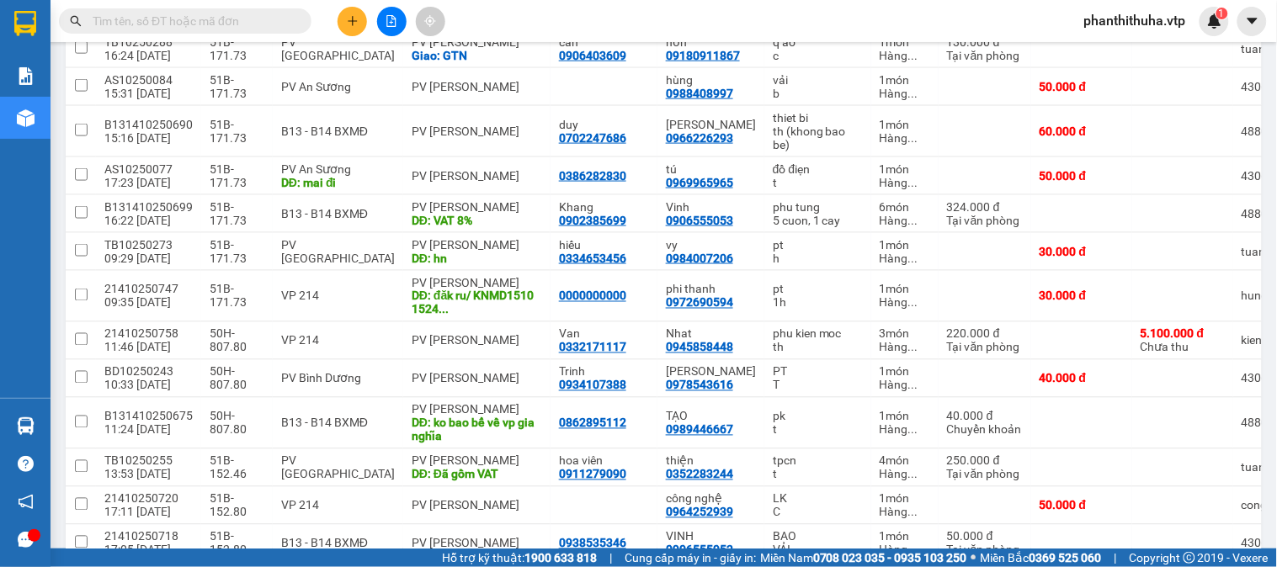
scroll to position [564, 0]
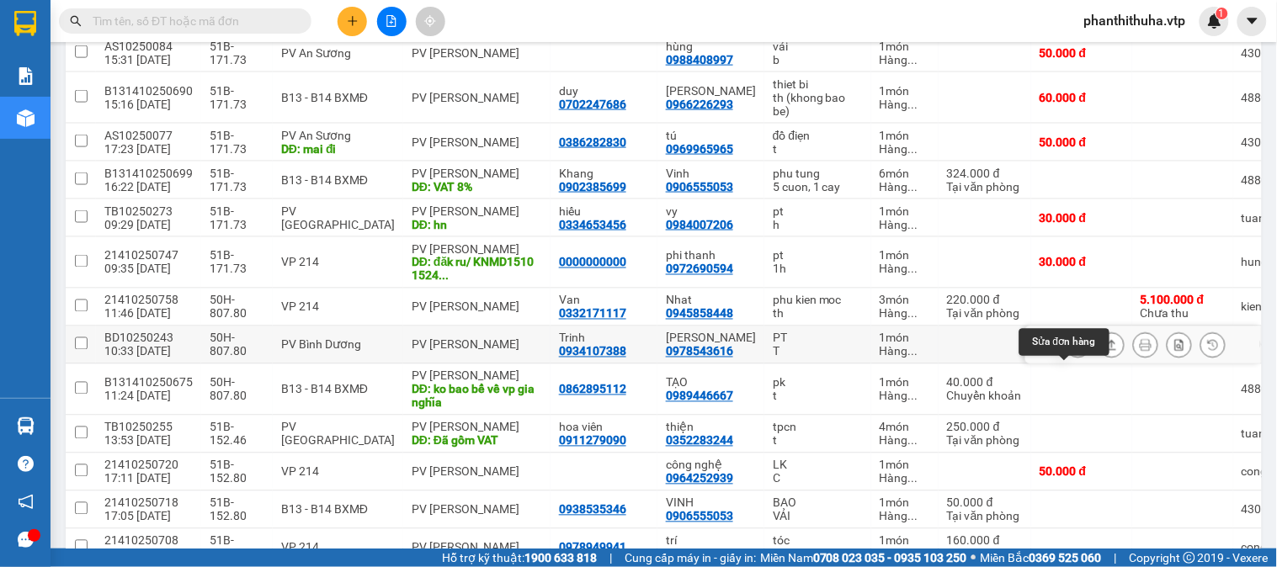
click at [1067, 360] on button at bounding box center [1079, 345] width 24 height 29
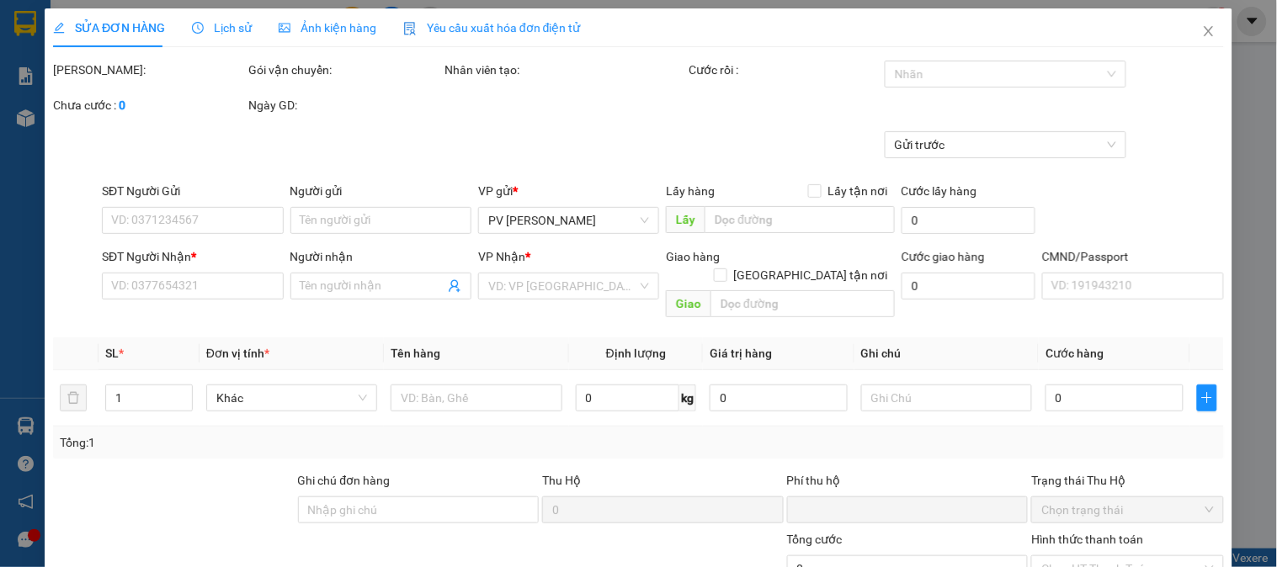
type input "0934107388"
type input "Trinh"
type input "0978543616"
type input "[PERSON_NAME]"
type input "0"
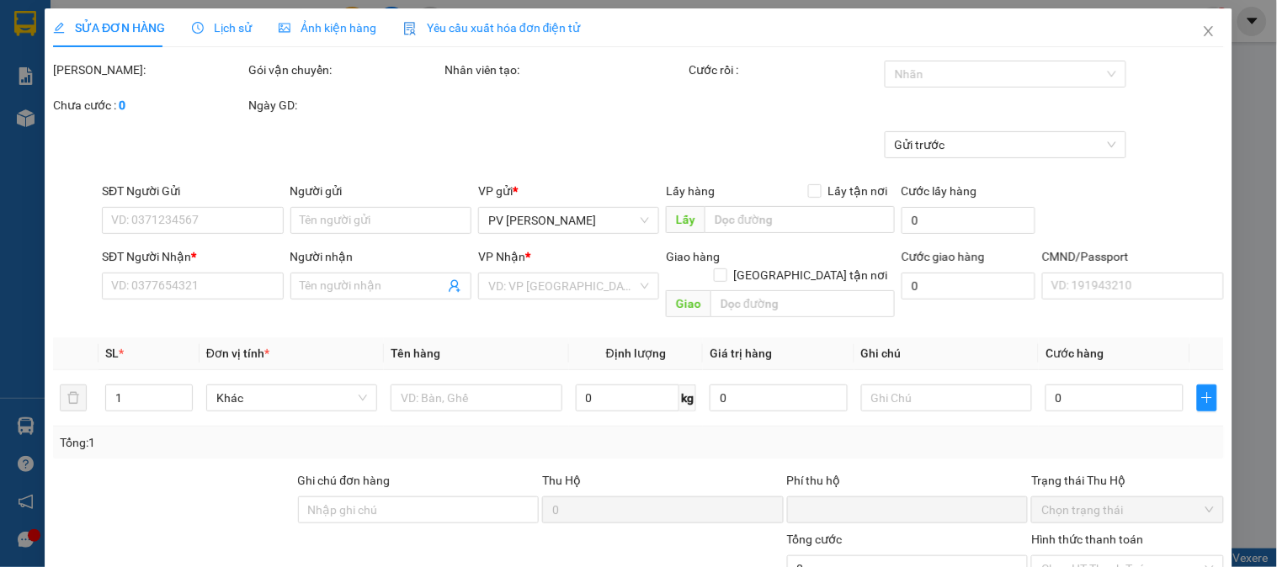
type input "40.000"
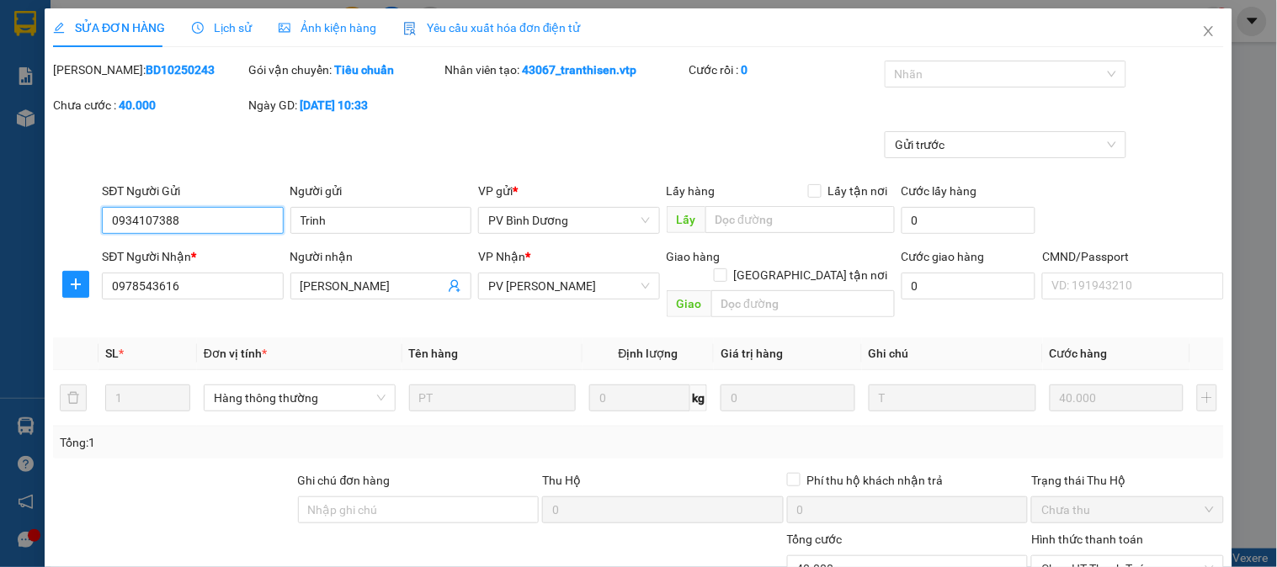
type input "2.000"
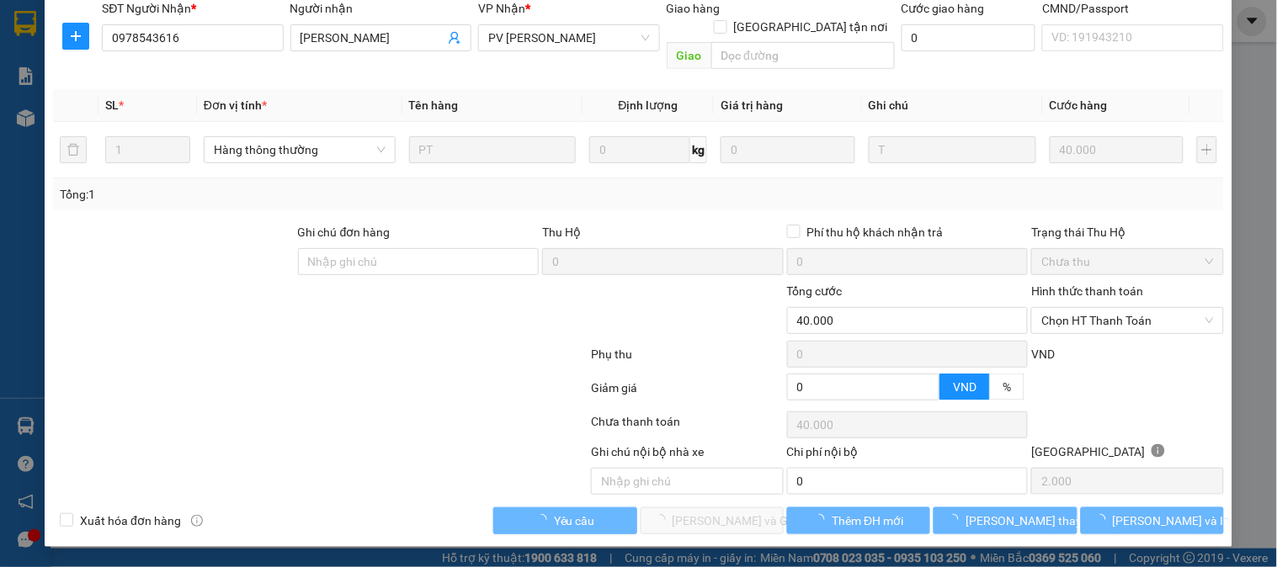
scroll to position [230, 0]
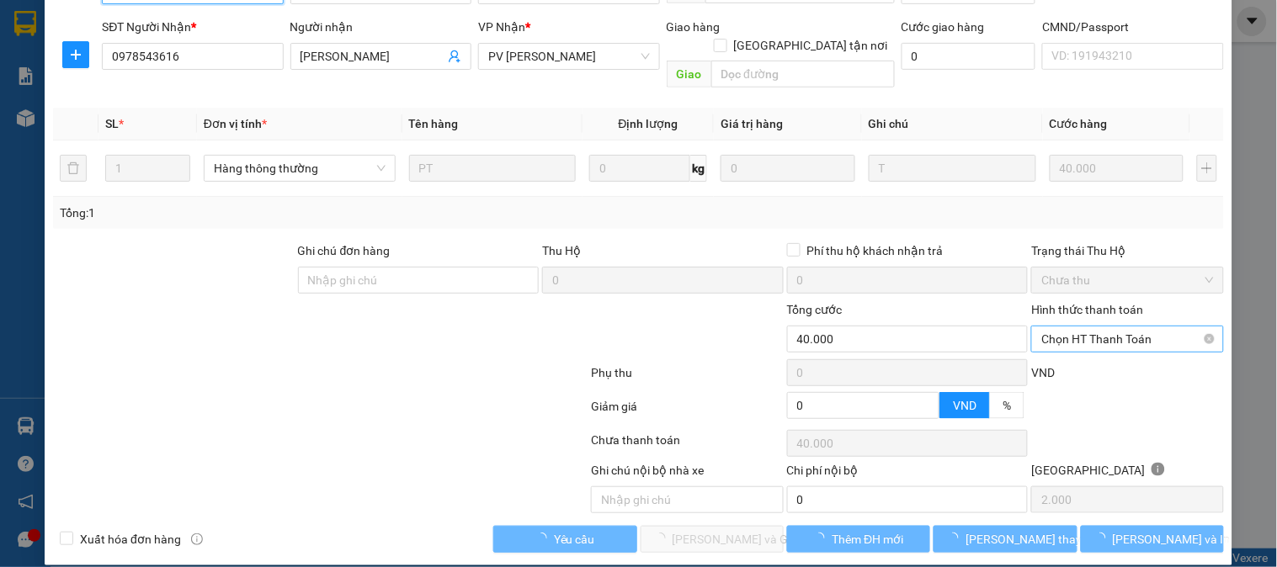
click at [1078, 327] on span "Chọn HT Thanh Toán" at bounding box center [1128, 339] width 172 height 25
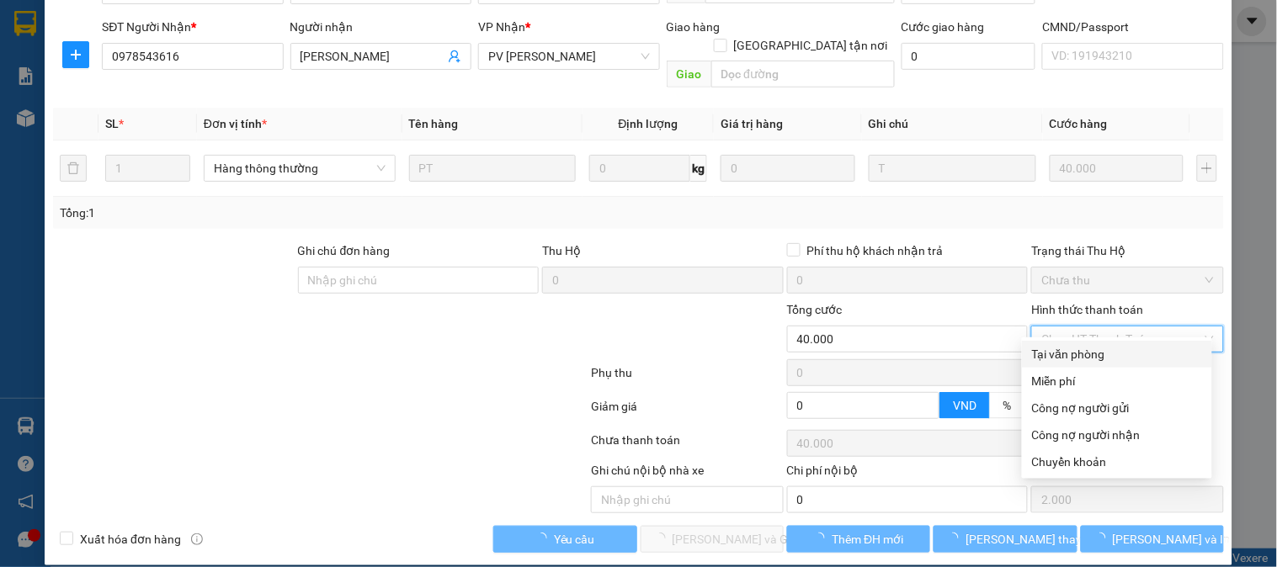
click at [1066, 343] on div "Tại văn phòng" at bounding box center [1117, 354] width 190 height 27
type input "0"
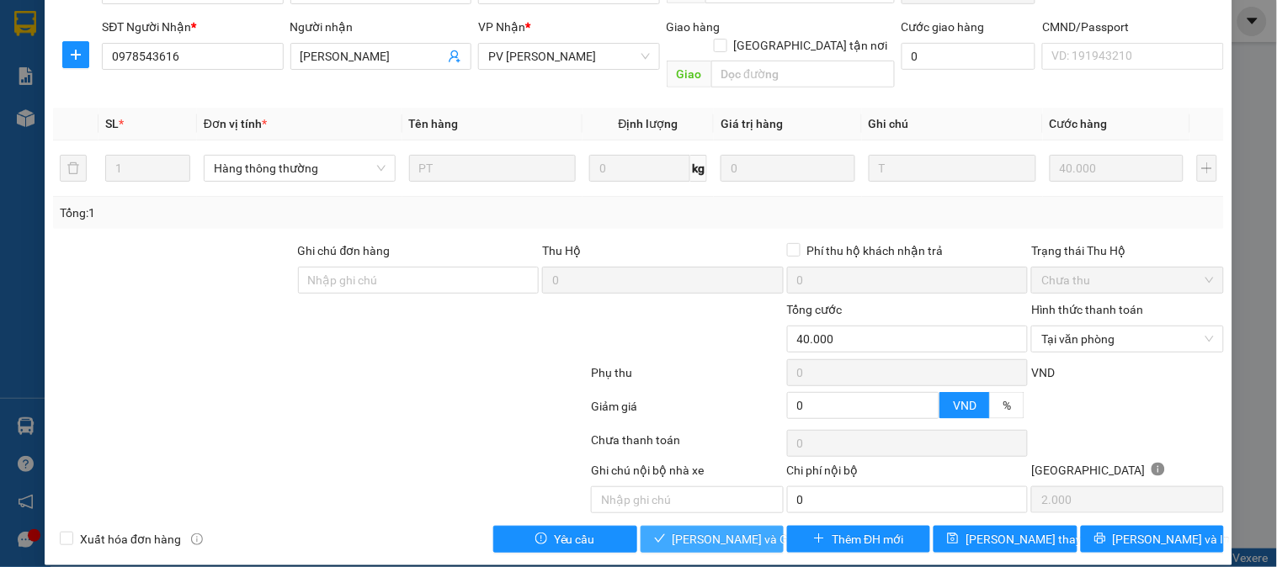
click at [750, 530] on span "[PERSON_NAME] và Giao hàng" at bounding box center [754, 539] width 162 height 19
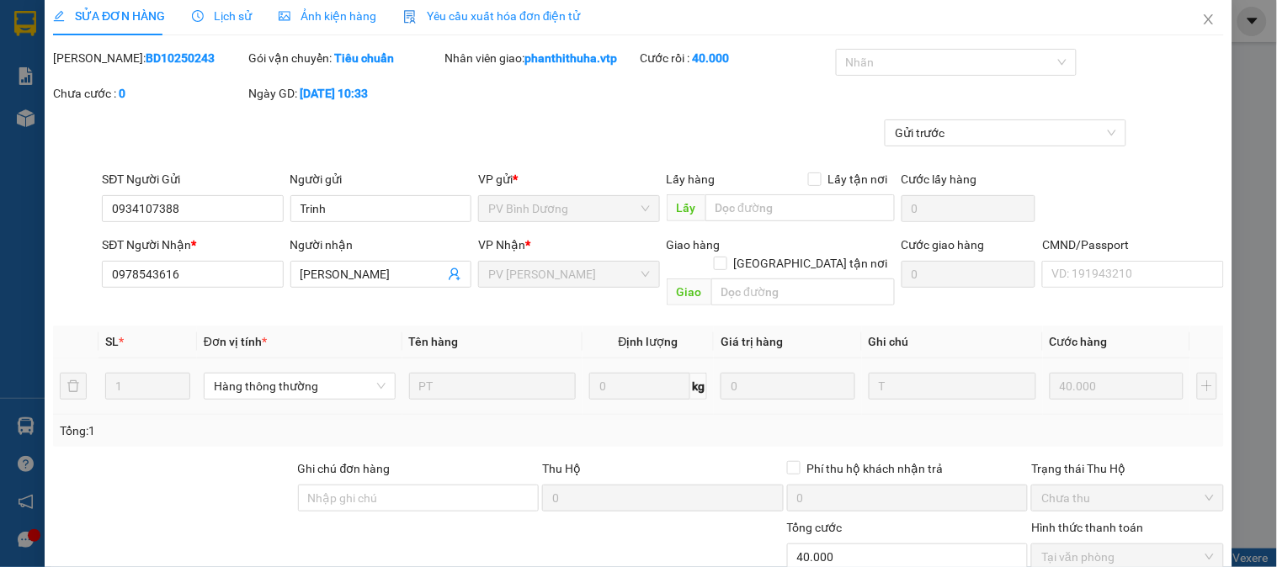
scroll to position [0, 0]
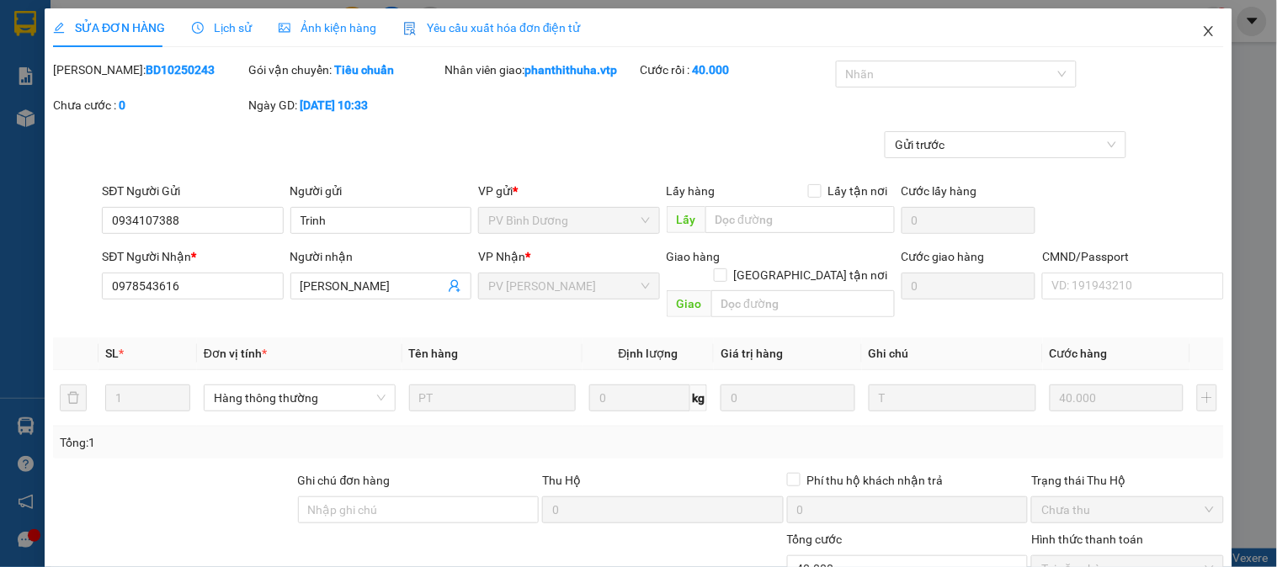
click at [1202, 29] on icon "close" at bounding box center [1208, 30] width 13 height 13
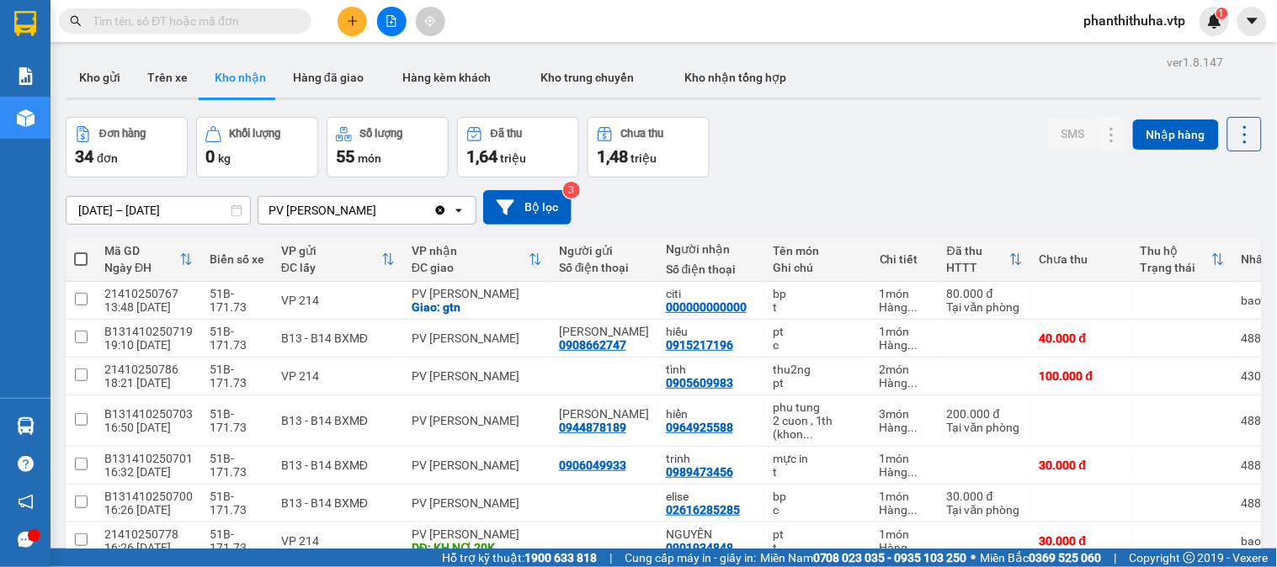
scroll to position [1140, 0]
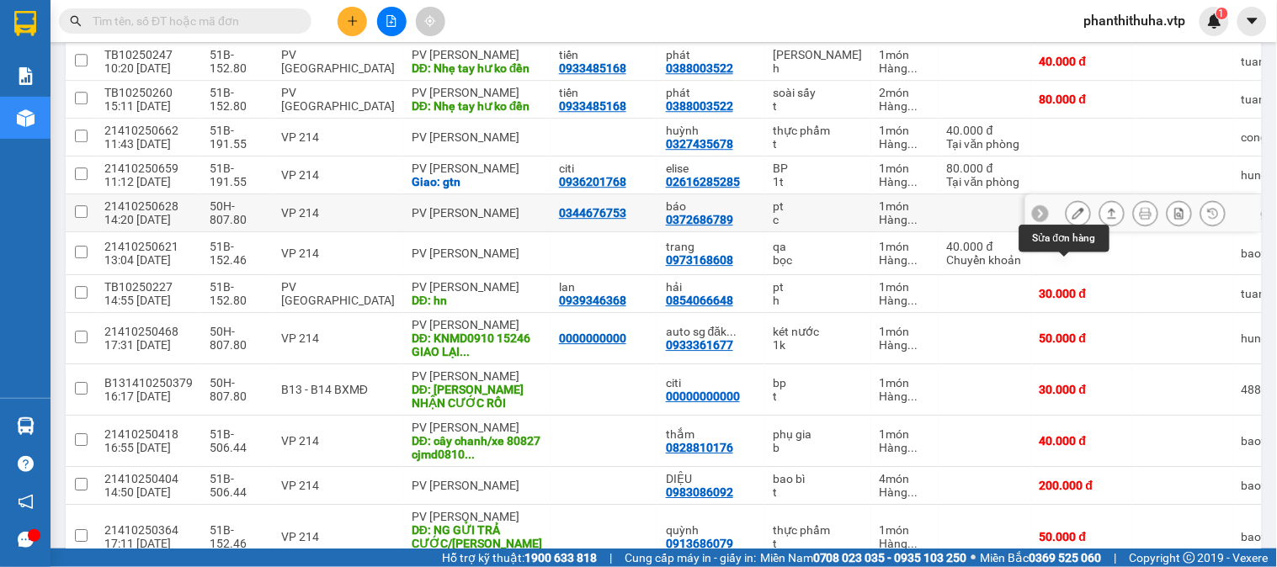
click at [1073, 219] on icon at bounding box center [1079, 213] width 12 height 12
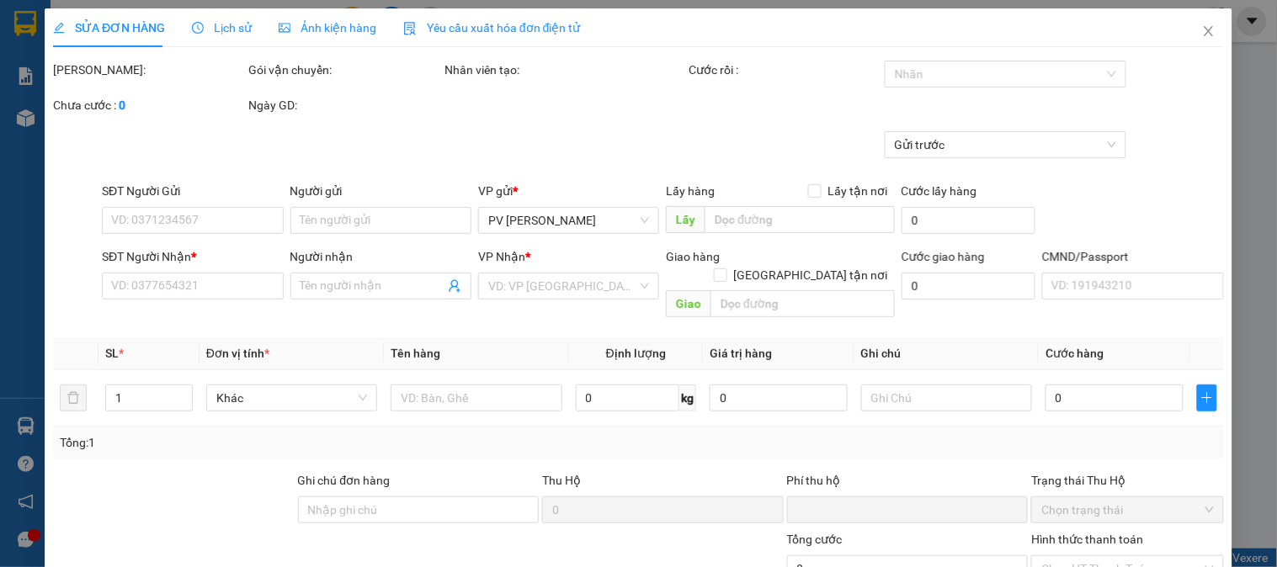
type input "1.500"
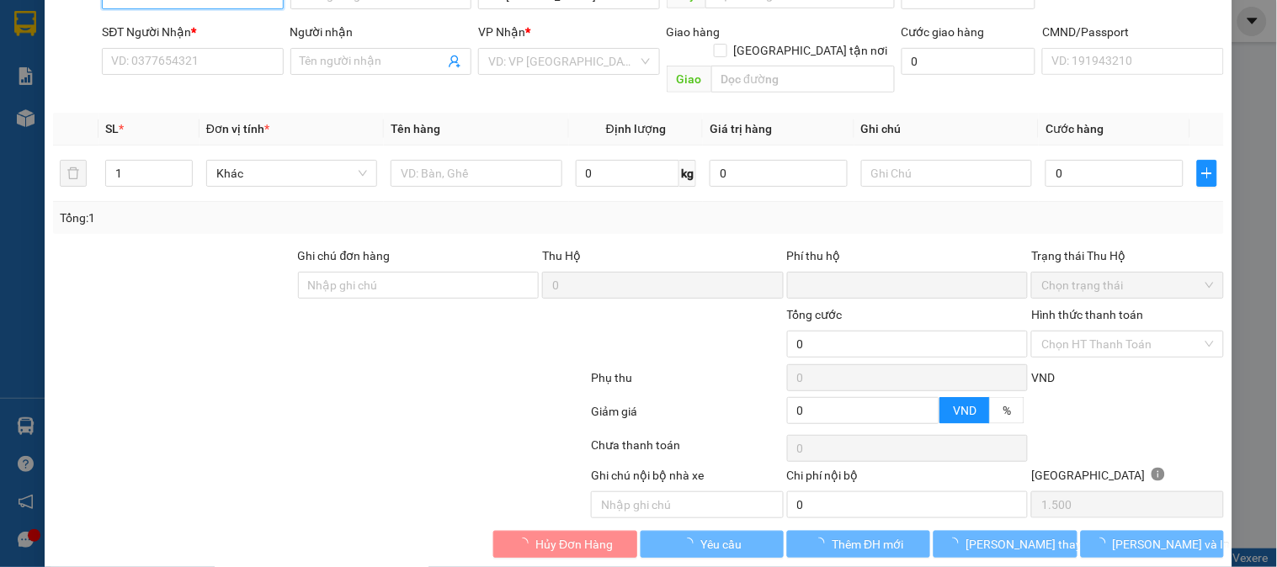
scroll to position [230, 0]
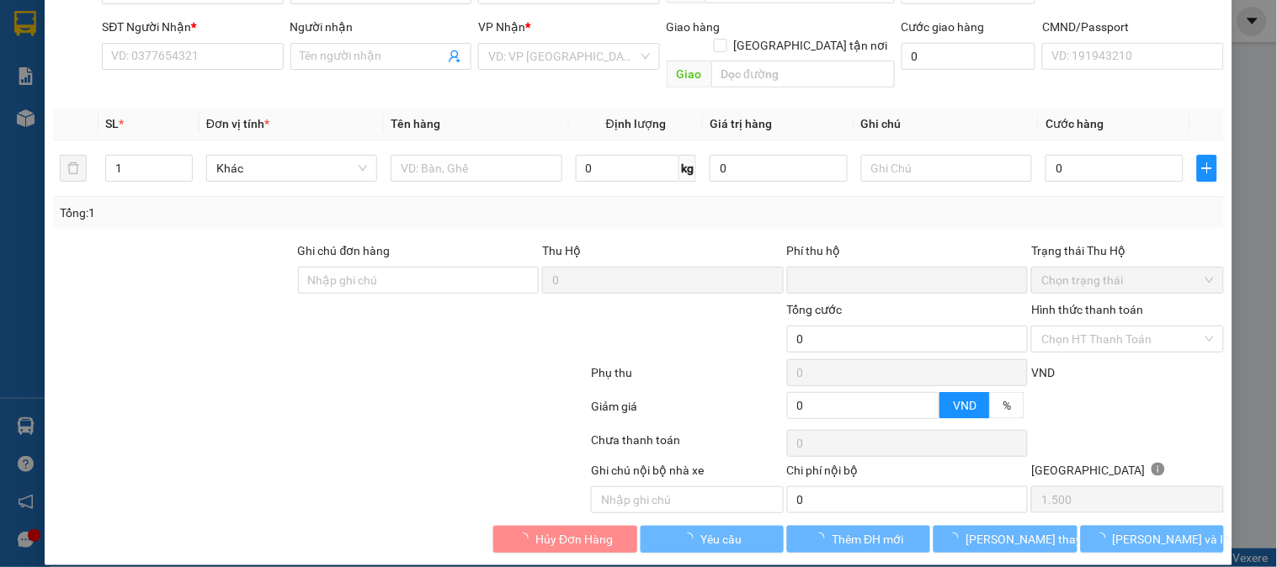
type input "0344676753"
type input "0372686789"
type input "báo"
type input "0"
type input "30.000"
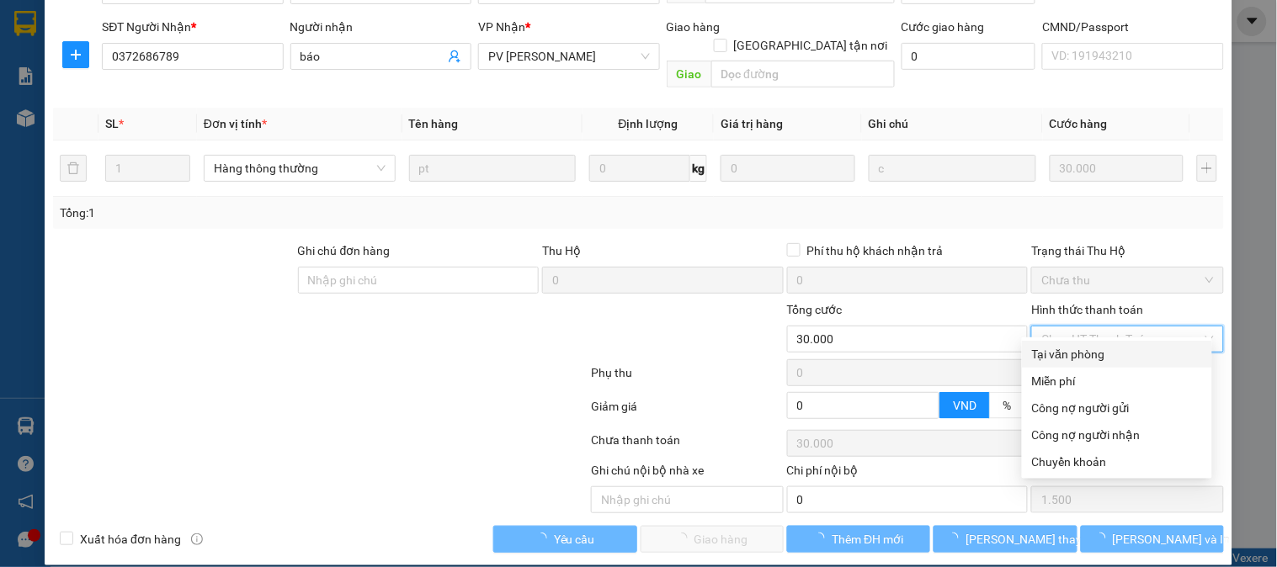
click at [1051, 354] on div "Tại văn phòng" at bounding box center [1117, 354] width 170 height 19
type input "0"
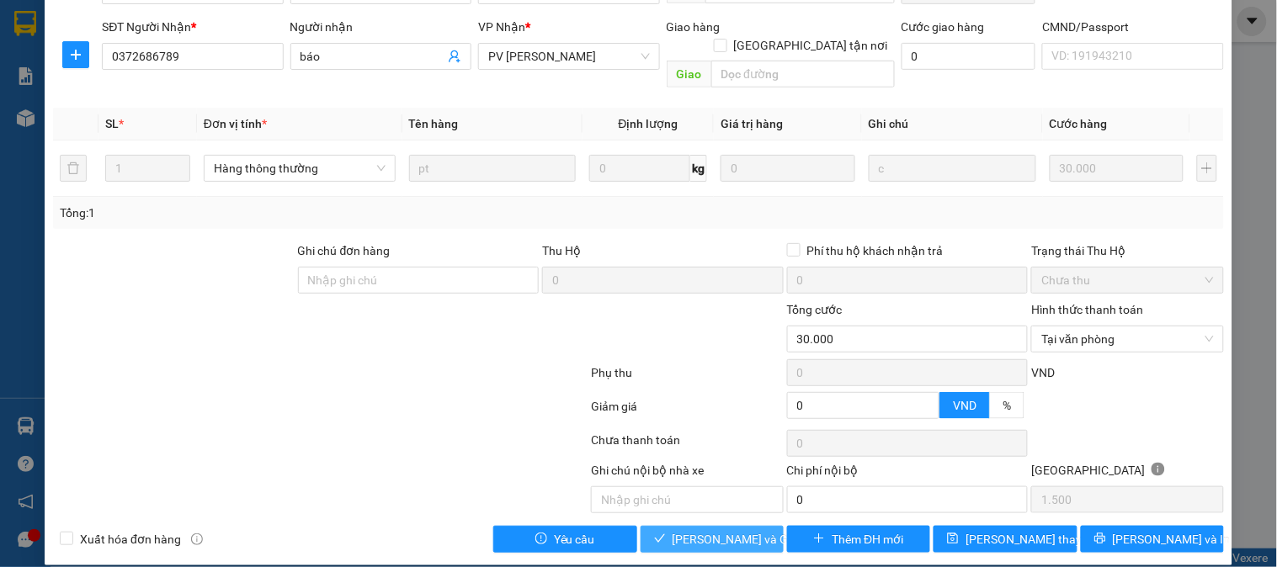
click at [687, 530] on span "[PERSON_NAME] và Giao hàng" at bounding box center [754, 539] width 162 height 19
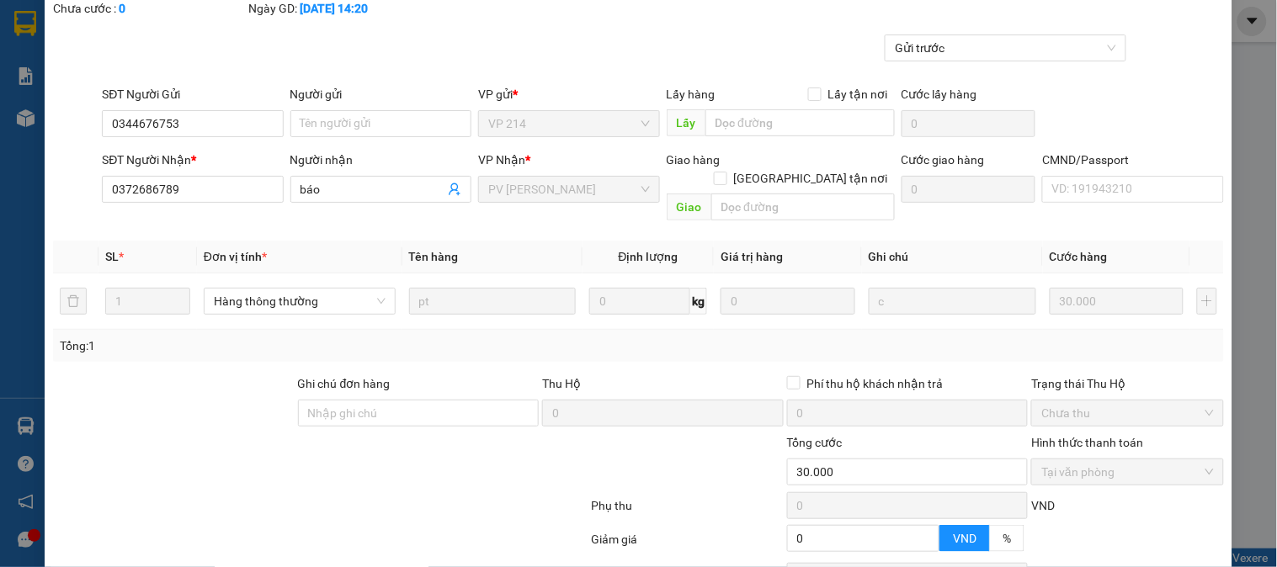
scroll to position [0, 0]
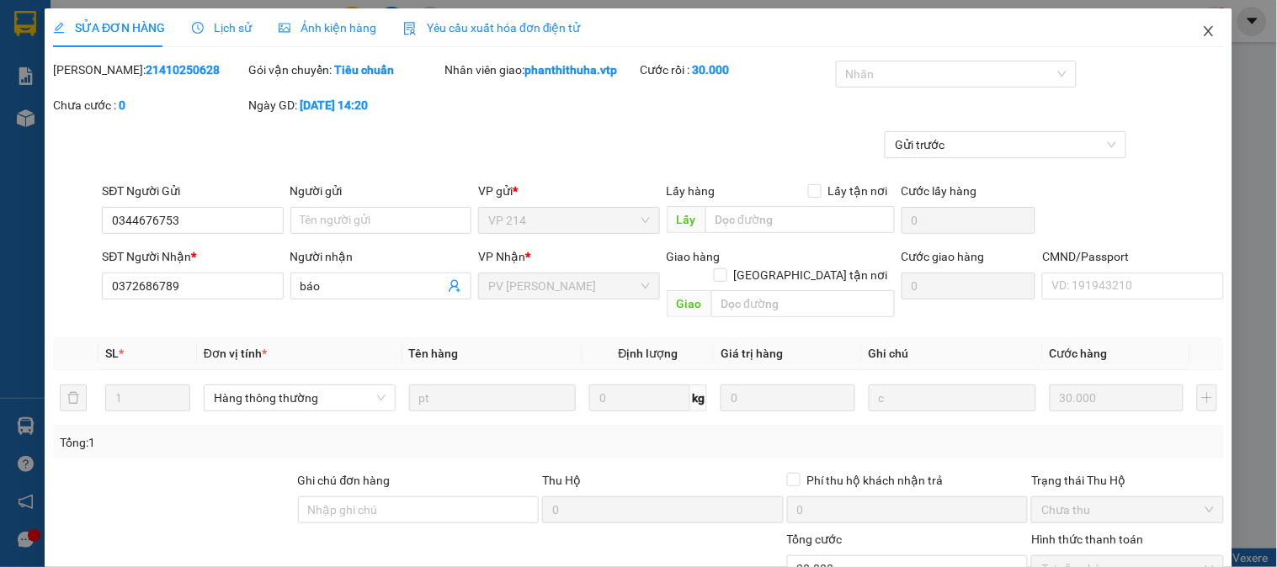
click at [1202, 28] on icon "close" at bounding box center [1208, 30] width 13 height 13
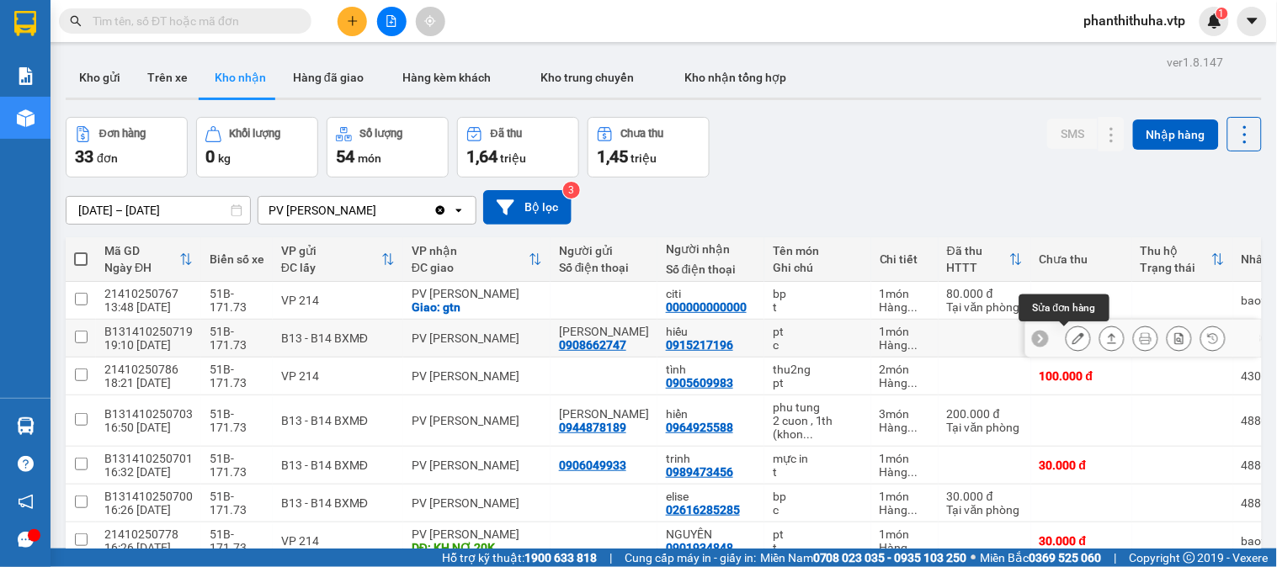
click at [1073, 338] on icon at bounding box center [1079, 339] width 12 height 12
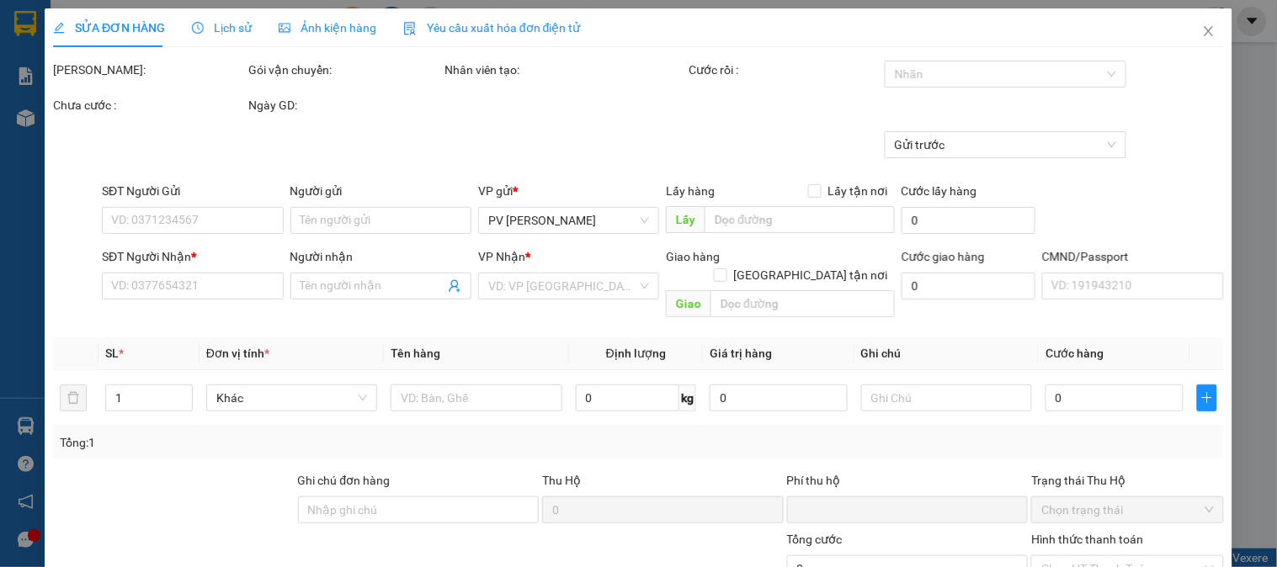
type input "2.000"
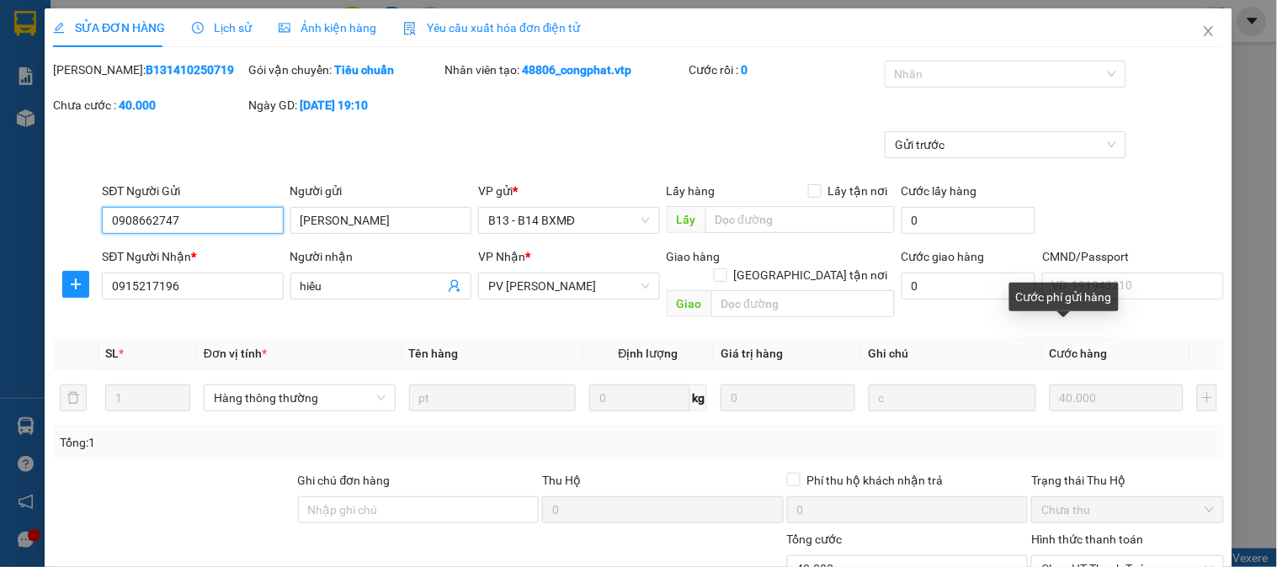
type input "0908662747"
type input "[PERSON_NAME]"
type input "0915217196"
type input "hiếu"
type input "0"
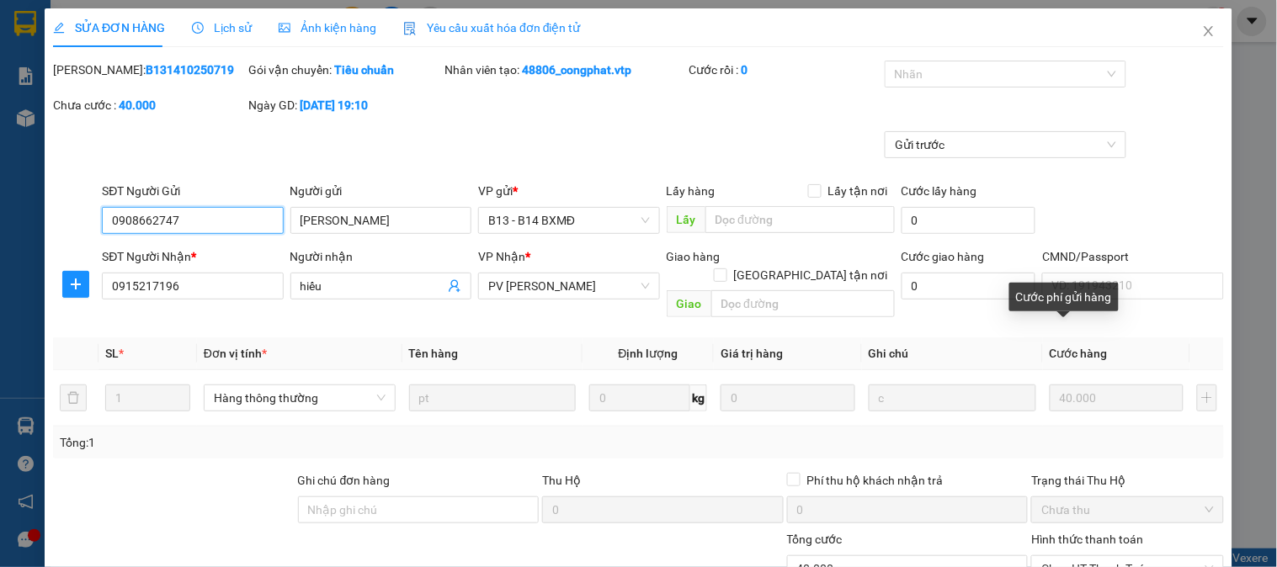
type input "40.000"
click at [971, 81] on div at bounding box center [997, 74] width 216 height 20
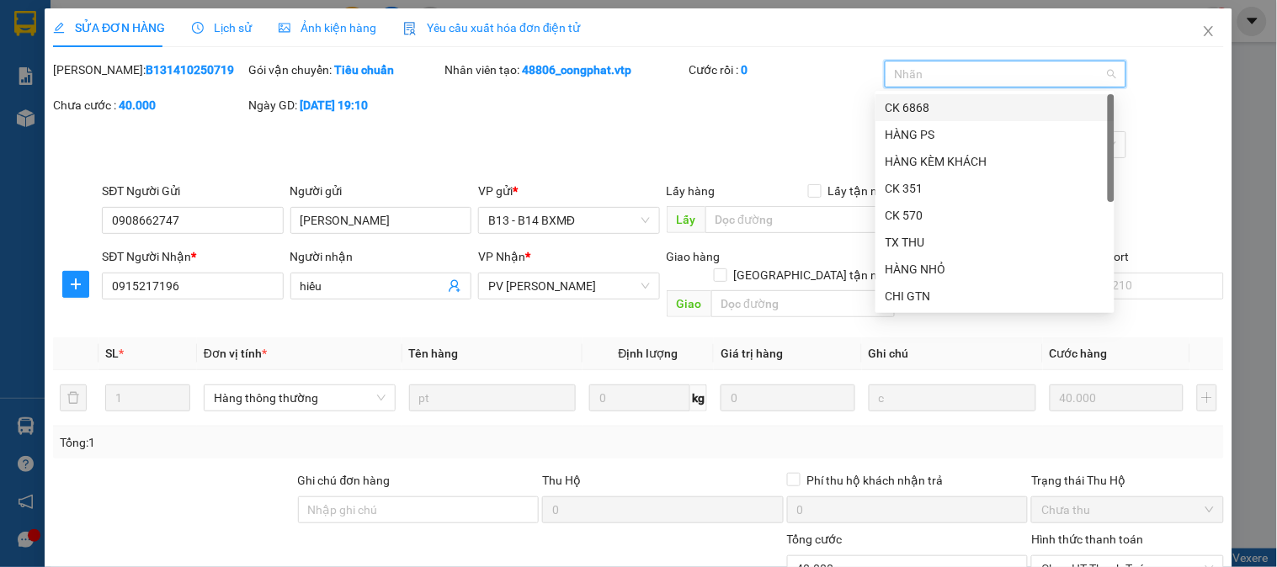
click at [928, 106] on div "CK 6868" at bounding box center [995, 108] width 219 height 19
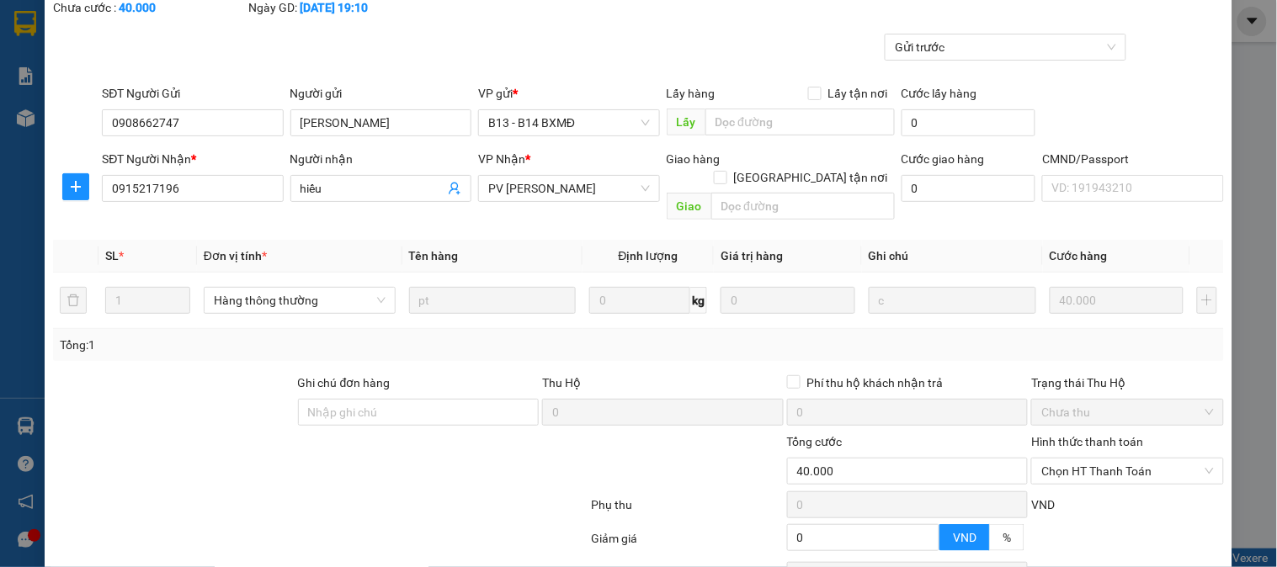
scroll to position [230, 0]
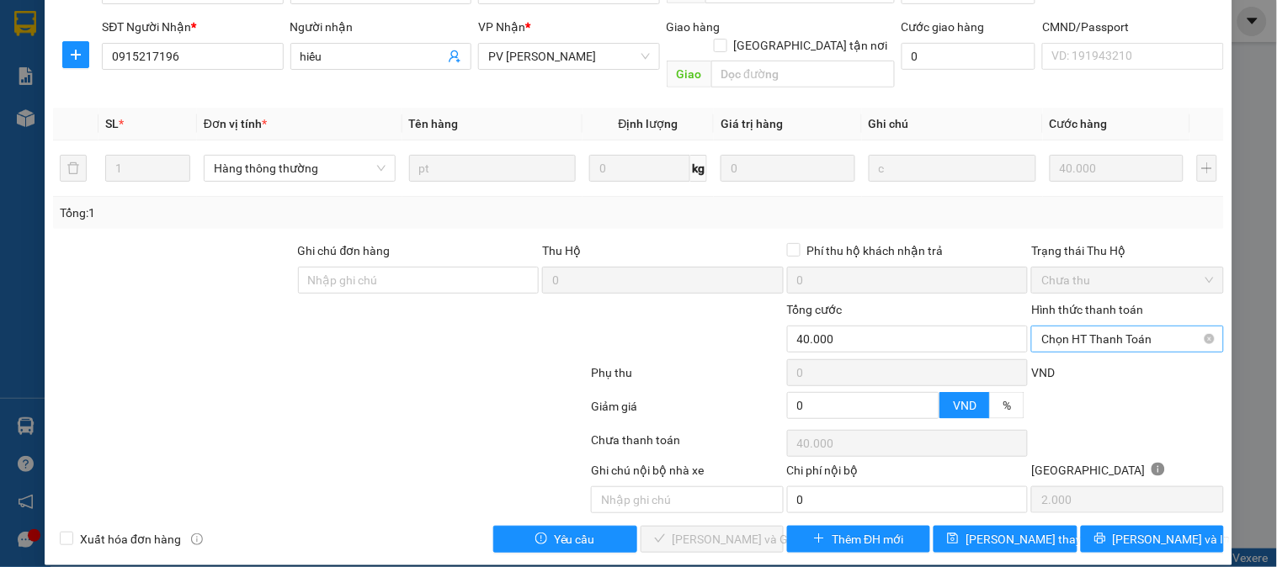
click at [1116, 328] on span "Chọn HT Thanh Toán" at bounding box center [1128, 339] width 172 height 25
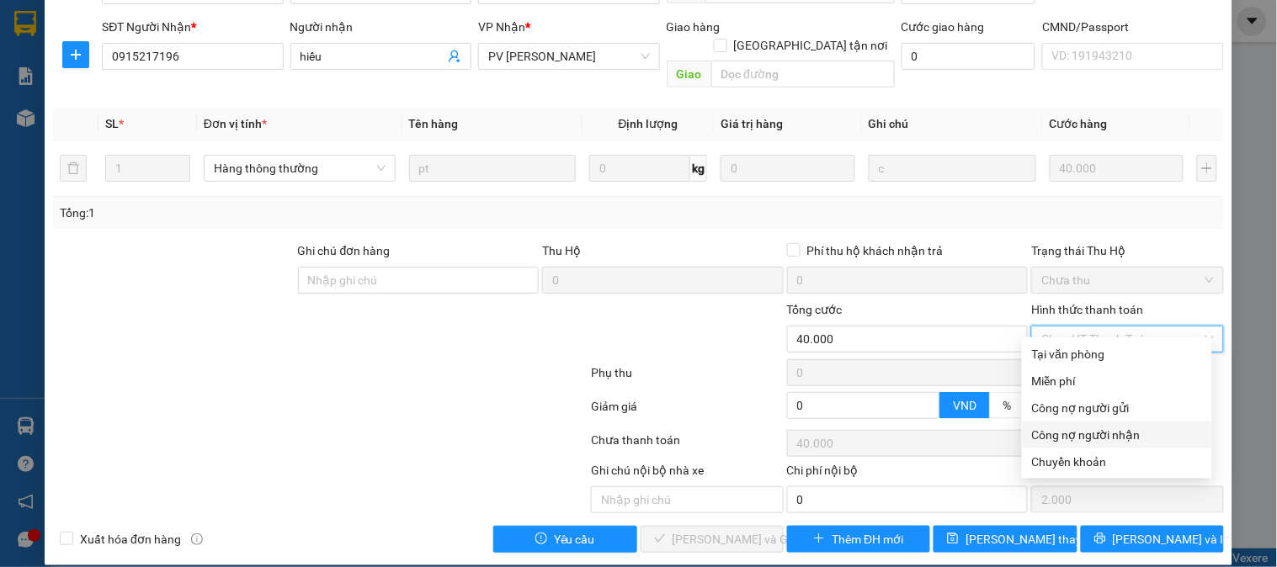
click at [1053, 456] on div "Chuyển khoản" at bounding box center [1117, 462] width 170 height 19
type input "0"
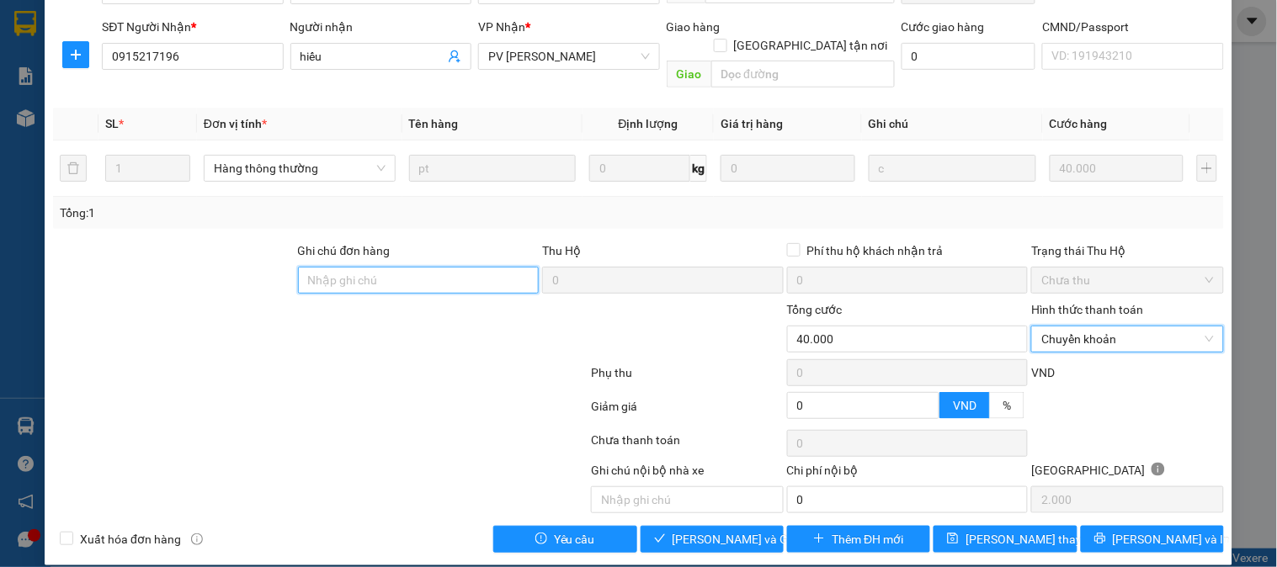
click at [493, 267] on input "Ghi chú đơn hàng" at bounding box center [419, 280] width 242 height 27
type input "E"
type input "Ê"
type input "E"
type input "Ẽ"
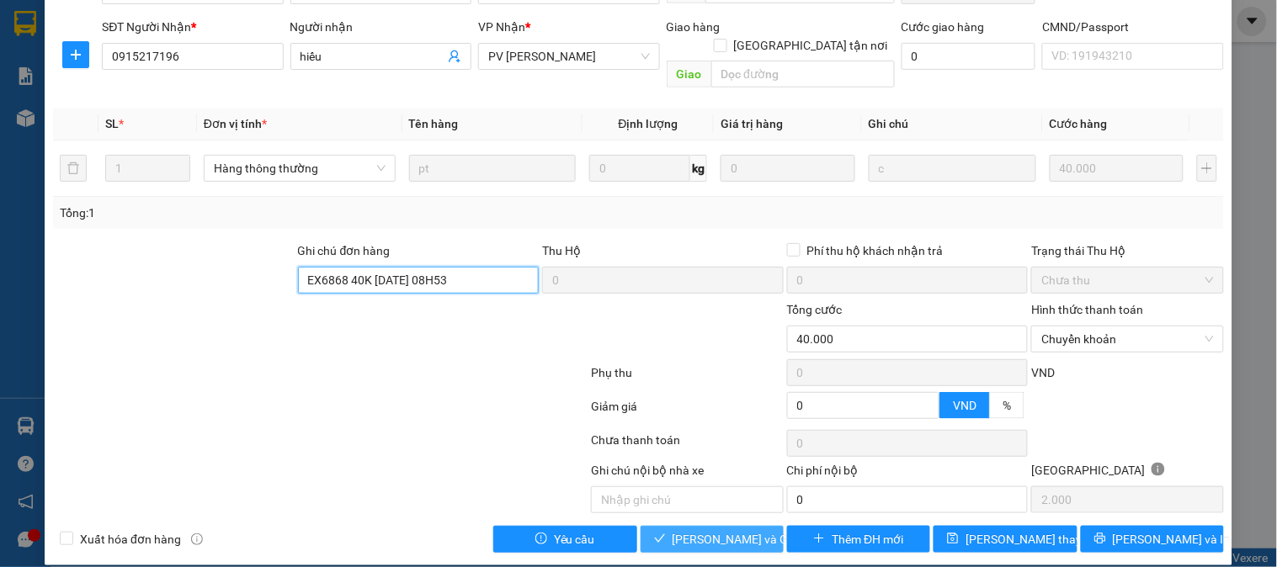
type input "EX6868 40K 15/10/25 08H53"
click at [735, 530] on span "[PERSON_NAME] và Giao hàng" at bounding box center [754, 539] width 162 height 19
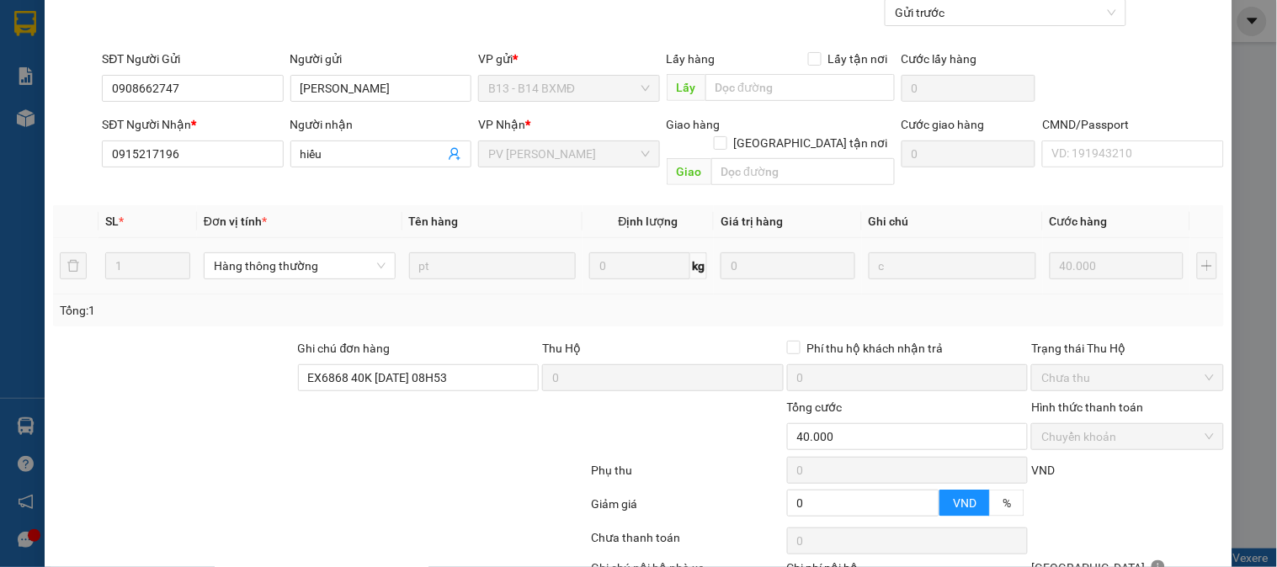
scroll to position [0, 0]
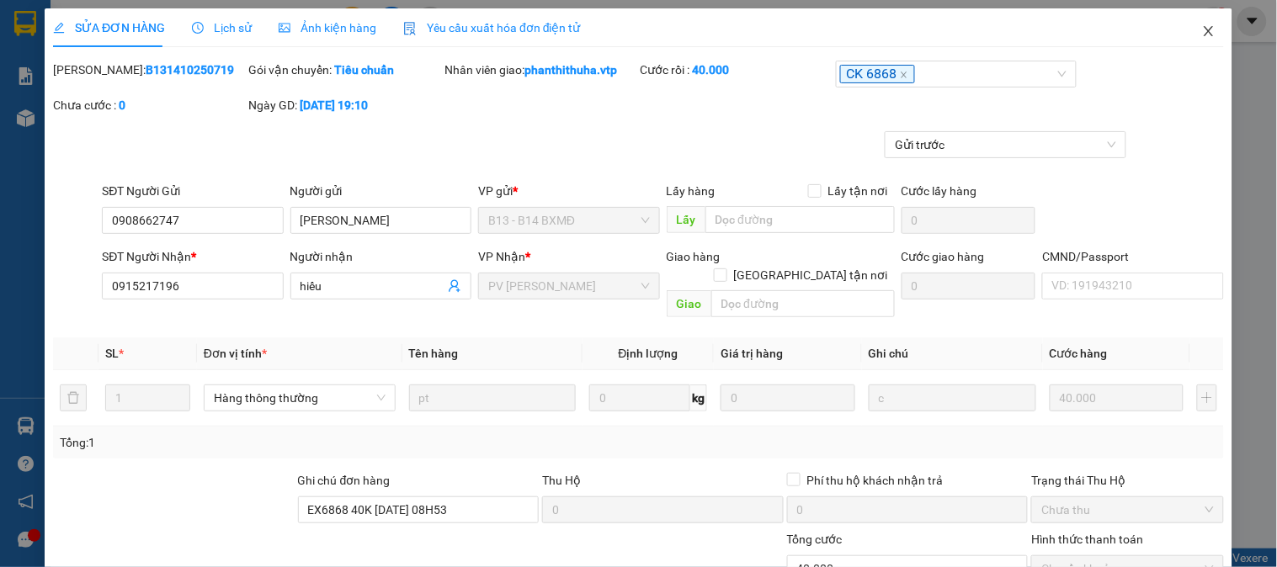
click at [1202, 32] on icon "close" at bounding box center [1208, 30] width 13 height 13
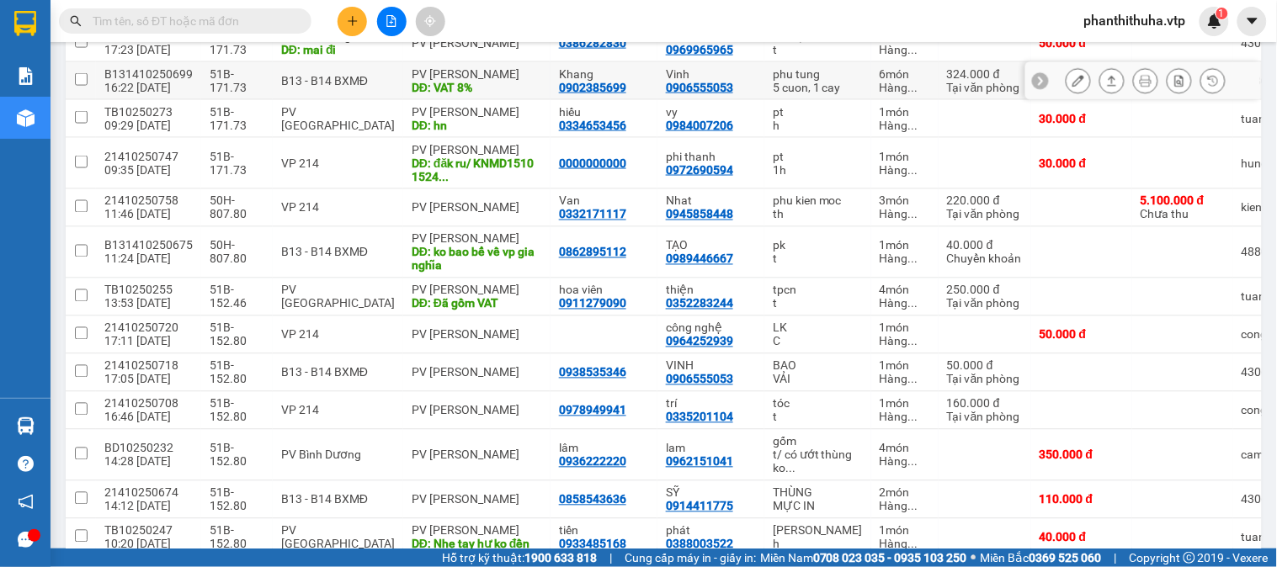
scroll to position [654, 0]
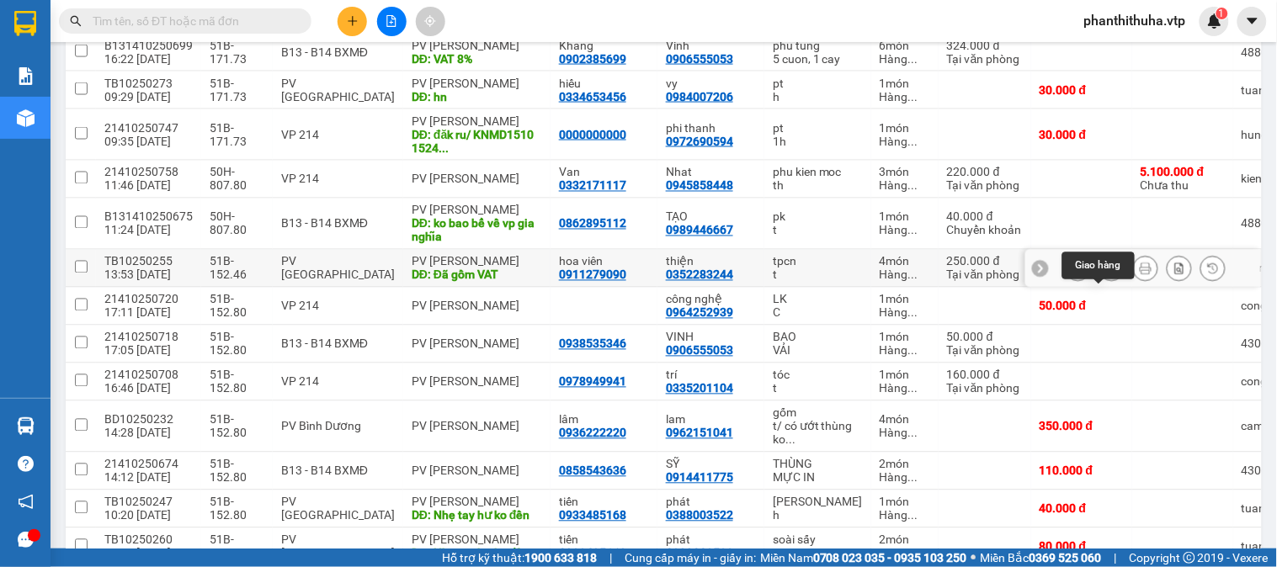
click at [1106, 274] on icon at bounding box center [1112, 269] width 12 height 12
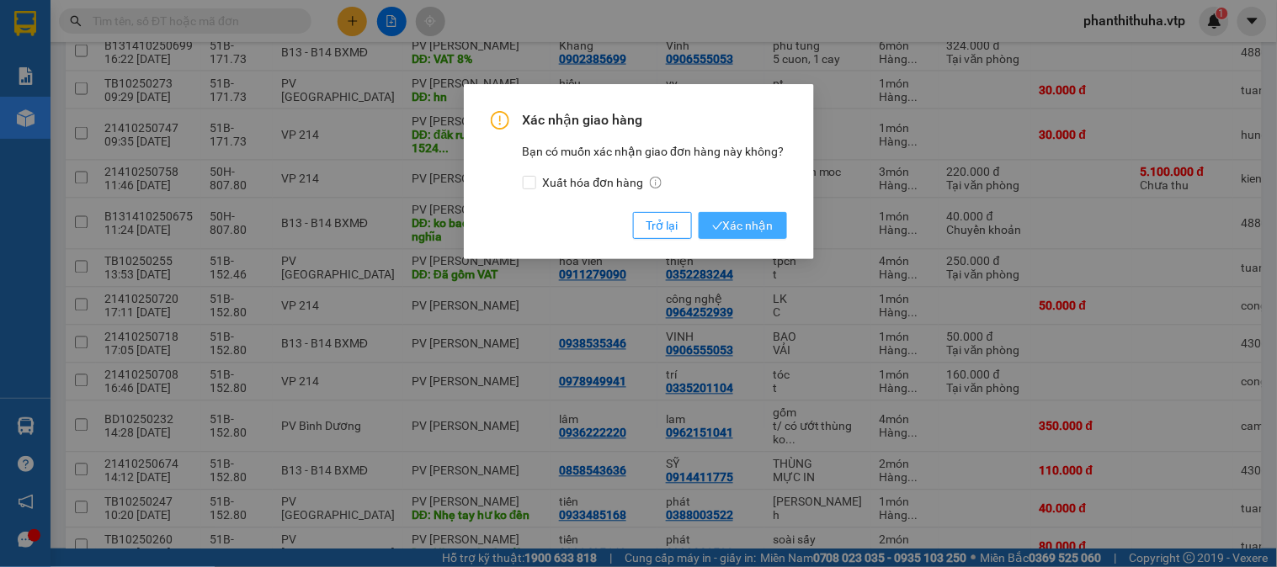
click at [743, 234] on span "Xác nhận" at bounding box center [742, 225] width 61 height 19
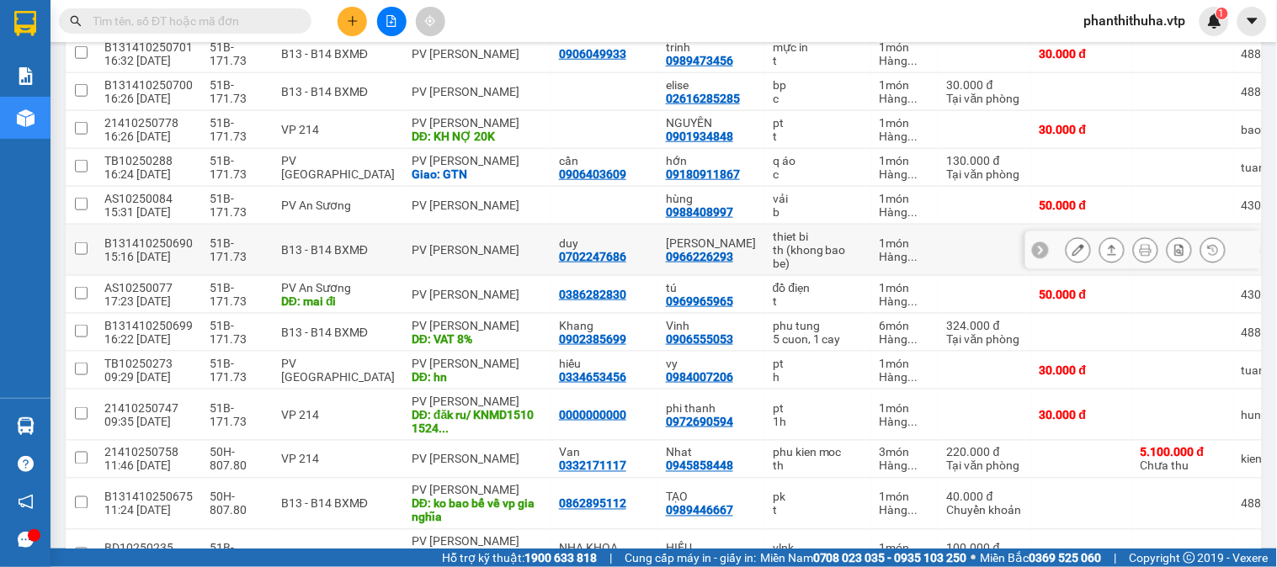
scroll to position [467, 0]
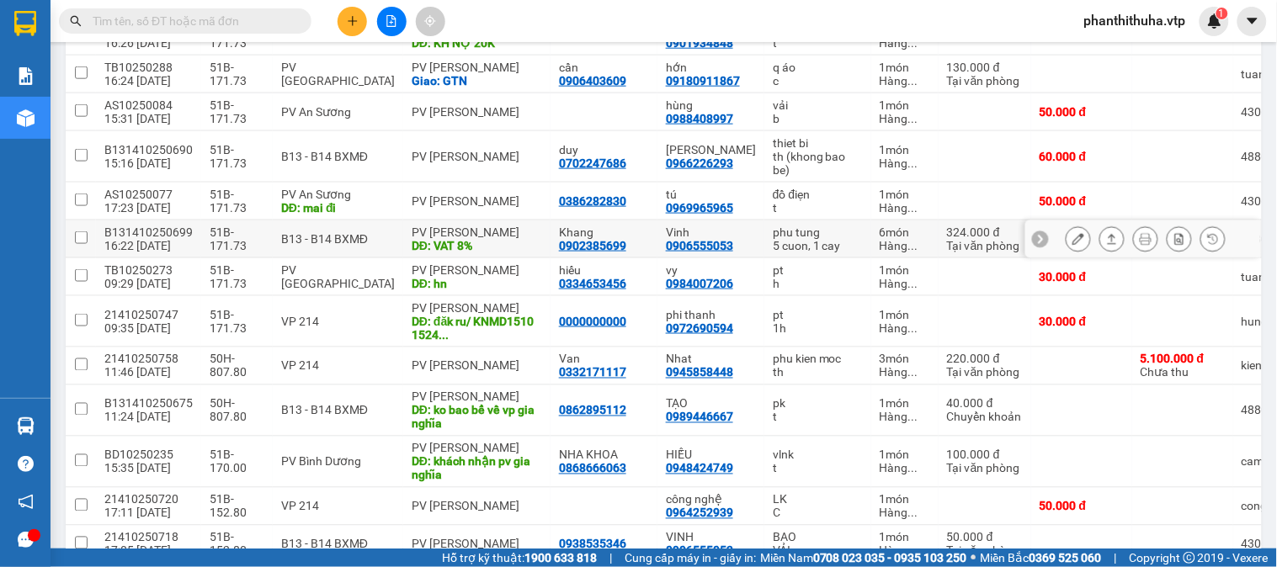
click at [1100, 247] on button at bounding box center [1112, 239] width 24 height 29
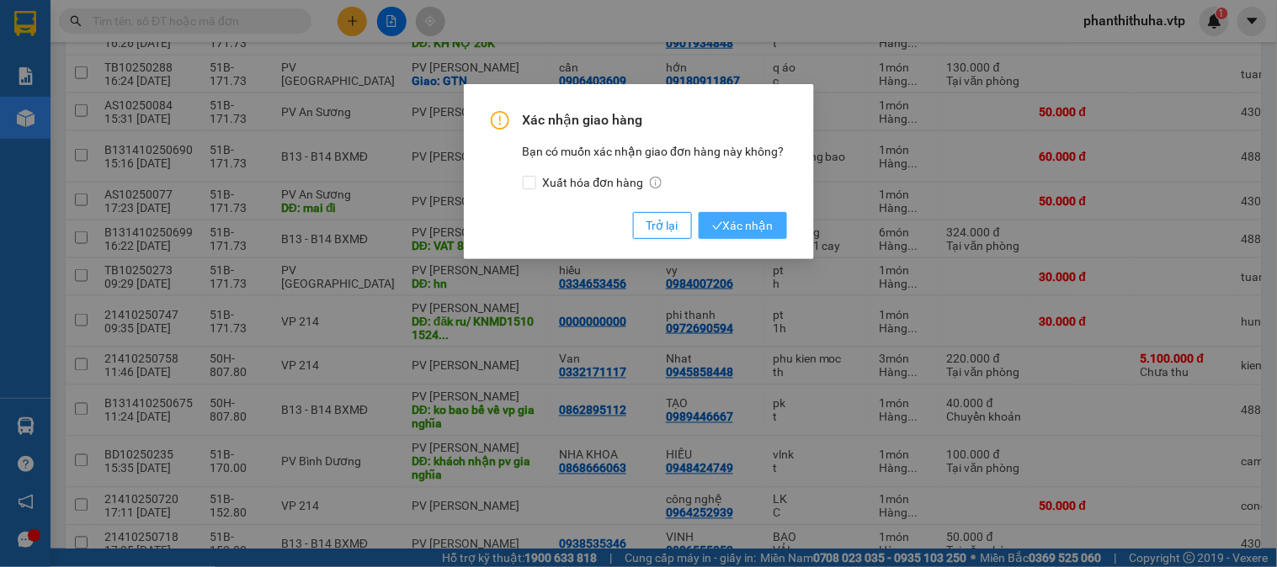
click at [769, 222] on span "Xác nhận" at bounding box center [742, 225] width 61 height 19
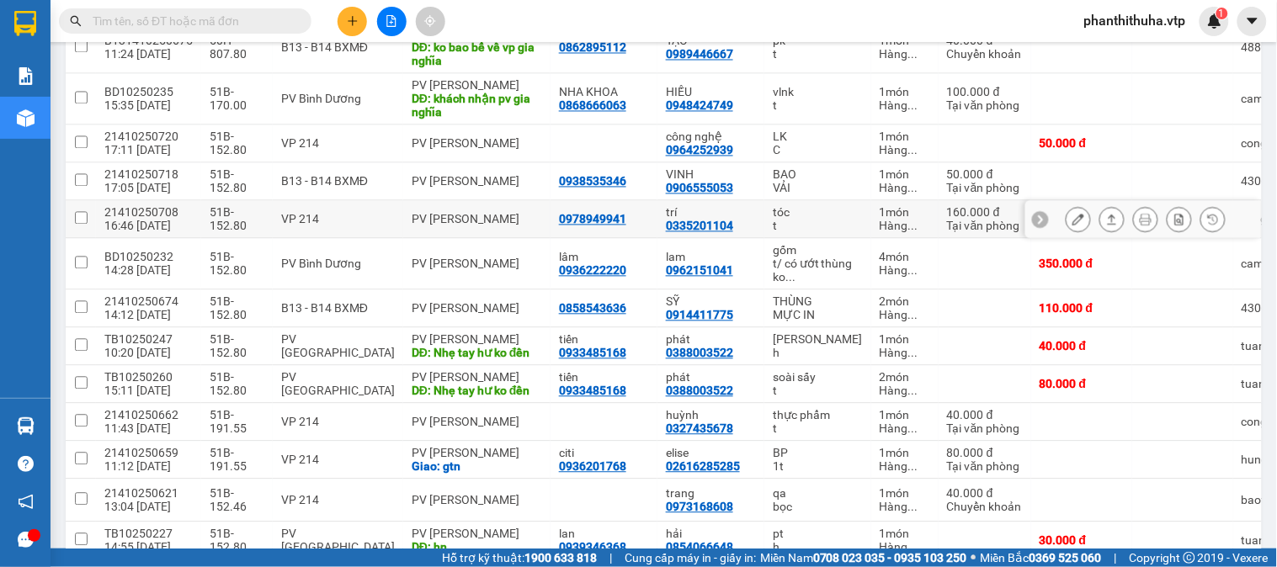
scroll to position [699, 0]
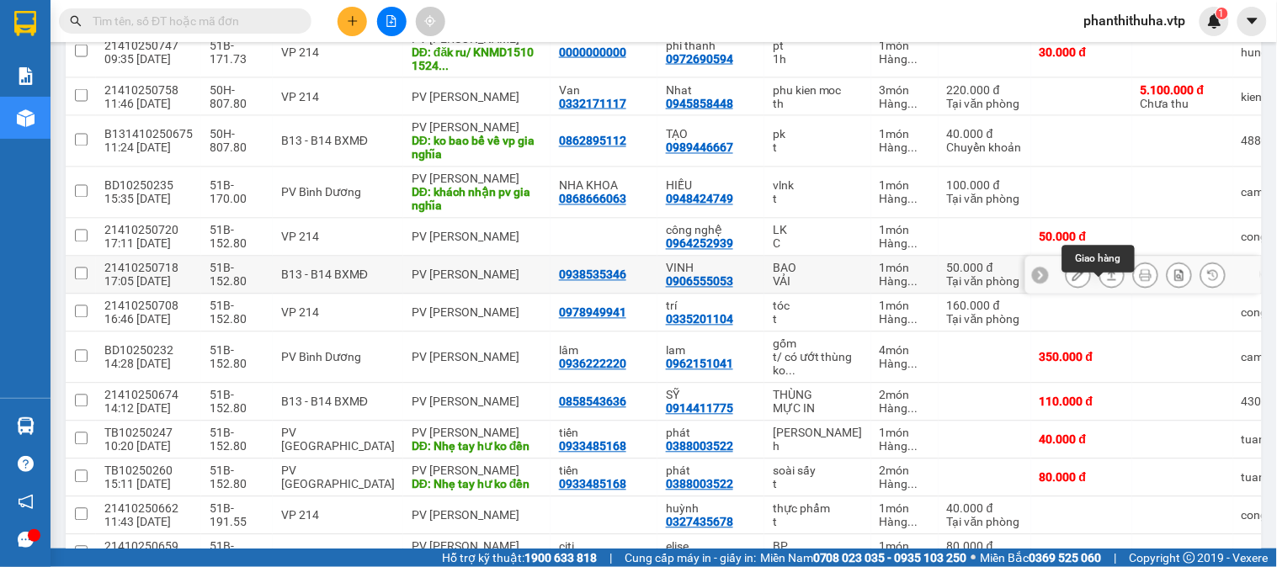
click at [1106, 281] on icon at bounding box center [1112, 275] width 12 height 12
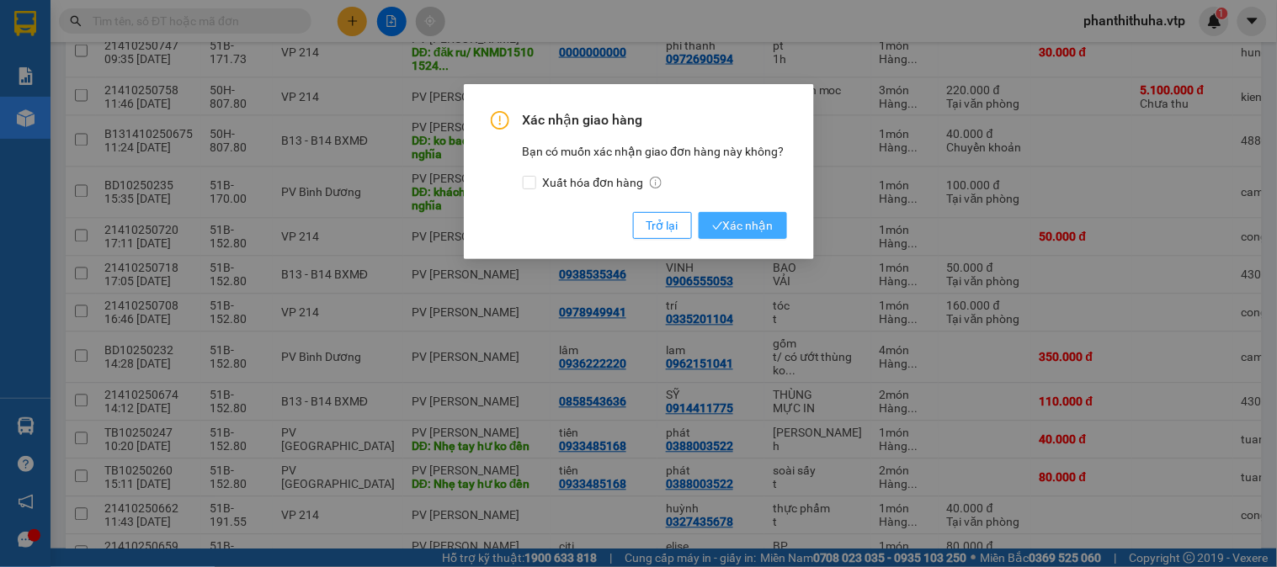
click at [746, 231] on span "Xác nhận" at bounding box center [742, 225] width 61 height 19
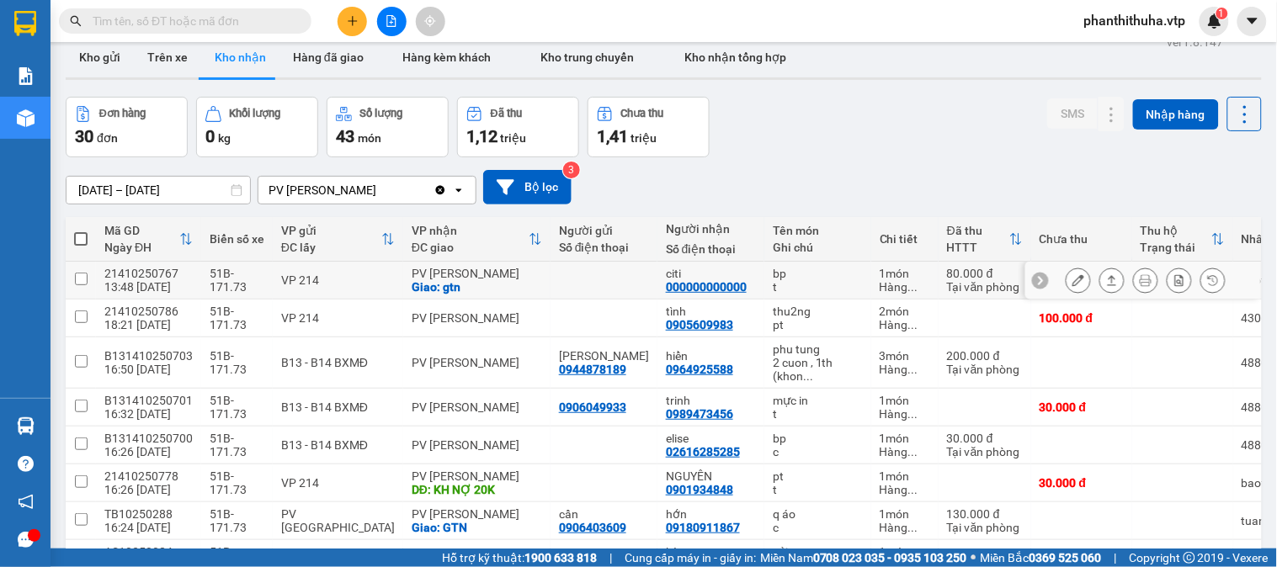
scroll to position [0, 0]
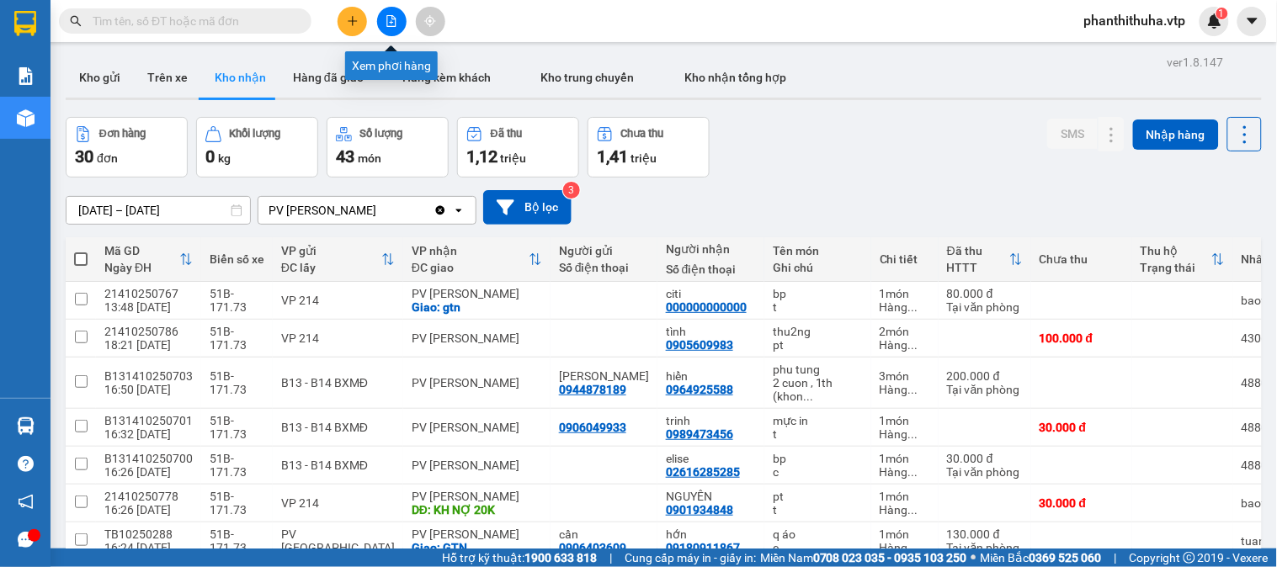
click at [397, 25] on button at bounding box center [391, 21] width 29 height 29
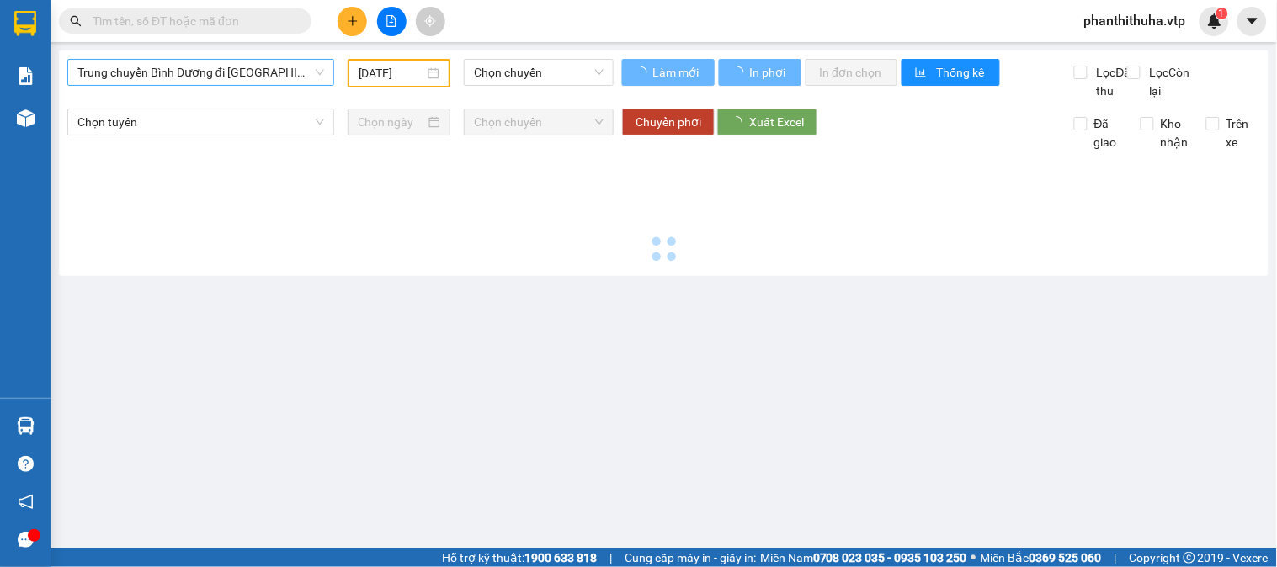
click at [247, 80] on span "Trung chuyển Bình Dương đi [GEOGRAPHIC_DATA]" at bounding box center [200, 72] width 247 height 25
type input "[DATE]"
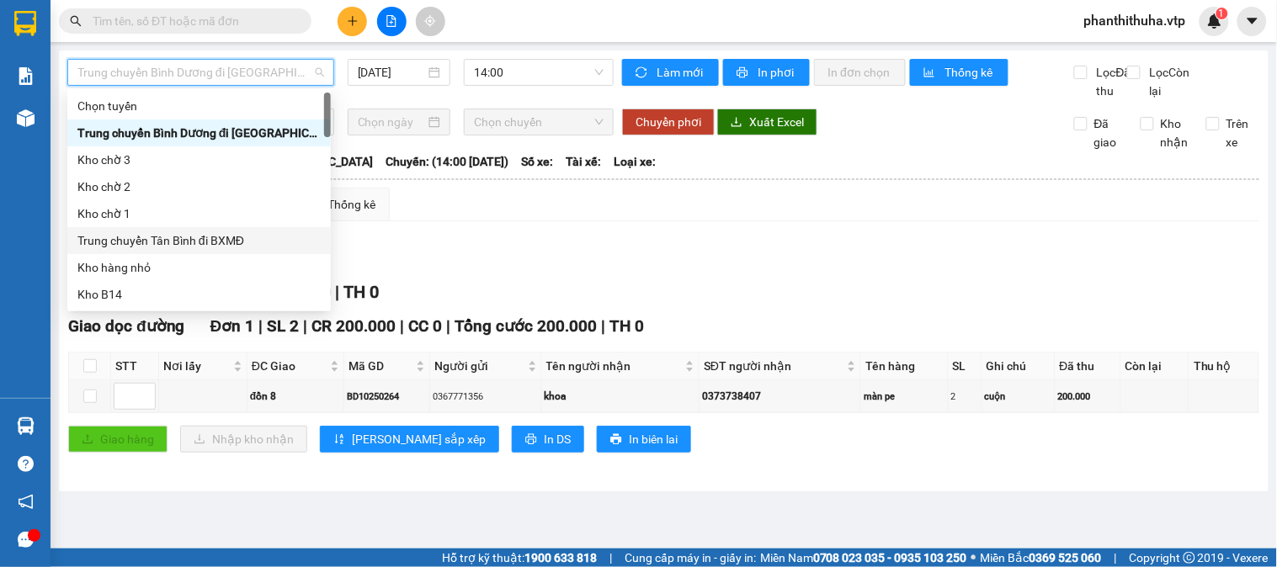
scroll to position [187, 0]
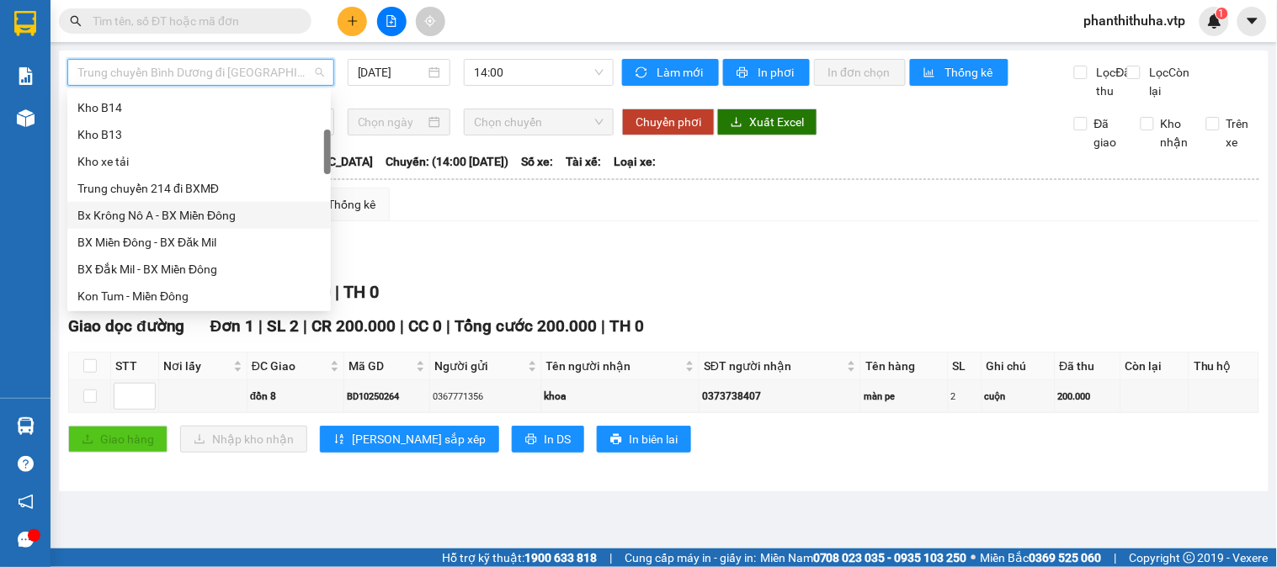
click at [178, 217] on div "Bx Krông Nô A - BX Miền Đông" at bounding box center [198, 215] width 243 height 19
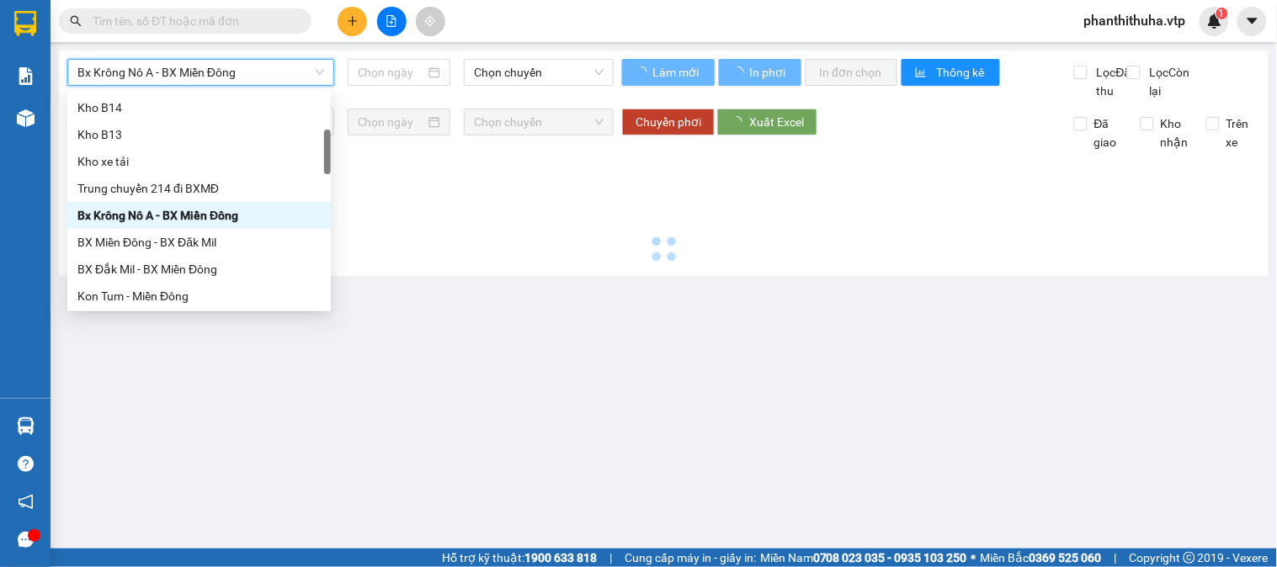
type input "[DATE]"
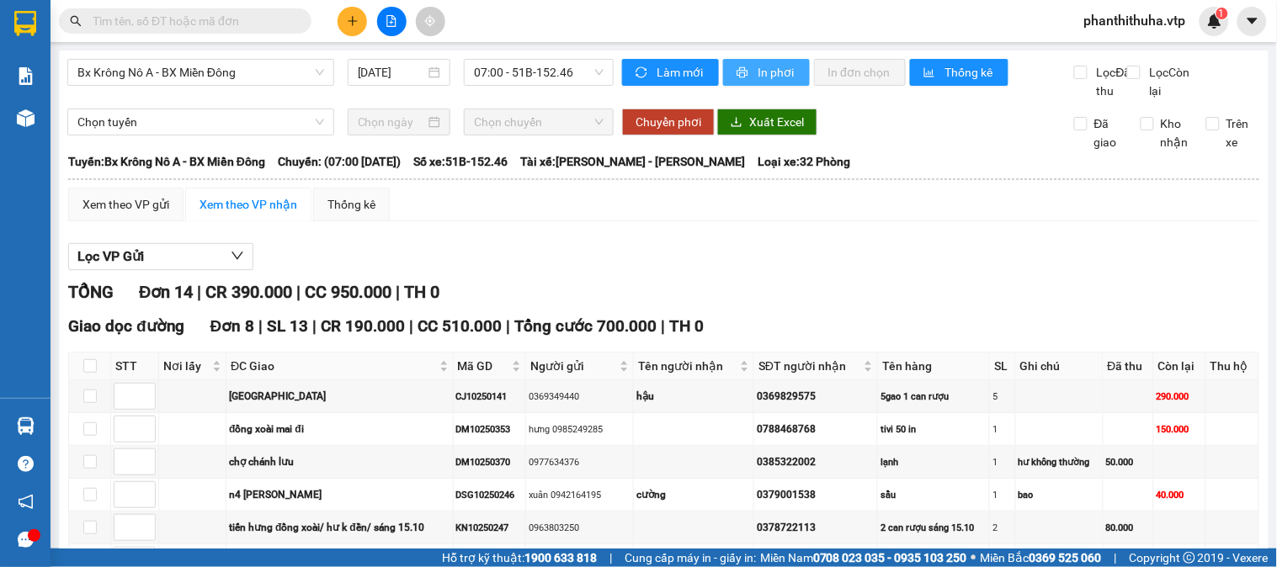
click at [762, 78] on span "In phơi" at bounding box center [777, 72] width 39 height 19
click at [775, 81] on span "In phơi" at bounding box center [777, 72] width 39 height 19
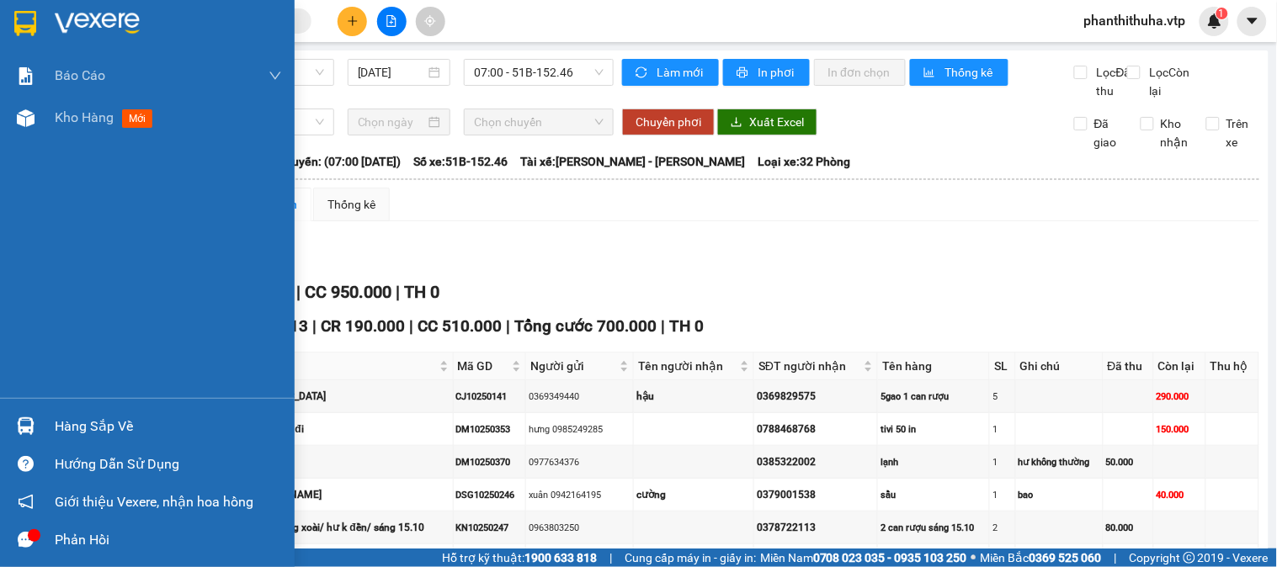
click at [115, 13] on img at bounding box center [97, 23] width 85 height 25
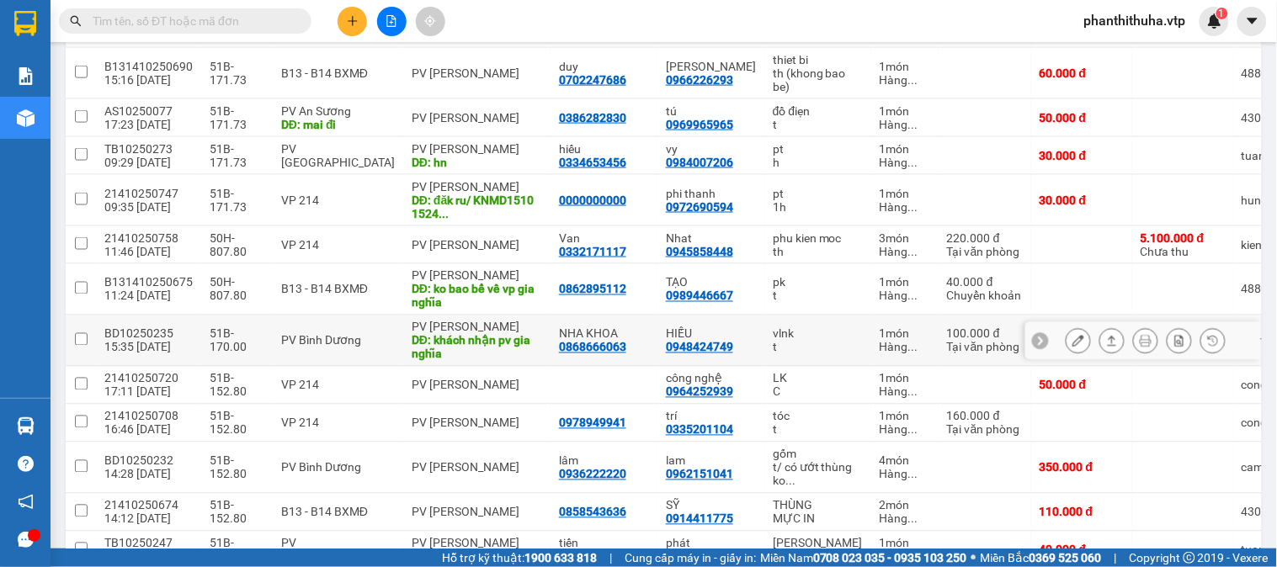
scroll to position [561, 0]
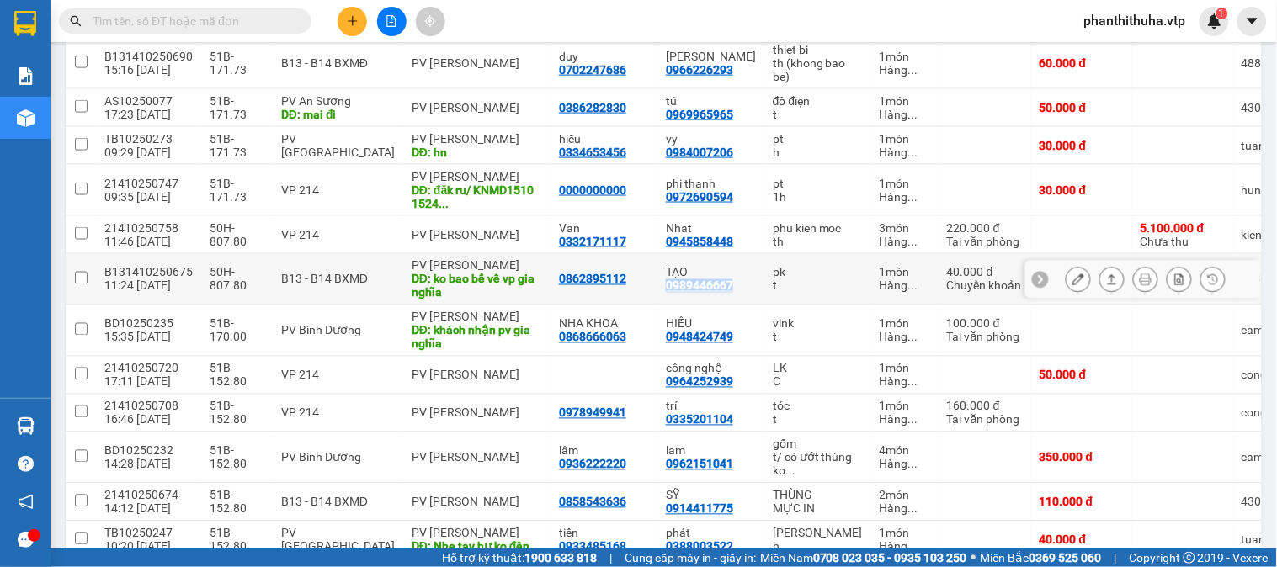
drag, startPoint x: 617, startPoint y: 304, endPoint x: 690, endPoint y: 305, distance: 73.3
click at [688, 305] on td "TẠO 0989446667" at bounding box center [711, 279] width 107 height 51
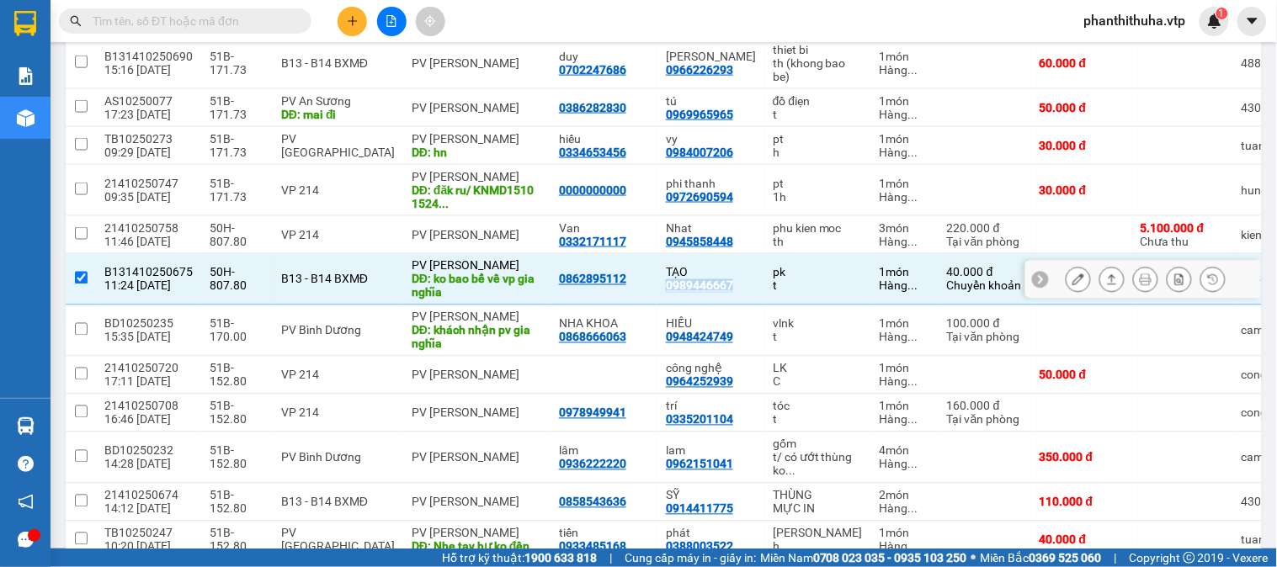
copy div "0989446667"
click at [1106, 285] on icon at bounding box center [1112, 280] width 12 height 12
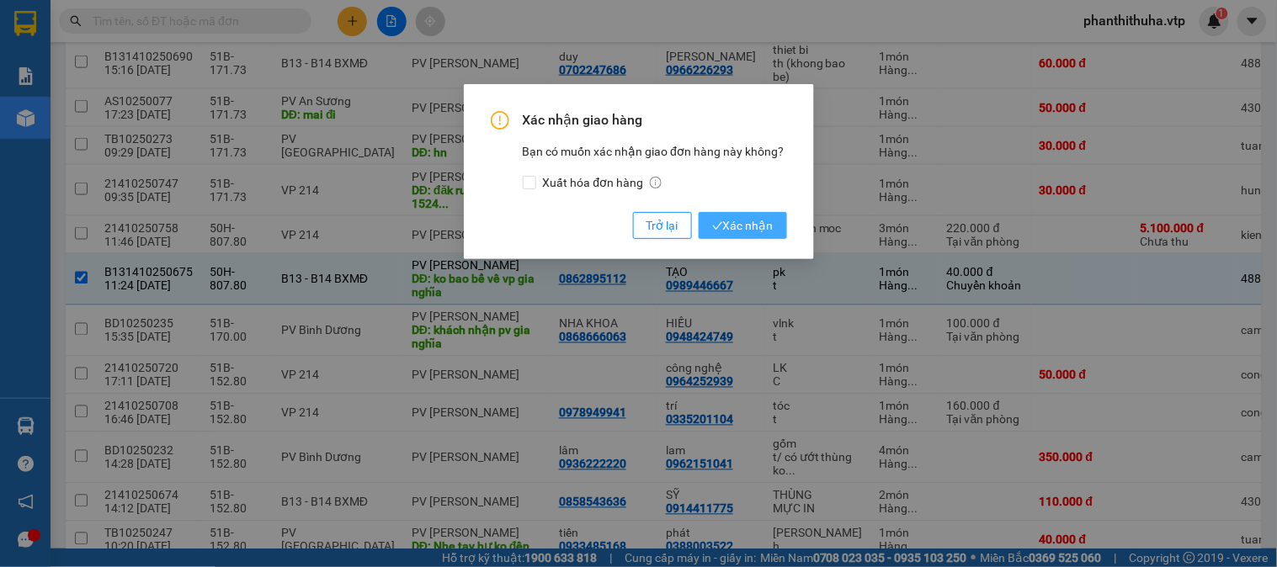
click at [727, 225] on span "Xác nhận" at bounding box center [742, 225] width 61 height 19
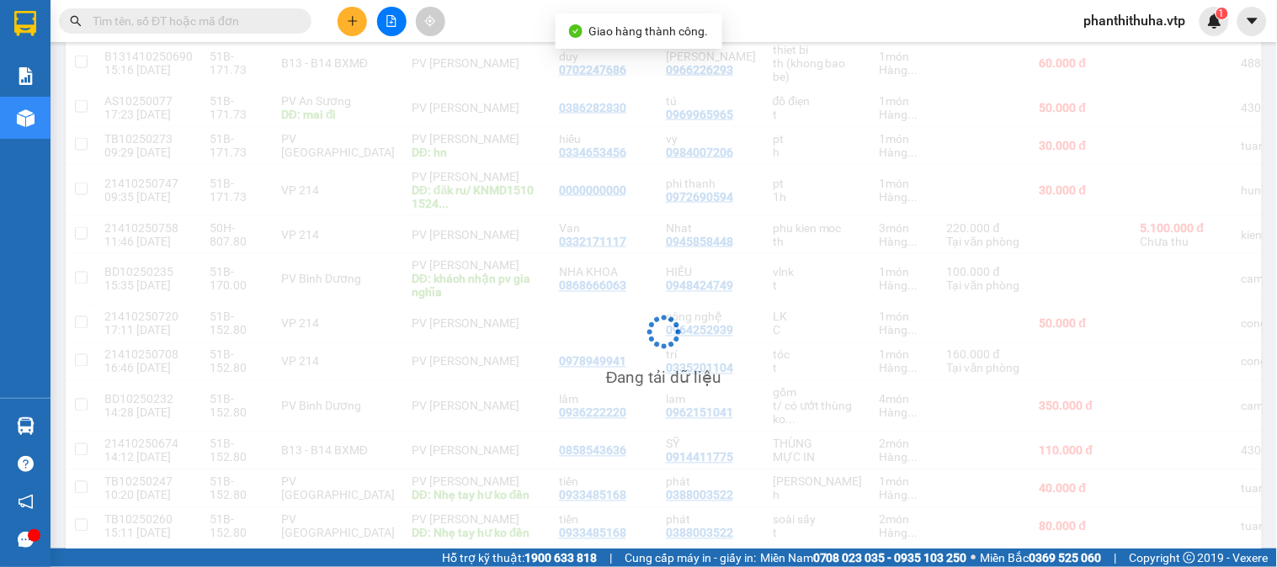
checkbox input "false"
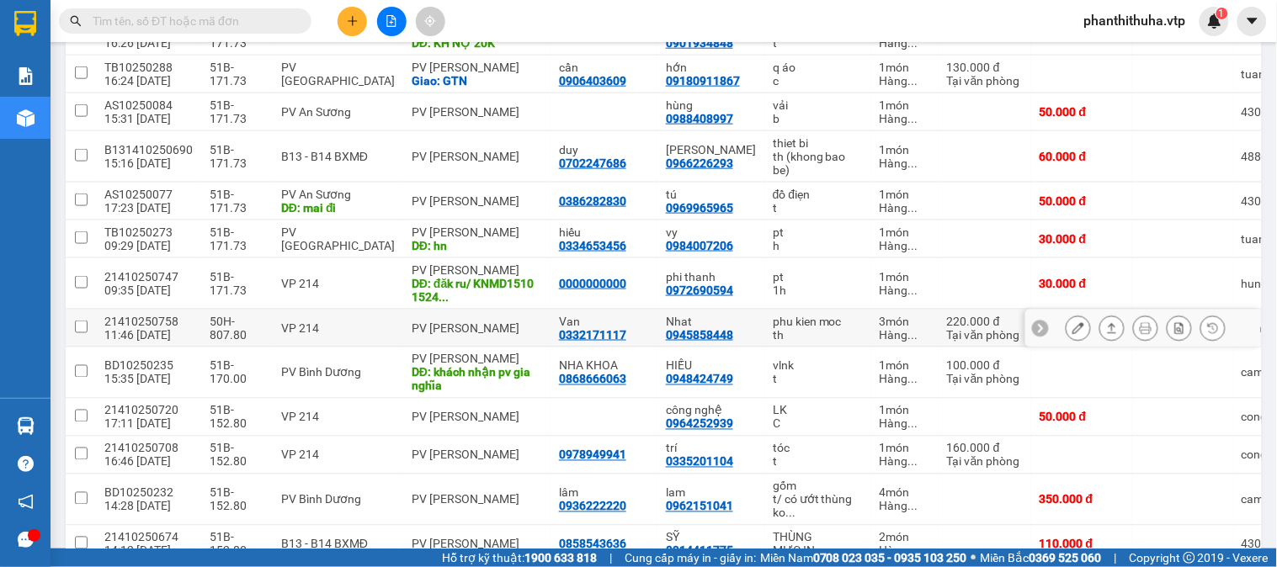
scroll to position [93, 0]
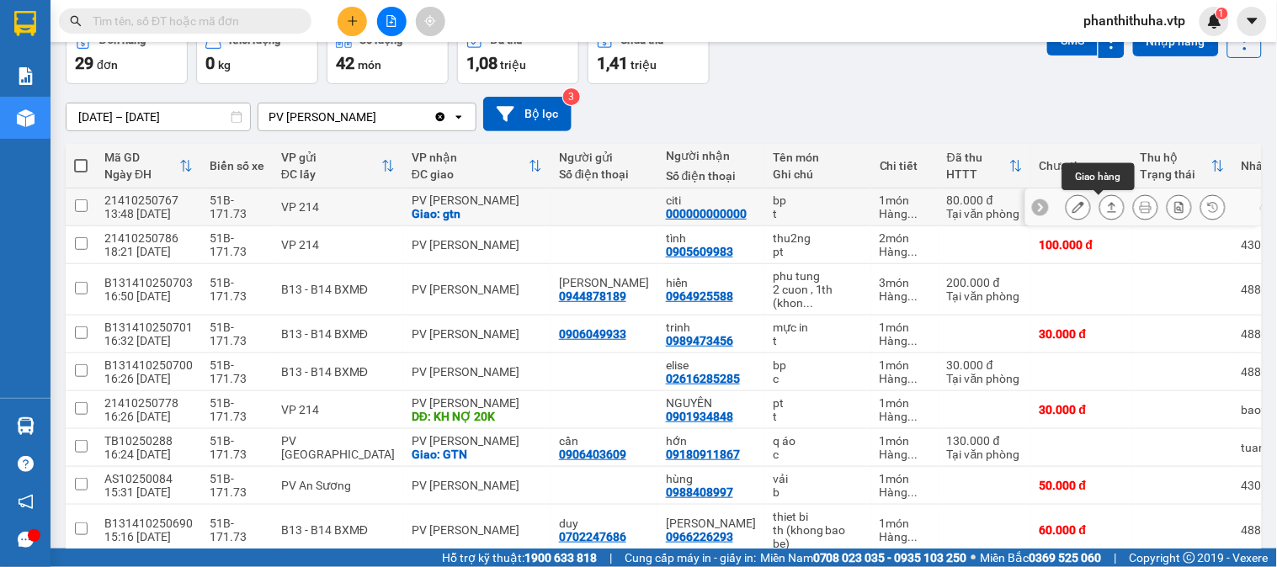
click at [1106, 207] on icon at bounding box center [1112, 207] width 12 height 12
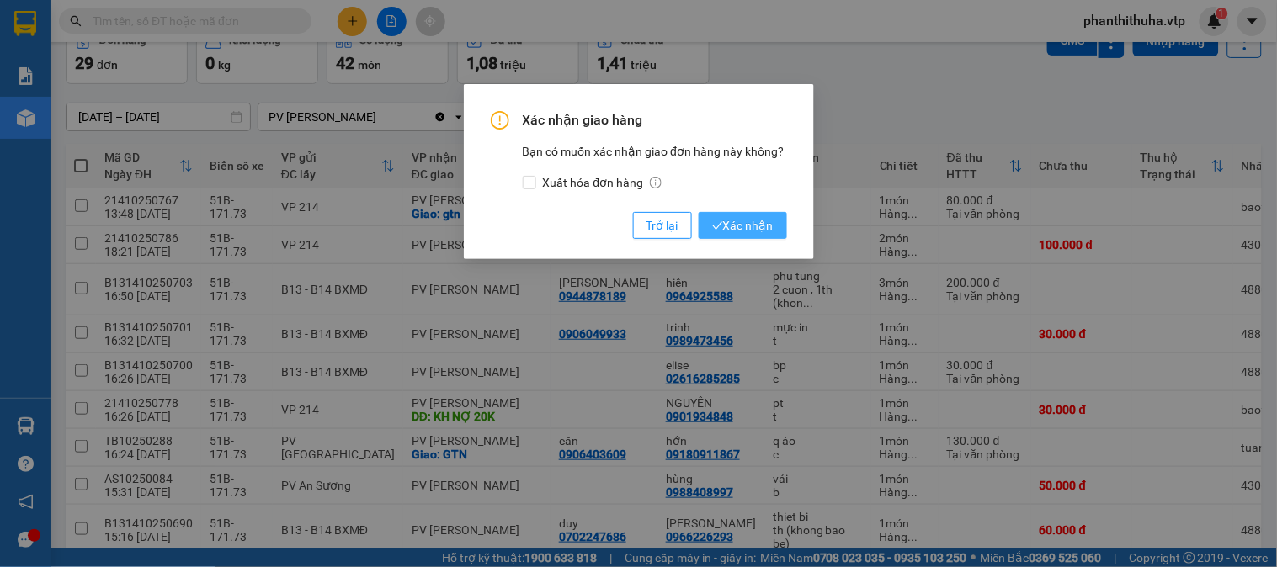
click at [736, 216] on span "Xác nhận" at bounding box center [742, 225] width 61 height 19
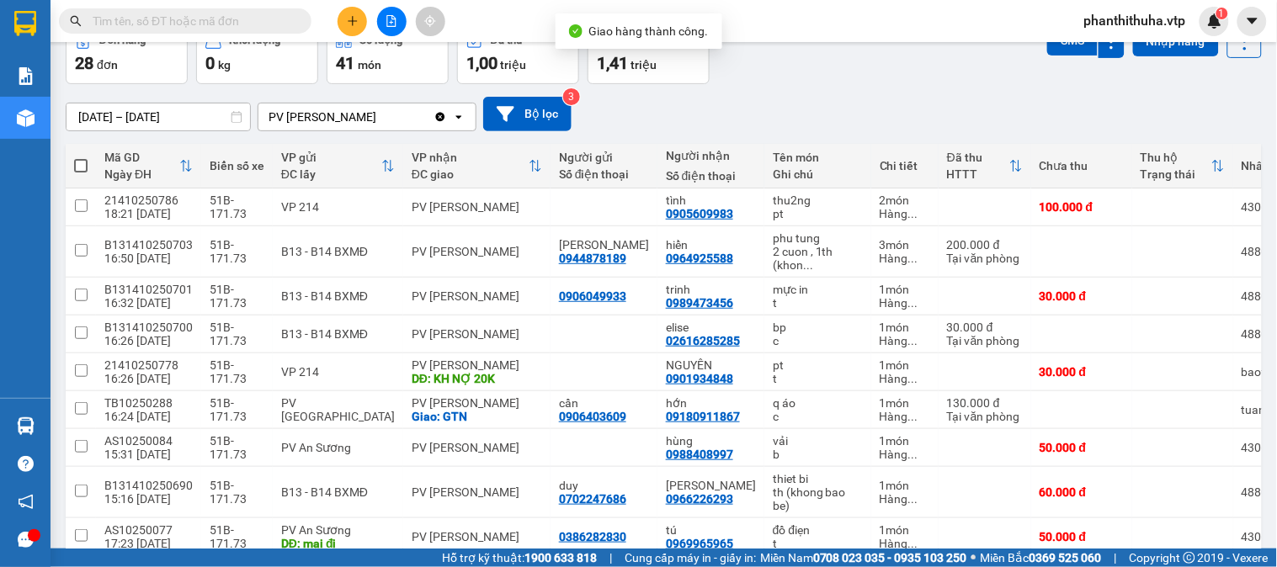
scroll to position [187, 0]
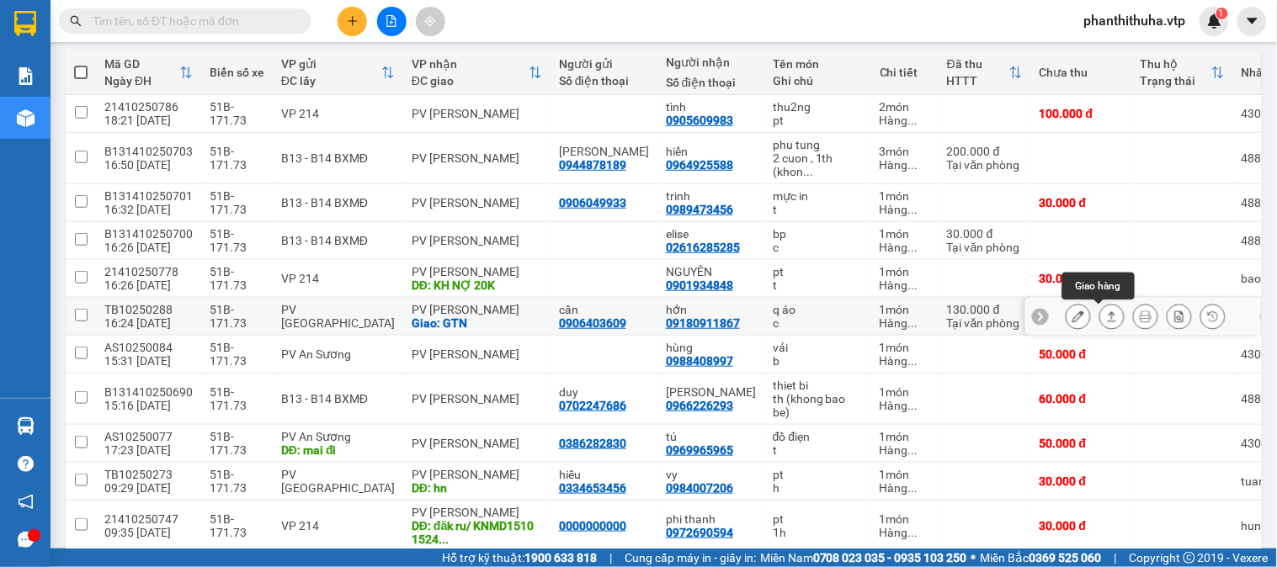
click at [1106, 321] on icon at bounding box center [1112, 317] width 12 height 12
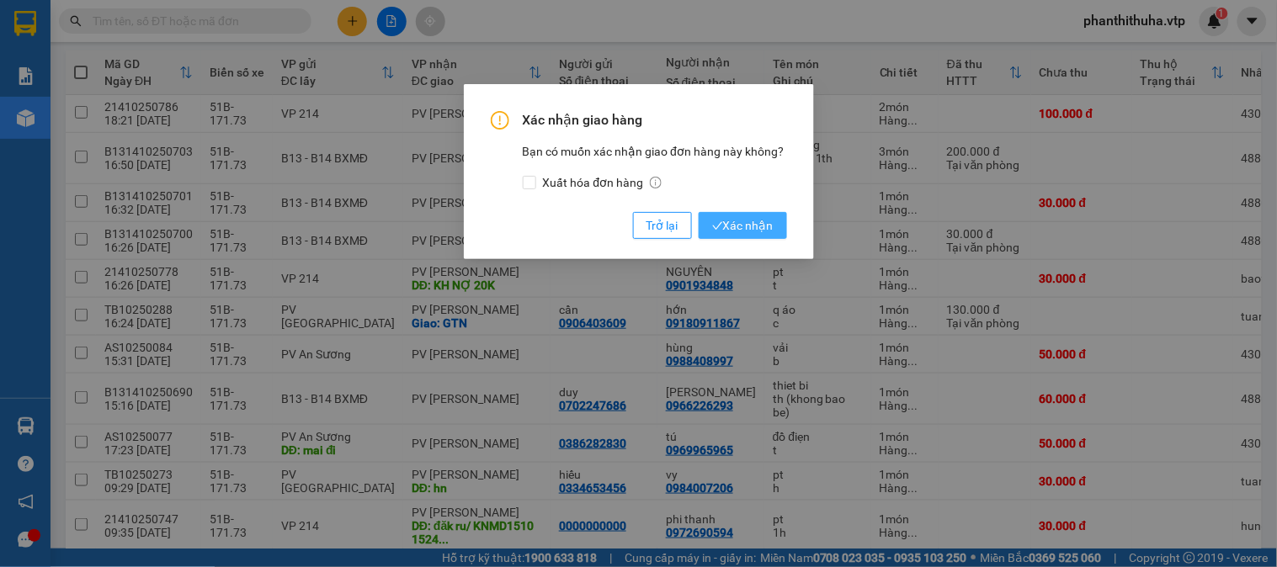
click at [763, 225] on span "Xác nhận" at bounding box center [742, 225] width 61 height 19
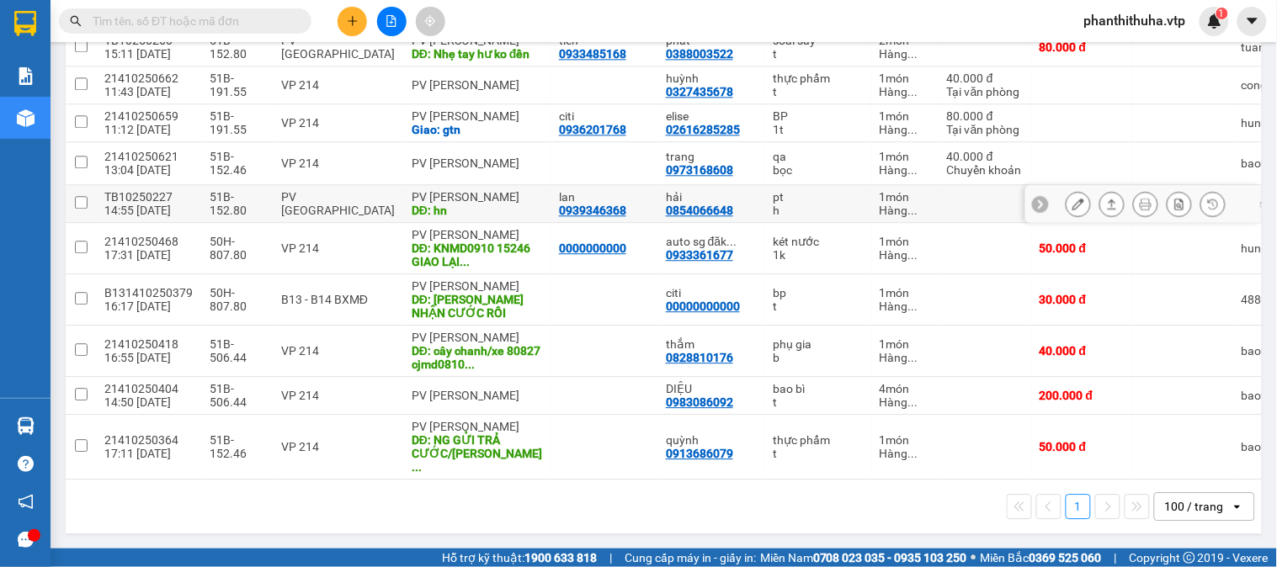
scroll to position [1000, 0]
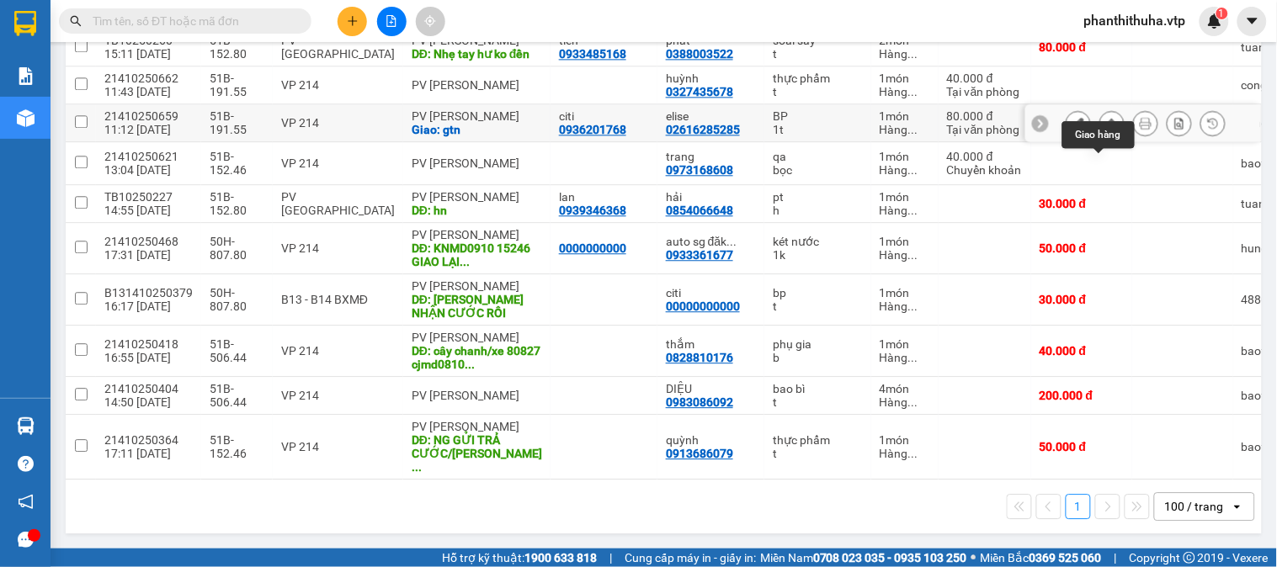
click at [1106, 129] on icon at bounding box center [1112, 123] width 12 height 12
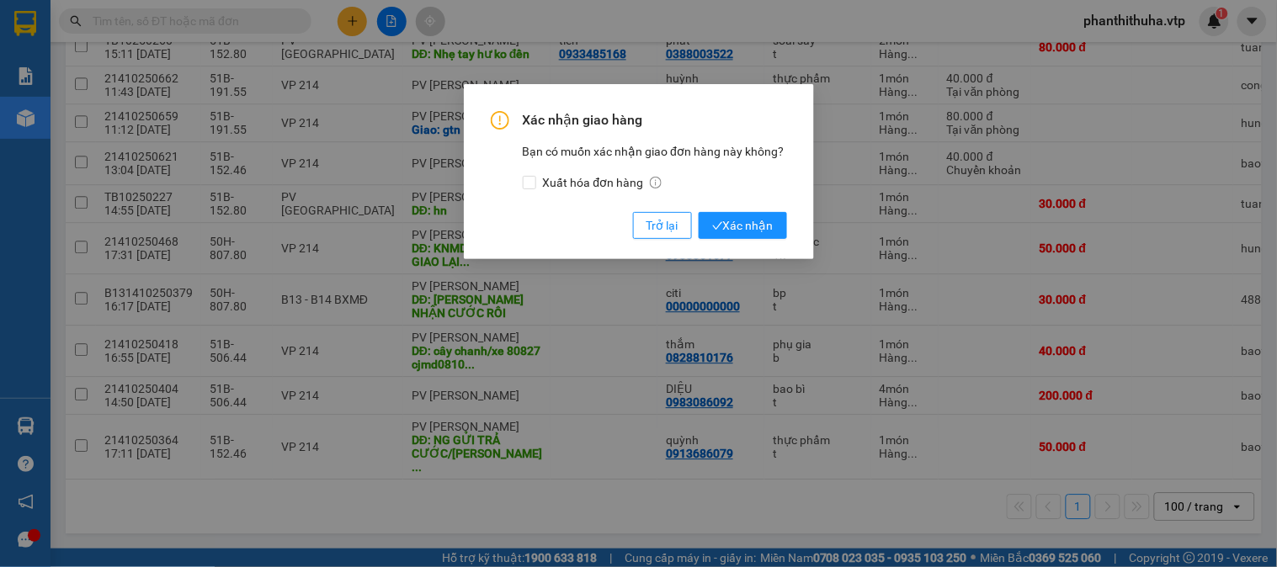
click at [790, 221] on div "Xác nhận giao hàng Bạn có muốn xác nhận giao đơn hàng này không? Xuất hóa đơn h…" at bounding box center [639, 171] width 350 height 175
click at [763, 232] on span "Xác nhận" at bounding box center [742, 225] width 61 height 19
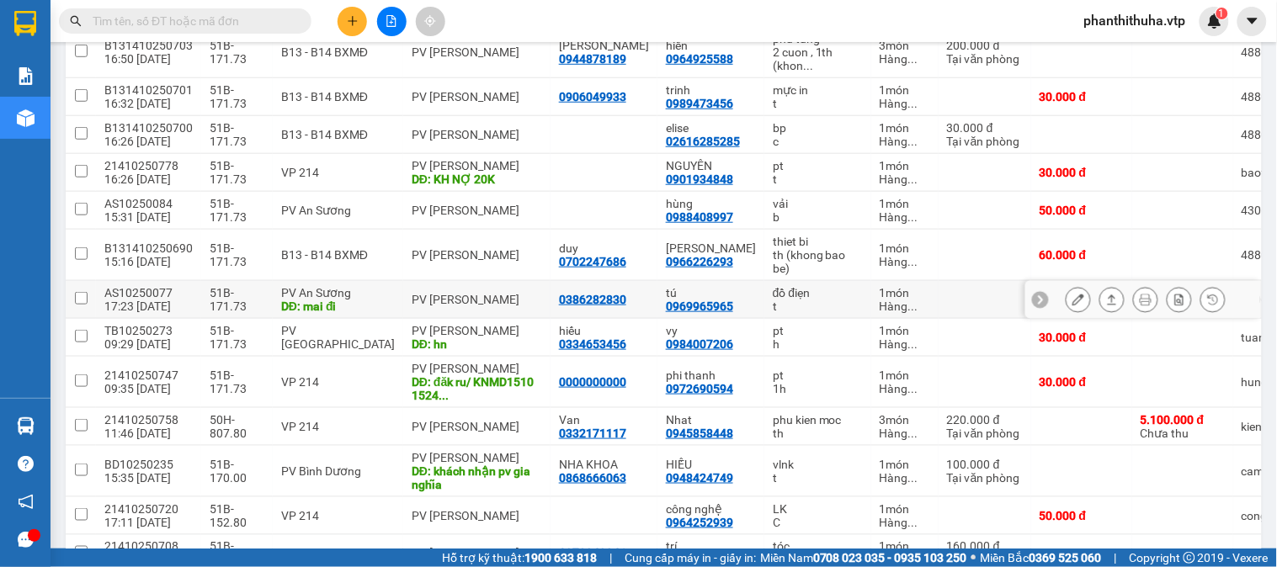
scroll to position [28, 0]
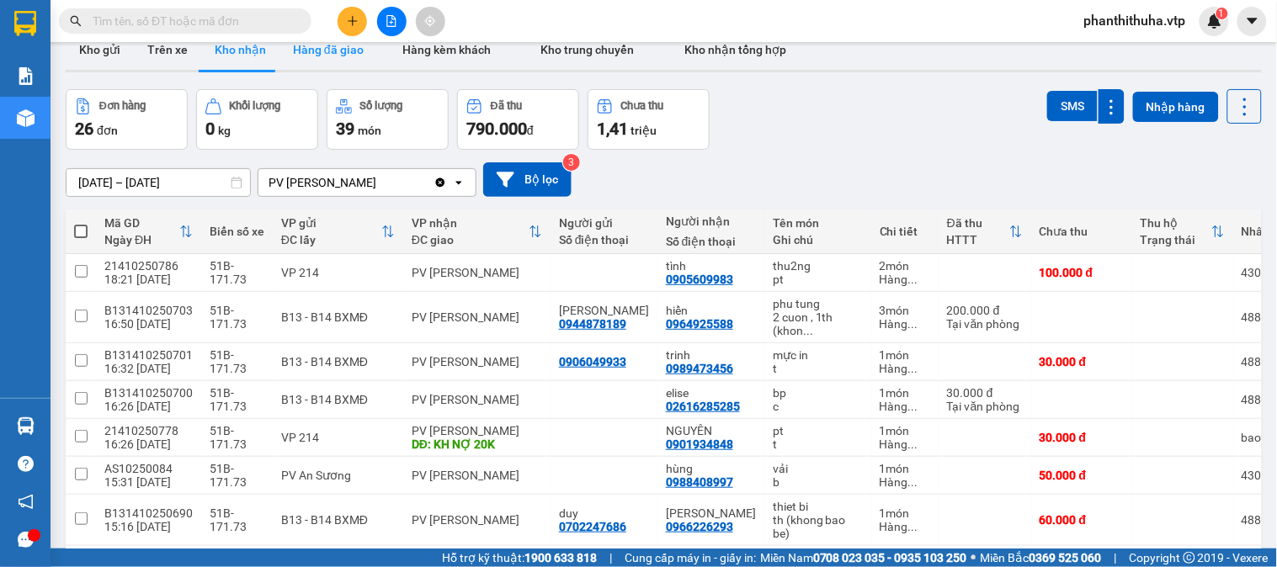
click at [323, 47] on button "Hàng đã giao" at bounding box center [329, 49] width 98 height 40
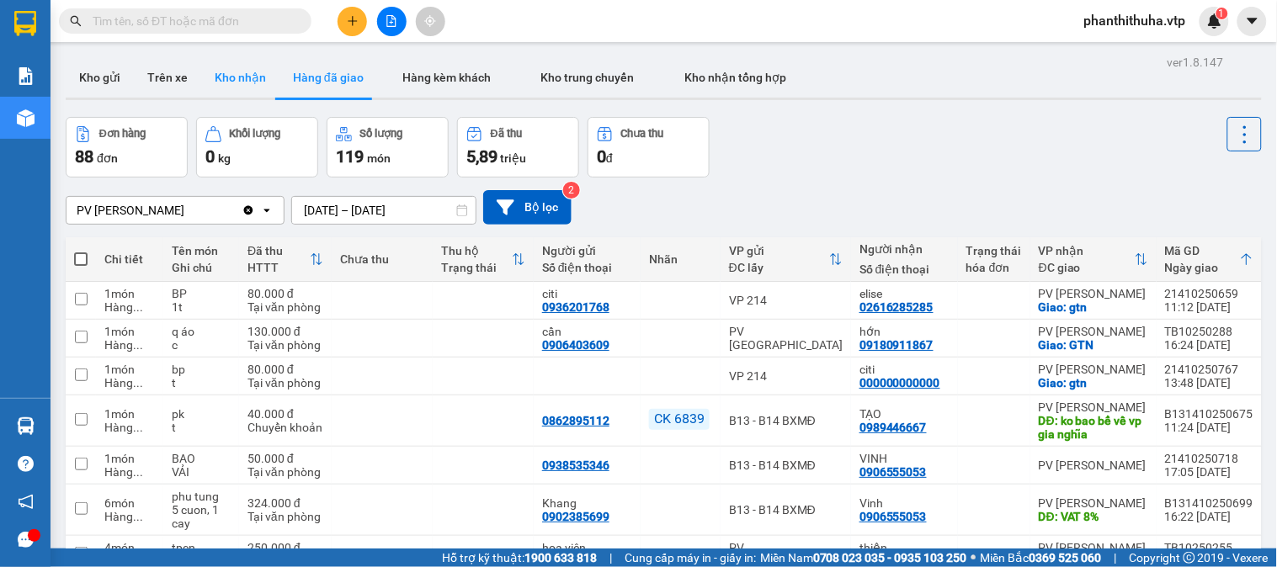
click at [244, 69] on button "Kho nhận" at bounding box center [240, 77] width 78 height 40
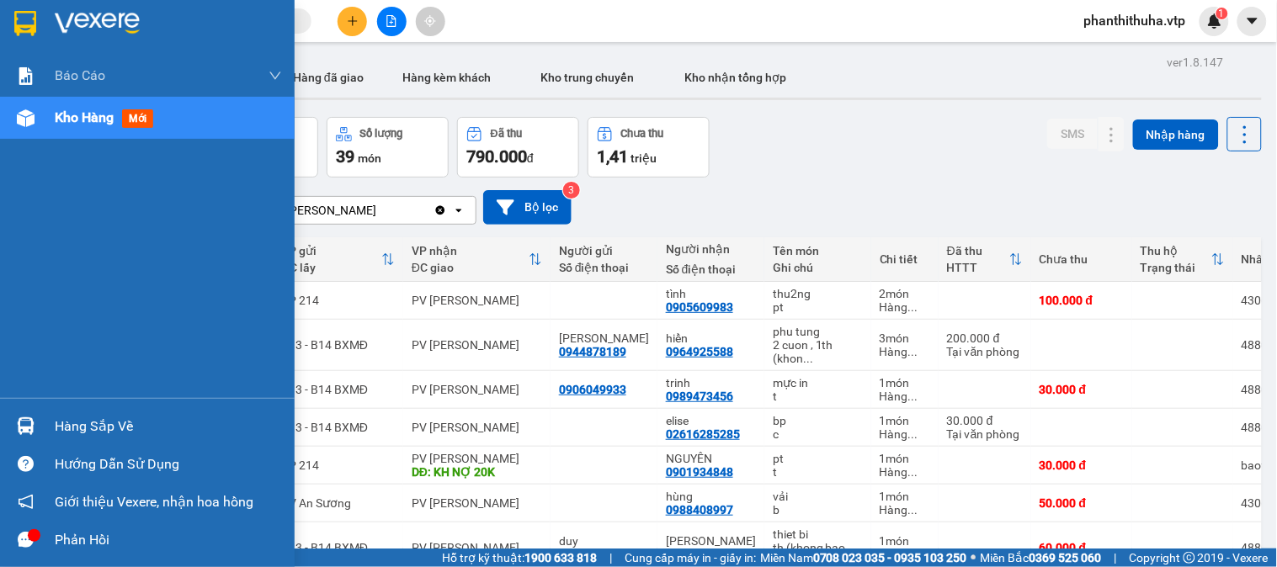
click at [45, 419] on div "Hàng sắp về" at bounding box center [147, 427] width 295 height 38
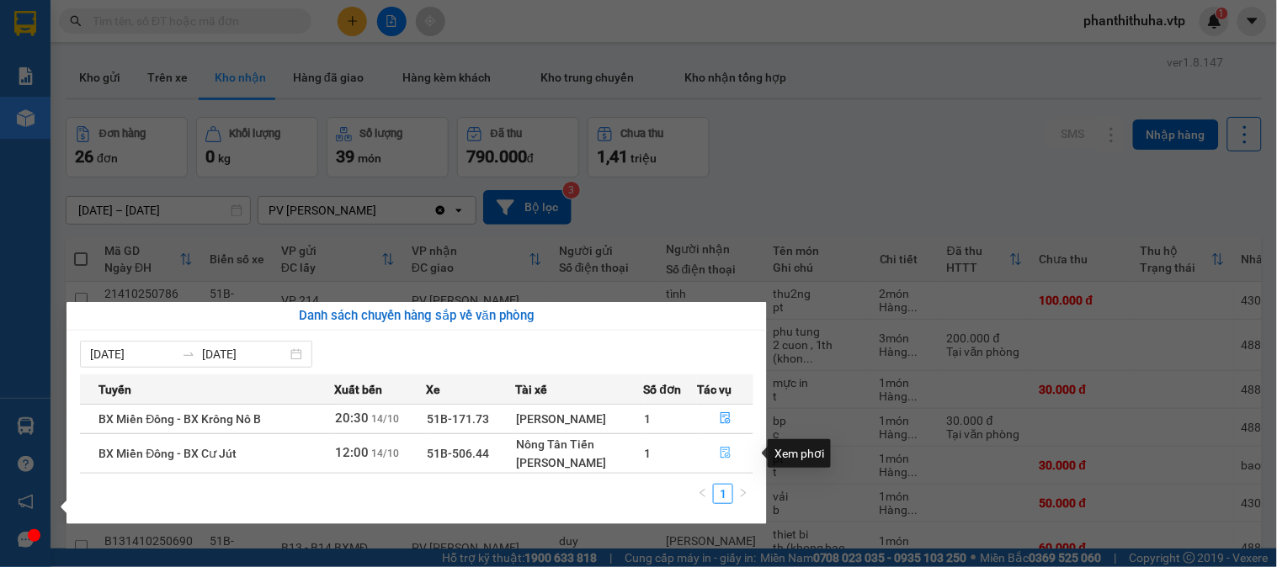
click at [727, 455] on icon "file-done" at bounding box center [726, 453] width 10 height 12
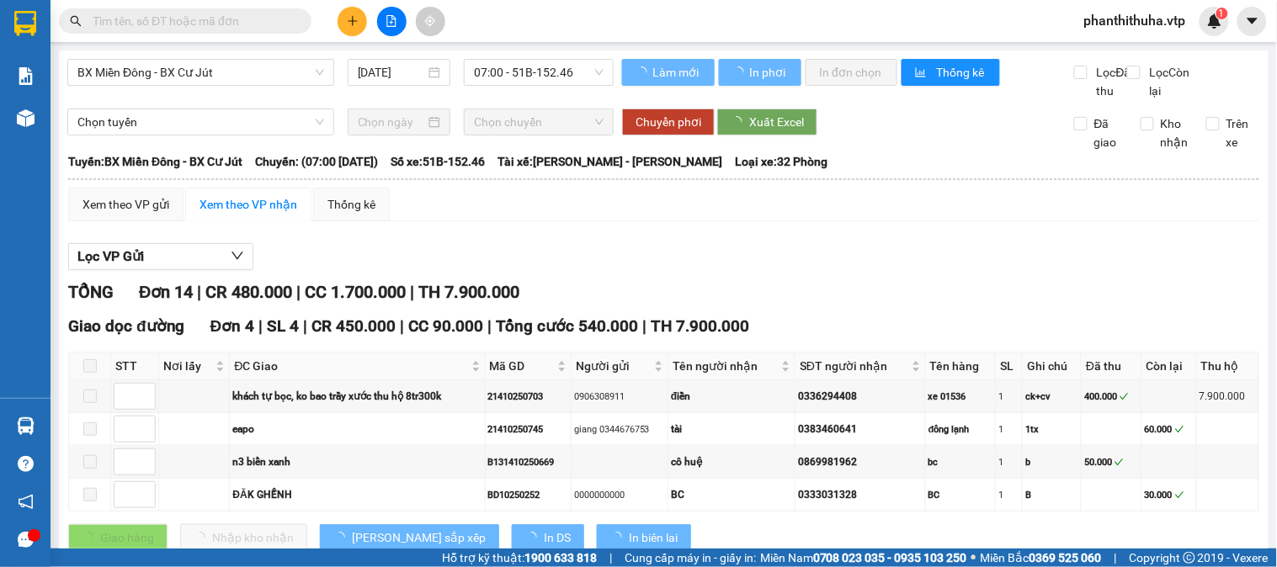
type input "[DATE]"
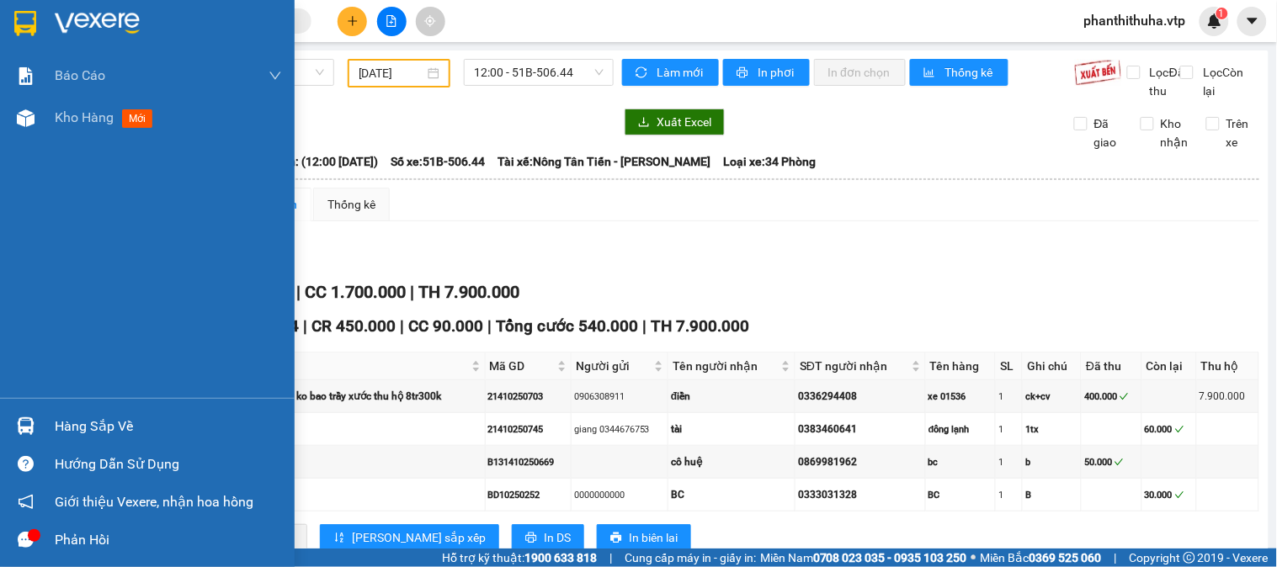
click at [138, 430] on div "Hàng sắp về" at bounding box center [168, 426] width 227 height 25
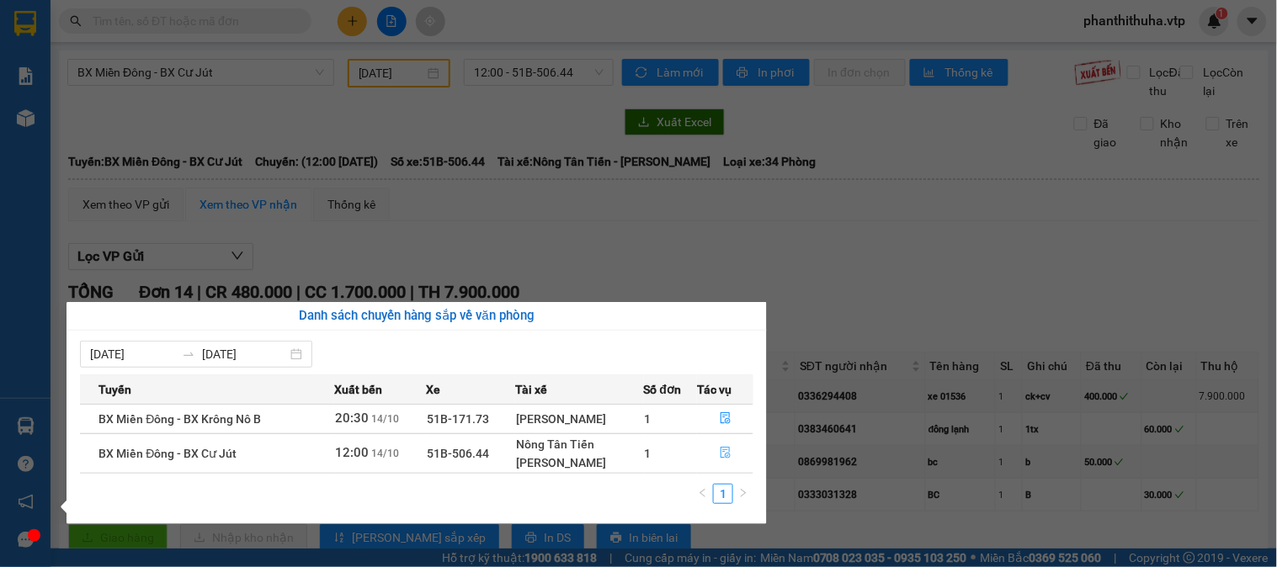
click at [727, 452] on icon "file-done" at bounding box center [726, 453] width 12 height 12
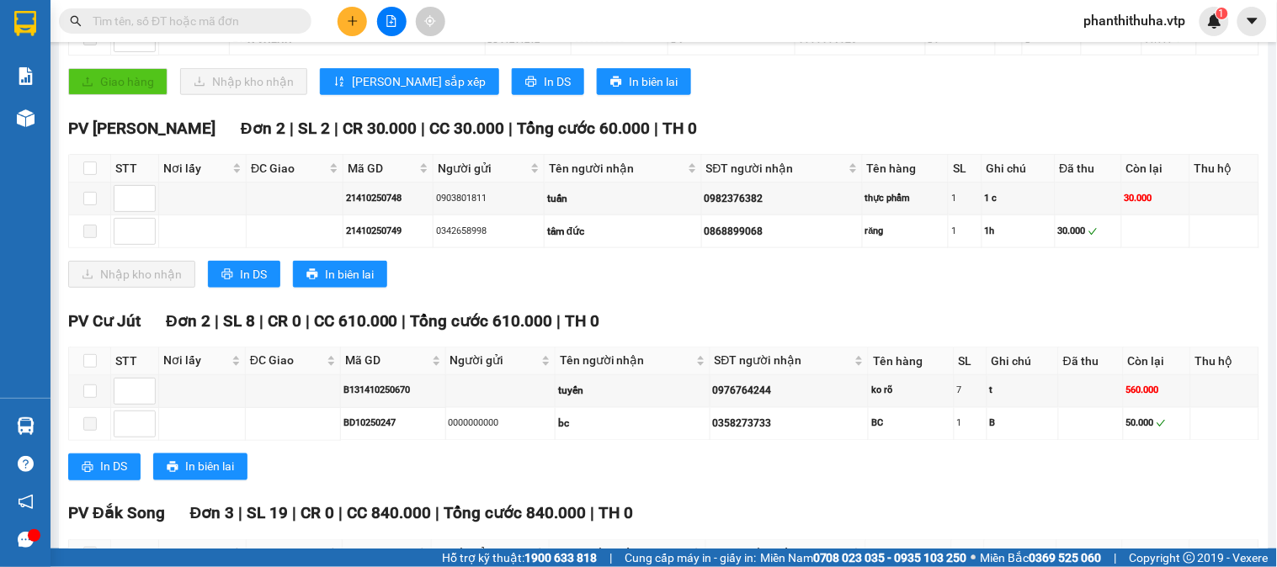
scroll to position [467, 0]
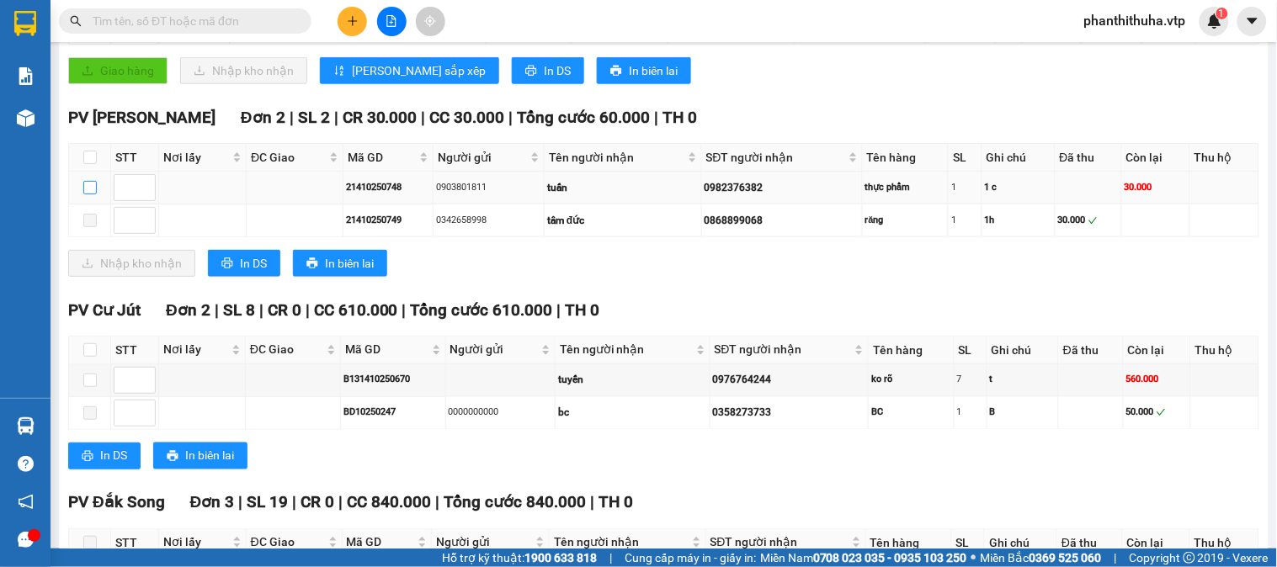
click at [93, 194] on input "checkbox" at bounding box center [89, 187] width 13 height 13
checkbox input "true"
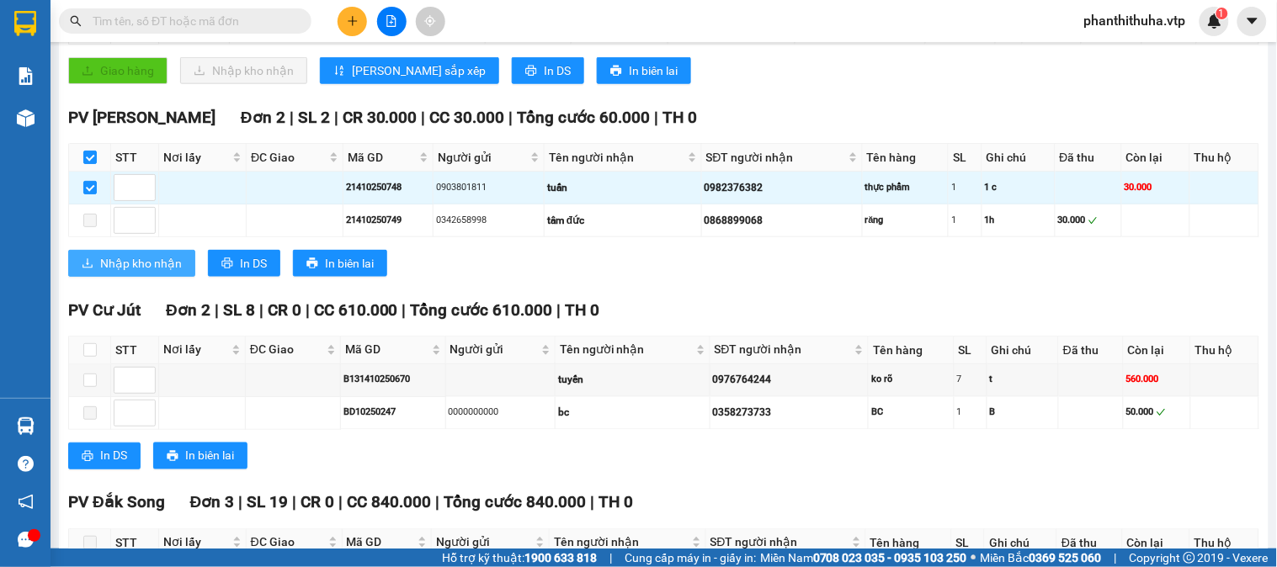
click at [150, 273] on span "Nhập kho nhận" at bounding box center [141, 263] width 82 height 19
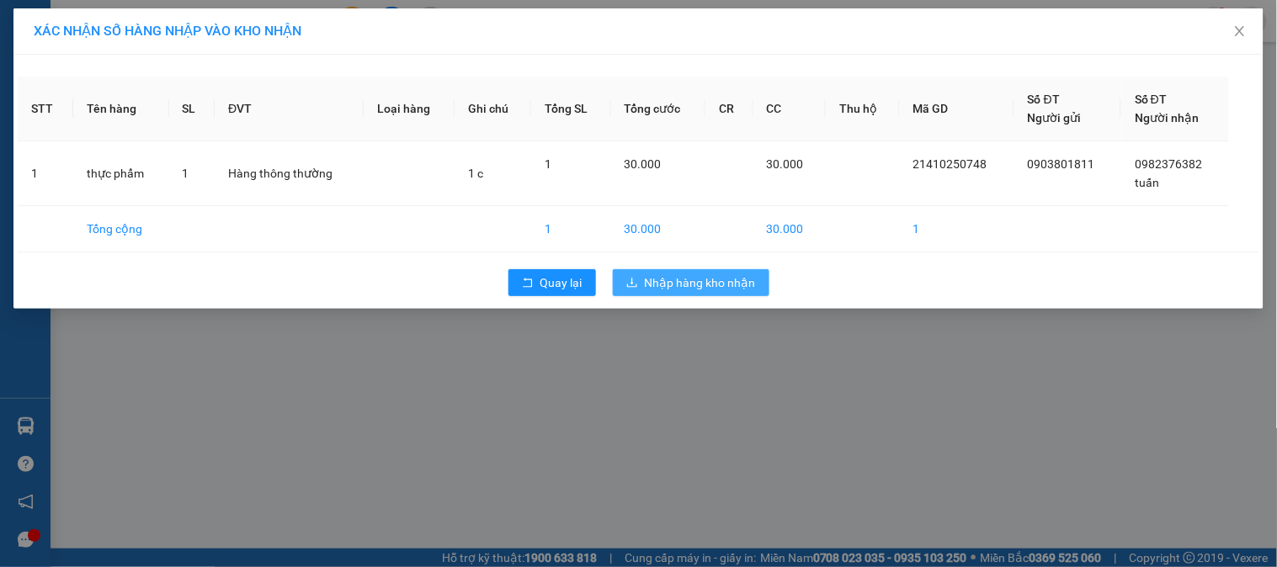
click at [687, 285] on span "Nhập hàng kho nhận" at bounding box center [700, 283] width 111 height 19
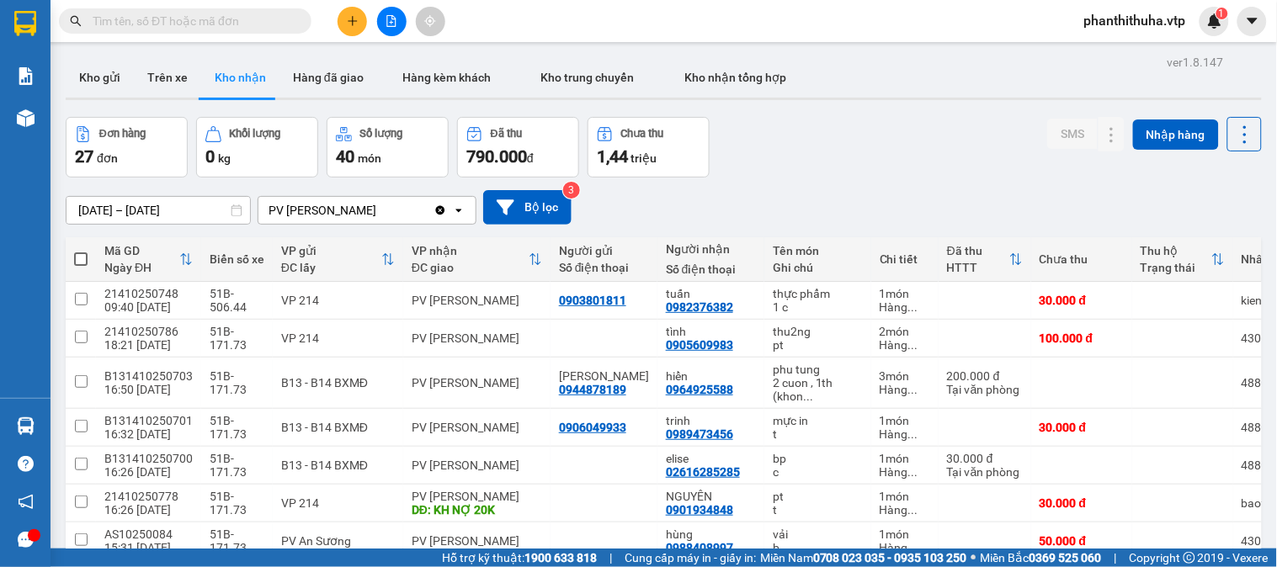
click at [244, 15] on input "text" at bounding box center [192, 21] width 199 height 19
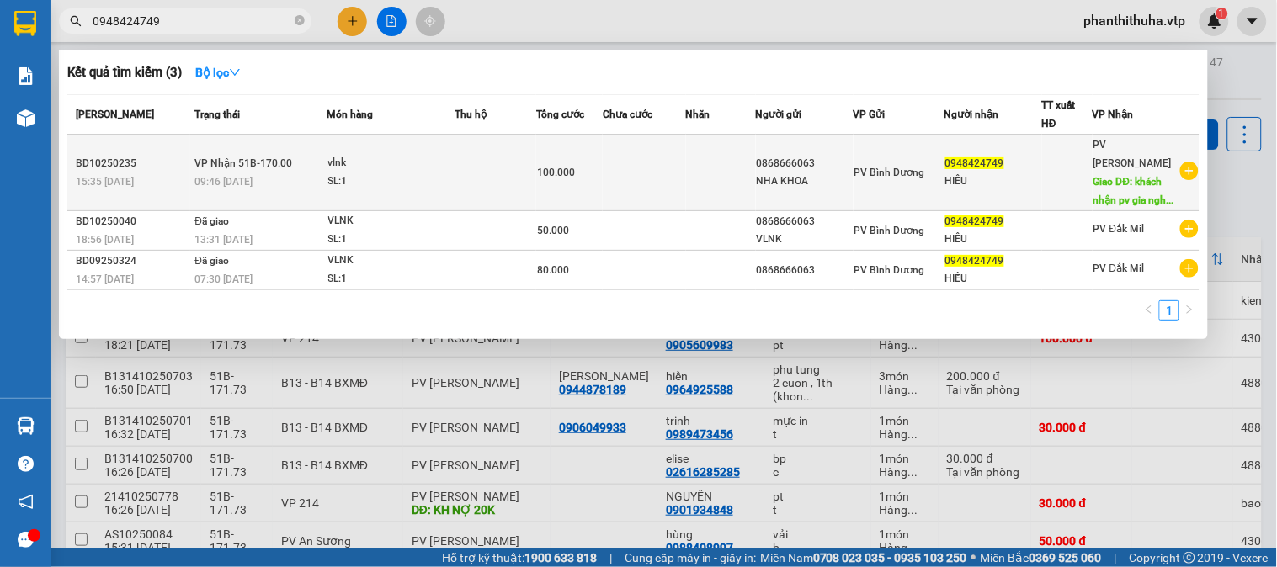
type input "0948424749"
click at [814, 178] on div "NHA KHOA" at bounding box center [805, 182] width 96 height 18
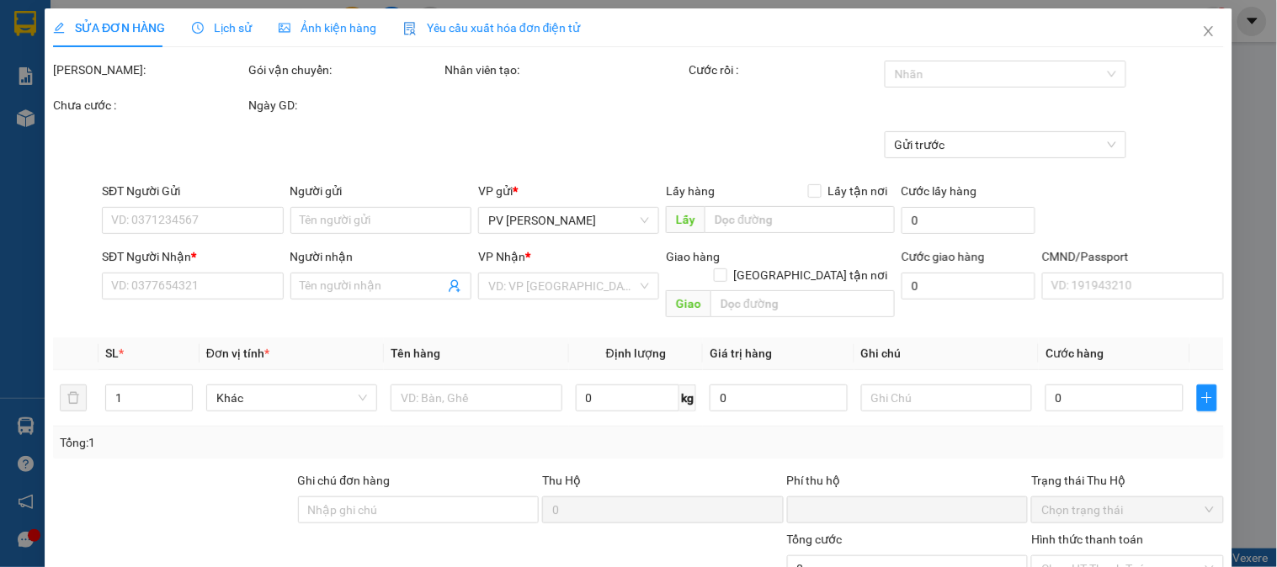
type input "5.000"
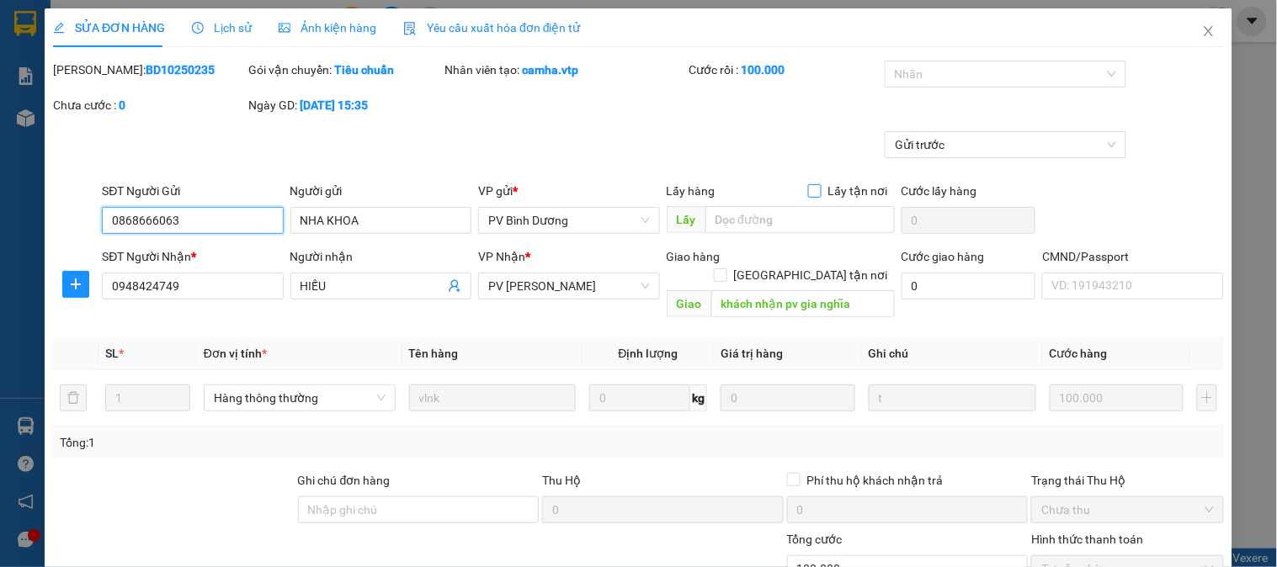
type input "0868666063"
type input "NHA KHOA"
type input "0948424749"
type input "HIẾU"
type input "khách nhận pv gia nghĩa"
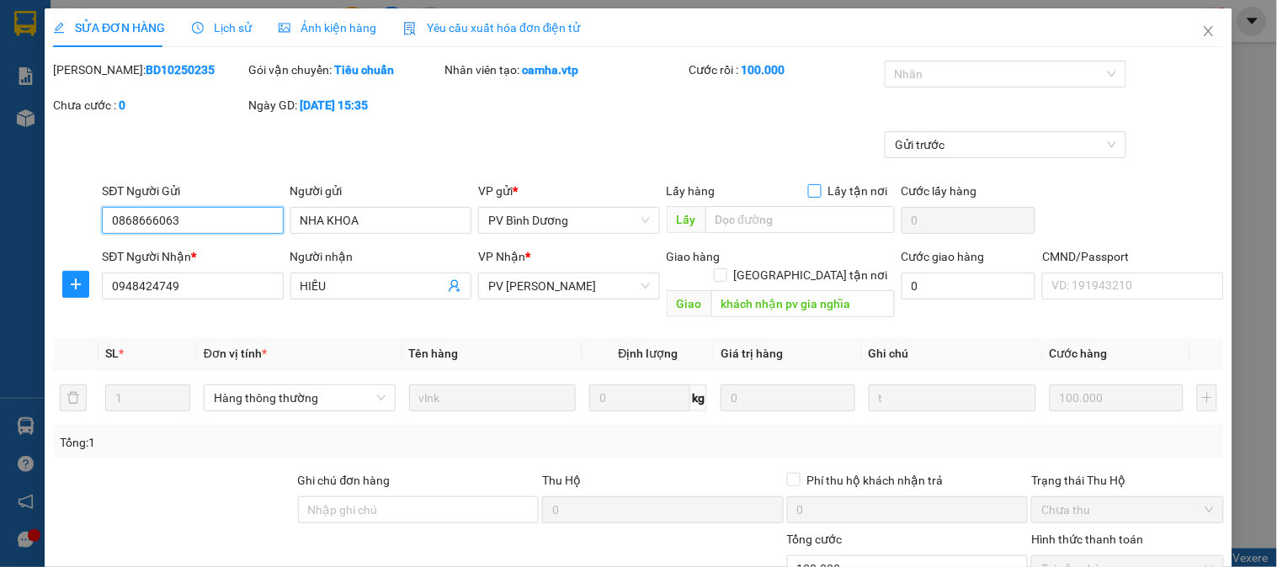
type input "0"
type input "100.000"
click at [1202, 30] on icon "close" at bounding box center [1208, 30] width 13 height 13
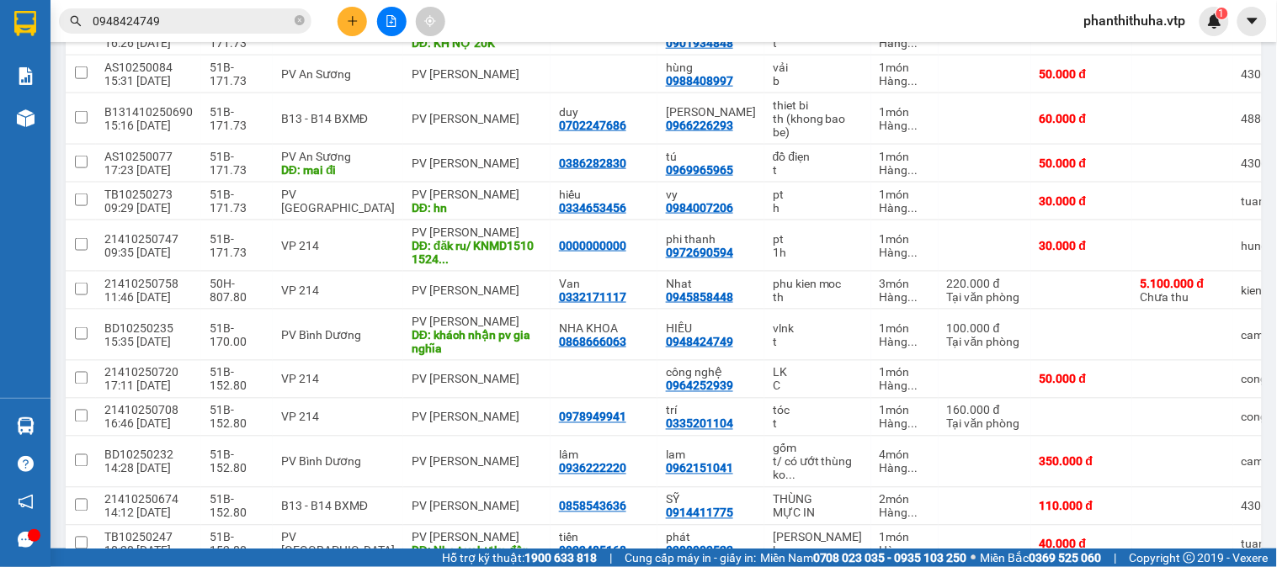
scroll to position [160, 0]
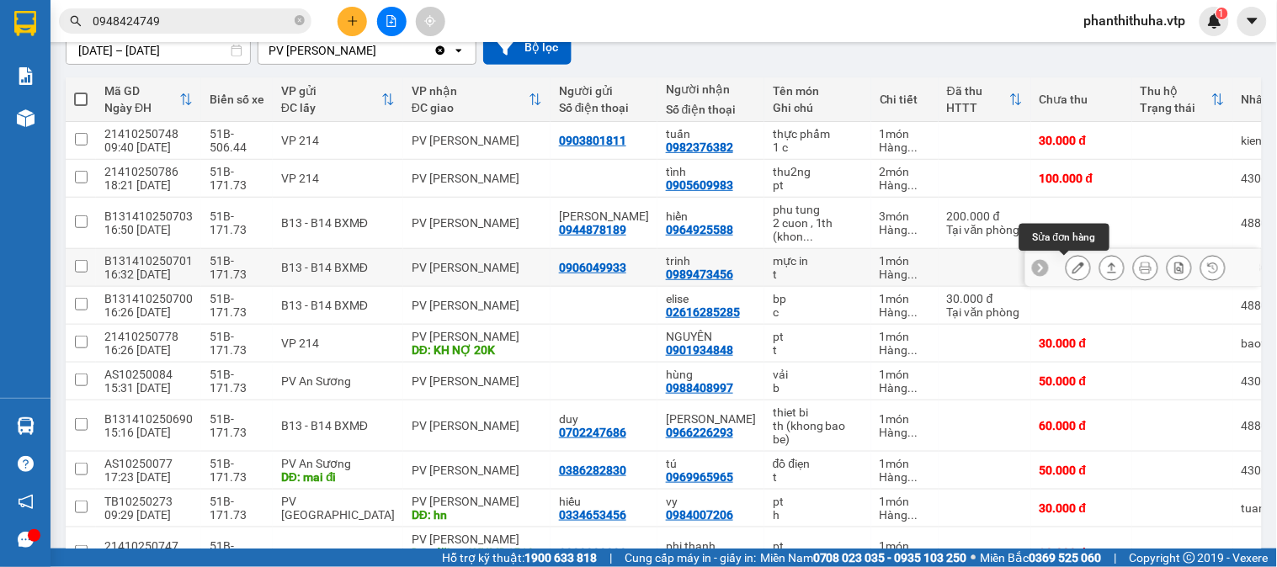
click at [1073, 266] on icon at bounding box center [1079, 268] width 12 height 12
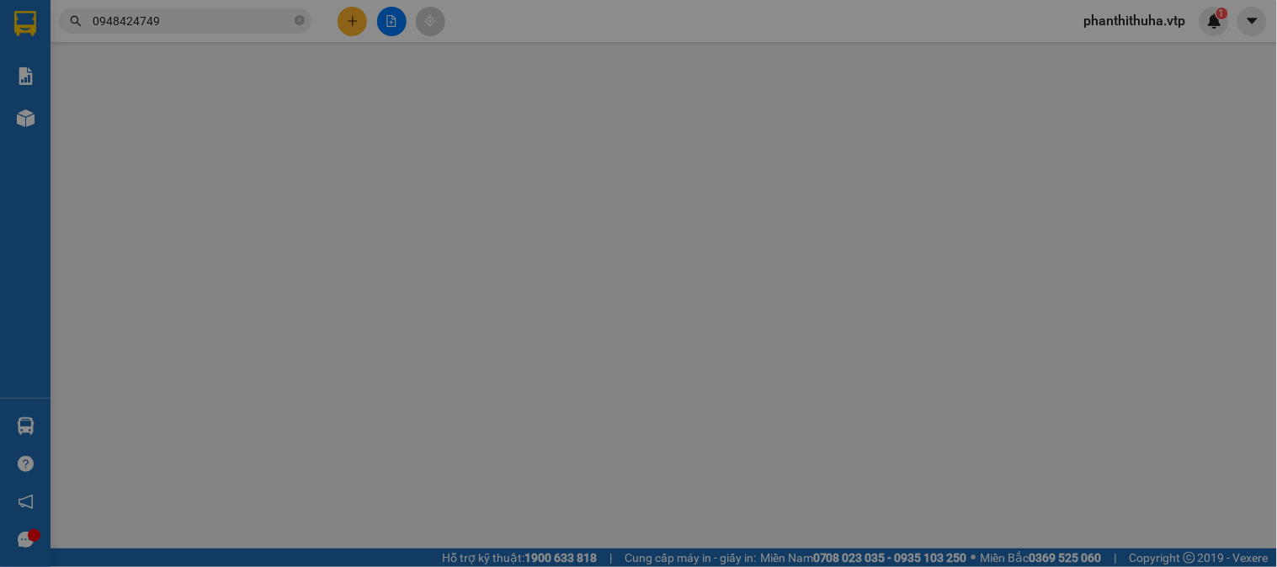
type input "1.500"
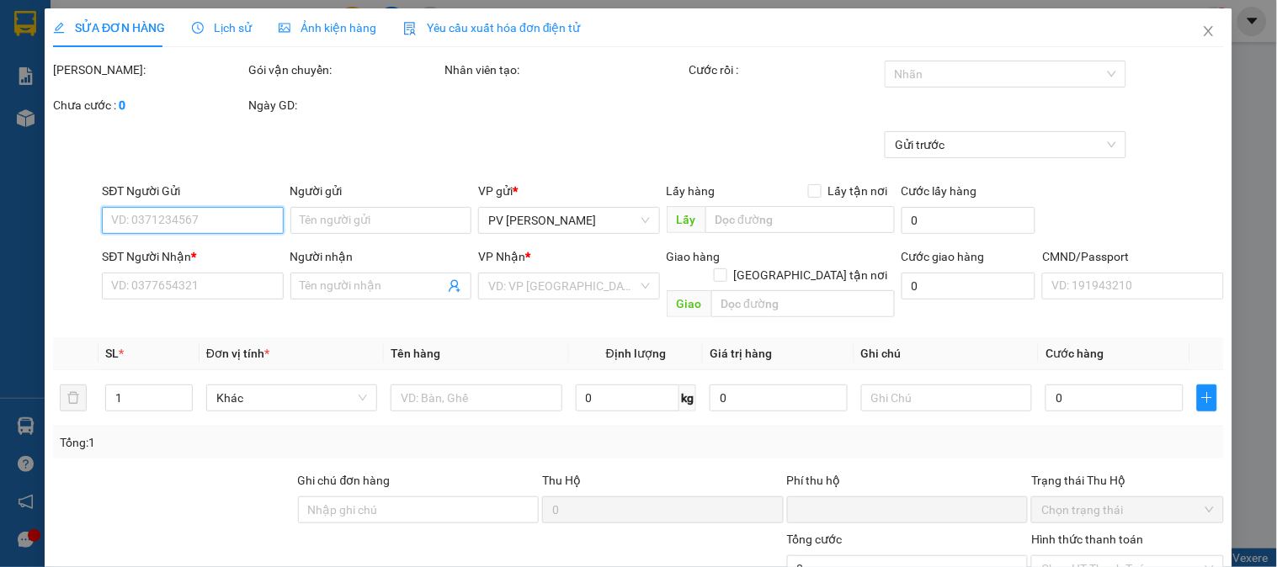
type input "0906049933"
type input "0989473456"
type input "trinh"
type input "0"
type input "30.000"
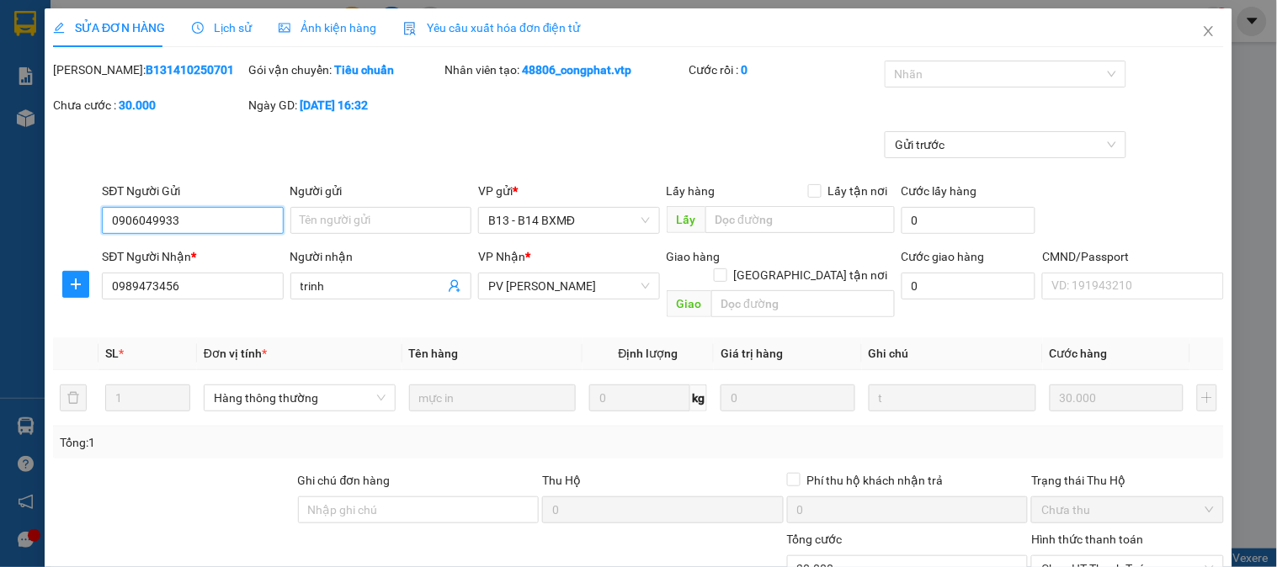
scroll to position [230, 0]
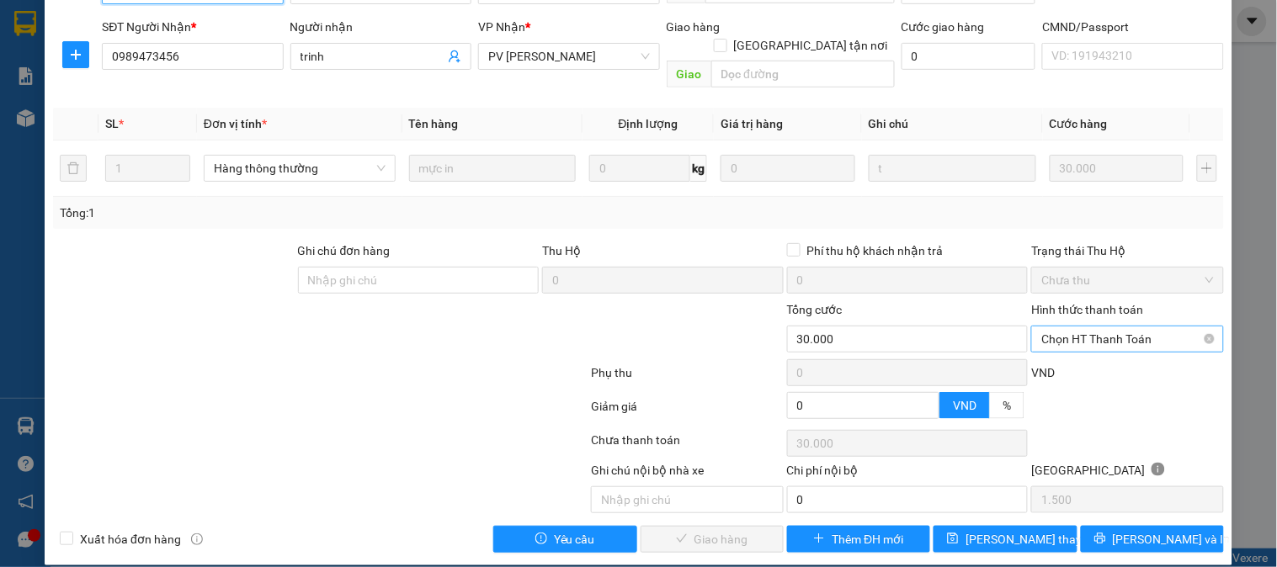
click at [1100, 328] on span "Chọn HT Thanh Toán" at bounding box center [1128, 339] width 172 height 25
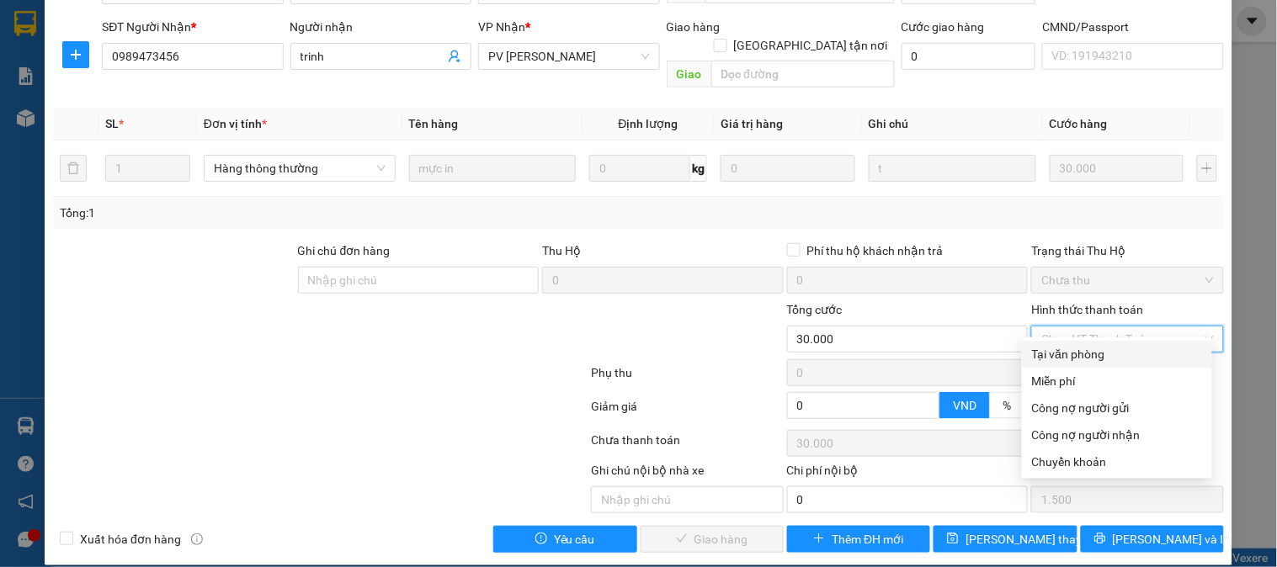
click at [1080, 347] on div "Tại văn phòng" at bounding box center [1117, 354] width 170 height 19
type input "0"
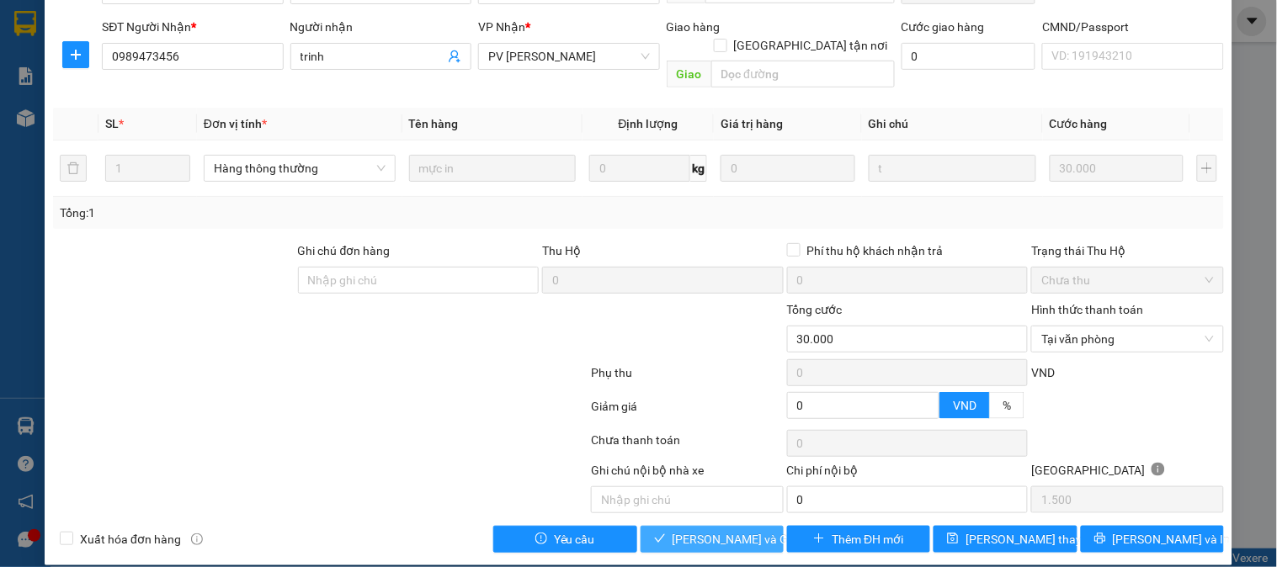
click at [722, 530] on span "[PERSON_NAME] và Giao hàng" at bounding box center [754, 539] width 162 height 19
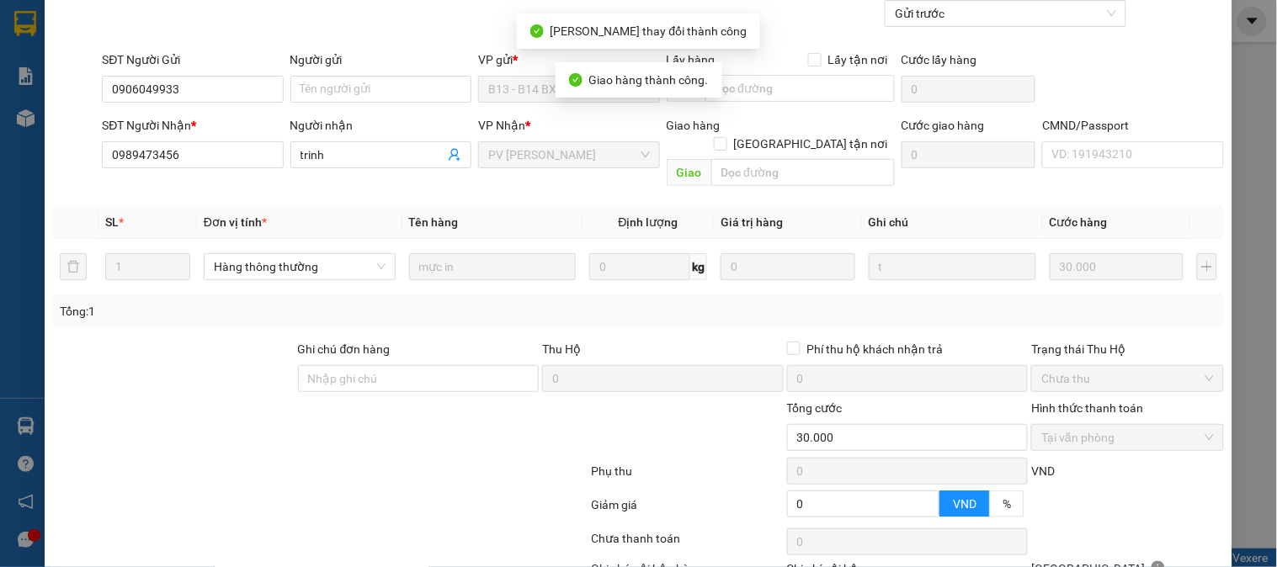
scroll to position [0, 0]
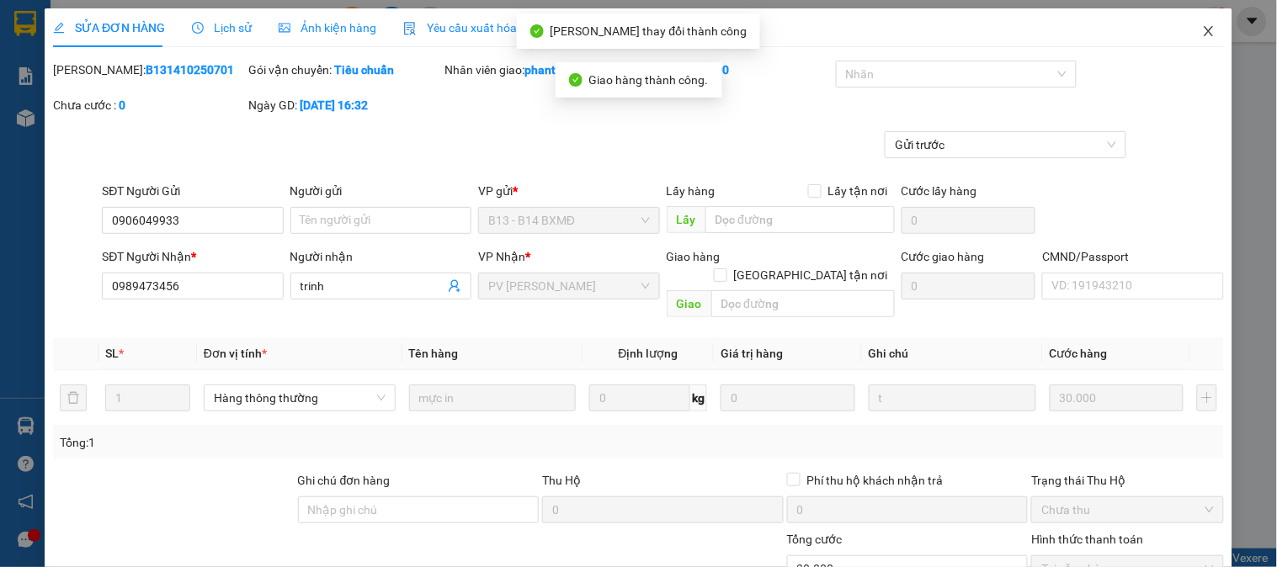
click at [1202, 28] on icon "close" at bounding box center [1208, 30] width 13 height 13
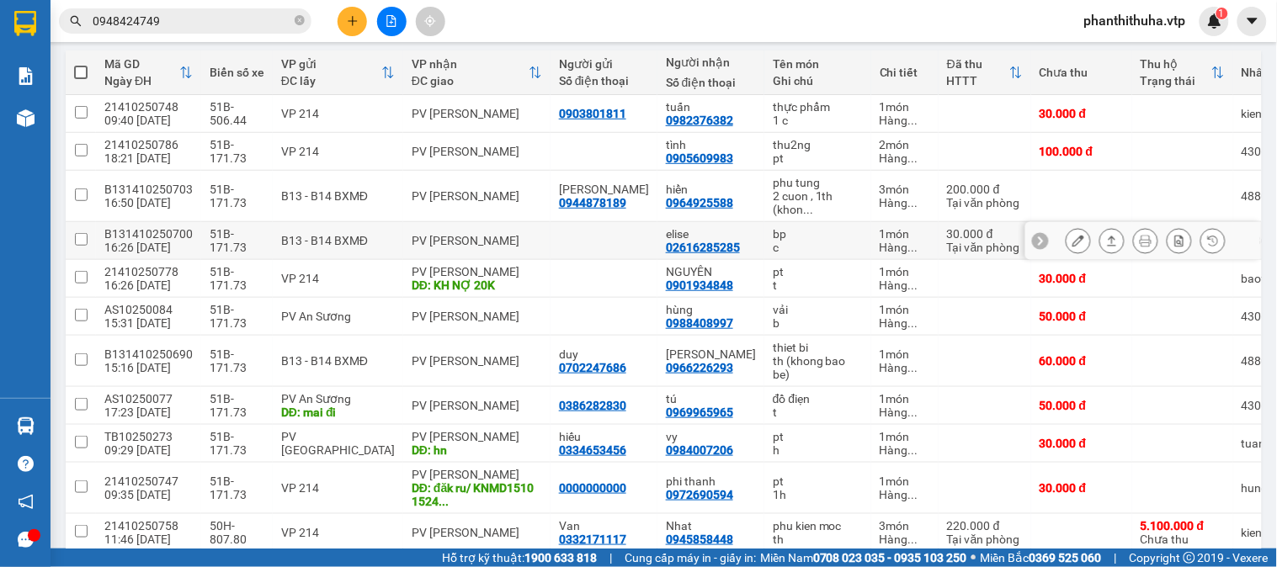
scroll to position [280, 0]
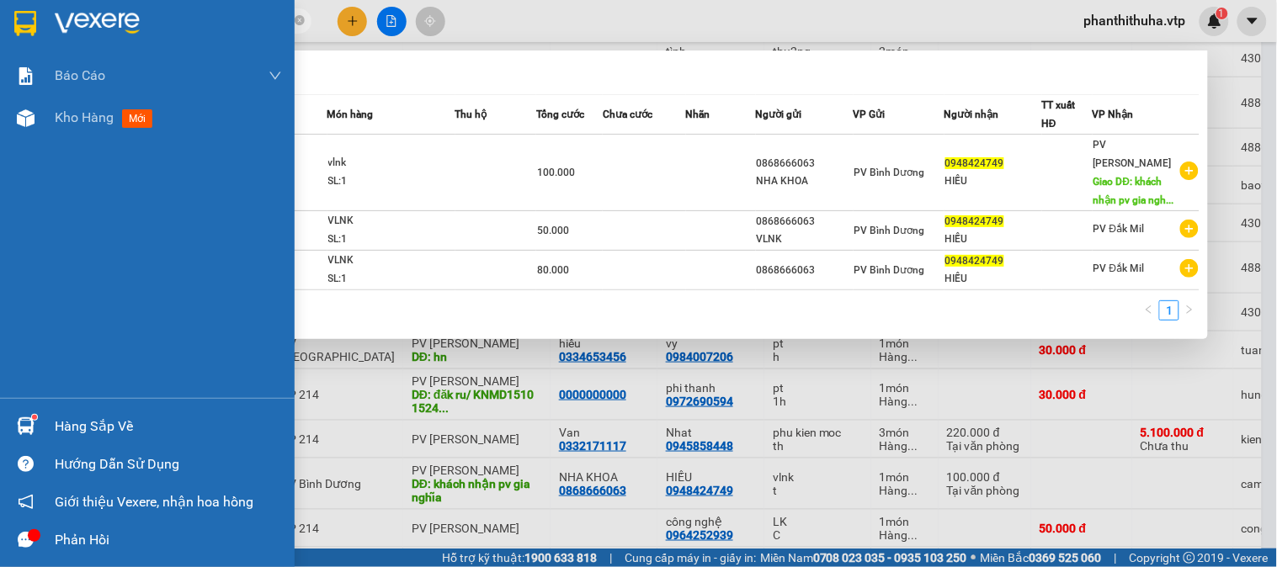
drag, startPoint x: 253, startPoint y: 17, endPoint x: 47, endPoint y: 25, distance: 206.5
click at [47, 25] on section "Kết quả tìm kiếm ( 3 ) Bộ lọc Mã ĐH Trạng thái Món hàng Thu hộ Tổng cước Chưa c…" at bounding box center [638, 283] width 1277 height 567
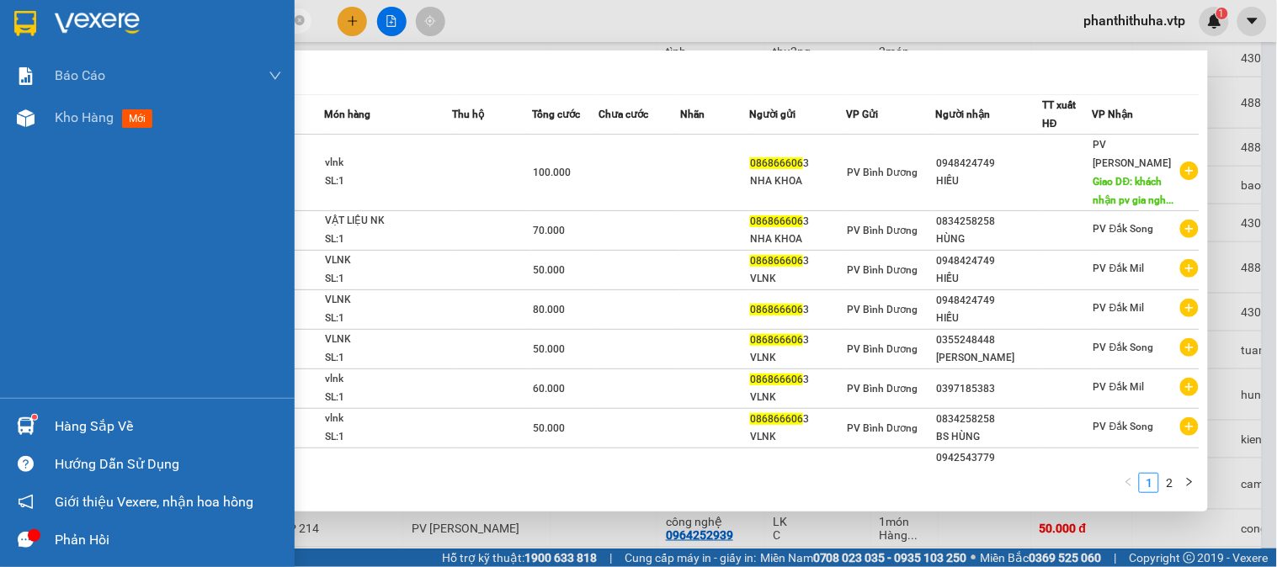
type input "0868666063"
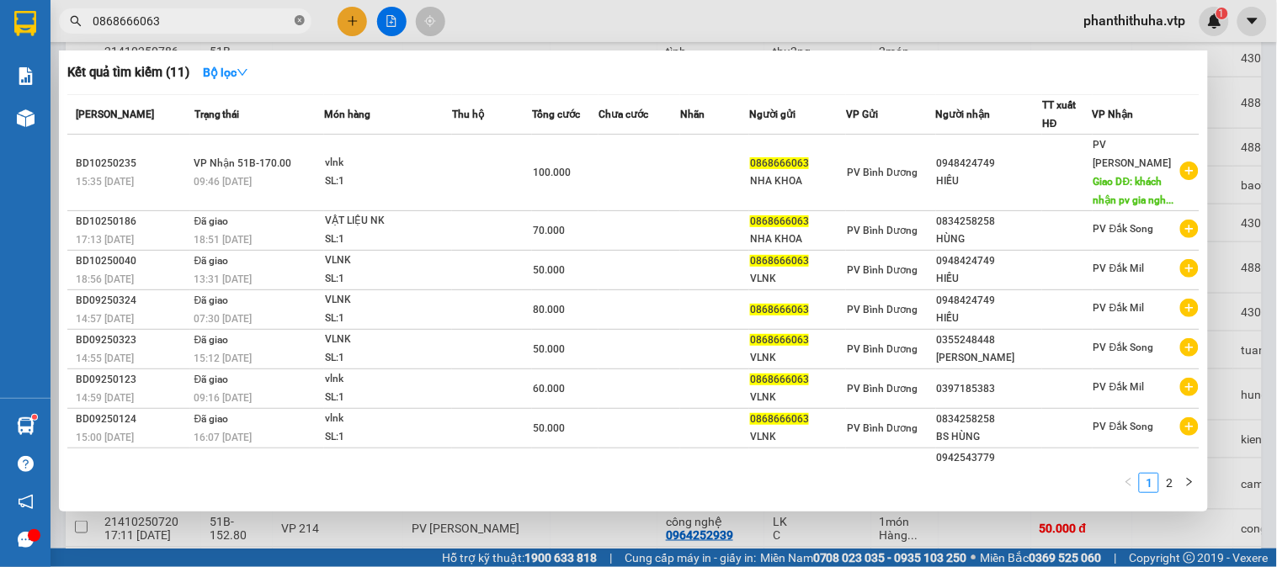
click at [298, 19] on icon "close-circle" at bounding box center [300, 20] width 10 height 10
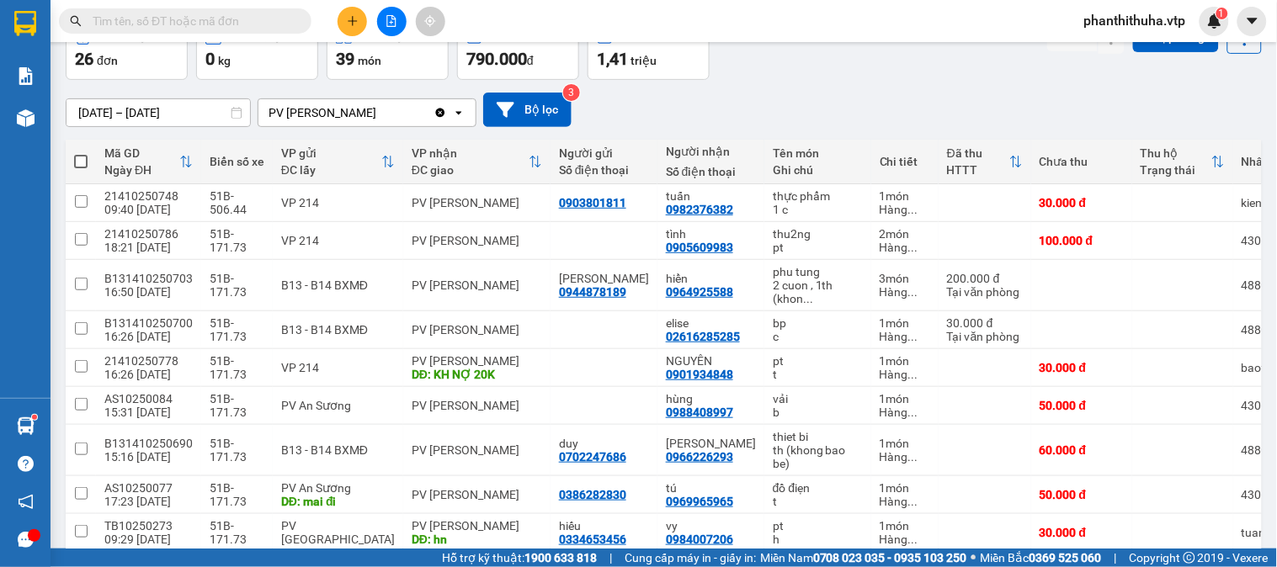
scroll to position [0, 0]
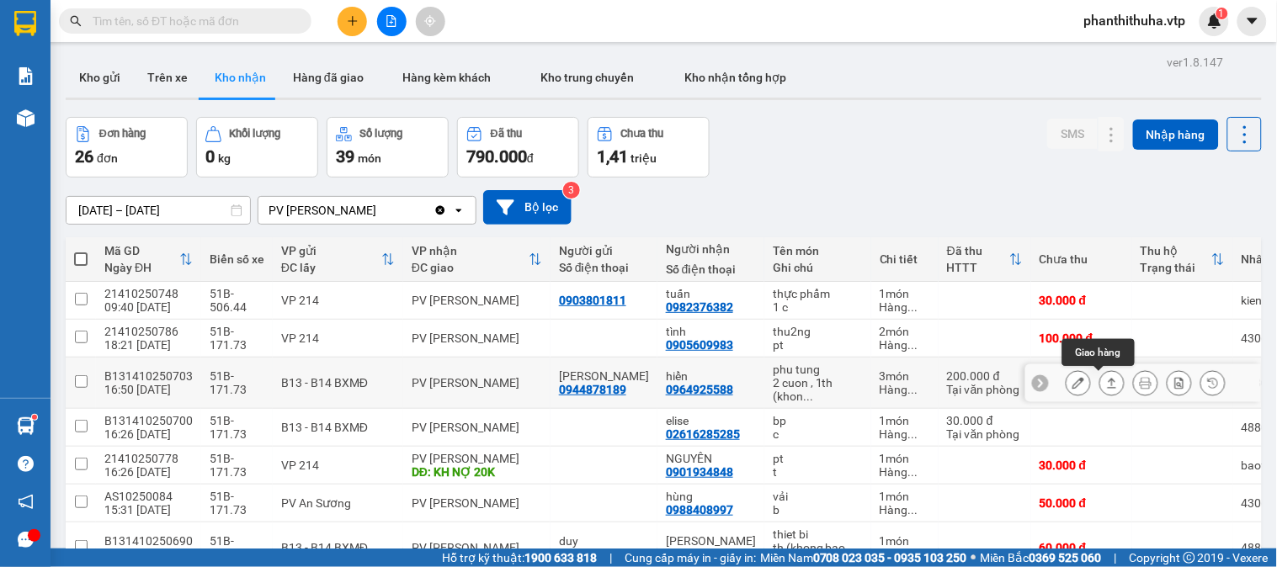
click at [1103, 392] on button at bounding box center [1112, 383] width 24 height 29
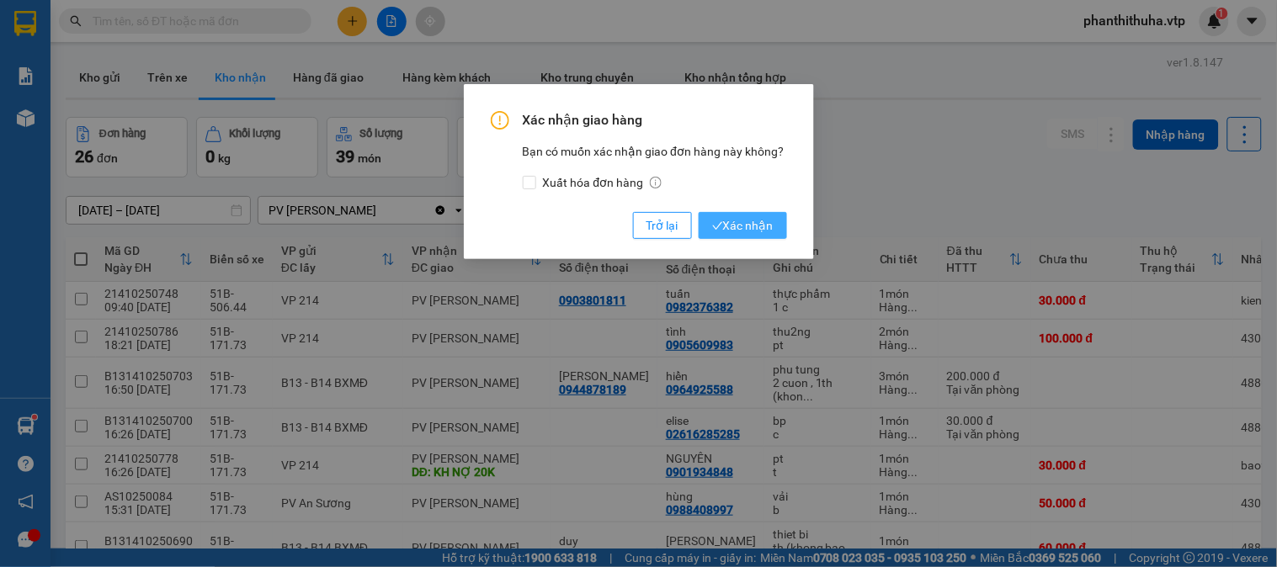
click at [755, 229] on span "Xác nhận" at bounding box center [742, 225] width 61 height 19
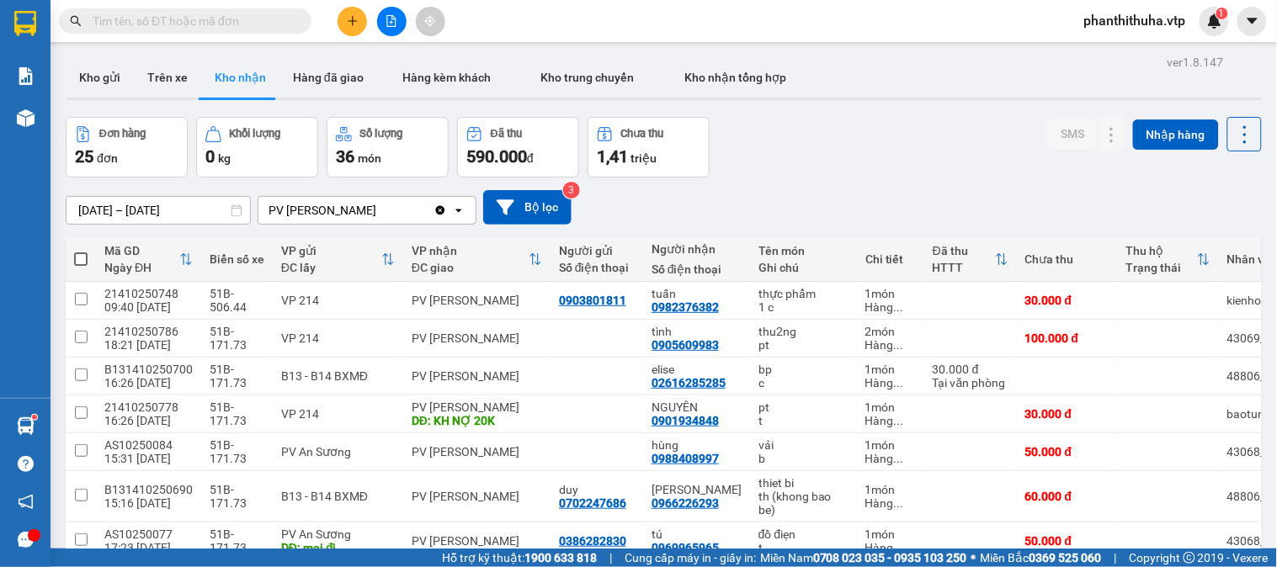
click at [852, 160] on div "Đơn hàng 25 đơn Khối lượng 0 kg Số lượng 36 món Đã thu 590.000 đ Chưa thu 1,41 …" at bounding box center [664, 147] width 1196 height 61
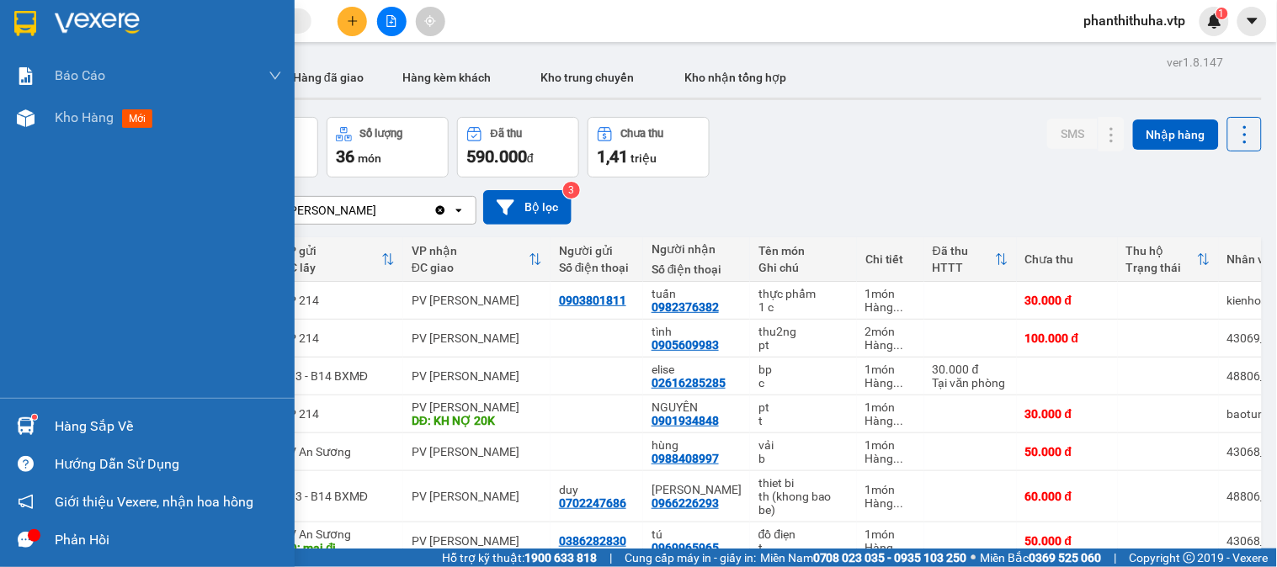
click at [23, 423] on img at bounding box center [26, 427] width 18 height 18
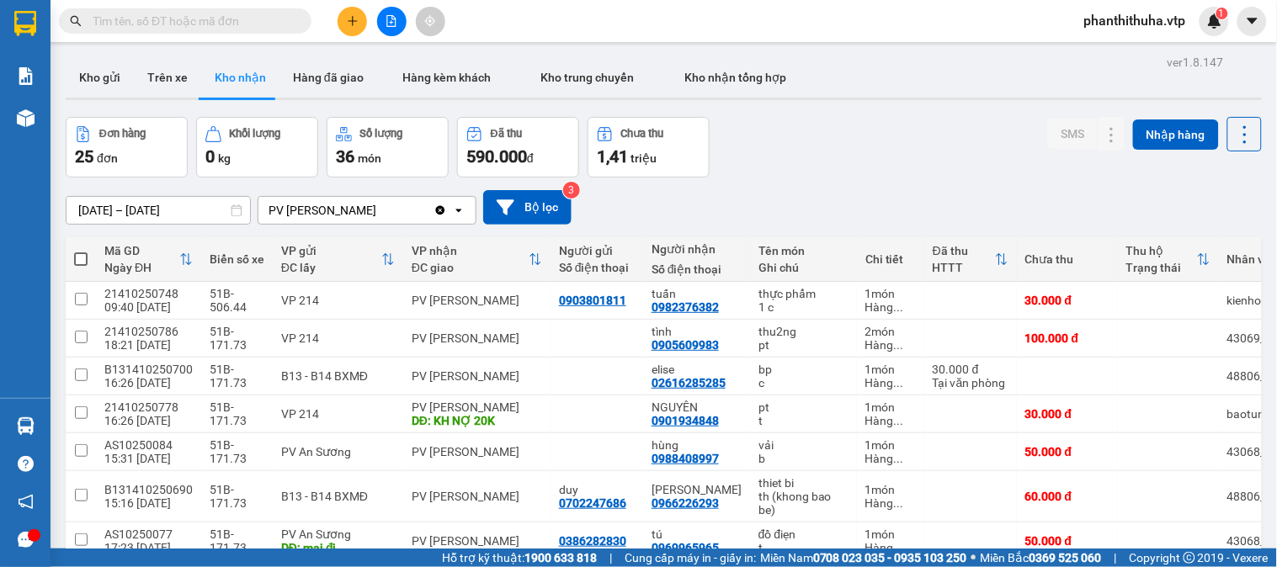
click at [788, 180] on section "Kết quả tìm kiếm ( 11 ) Bộ lọc Mã ĐH Trạng thái Món hàng Thu hộ Tổng cước Chưa …" at bounding box center [638, 283] width 1277 height 567
click at [157, 86] on button "Trên xe" at bounding box center [167, 77] width 67 height 40
type input "[DATE] – [DATE]"
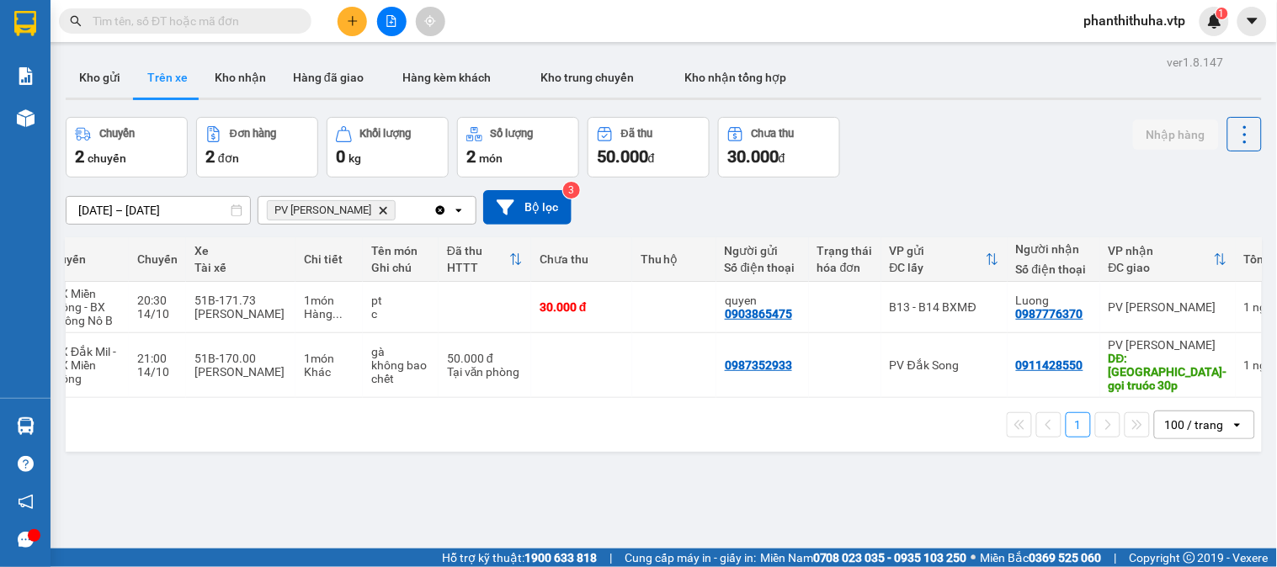
scroll to position [0, 264]
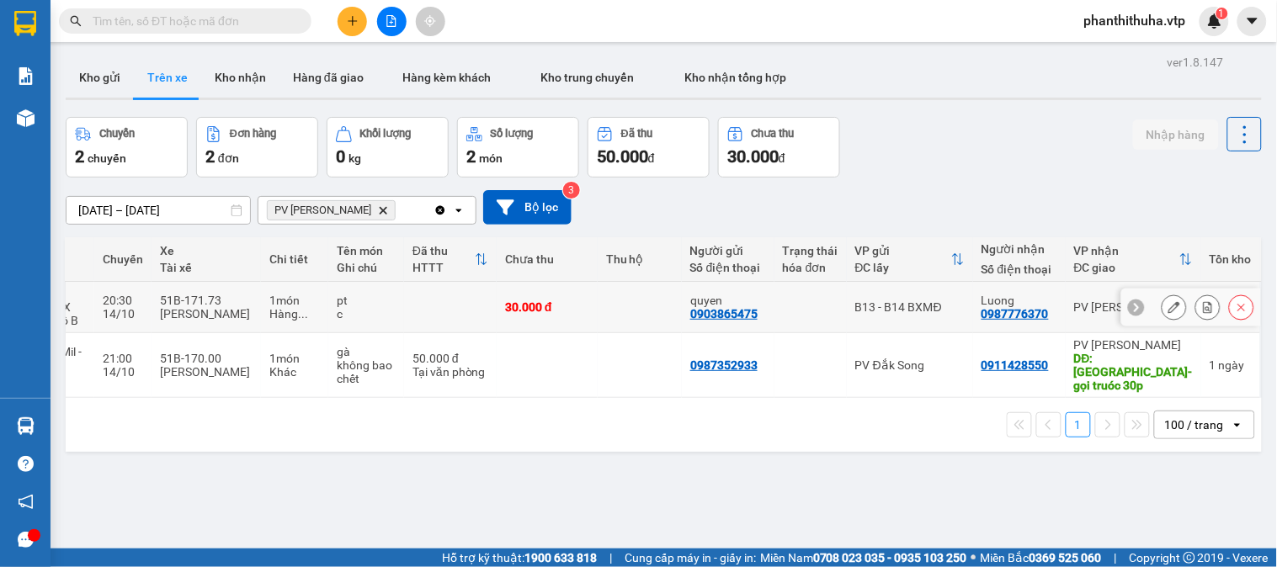
click at [1169, 306] on icon at bounding box center [1175, 307] width 12 height 12
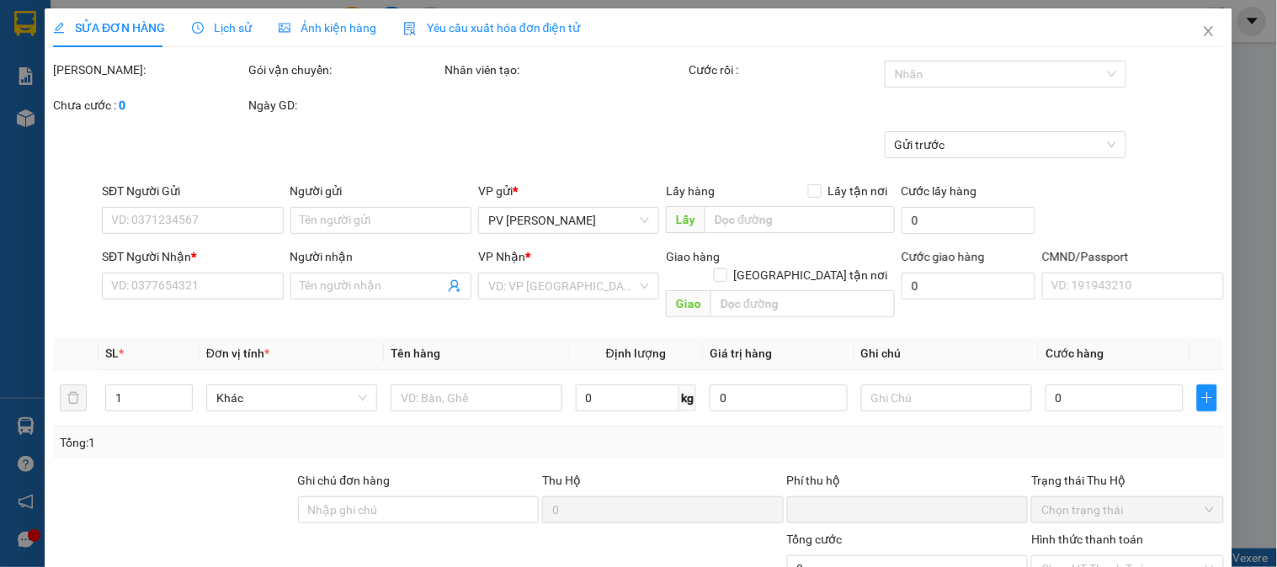
type input "0903865475"
type input "quyen"
type input "0987776370"
type input "Luong"
type input "0"
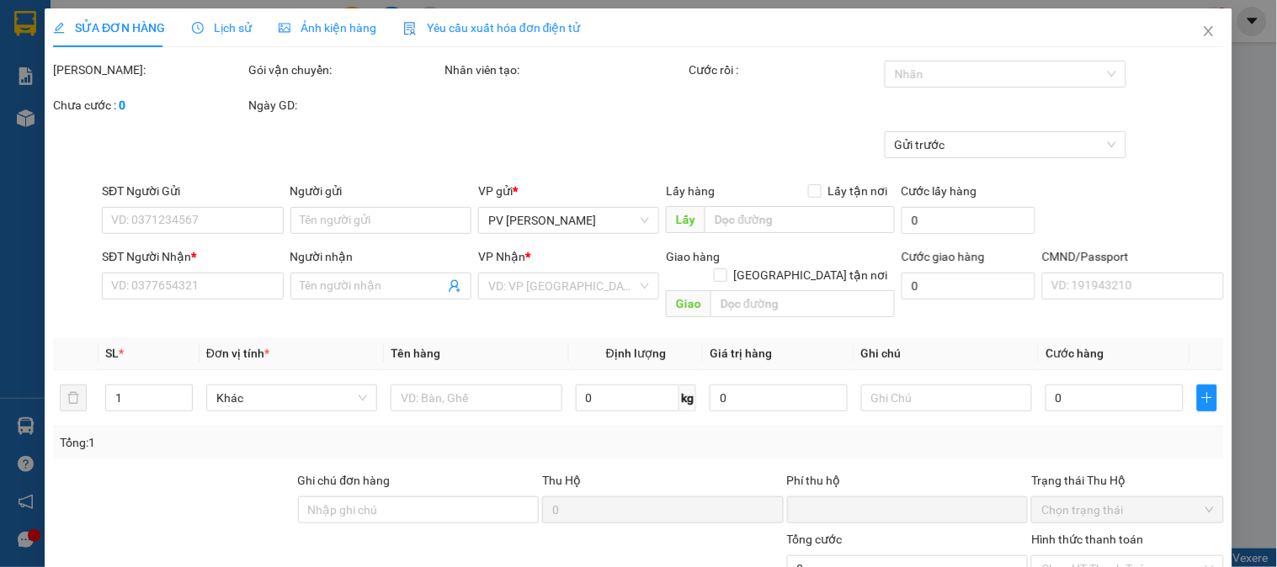
type input "30.000"
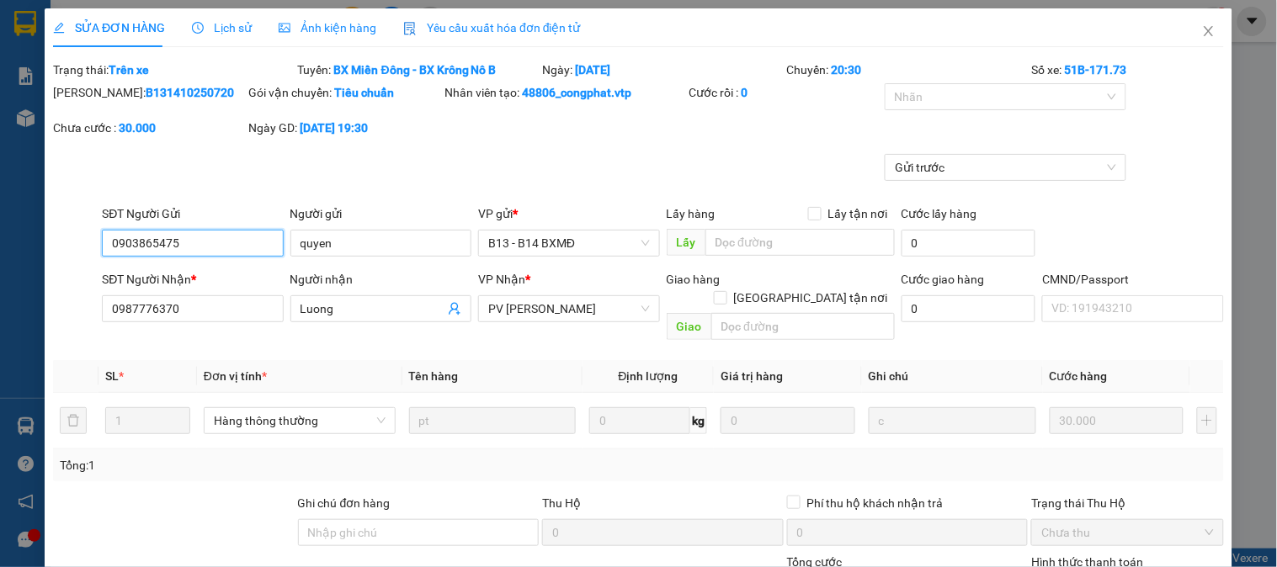
type input "1.500"
click at [1202, 27] on icon "close" at bounding box center [1208, 30] width 13 height 13
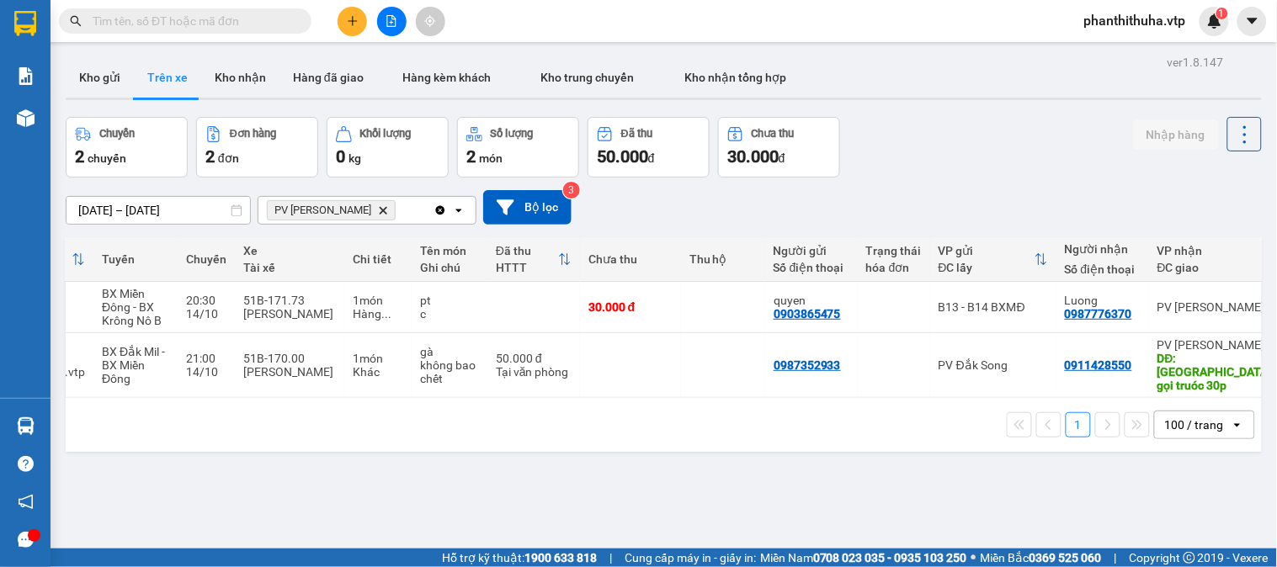
scroll to position [0, 264]
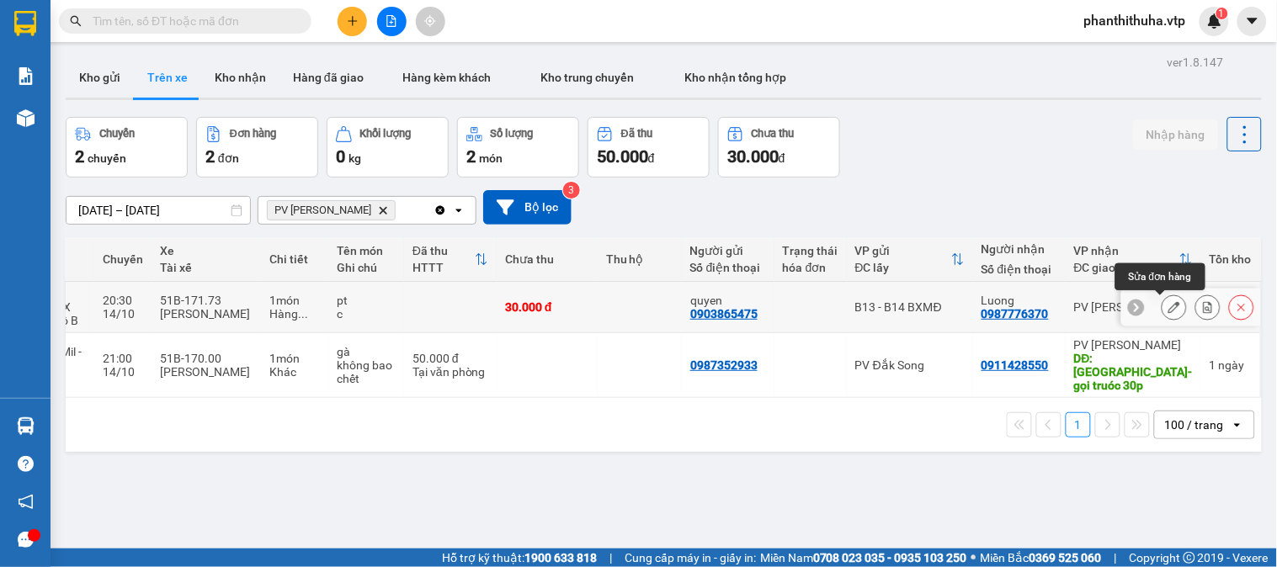
click at [1167, 307] on button at bounding box center [1175, 307] width 24 height 29
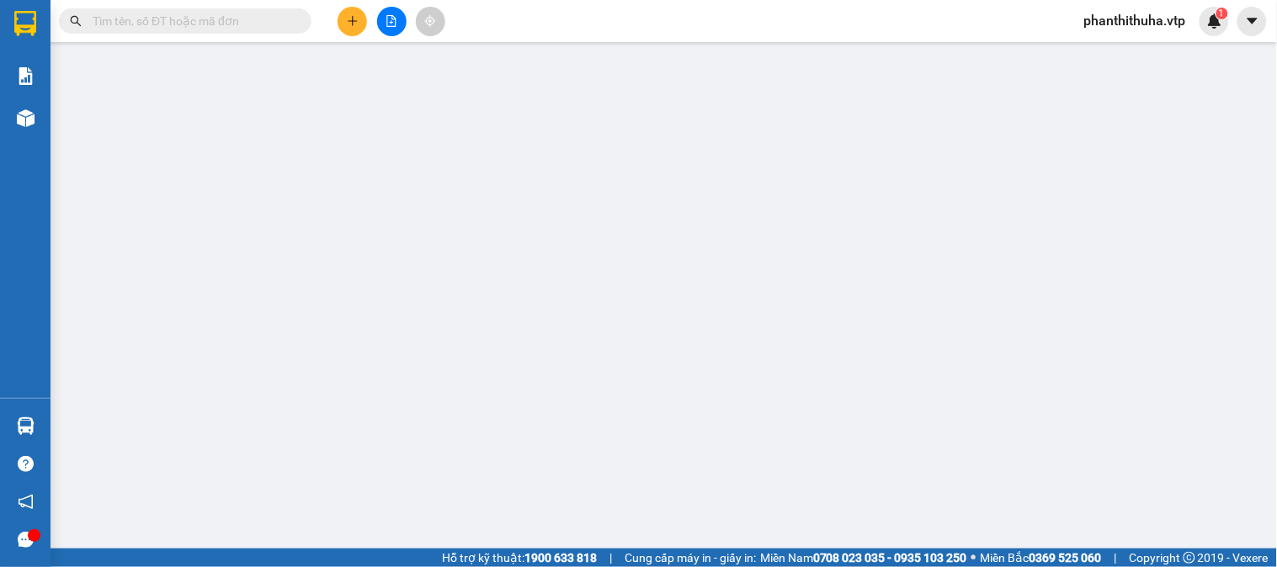
type input "1.500"
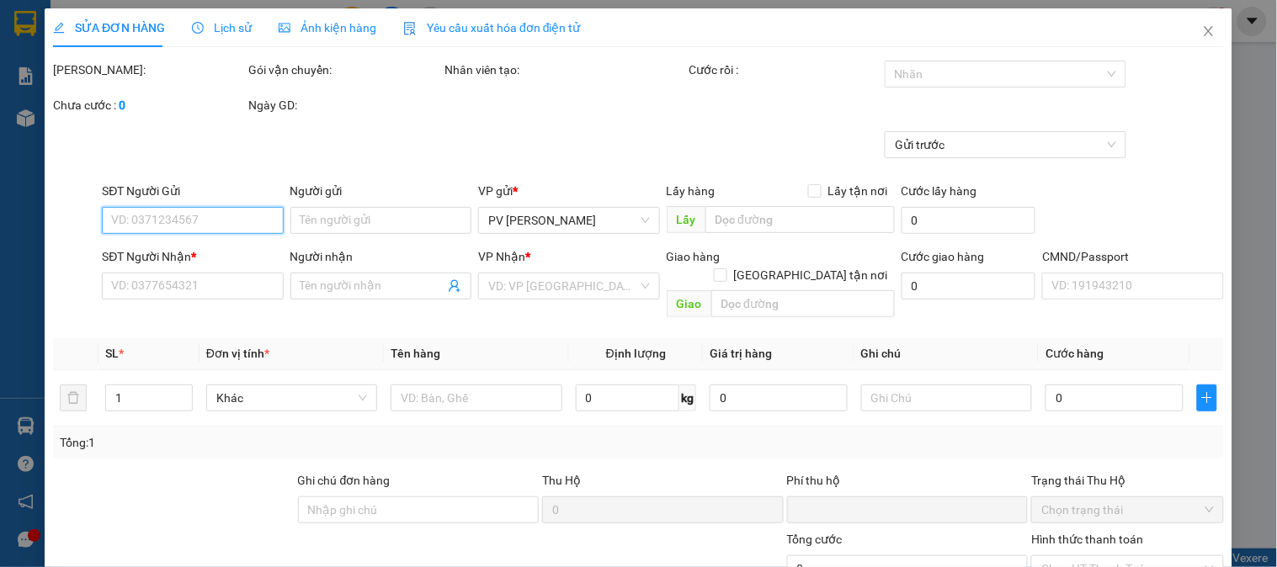
type input "0903865475"
type input "quyen"
type input "0987776370"
type input "Luong"
type input "0"
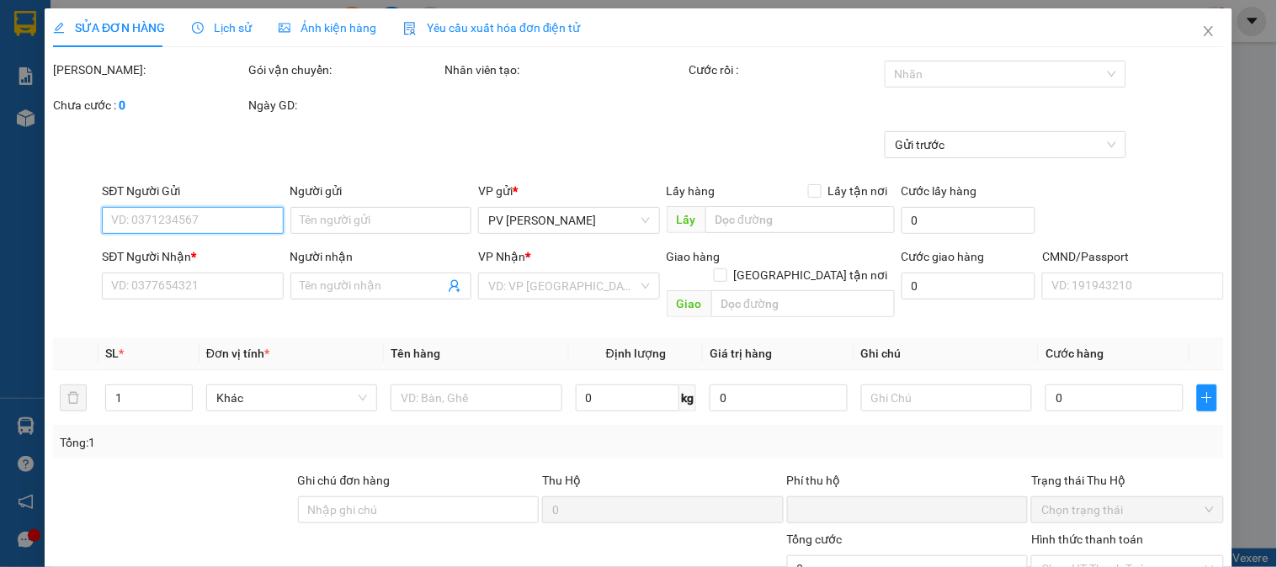
type input "30.000"
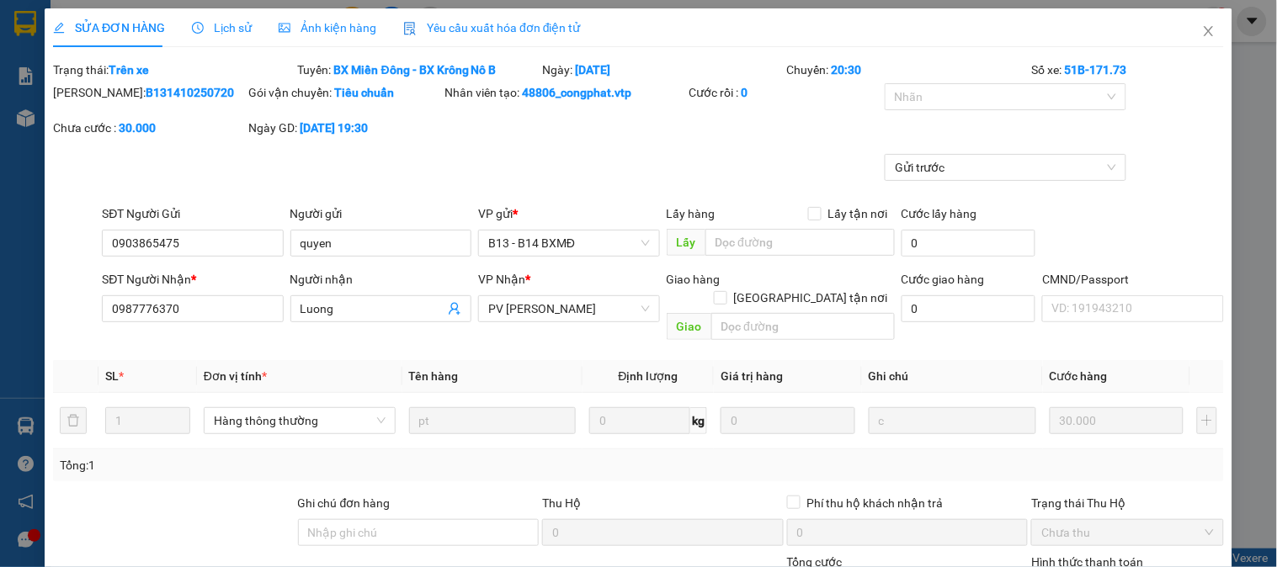
click at [221, 21] on span "Lịch sử" at bounding box center [222, 27] width 60 height 13
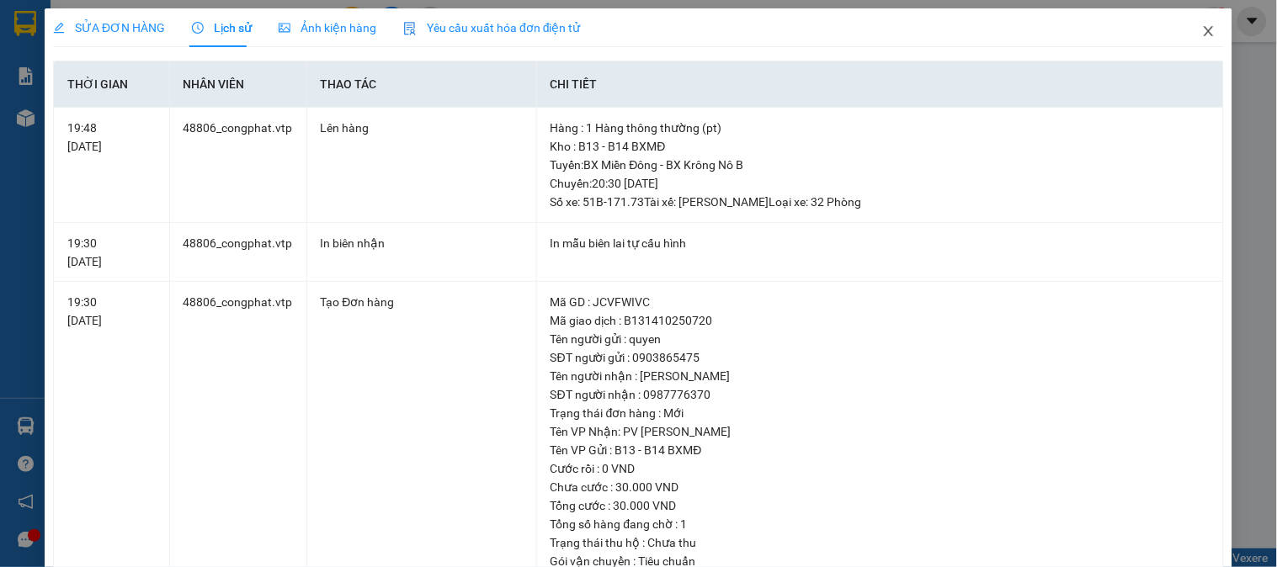
click at [1202, 34] on icon "close" at bounding box center [1208, 30] width 13 height 13
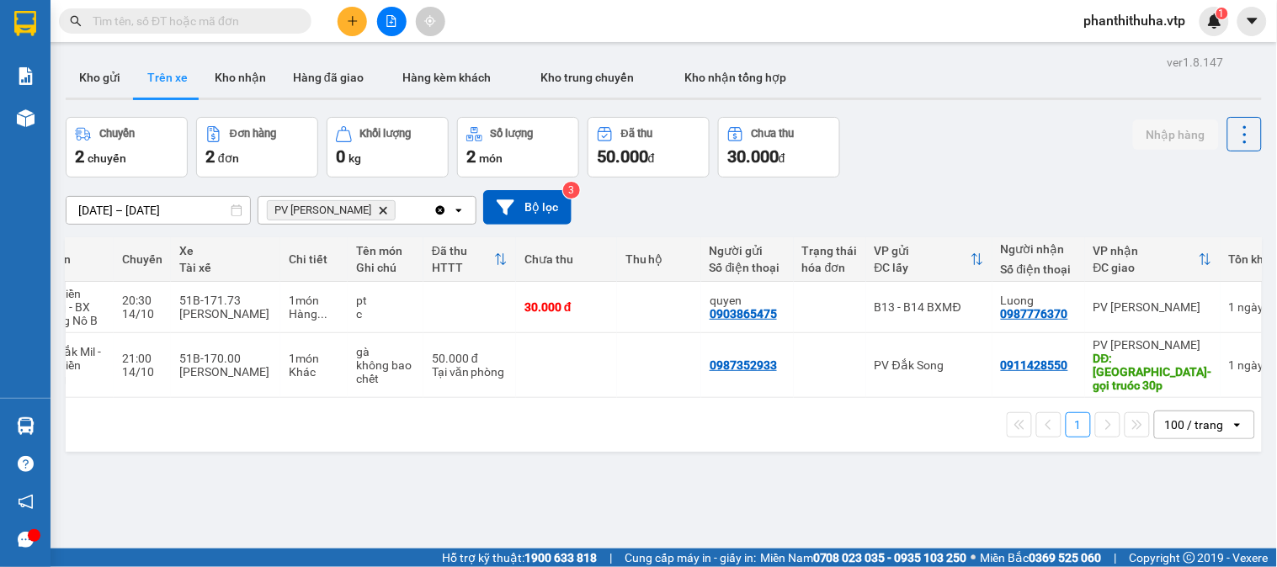
scroll to position [0, 264]
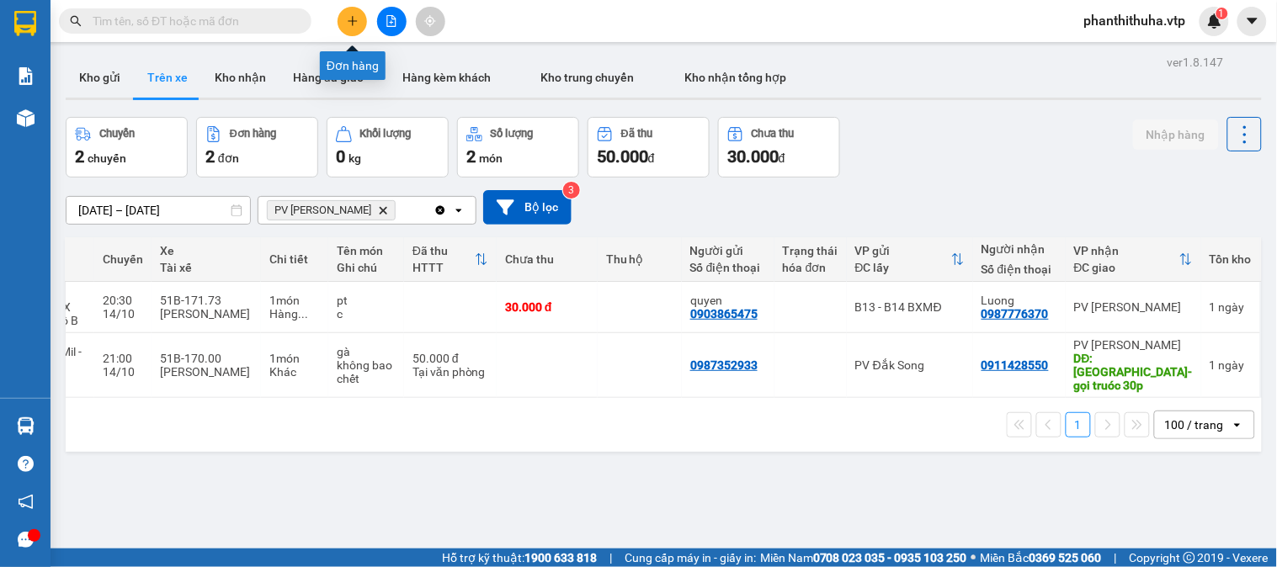
click at [352, 23] on icon "plus" at bounding box center [352, 20] width 1 height 9
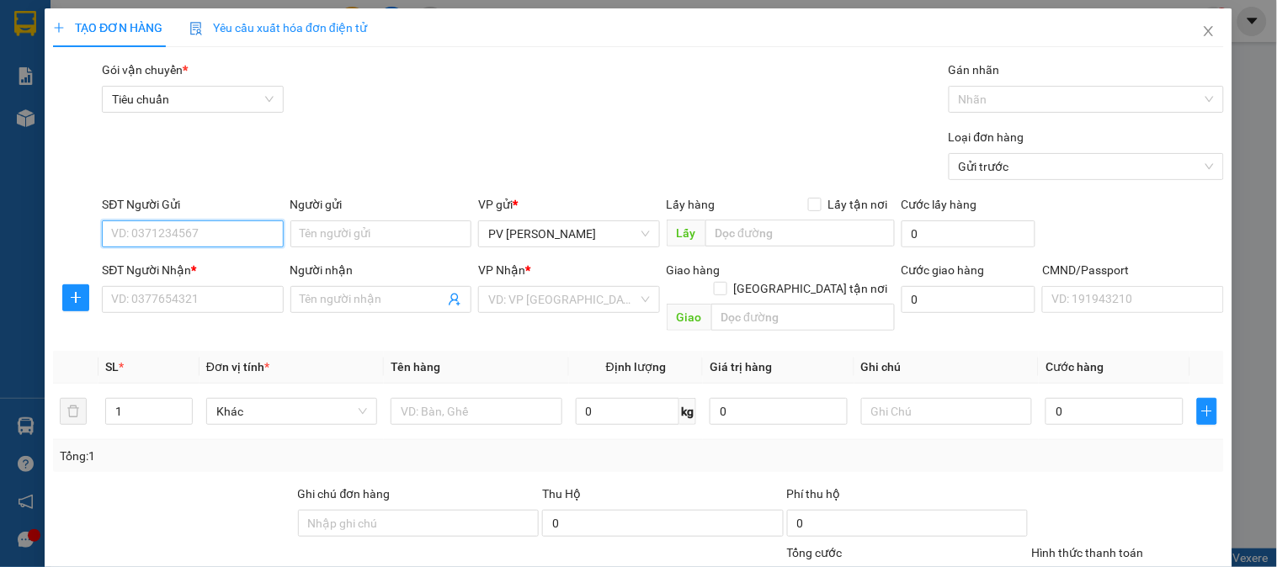
click at [189, 224] on input "SĐT Người Gửi" at bounding box center [192, 234] width 181 height 27
click at [189, 224] on input "0905769774" at bounding box center [192, 234] width 181 height 27
type input "0905769714"
click at [242, 262] on div "0905769714 - SƠN" at bounding box center [190, 267] width 159 height 19
type input "SƠN"
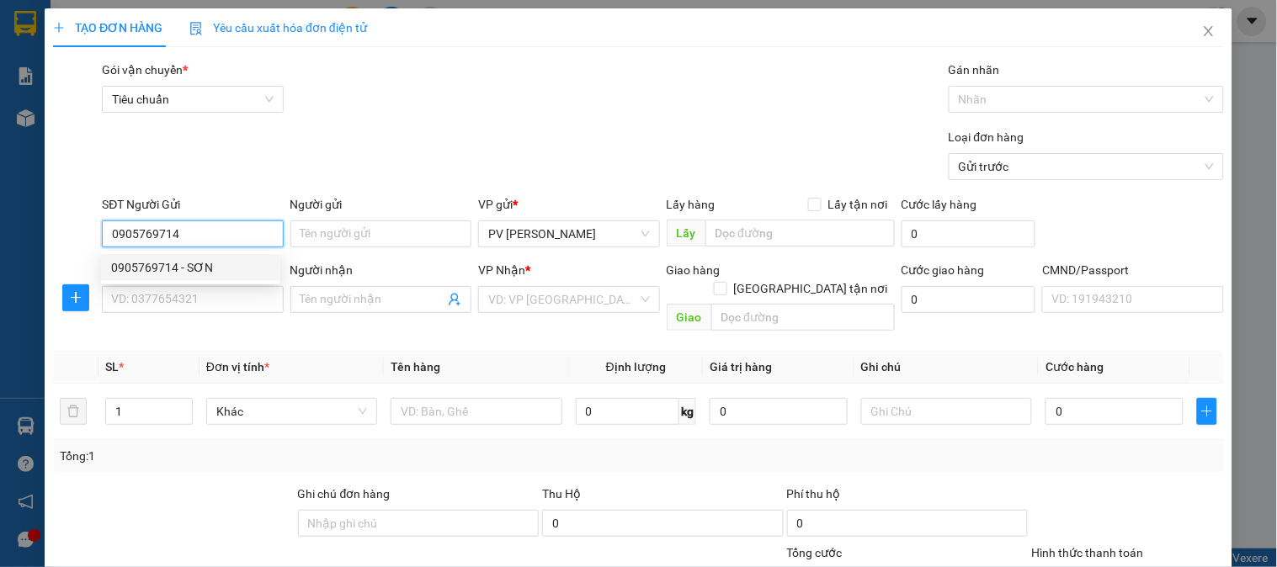
type input "0978886177"
type input "tài"
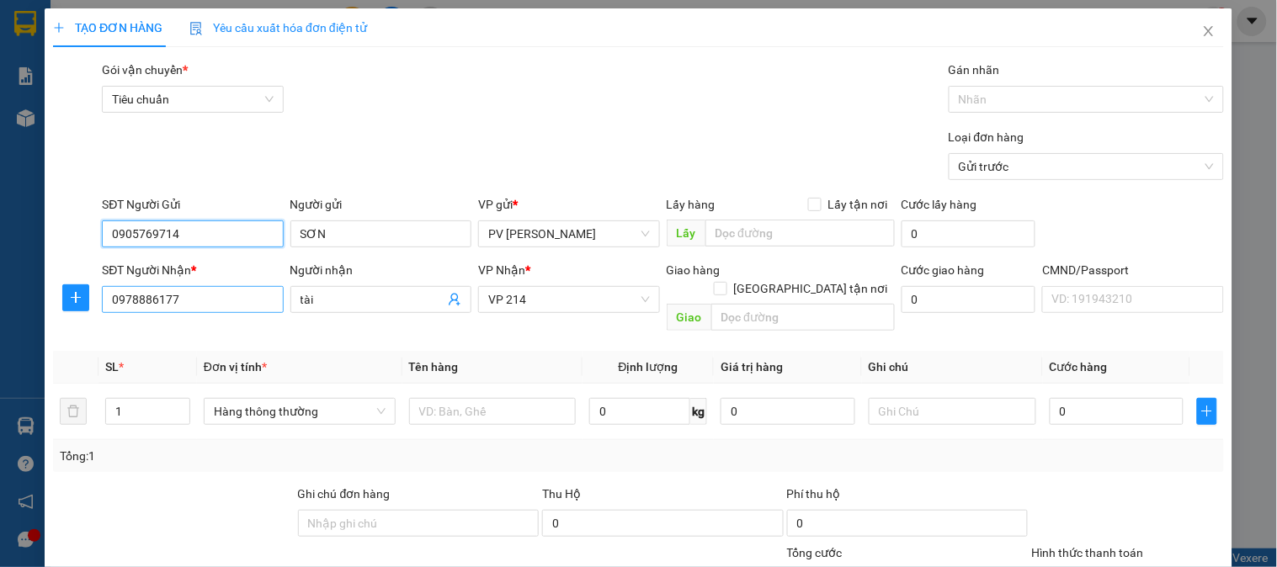
type input "0905769714"
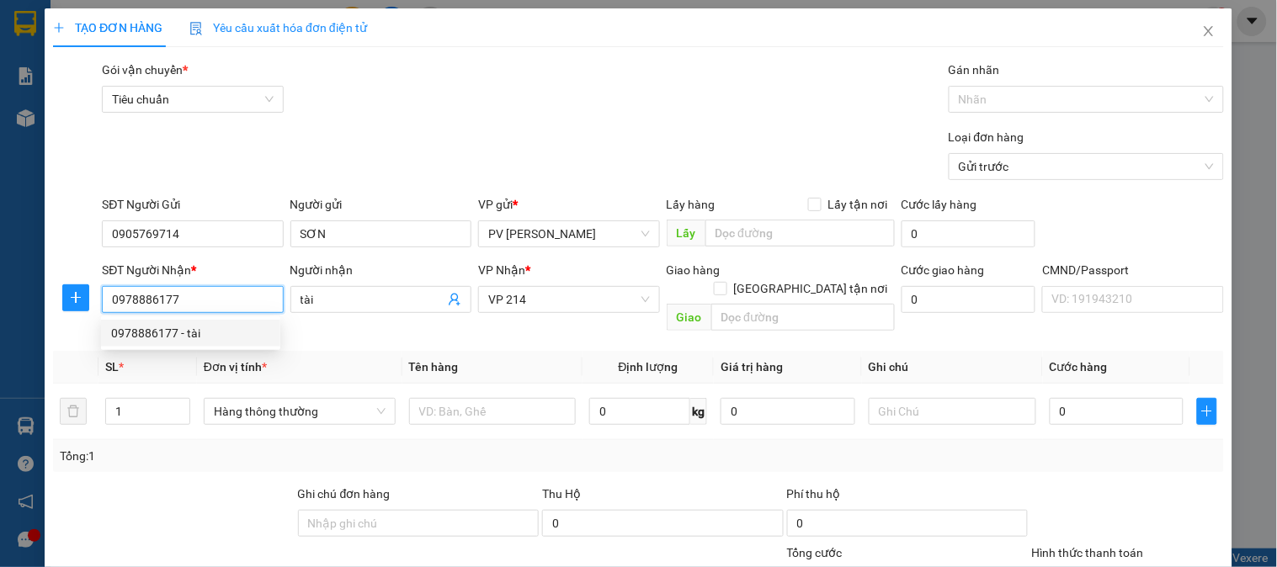
drag, startPoint x: 237, startPoint y: 299, endPoint x: 51, endPoint y: 301, distance: 185.2
click at [51, 301] on div "SĐT Người Nhận * 0978886177 Người nhận tài VP Nhận * VP 214 Giao hàng Giao tận …" at bounding box center [638, 299] width 1175 height 77
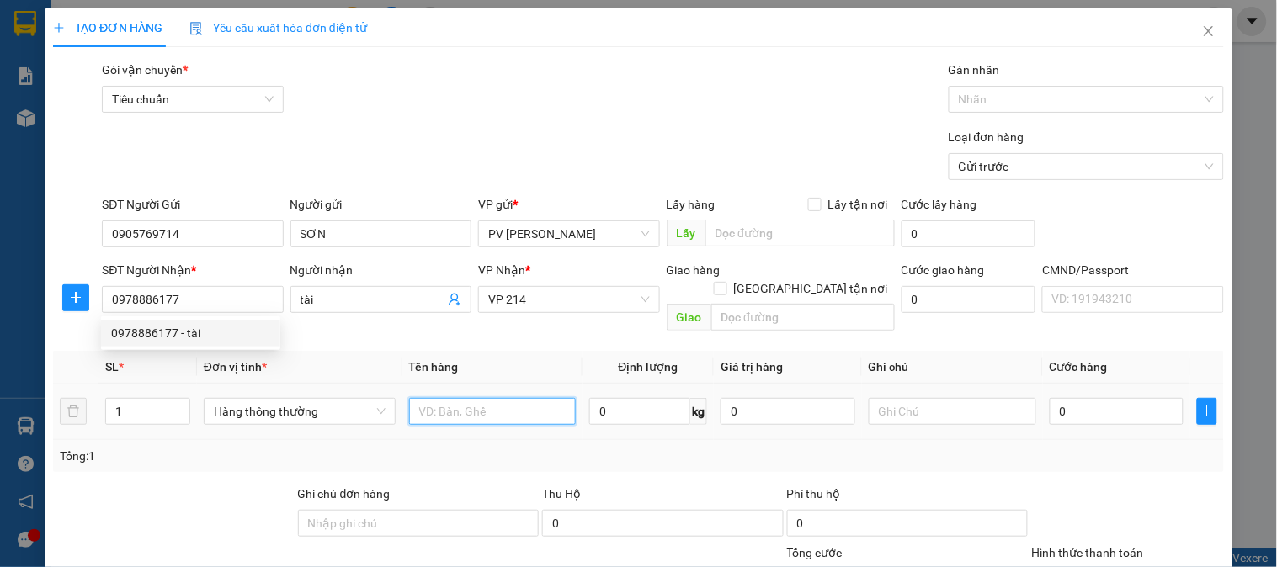
click at [494, 400] on input "text" at bounding box center [493, 411] width 168 height 27
type input "GT"
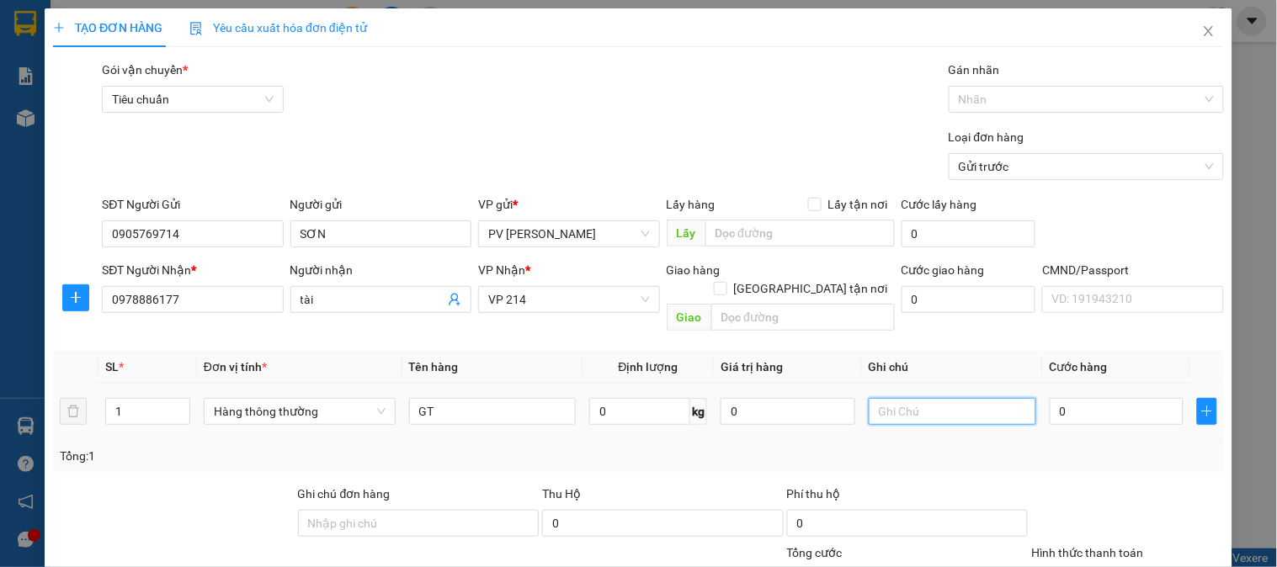
click at [894, 398] on input "text" at bounding box center [953, 411] width 168 height 27
type input "1B"
click at [1087, 398] on input "0" at bounding box center [1117, 411] width 135 height 27
type input "3"
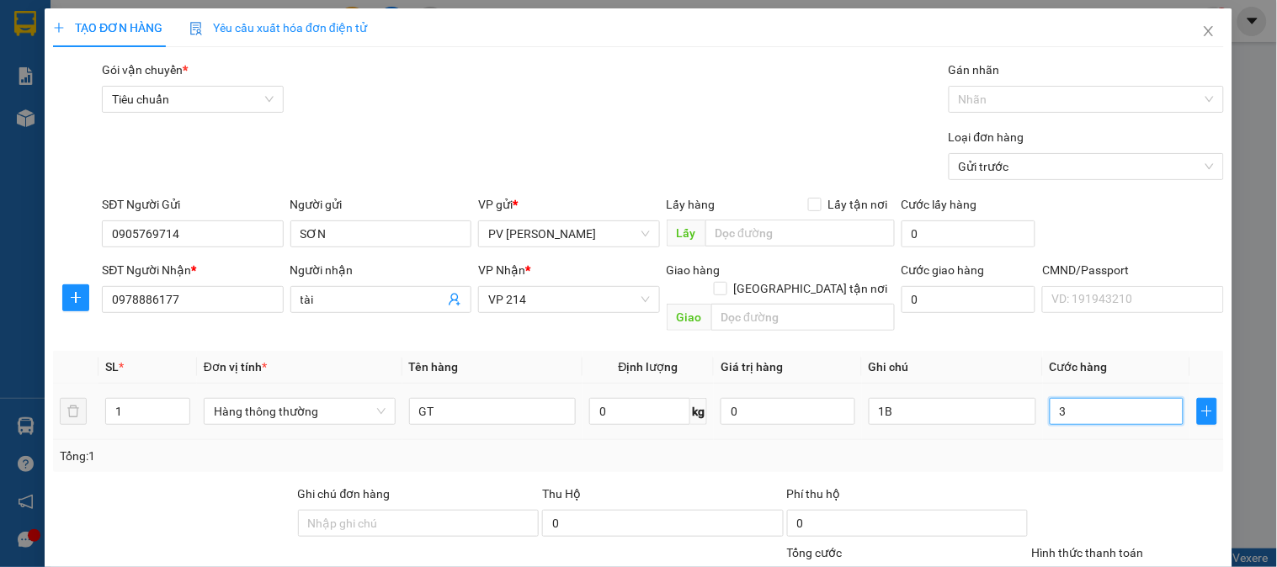
type input "3"
type input "30"
type input "300"
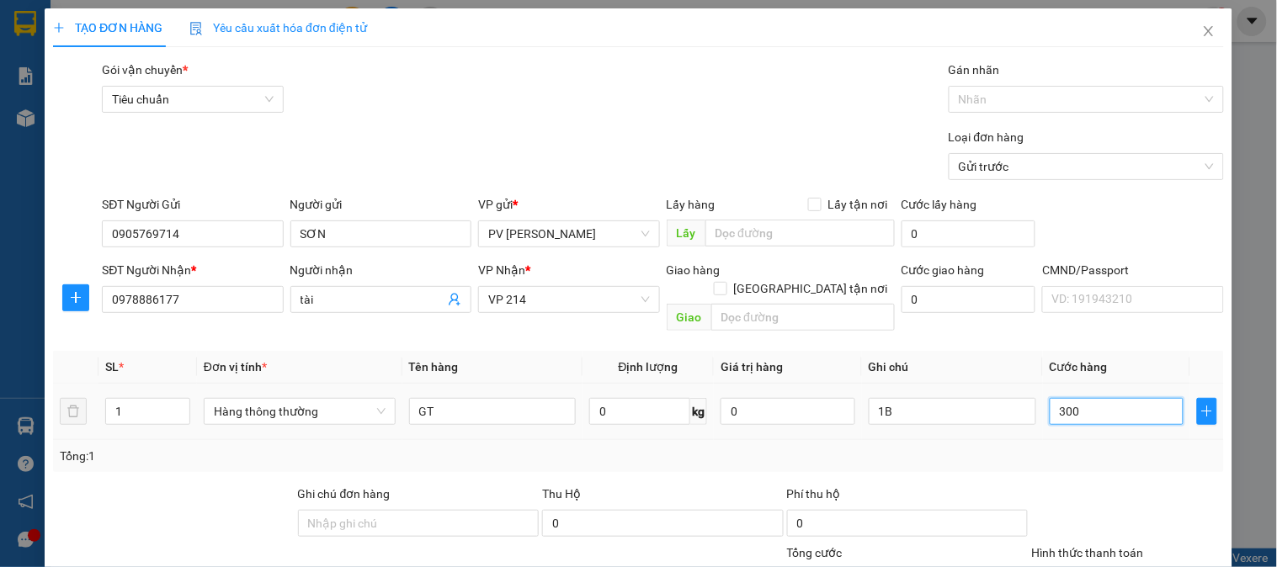
type input "300"
type input "3.000"
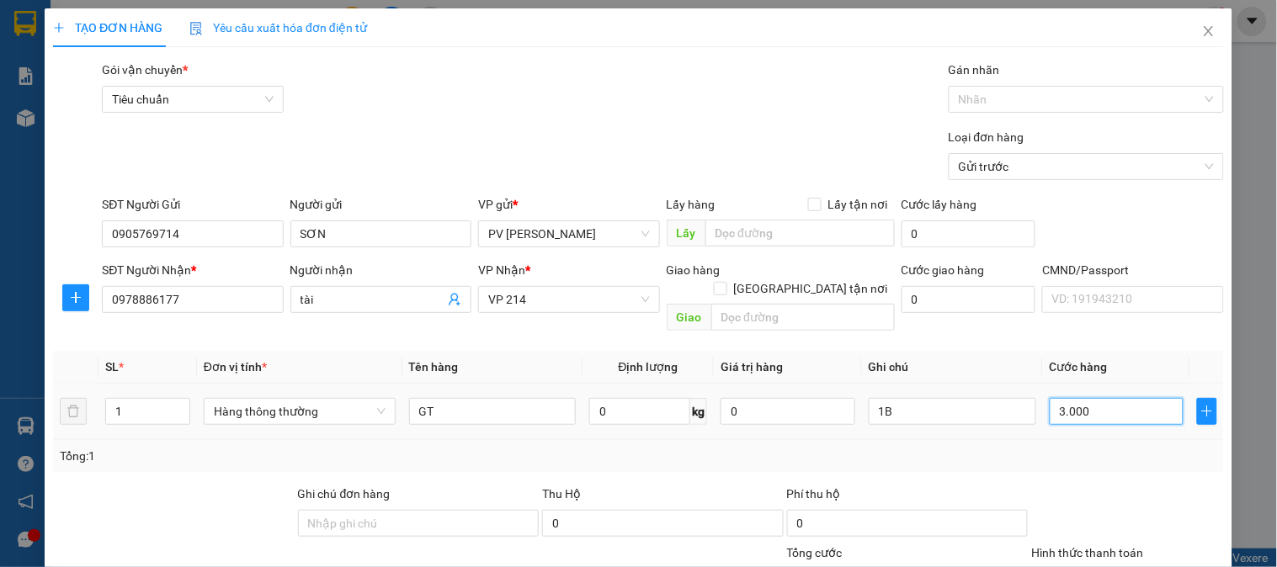
type input "30.000"
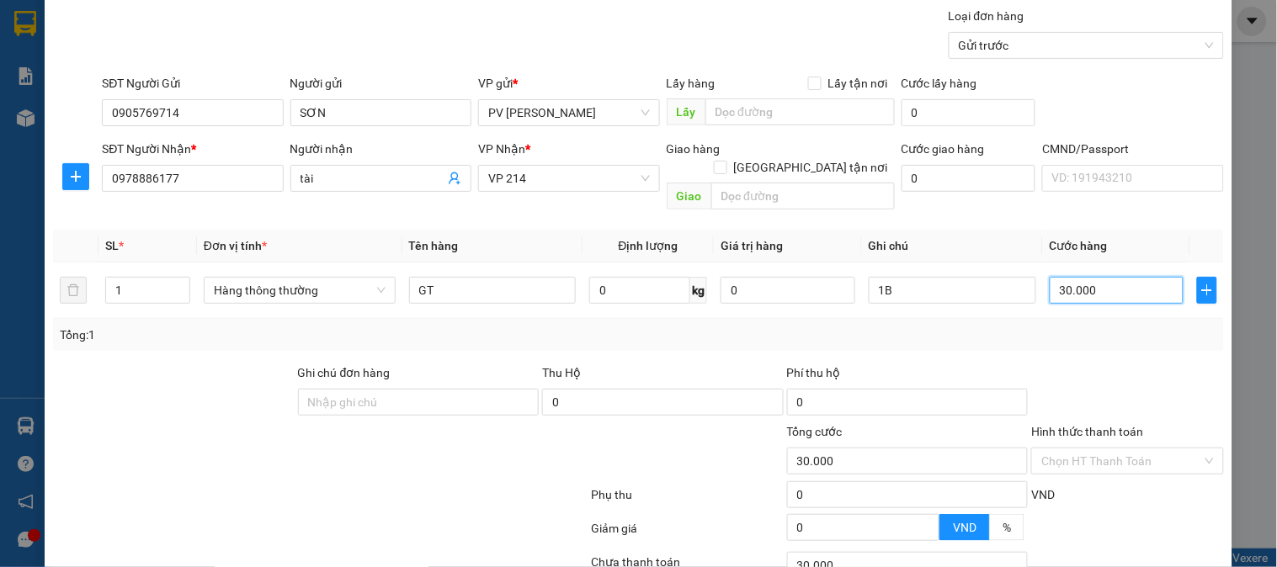
scroll to position [242, 0]
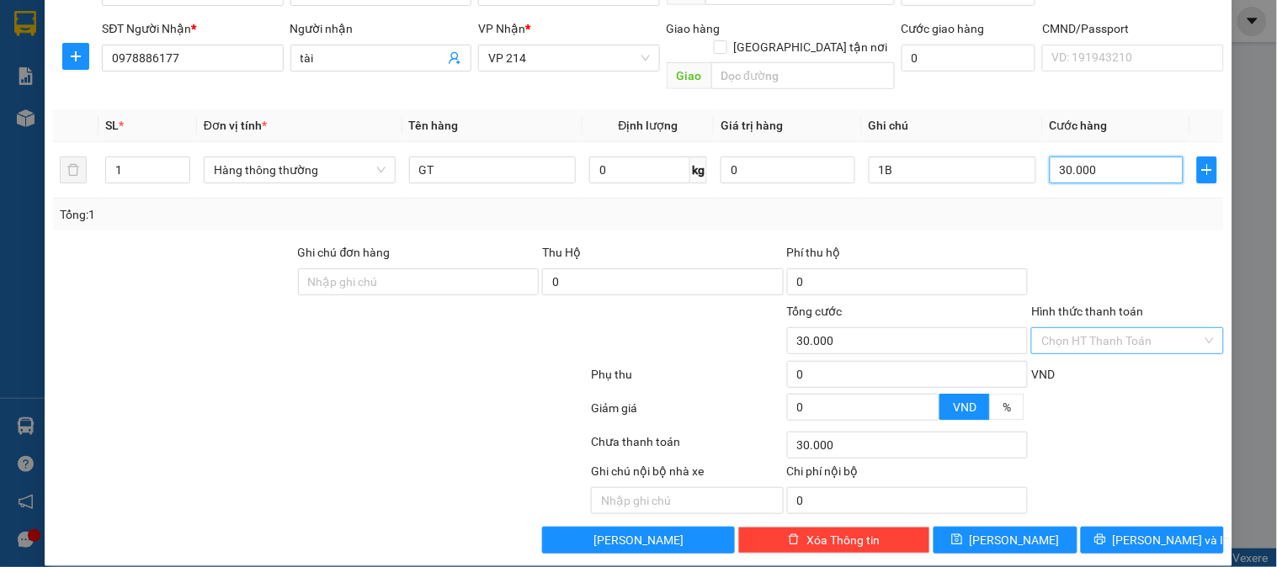
click at [1106, 334] on div "Chọn HT Thanh Toán" at bounding box center [1127, 341] width 192 height 27
type input "30.000"
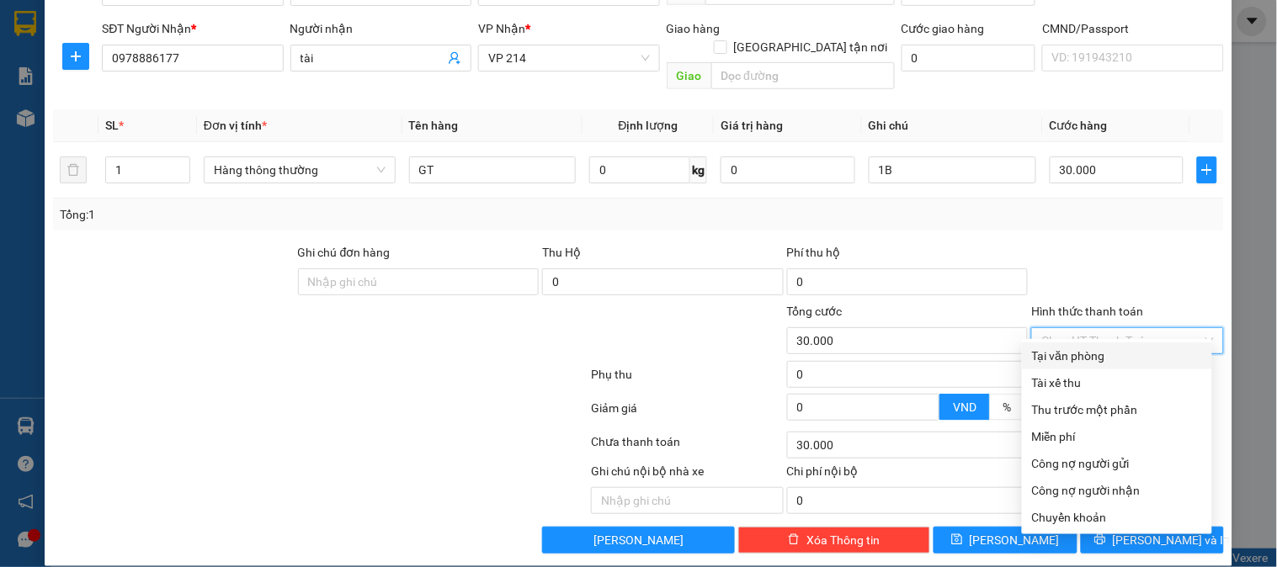
click at [1084, 356] on div "Tại văn phòng" at bounding box center [1117, 356] width 170 height 19
type input "0"
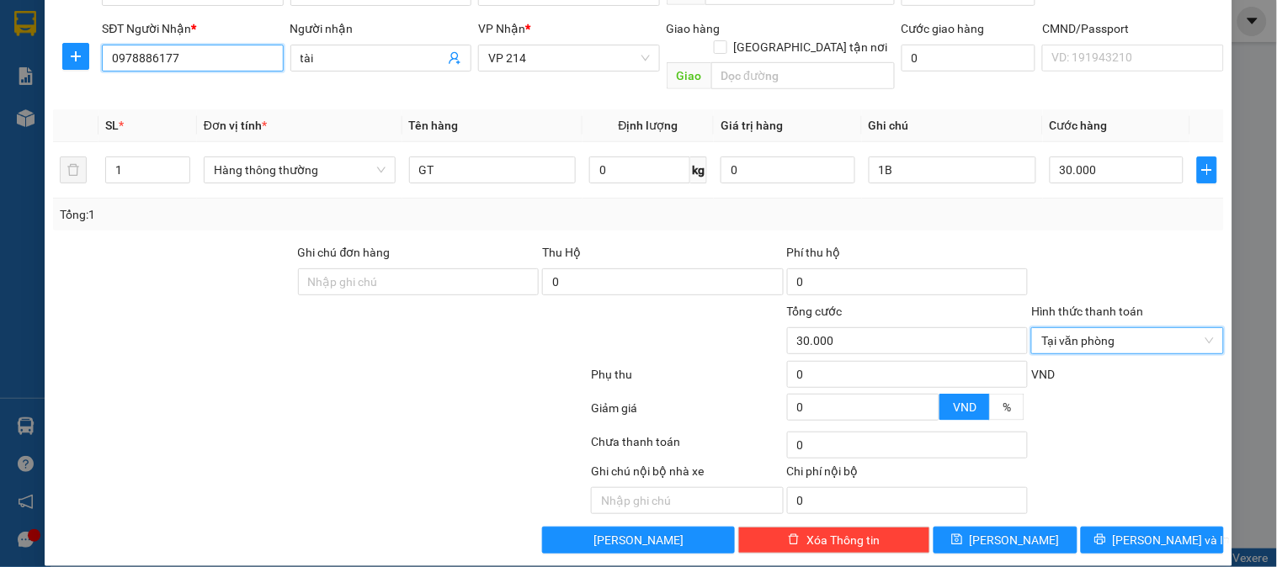
click at [181, 59] on input "0978886177" at bounding box center [192, 58] width 181 height 27
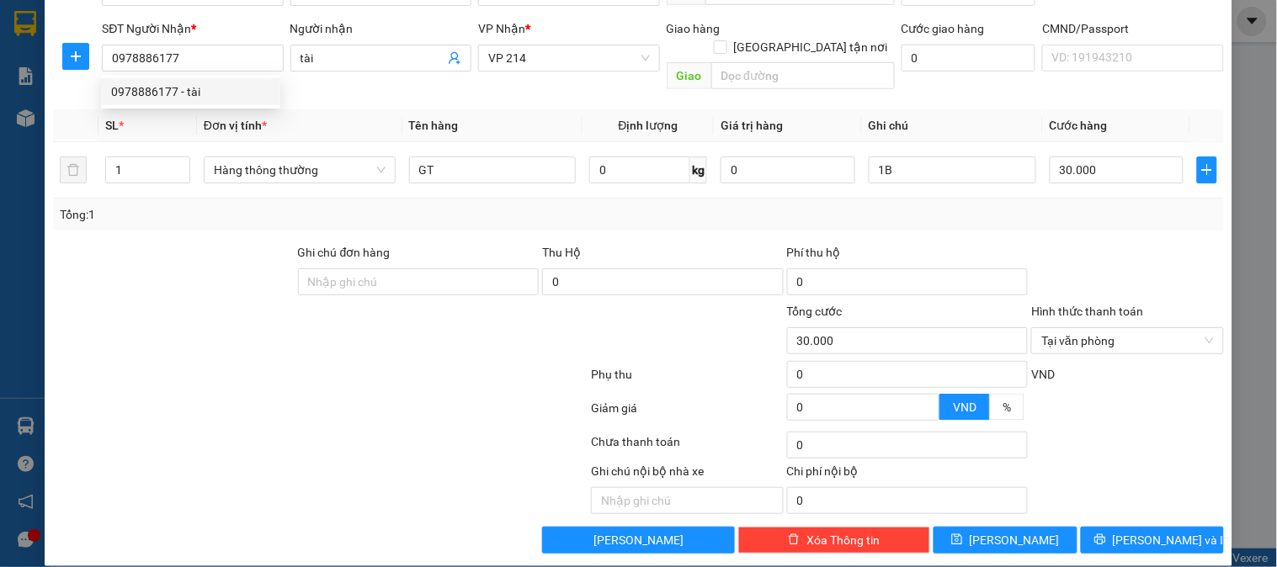
click at [270, 429] on div at bounding box center [320, 446] width 538 height 34
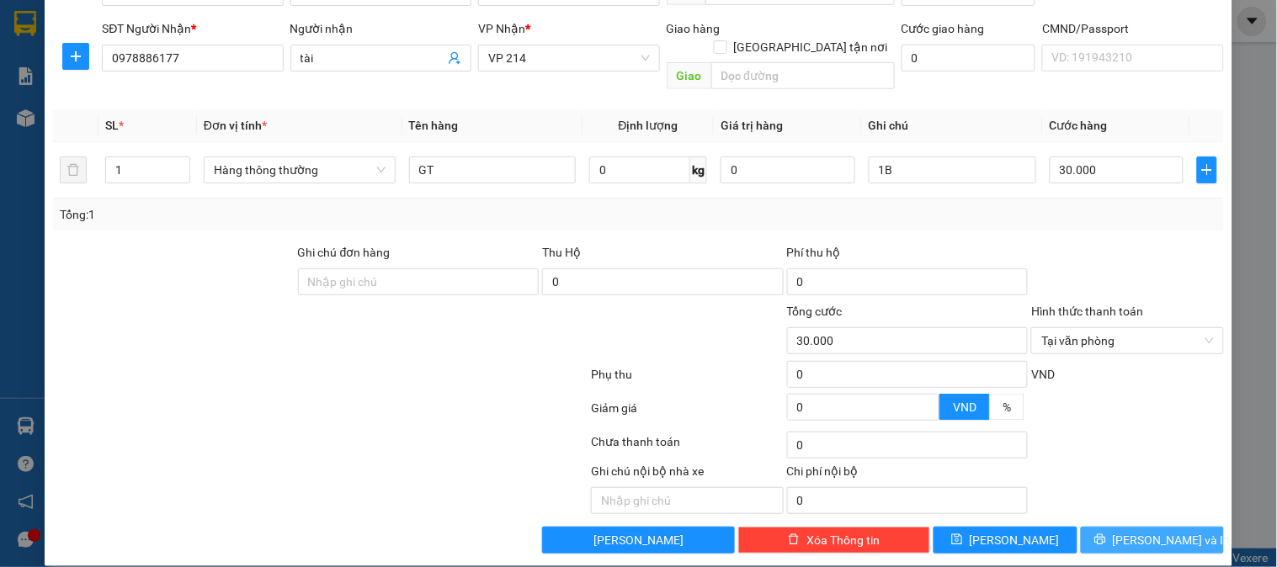
click at [1124, 527] on button "[PERSON_NAME] và In" at bounding box center [1152, 540] width 143 height 27
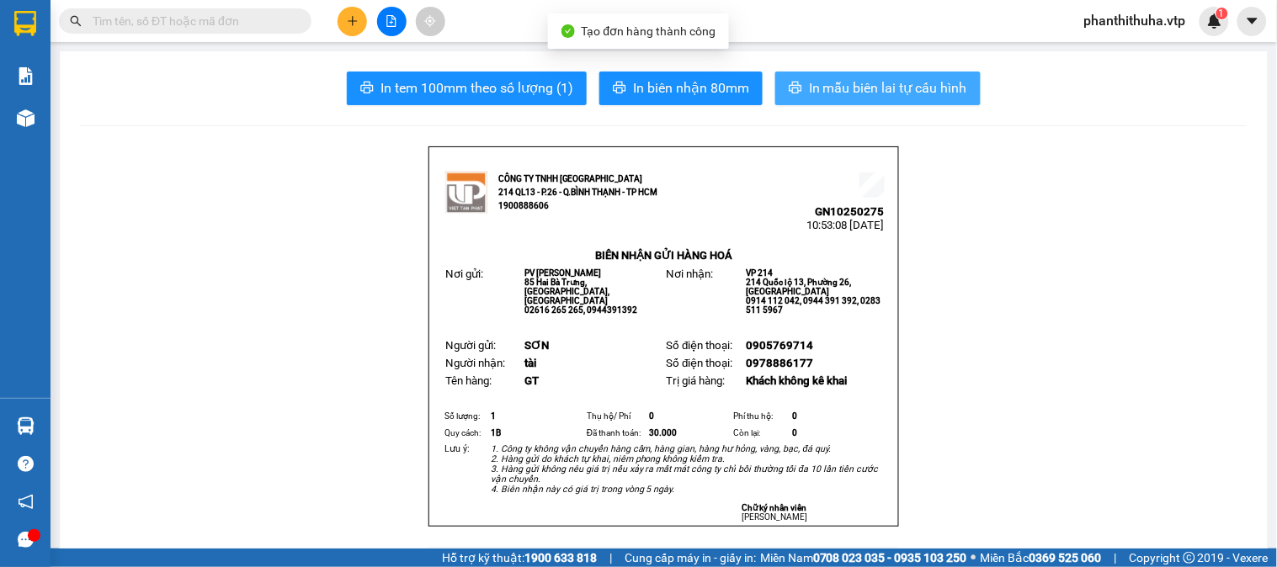
click at [845, 97] on span "In mẫu biên lai tự cấu hình" at bounding box center [888, 87] width 158 height 21
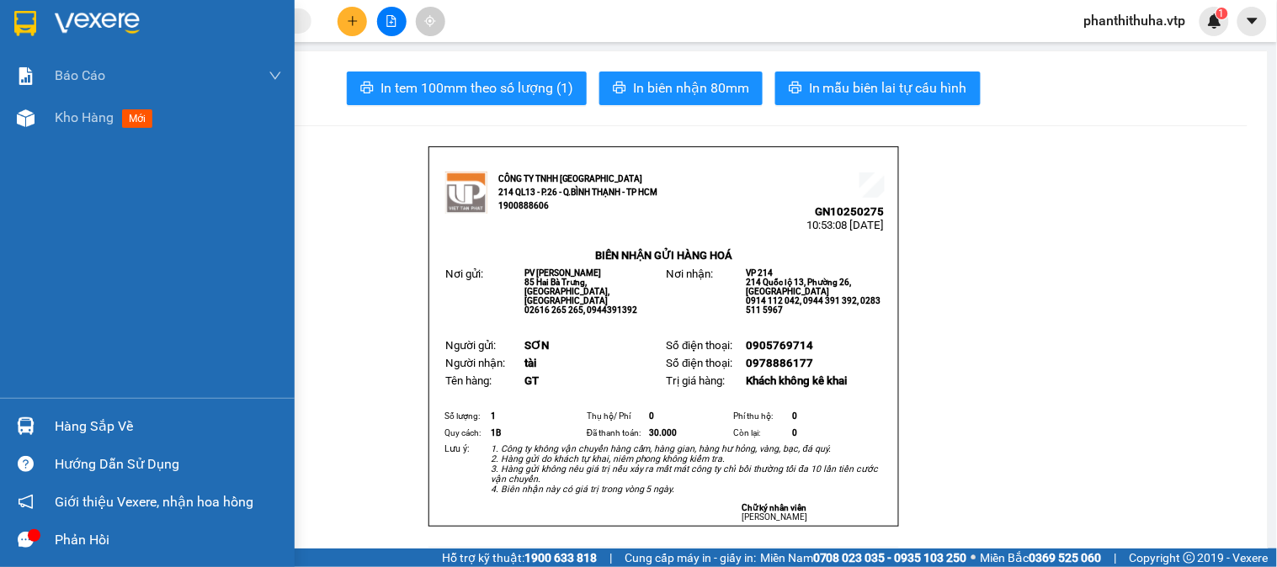
click at [96, 18] on img at bounding box center [97, 23] width 85 height 25
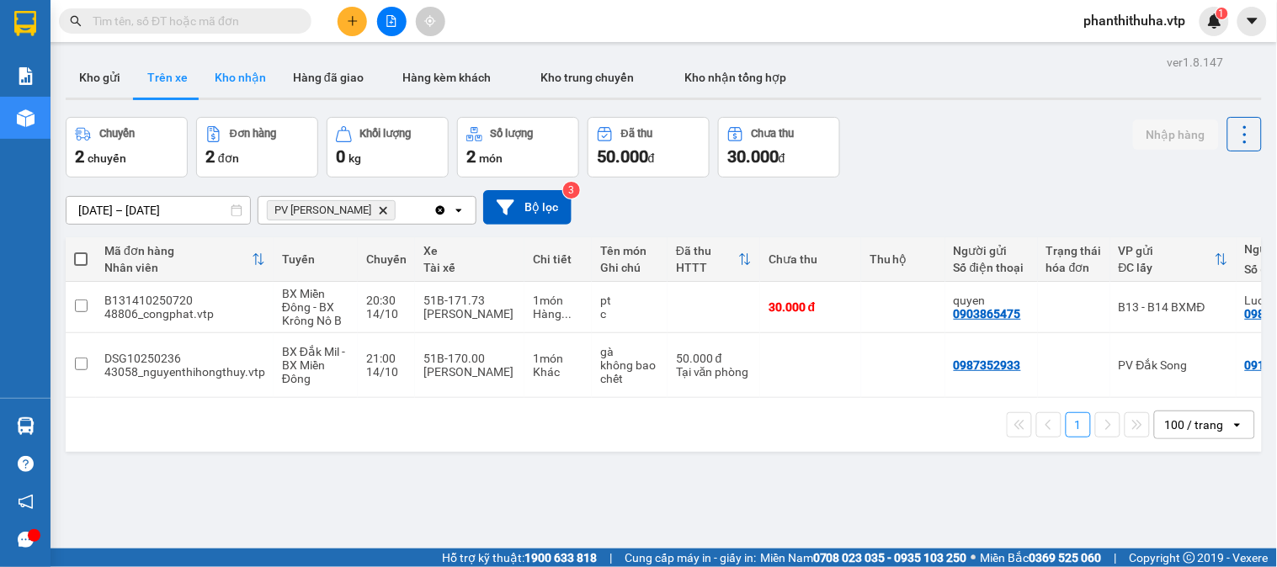
click at [248, 81] on button "Kho nhận" at bounding box center [240, 77] width 78 height 40
type input "[DATE] – [DATE]"
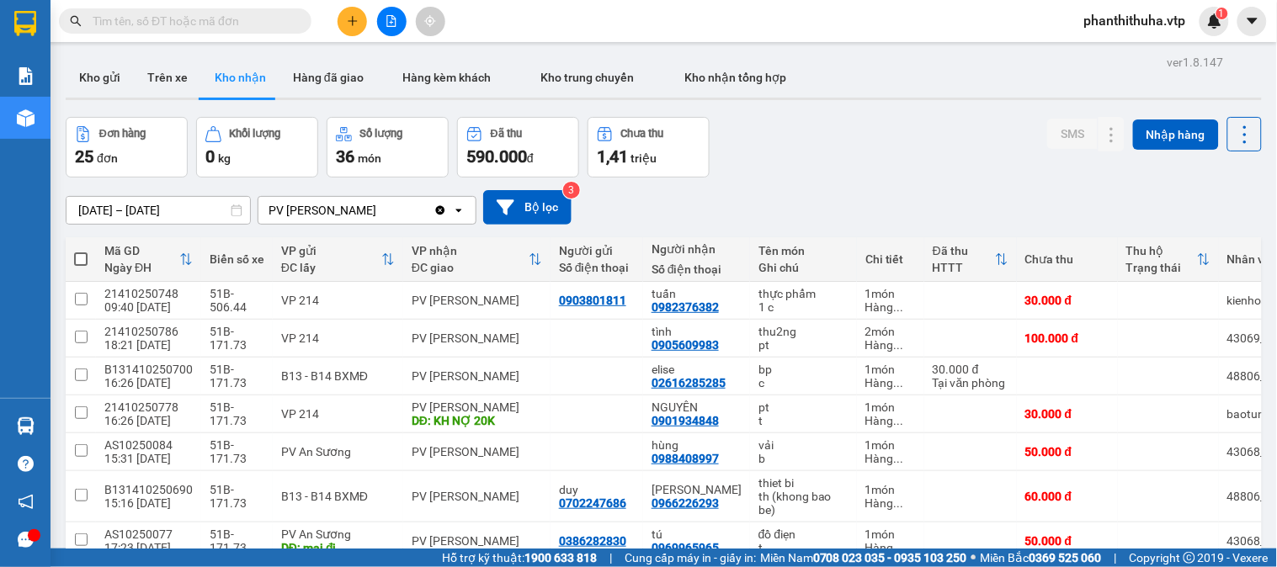
click at [212, 9] on span at bounding box center [185, 20] width 253 height 25
click at [213, 13] on input "text" at bounding box center [192, 21] width 199 height 19
paste input "0878668231"
type input "0878668231"
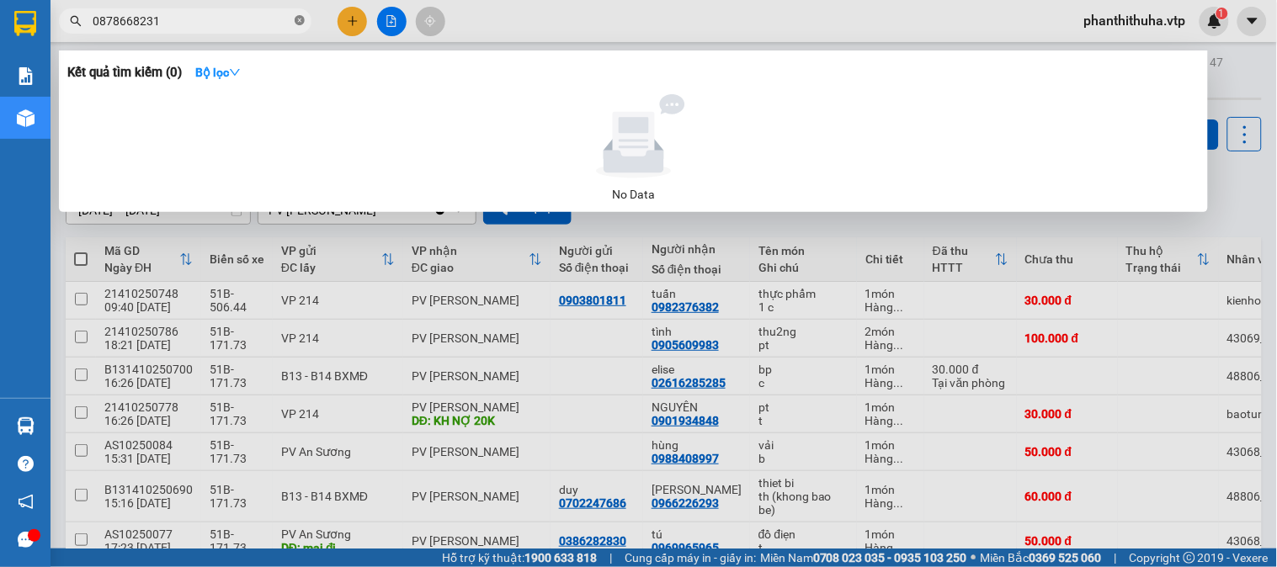
click at [299, 22] on icon "close-circle" at bounding box center [300, 20] width 10 height 10
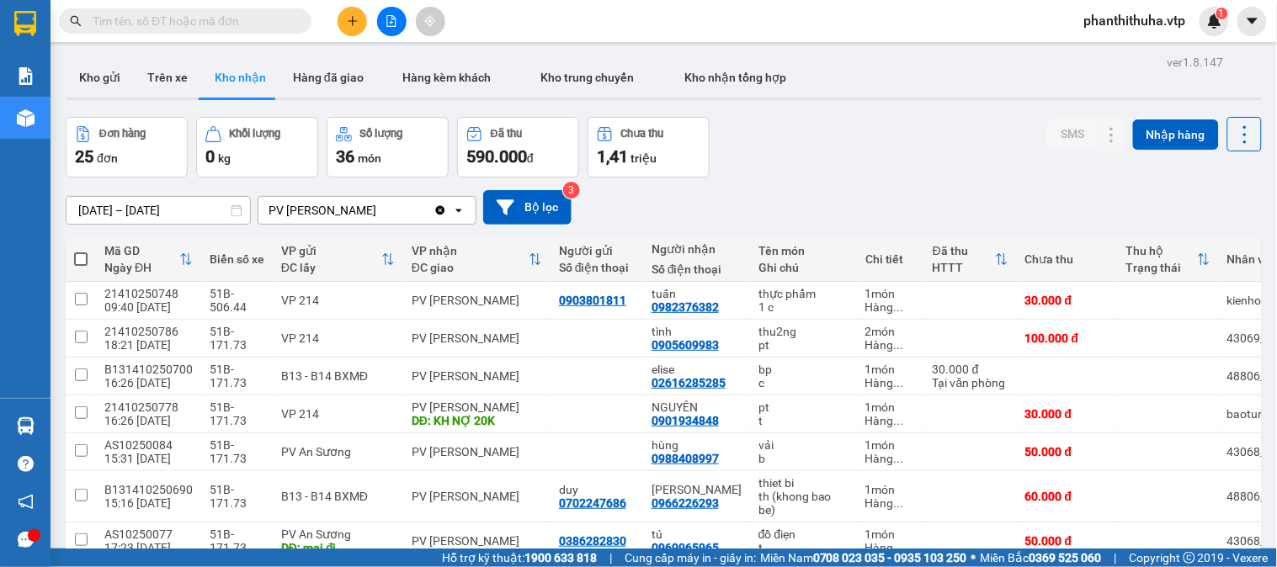
click at [273, 17] on input "text" at bounding box center [192, 21] width 199 height 19
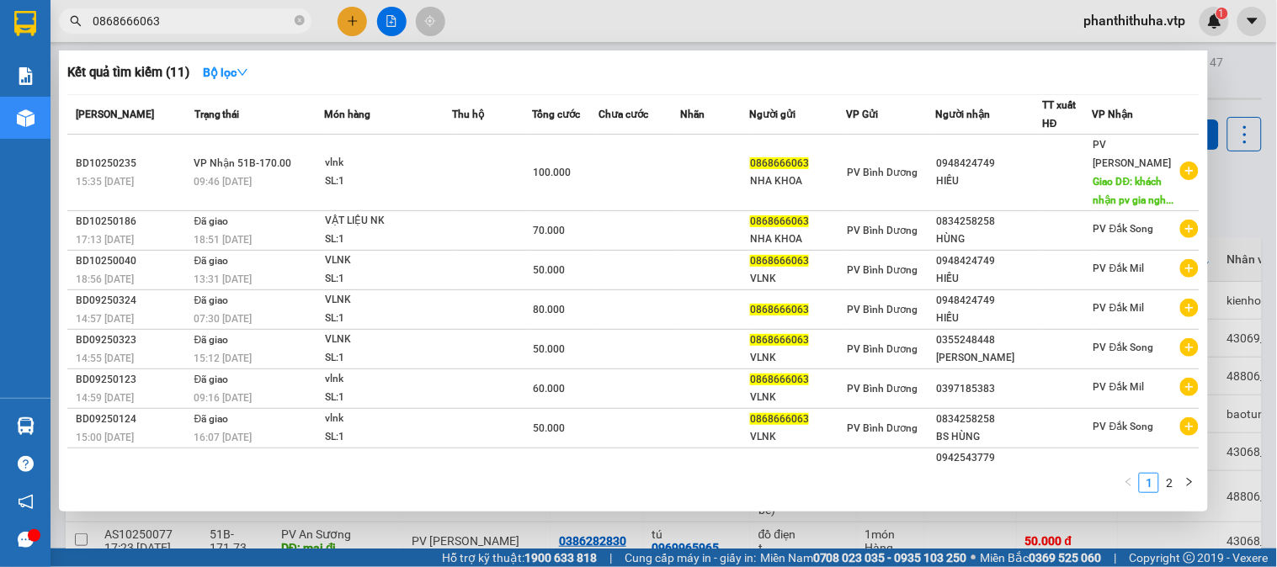
type input "0868666063"
click at [512, 28] on div at bounding box center [638, 283] width 1277 height 567
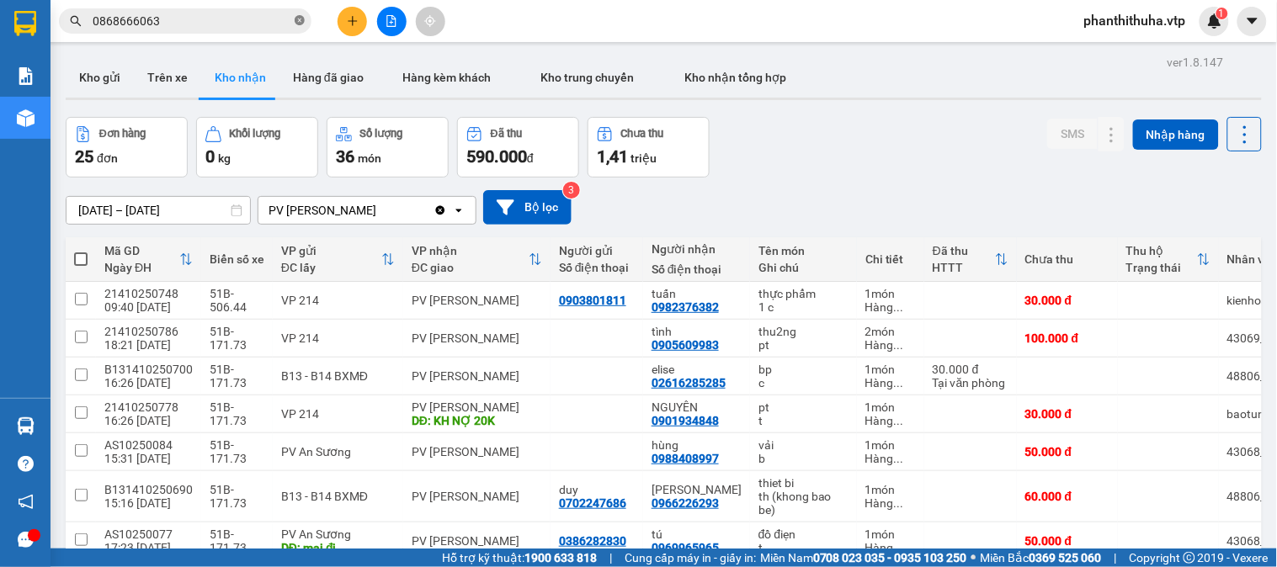
click at [303, 15] on icon "close-circle" at bounding box center [300, 20] width 10 height 10
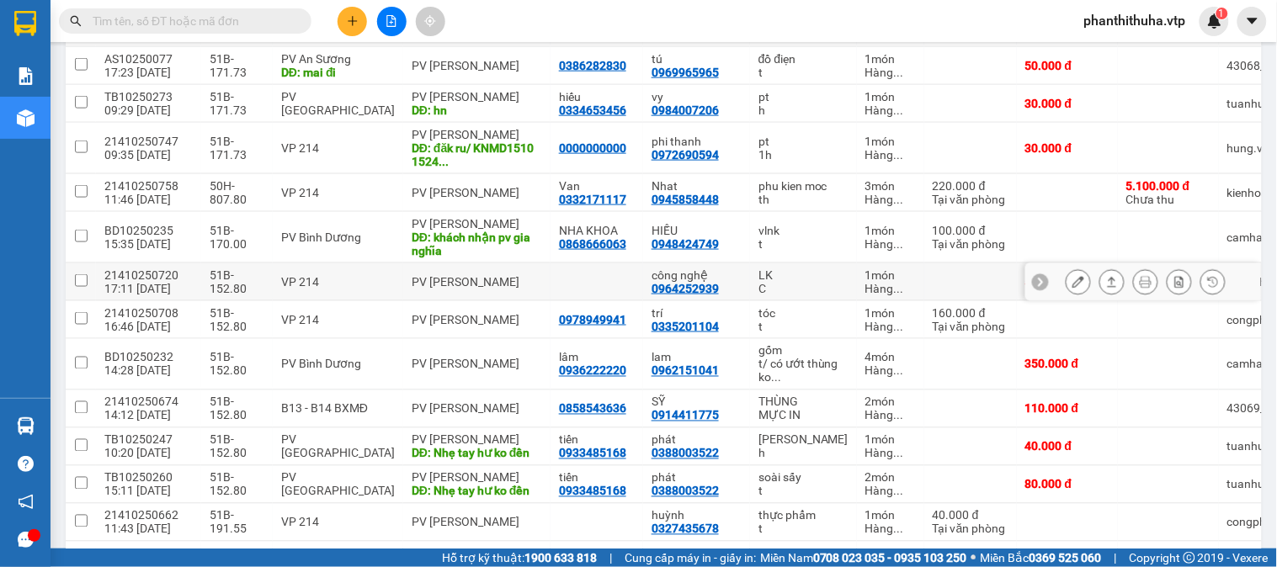
scroll to position [467, 0]
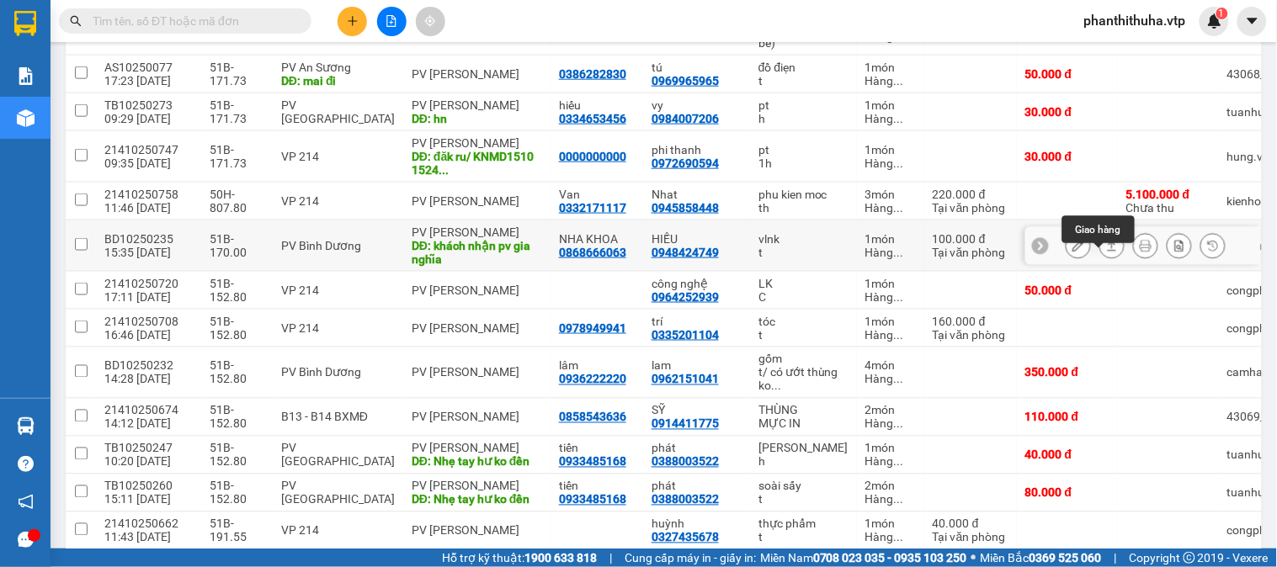
click at [1106, 252] on icon at bounding box center [1112, 246] width 12 height 12
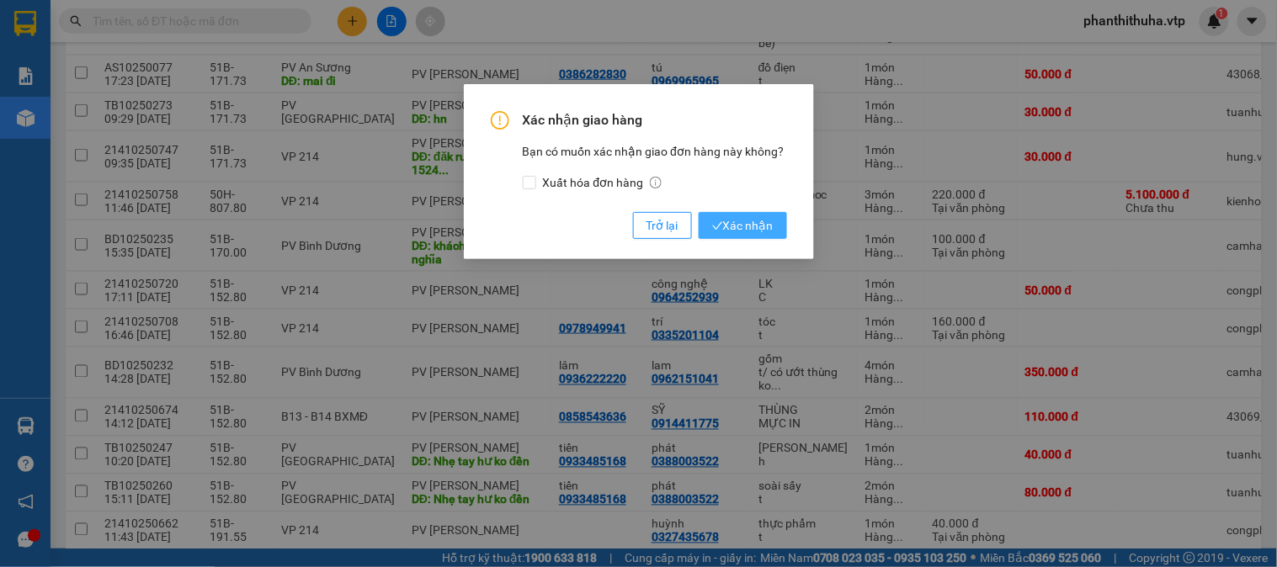
click at [755, 232] on span "Xác nhận" at bounding box center [742, 225] width 61 height 19
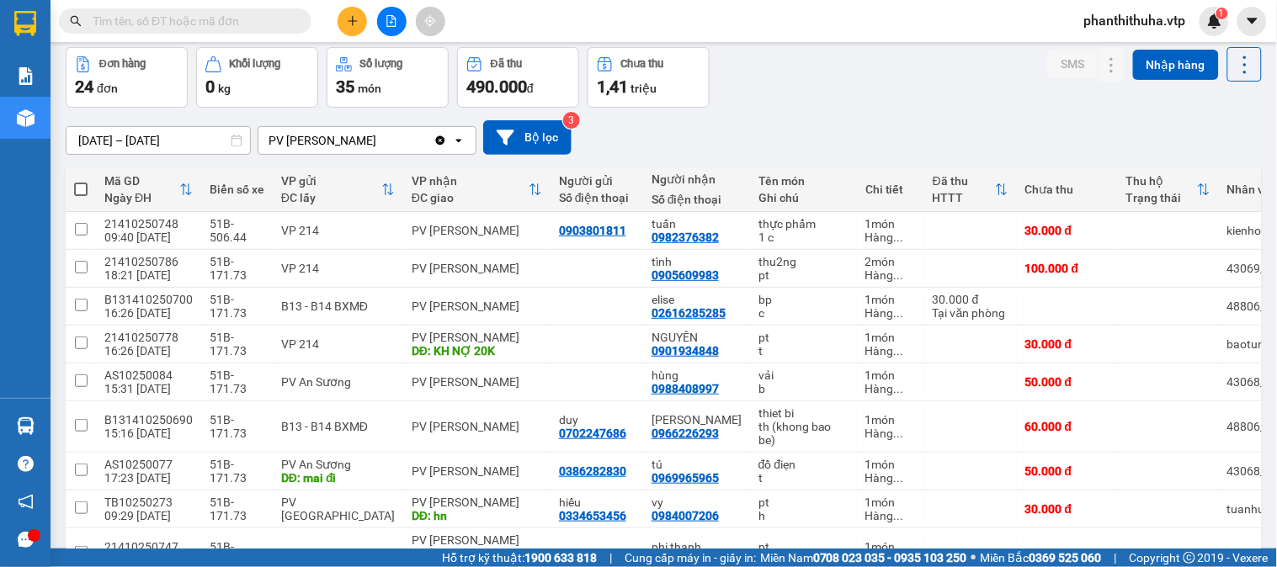
scroll to position [0, 0]
